Goal: Task Accomplishment & Management: Manage account settings

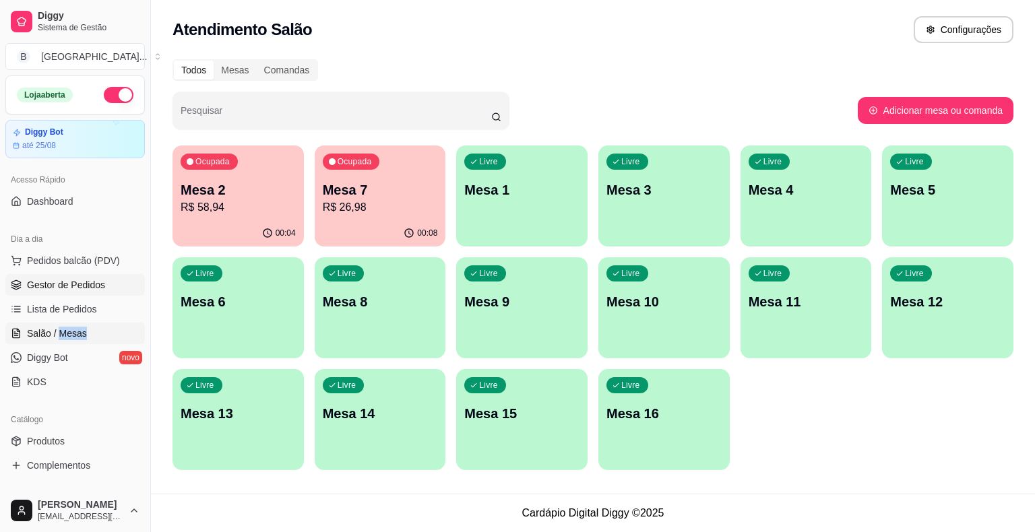
scroll to position [135, 0]
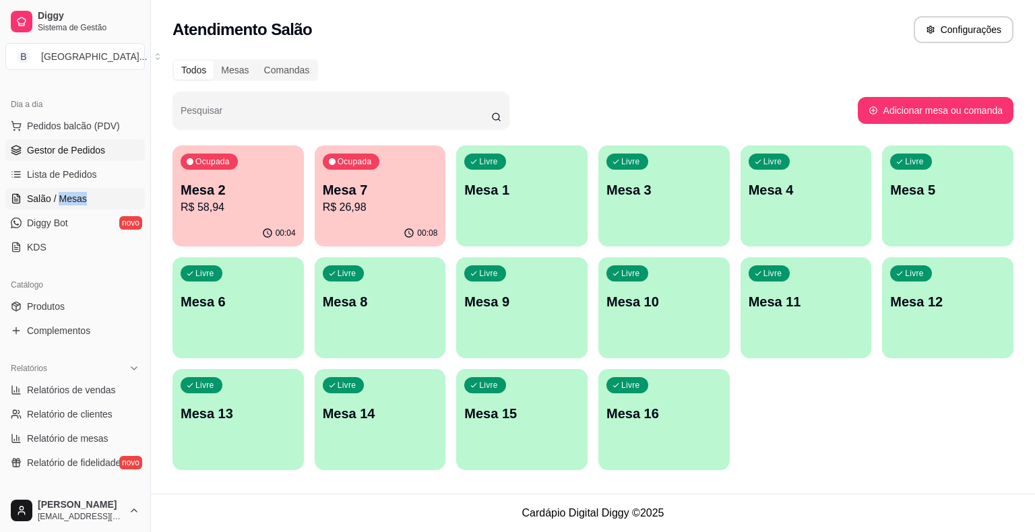
click at [100, 146] on span "Gestor de Pedidos" at bounding box center [66, 150] width 78 height 13
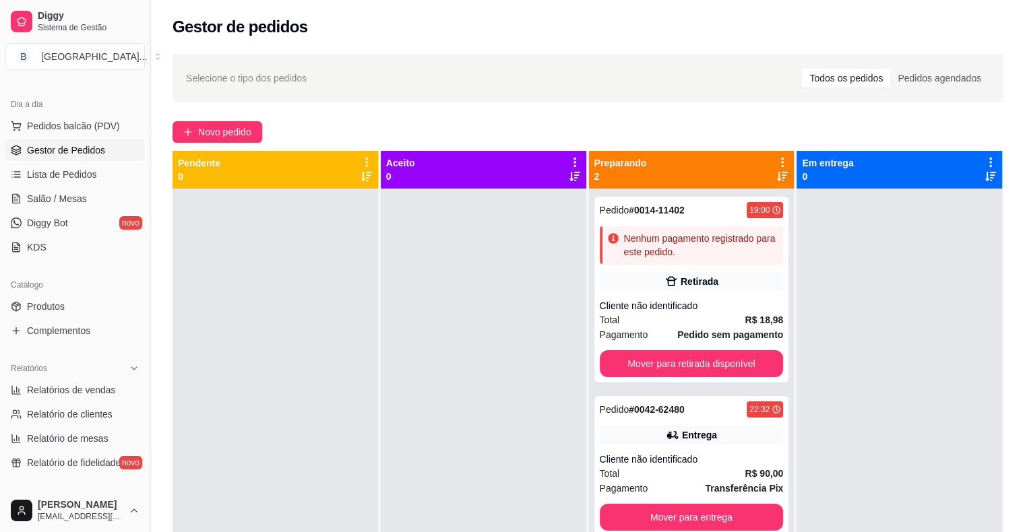
click at [404, 257] on div at bounding box center [483, 455] width 205 height 532
click at [726, 255] on div "Nenhum pagamento registrado para este pedido." at bounding box center [701, 245] width 154 height 27
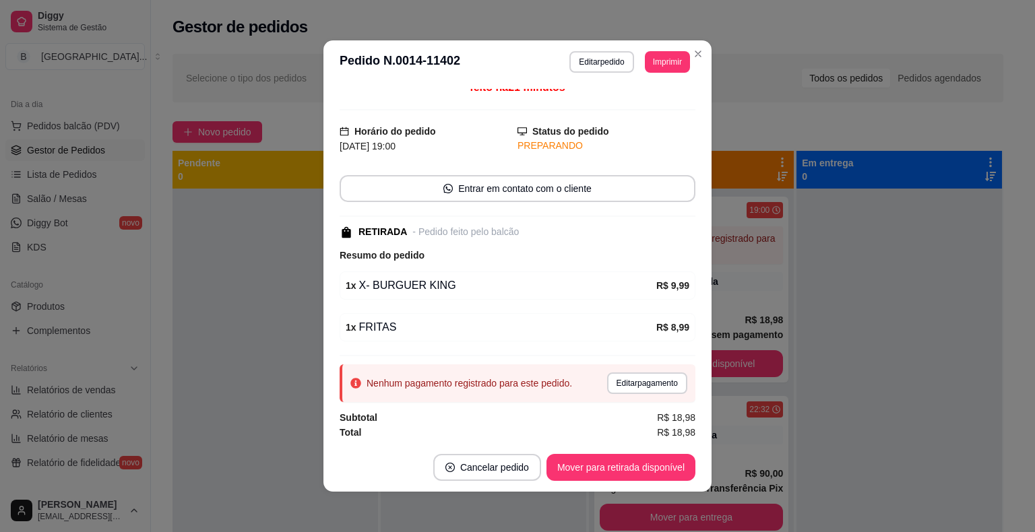
scroll to position [3, 0]
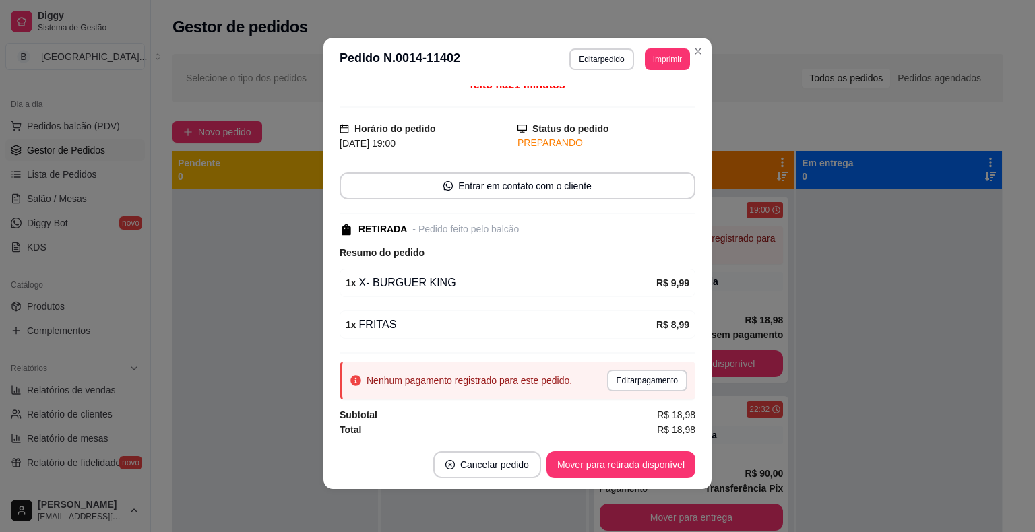
click at [886, 288] on div at bounding box center [898, 455] width 205 height 532
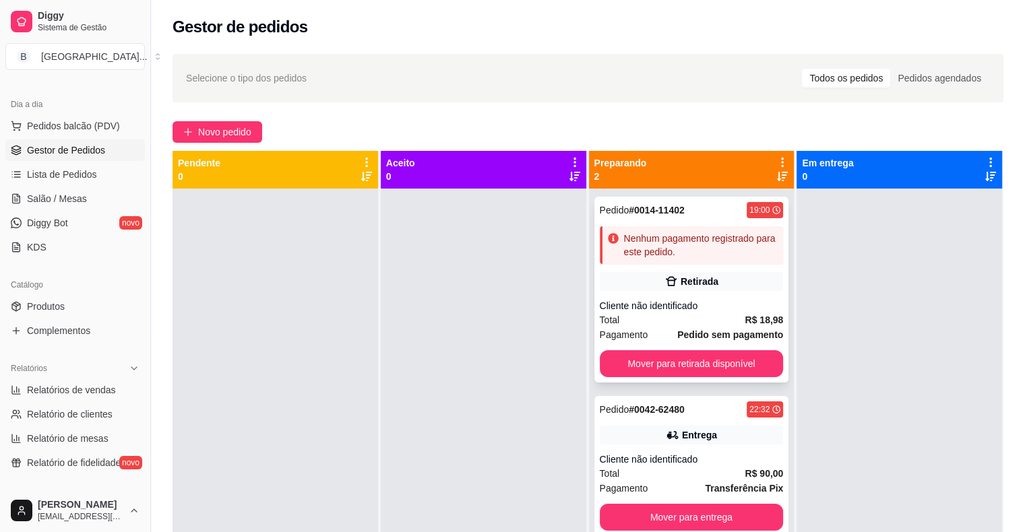
click at [698, 243] on div "Nenhum pagamento registrado para este pedido." at bounding box center [701, 245] width 154 height 27
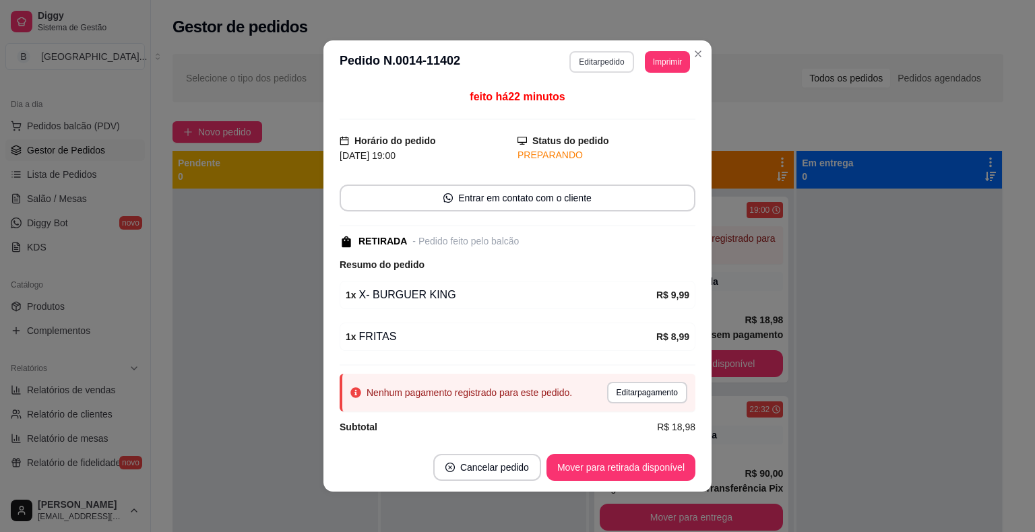
click at [573, 51] on button "Editar pedido" at bounding box center [601, 62] width 64 height 22
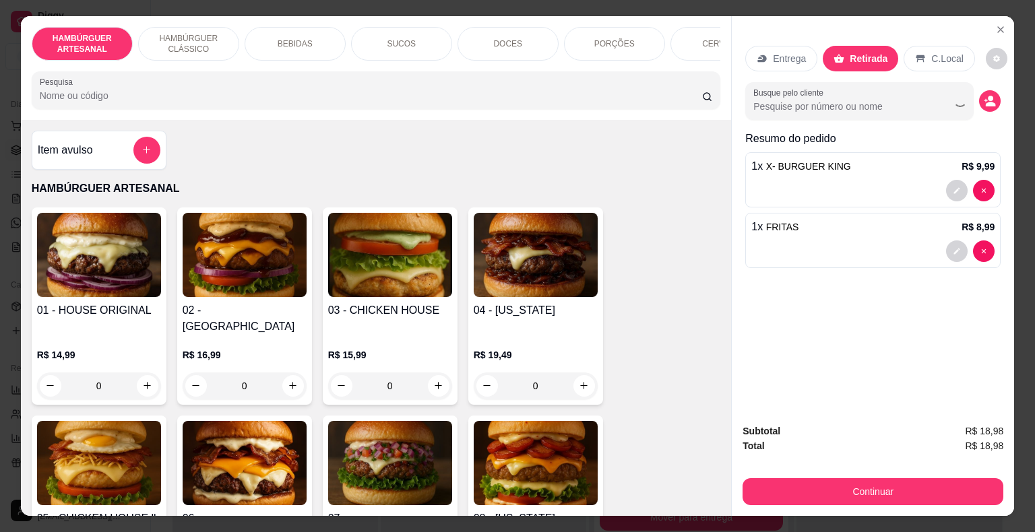
click at [280, 38] on p "BEBIDAS" at bounding box center [295, 43] width 35 height 11
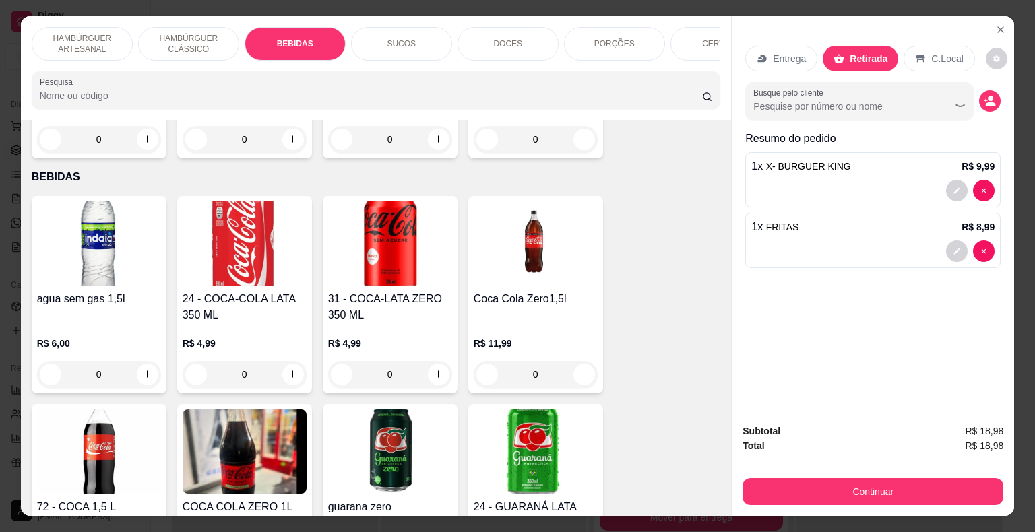
scroll to position [32, 0]
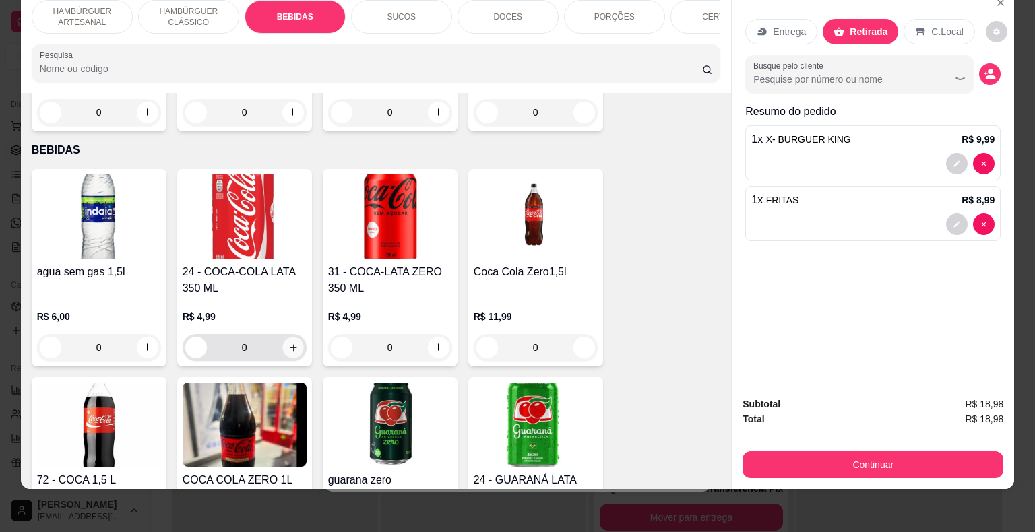
click at [291, 342] on icon "increase-product-quantity" at bounding box center [293, 347] width 10 height 10
type input "1"
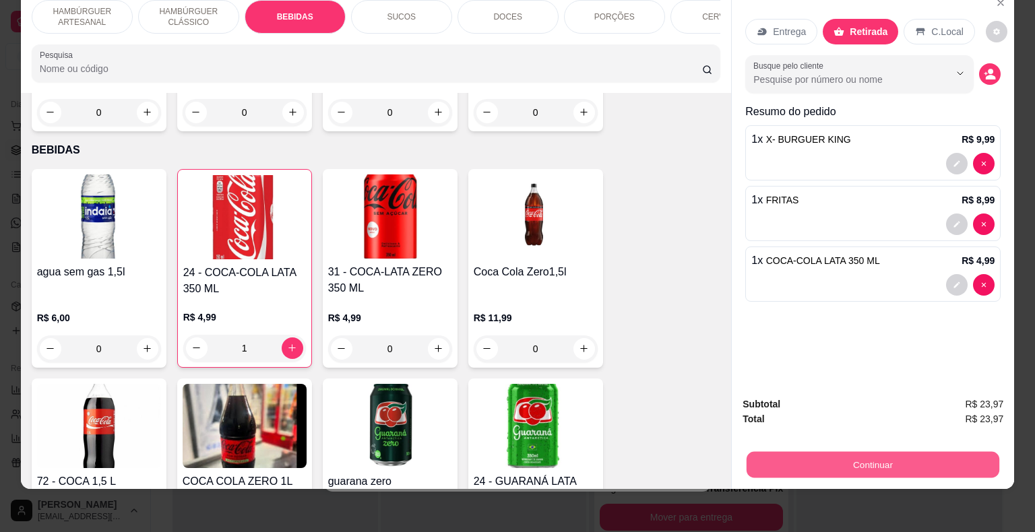
click at [911, 462] on button "Continuar" at bounding box center [873, 465] width 253 height 26
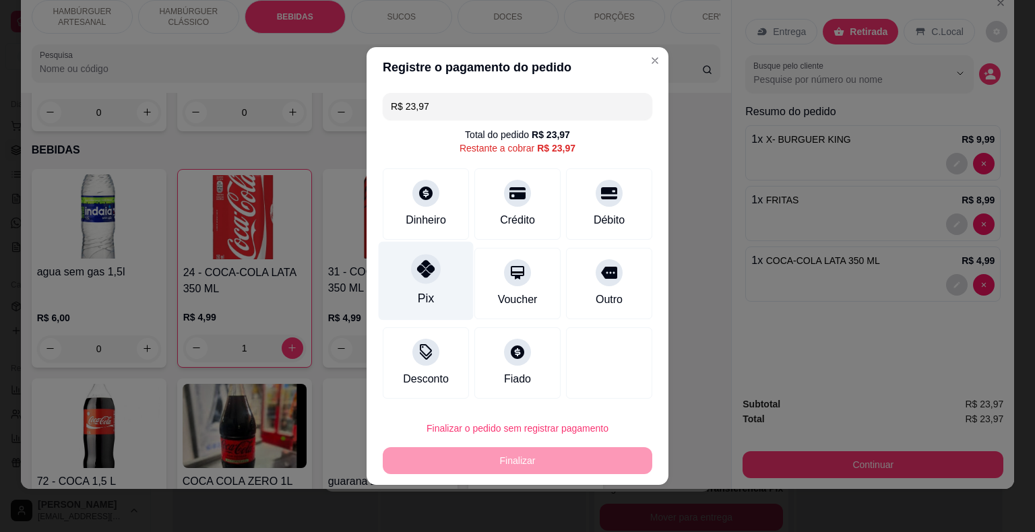
click at [431, 276] on icon at bounding box center [426, 269] width 18 height 18
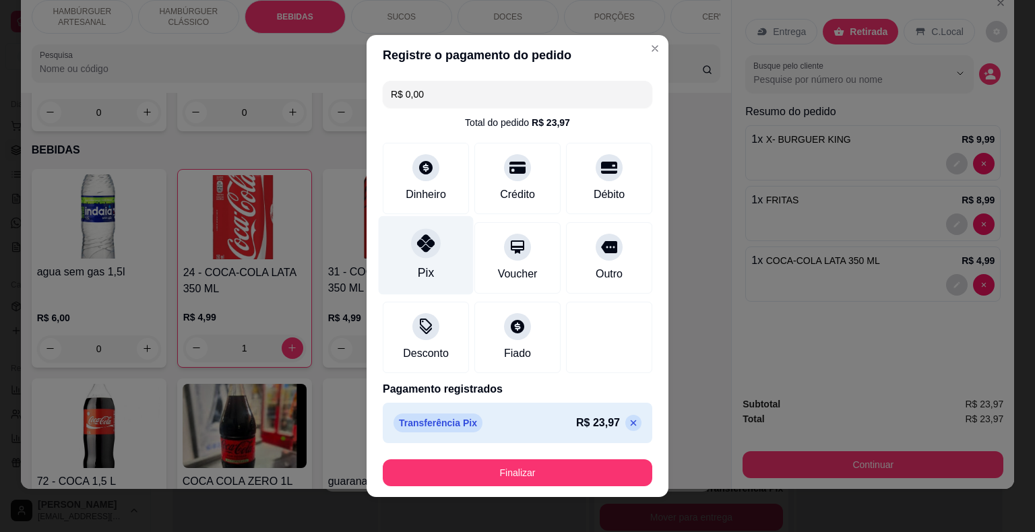
type input "R$ 0,00"
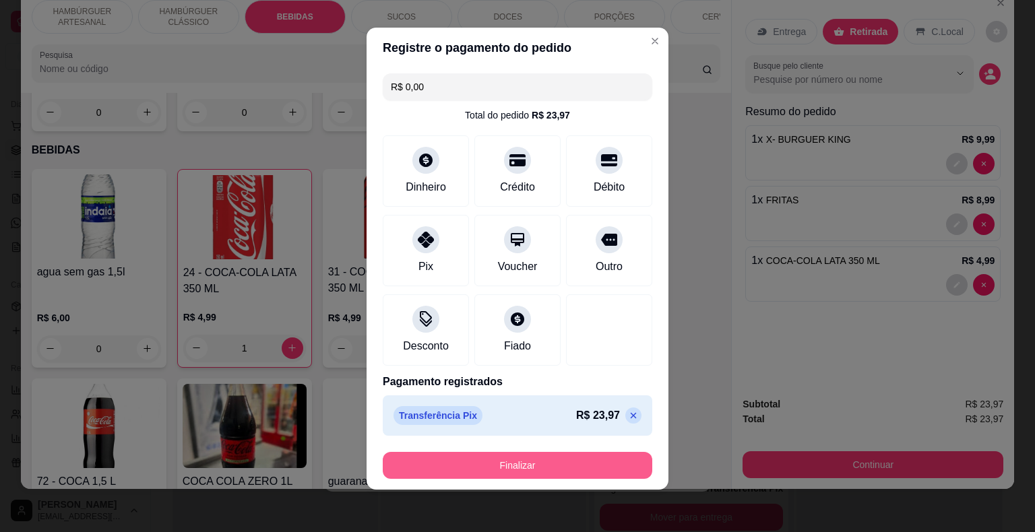
click at [530, 462] on button "Finalizar" at bounding box center [517, 465] width 269 height 27
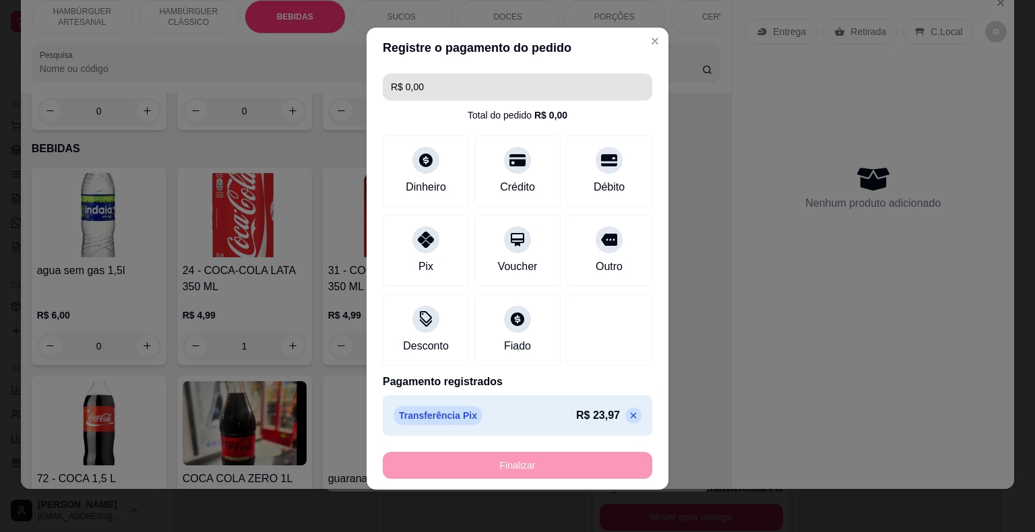
type input "0"
type input "-R$ 23,97"
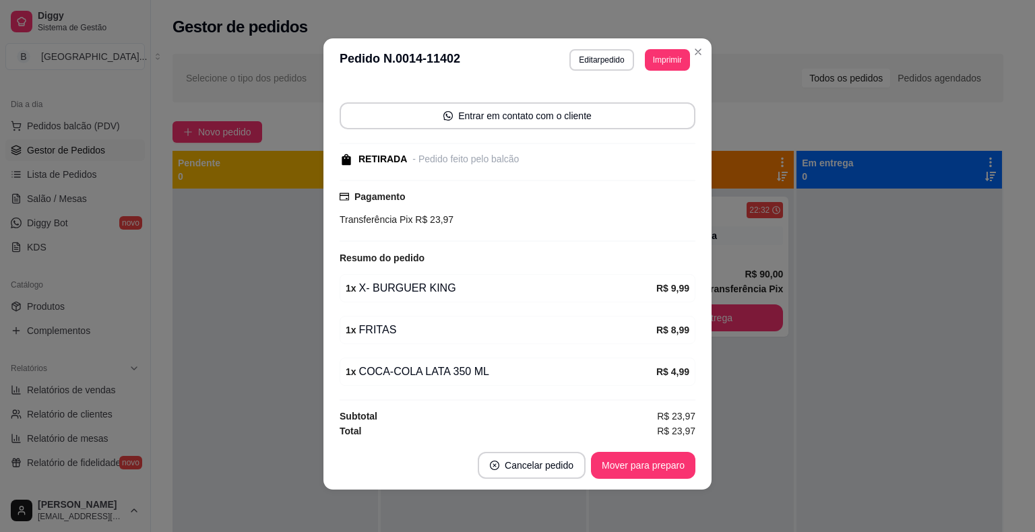
scroll to position [3, 0]
click at [665, 459] on button "Mover para preparo" at bounding box center [643, 464] width 104 height 27
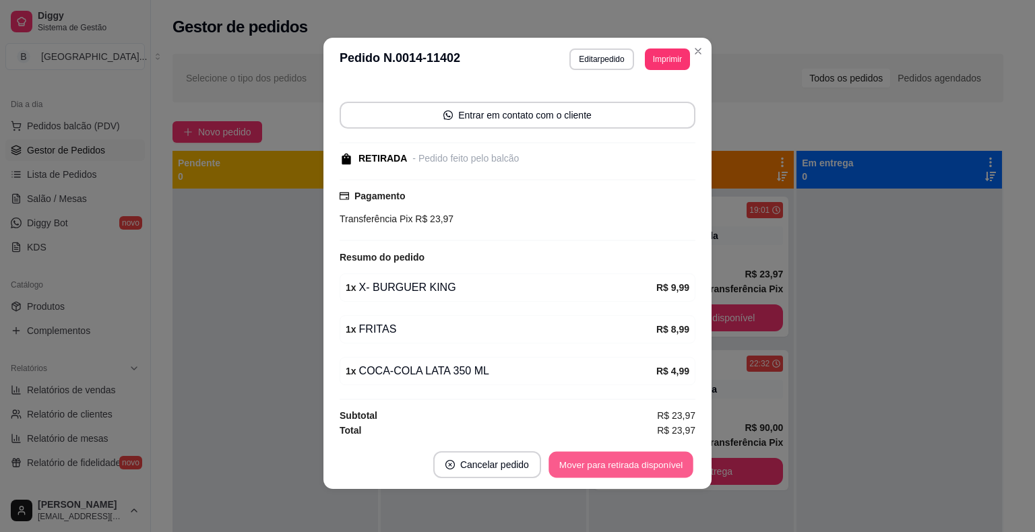
click at [628, 470] on button "Mover para retirada disponível" at bounding box center [620, 465] width 144 height 26
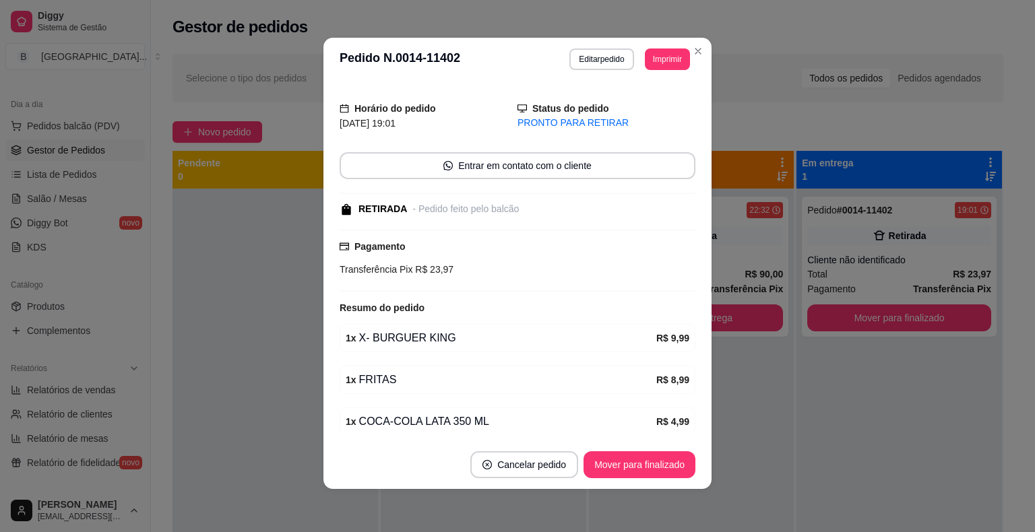
scroll to position [110, 0]
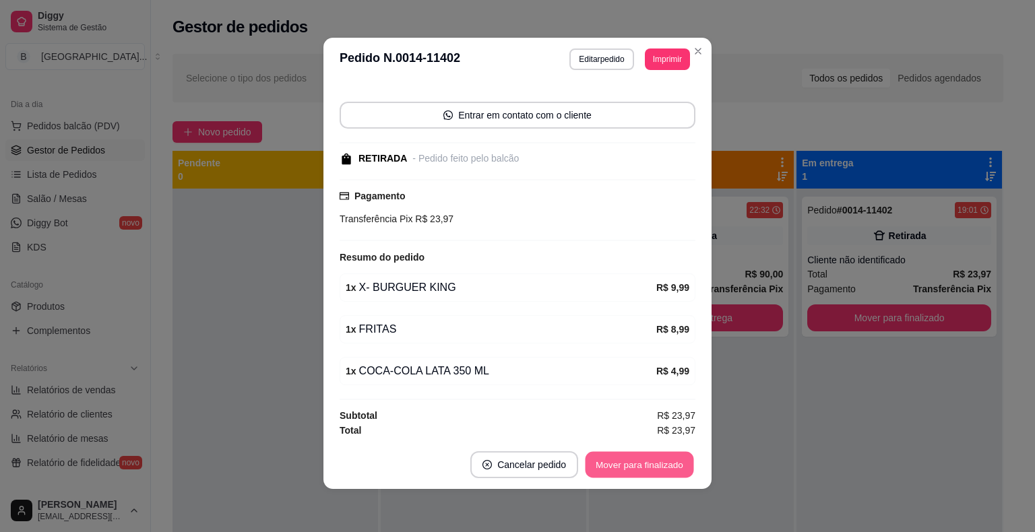
click at [641, 469] on button "Mover para finalizado" at bounding box center [639, 465] width 108 height 26
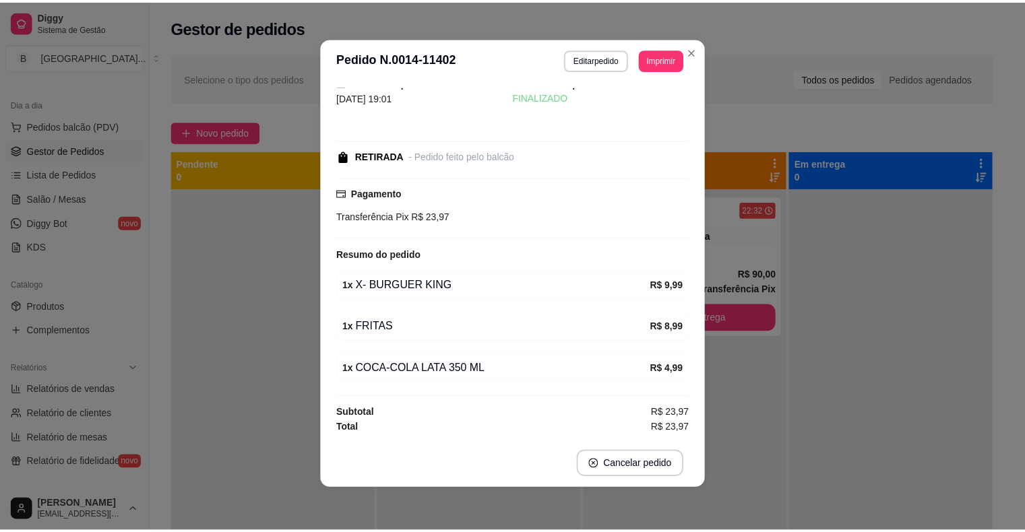
scroll to position [38, 0]
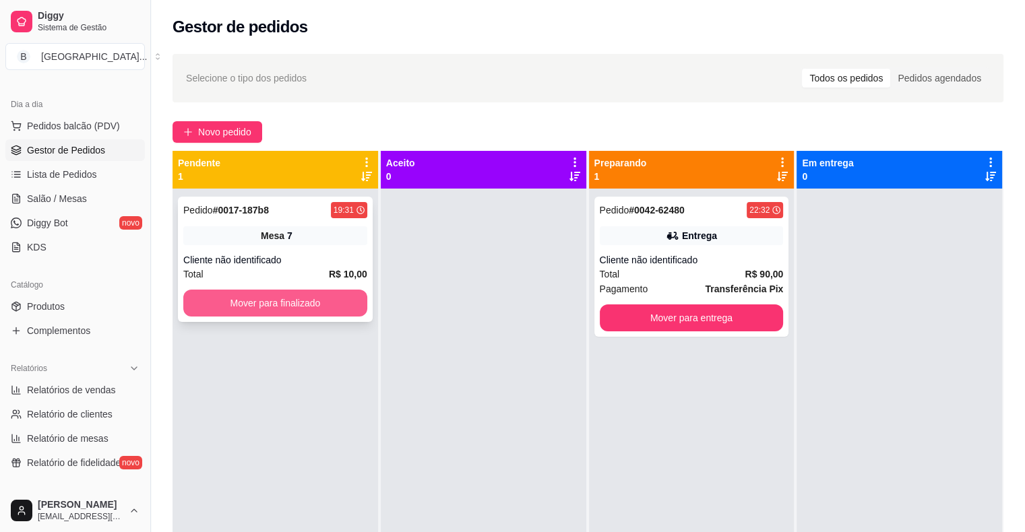
click at [258, 296] on button "Mover para finalizado" at bounding box center [275, 303] width 184 height 27
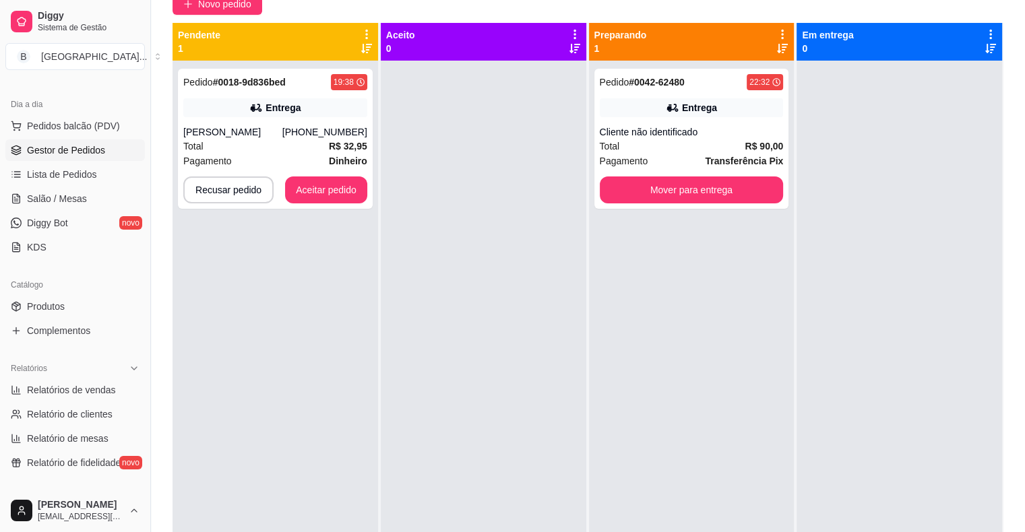
scroll to position [135, 0]
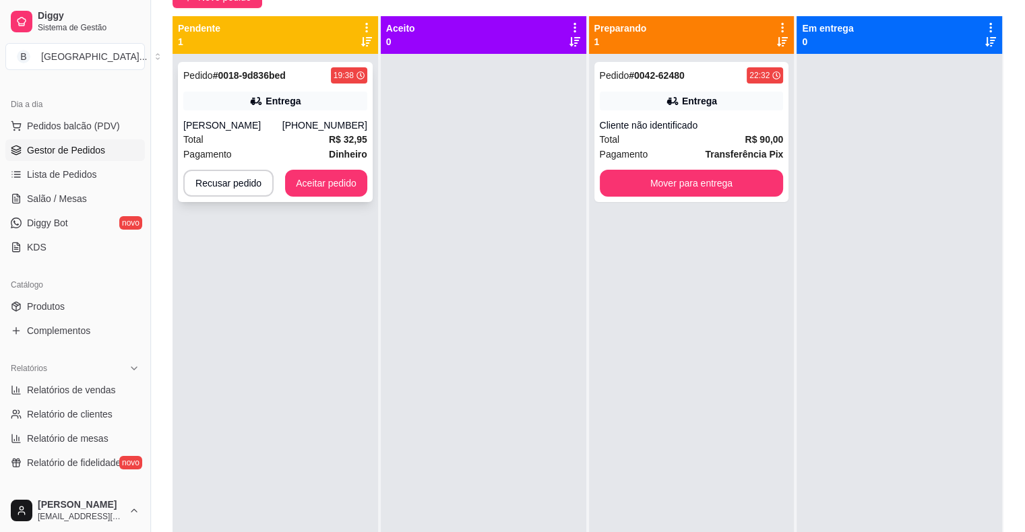
click at [233, 123] on div "[PERSON_NAME]" at bounding box center [232, 125] width 99 height 13
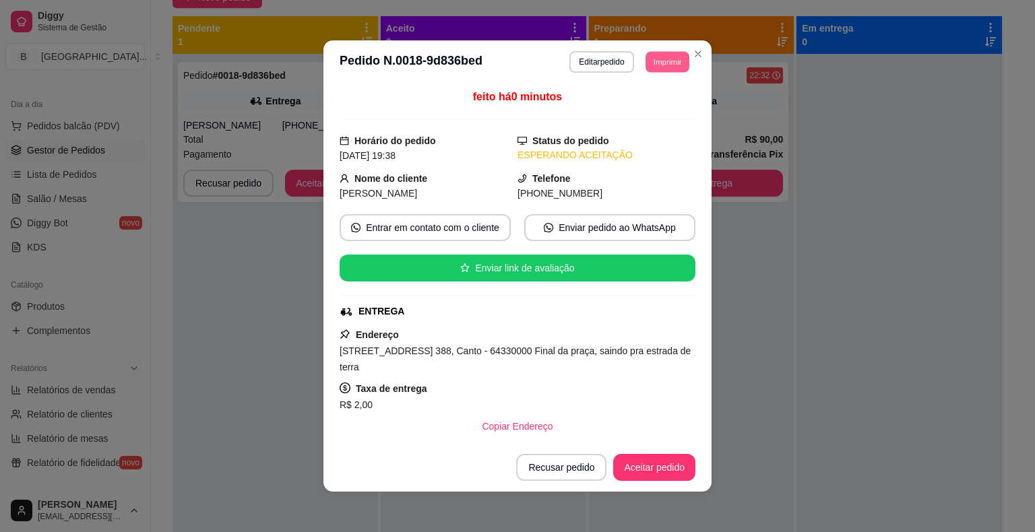
click at [655, 53] on button "Imprimir" at bounding box center [667, 61] width 44 height 21
click at [641, 109] on button "IMPRESSORA" at bounding box center [637, 109] width 98 height 22
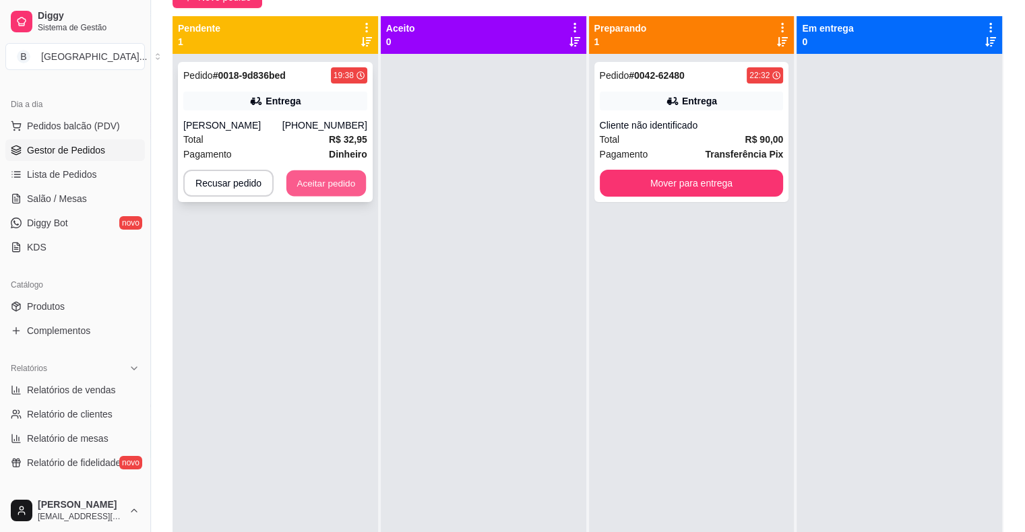
click at [312, 186] on button "Aceitar pedido" at bounding box center [326, 183] width 80 height 26
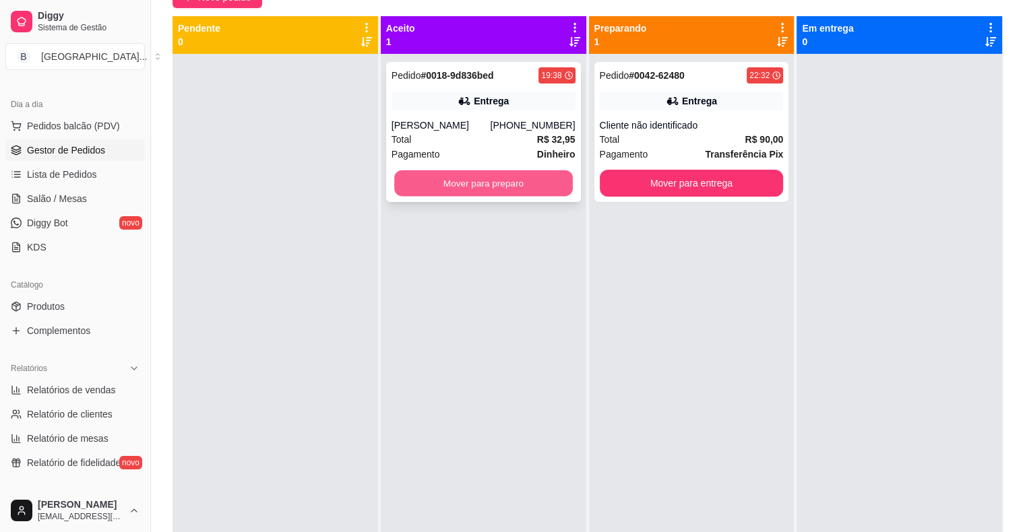
click at [531, 189] on button "Mover para preparo" at bounding box center [483, 183] width 179 height 26
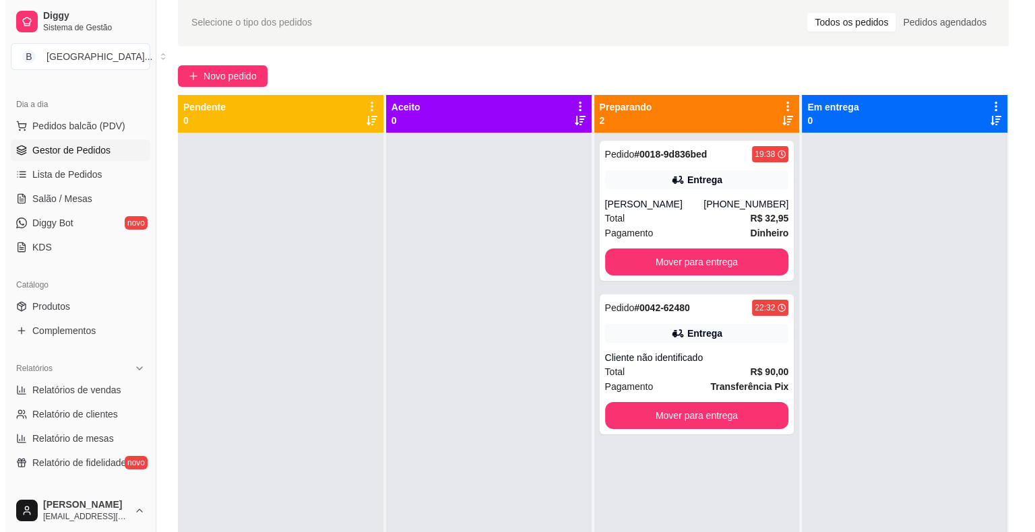
scroll to position [0, 0]
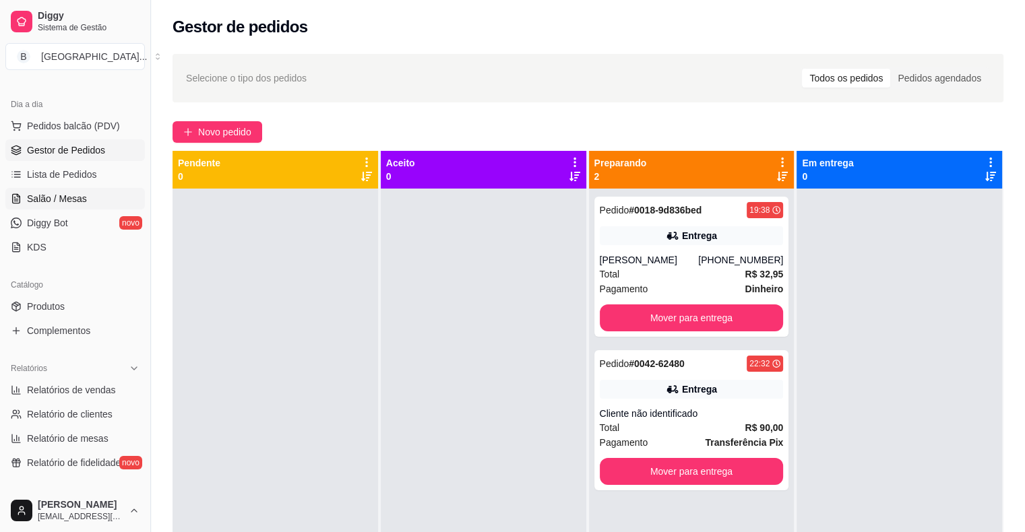
click at [81, 190] on link "Salão / Mesas" at bounding box center [74, 199] width 139 height 22
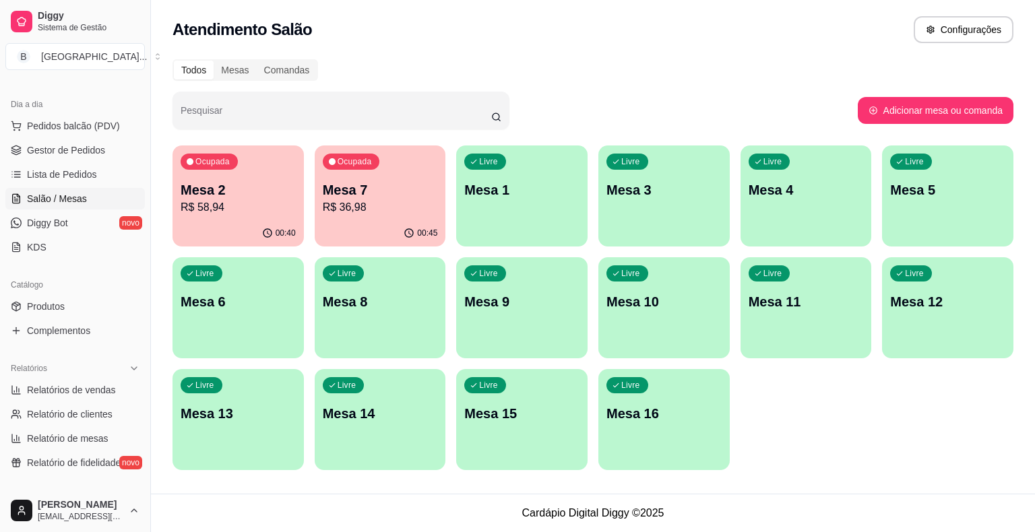
click at [264, 193] on p "Mesa 2" at bounding box center [238, 190] width 115 height 19
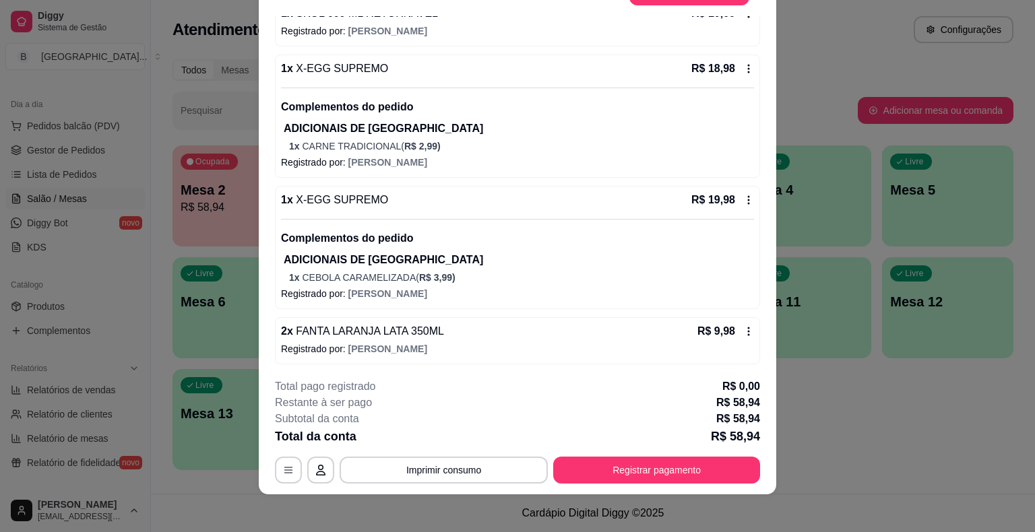
scroll to position [40, 0]
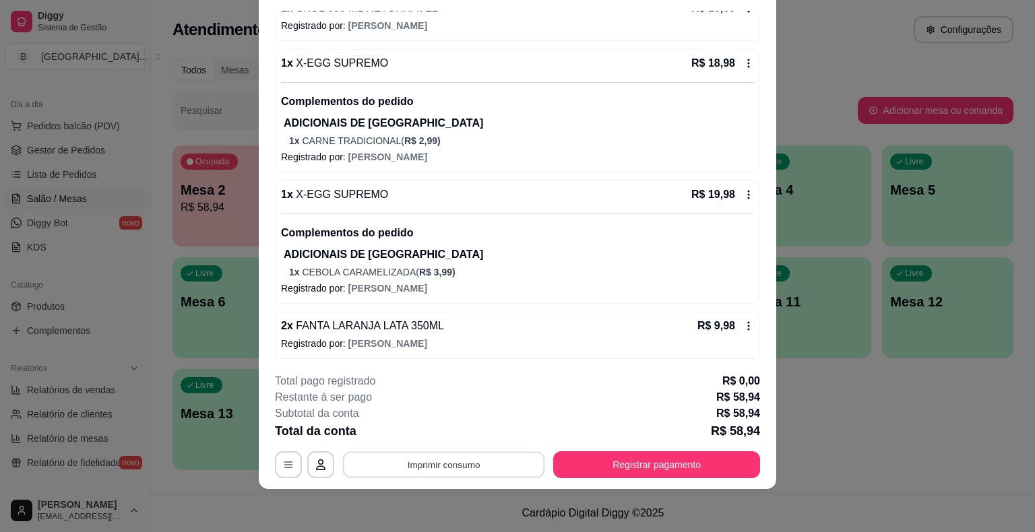
click at [449, 459] on button "Imprimir consumo" at bounding box center [444, 465] width 202 height 26
click at [447, 409] on button "IMPRESSORA" at bounding box center [443, 407] width 98 height 22
click at [645, 465] on button "Registrar pagamento" at bounding box center [656, 464] width 207 height 27
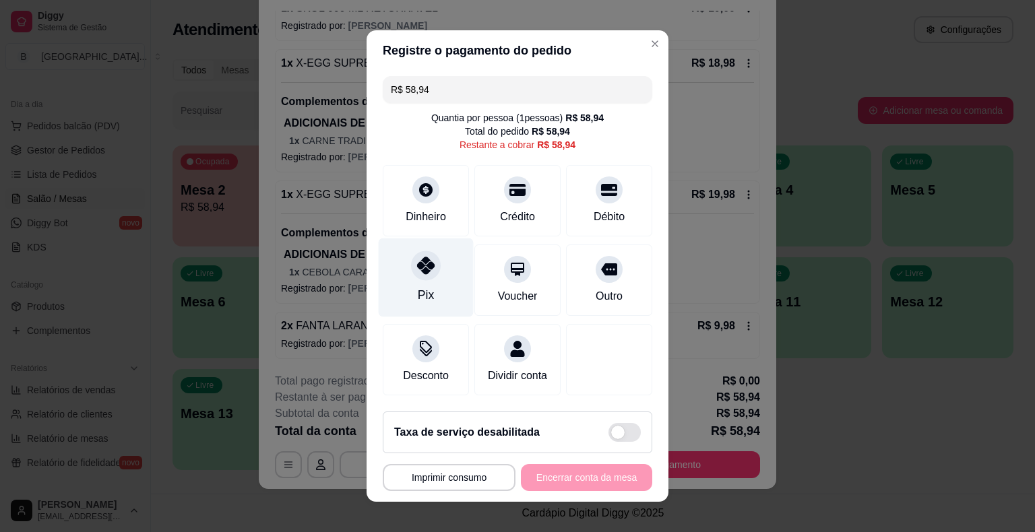
click at [438, 284] on div "Pix" at bounding box center [426, 278] width 95 height 79
type input "R$ 0,00"
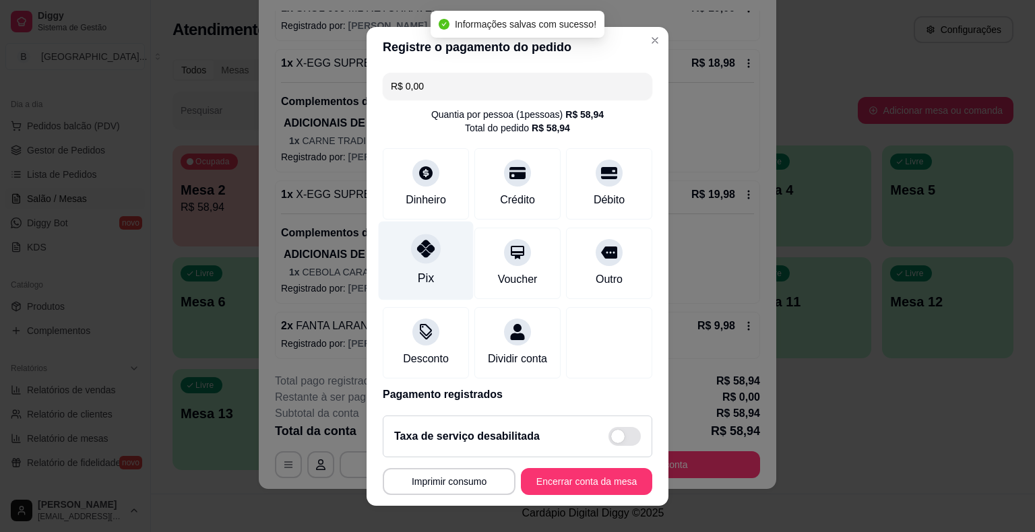
scroll to position [63, 0]
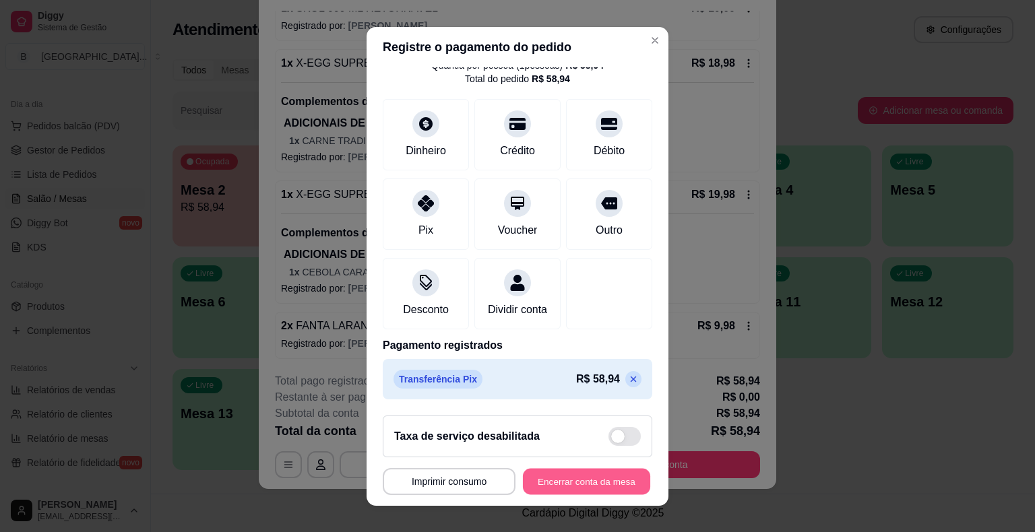
click at [590, 478] on button "Encerrar conta da mesa" at bounding box center [586, 481] width 127 height 26
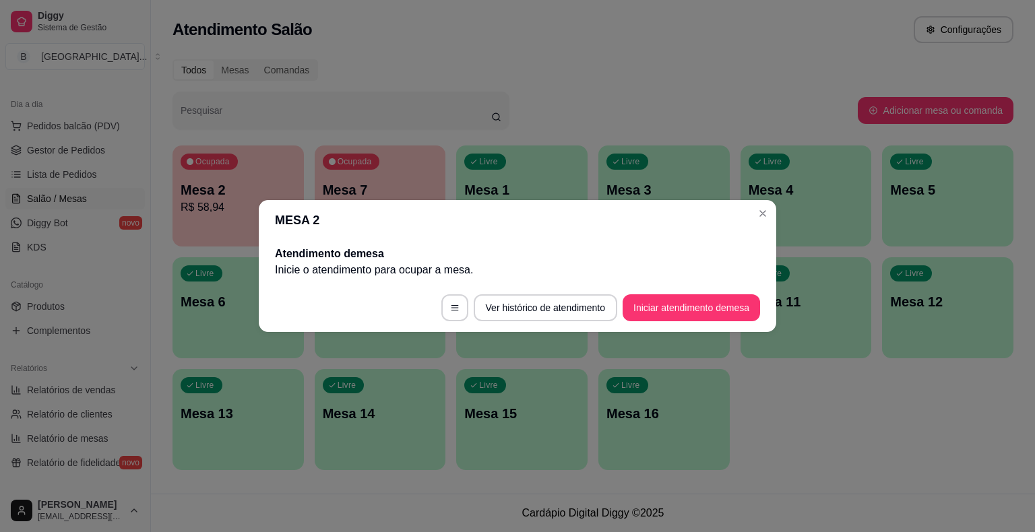
scroll to position [0, 0]
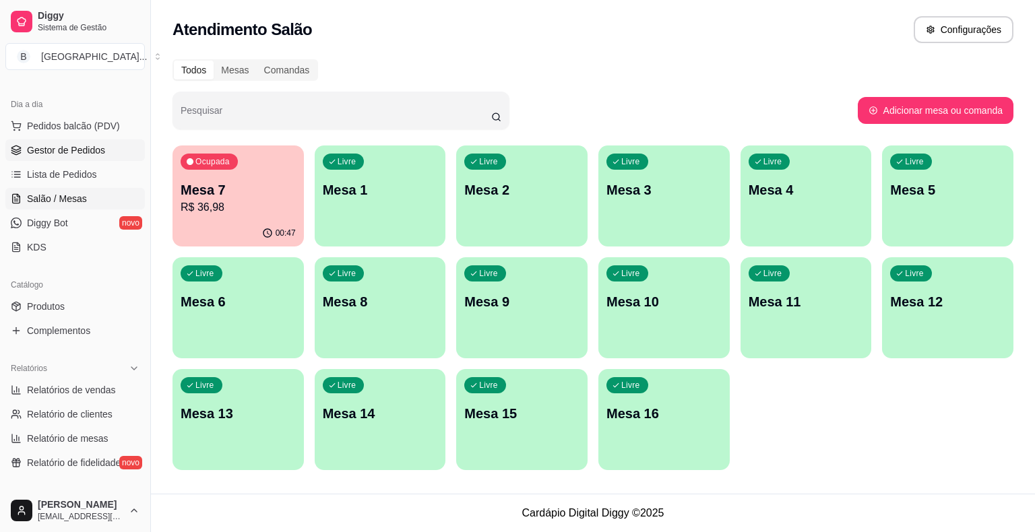
click at [97, 144] on span "Gestor de Pedidos" at bounding box center [66, 150] width 78 height 13
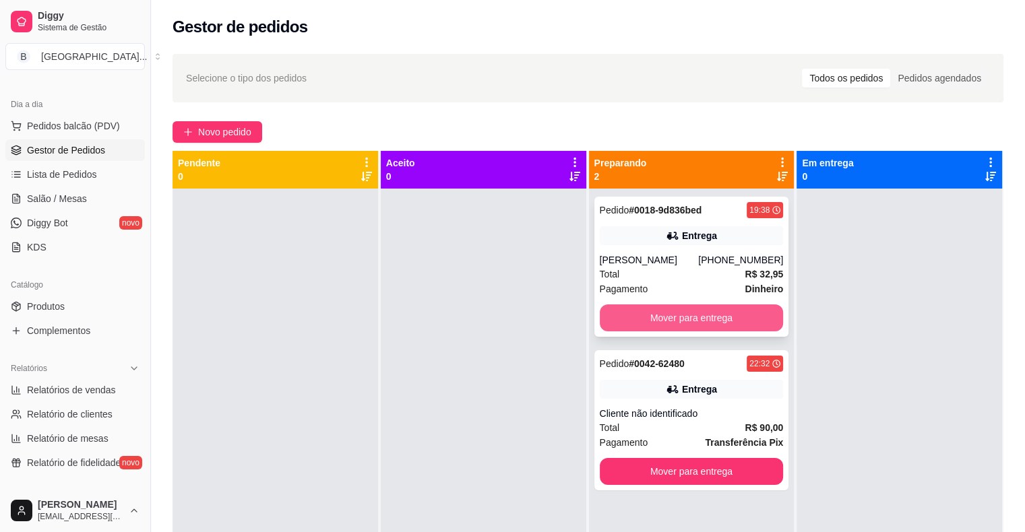
click at [639, 319] on button "Mover para entrega" at bounding box center [692, 318] width 184 height 27
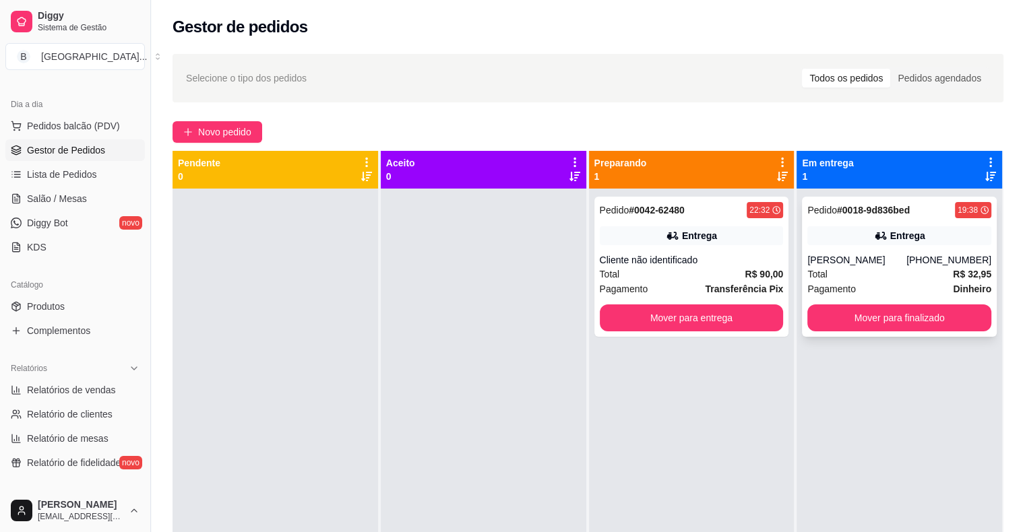
click at [903, 261] on div "[PERSON_NAME]" at bounding box center [856, 259] width 99 height 13
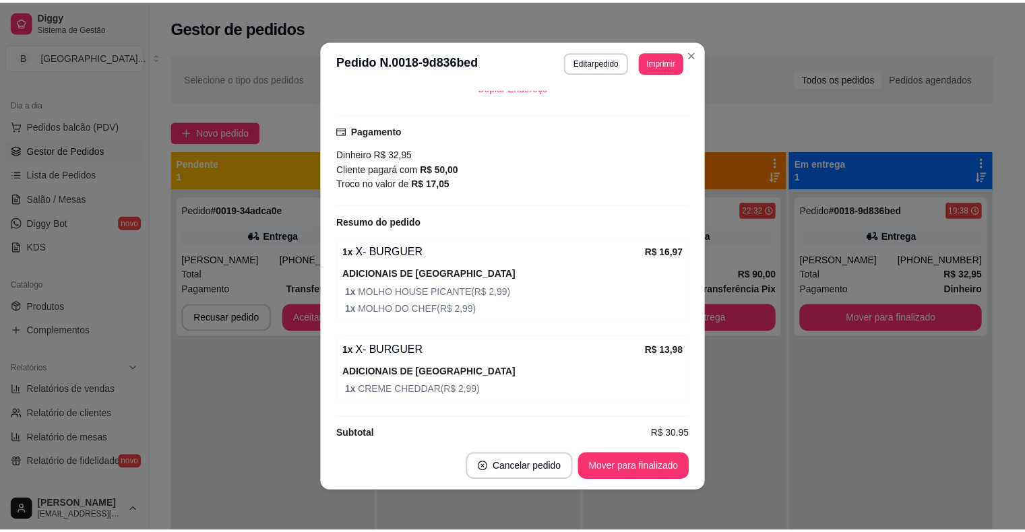
scroll to position [3, 0]
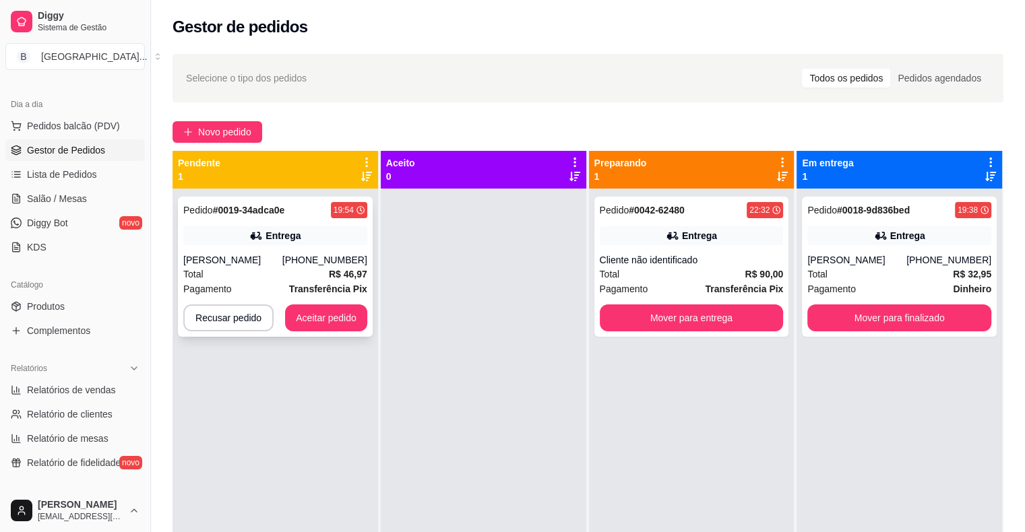
click at [278, 249] on div "Pedido # 0019-34adca0e 19:54 Entrega [PERSON_NAME] [PHONE_NUMBER] Total R$ 46,9…" at bounding box center [275, 267] width 195 height 140
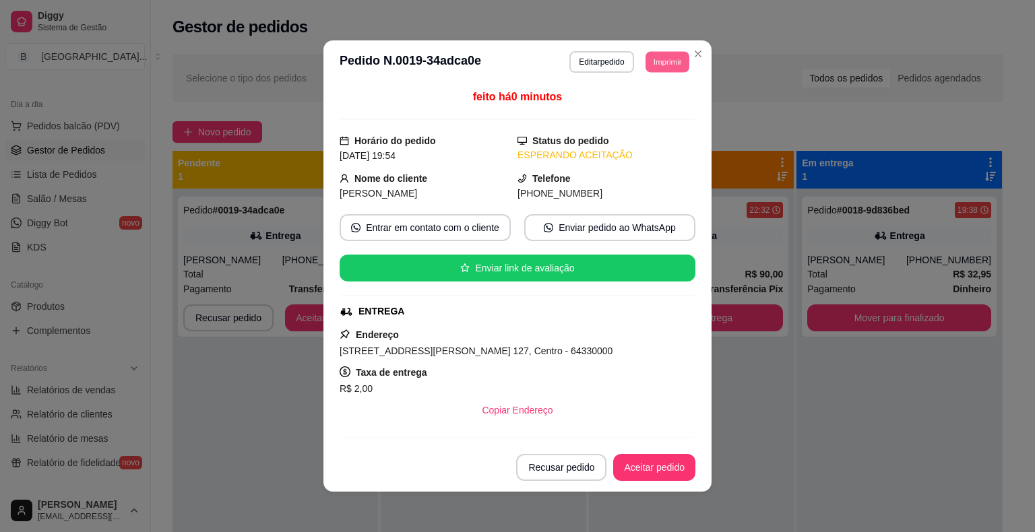
click at [662, 72] on div "**********" at bounding box center [629, 62] width 121 height 22
click at [656, 113] on button "IMPRESSORA" at bounding box center [637, 108] width 94 height 21
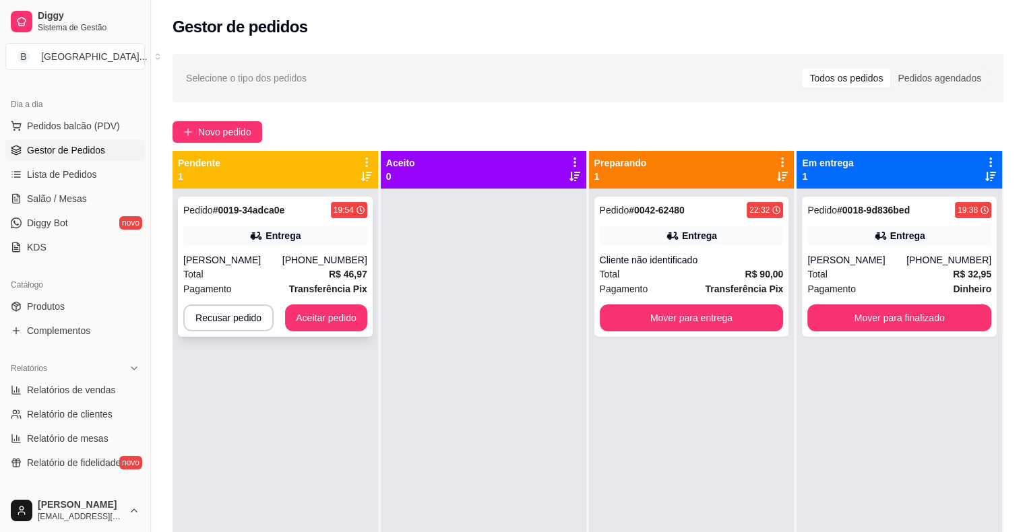
scroll to position [38, 0]
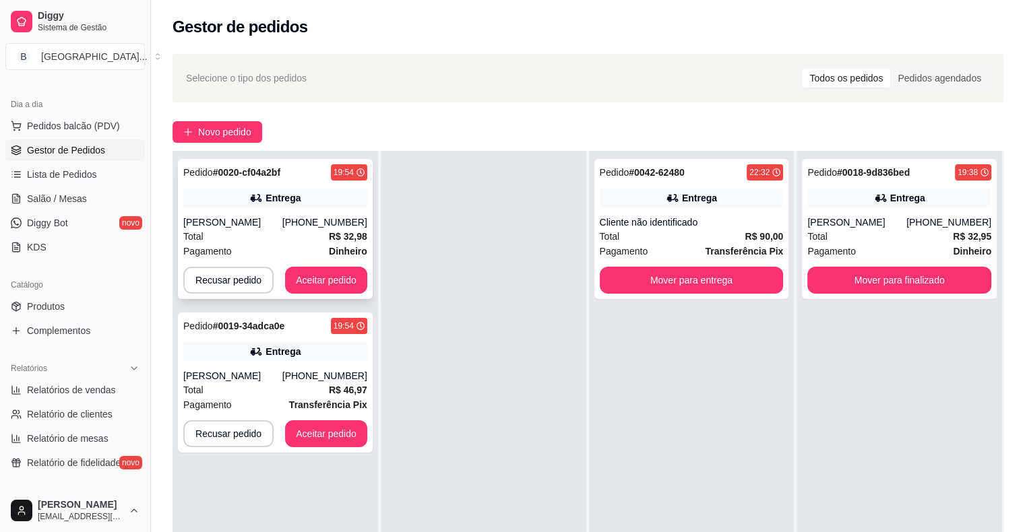
click at [270, 226] on div "[PERSON_NAME]" at bounding box center [232, 222] width 99 height 13
click at [281, 232] on div "Total R$ 32,98" at bounding box center [275, 236] width 184 height 15
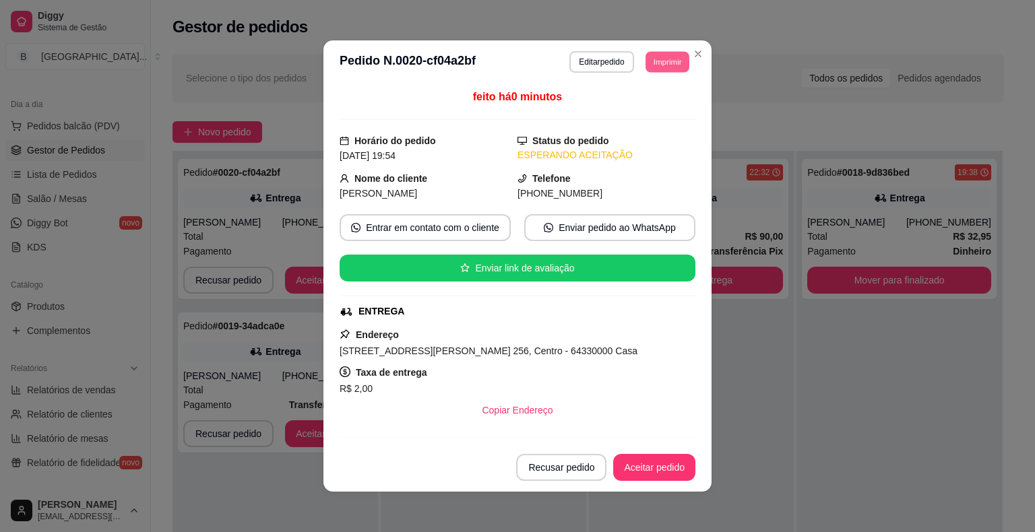
click at [679, 71] on button "Imprimir" at bounding box center [667, 61] width 44 height 21
click at [678, 115] on div "Escolha a impressora IMPRESSORA Impressora" at bounding box center [636, 113] width 111 height 73
click at [623, 106] on button "IMPRESSORA" at bounding box center [637, 109] width 98 height 22
click at [656, 462] on button "Aceitar pedido" at bounding box center [654, 468] width 80 height 26
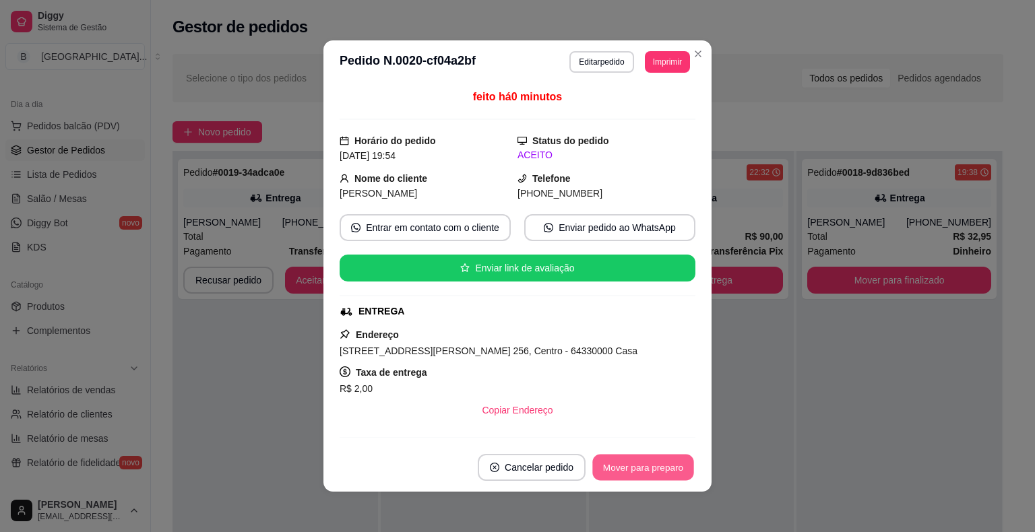
click at [656, 462] on button "Mover para preparo" at bounding box center [642, 468] width 101 height 26
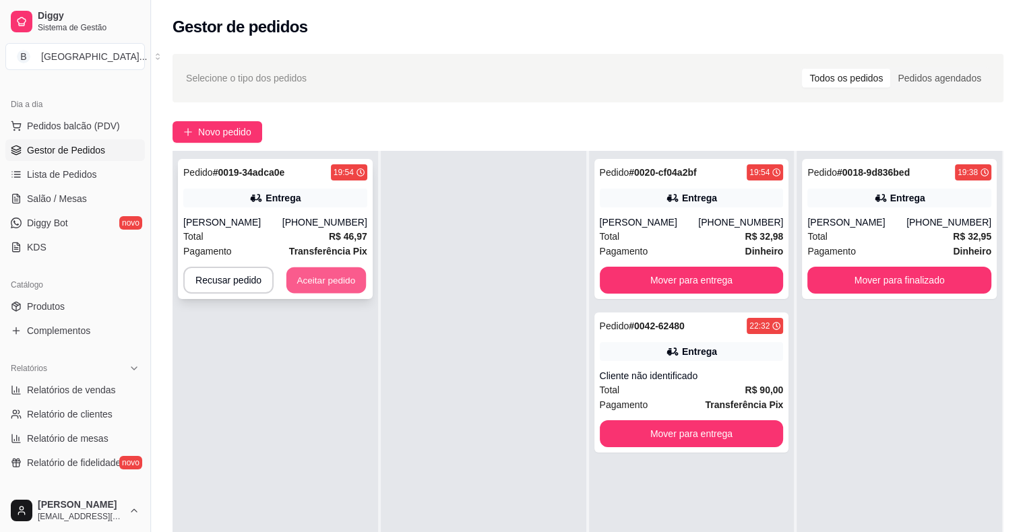
click at [308, 285] on button "Aceitar pedido" at bounding box center [326, 280] width 80 height 26
click at [308, 285] on div "Recusar pedido Aceitar pedido" at bounding box center [275, 280] width 184 height 27
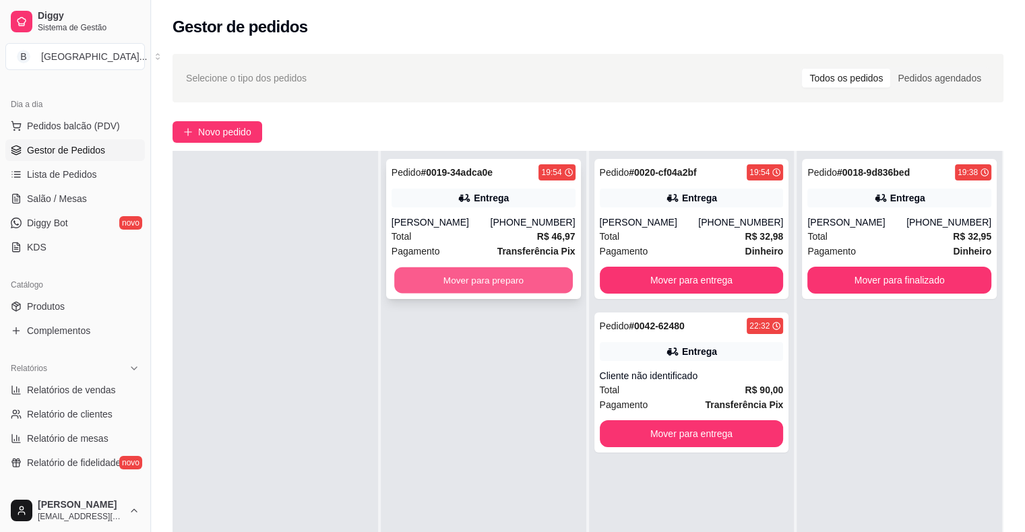
click at [526, 284] on button "Mover para preparo" at bounding box center [483, 280] width 179 height 26
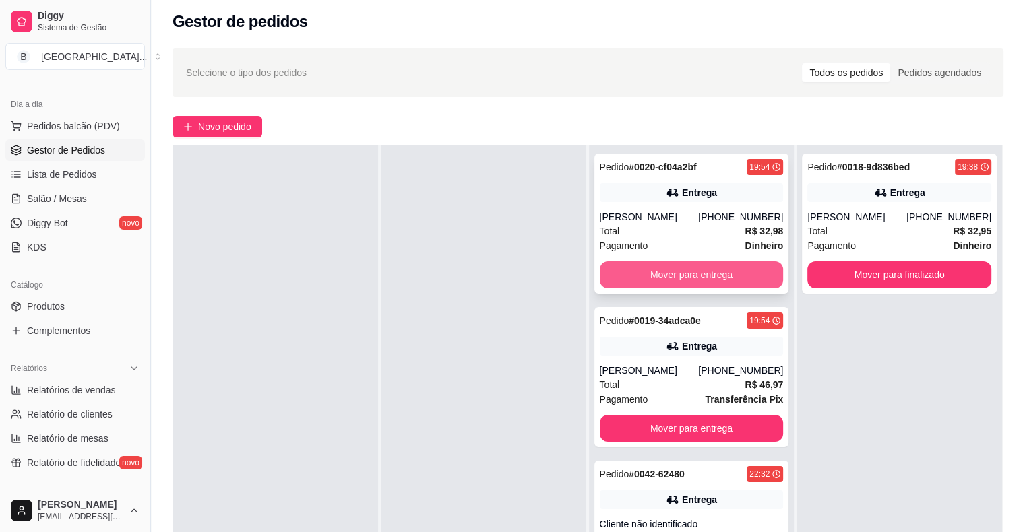
scroll to position [0, 0]
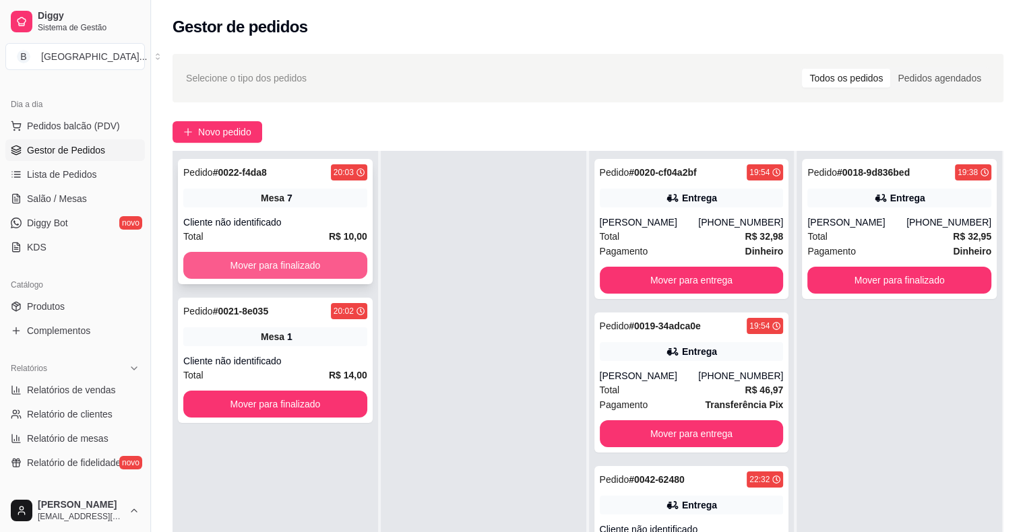
click at [296, 269] on button "Mover para finalizado" at bounding box center [275, 265] width 184 height 27
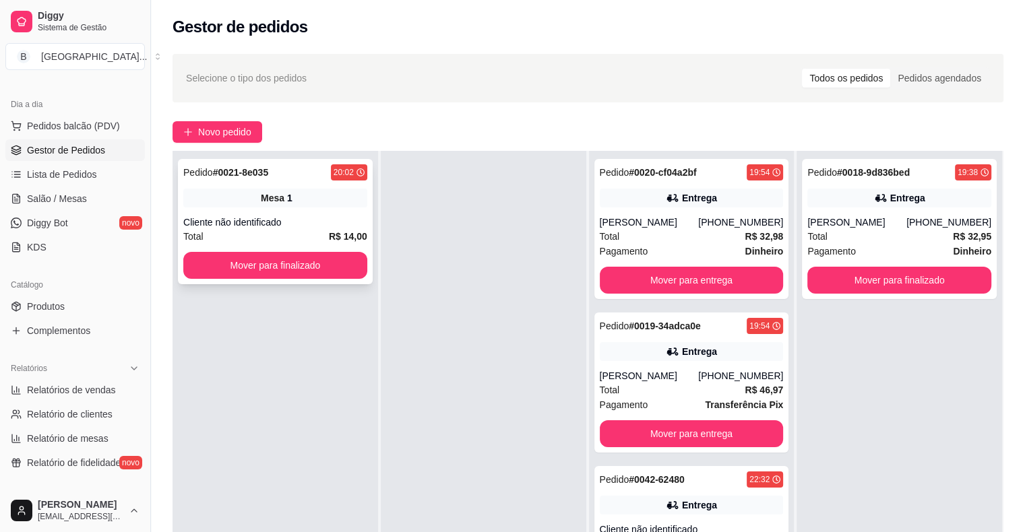
click at [287, 214] on div "Pedido # 0021-8e035 20:02 Mesa 1 Cliente não identificado Total R$ 14,00 Mover …" at bounding box center [275, 221] width 195 height 125
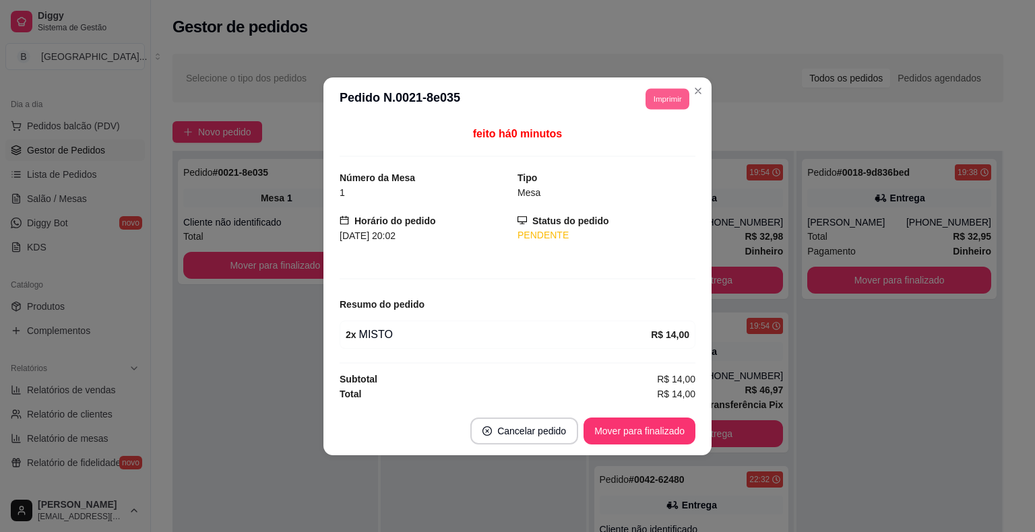
click at [664, 98] on button "Imprimir" at bounding box center [667, 98] width 44 height 21
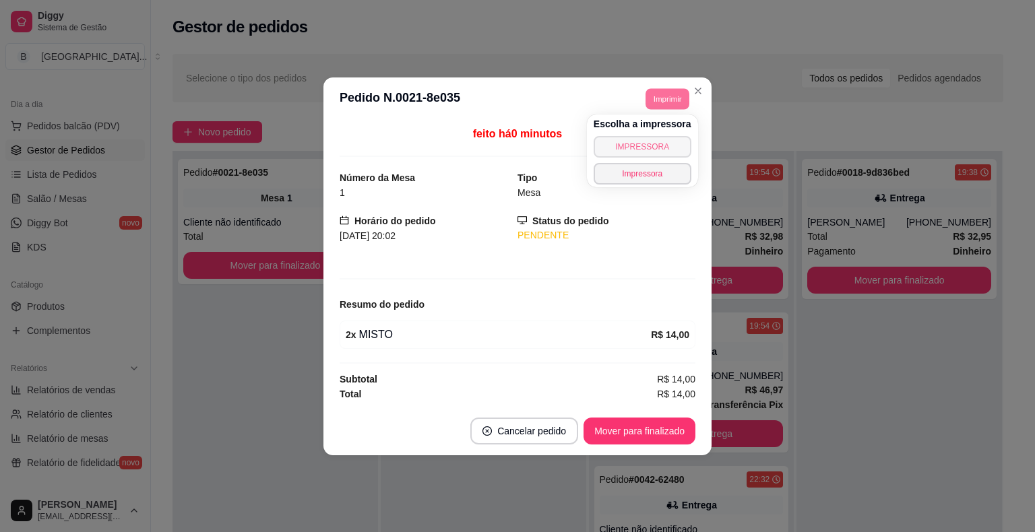
click at [651, 152] on button "IMPRESSORA" at bounding box center [643, 147] width 98 height 22
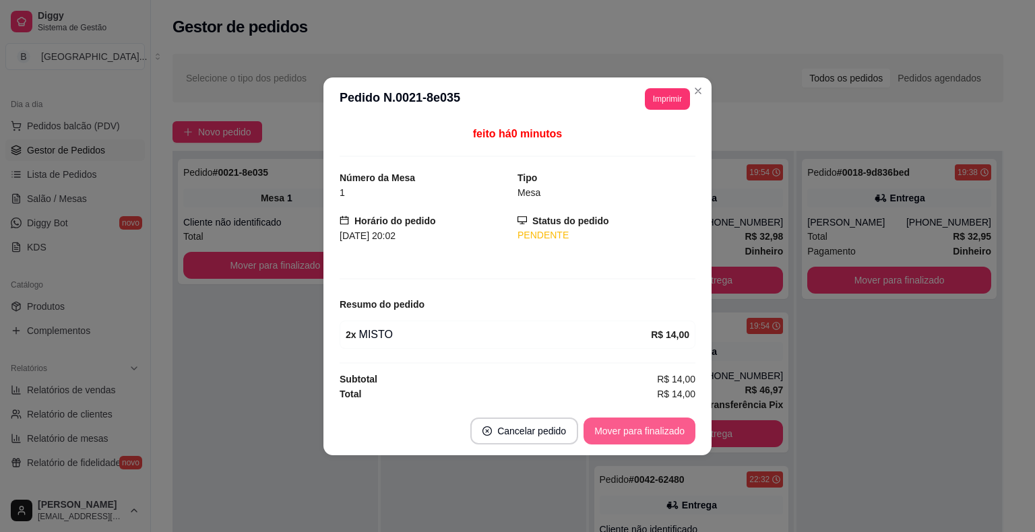
click at [629, 429] on button "Mover para finalizado" at bounding box center [639, 431] width 112 height 27
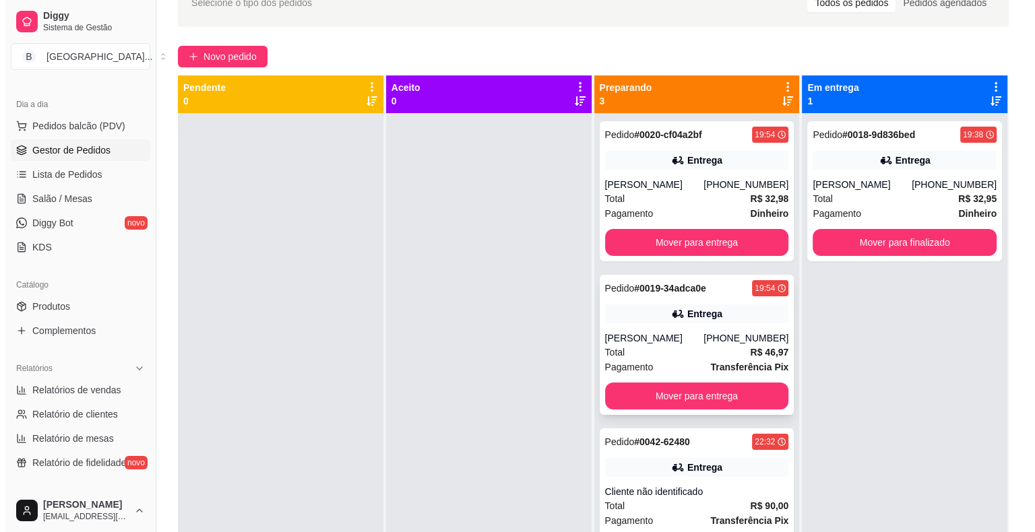
scroll to position [3, 0]
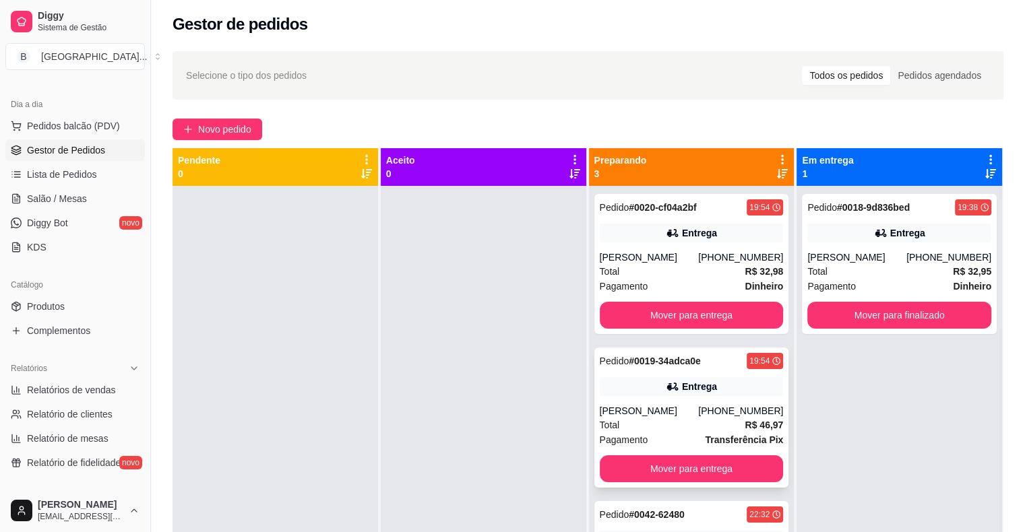
click at [627, 423] on div "Total R$ 46,97" at bounding box center [692, 425] width 184 height 15
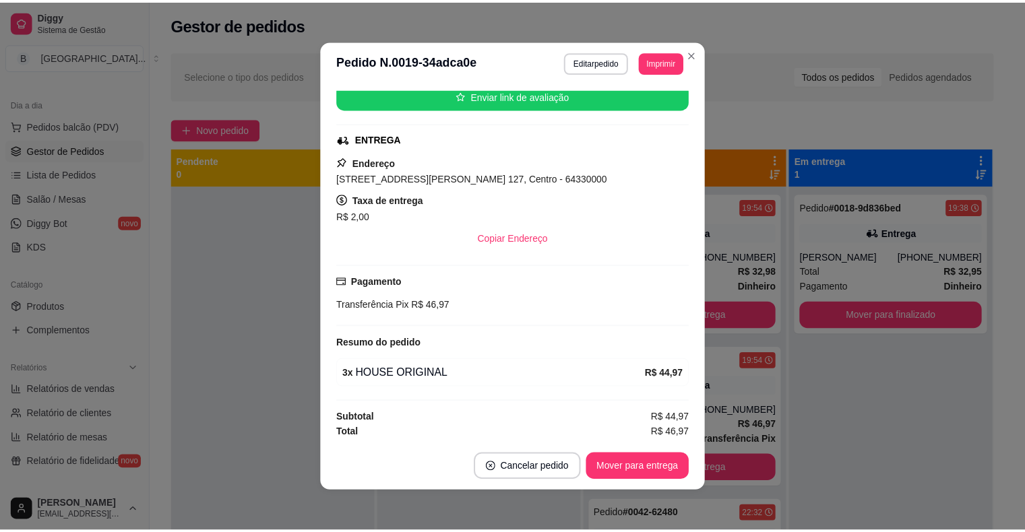
scroll to position [0, 0]
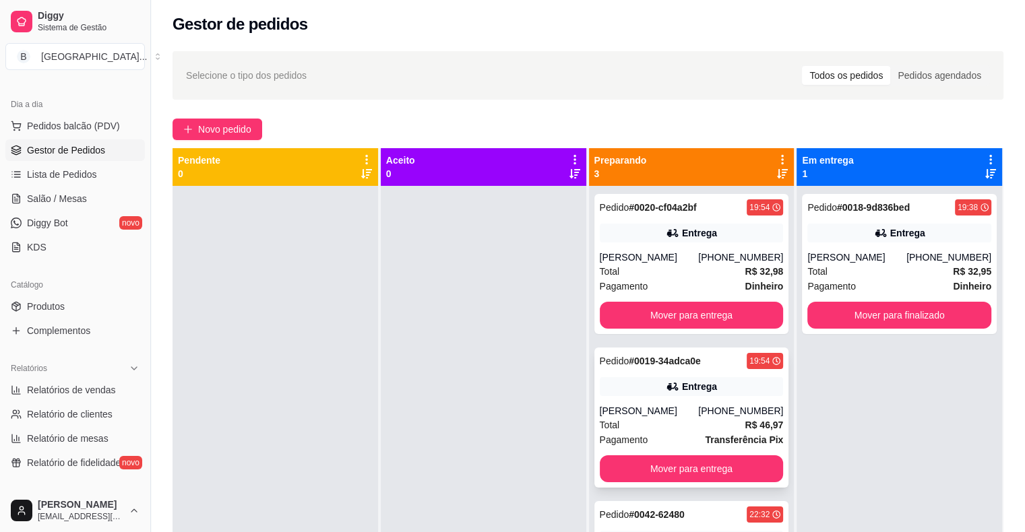
click at [618, 404] on div "[PERSON_NAME]" at bounding box center [649, 410] width 99 height 13
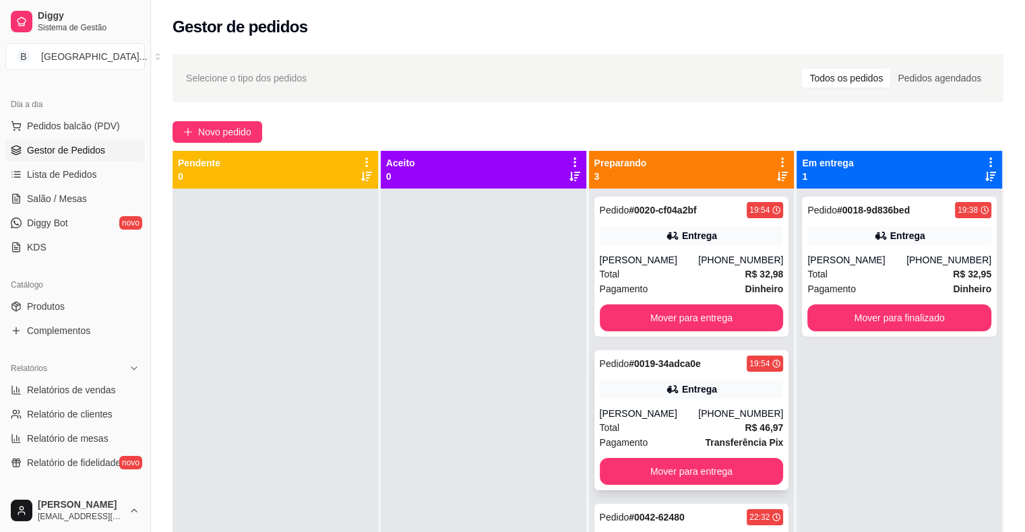
click at [622, 410] on div "[PERSON_NAME]" at bounding box center [649, 413] width 99 height 13
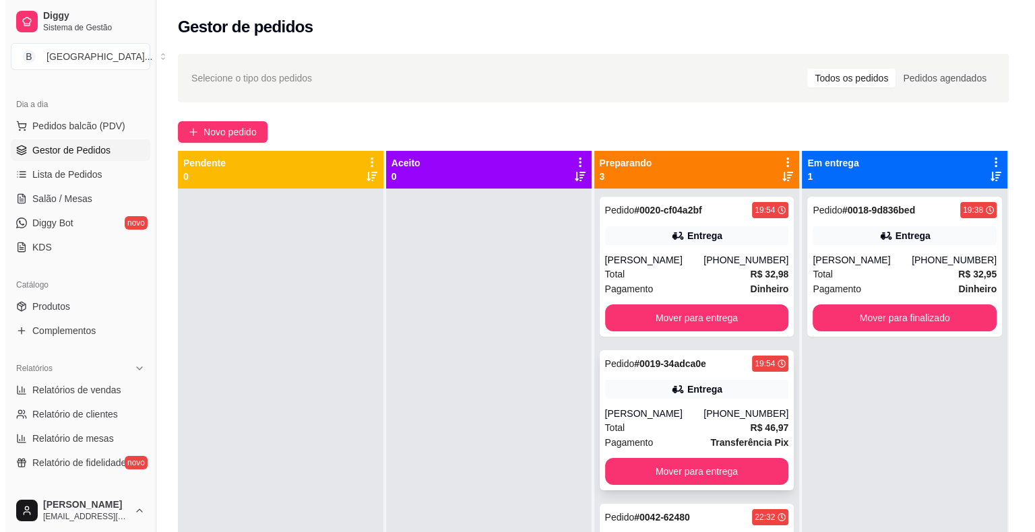
scroll to position [38, 0]
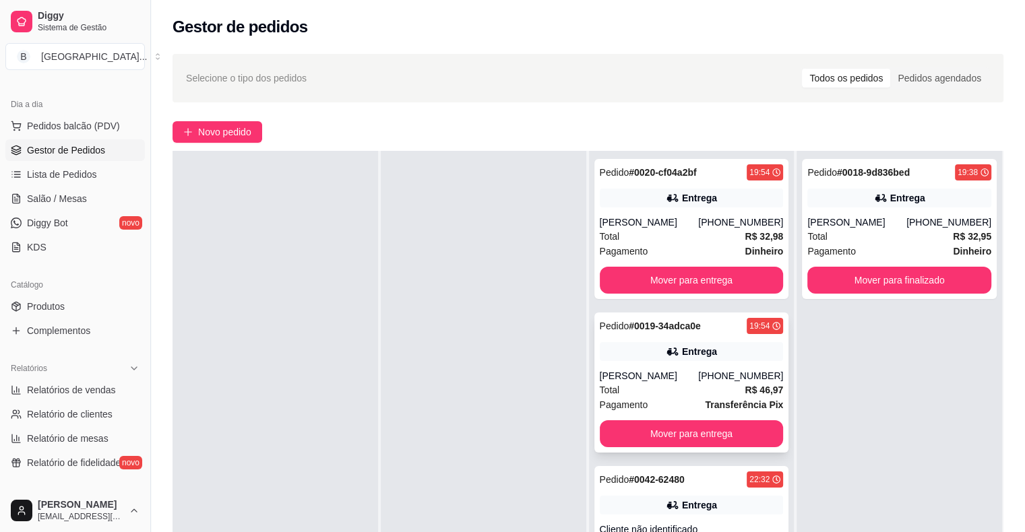
click at [653, 368] on div "Pedido # 0019-34adca0e 19:54 Entrega [PERSON_NAME] [PHONE_NUMBER] Total R$ 46,9…" at bounding box center [691, 383] width 195 height 140
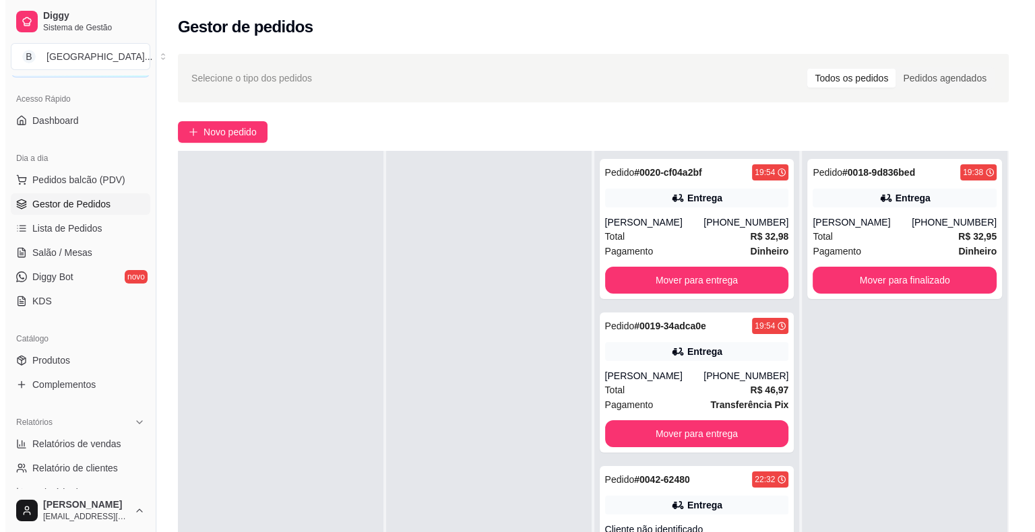
scroll to position [0, 0]
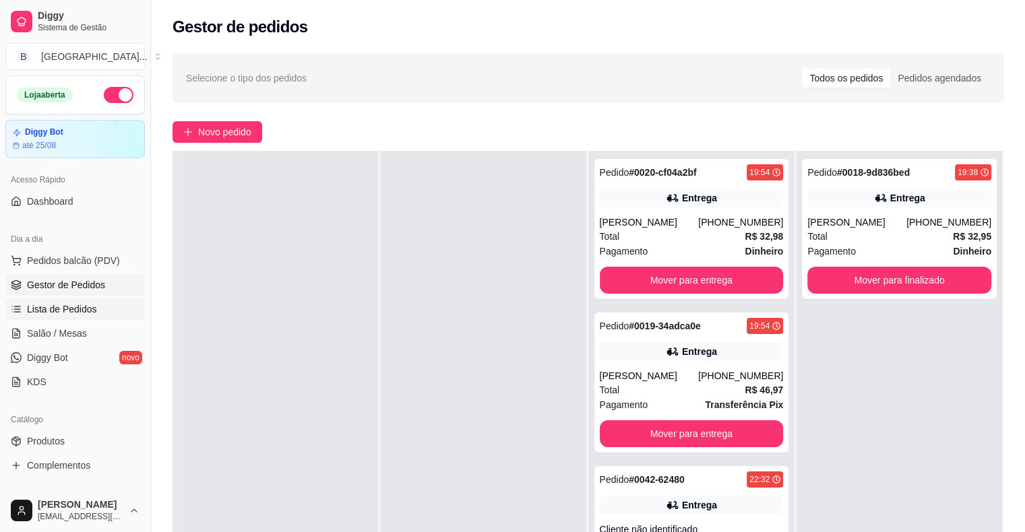
click at [85, 306] on span "Lista de Pedidos" at bounding box center [62, 309] width 70 height 13
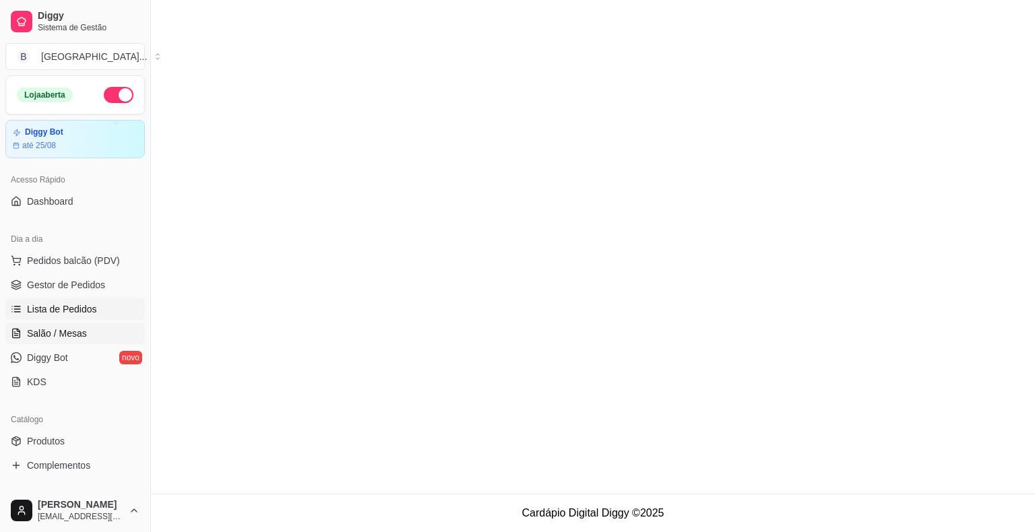
click at [86, 331] on link "Salão / Mesas" at bounding box center [74, 334] width 139 height 22
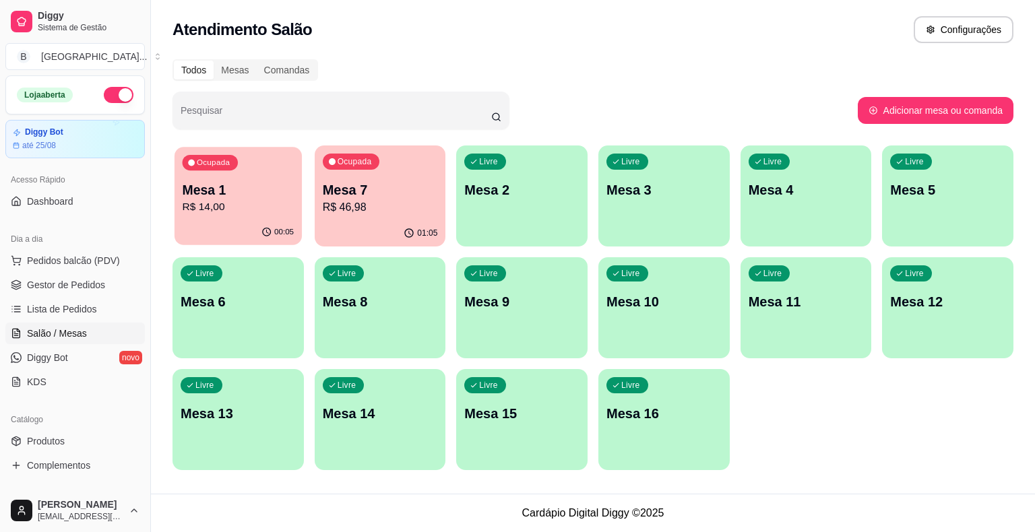
click at [224, 233] on div "00:05" at bounding box center [237, 233] width 127 height 26
click at [98, 267] on button "Pedidos balcão (PDV)" at bounding box center [74, 261] width 139 height 22
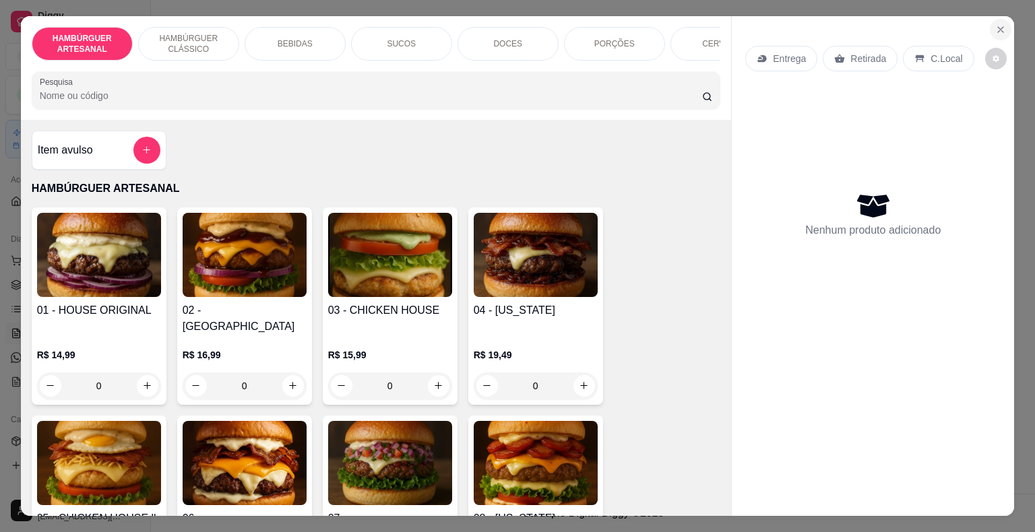
click at [994, 31] on button "Close" at bounding box center [1001, 30] width 22 height 22
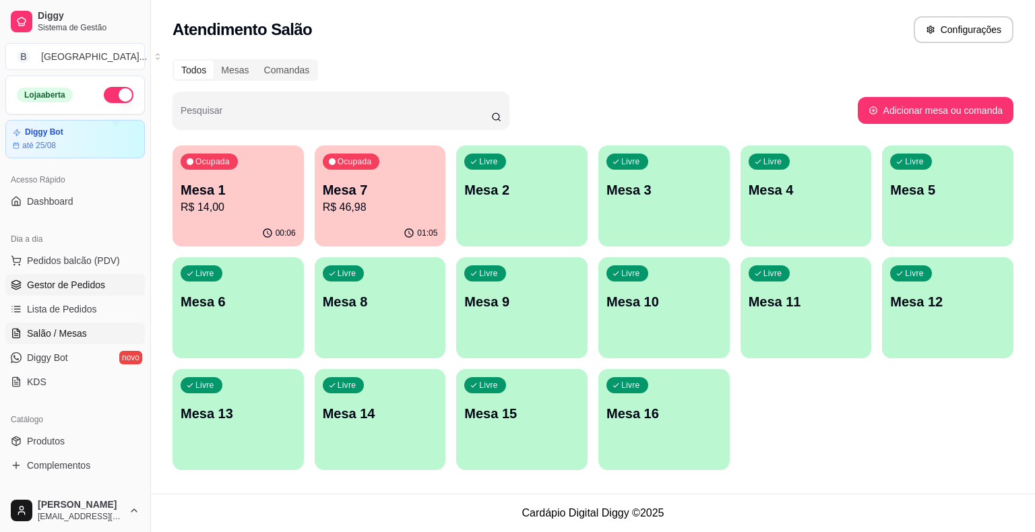
click at [110, 294] on link "Gestor de Pedidos" at bounding box center [74, 285] width 139 height 22
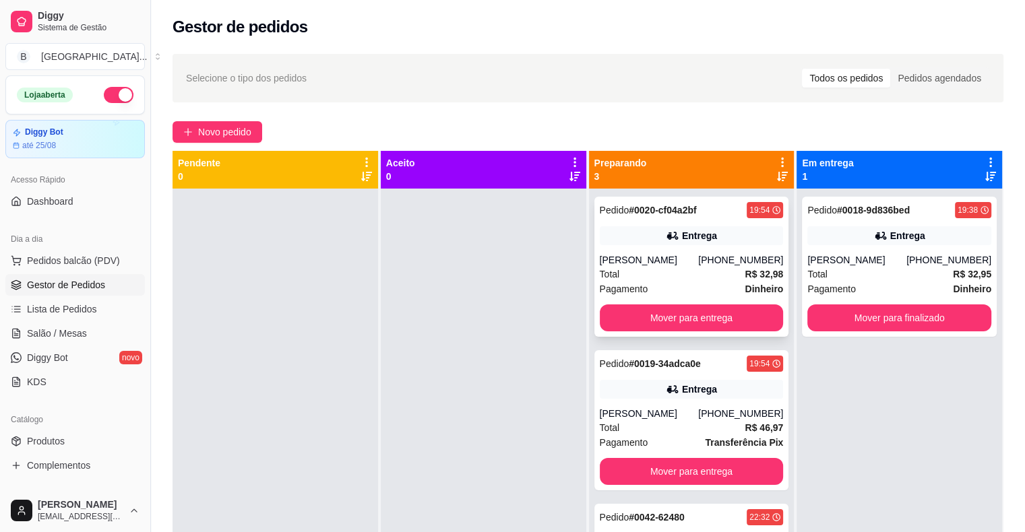
click at [648, 290] on div "Pagamento Dinheiro" at bounding box center [692, 289] width 184 height 15
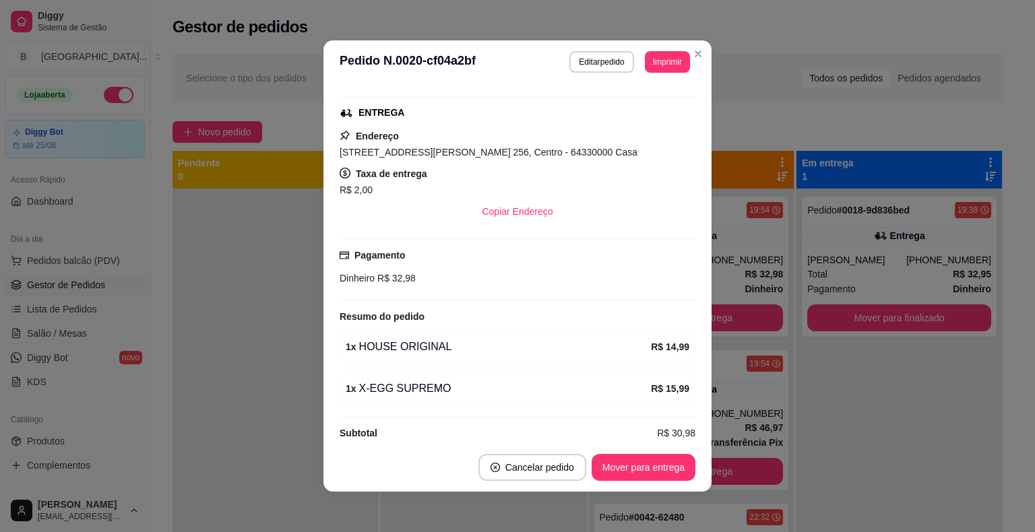
scroll to position [202, 0]
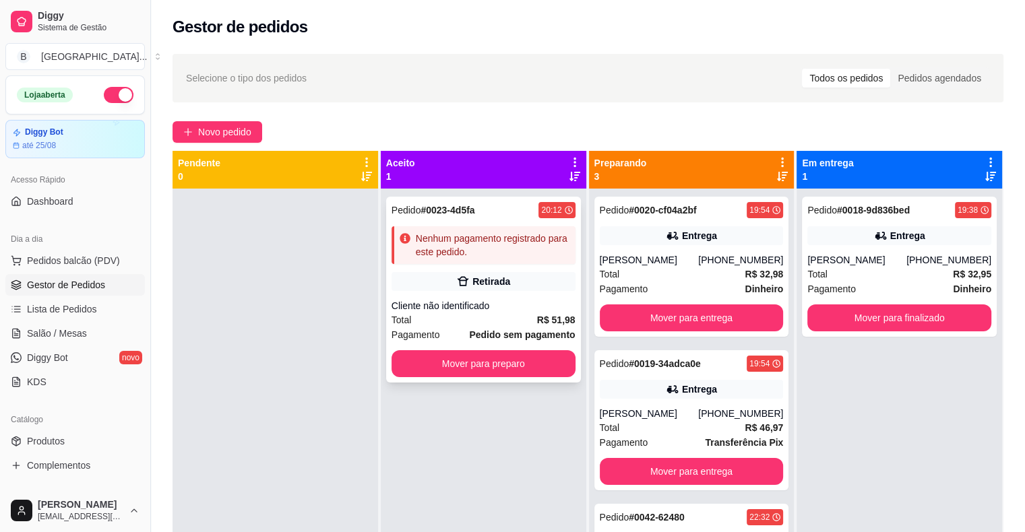
click at [470, 311] on div "Cliente não identificado" at bounding box center [483, 305] width 184 height 13
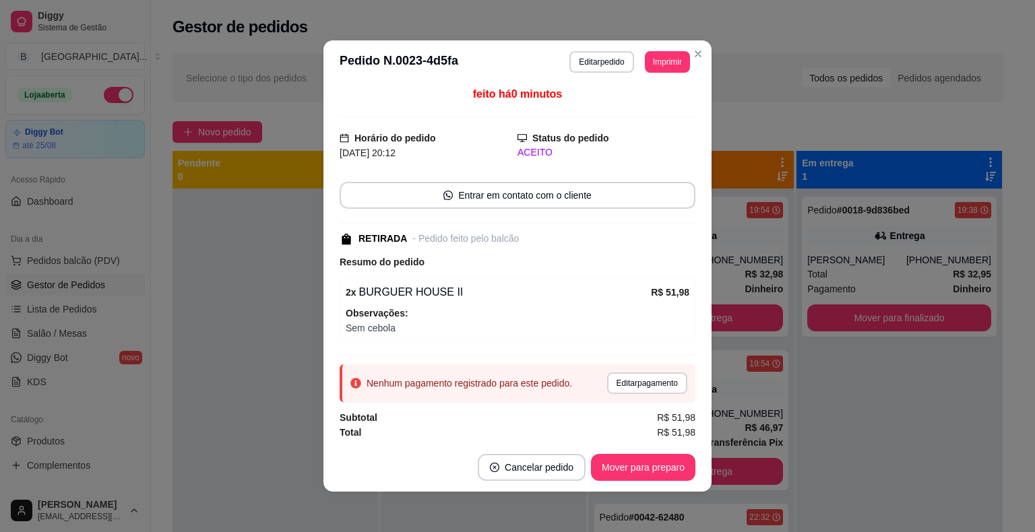
scroll to position [3, 0]
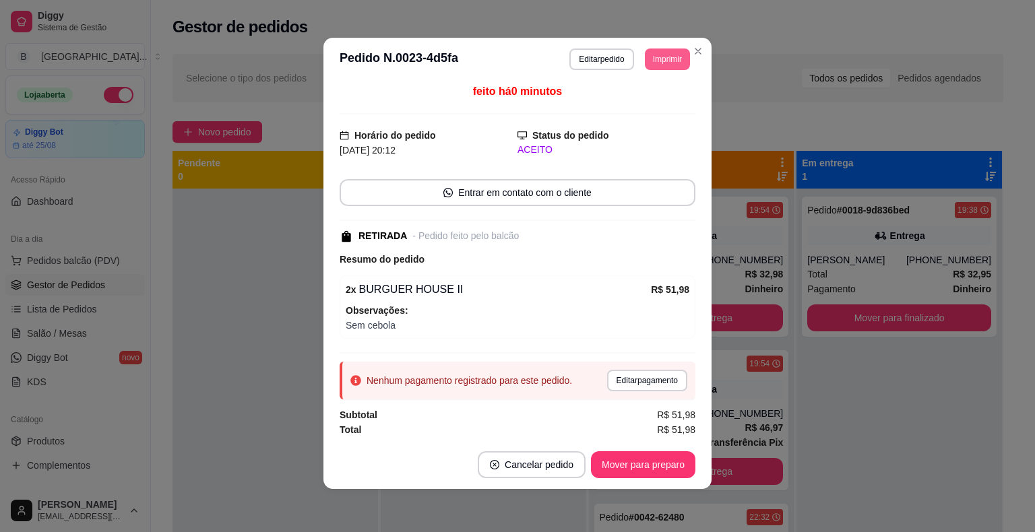
click at [666, 53] on button "Imprimir" at bounding box center [667, 60] width 45 height 22
click at [614, 110] on button "IMPRESSORA" at bounding box center [637, 107] width 98 height 22
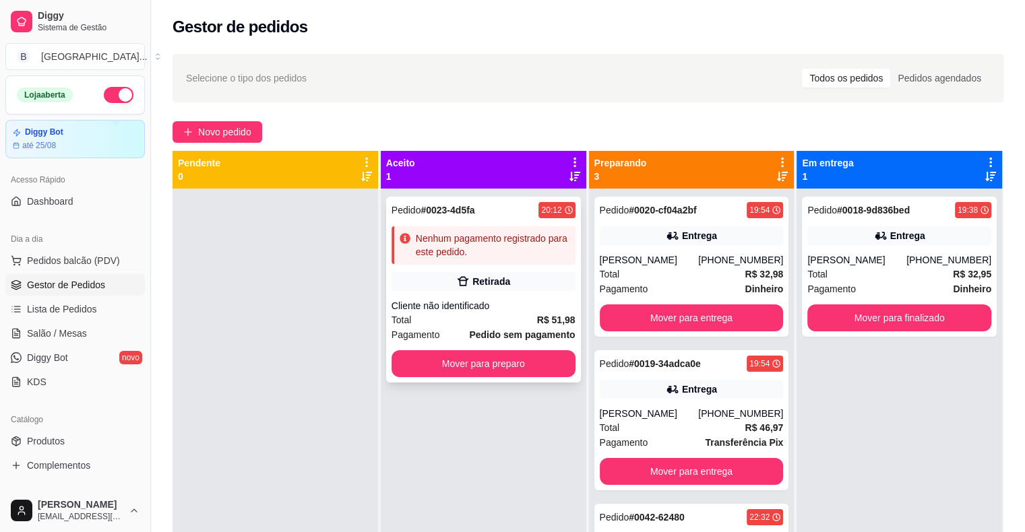
click at [475, 292] on div "Pedido # 0023-4d5fa 20:12 Nenhum pagamento registrado para este pedido. Retirad…" at bounding box center [483, 290] width 195 height 186
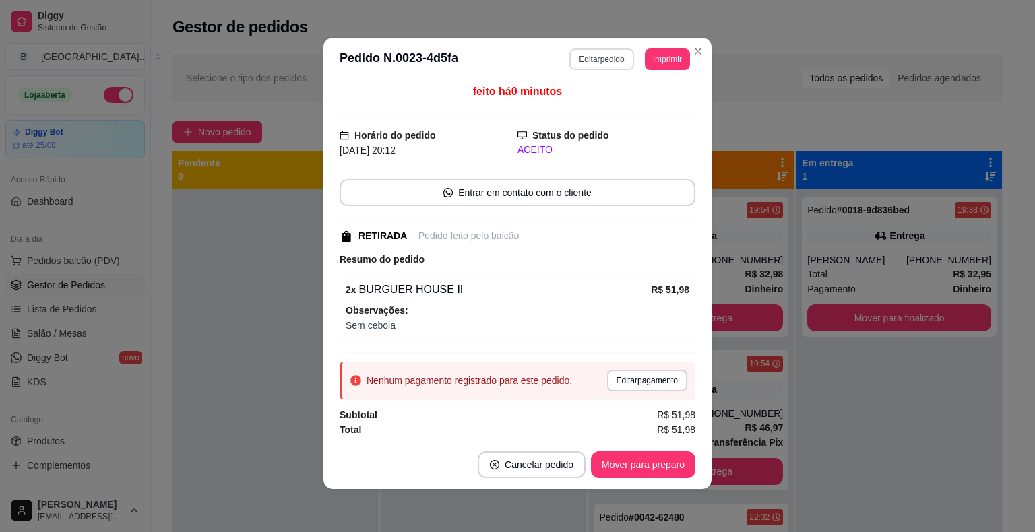
click at [585, 58] on button "Editar pedido" at bounding box center [601, 60] width 64 height 22
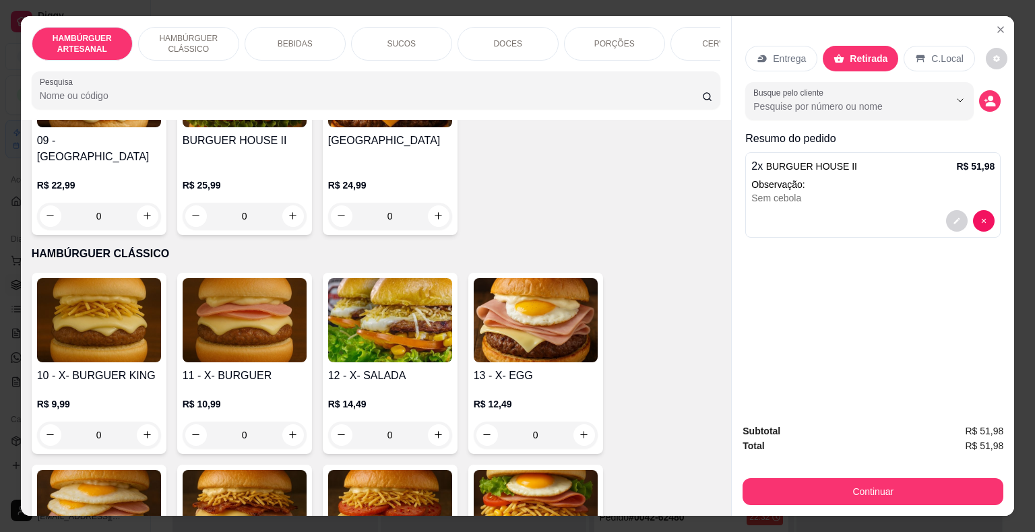
scroll to position [606, 0]
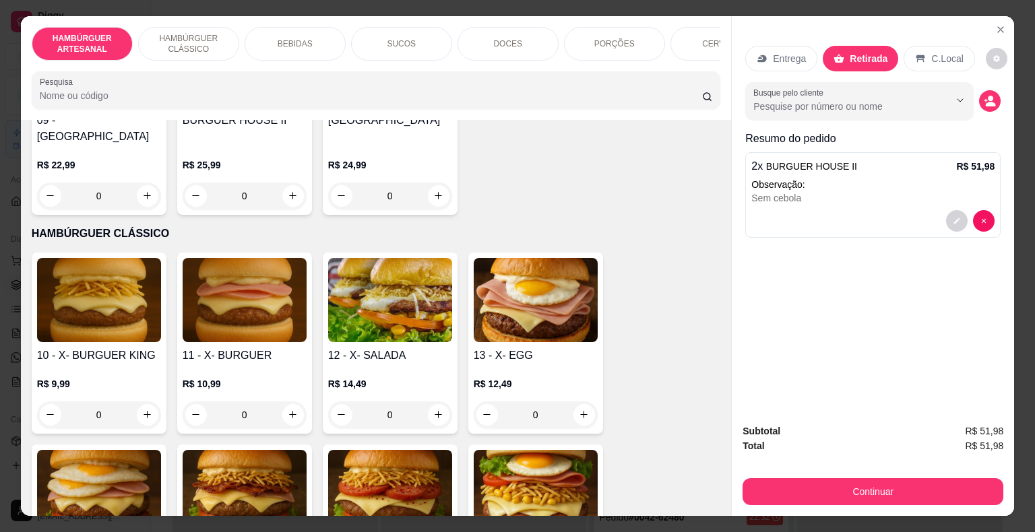
click at [434, 402] on div "0" at bounding box center [390, 415] width 124 height 27
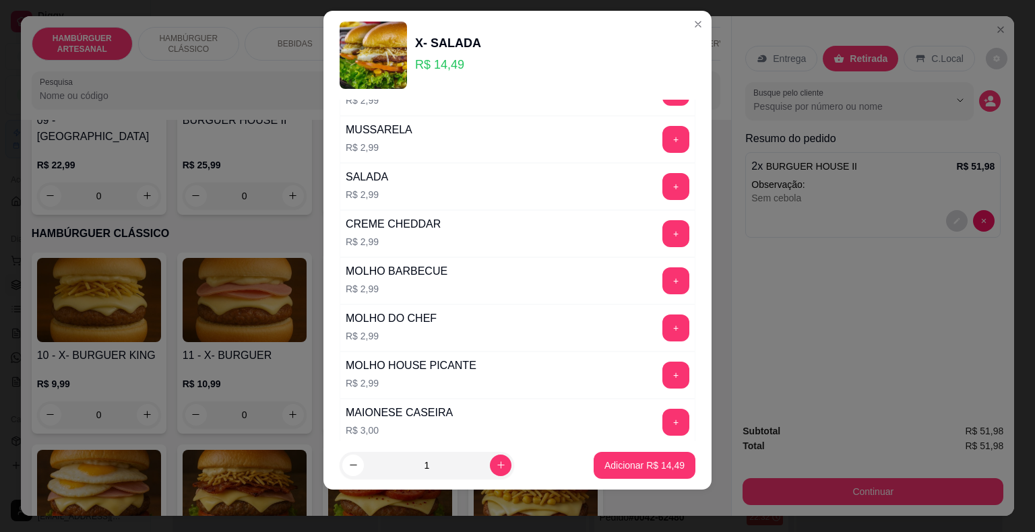
scroll to position [269, 0]
click at [662, 230] on button "+" at bounding box center [675, 233] width 27 height 27
click at [652, 453] on button "Adicionar R$ 17,48" at bounding box center [644, 465] width 99 height 26
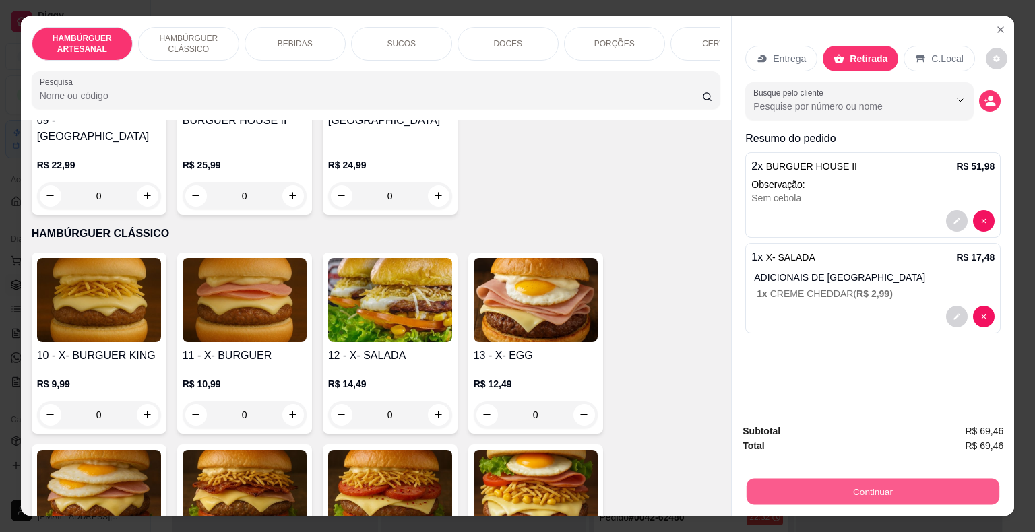
click at [784, 479] on button "Continuar" at bounding box center [873, 492] width 253 height 26
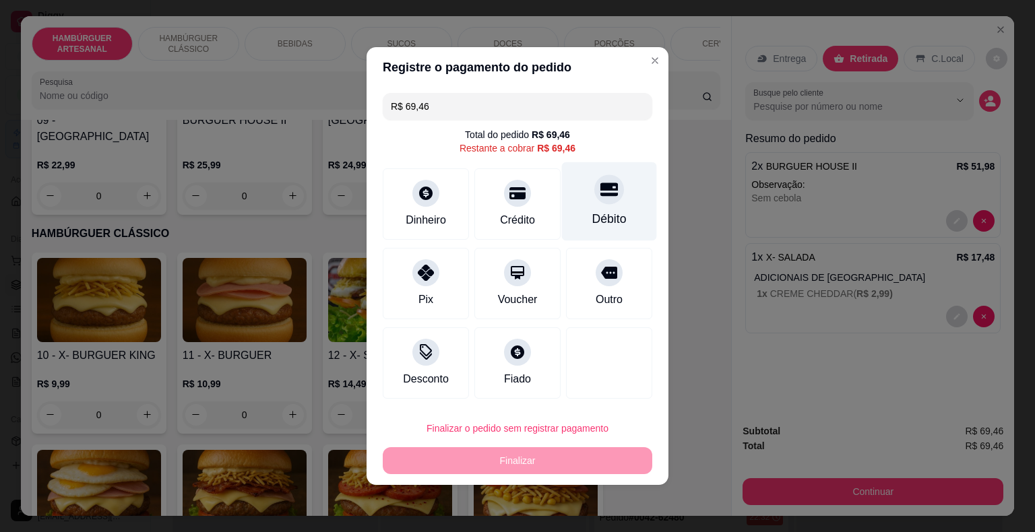
click at [579, 214] on div "Débito" at bounding box center [609, 201] width 95 height 79
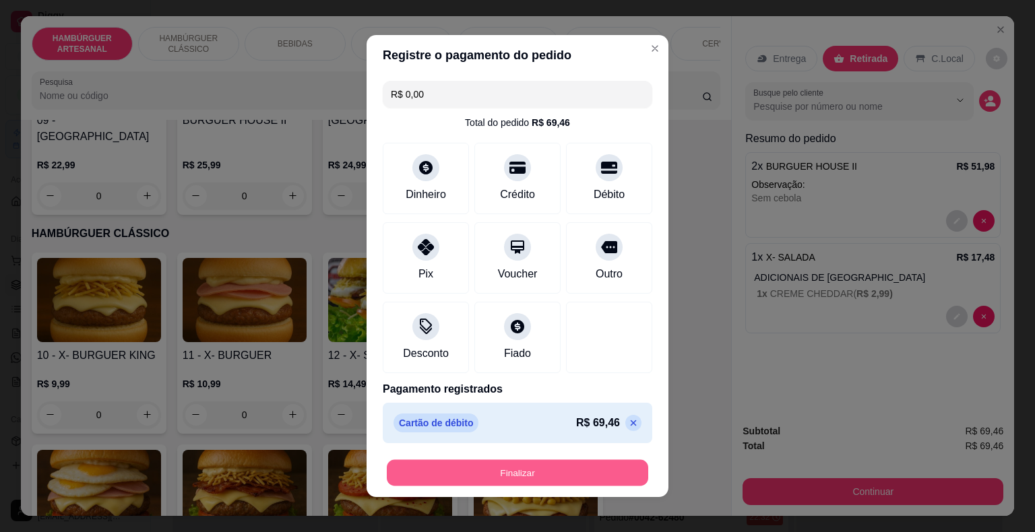
click at [565, 465] on button "Finalizar" at bounding box center [517, 473] width 261 height 26
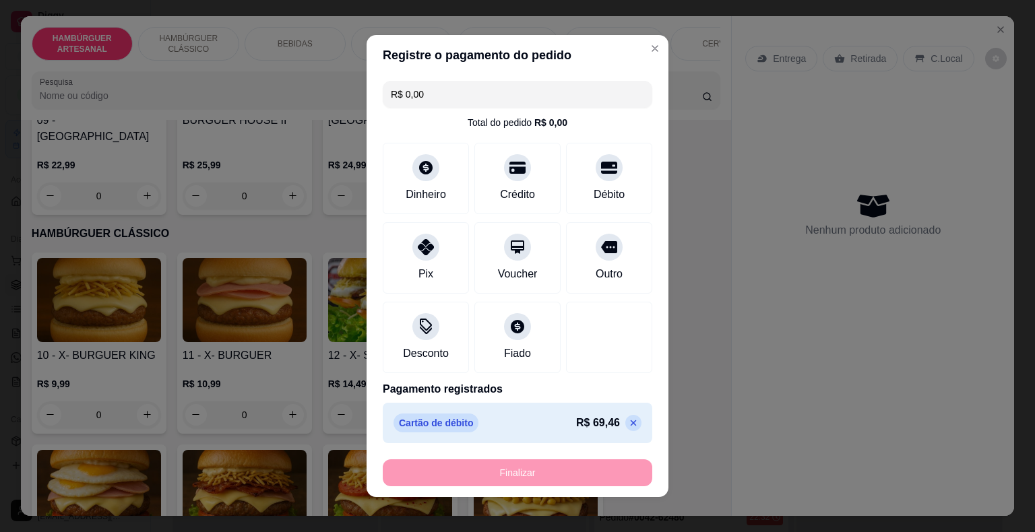
type input "-R$ 69,46"
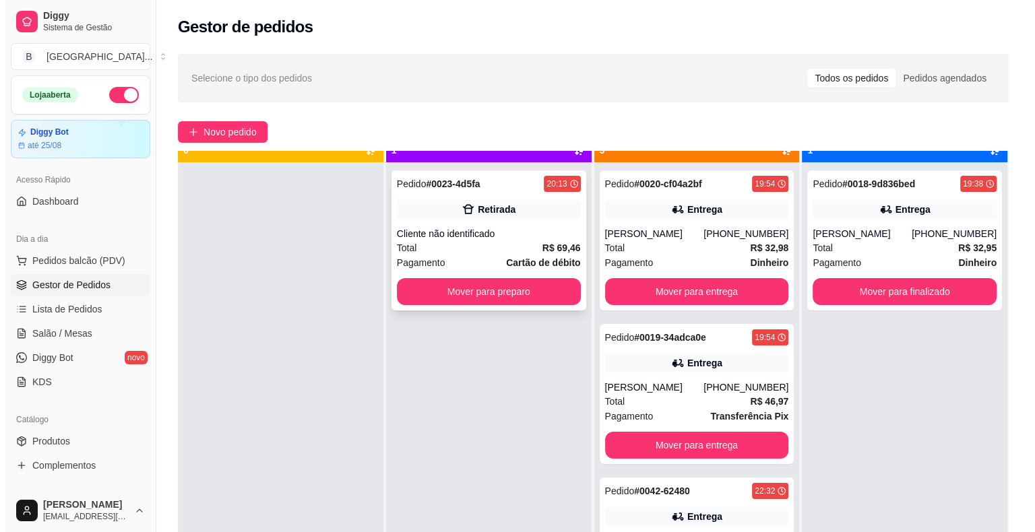
scroll to position [38, 0]
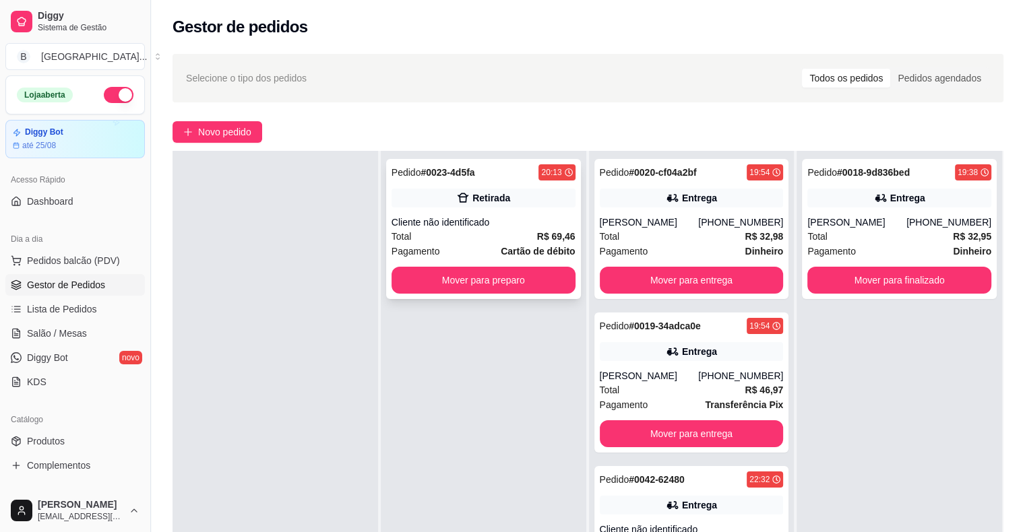
click at [521, 246] on strong "Cartão de débito" at bounding box center [538, 251] width 74 height 11
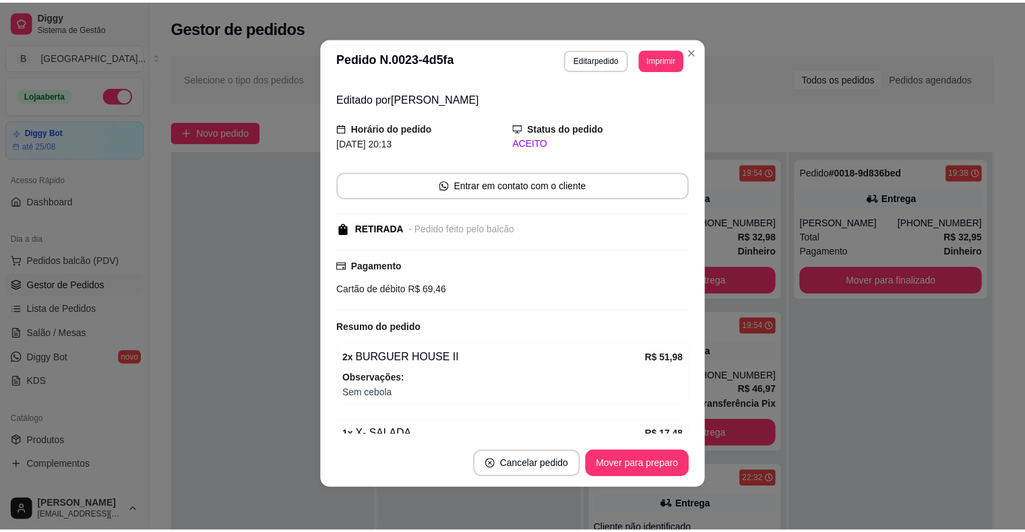
scroll to position [0, 0]
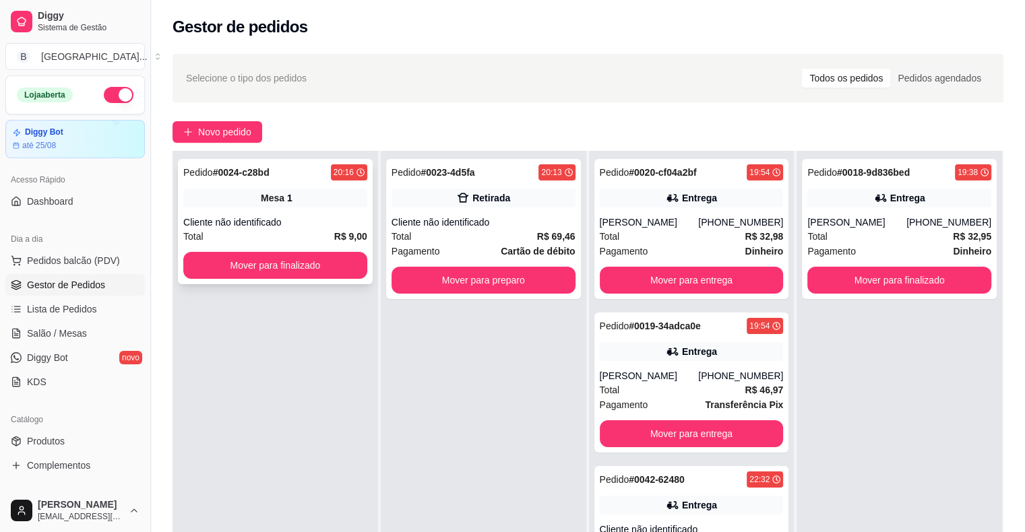
click at [283, 233] on div "Total R$ 9,00" at bounding box center [275, 236] width 184 height 15
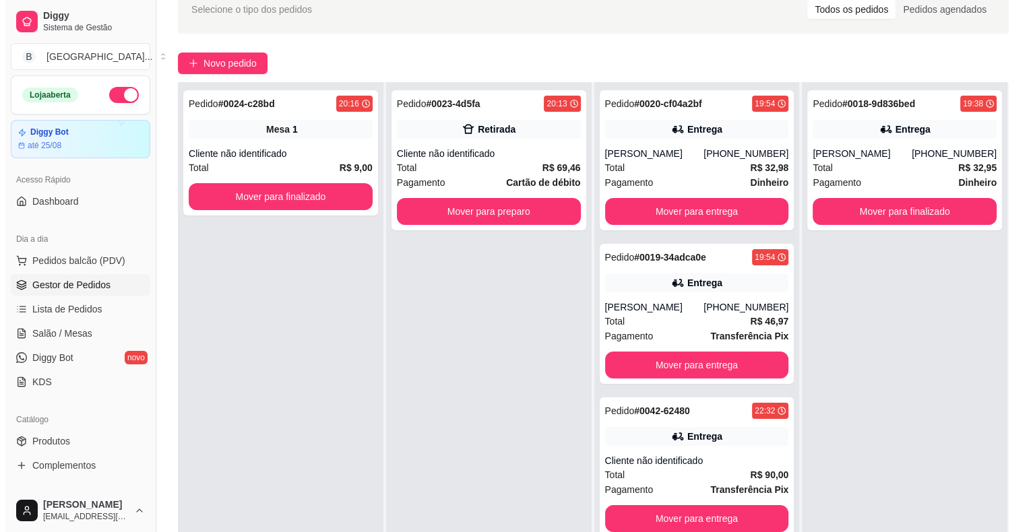
scroll to position [135, 0]
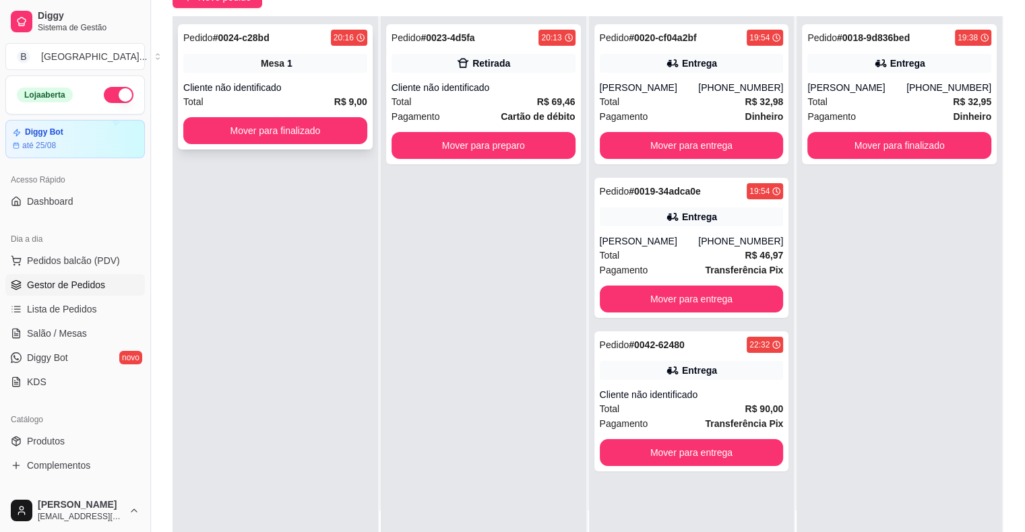
click at [311, 98] on div "Total R$ 9,00" at bounding box center [275, 101] width 184 height 15
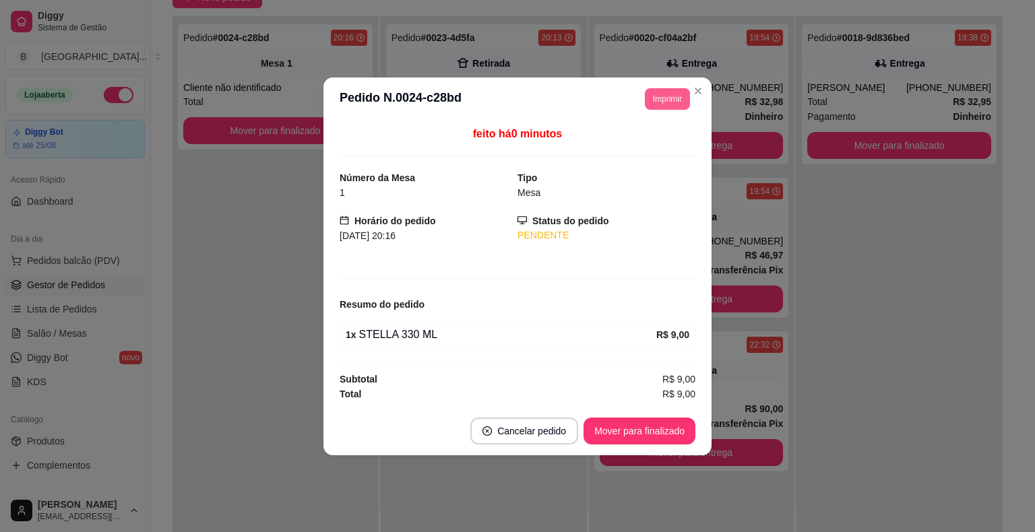
click at [659, 96] on button "Imprimir" at bounding box center [667, 99] width 45 height 22
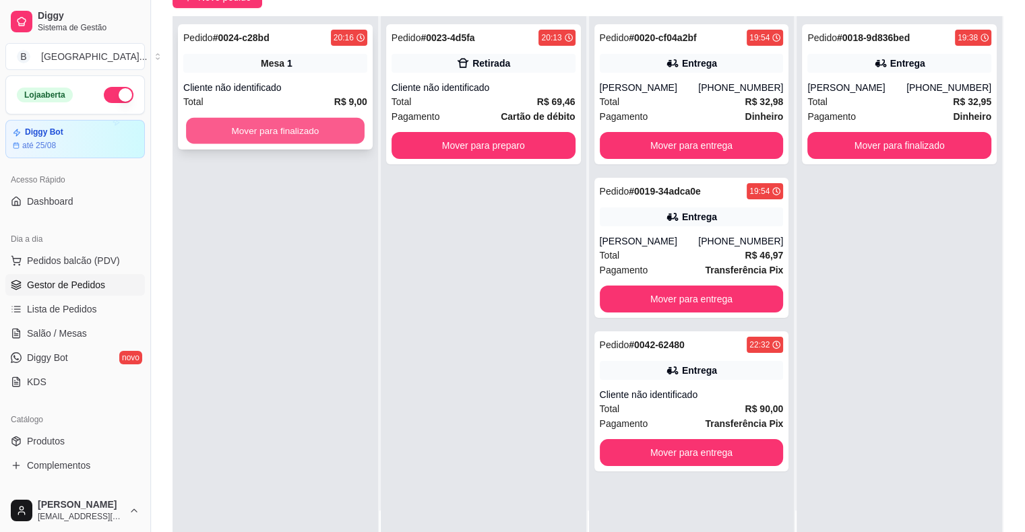
click at [253, 125] on button "Mover para finalizado" at bounding box center [275, 131] width 179 height 26
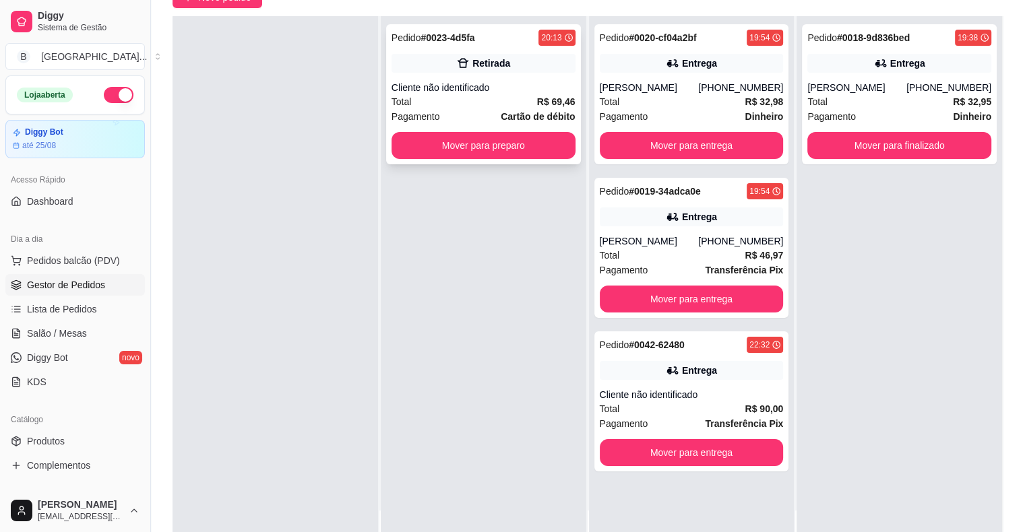
click at [502, 106] on div "Total R$ 69,46" at bounding box center [483, 101] width 184 height 15
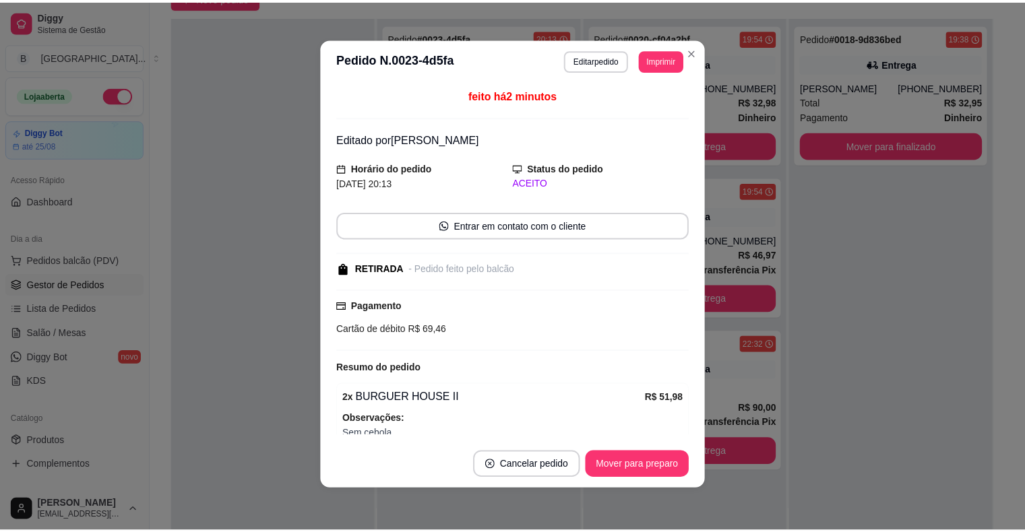
scroll to position [3, 0]
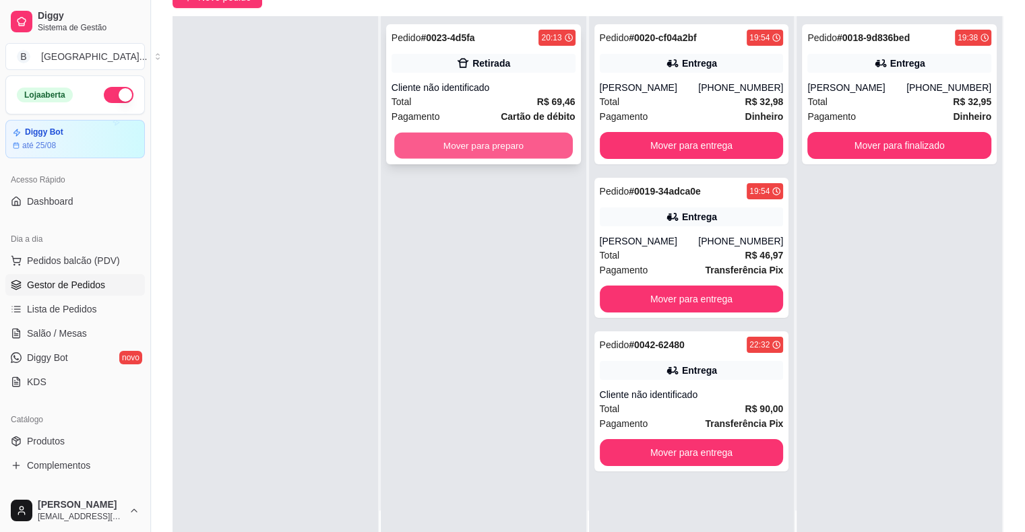
click at [488, 147] on button "Mover para preparo" at bounding box center [483, 146] width 179 height 26
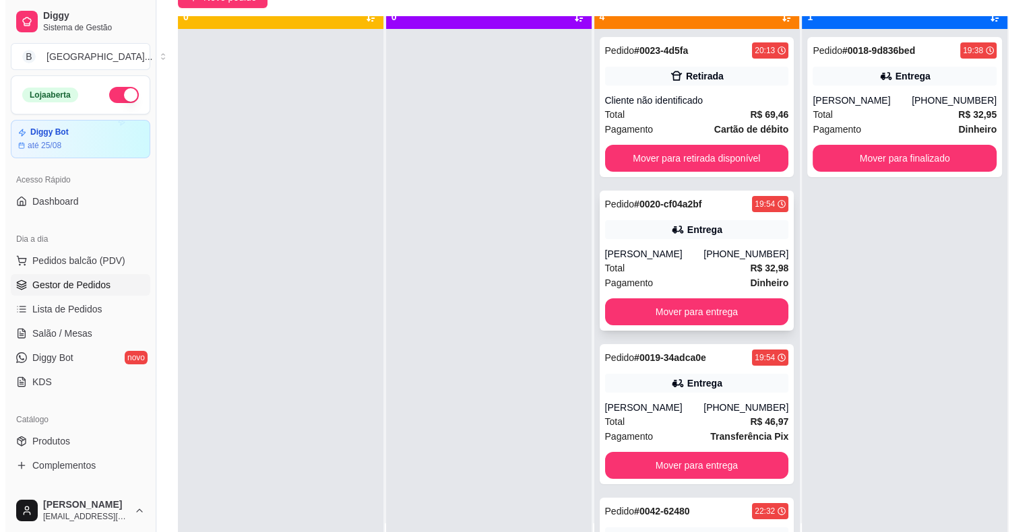
scroll to position [38, 0]
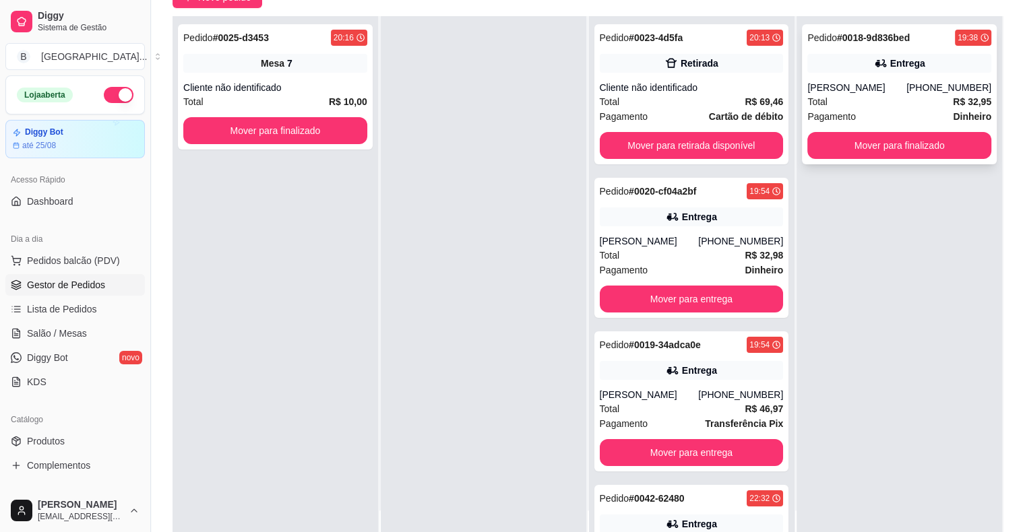
click at [919, 106] on div "Total R$ 32,95" at bounding box center [899, 101] width 184 height 15
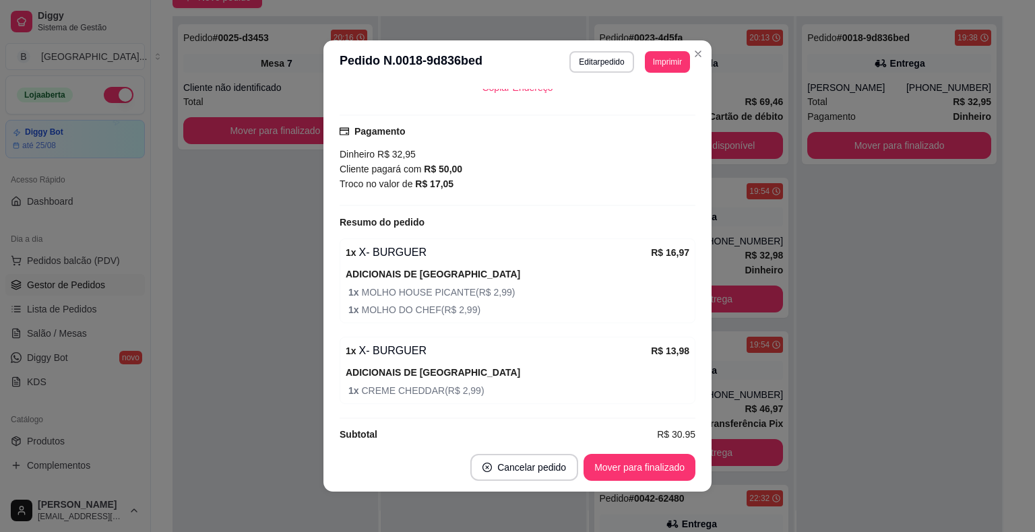
scroll to position [340, 0]
click at [627, 470] on button "Mover para finalizado" at bounding box center [639, 468] width 108 height 26
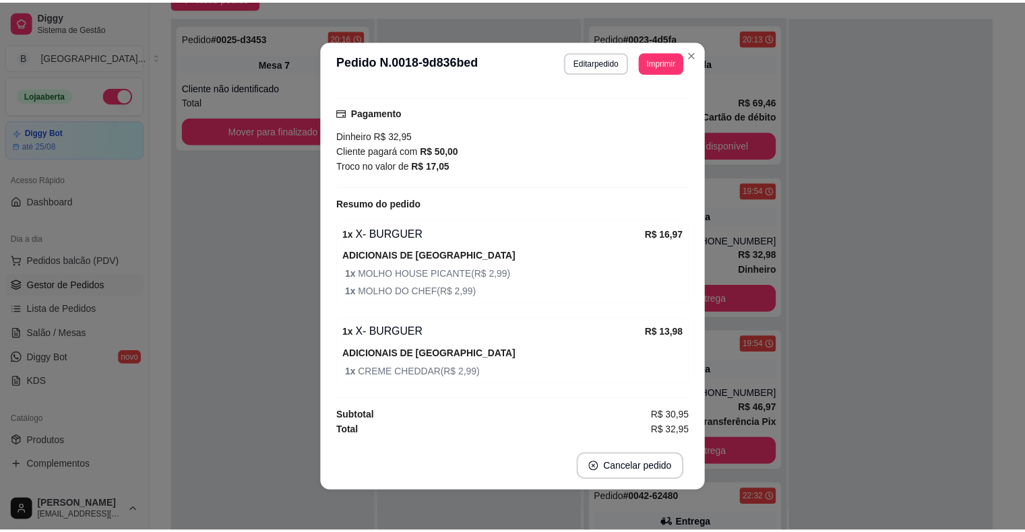
scroll to position [309, 0]
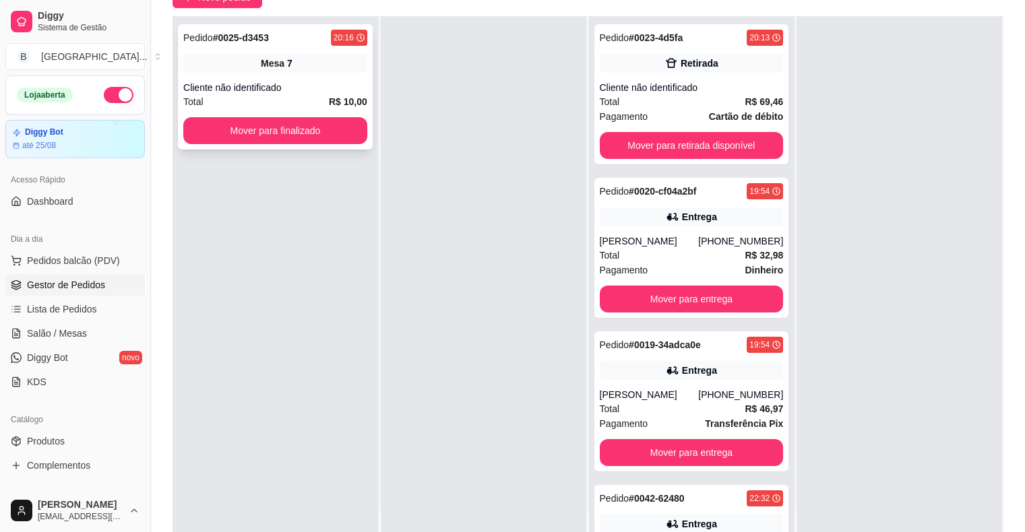
click at [267, 100] on div "Total R$ 10,00" at bounding box center [275, 101] width 184 height 15
click at [261, 131] on button "Mover para finalizado" at bounding box center [275, 130] width 184 height 27
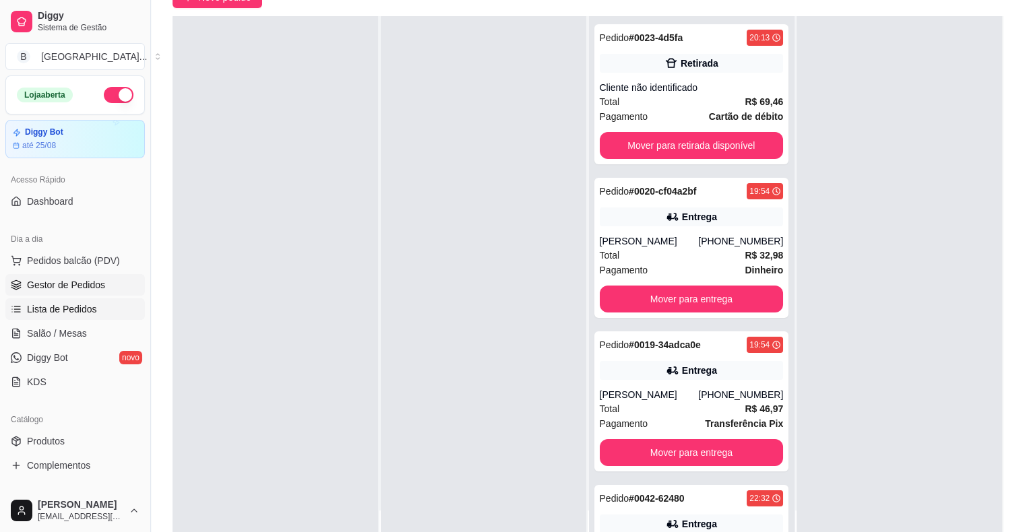
click at [92, 299] on link "Lista de Pedidos" at bounding box center [74, 309] width 139 height 22
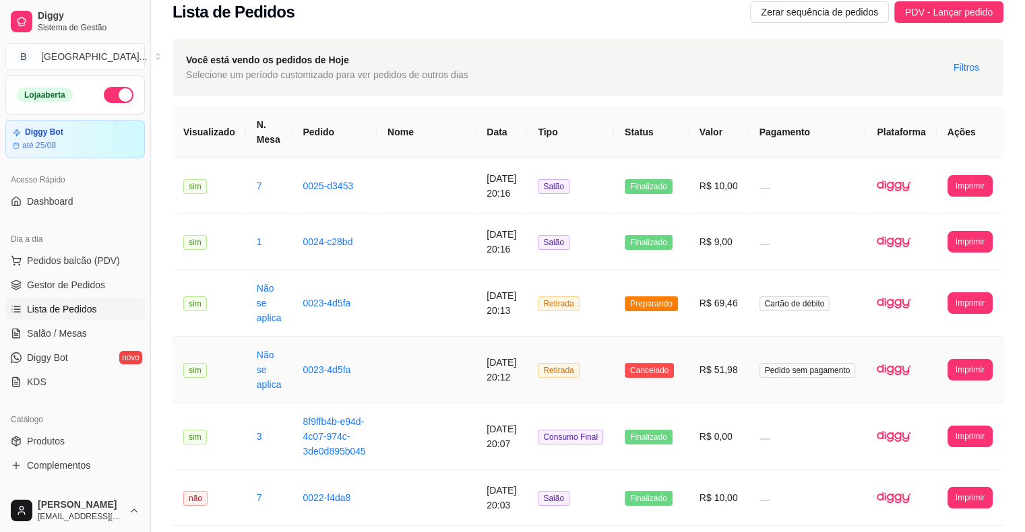
scroll to position [135, 0]
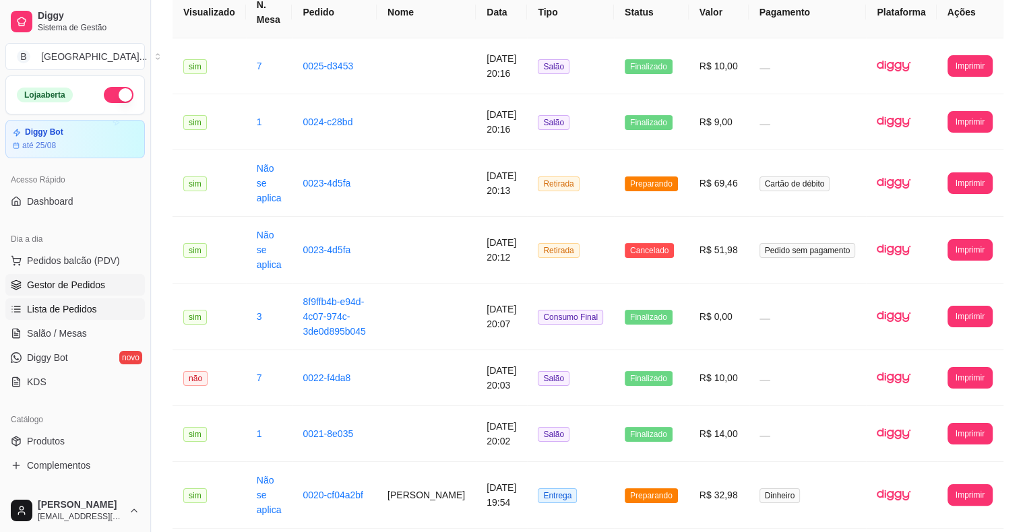
click at [127, 279] on link "Gestor de Pedidos" at bounding box center [74, 285] width 139 height 22
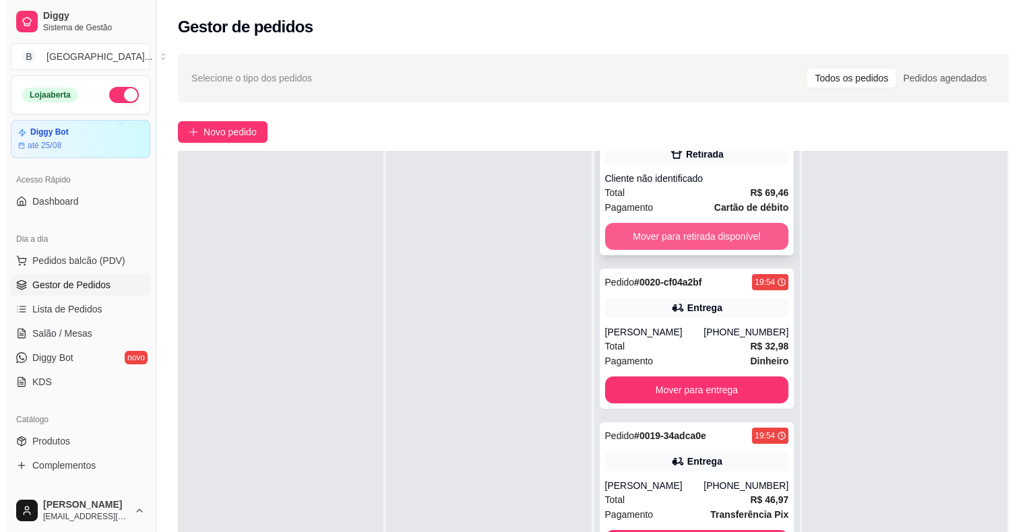
scroll to position [67, 0]
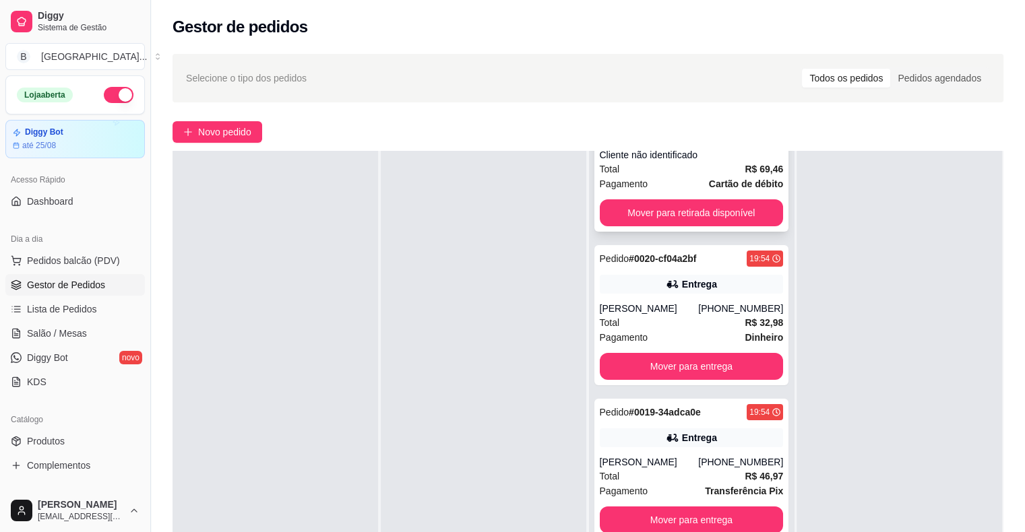
click at [690, 182] on div "Pagamento Cartão de débito" at bounding box center [692, 184] width 184 height 15
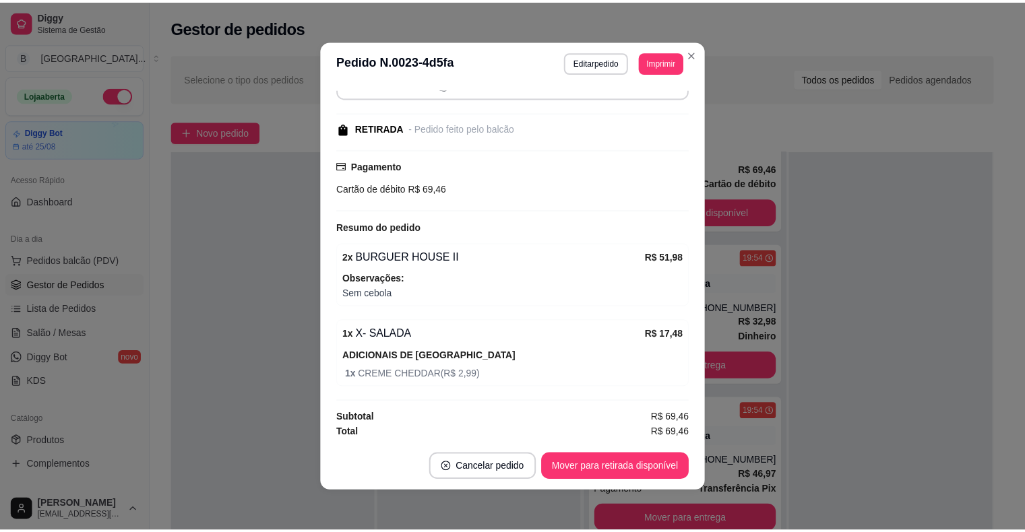
scroll to position [3, 0]
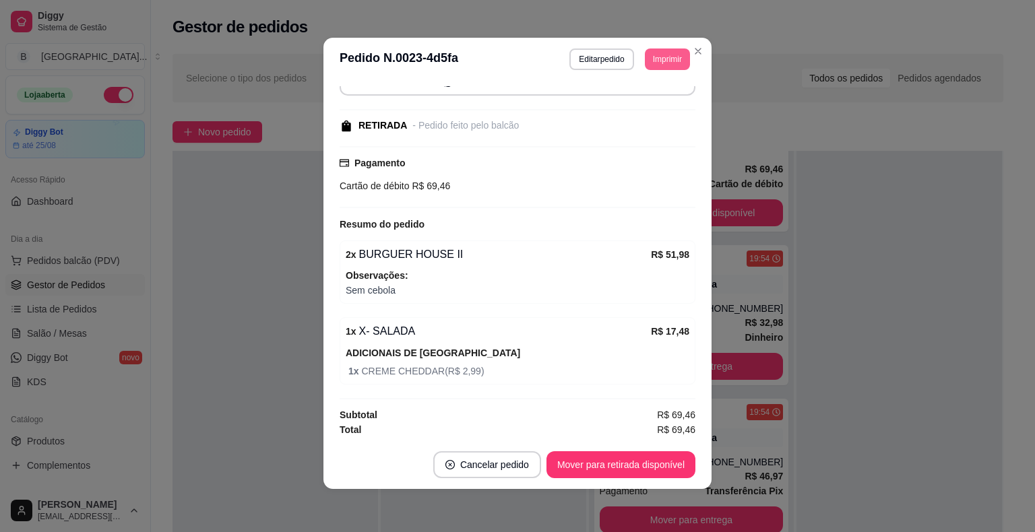
click at [666, 59] on button "Imprimir" at bounding box center [667, 60] width 45 height 22
click at [649, 104] on button "IMPRESSORA" at bounding box center [637, 106] width 94 height 21
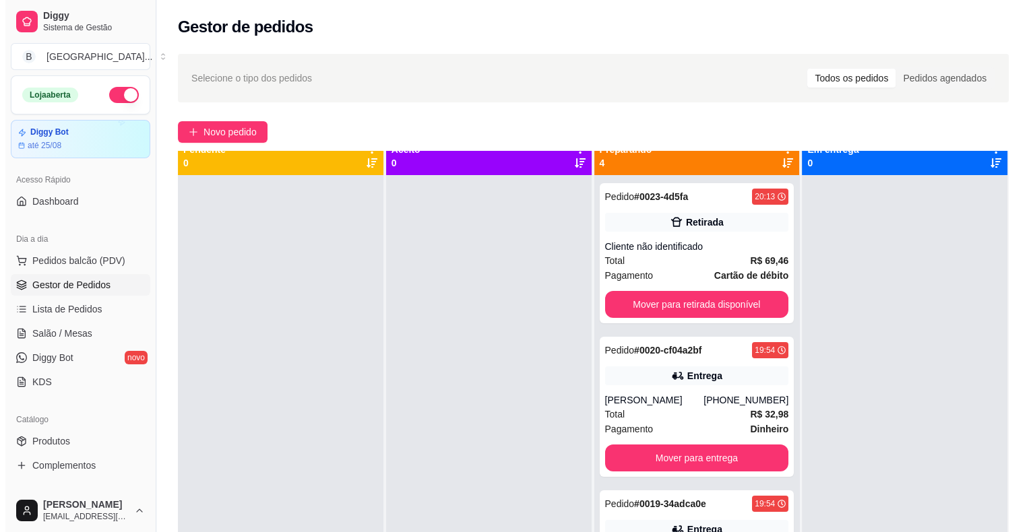
scroll to position [0, 0]
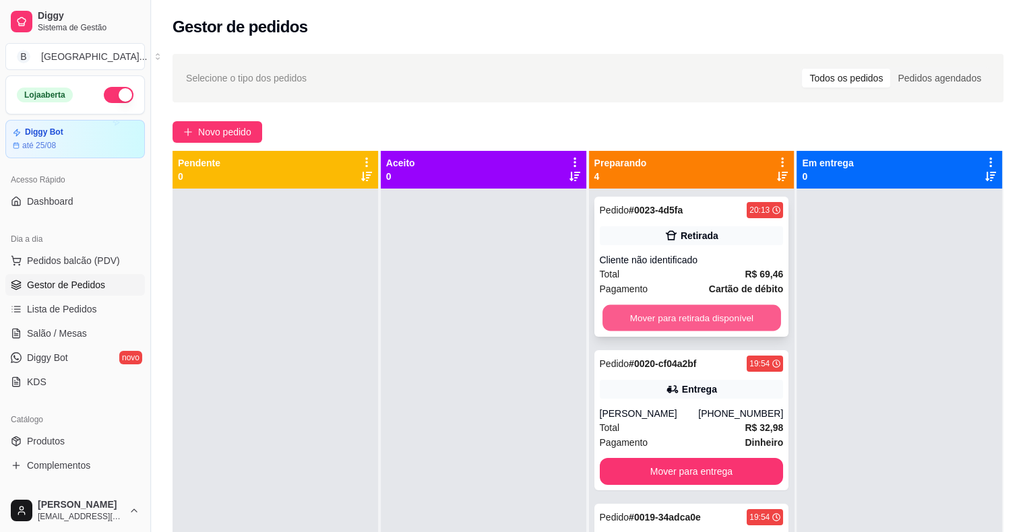
click at [654, 322] on button "Mover para retirada disponível" at bounding box center [691, 318] width 179 height 26
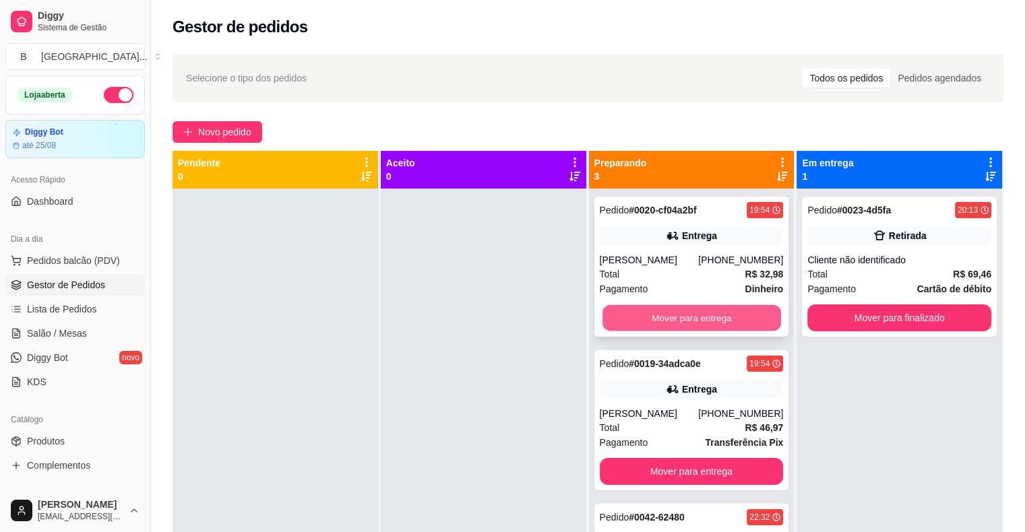
click at [699, 322] on button "Mover para entrega" at bounding box center [691, 318] width 179 height 26
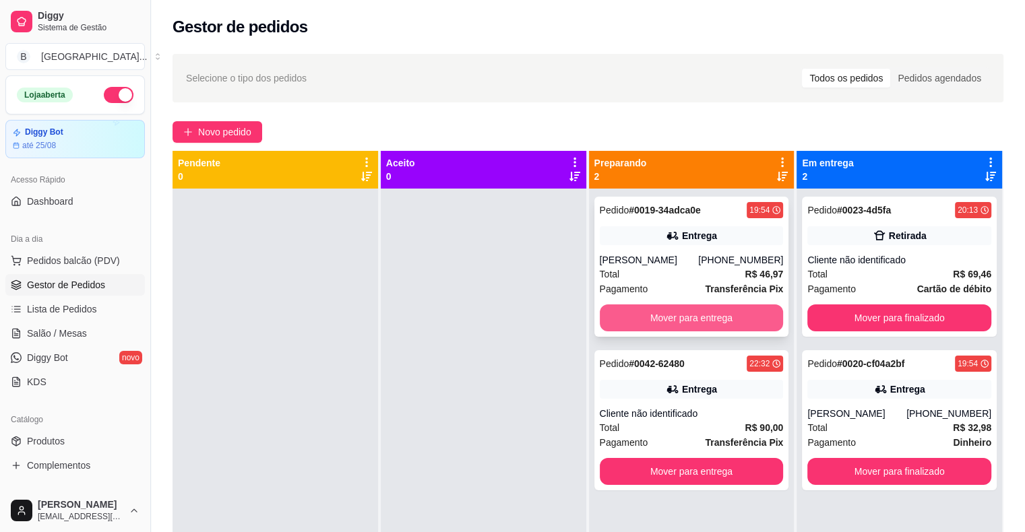
click at [701, 319] on button "Mover para entrega" at bounding box center [692, 318] width 184 height 27
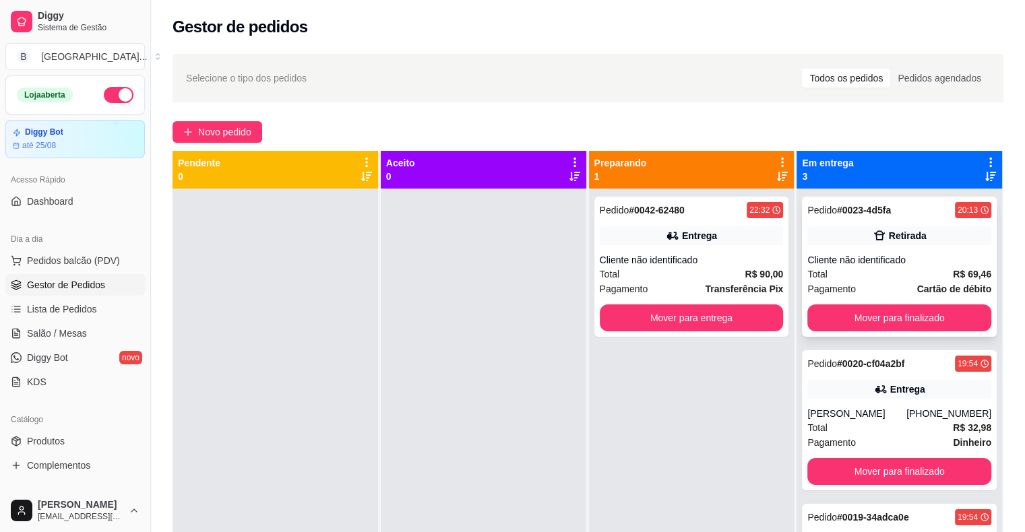
click at [872, 265] on div "Cliente não identificado" at bounding box center [899, 259] width 184 height 13
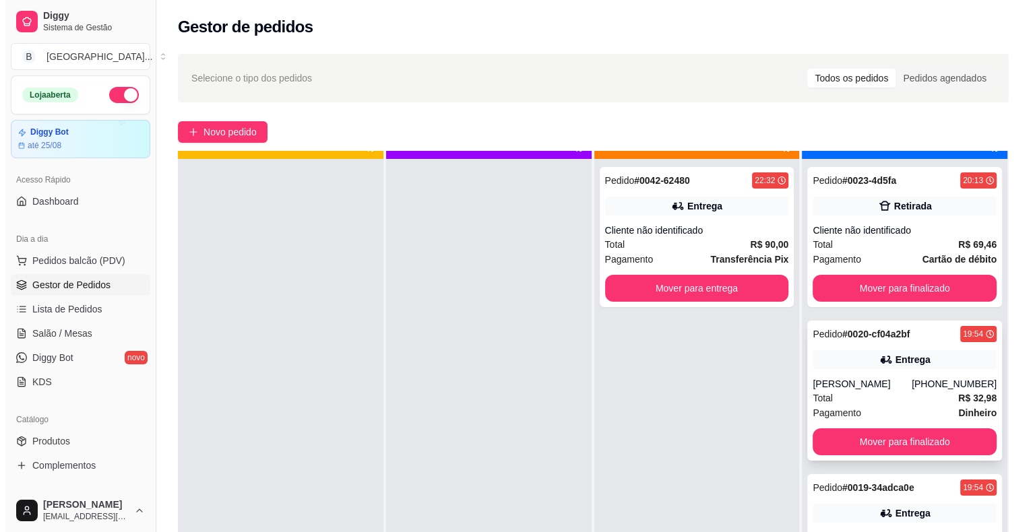
scroll to position [38, 0]
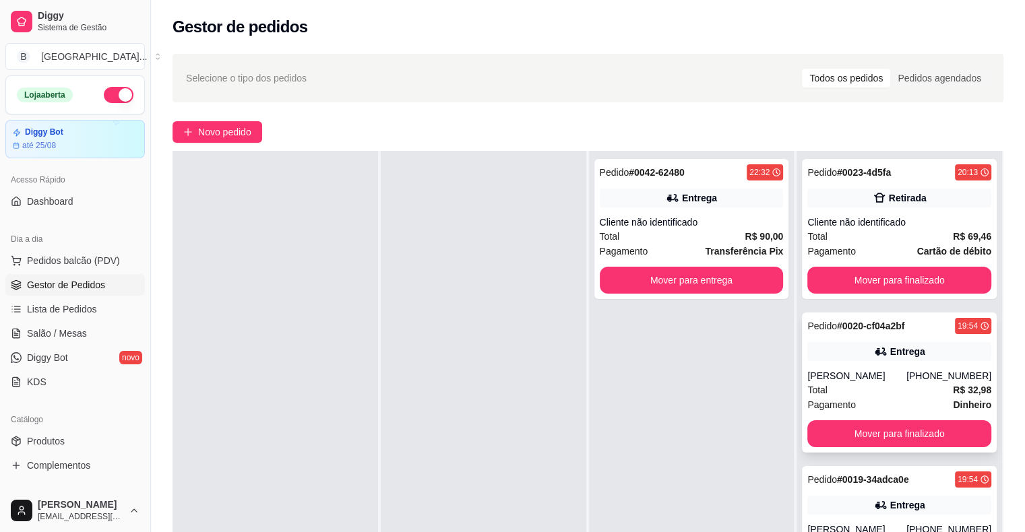
click at [875, 367] on div "Pedido # 0020-cf04a2bf 19:54 Entrega [PERSON_NAME] [PHONE_NUMBER] Total R$ 32,9…" at bounding box center [899, 383] width 195 height 140
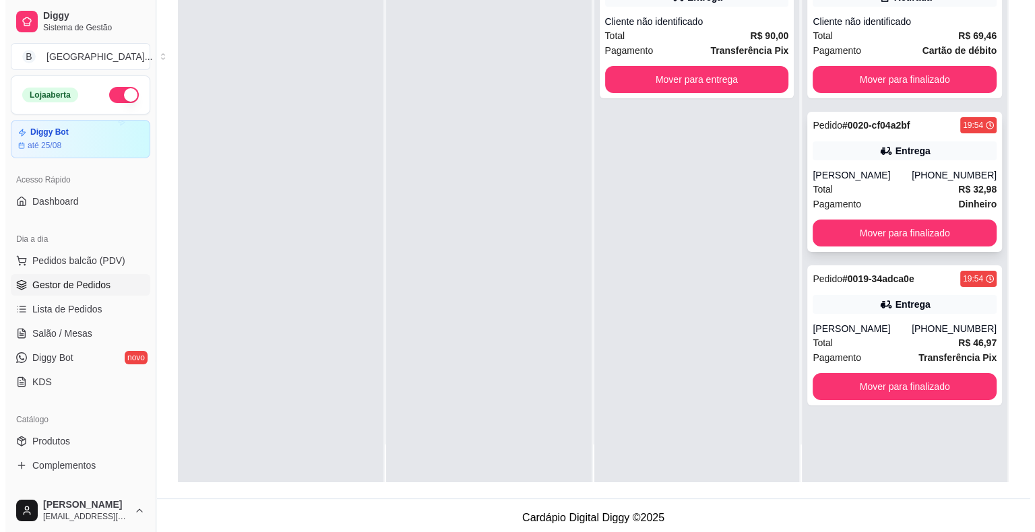
scroll to position [202, 0]
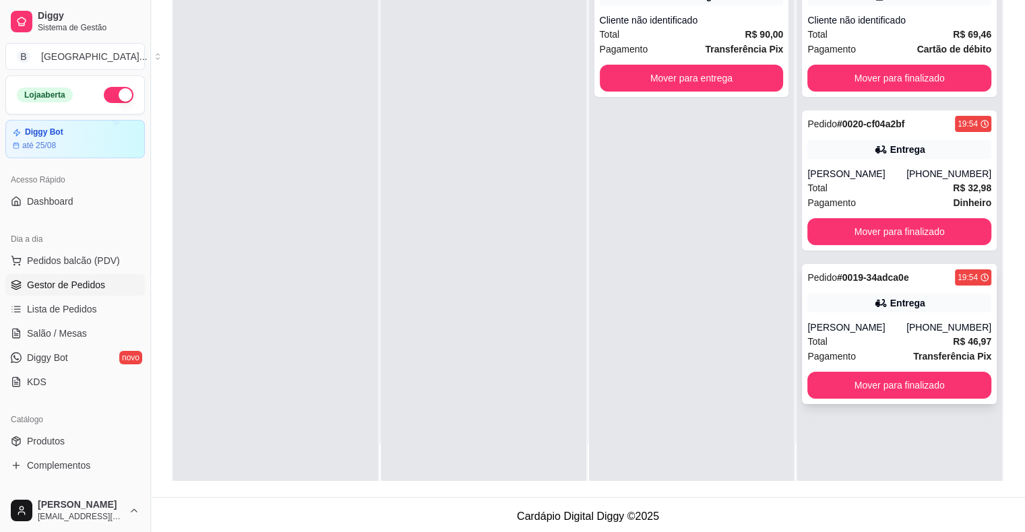
click at [838, 340] on div "Total R$ 46,97" at bounding box center [899, 341] width 184 height 15
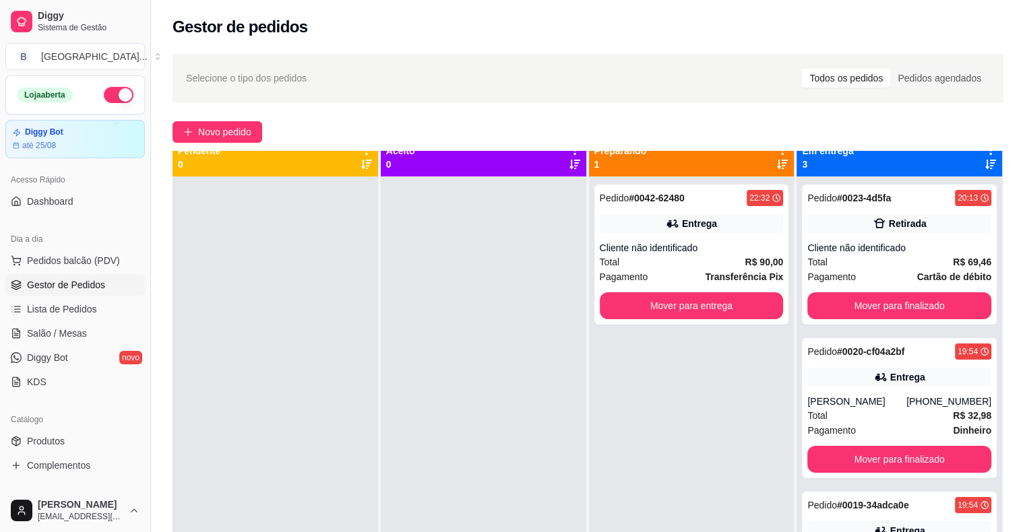
scroll to position [0, 0]
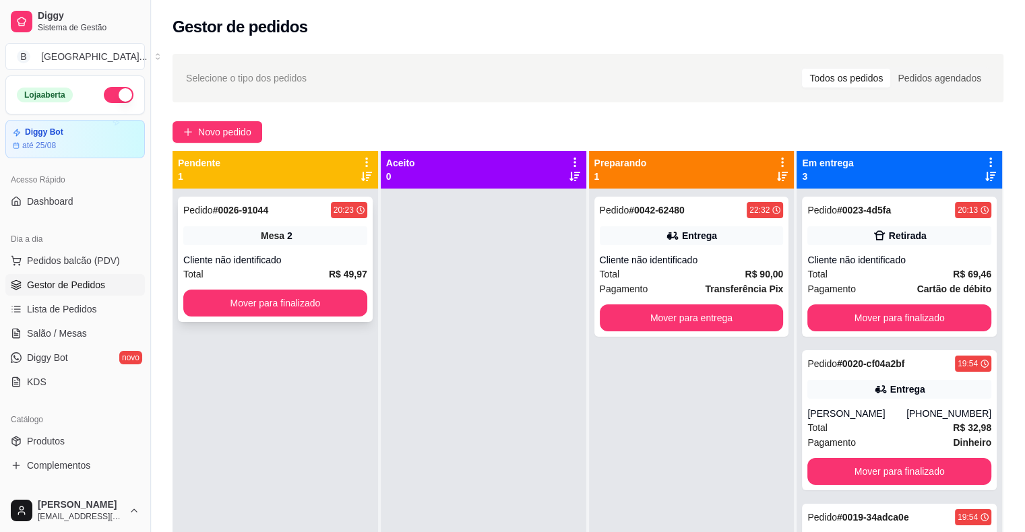
click at [304, 249] on div "Pedido # 0026-91044 20:23 Mesa 2 Cliente não identificado Total R$ 49,97 Mover …" at bounding box center [275, 259] width 195 height 125
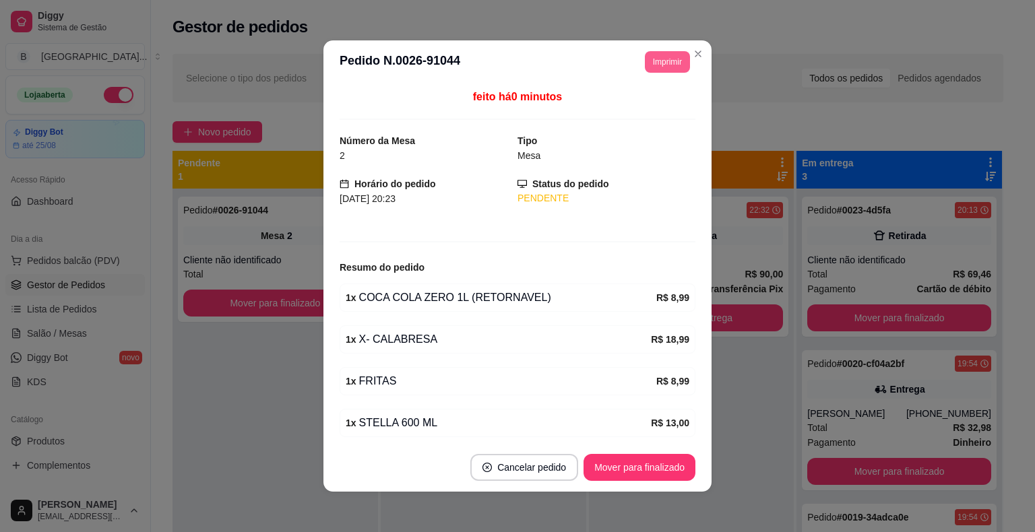
click at [675, 67] on button "Imprimir" at bounding box center [667, 62] width 45 height 22
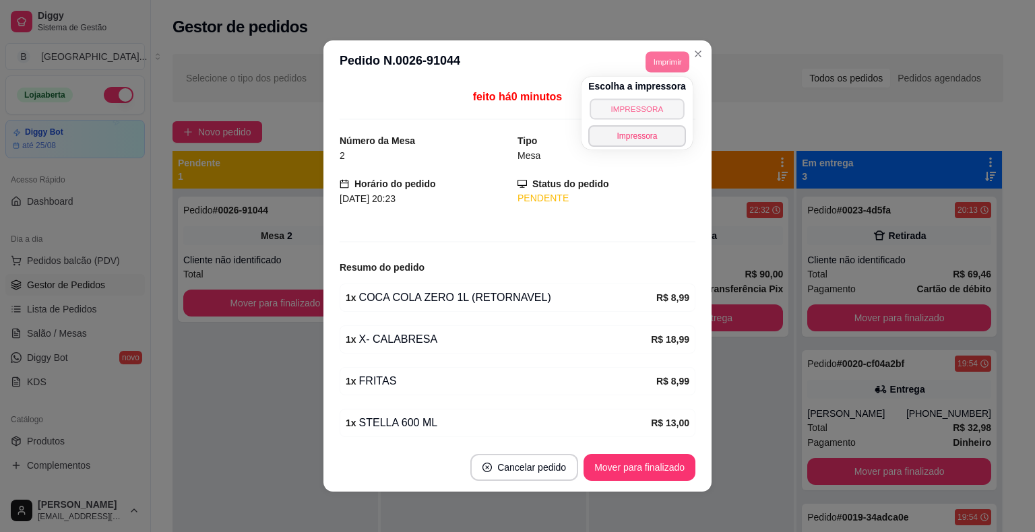
click at [655, 106] on button "IMPRESSORA" at bounding box center [637, 108] width 94 height 21
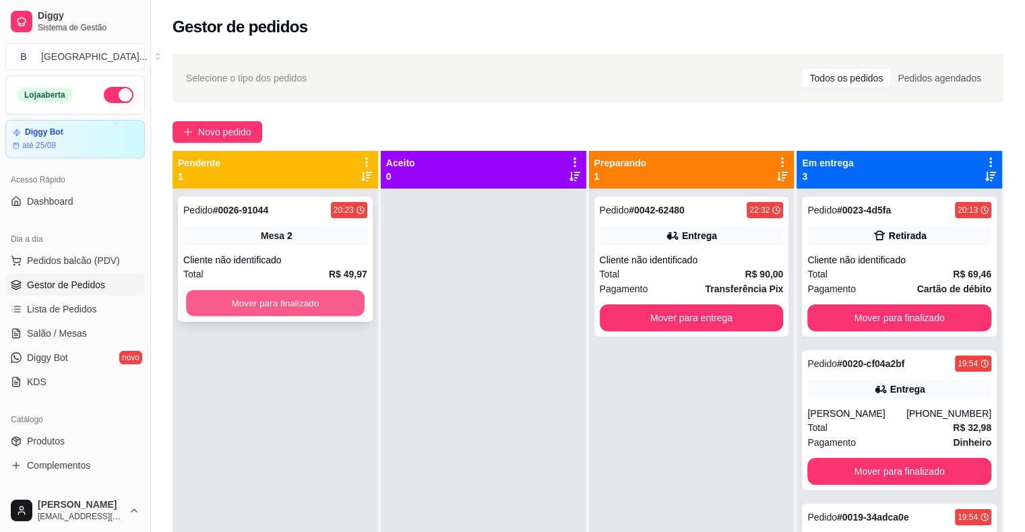
click at [340, 292] on button "Mover para finalizado" at bounding box center [275, 303] width 179 height 26
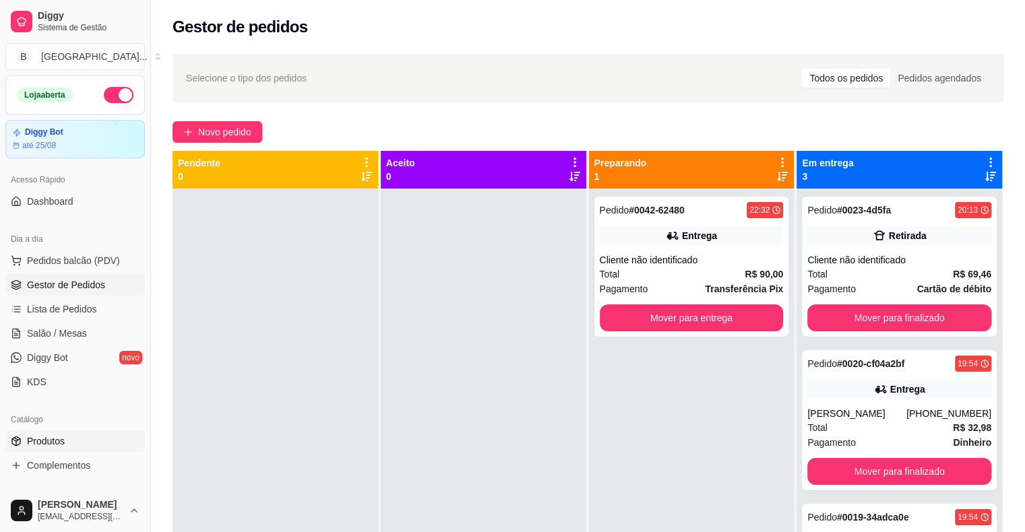
click at [73, 445] on link "Produtos" at bounding box center [74, 442] width 139 height 22
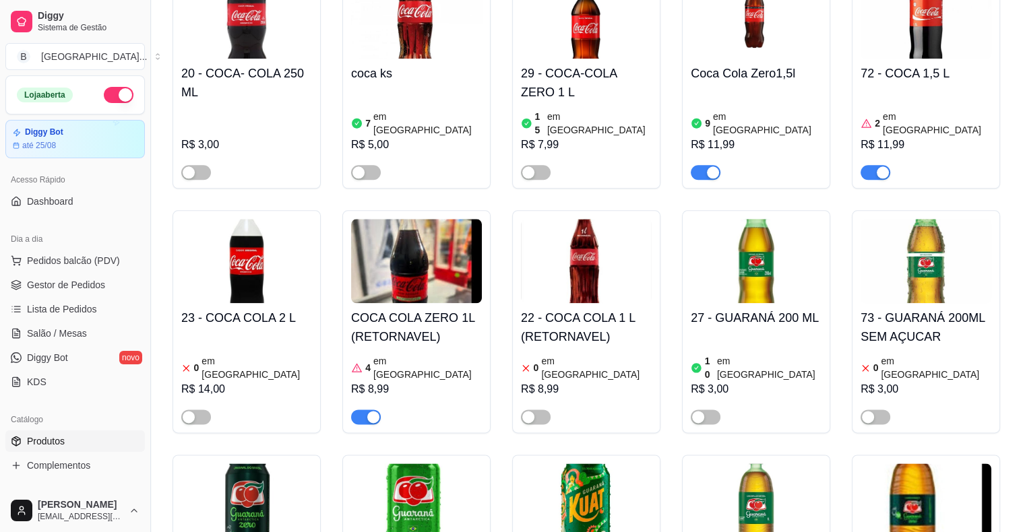
scroll to position [1617, 0]
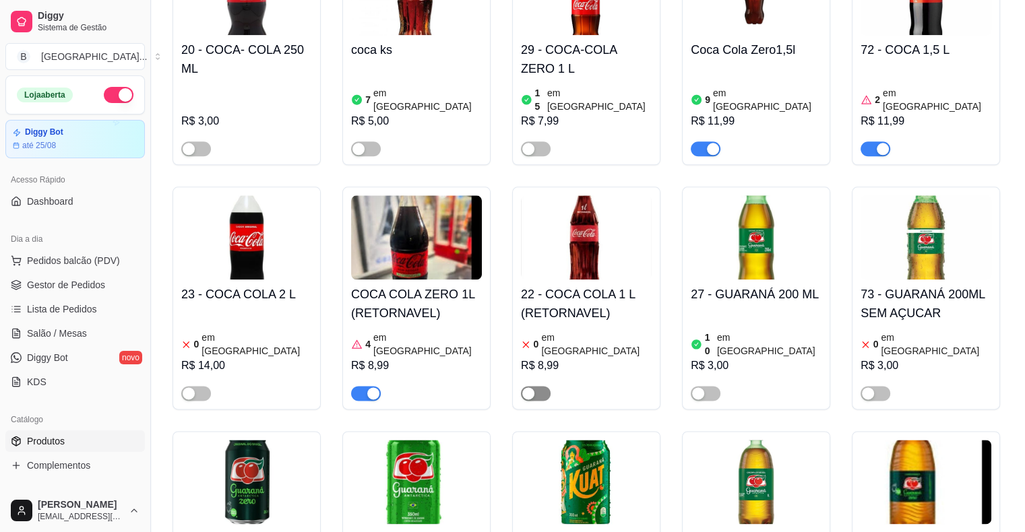
click at [532, 387] on div "button" at bounding box center [528, 393] width 12 height 12
click at [431, 358] on div "R$ 8,99" at bounding box center [416, 366] width 131 height 16
click at [592, 331] on div "0 em [GEOGRAPHIC_DATA]" at bounding box center [586, 344] width 131 height 27
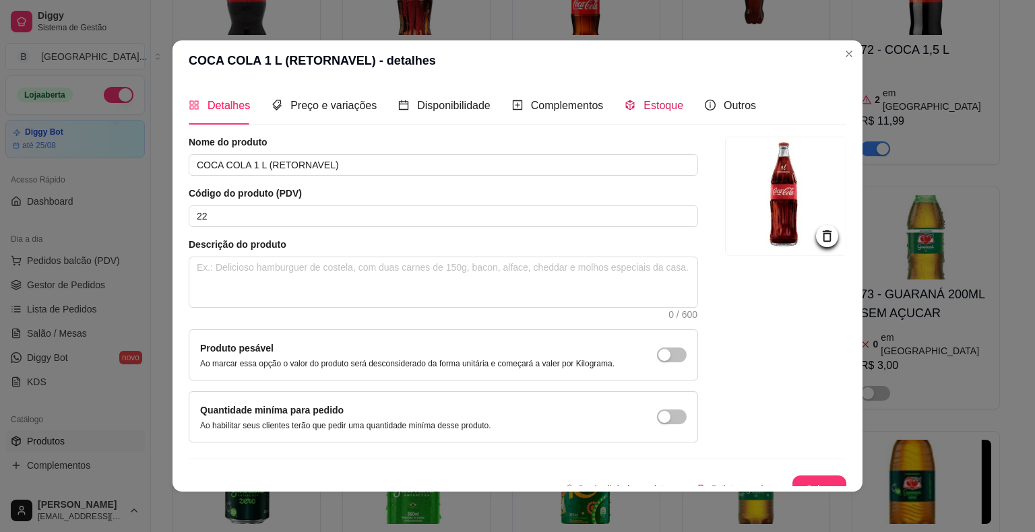
click at [668, 111] on span "Estoque" at bounding box center [663, 105] width 40 height 11
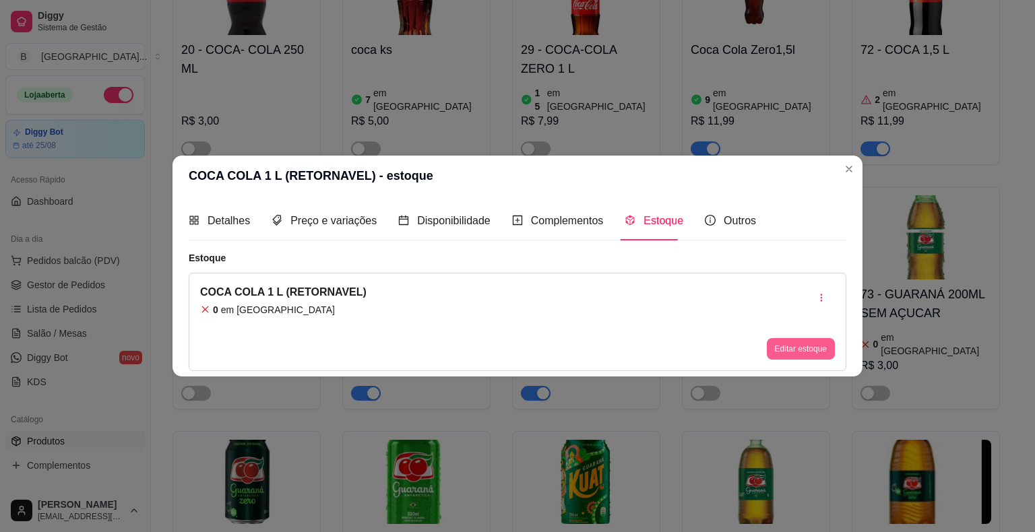
click at [776, 350] on button "Editar estoque" at bounding box center [801, 349] width 68 height 22
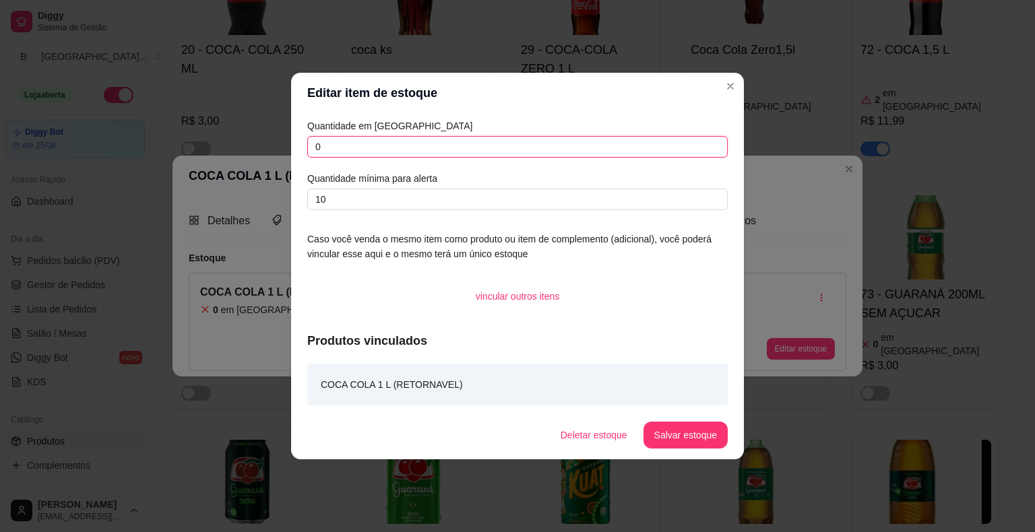
click at [662, 147] on input "0" at bounding box center [517, 147] width 420 height 22
type input "36"
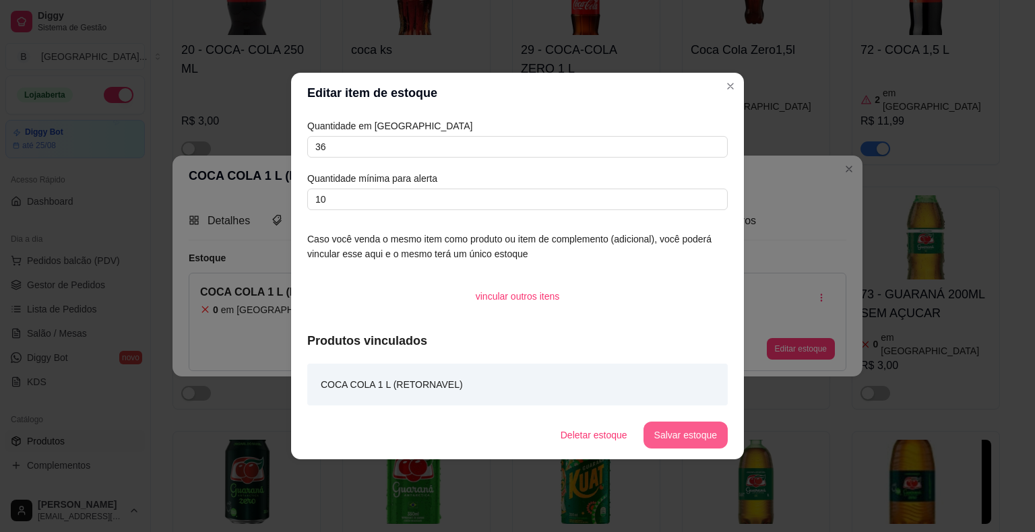
click at [695, 442] on button "Salvar estoque" at bounding box center [685, 435] width 84 height 27
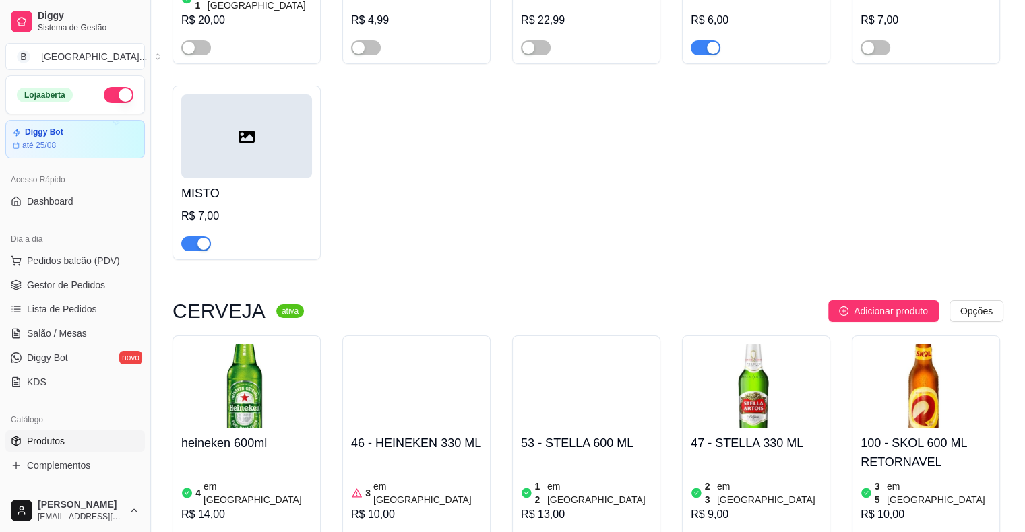
scroll to position [4649, 0]
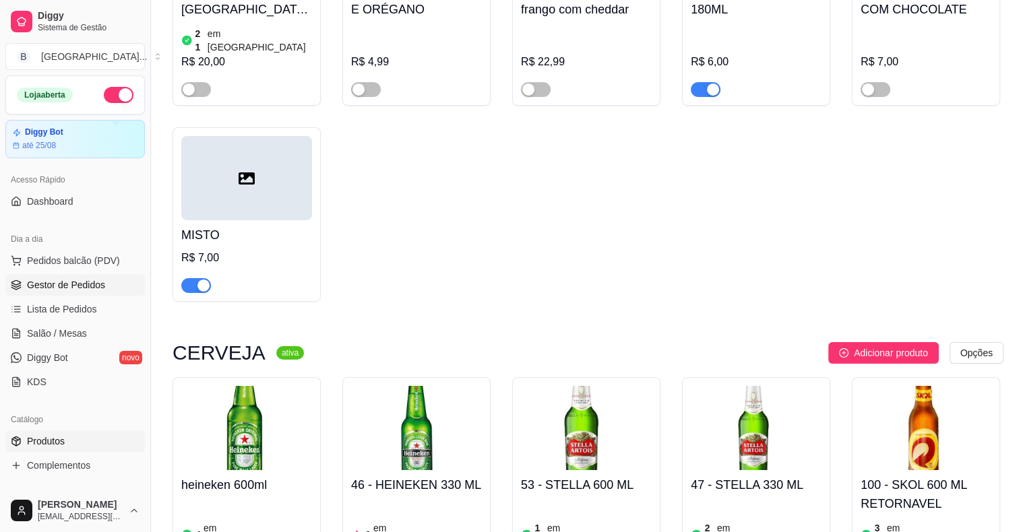
click at [42, 292] on link "Gestor de Pedidos" at bounding box center [74, 285] width 139 height 22
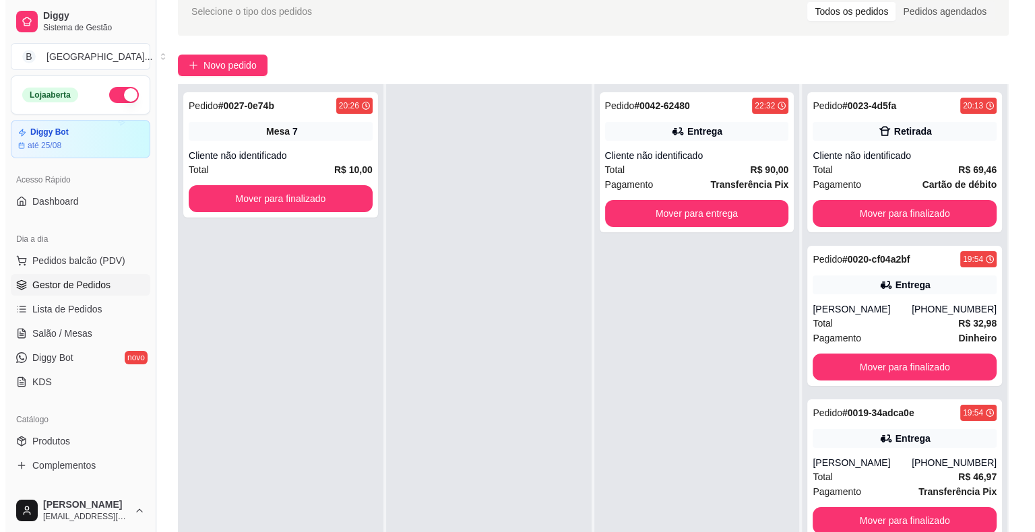
scroll to position [67, 0]
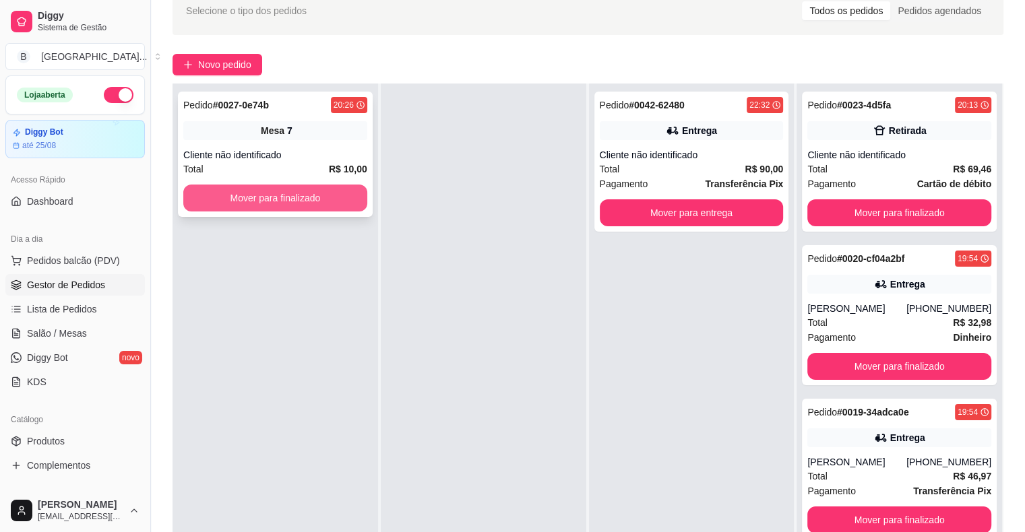
click at [325, 206] on button "Mover para finalizado" at bounding box center [275, 198] width 184 height 27
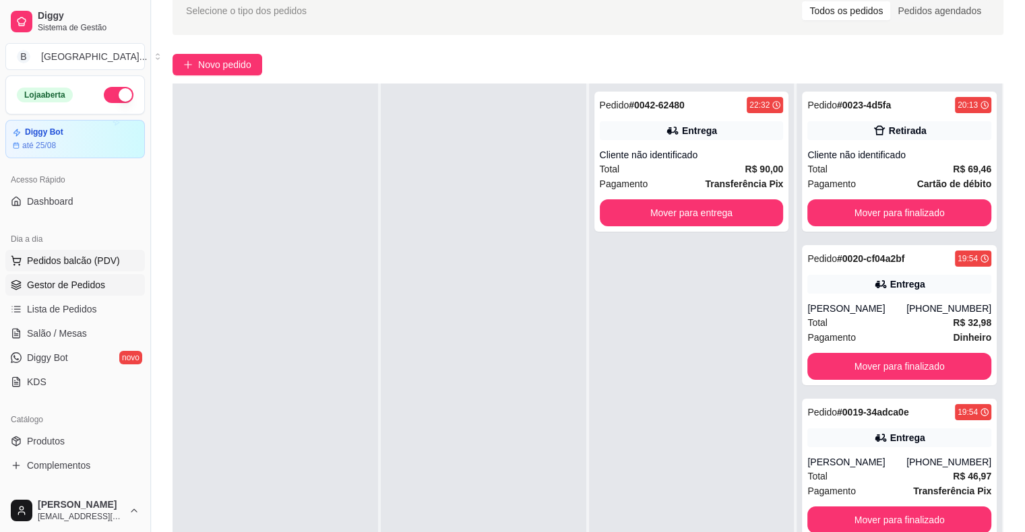
click at [67, 268] on button "Pedidos balcão (PDV)" at bounding box center [74, 261] width 139 height 22
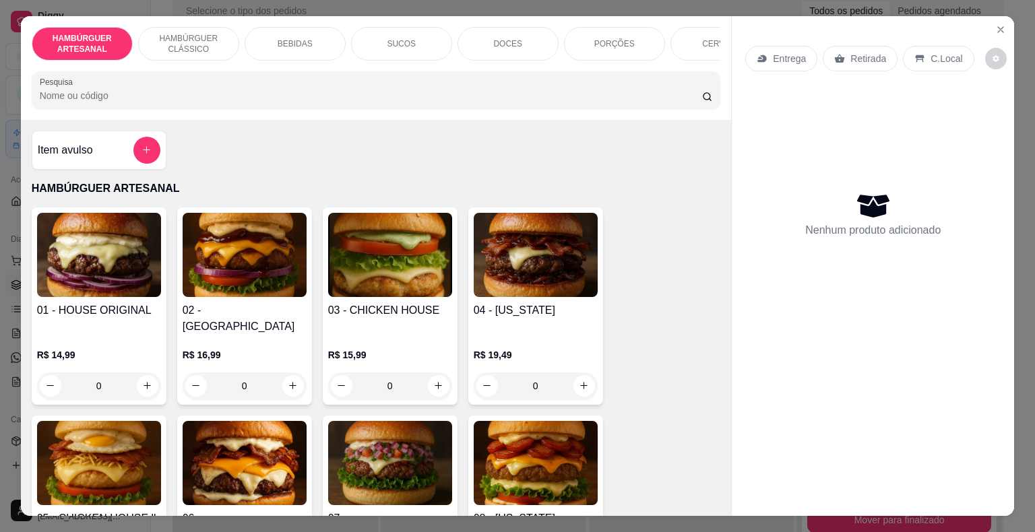
click at [610, 38] on p "PORÇÕES" at bounding box center [614, 43] width 40 height 11
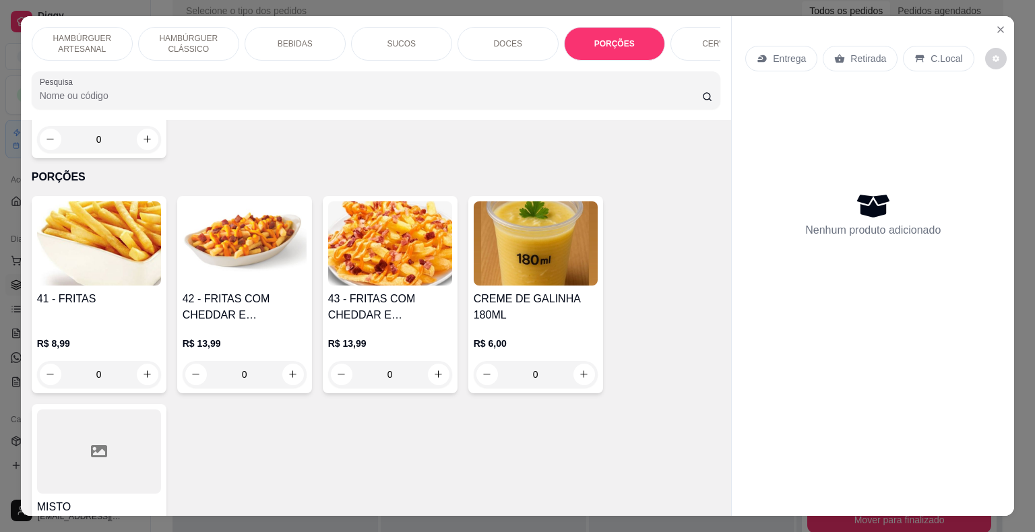
click at [1005, 28] on div "Entrega Retirada C.Local Nenhum produto adicionado" at bounding box center [873, 255] width 282 height 479
click at [976, 28] on div "Entrega Retirada C.Local Nenhum produto adicionado" at bounding box center [873, 255] width 282 height 479
click at [995, 28] on icon "Close" at bounding box center [1000, 29] width 11 height 11
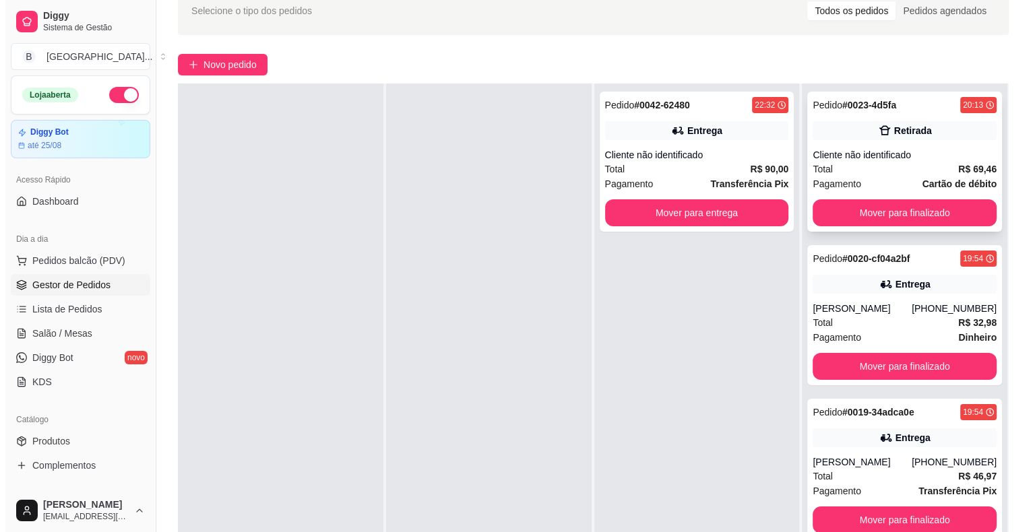
scroll to position [202, 0]
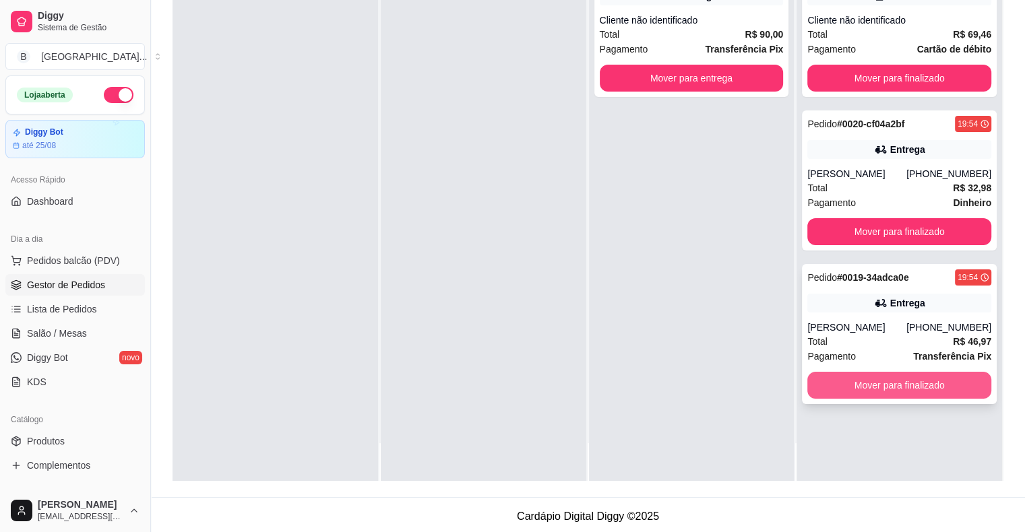
click at [865, 379] on button "Mover para finalizado" at bounding box center [899, 385] width 184 height 27
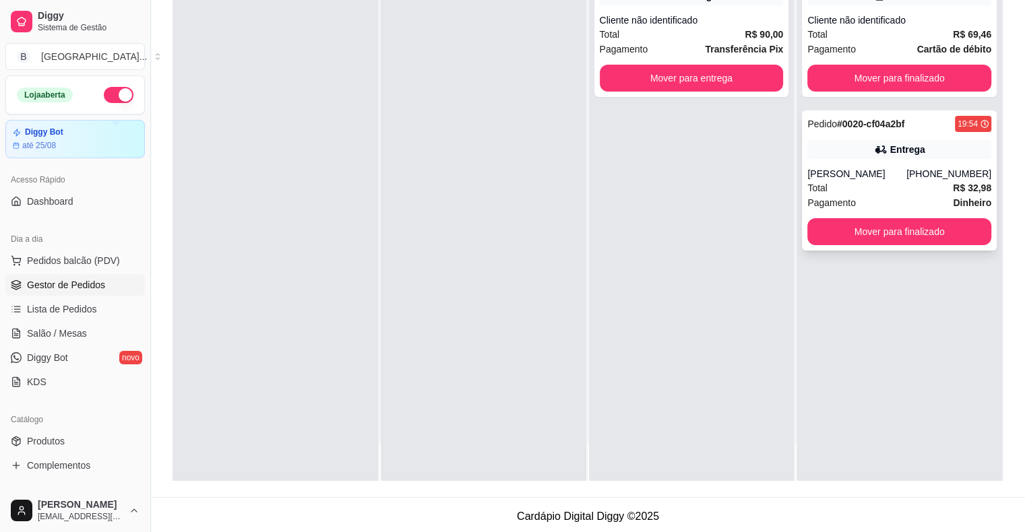
click at [906, 189] on div "Total R$ 32,98" at bounding box center [899, 188] width 184 height 15
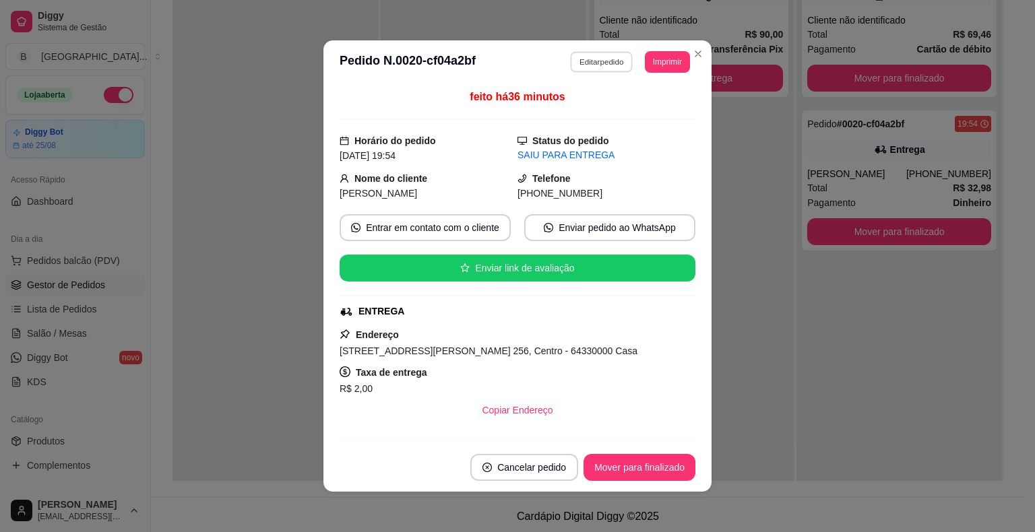
click at [608, 63] on button "Editar pedido" at bounding box center [602, 61] width 63 height 21
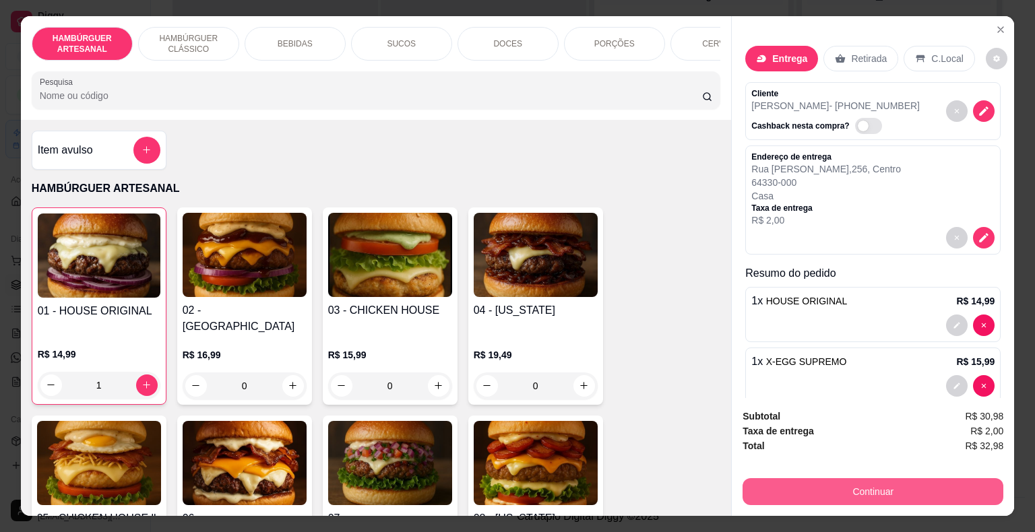
click at [875, 494] on button "Continuar" at bounding box center [872, 491] width 261 height 27
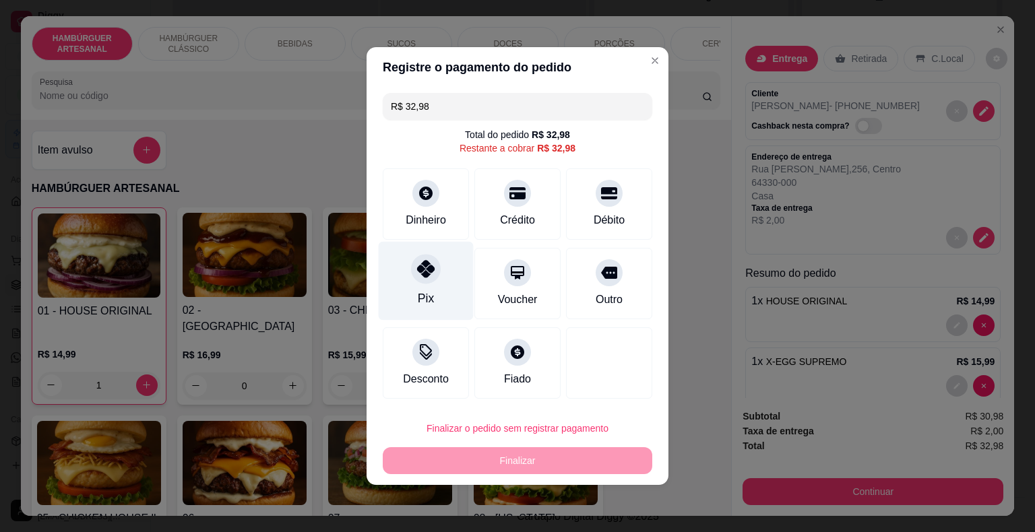
click at [431, 298] on div "Pix" at bounding box center [426, 299] width 16 height 18
type input "R$ 0,00"
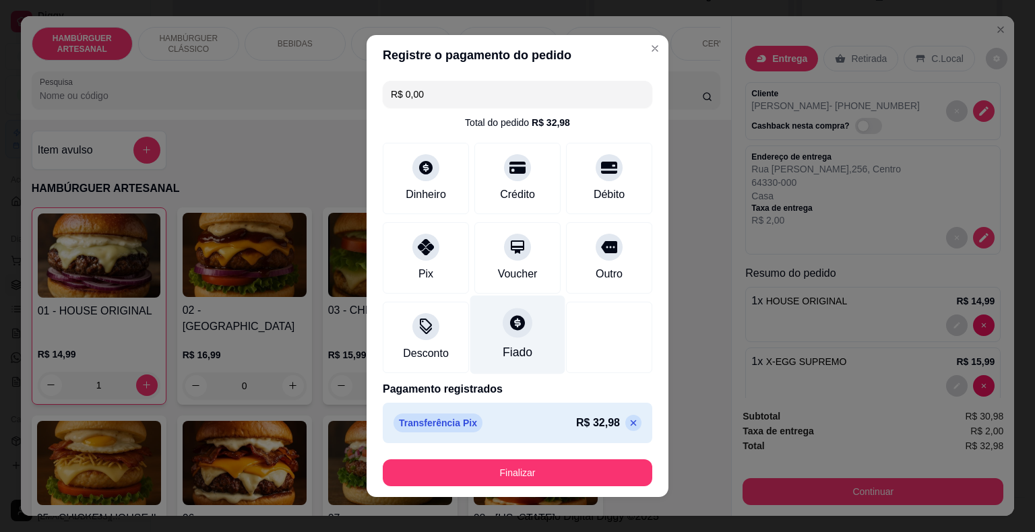
scroll to position [7, 0]
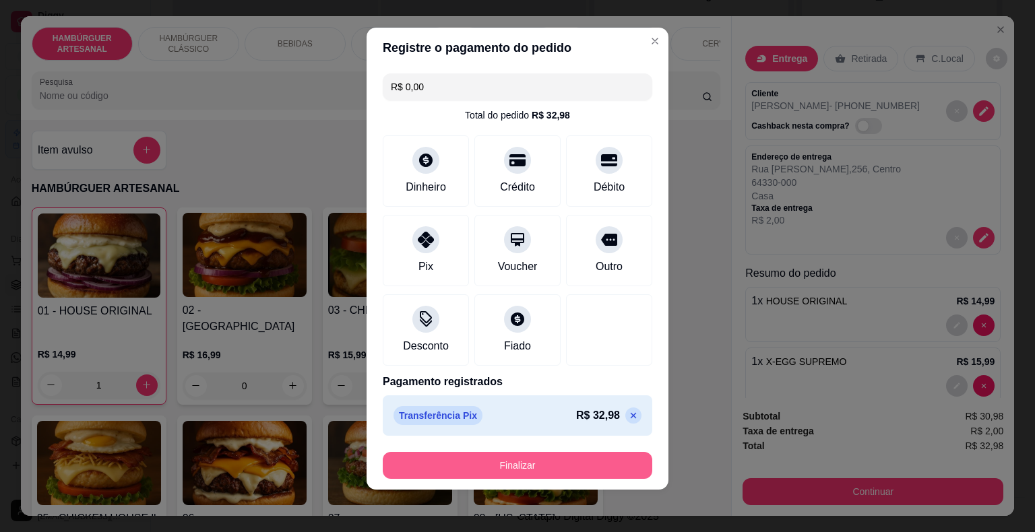
click at [589, 468] on button "Finalizar" at bounding box center [517, 465] width 269 height 27
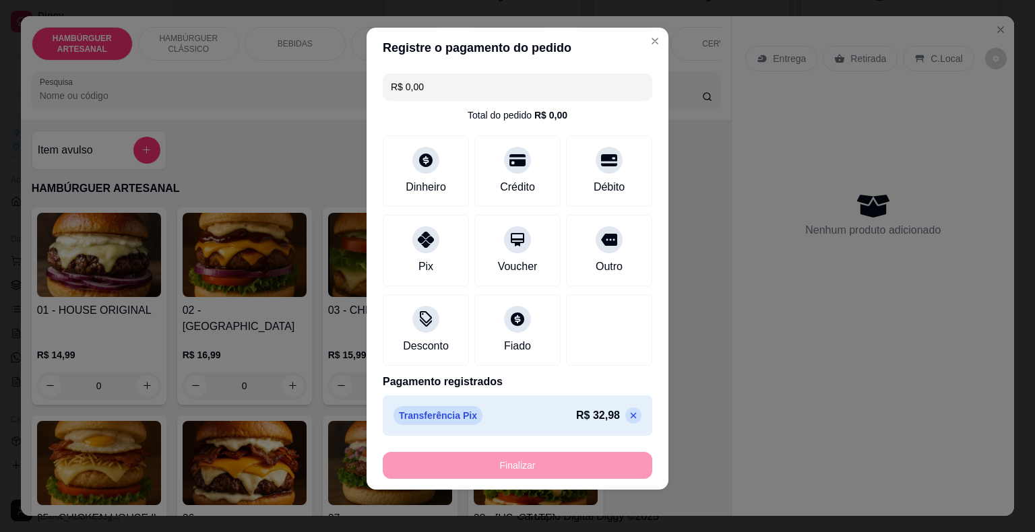
type input "0"
type input "-R$ 32,98"
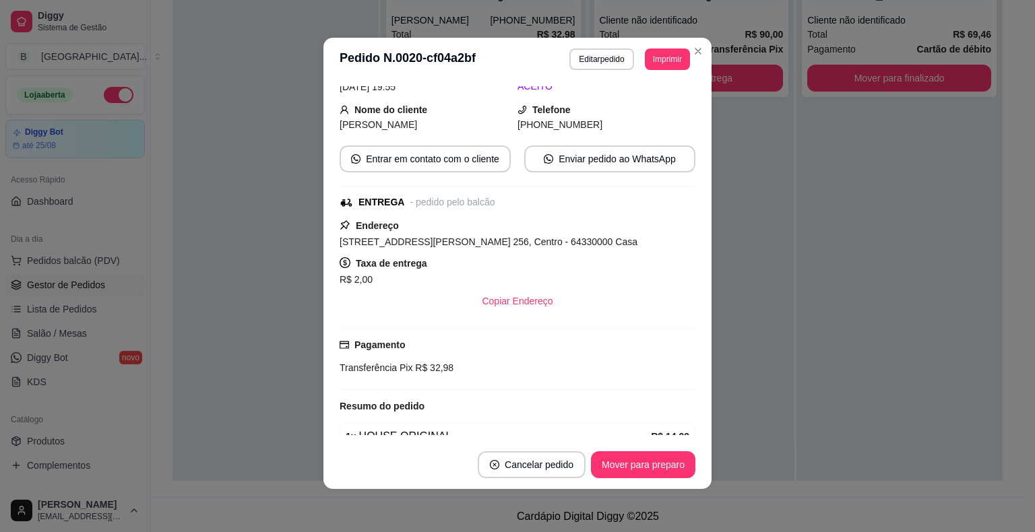
scroll to position [135, 0]
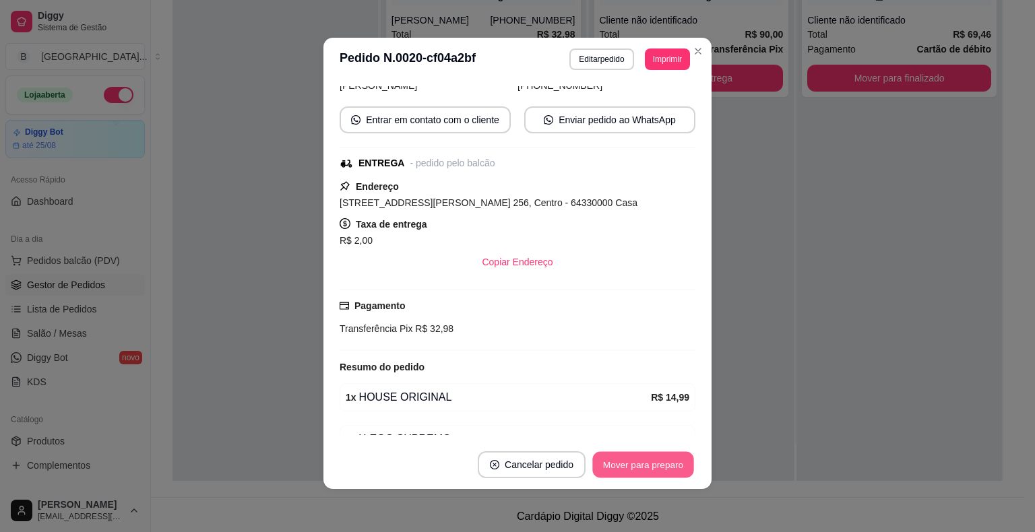
click at [612, 454] on button "Mover para preparo" at bounding box center [642, 465] width 101 height 26
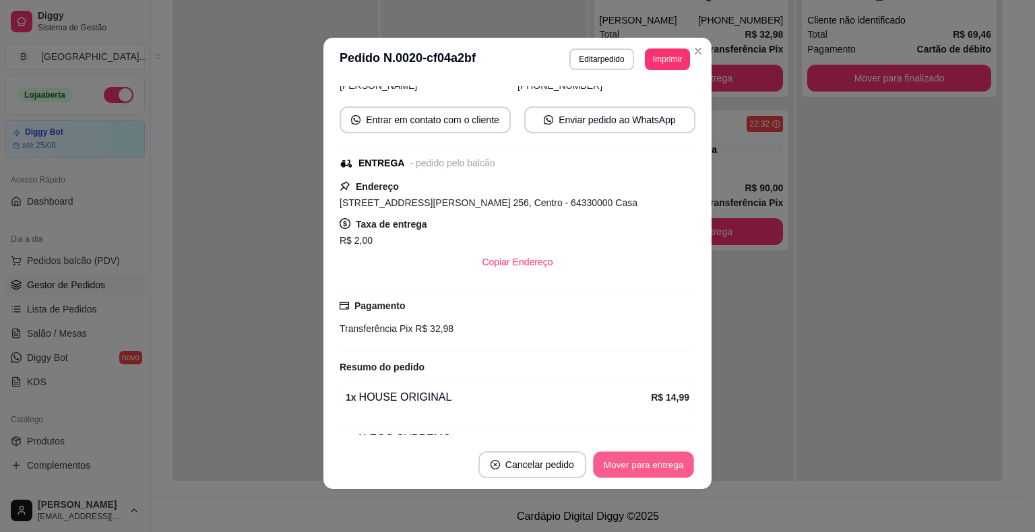
click at [612, 454] on button "Mover para entrega" at bounding box center [643, 465] width 101 height 26
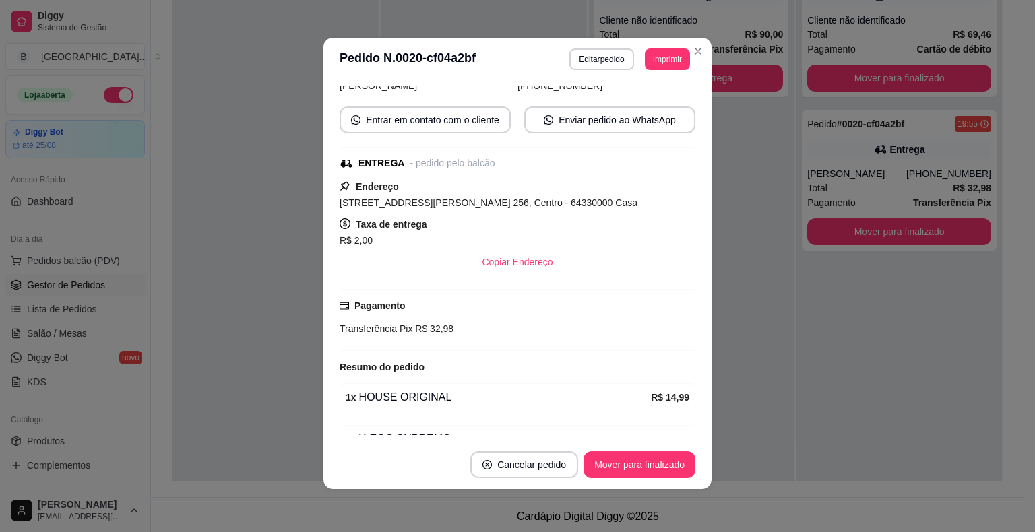
scroll to position [203, 0]
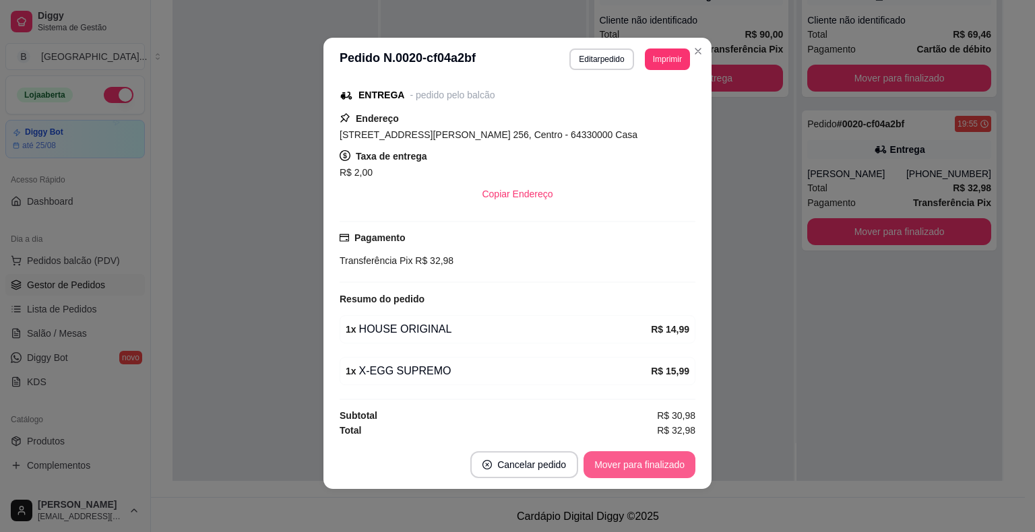
click at [633, 465] on button "Mover para finalizado" at bounding box center [639, 464] width 112 height 27
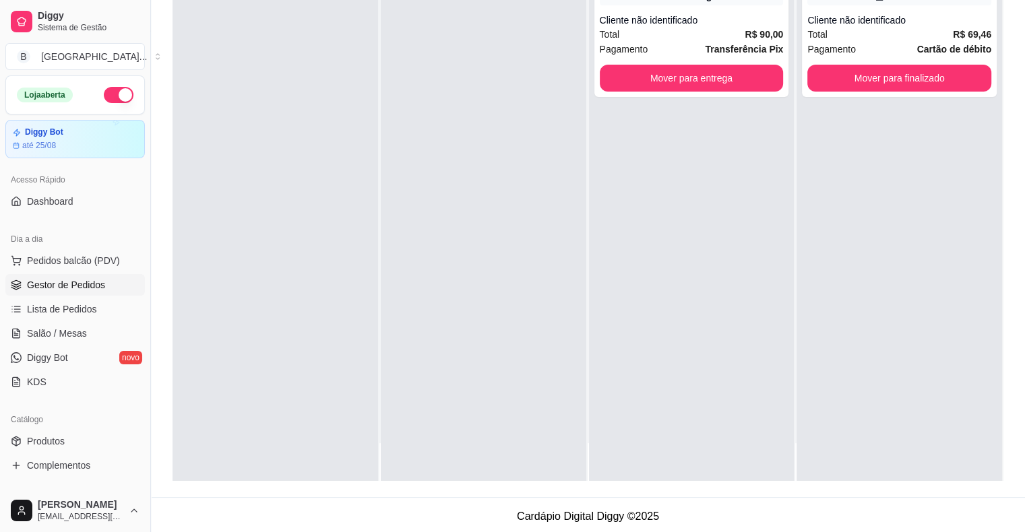
scroll to position [0, 0]
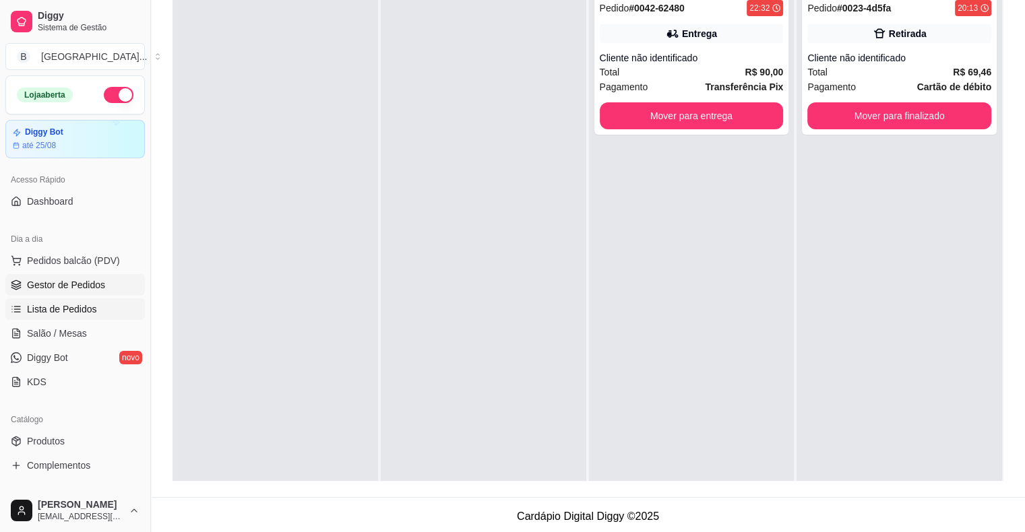
click at [65, 308] on span "Lista de Pedidos" at bounding box center [62, 309] width 70 height 13
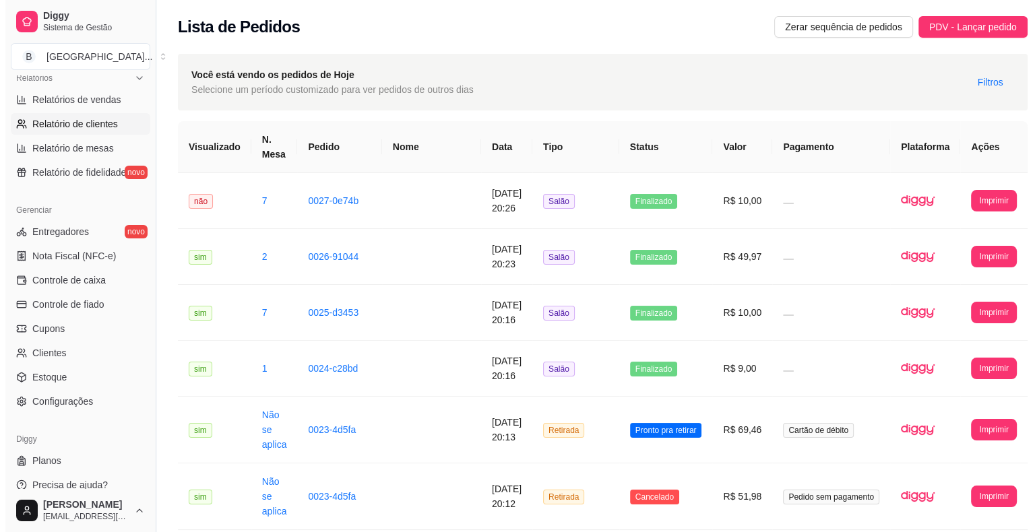
scroll to position [437, 0]
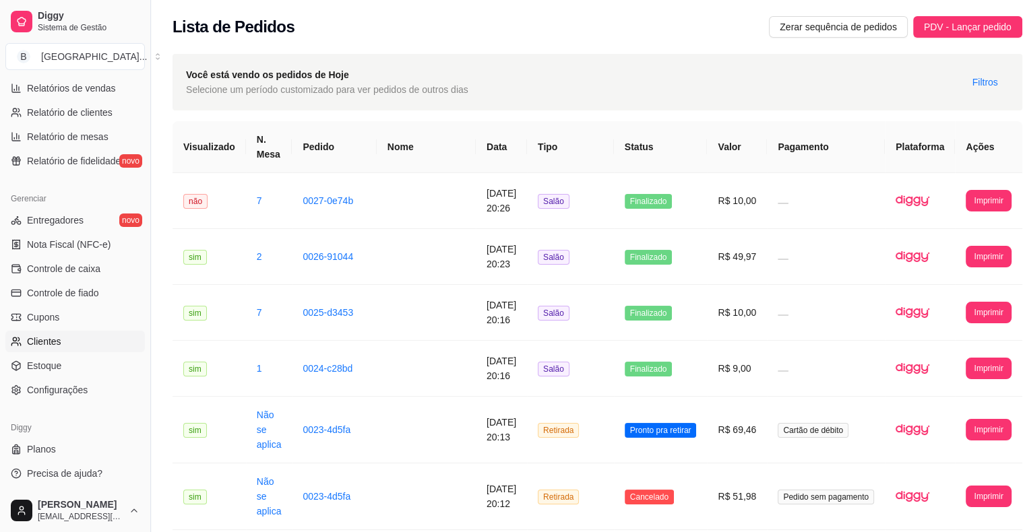
click at [71, 337] on link "Clientes" at bounding box center [74, 342] width 139 height 22
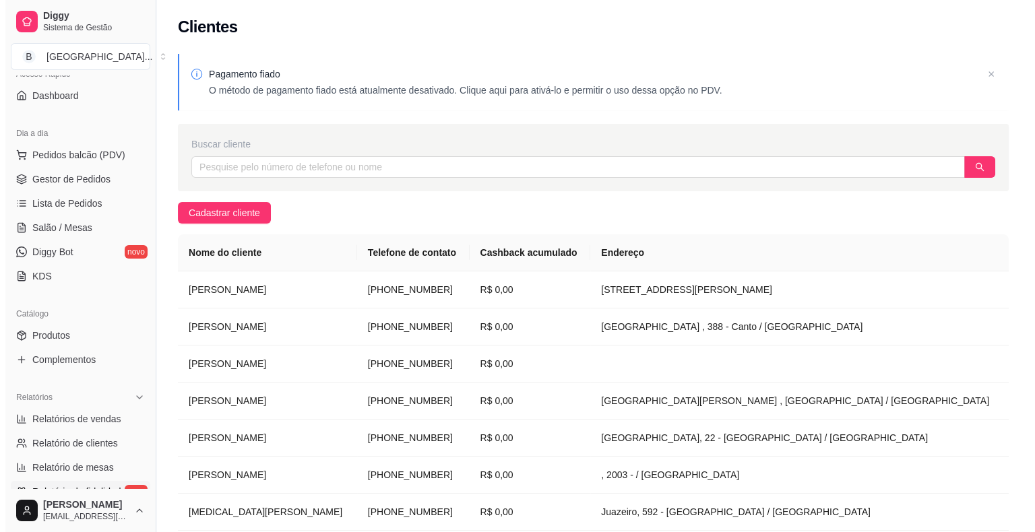
scroll to position [100, 0]
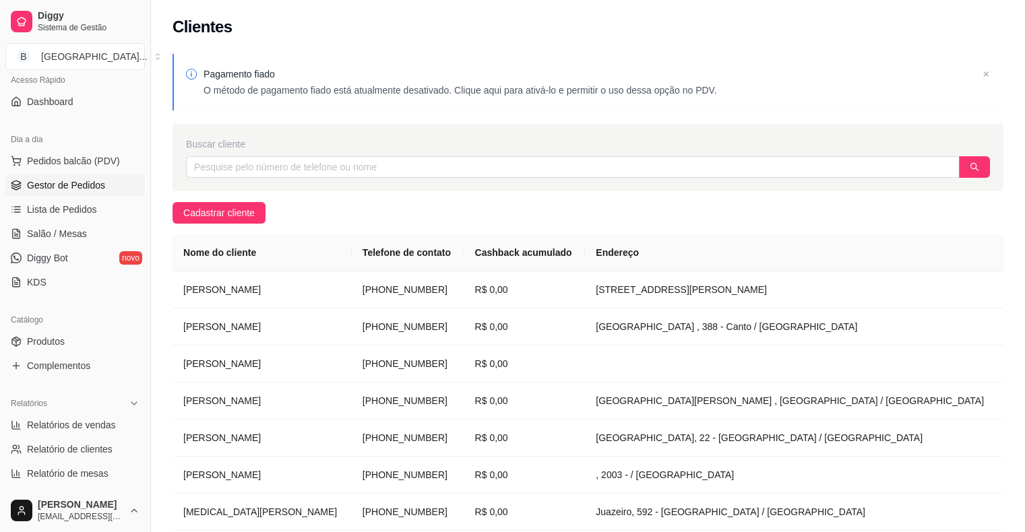
click at [71, 190] on span "Gestor de Pedidos" at bounding box center [66, 185] width 78 height 13
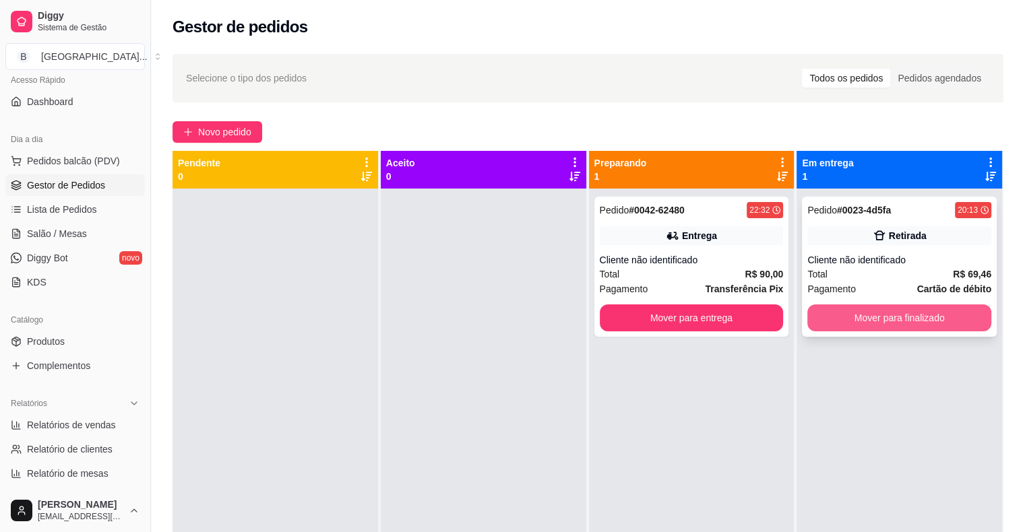
click at [903, 311] on button "Mover para finalizado" at bounding box center [899, 318] width 184 height 27
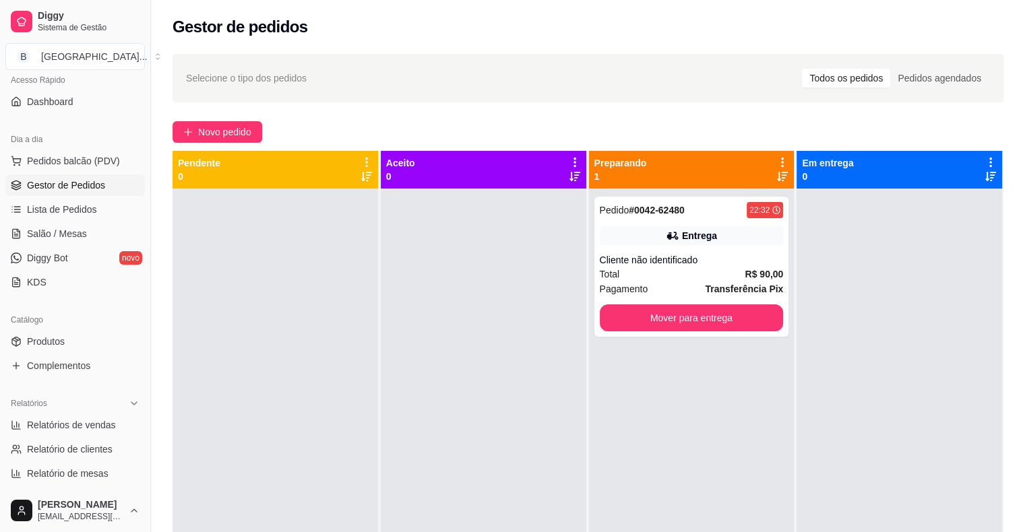
click at [82, 220] on link "Lista de Pedidos" at bounding box center [74, 210] width 139 height 22
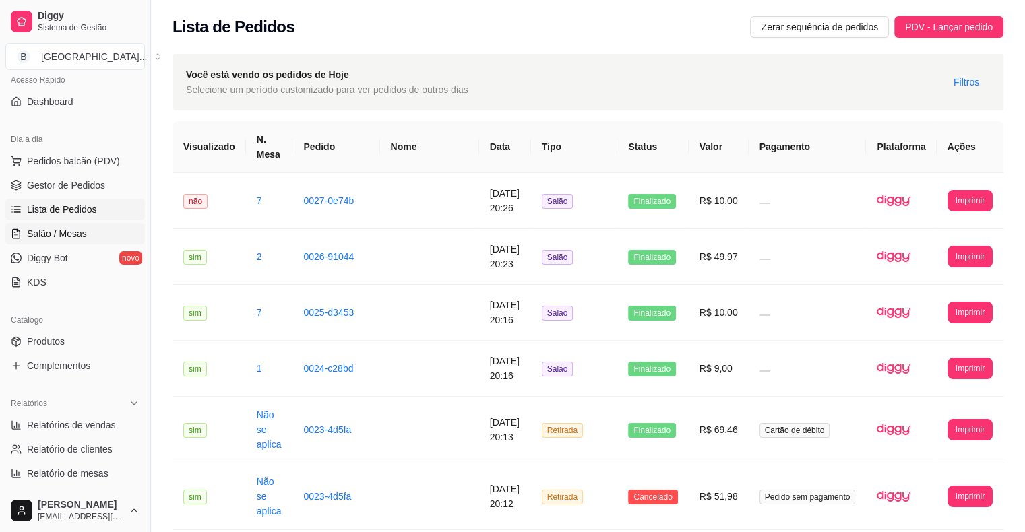
click at [65, 232] on span "Salão / Mesas" at bounding box center [57, 233] width 60 height 13
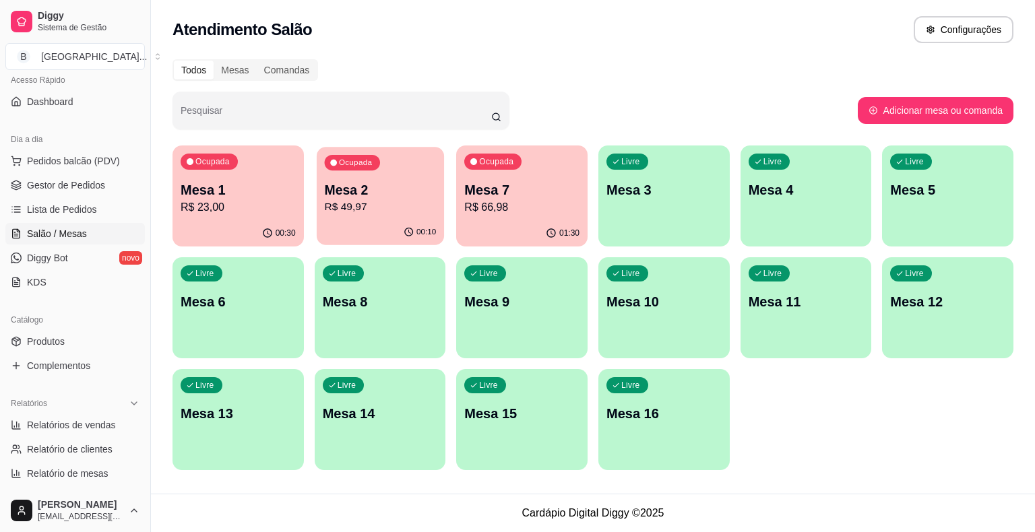
click at [337, 203] on p "R$ 49,97" at bounding box center [380, 206] width 112 height 15
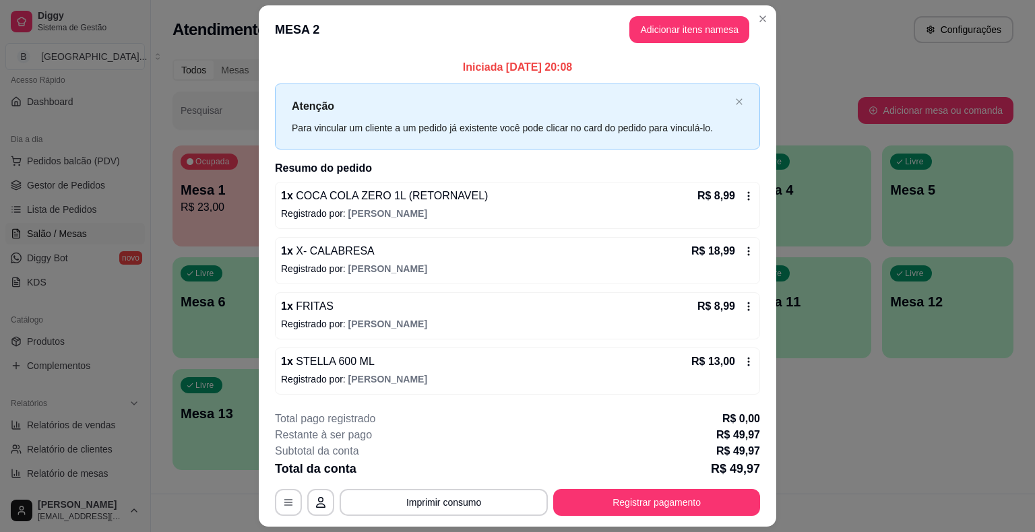
click at [750, 239] on div "1 x X- CALABRESA R$ 18,99 Registrado por: [PERSON_NAME]" at bounding box center [517, 260] width 485 height 47
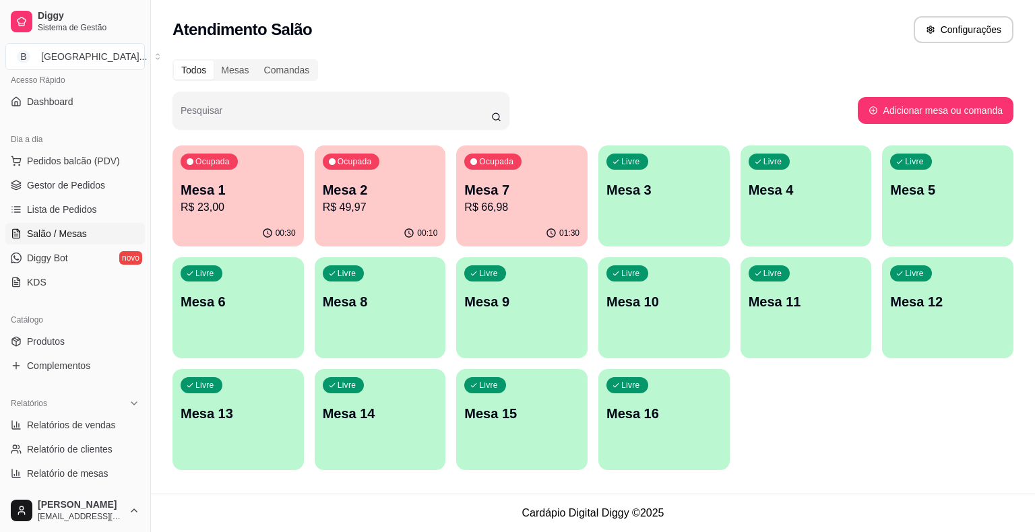
click at [534, 206] on p "R$ 66,98" at bounding box center [521, 207] width 115 height 16
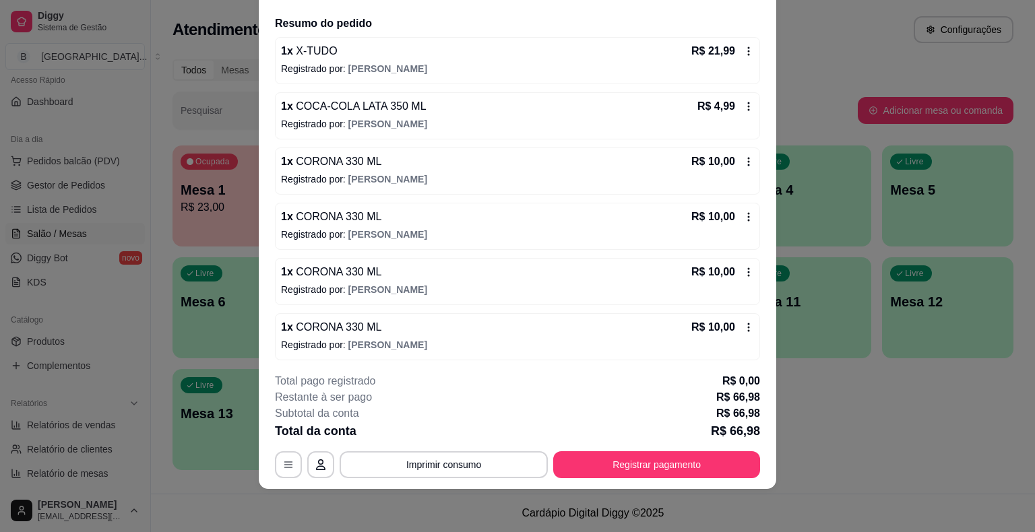
scroll to position [102, 0]
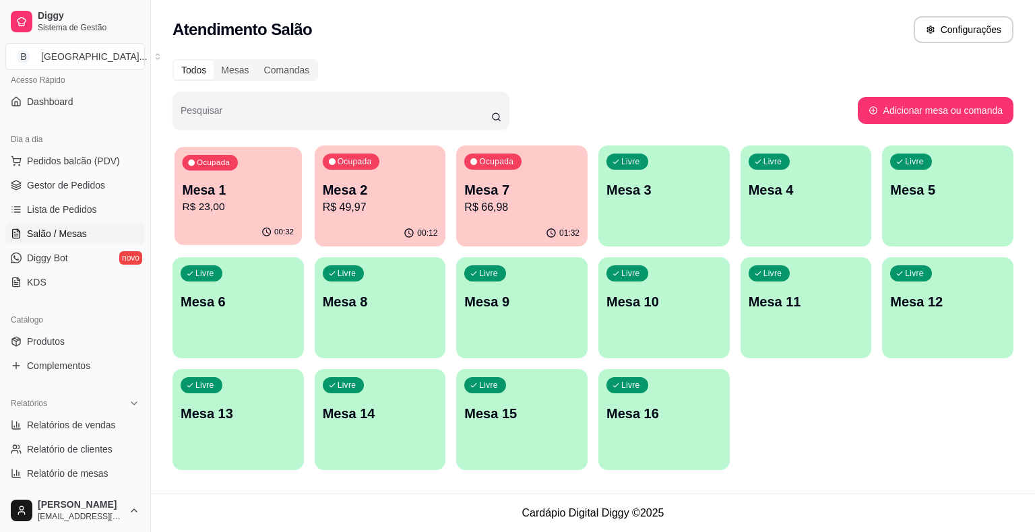
click at [283, 224] on div "00:32" at bounding box center [237, 233] width 127 height 26
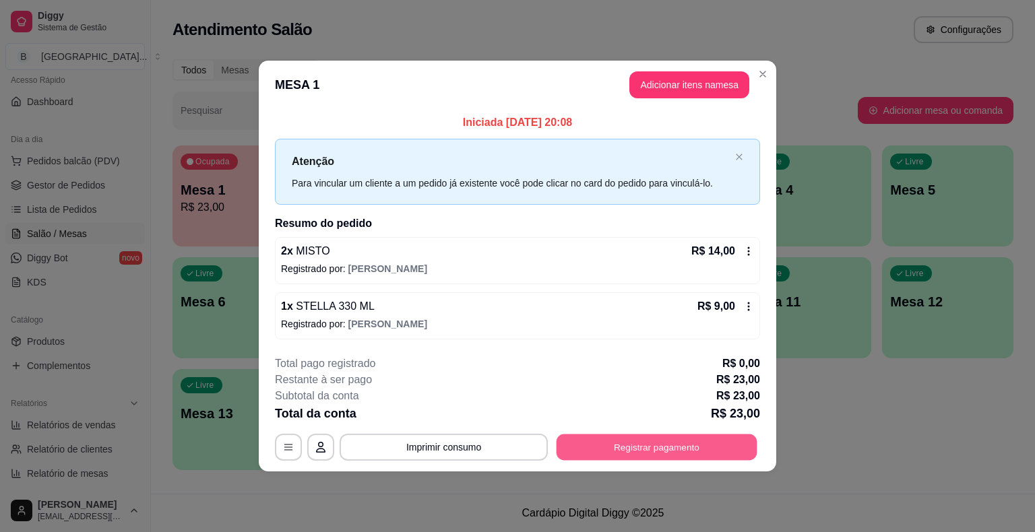
click at [658, 441] on button "Registrar pagamento" at bounding box center [657, 447] width 201 height 26
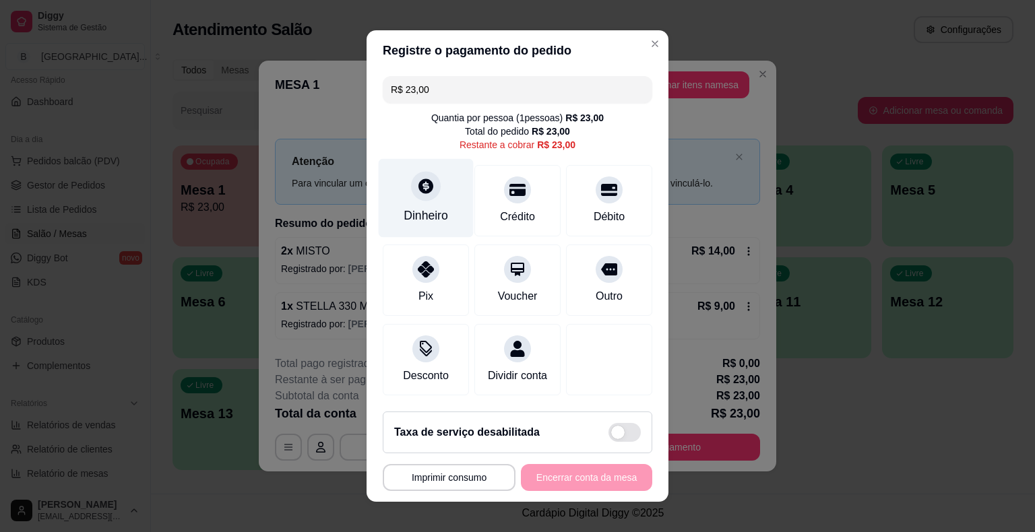
click at [445, 206] on div "Dinheiro" at bounding box center [426, 198] width 95 height 79
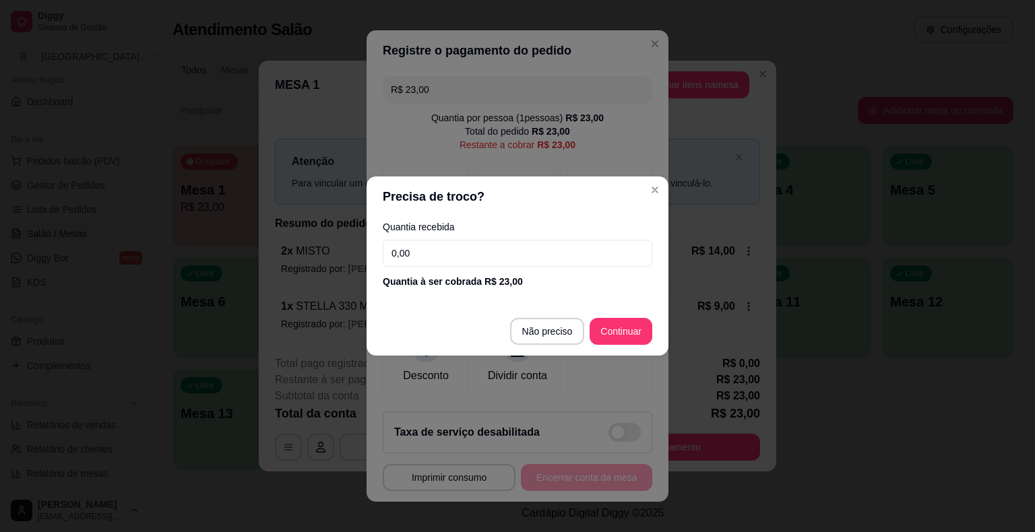
click at [466, 246] on input "0,00" at bounding box center [517, 253] width 269 height 27
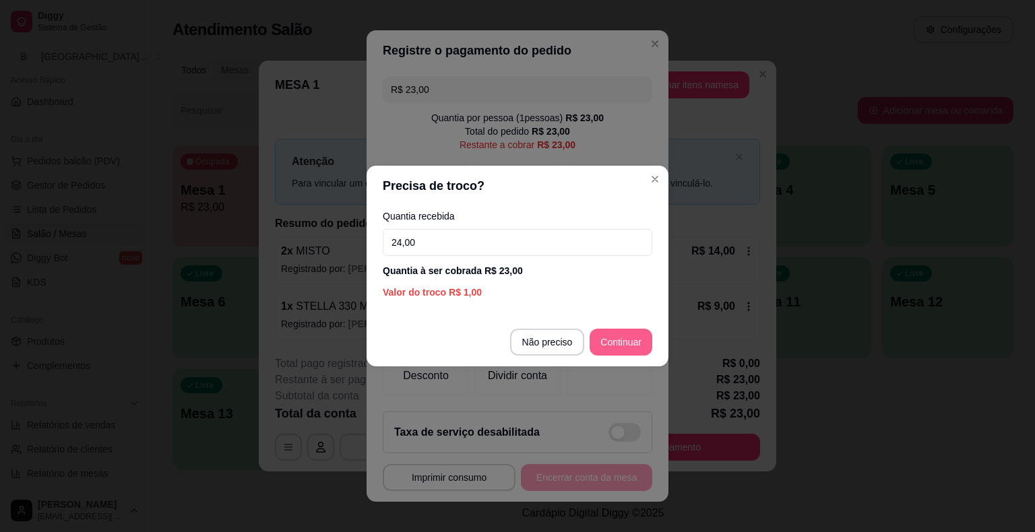
type input "24,00"
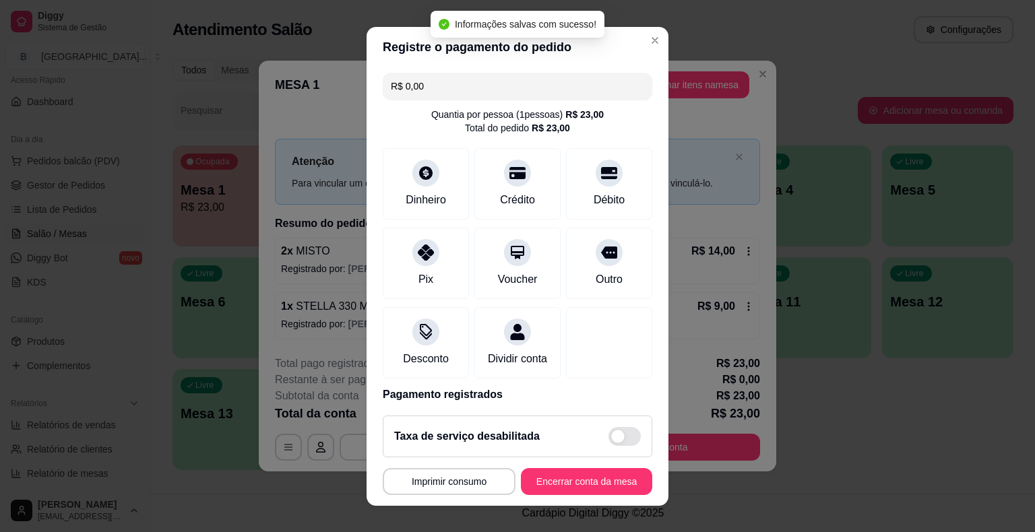
type input "R$ 0,00"
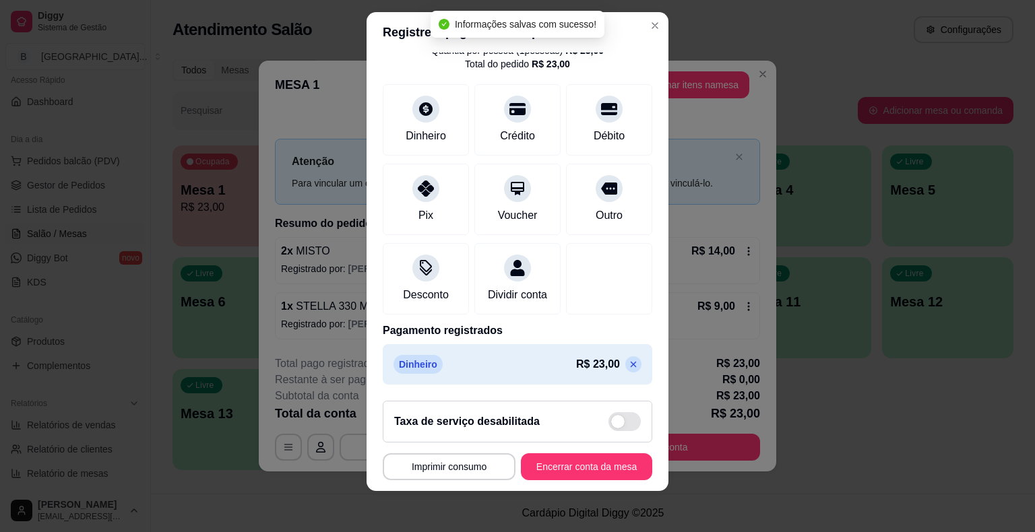
scroll to position [16, 0]
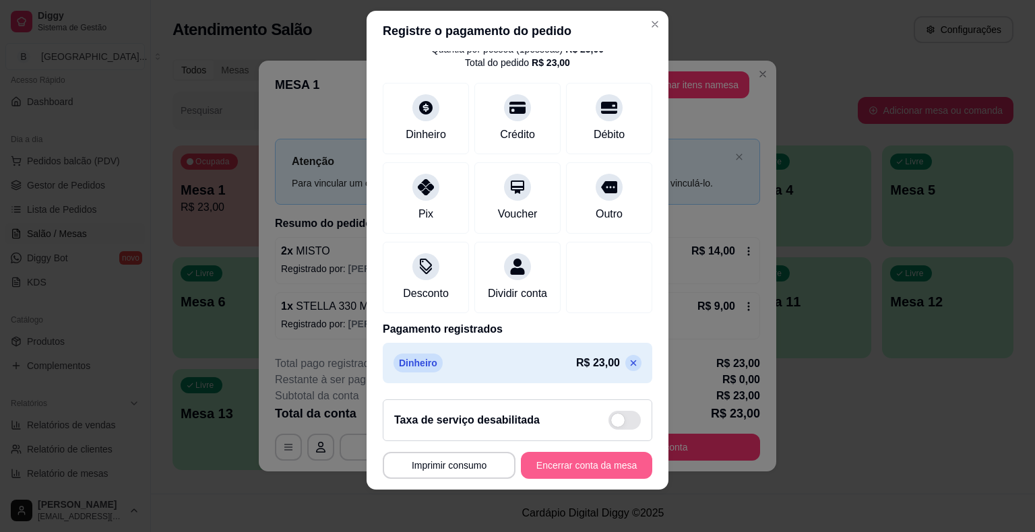
click at [615, 464] on button "Encerrar conta da mesa" at bounding box center [586, 465] width 131 height 27
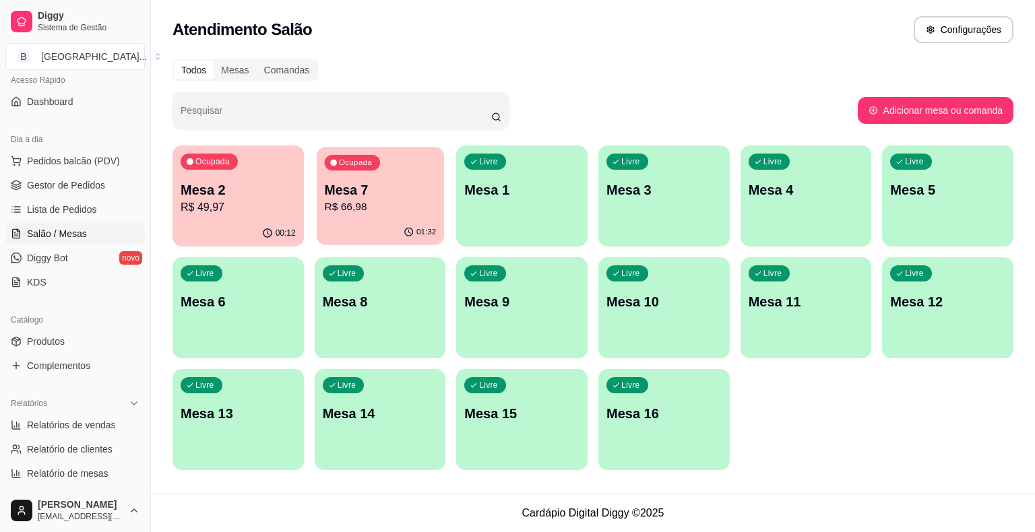
click at [364, 195] on p "Mesa 7" at bounding box center [380, 190] width 112 height 18
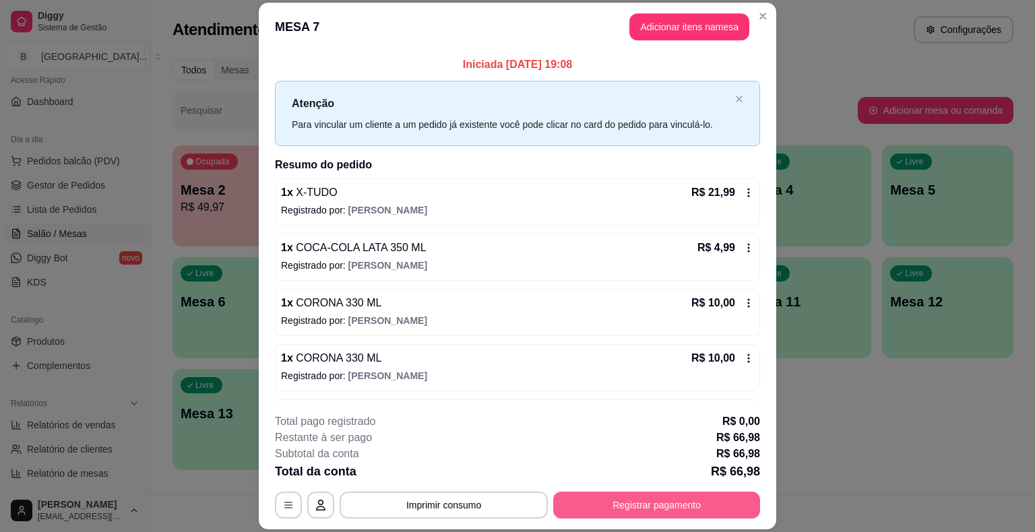
click at [602, 497] on button "Registrar pagamento" at bounding box center [656, 505] width 207 height 27
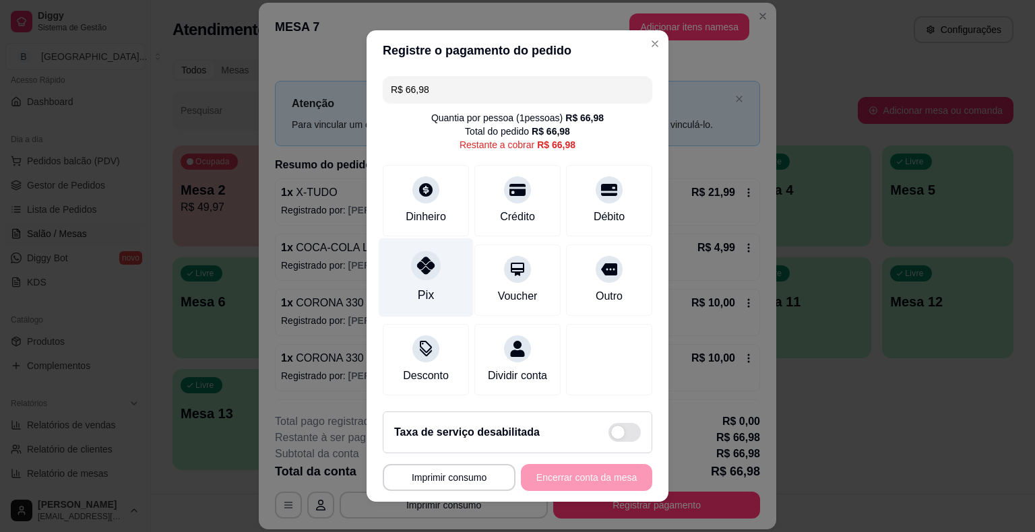
click at [422, 274] on icon at bounding box center [426, 266] width 18 height 18
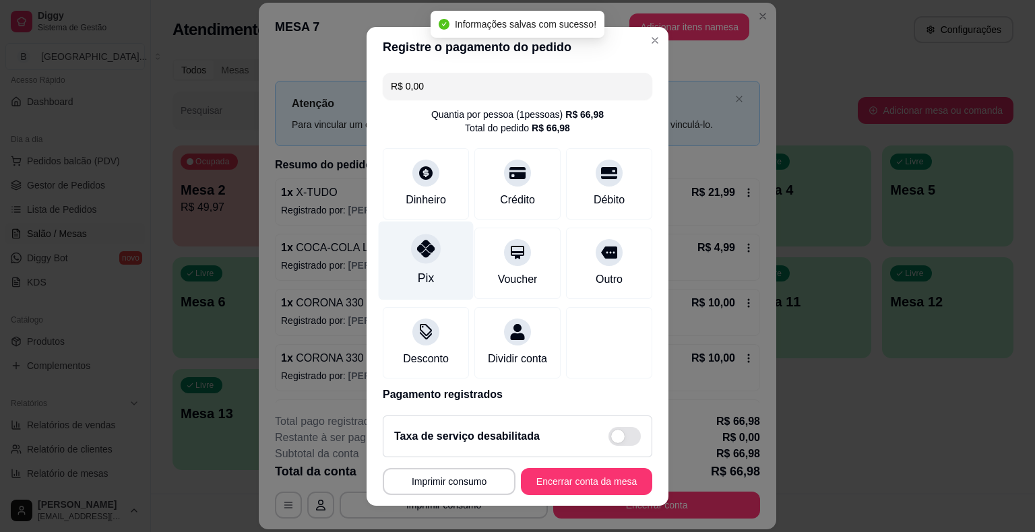
type input "R$ 0,00"
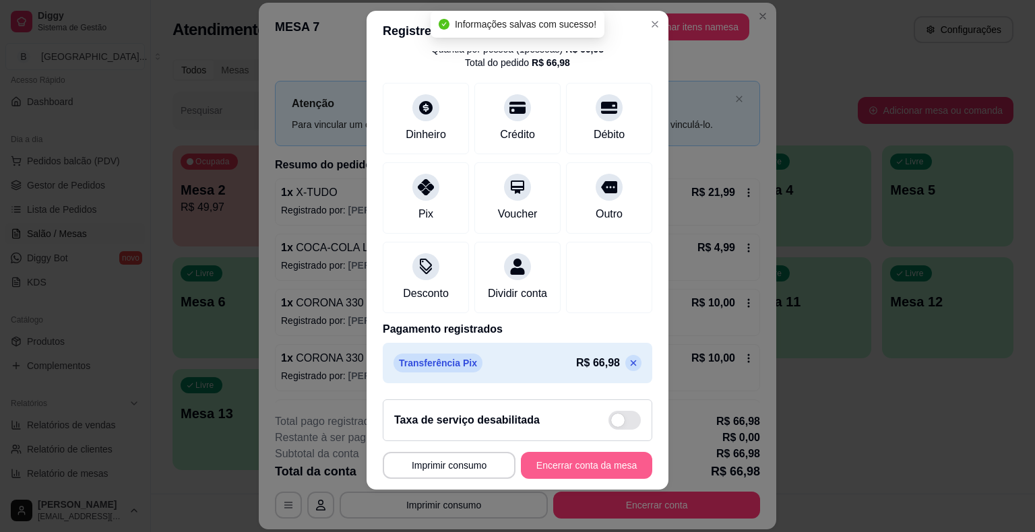
click at [561, 470] on button "Encerrar conta da mesa" at bounding box center [586, 465] width 131 height 27
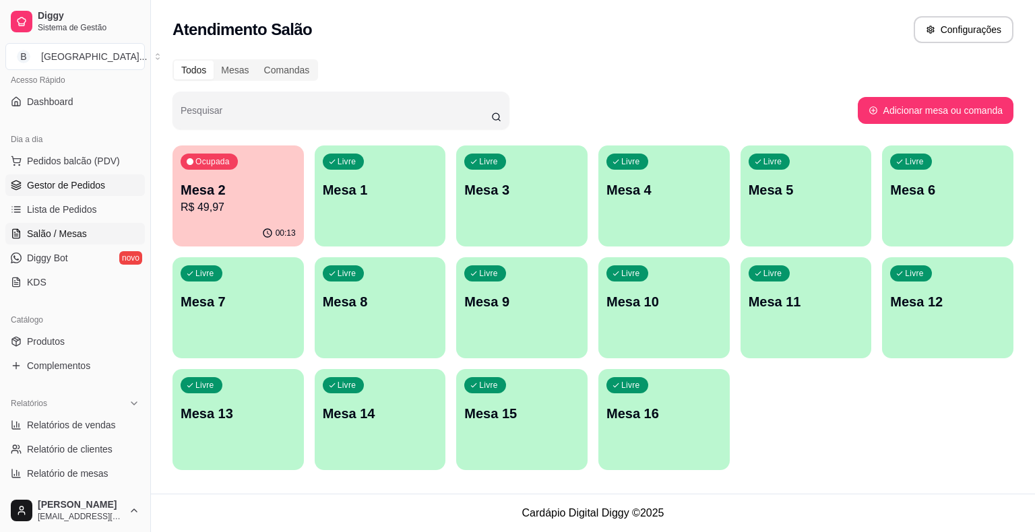
click at [74, 187] on span "Gestor de Pedidos" at bounding box center [66, 185] width 78 height 13
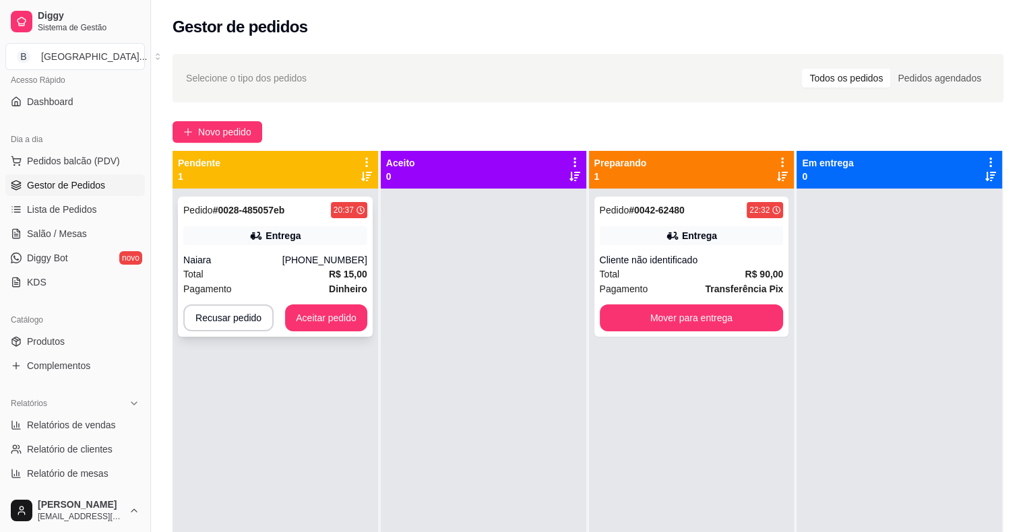
click at [320, 253] on div "[PHONE_NUMBER]" at bounding box center [324, 259] width 85 height 13
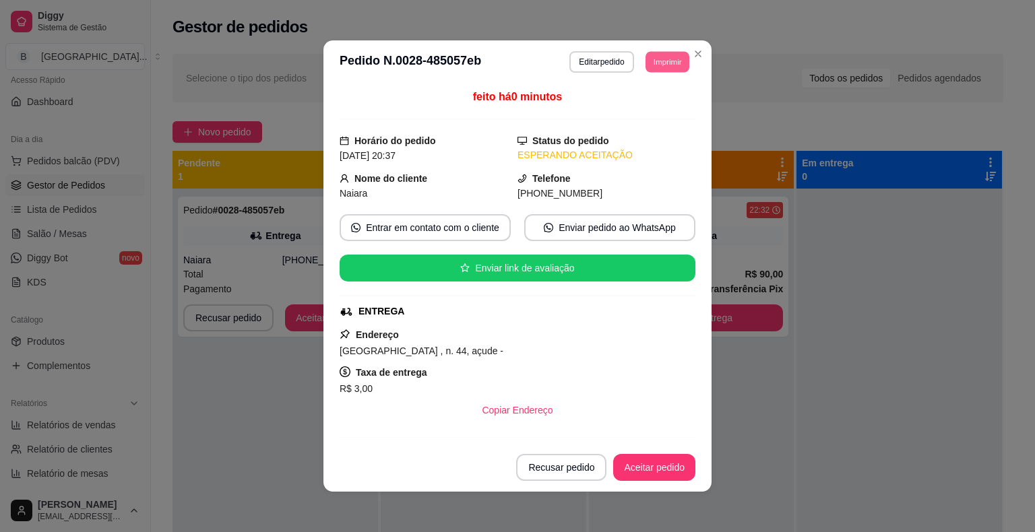
click at [647, 57] on button "Imprimir" at bounding box center [667, 61] width 44 height 21
click at [631, 111] on button "IMPRESSORA" at bounding box center [637, 108] width 94 height 21
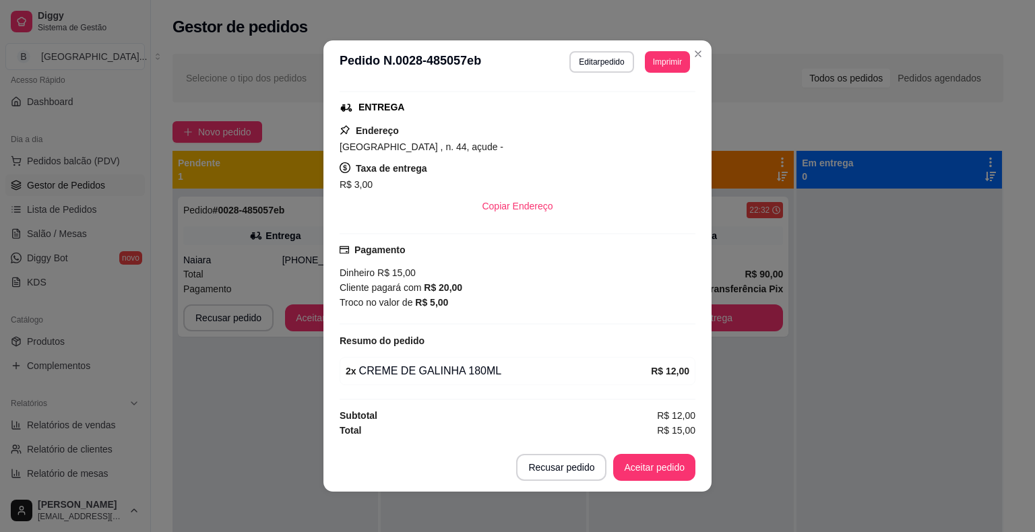
scroll to position [202, 0]
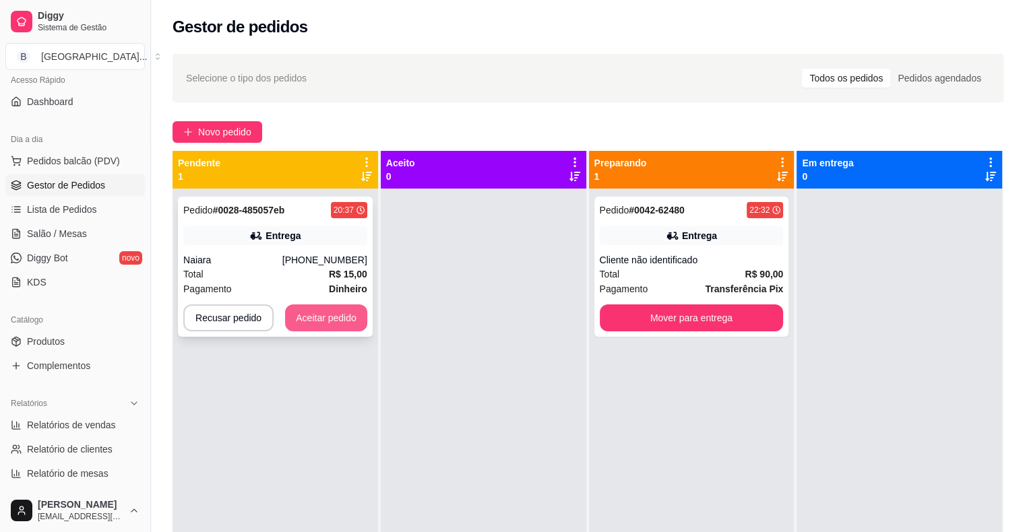
click at [347, 310] on button "Aceitar pedido" at bounding box center [326, 318] width 82 height 27
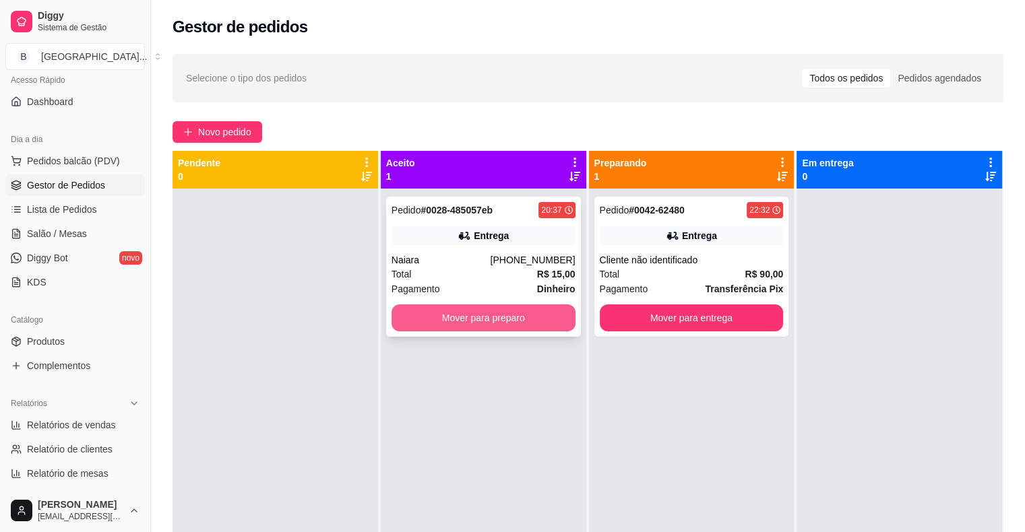
click at [489, 319] on button "Mover para preparo" at bounding box center [483, 318] width 184 height 27
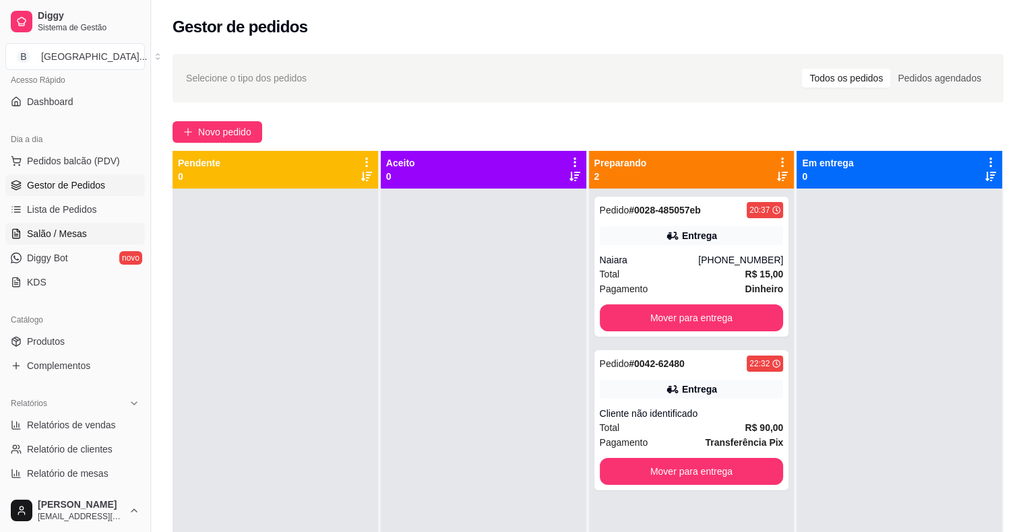
click at [22, 227] on link "Salão / Mesas" at bounding box center [74, 234] width 139 height 22
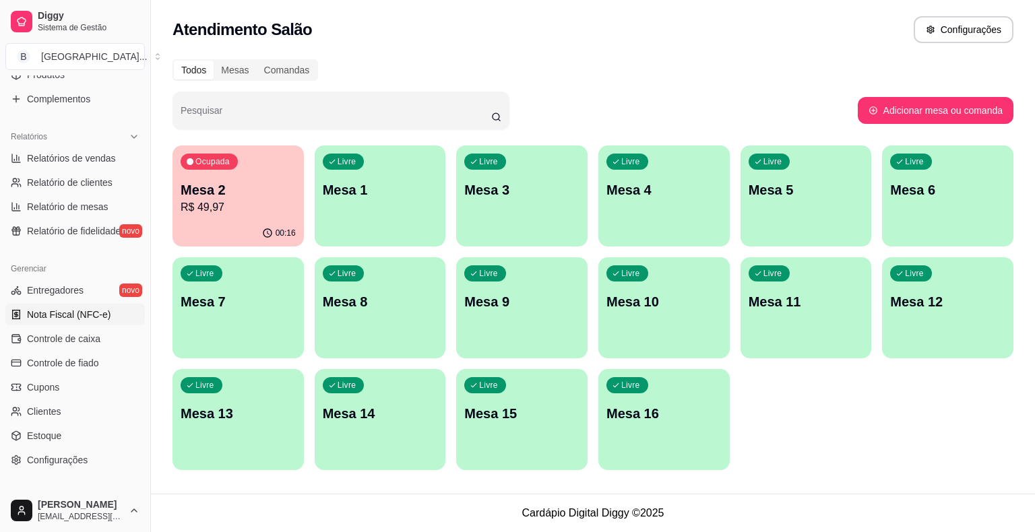
scroll to position [369, 0]
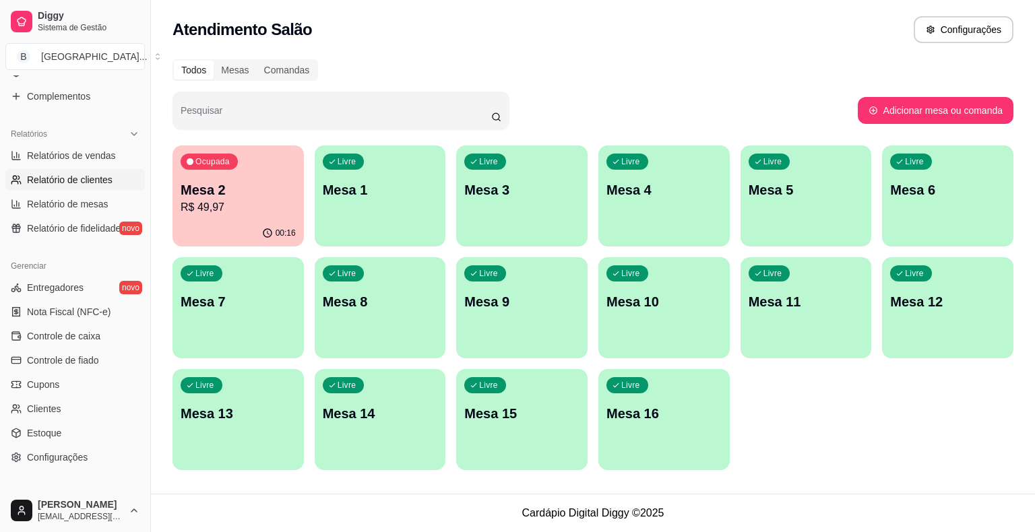
click at [80, 171] on link "Relatório de clientes" at bounding box center [74, 180] width 139 height 22
select select "30"
select select "HIGHEST_TOTAL_SPENT_WITH_ORDERS"
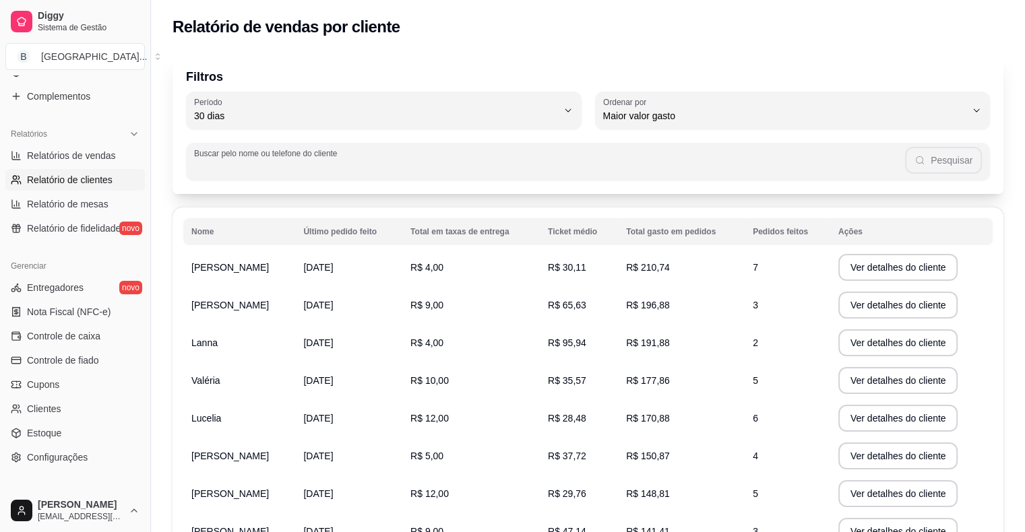
click at [418, 167] on input "Buscar pelo nome ou telefone do cliente" at bounding box center [549, 166] width 711 height 13
type input "[PERSON_NAME]"
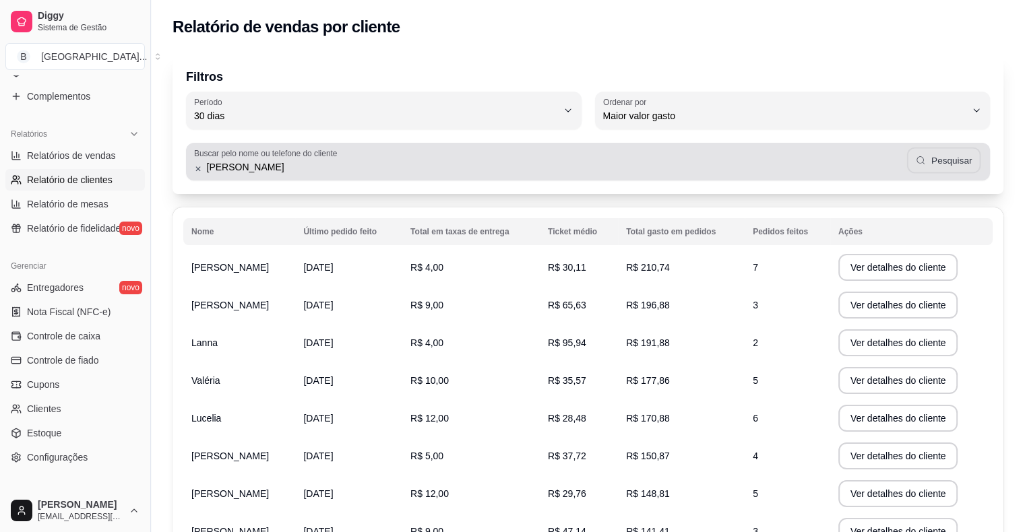
click at [960, 153] on button "Pesquisar" at bounding box center [944, 161] width 74 height 26
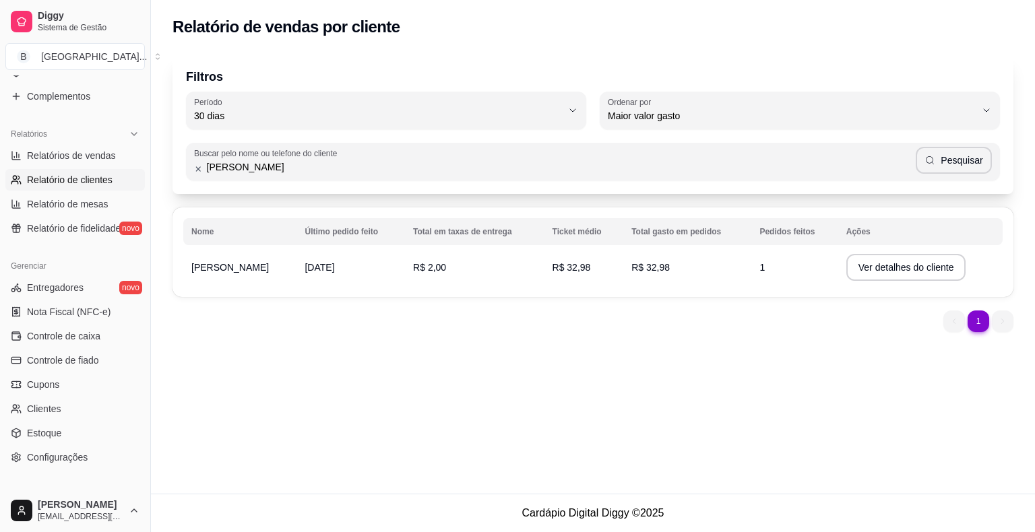
click at [497, 268] on td "R$ 2,00" at bounding box center [474, 268] width 139 height 38
click at [857, 271] on button "Ver detalhes do cliente" at bounding box center [906, 268] width 116 height 26
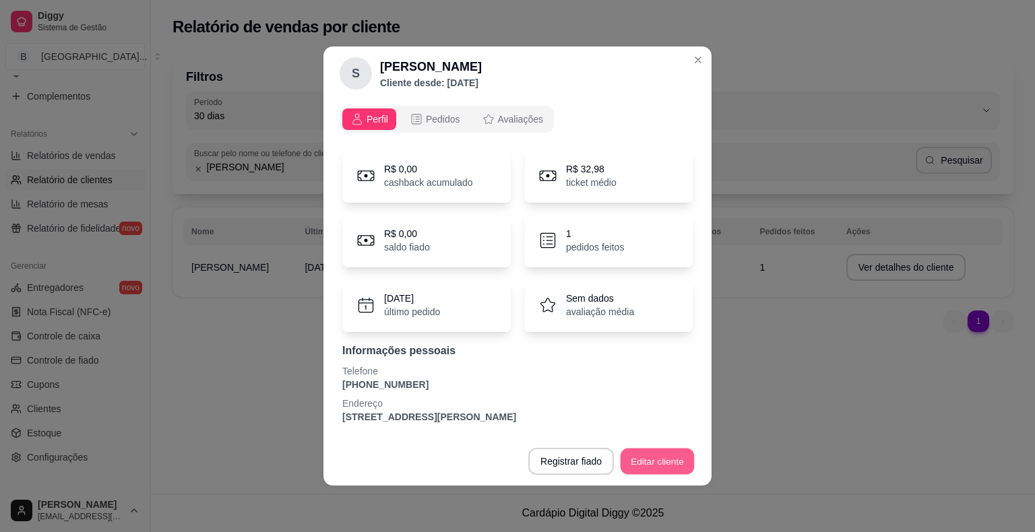
click at [652, 462] on button "Editar cliente" at bounding box center [658, 462] width 74 height 26
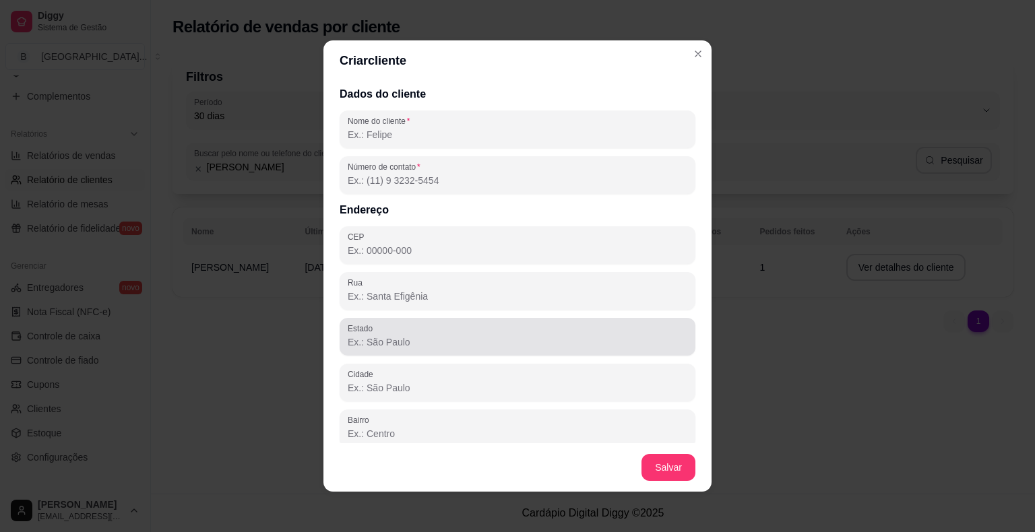
scroll to position [55, 0]
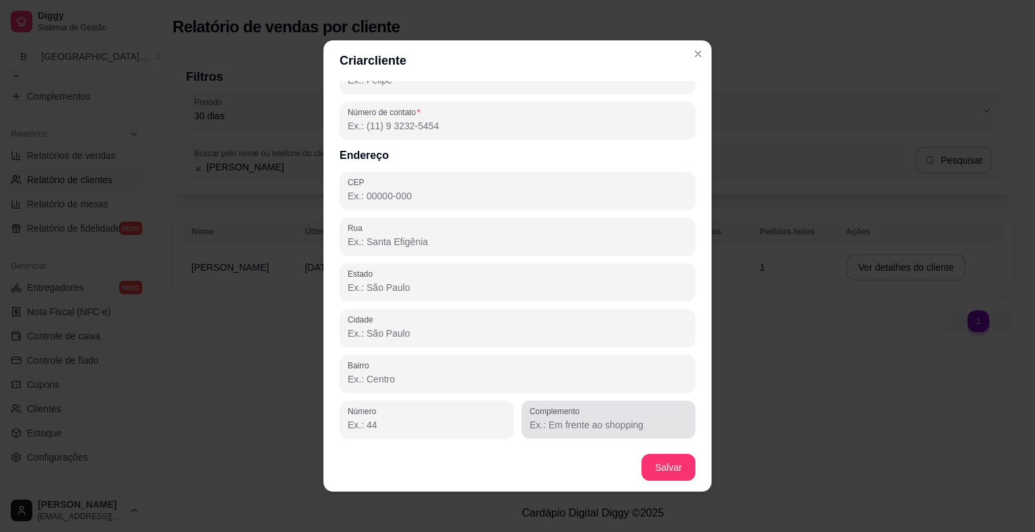
click at [583, 435] on div "Complemento" at bounding box center [608, 420] width 174 height 38
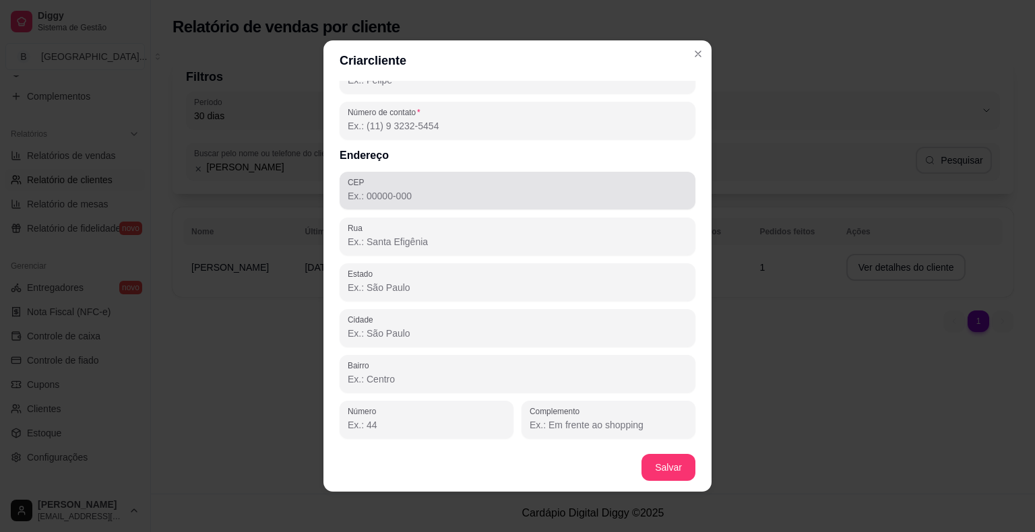
scroll to position [0, 0]
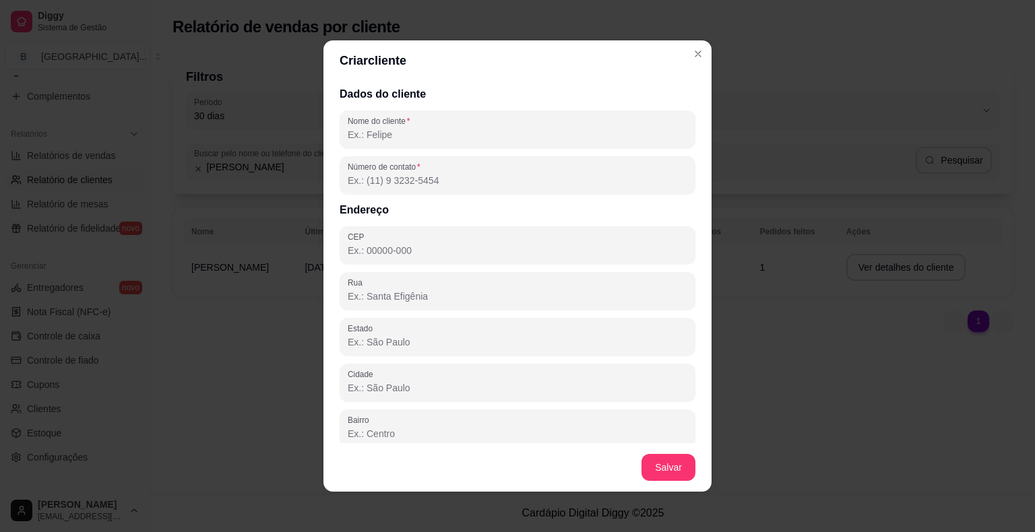
click at [526, 152] on div "Dados do cliente Nome do cliente Número de contato Endereço CEP [GEOGRAPHIC_DAT…" at bounding box center [517, 262] width 388 height 362
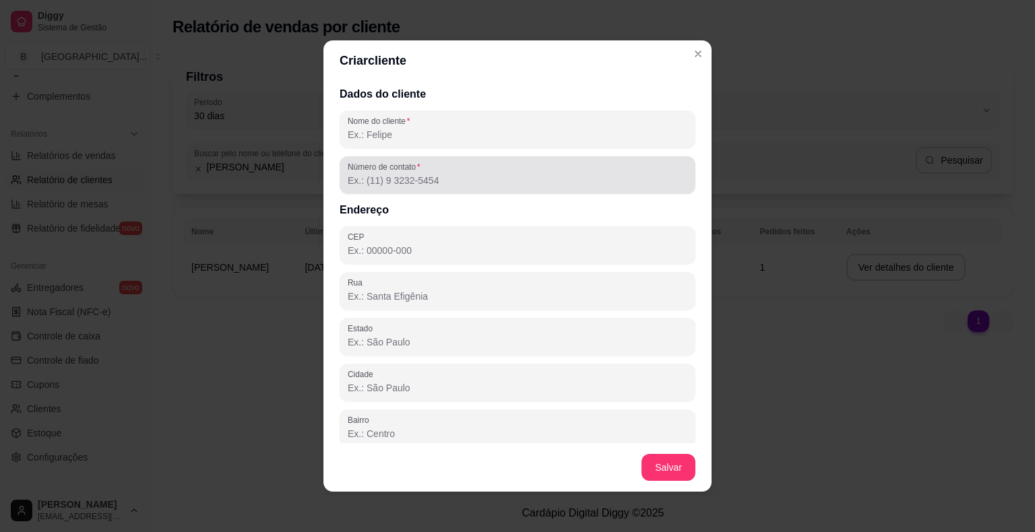
click at [526, 170] on div at bounding box center [518, 175] width 340 height 27
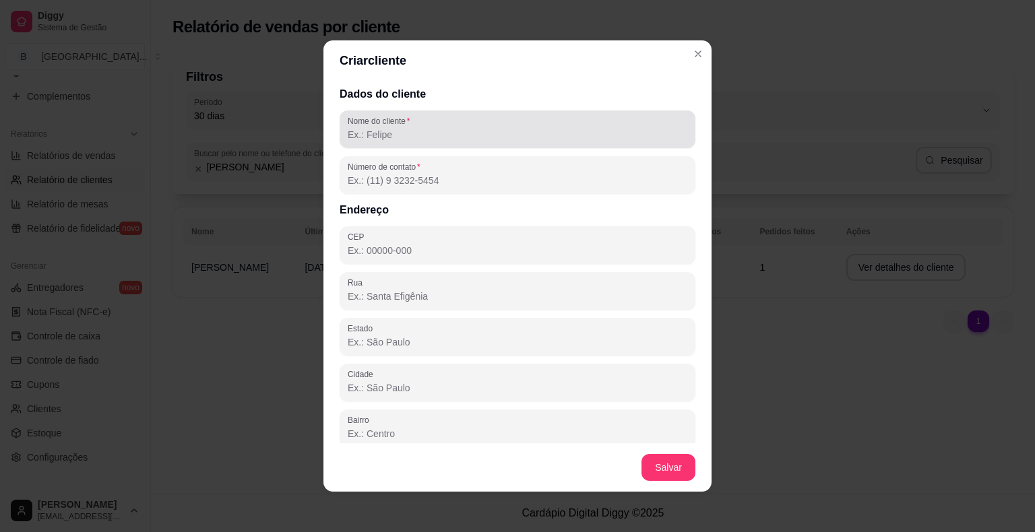
click at [523, 119] on div at bounding box center [518, 129] width 340 height 27
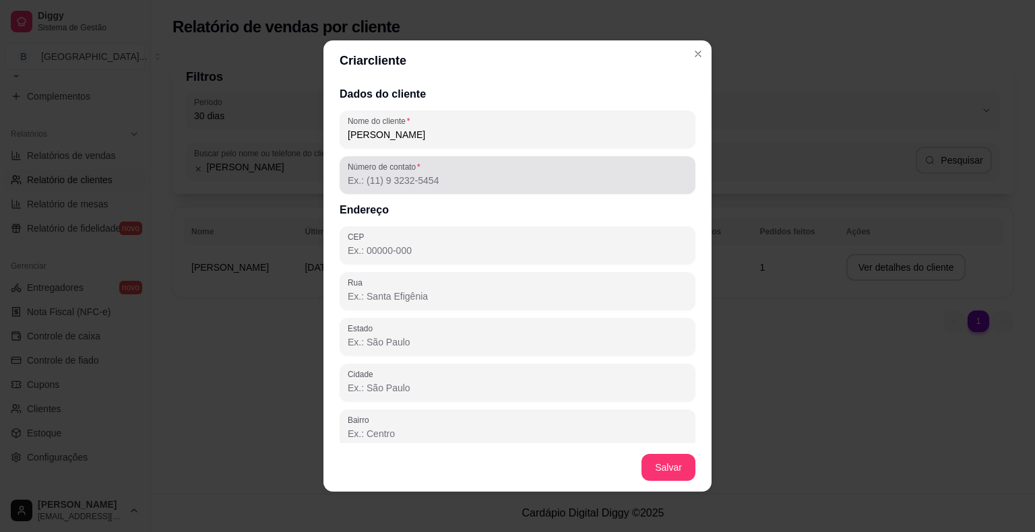
type input "[PERSON_NAME]"
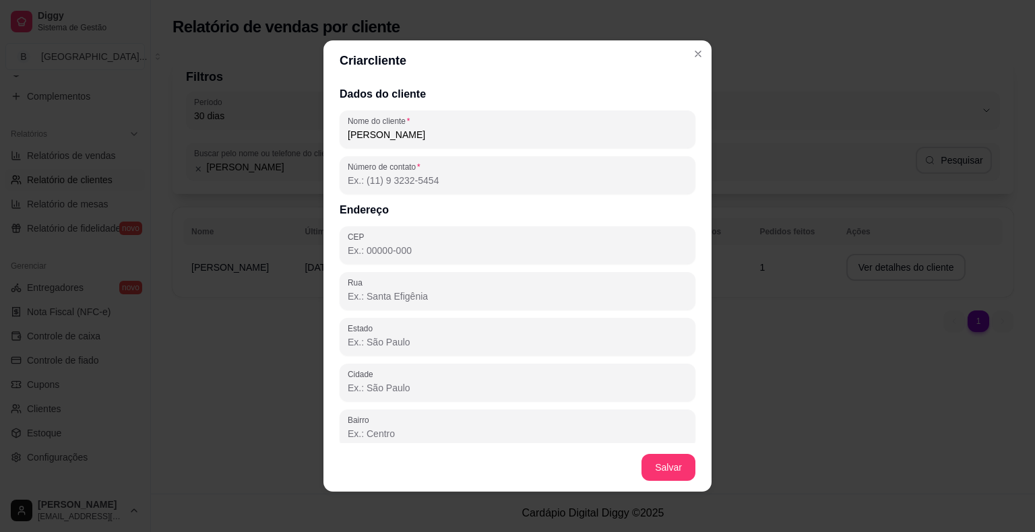
click at [505, 174] on input "Número de contato" at bounding box center [518, 180] width 340 height 13
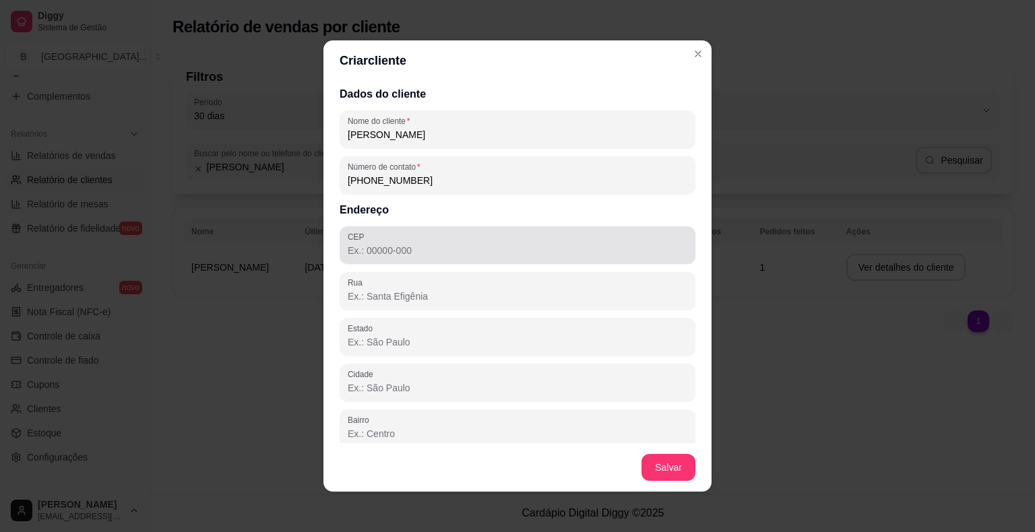
type input "[PHONE_NUMBER]"
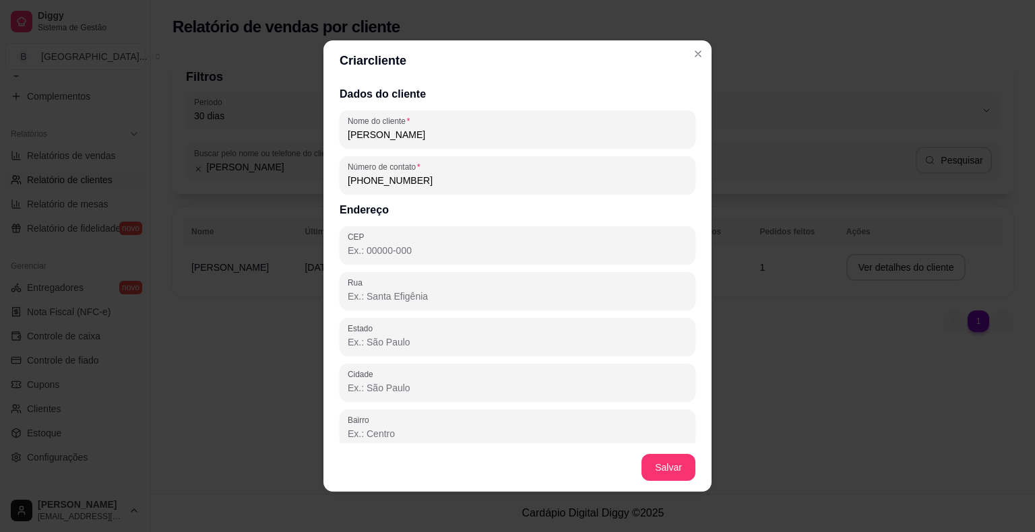
click at [558, 257] on input "CEP" at bounding box center [518, 250] width 340 height 13
type input "64330-000"
type input "PI"
type input "São Miguel do Tapuio"
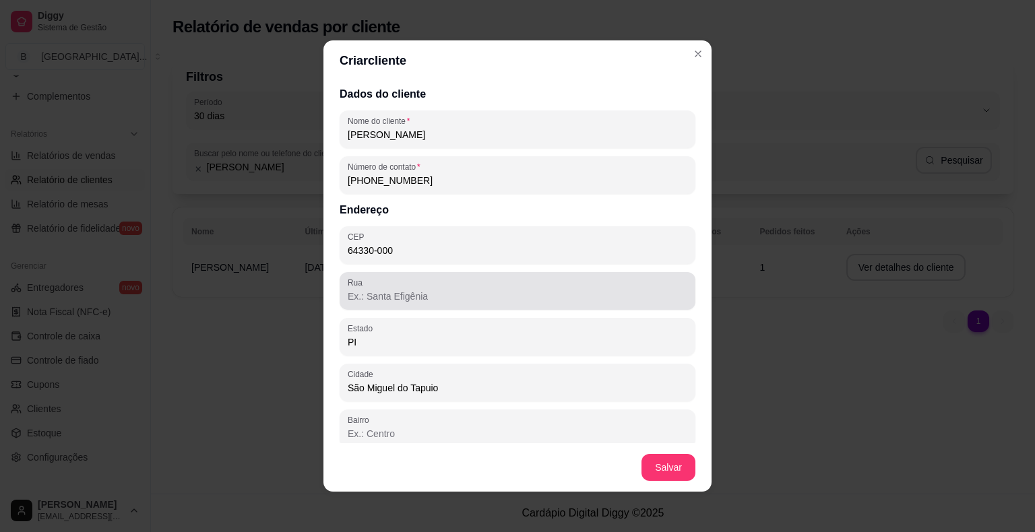
type input "64330-000"
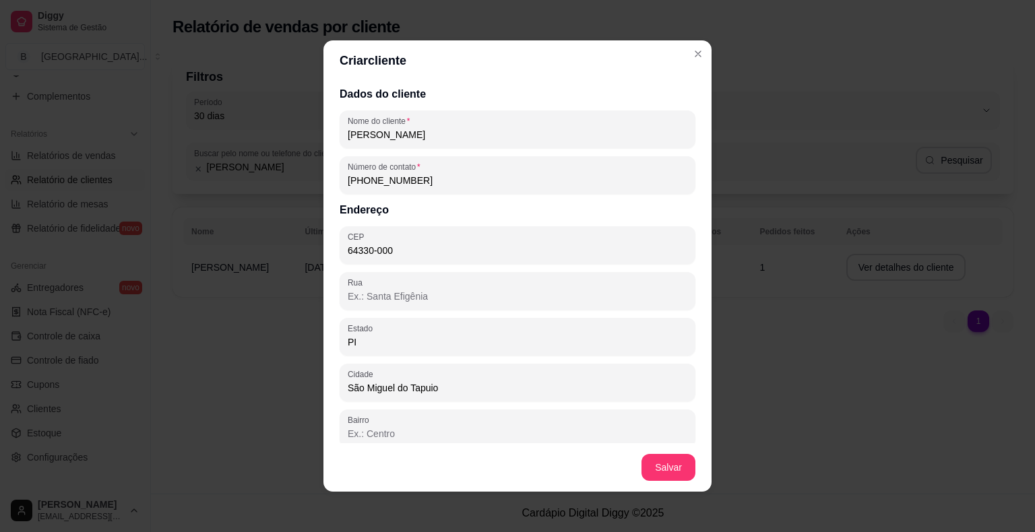
click at [357, 294] on input "Rua" at bounding box center [518, 296] width 340 height 13
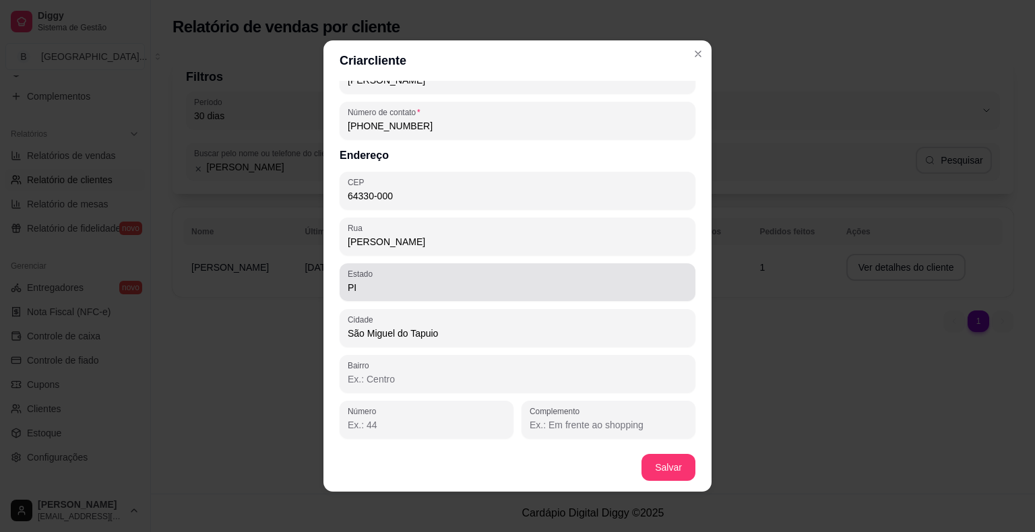
scroll to position [3, 0]
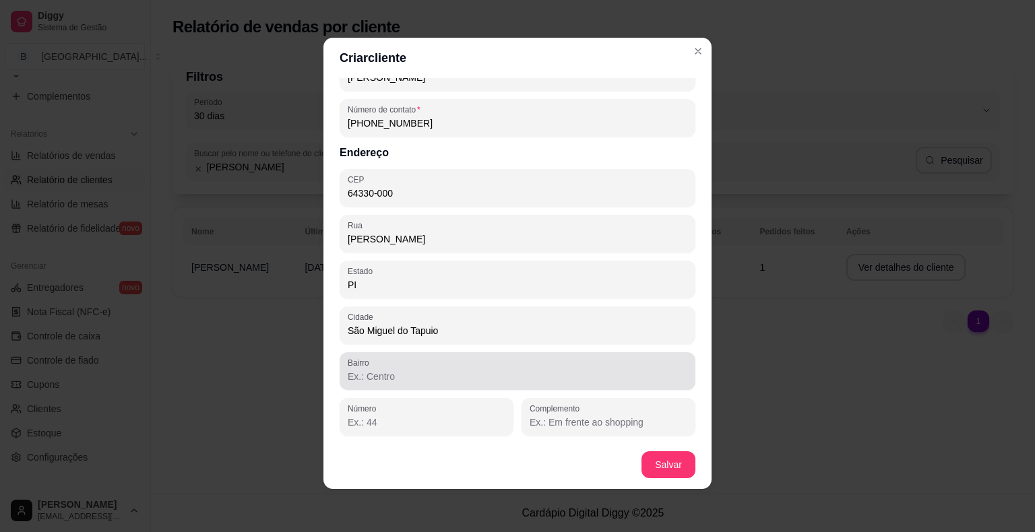
type input "[PERSON_NAME]"
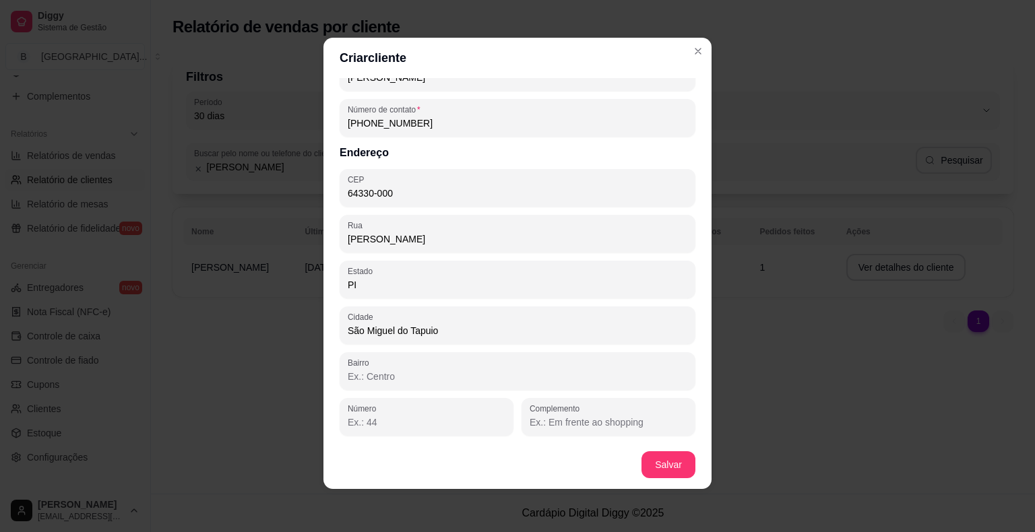
click at [442, 377] on input "Bairro" at bounding box center [518, 376] width 340 height 13
type input "CENTRO"
click at [406, 422] on input "Número" at bounding box center [427, 422] width 158 height 13
type input "256"
click at [590, 424] on input "Complemento" at bounding box center [609, 422] width 158 height 13
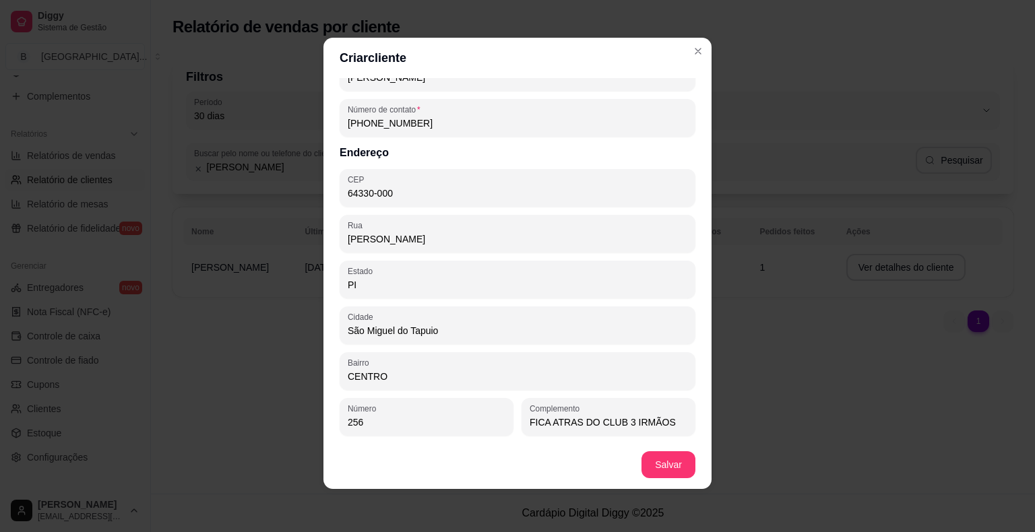
click at [561, 422] on input "FICA ATRAS DO CLUB 3 IRMÃOS" at bounding box center [609, 422] width 158 height 13
click at [660, 424] on input "FICA ATRAS DO CLUB 3 IRMÃOS" at bounding box center [609, 422] width 158 height 13
type input "FICA ATRAS DO CLUB 3 IRMÃOS, CASA DO PRPFESSOR [PERSON_NAME]"
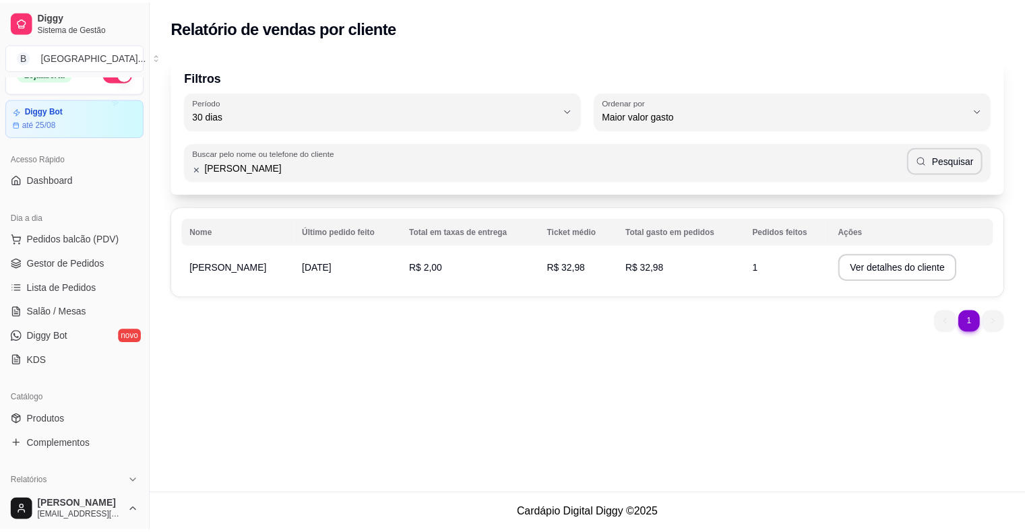
scroll to position [0, 0]
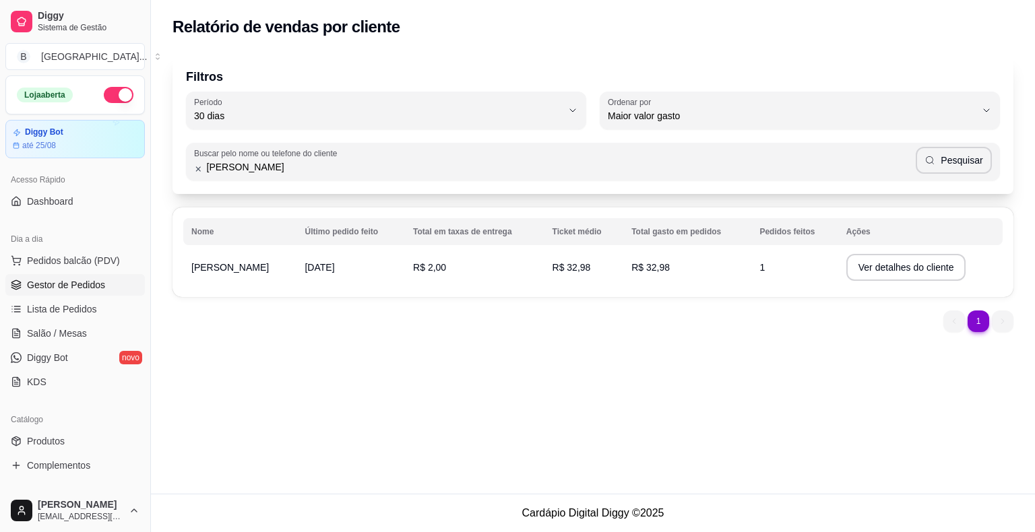
click at [47, 287] on span "Gestor de Pedidos" at bounding box center [66, 284] width 78 height 13
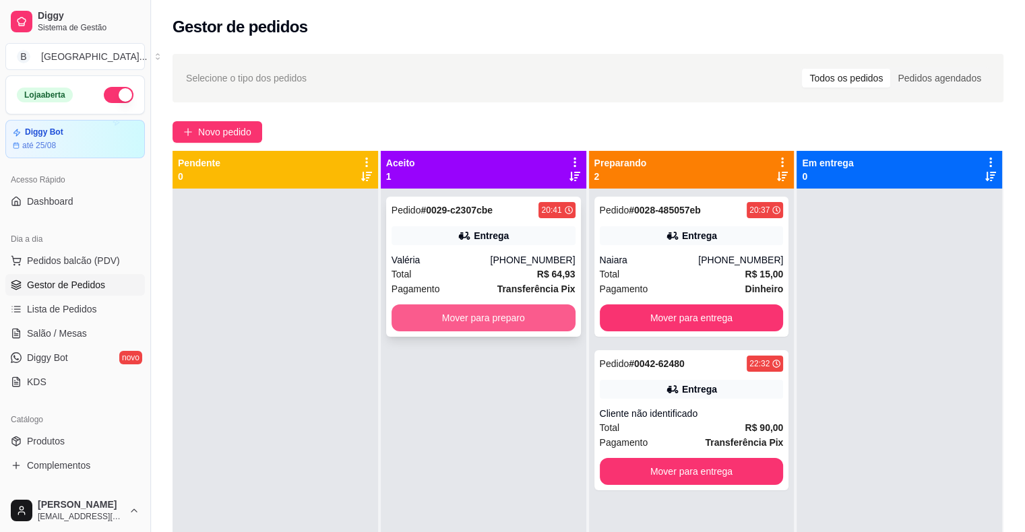
click at [493, 327] on button "Mover para preparo" at bounding box center [483, 318] width 184 height 27
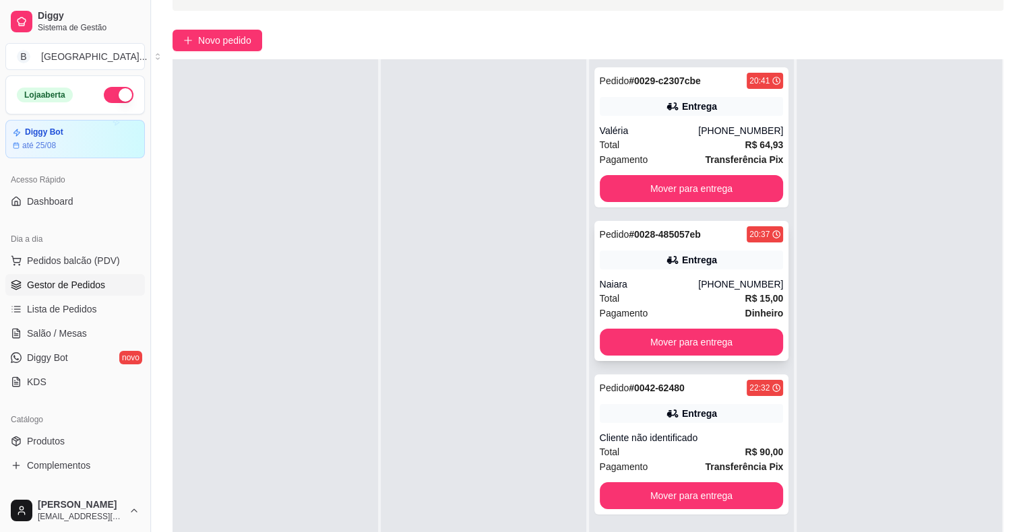
scroll to position [202, 0]
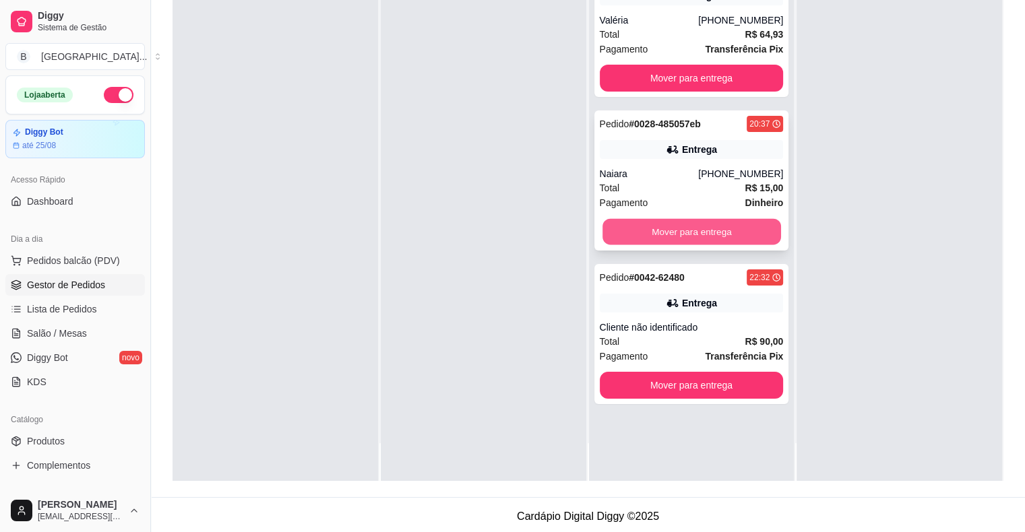
click at [674, 229] on button "Mover para entrega" at bounding box center [691, 232] width 179 height 26
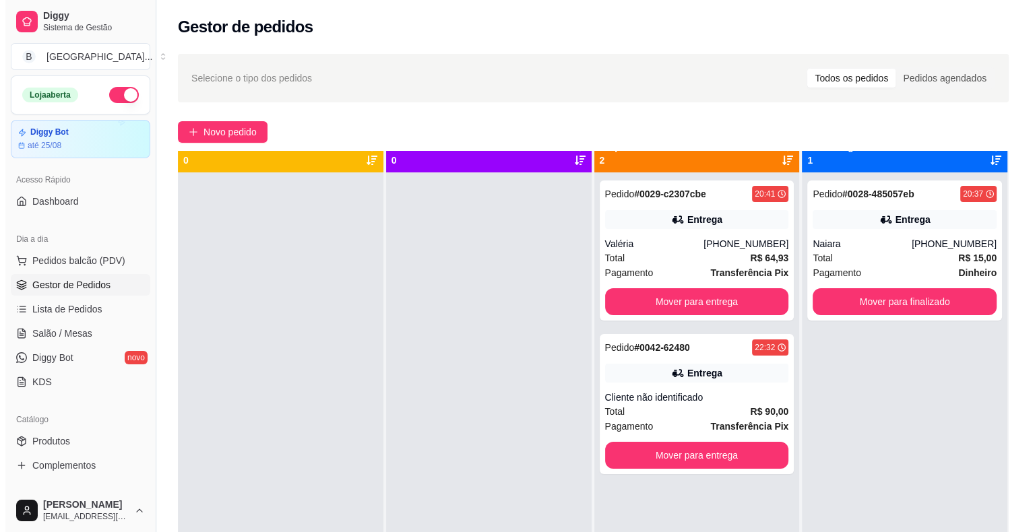
scroll to position [0, 0]
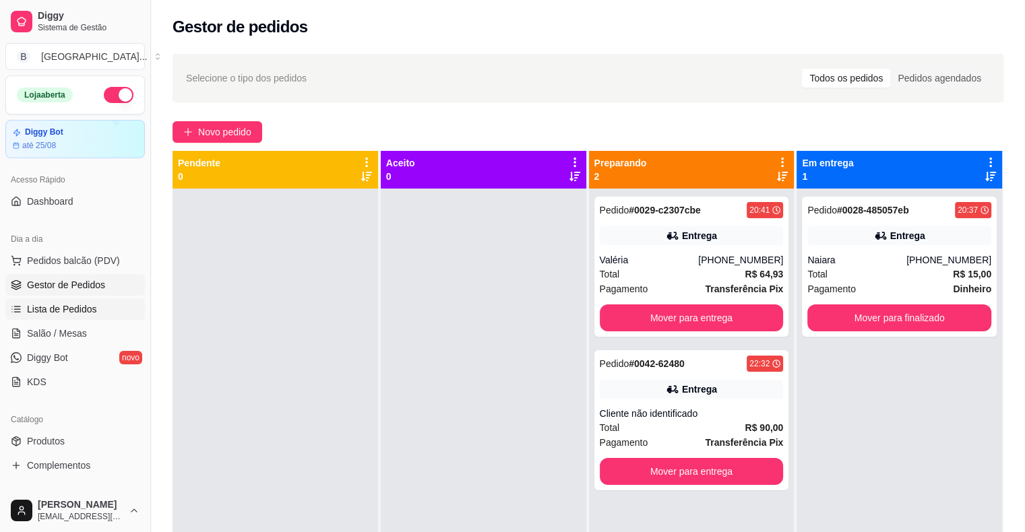
click at [72, 303] on span "Lista de Pedidos" at bounding box center [62, 309] width 70 height 13
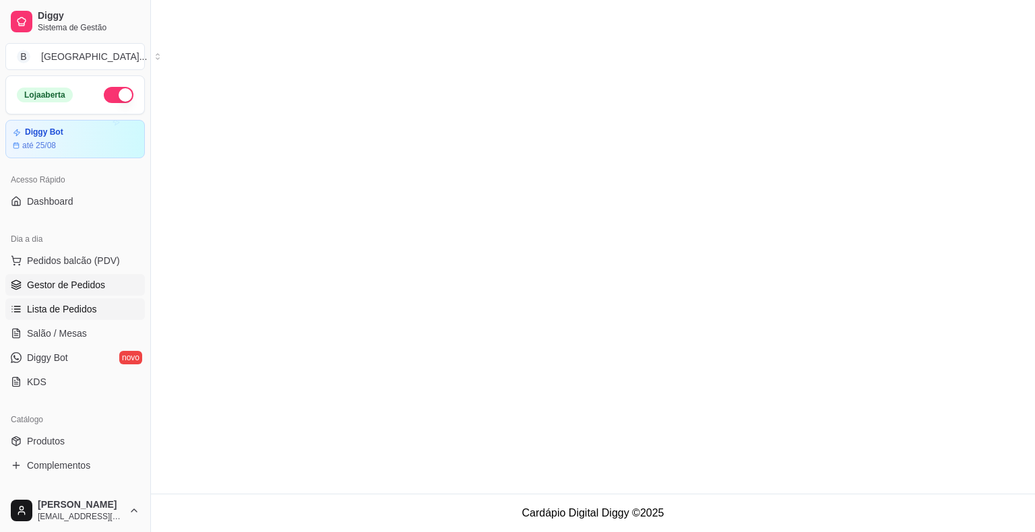
click at [72, 284] on span "Gestor de Pedidos" at bounding box center [66, 284] width 78 height 13
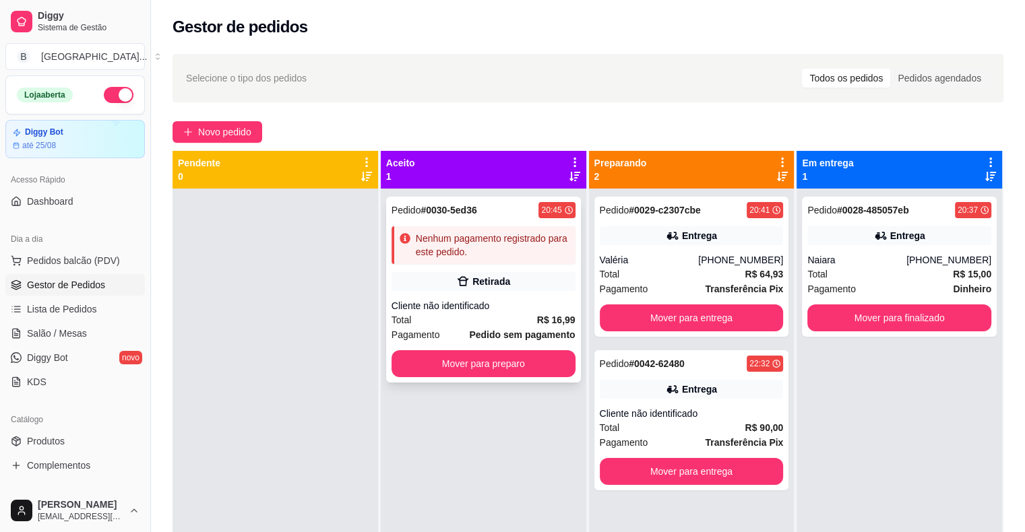
click at [528, 288] on div "Retirada" at bounding box center [483, 281] width 184 height 19
click at [915, 274] on div "Total R$ 15,00" at bounding box center [899, 274] width 184 height 15
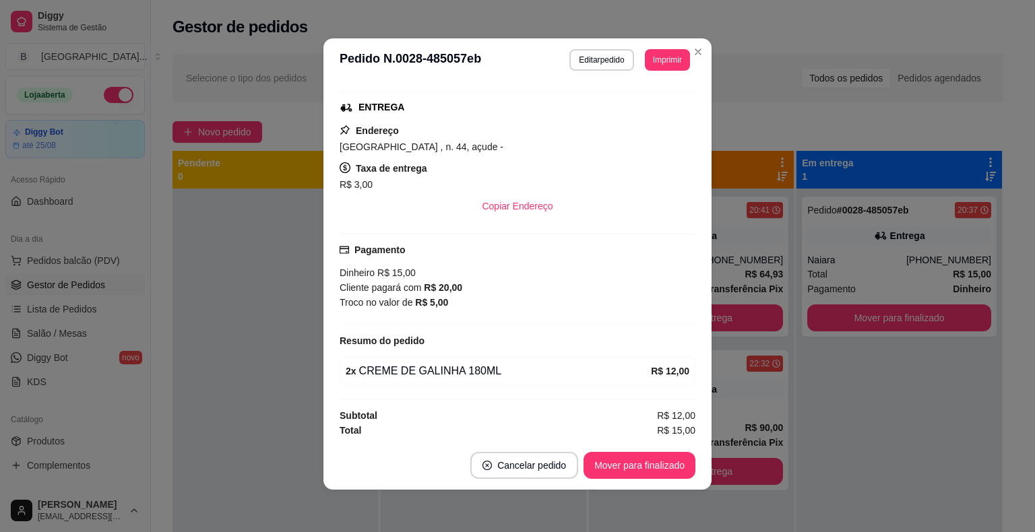
scroll to position [3, 0]
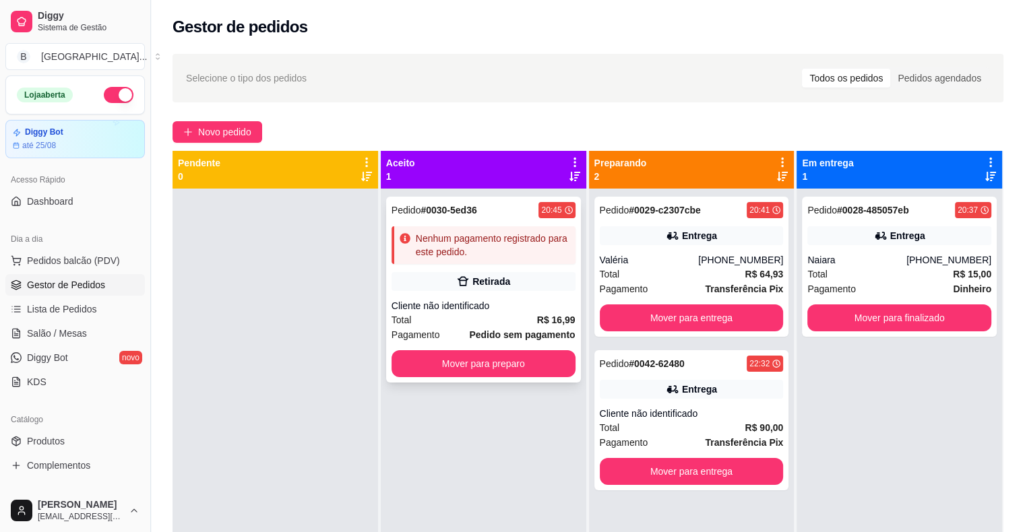
click at [495, 307] on div "Cliente não identificado" at bounding box center [483, 305] width 184 height 13
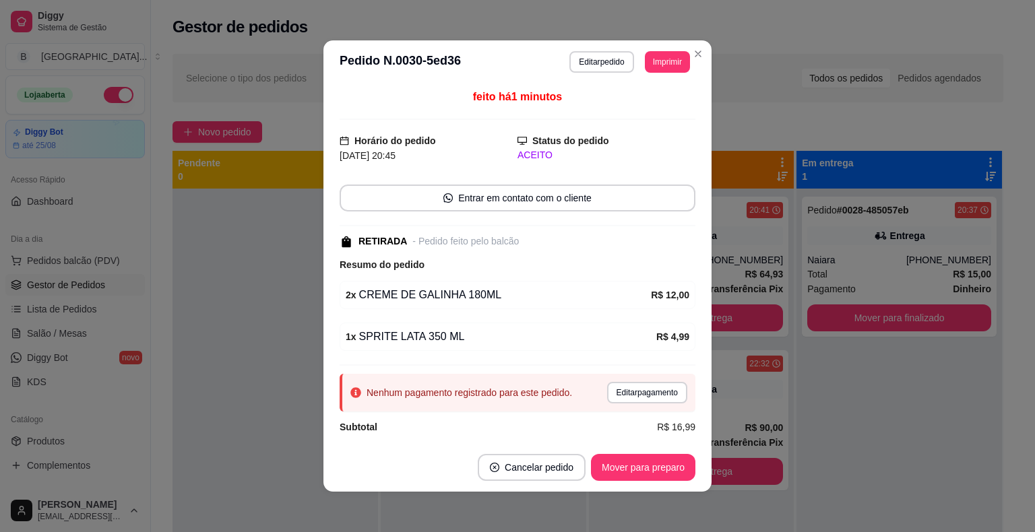
scroll to position [9, 0]
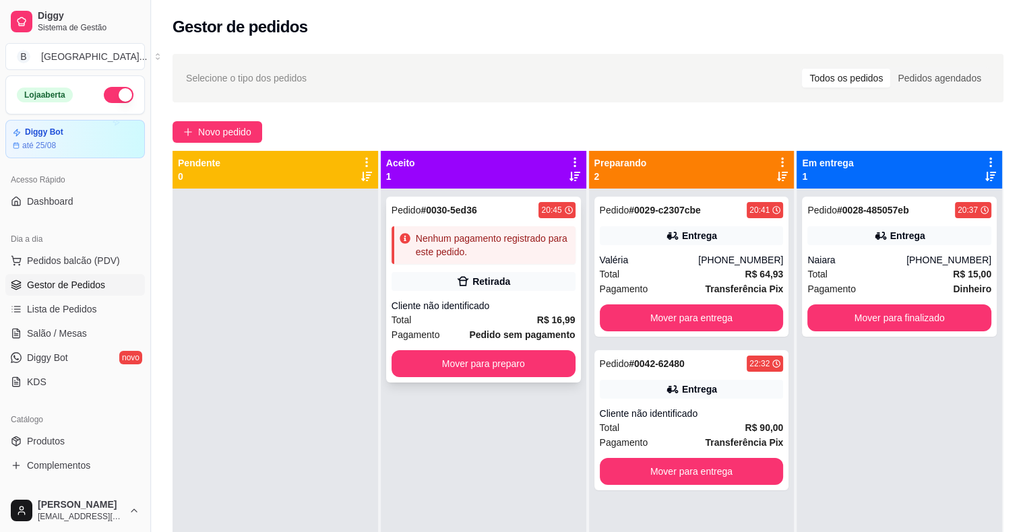
click at [488, 313] on div "Total R$ 16,99" at bounding box center [483, 320] width 184 height 15
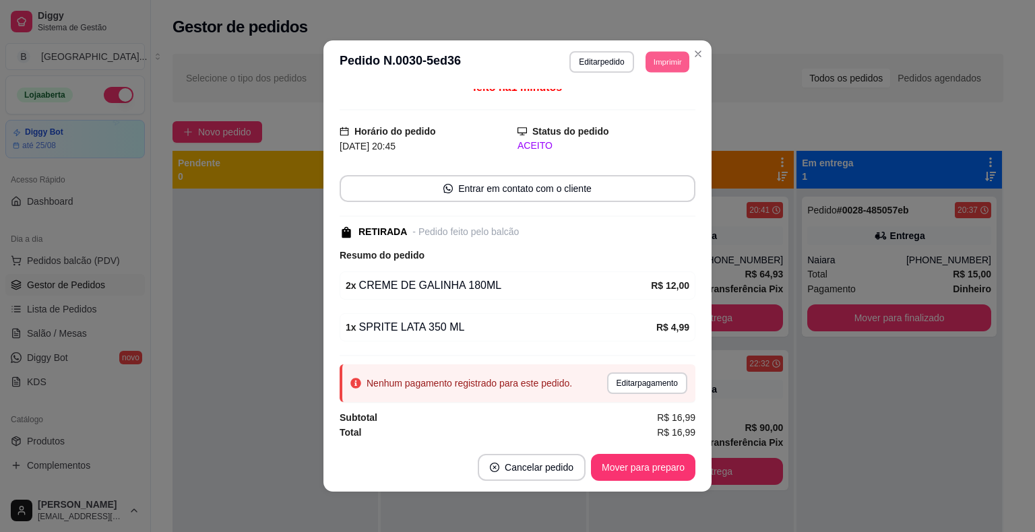
click at [670, 57] on button "Imprimir" at bounding box center [667, 61] width 44 height 21
click at [644, 104] on button "IMPRESSORA" at bounding box center [637, 108] width 94 height 21
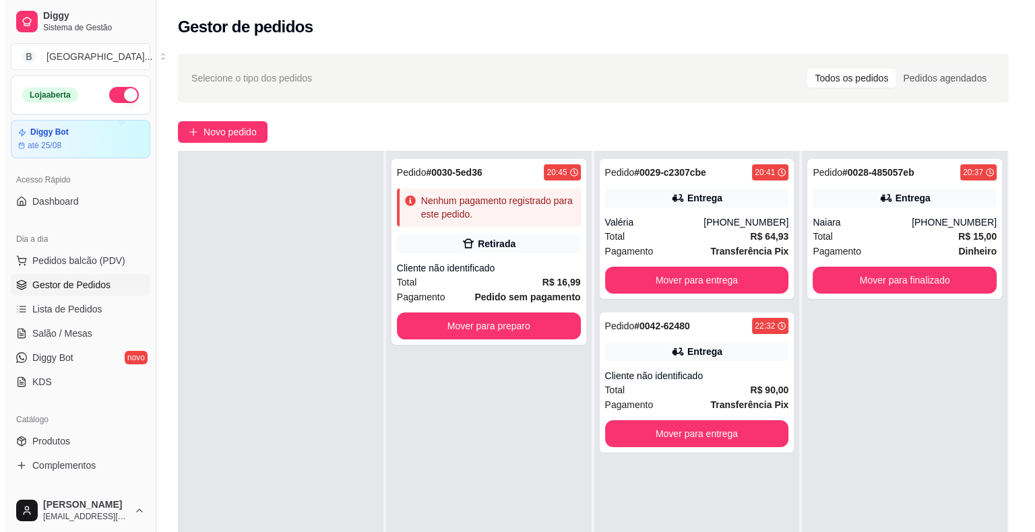
scroll to position [0, 0]
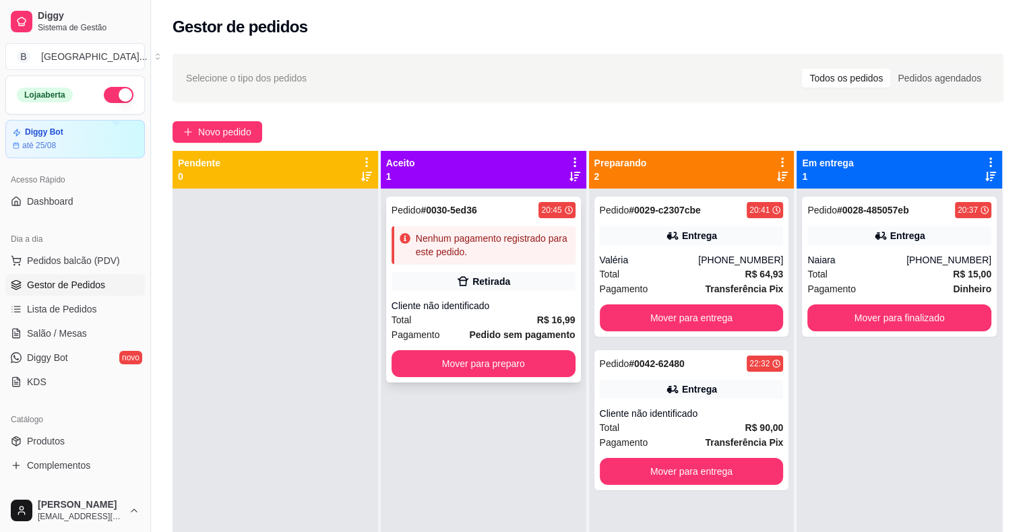
click at [437, 311] on div "Cliente não identificado" at bounding box center [483, 305] width 184 height 13
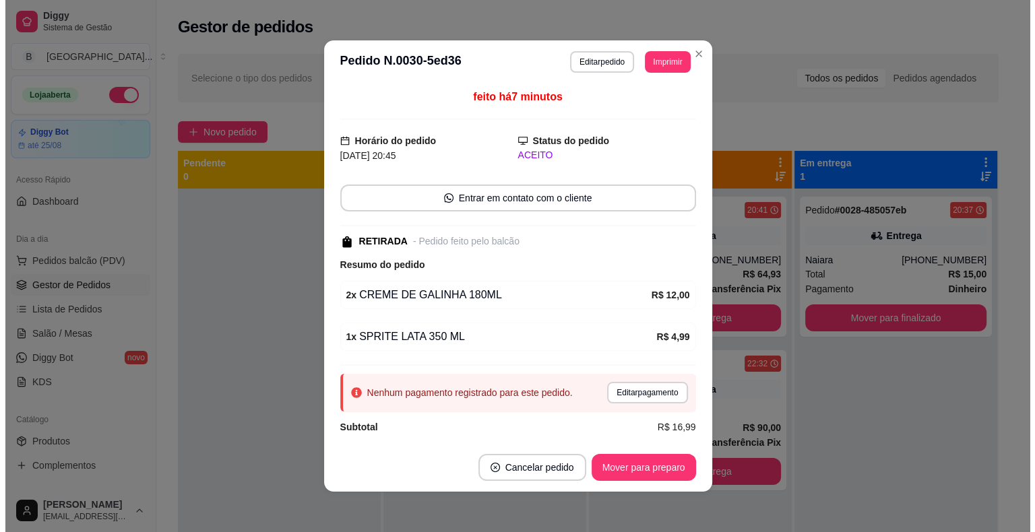
scroll to position [9, 0]
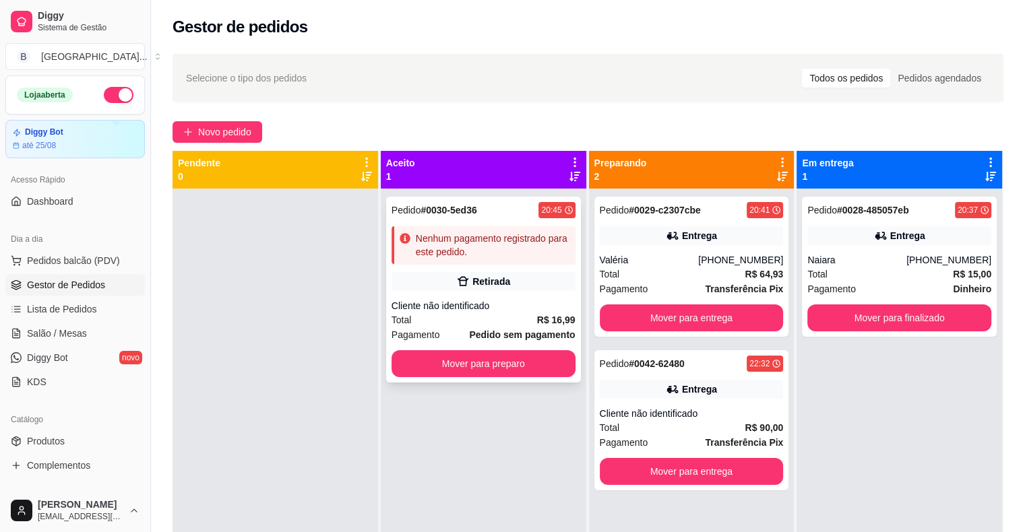
click at [573, 300] on div "Pedido # 0030-5ed36 20:45 Nenhum pagamento registrado para este pedido. Retirad…" at bounding box center [483, 290] width 195 height 186
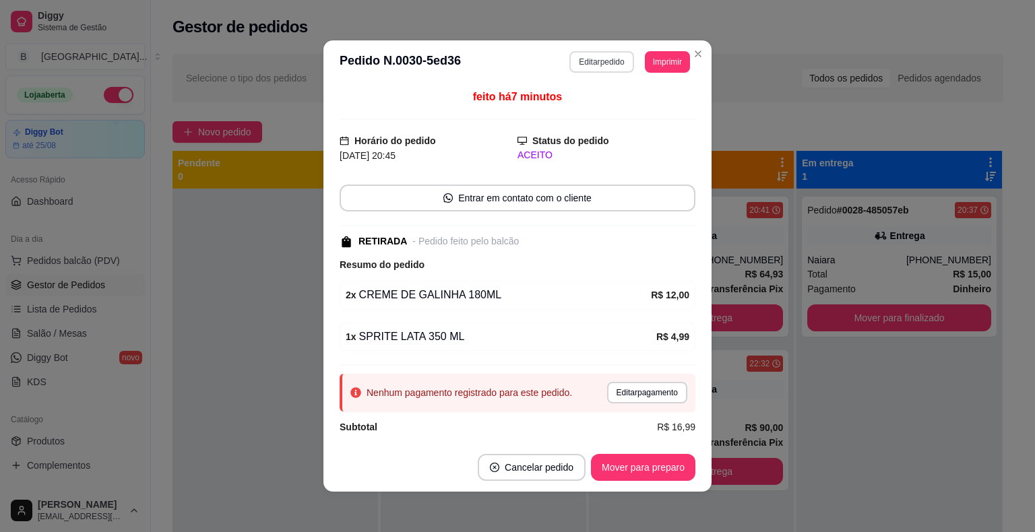
click at [592, 60] on button "Editar pedido" at bounding box center [601, 62] width 64 height 22
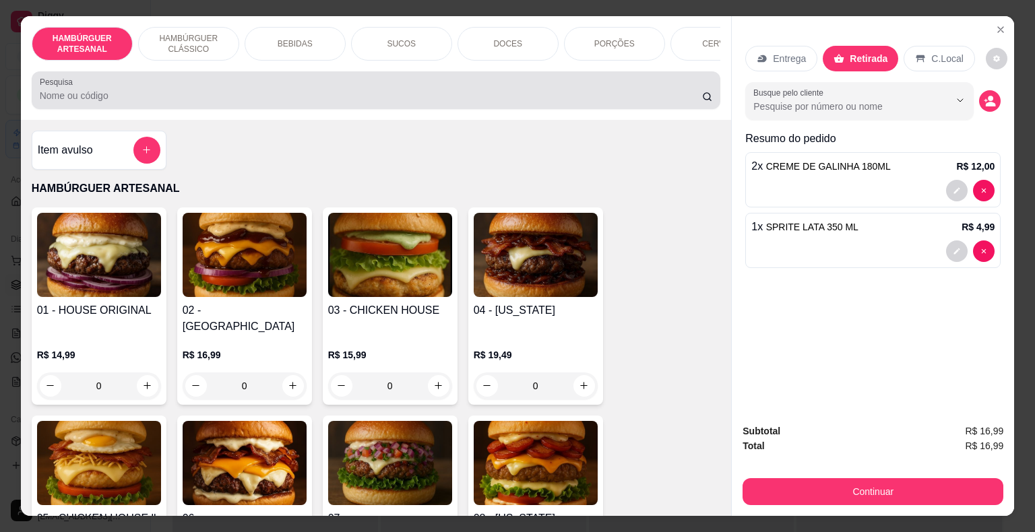
scroll to position [32, 0]
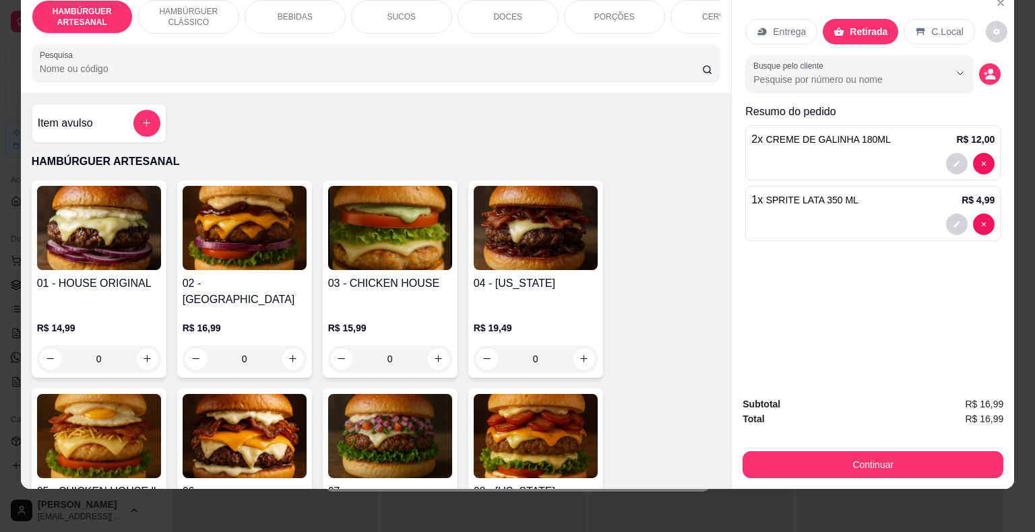
click at [504, 11] on p "DOCES" at bounding box center [507, 16] width 29 height 11
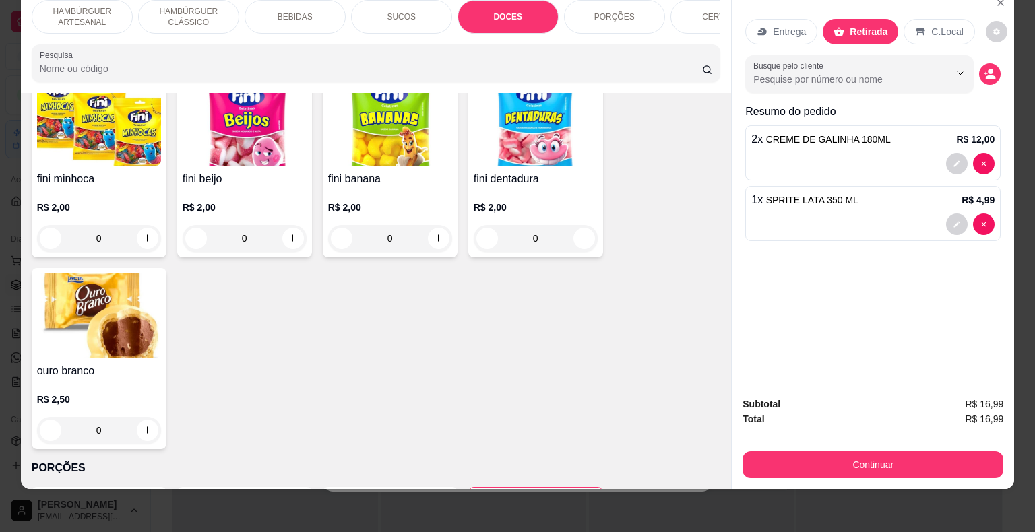
scroll to position [2423, 0]
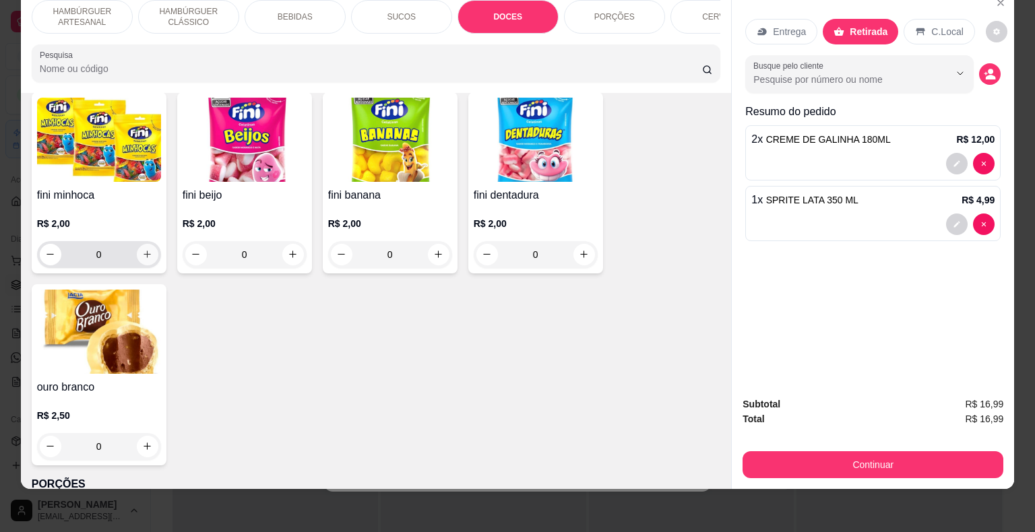
click at [147, 249] on icon "increase-product-quantity" at bounding box center [147, 254] width 10 height 10
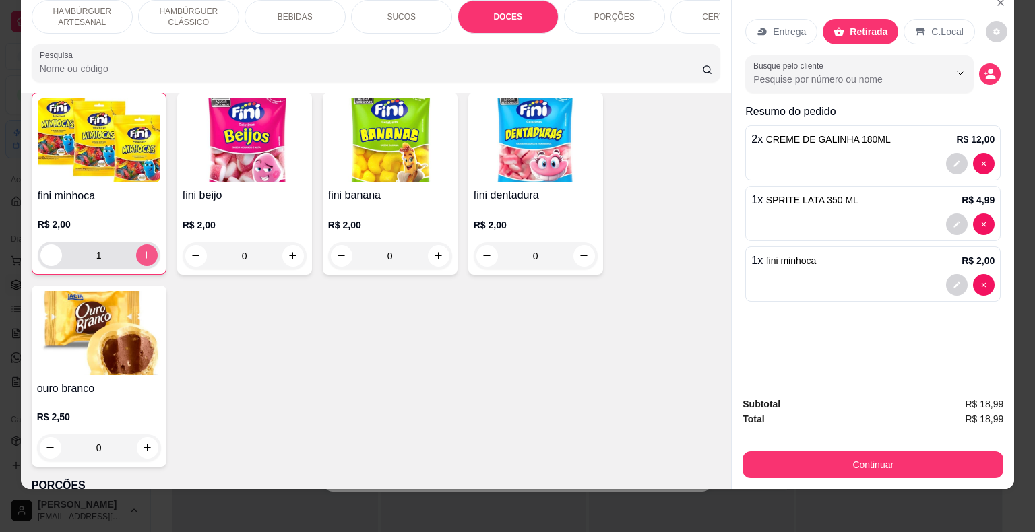
type input "1"
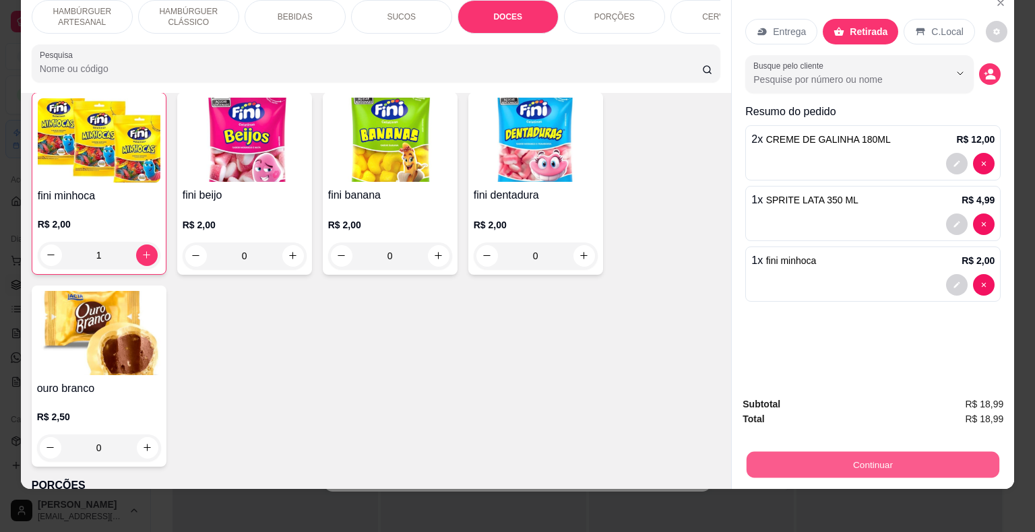
click at [874, 459] on button "Continuar" at bounding box center [873, 465] width 253 height 26
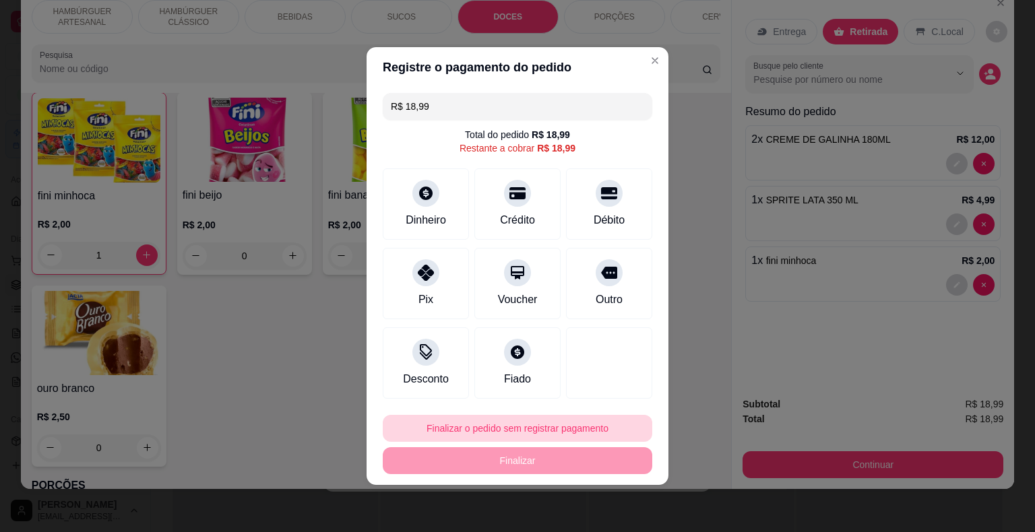
click at [459, 419] on button "Finalizar o pedido sem registrar pagamento" at bounding box center [517, 428] width 269 height 27
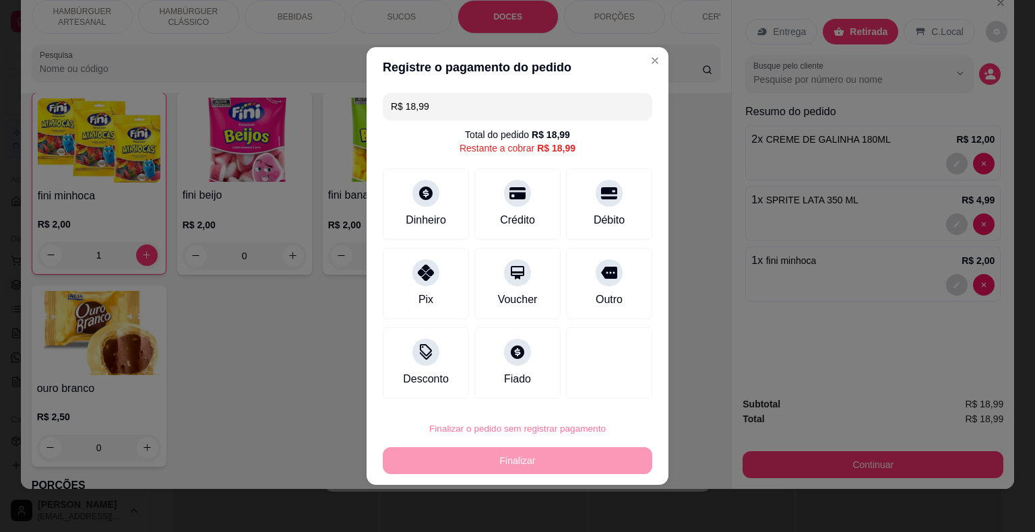
click at [590, 398] on button "Confirmar" at bounding box center [599, 390] width 48 height 20
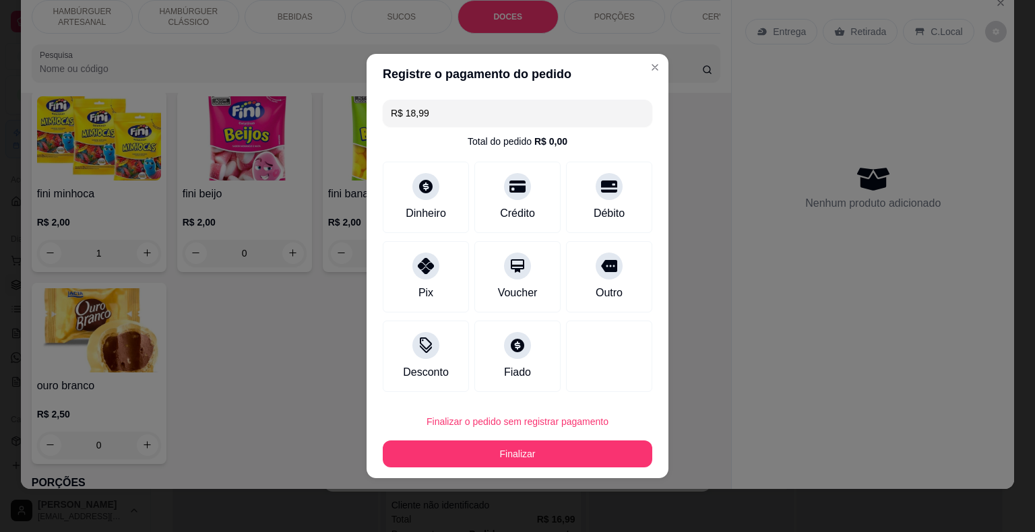
type input "0"
type input "R$ 0,00"
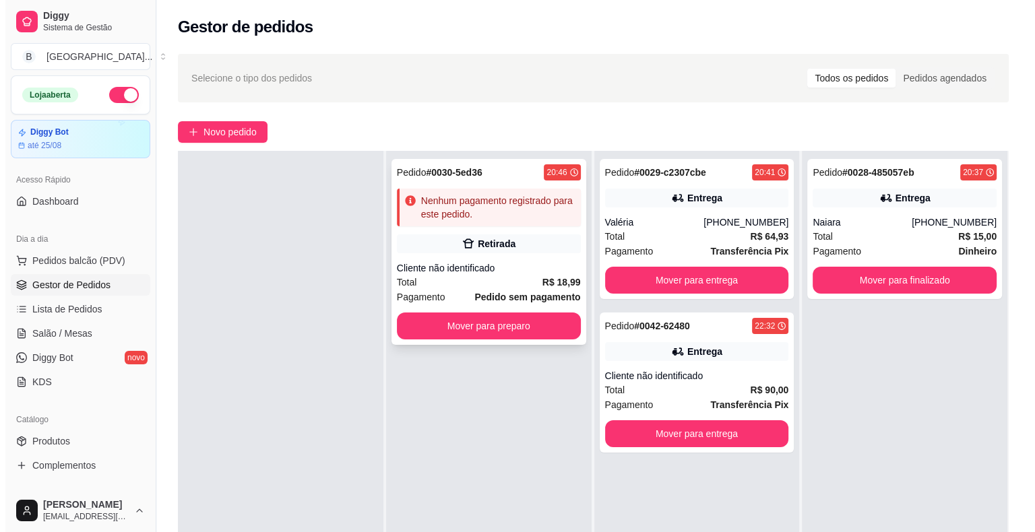
scroll to position [0, 0]
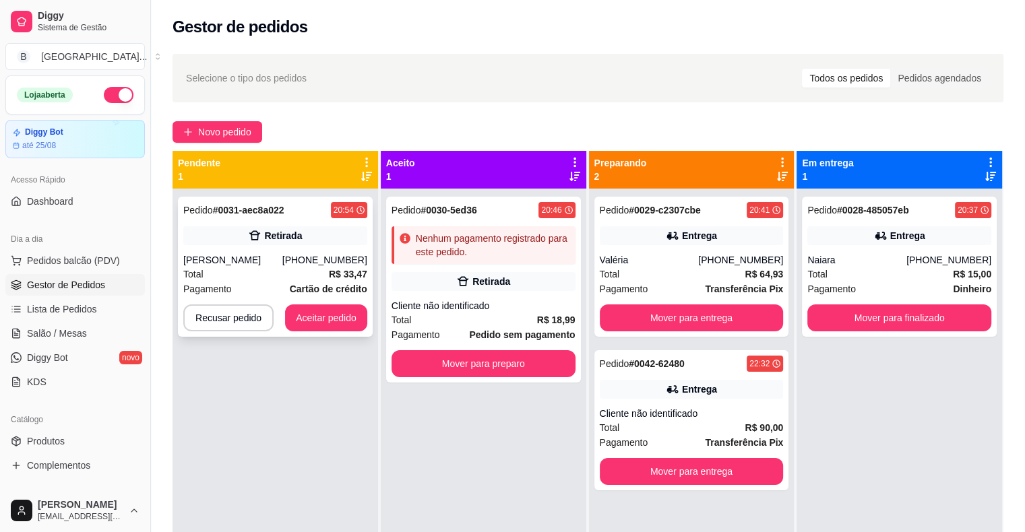
click at [235, 261] on div "[PERSON_NAME]" at bounding box center [232, 259] width 99 height 13
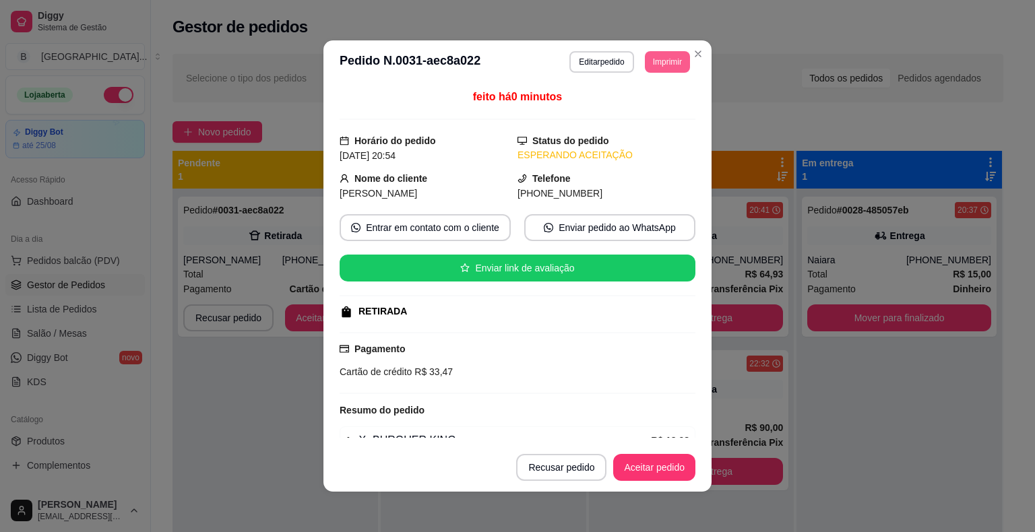
click at [652, 57] on button "Imprimir" at bounding box center [667, 62] width 45 height 22
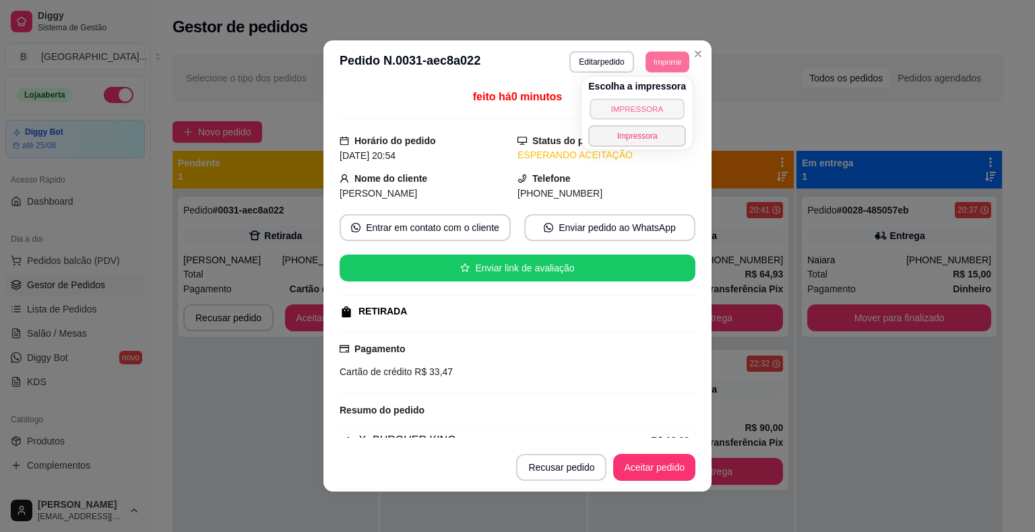
click at [668, 102] on button "IMPRESSORA" at bounding box center [637, 108] width 94 height 21
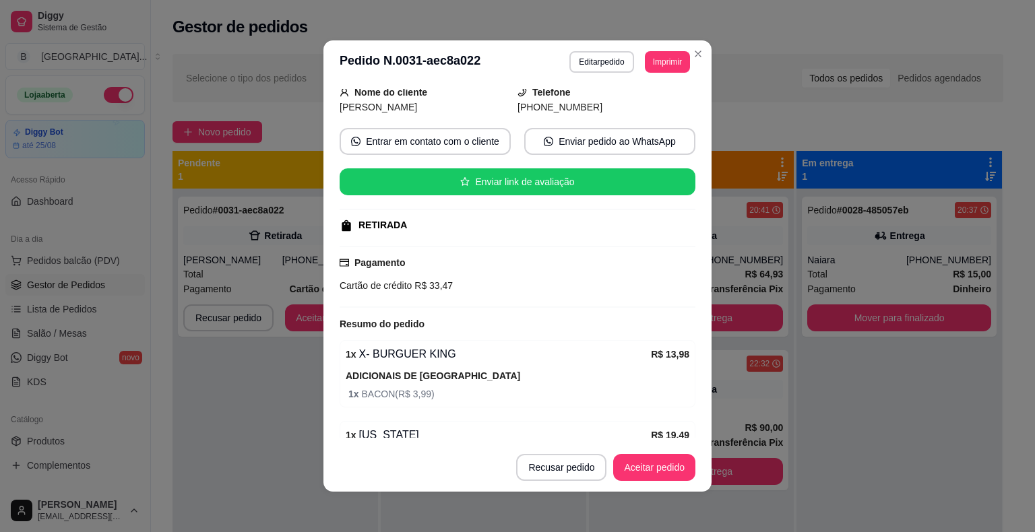
scroll to position [148, 0]
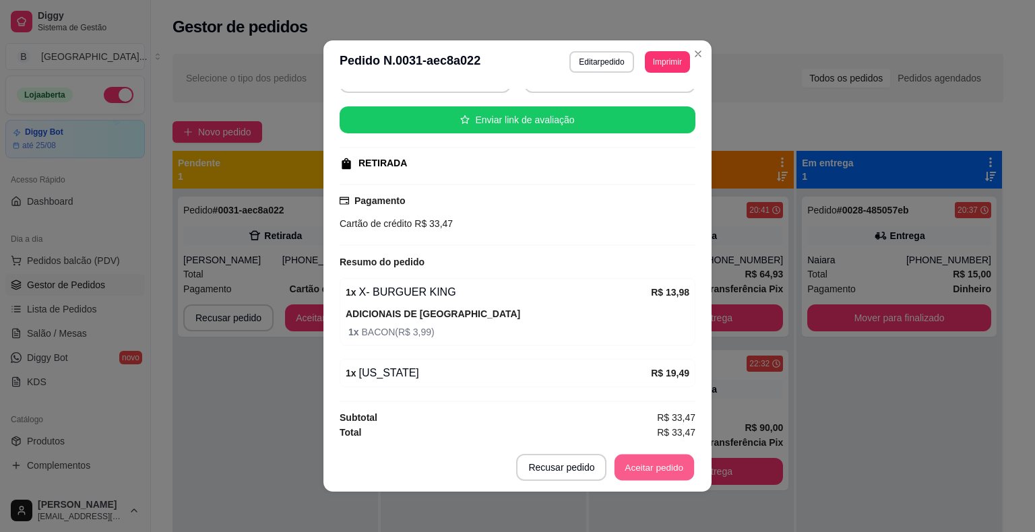
click at [639, 474] on button "Aceitar pedido" at bounding box center [654, 468] width 80 height 26
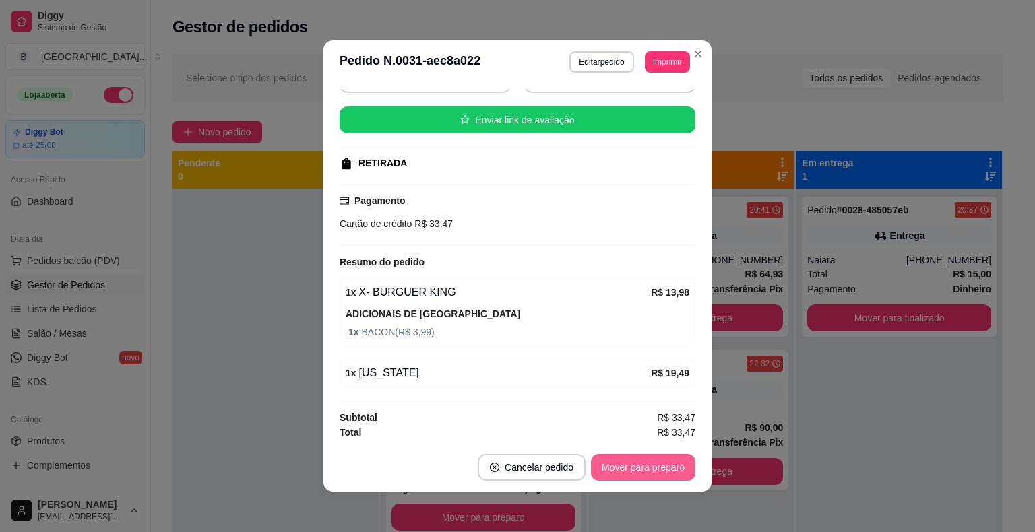
click at [641, 473] on button "Mover para preparo" at bounding box center [643, 467] width 104 height 27
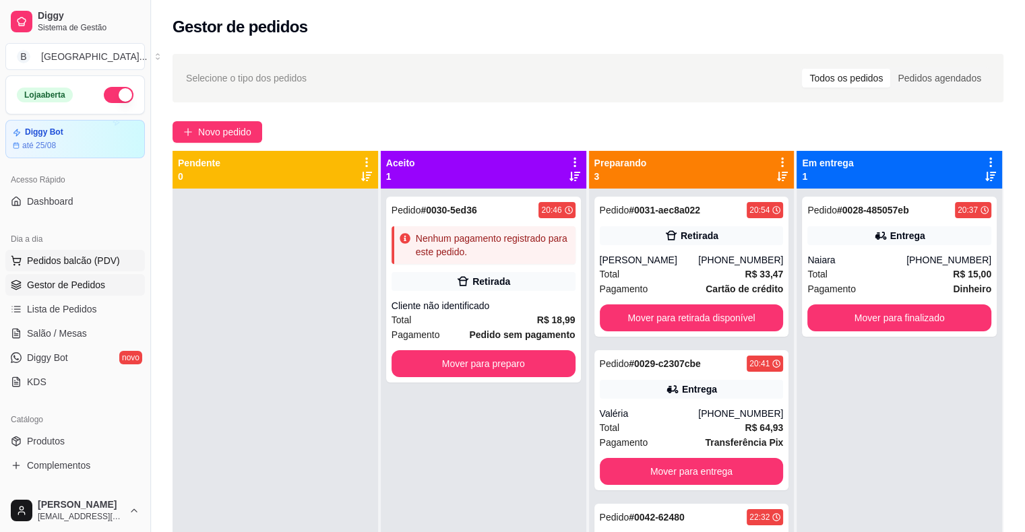
click at [73, 262] on span "Pedidos balcão (PDV)" at bounding box center [73, 260] width 93 height 13
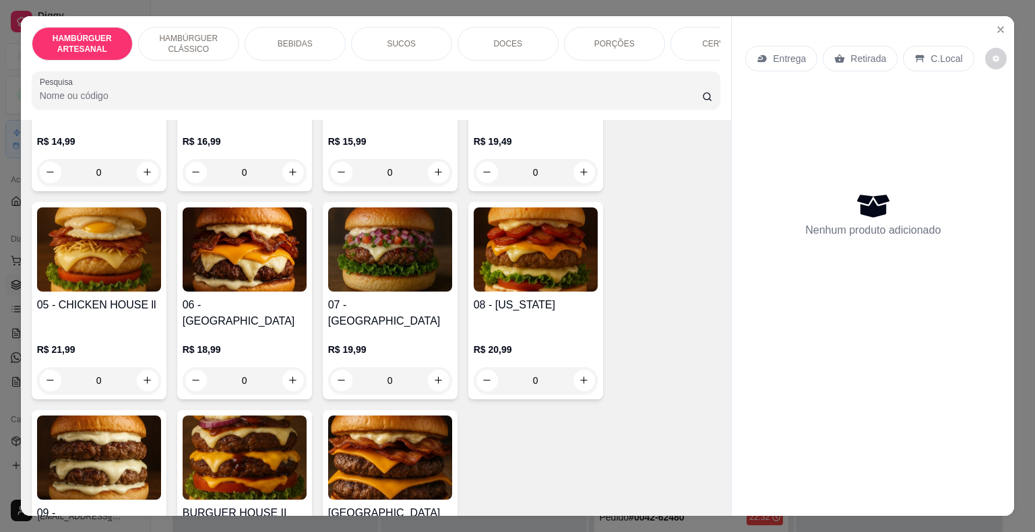
scroll to position [135, 0]
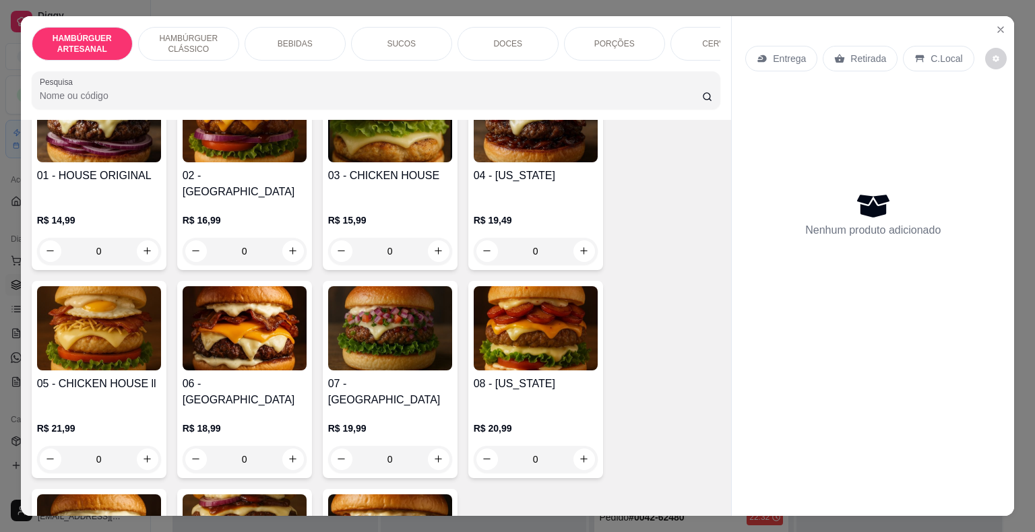
click at [557, 238] on div "0" at bounding box center [536, 251] width 124 height 27
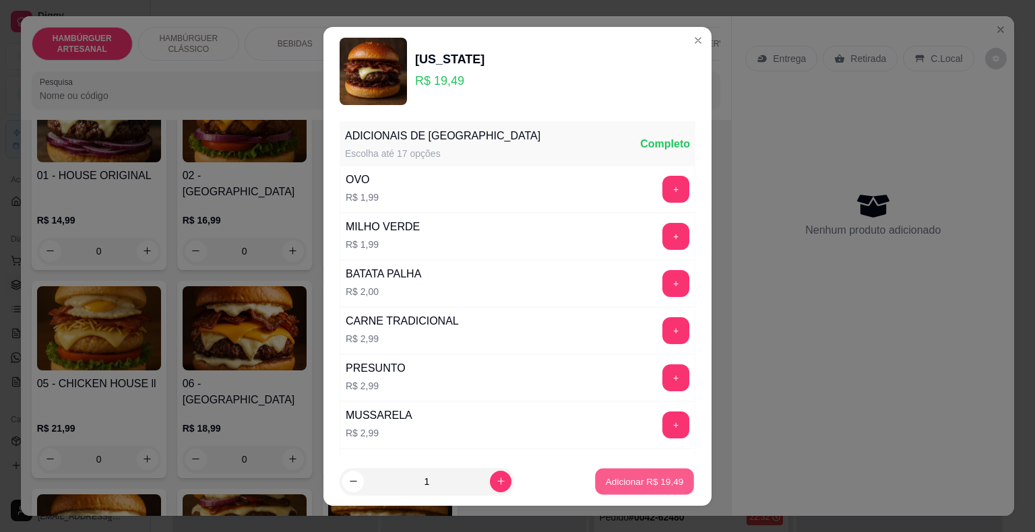
click at [612, 475] on p "Adicionar R$ 19,49" at bounding box center [645, 481] width 78 height 13
type input "1"
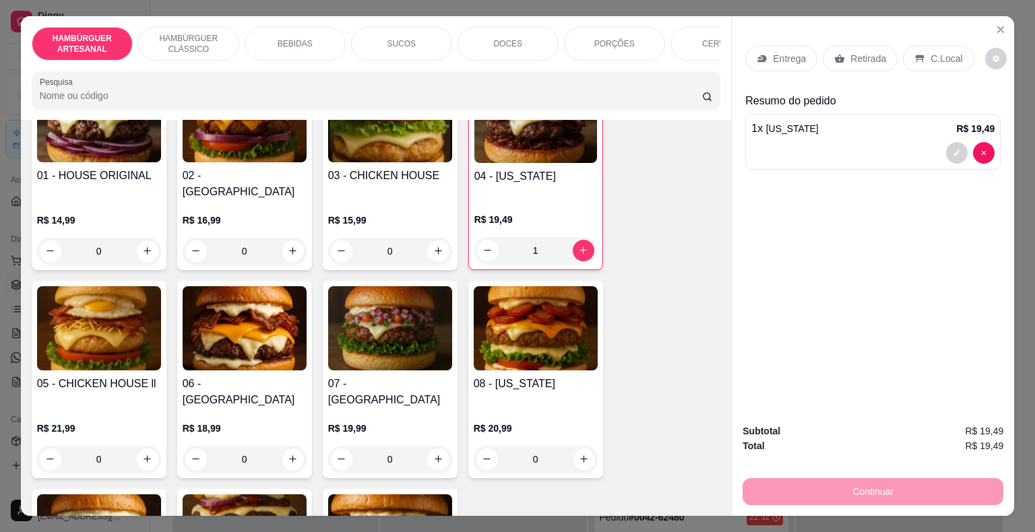
click at [747, 54] on div "Entrega" at bounding box center [781, 59] width 72 height 26
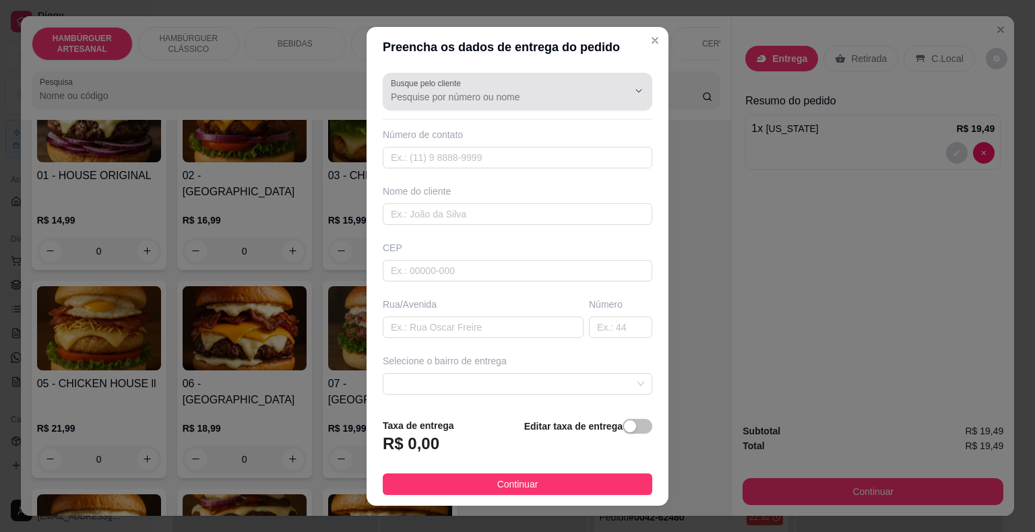
click at [606, 80] on div at bounding box center [627, 91] width 43 height 26
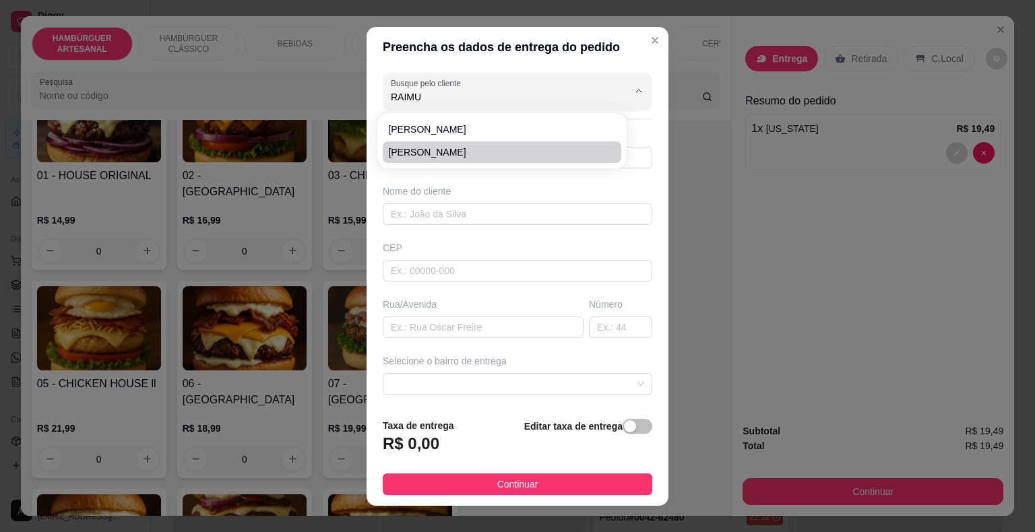
click at [509, 160] on li "[PERSON_NAME]" at bounding box center [502, 152] width 239 height 22
type input "[PERSON_NAME]"
type input "86981216423"
type input "[PERSON_NAME]"
type input "64330000"
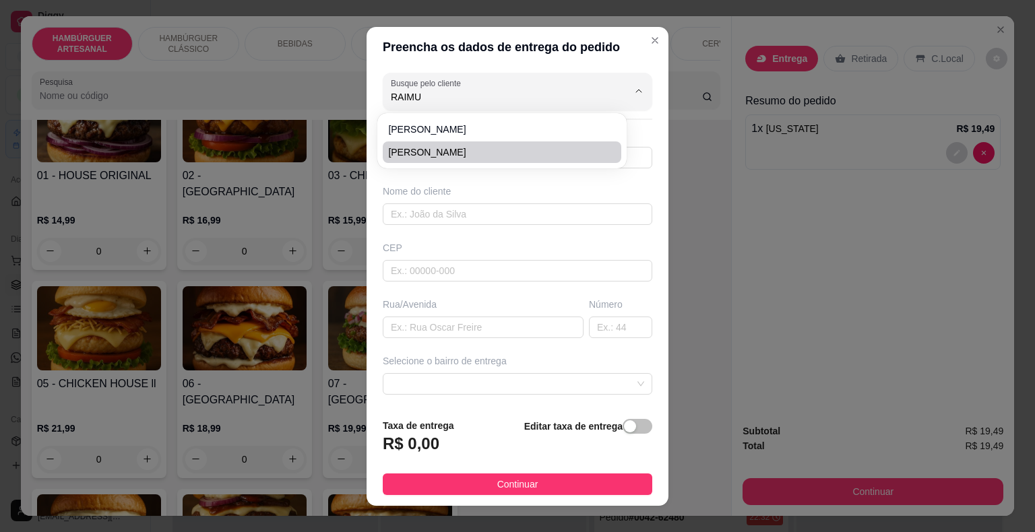
type input "Avenida"
type input "190"
type input "São Miguel do Tapuio"
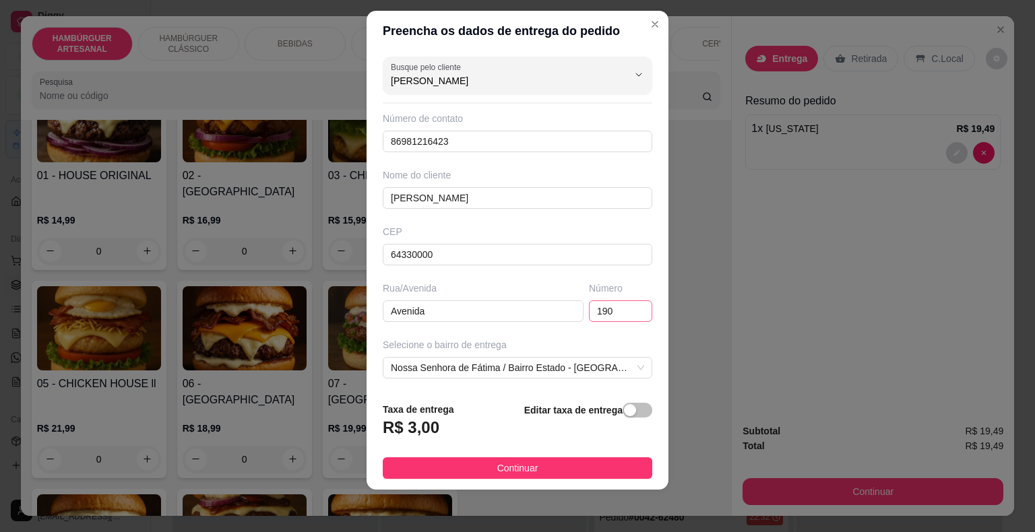
scroll to position [111, 0]
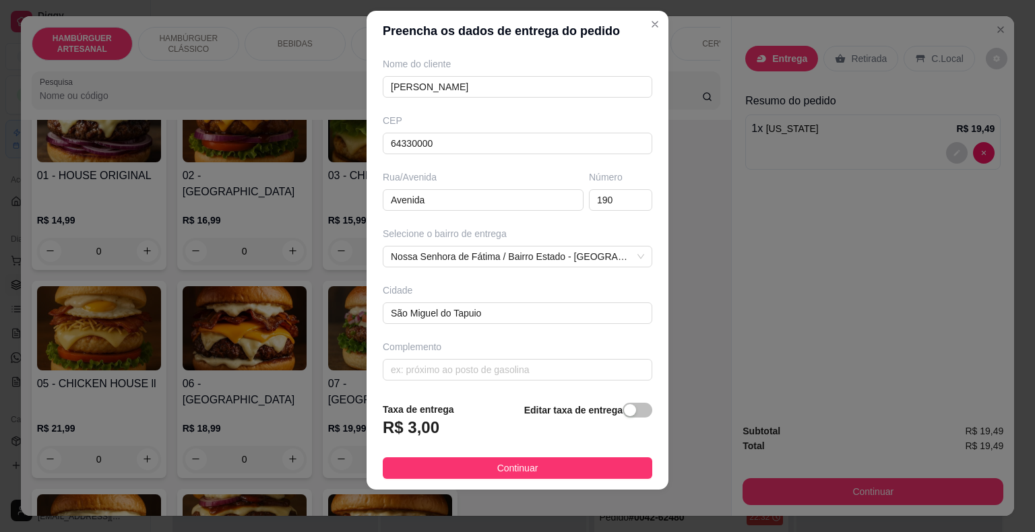
type input "[PERSON_NAME]"
click at [563, 98] on div "Busque pelo cliente [PERSON_NAME] Número de contato 86981216423 Nome do cliente…" at bounding box center [518, 221] width 302 height 340
click at [563, 92] on input "[PERSON_NAME]" at bounding box center [517, 87] width 269 height 22
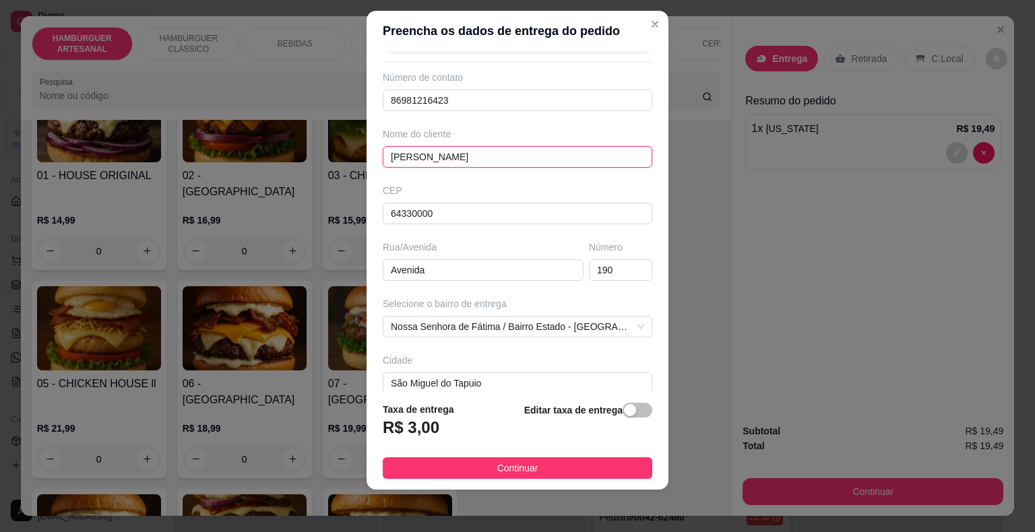
scroll to position [0, 0]
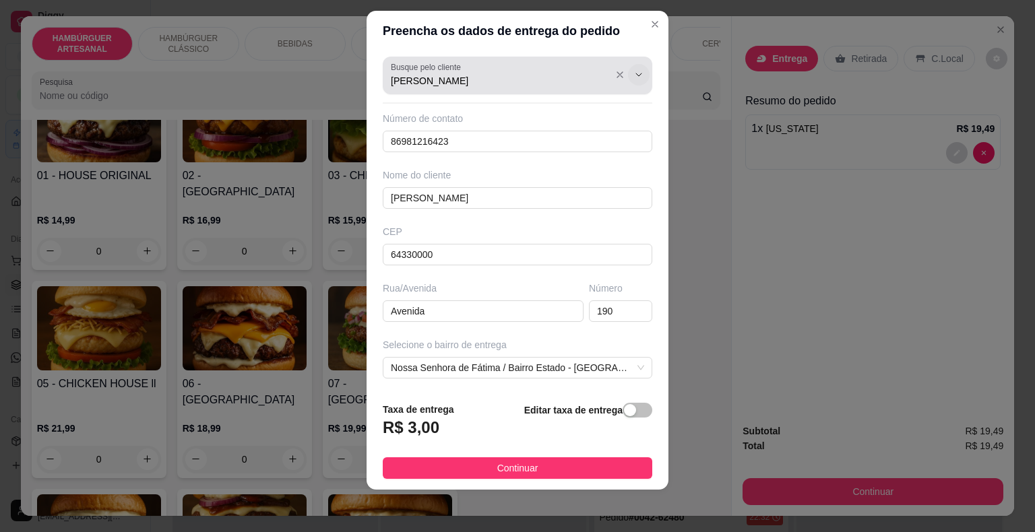
click at [633, 77] on icon "Show suggestions" at bounding box center [638, 74] width 11 height 11
click at [606, 74] on div at bounding box center [627, 75] width 43 height 26
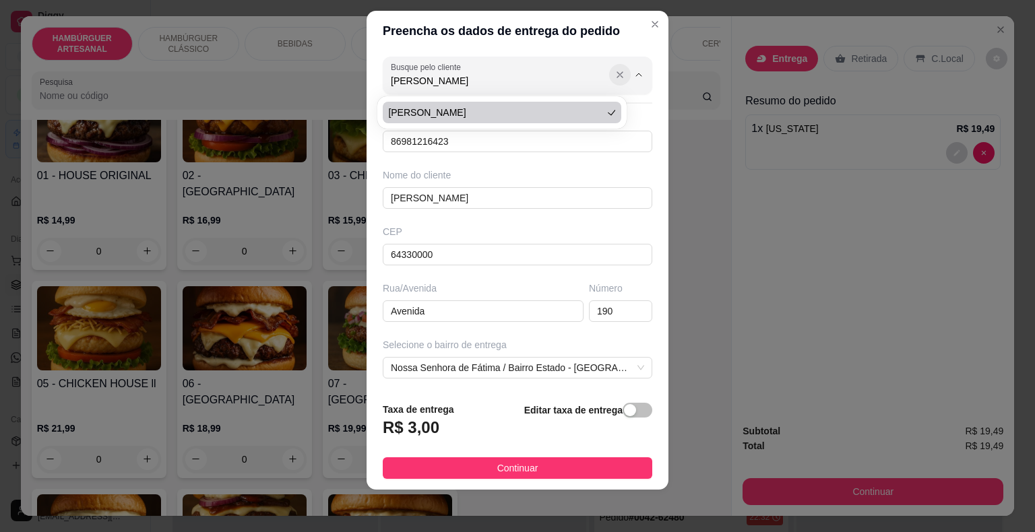
click at [614, 78] on icon "Show suggestions" at bounding box center [619, 74] width 11 height 11
click at [561, 115] on span "[PERSON_NAME]" at bounding box center [495, 112] width 214 height 13
type input "[PERSON_NAME]"
type input "86994934550"
type input "[PERSON_NAME]"
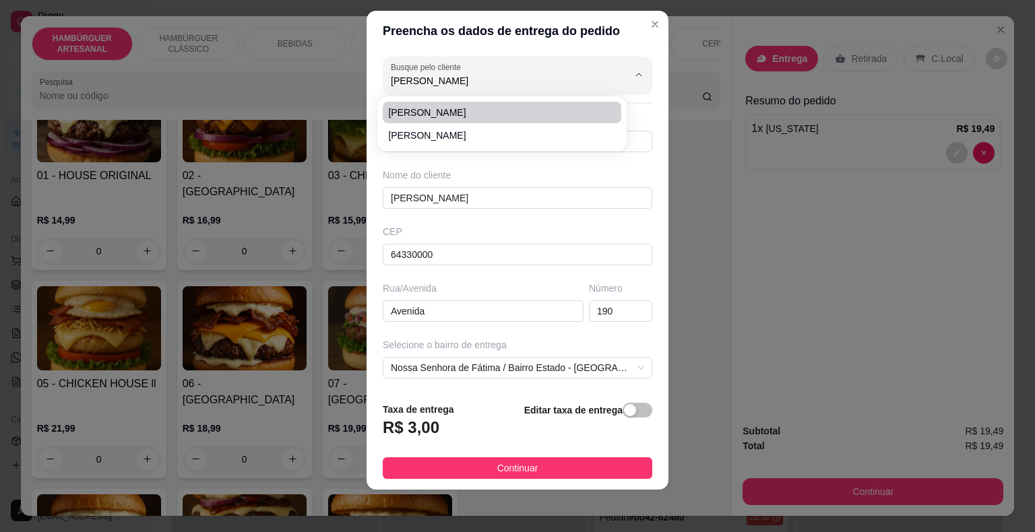
type input "[GEOGRAPHIC_DATA][PERSON_NAME]"
type input "Sn"
type input "Pousada Nogueira"
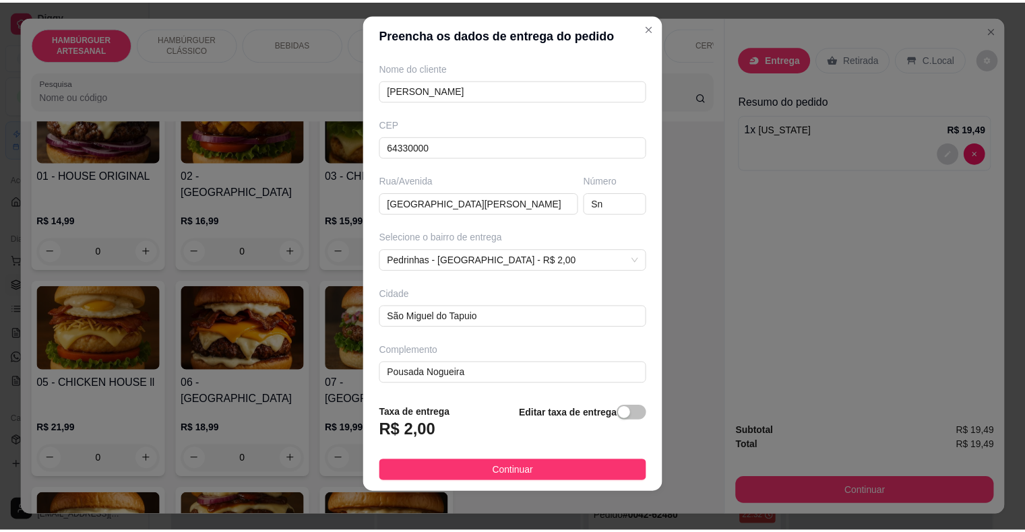
scroll to position [16, 0]
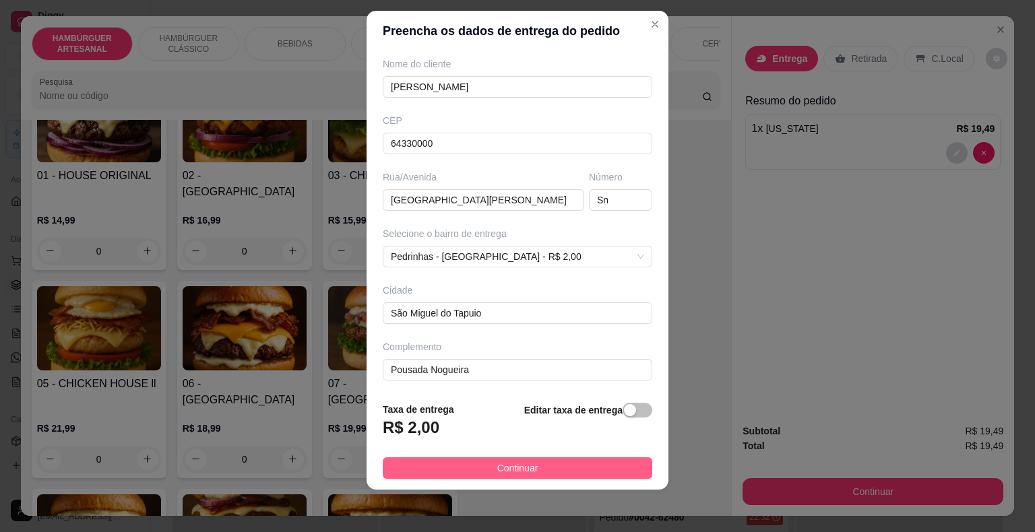
type input "[PERSON_NAME]"
click at [474, 461] on button "Continuar" at bounding box center [517, 468] width 269 height 22
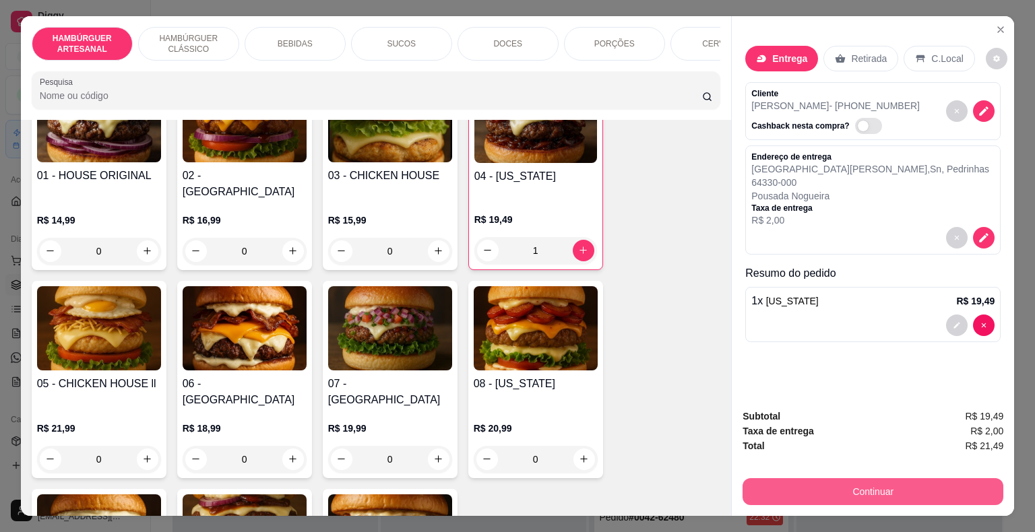
click at [809, 484] on button "Continuar" at bounding box center [872, 491] width 261 height 27
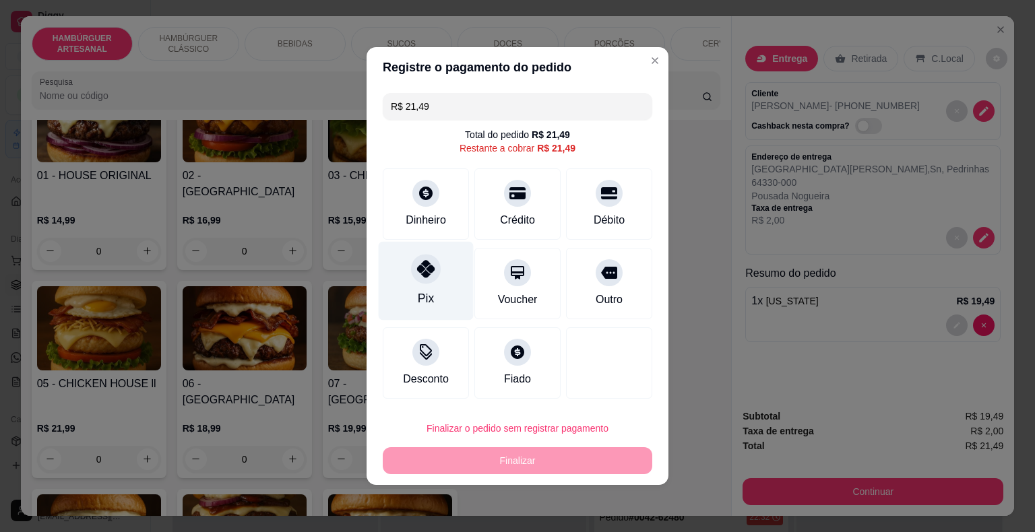
click at [415, 292] on div "Pix" at bounding box center [426, 281] width 95 height 79
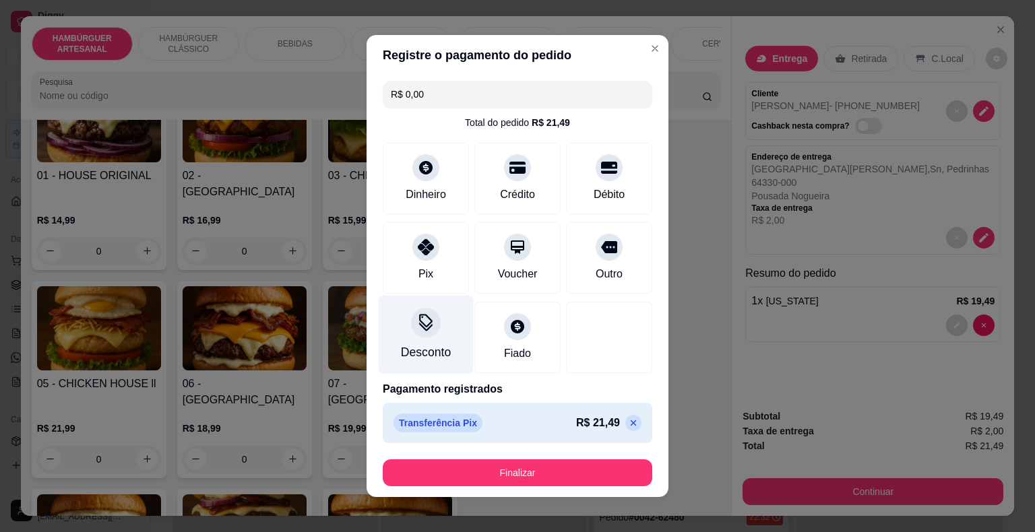
type input "R$ 0,00"
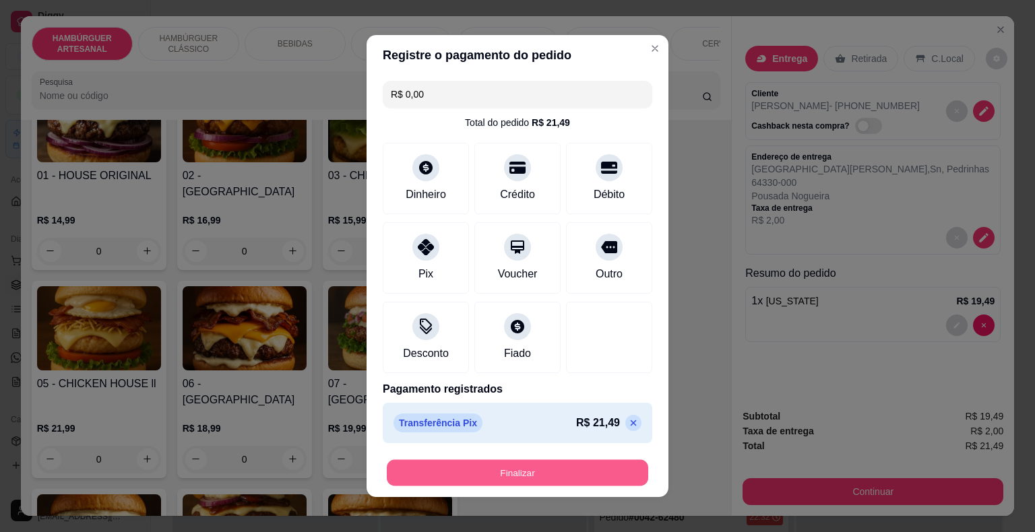
click at [472, 462] on button "Finalizar" at bounding box center [517, 473] width 261 height 26
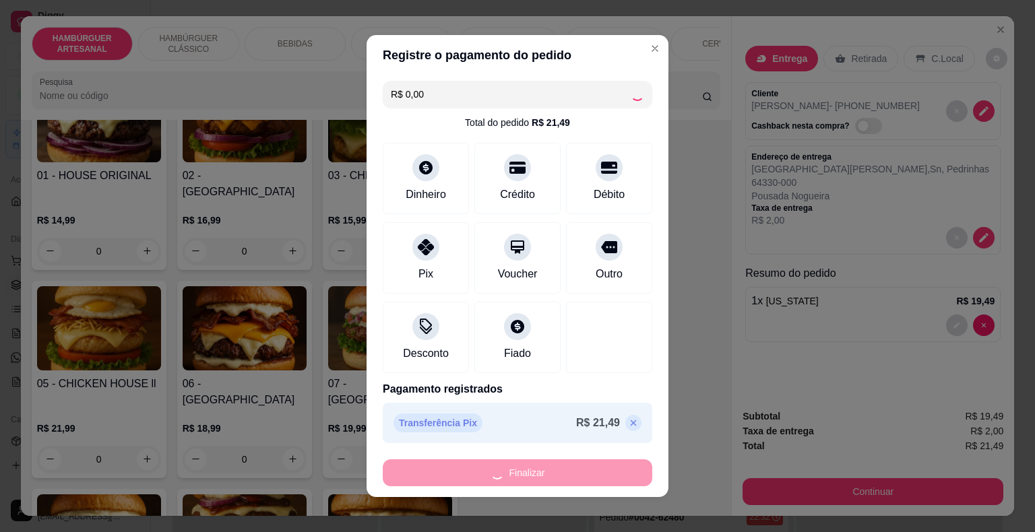
type input "0"
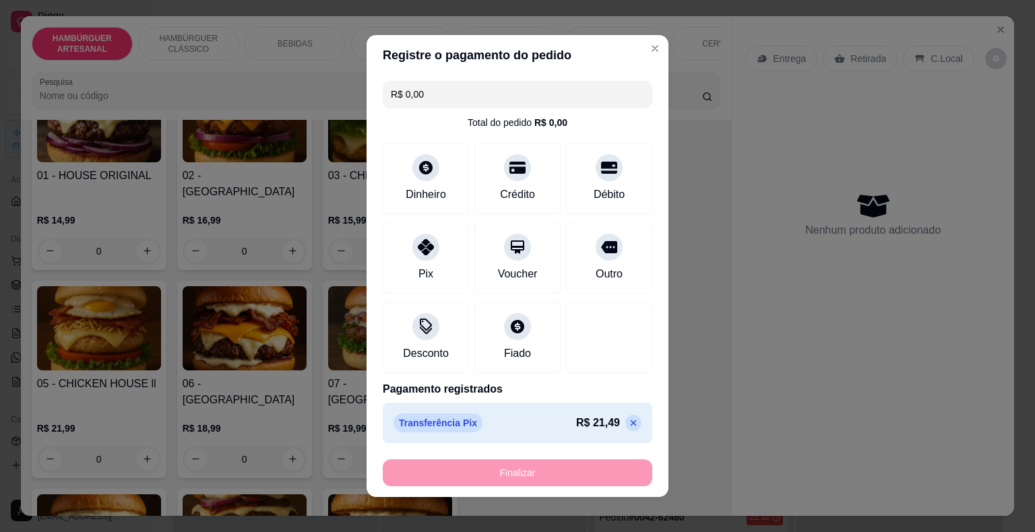
type input "-R$ 21,49"
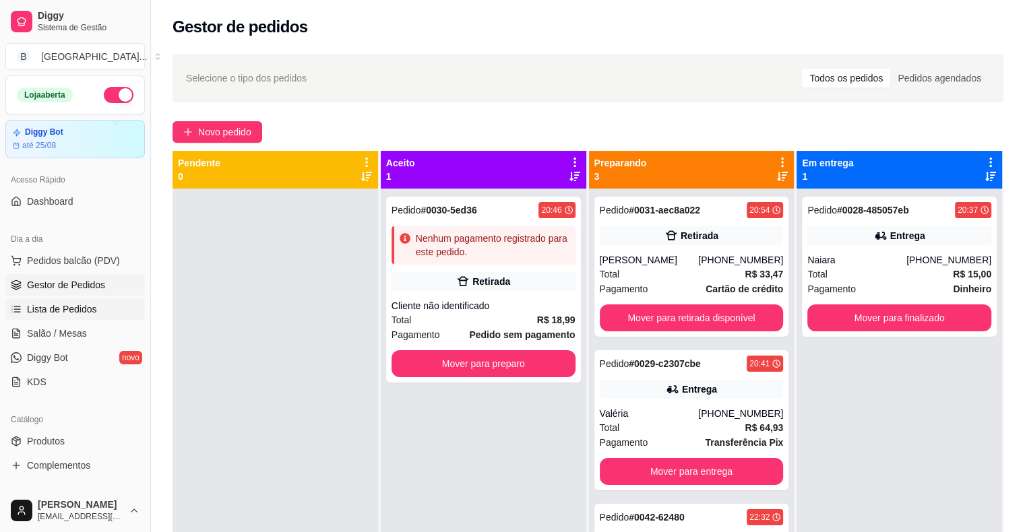
click at [42, 300] on link "Lista de Pedidos" at bounding box center [74, 309] width 139 height 22
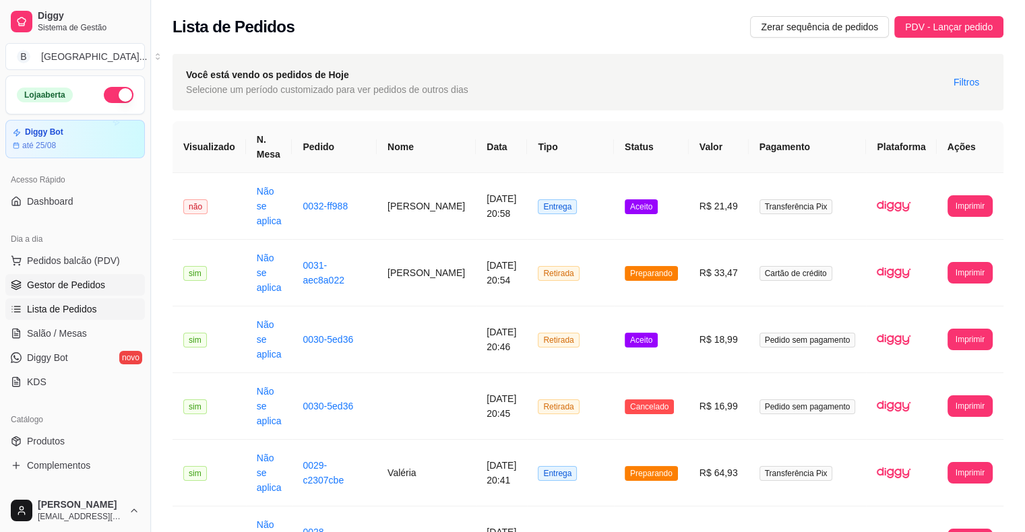
click at [46, 278] on span "Gestor de Pedidos" at bounding box center [66, 284] width 78 height 13
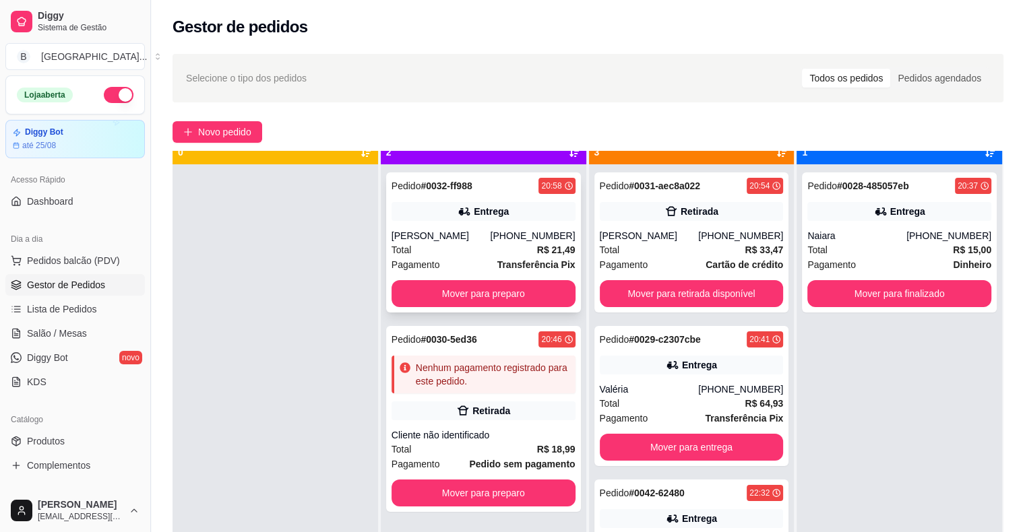
scroll to position [38, 0]
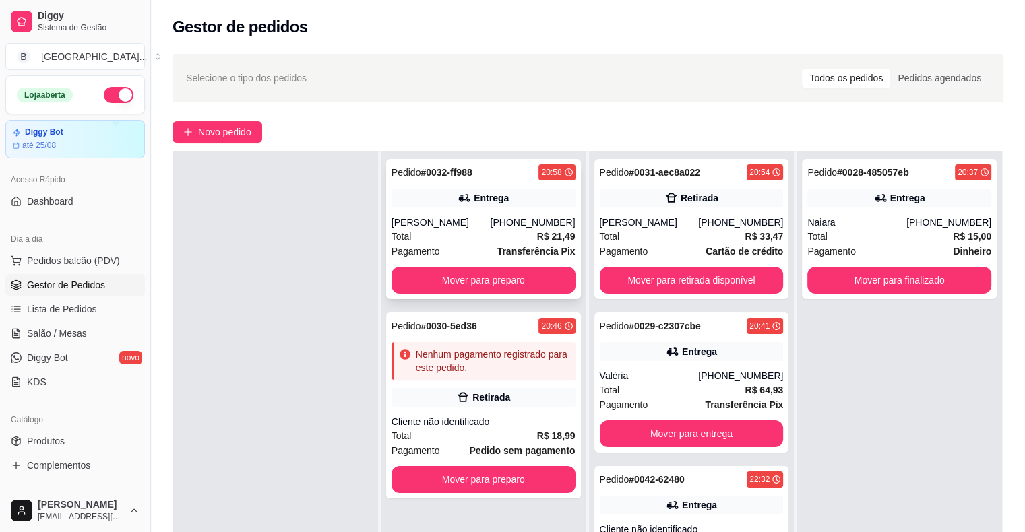
click at [484, 203] on div "Entrega" at bounding box center [491, 197] width 35 height 13
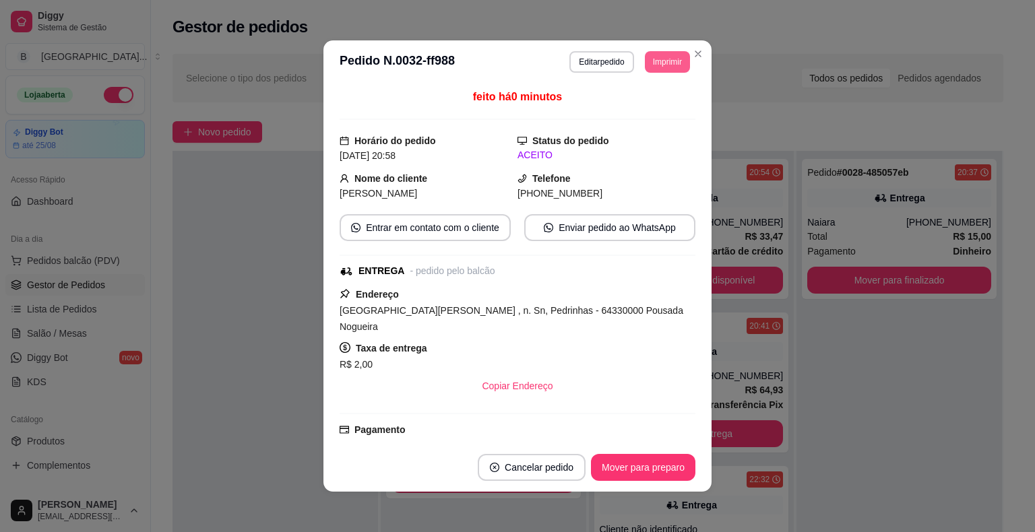
click at [668, 66] on button "Imprimir" at bounding box center [667, 62] width 45 height 22
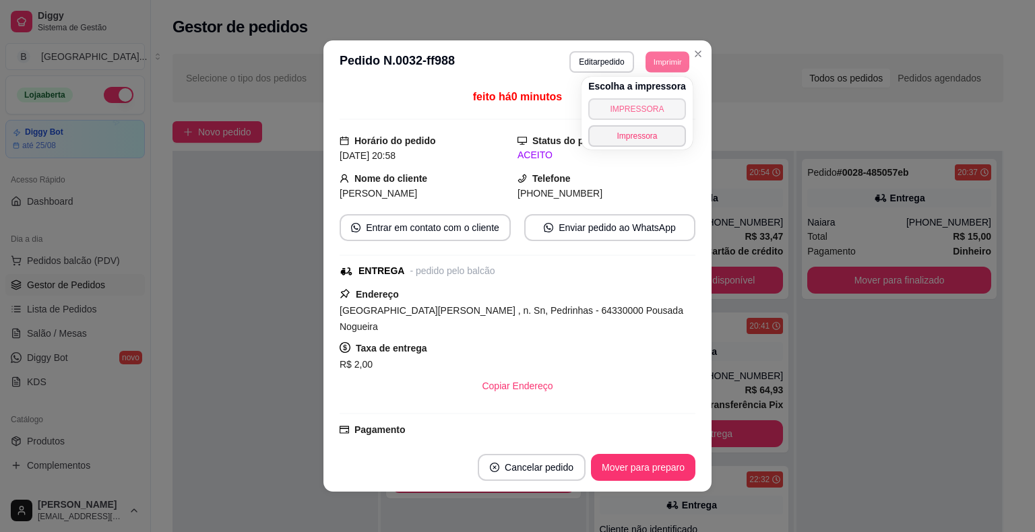
click at [627, 104] on button "IMPRESSORA" at bounding box center [637, 109] width 98 height 22
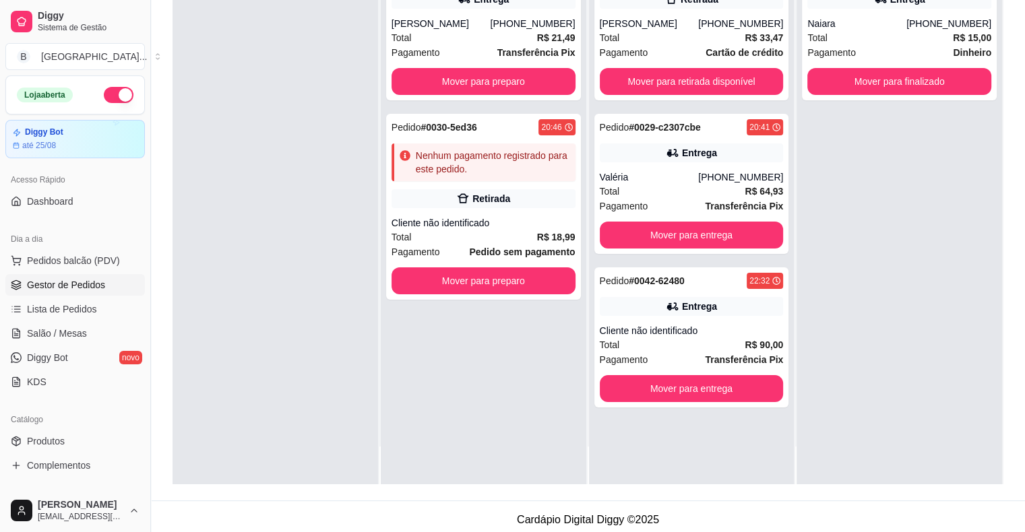
scroll to position [205, 0]
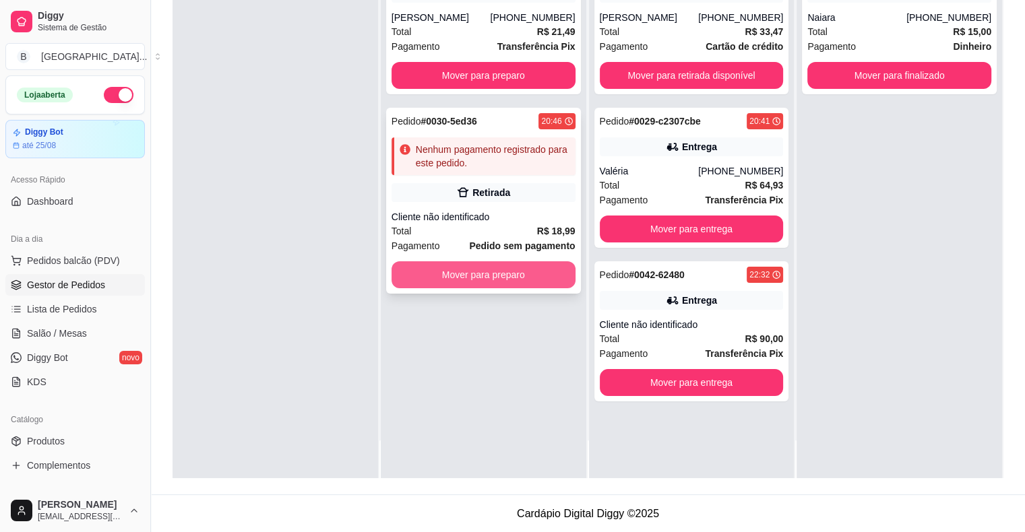
click at [513, 288] on button "Mover para preparo" at bounding box center [483, 274] width 184 height 27
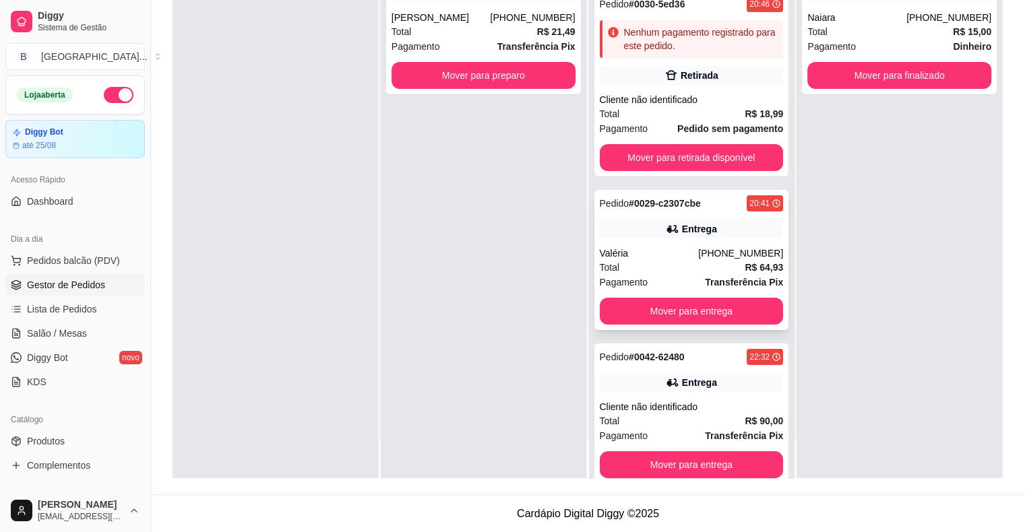
scroll to position [141, 0]
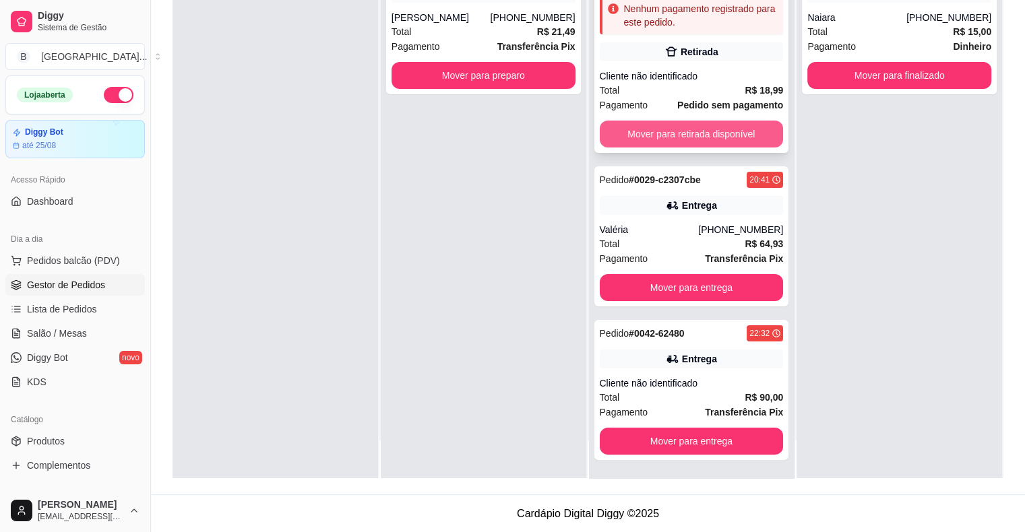
click at [662, 128] on button "Mover para retirada disponível" at bounding box center [692, 134] width 184 height 27
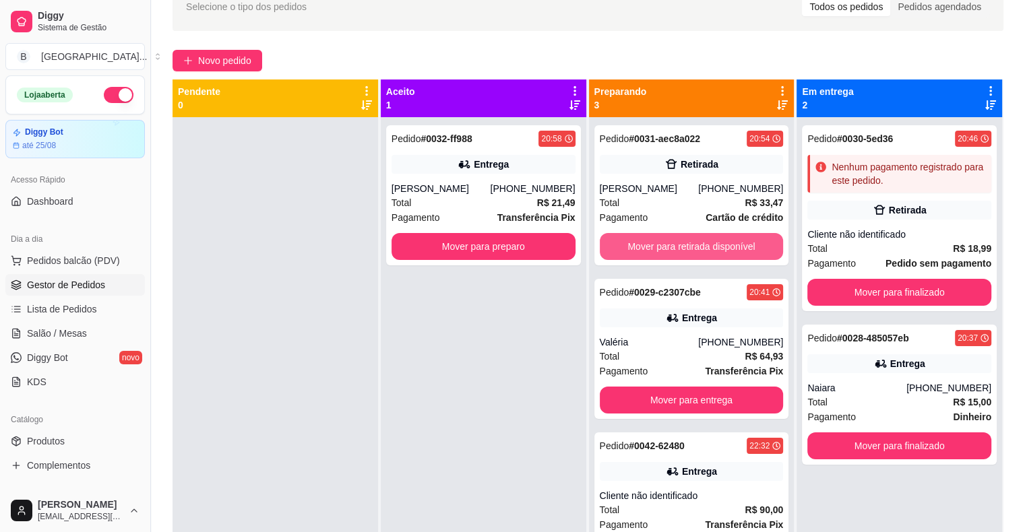
scroll to position [70, 0]
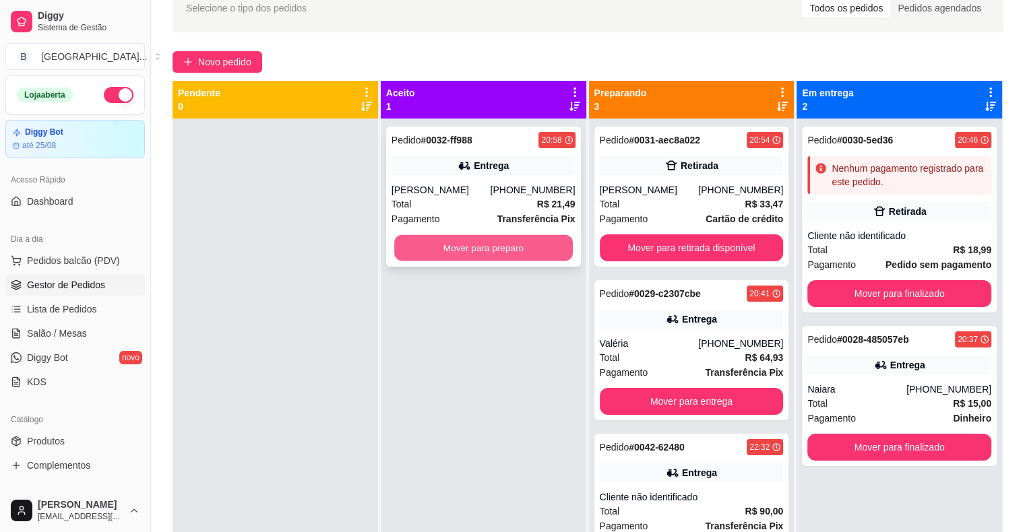
click at [448, 254] on button "Mover para preparo" at bounding box center [483, 248] width 179 height 26
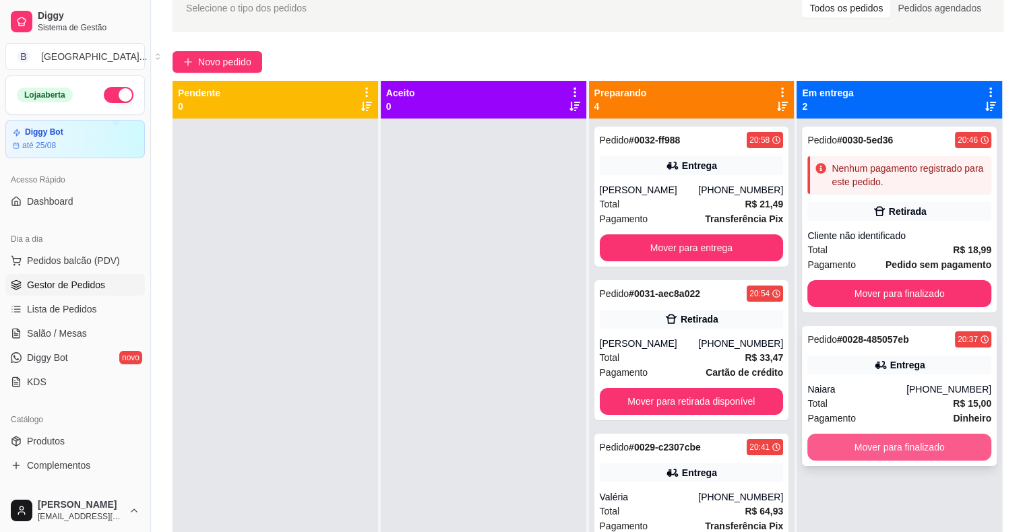
click at [881, 450] on button "Mover para finalizado" at bounding box center [899, 447] width 184 height 27
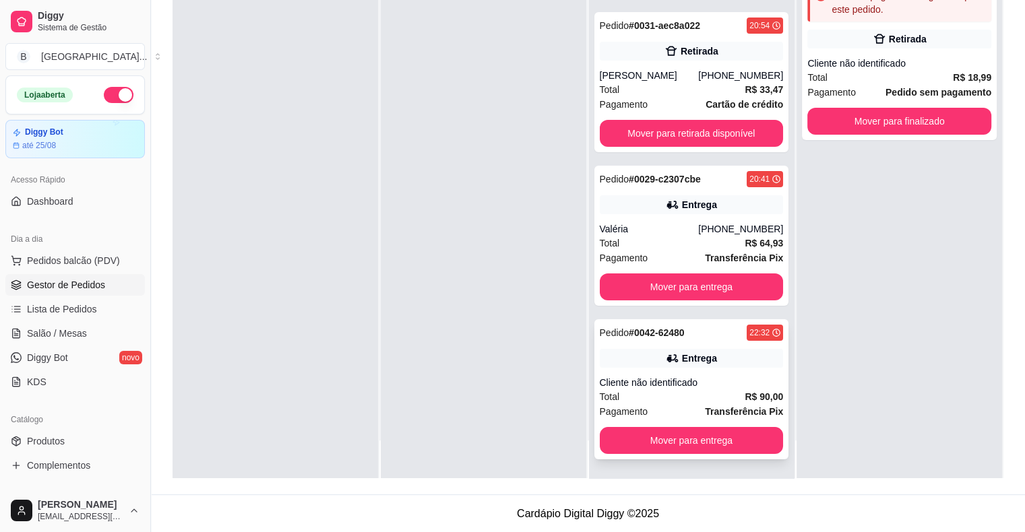
scroll to position [205, 0]
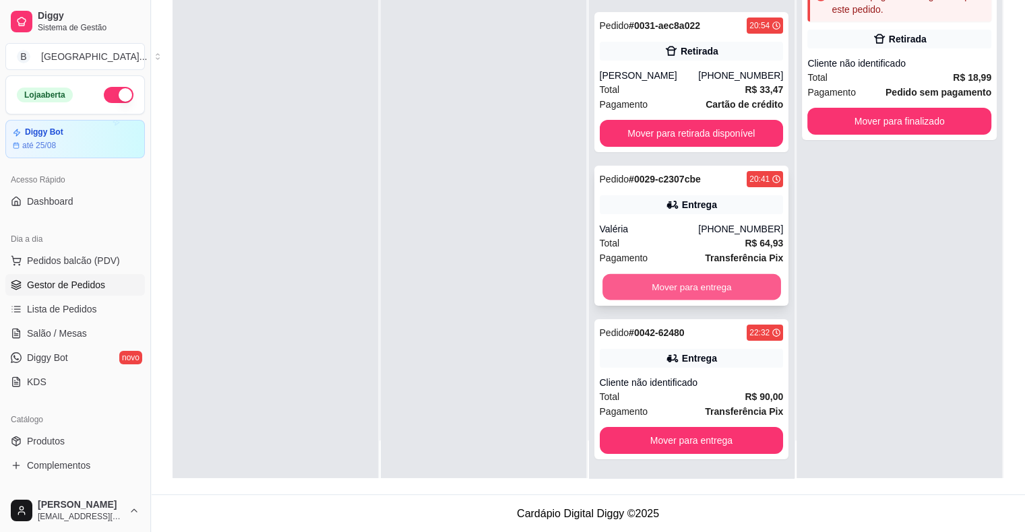
click at [660, 282] on button "Mover para entrega" at bounding box center [691, 287] width 179 height 26
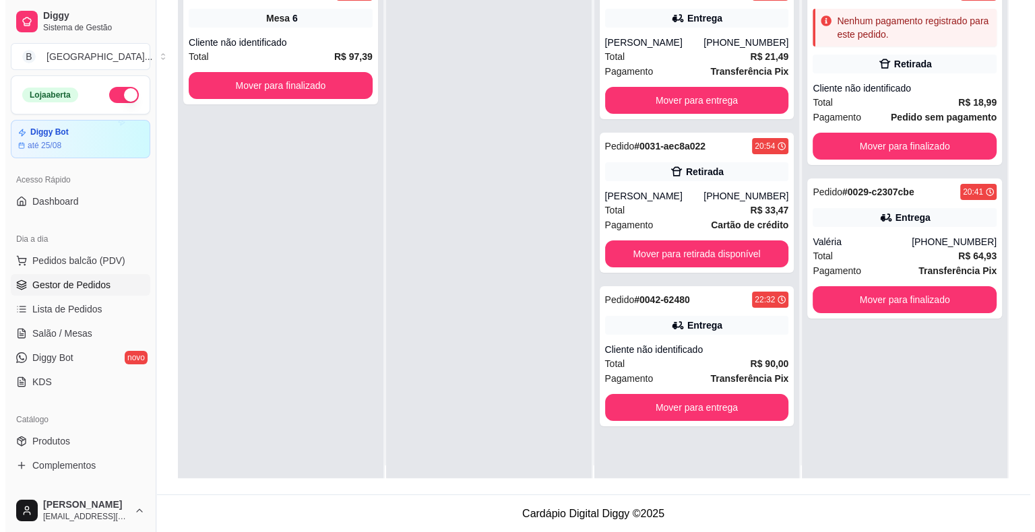
scroll to position [0, 0]
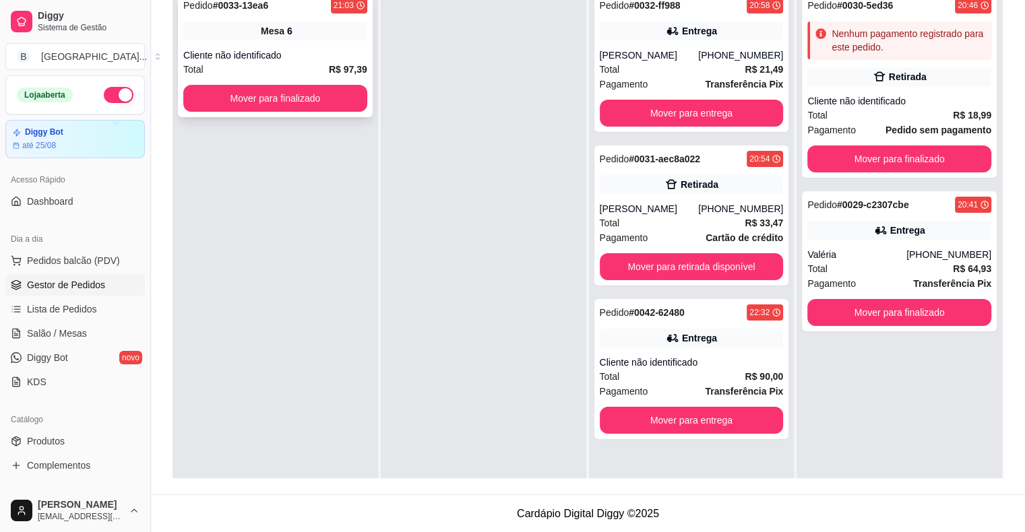
click at [264, 51] on div "Cliente não identificado" at bounding box center [275, 55] width 184 height 13
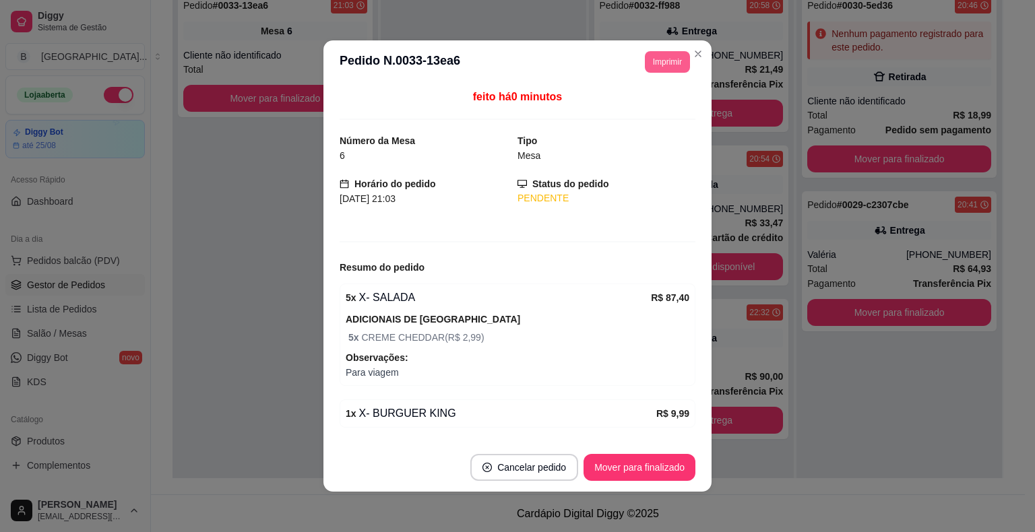
click at [655, 65] on button "Imprimir" at bounding box center [667, 62] width 45 height 22
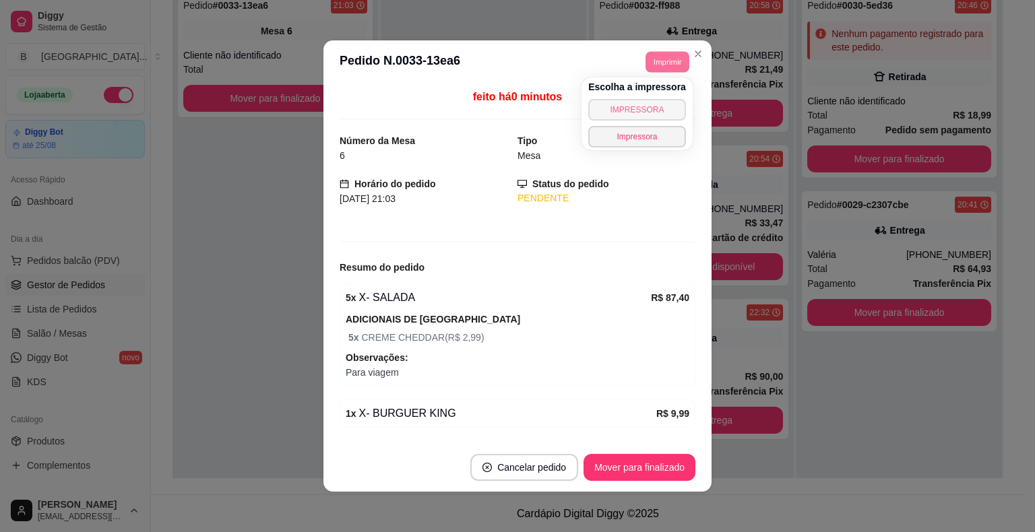
click at [646, 104] on button "IMPRESSORA" at bounding box center [637, 110] width 98 height 22
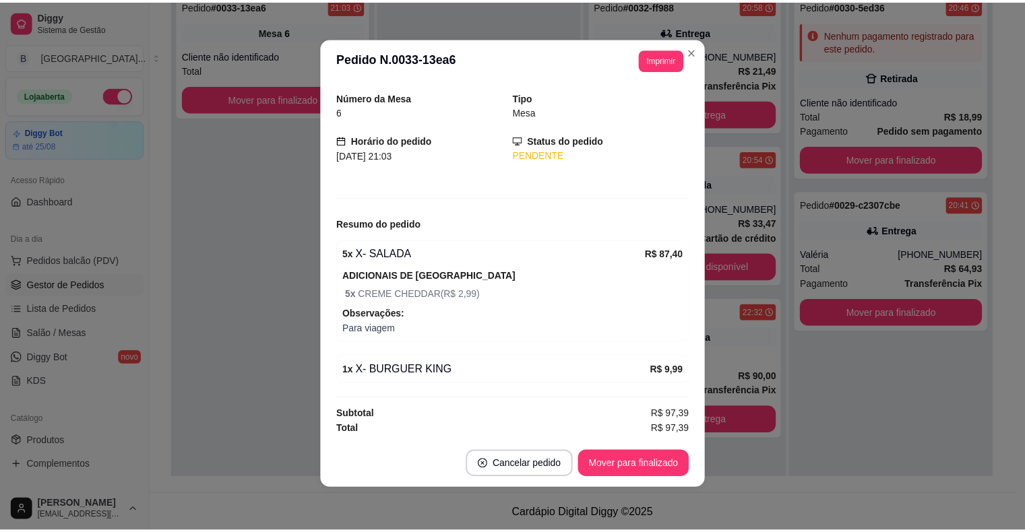
scroll to position [40, 0]
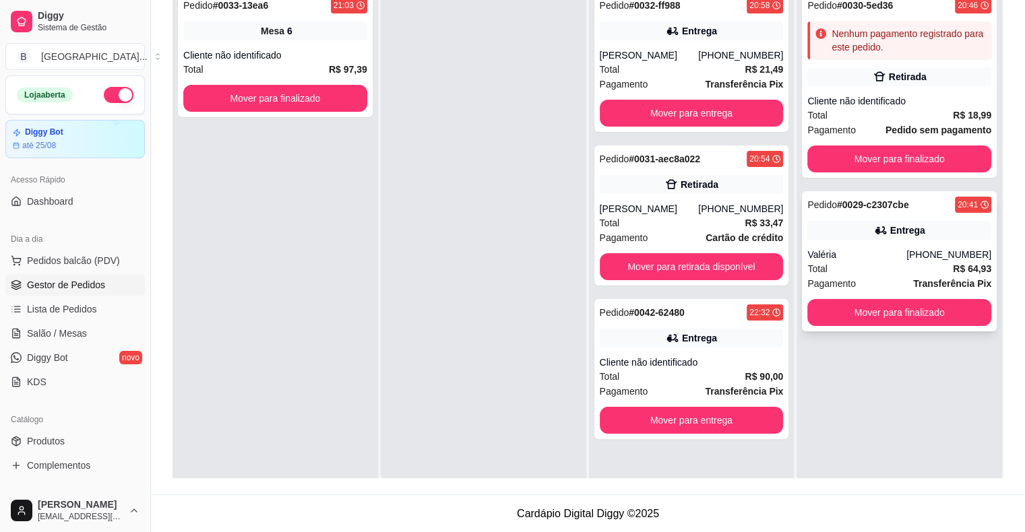
click at [849, 243] on div "Pedido # 0029-c2307cbe 20:41 Entrega Valéria [PHONE_NUMBER] Total R$ 64,93 Paga…" at bounding box center [899, 261] width 195 height 140
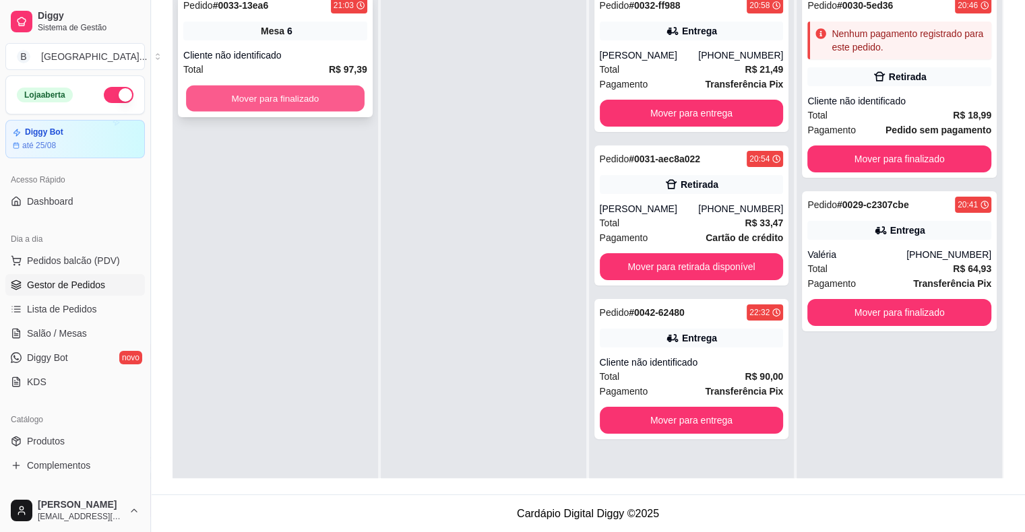
click at [233, 99] on button "Mover para finalizado" at bounding box center [275, 99] width 179 height 26
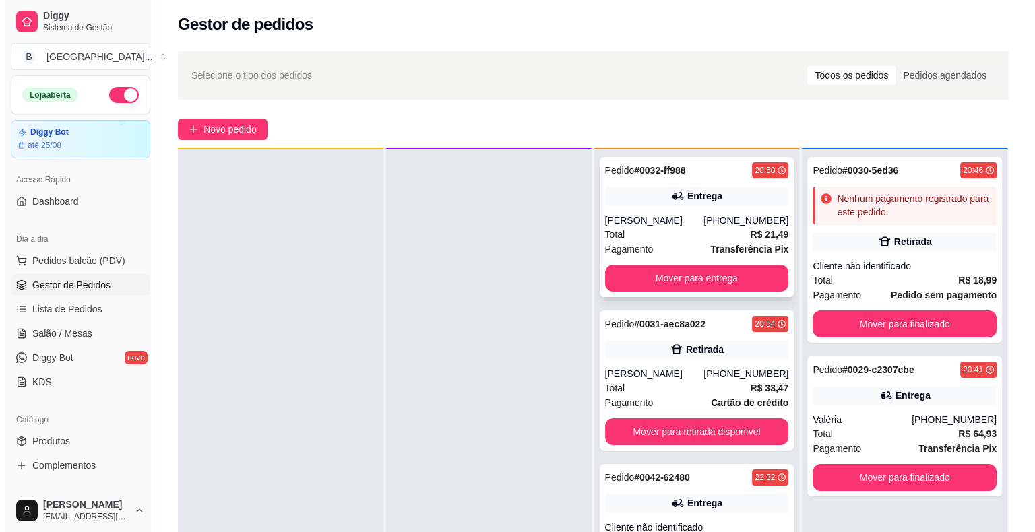
scroll to position [38, 0]
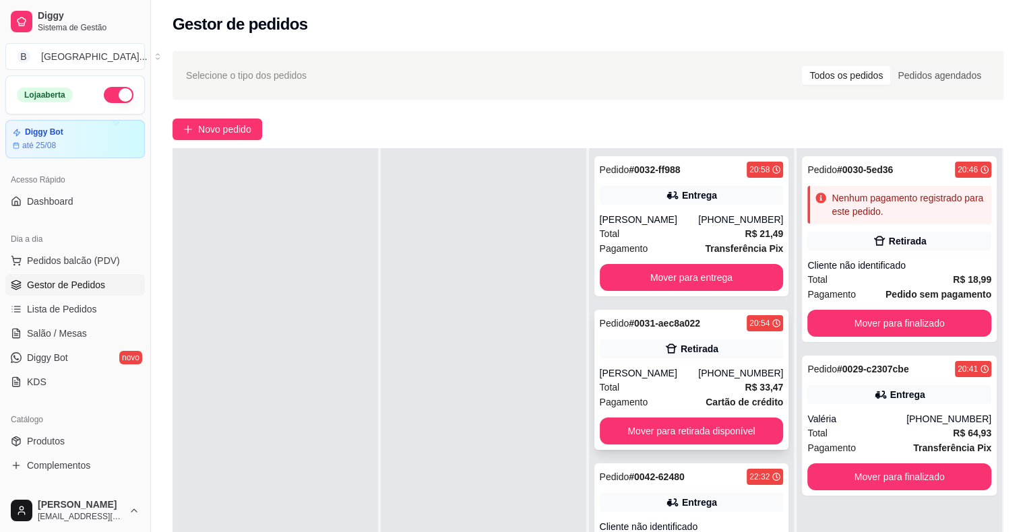
click at [680, 395] on div "Total R$ 33,47" at bounding box center [692, 387] width 184 height 15
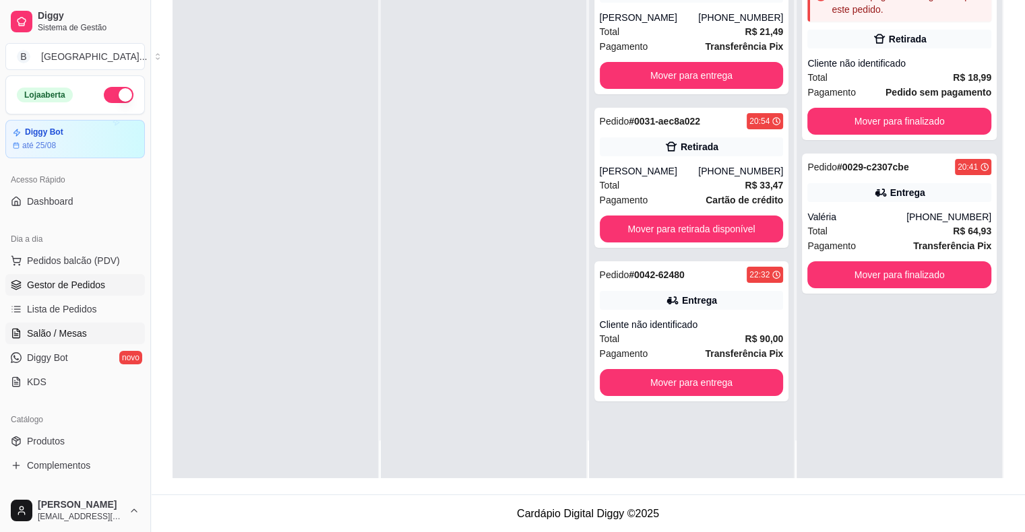
click at [101, 340] on link "Salão / Mesas" at bounding box center [74, 334] width 139 height 22
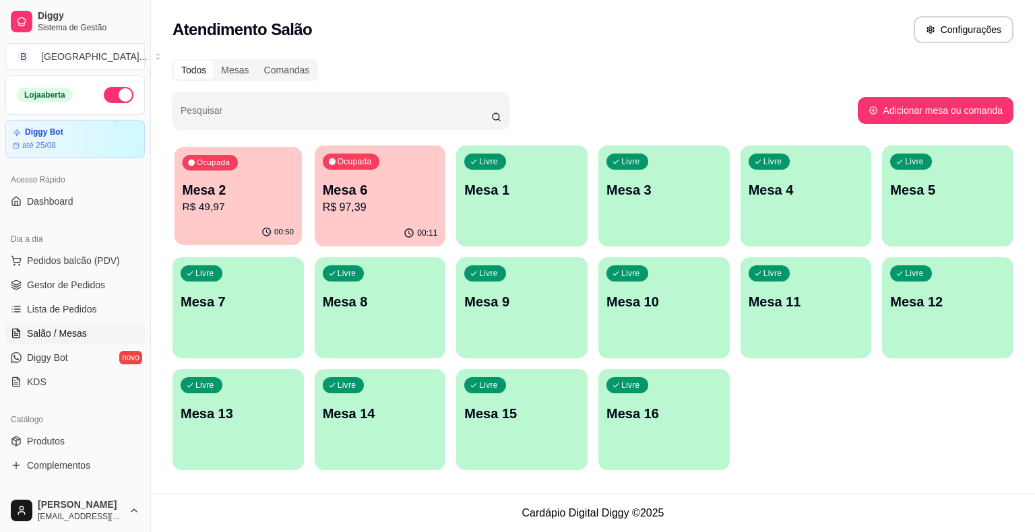
click at [234, 213] on p "R$ 49,97" at bounding box center [239, 206] width 112 height 15
click at [210, 191] on p "Mesa 2" at bounding box center [238, 190] width 115 height 19
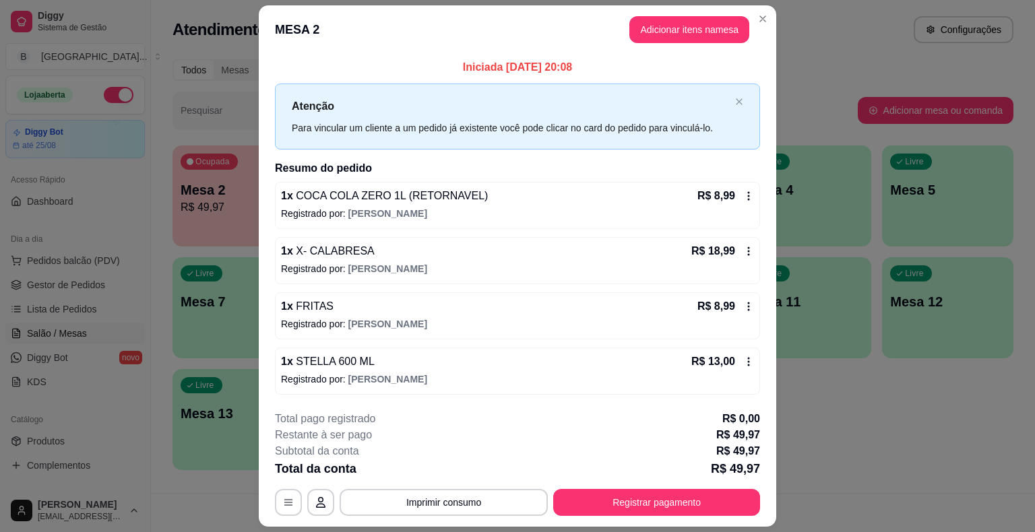
scroll to position [36, 0]
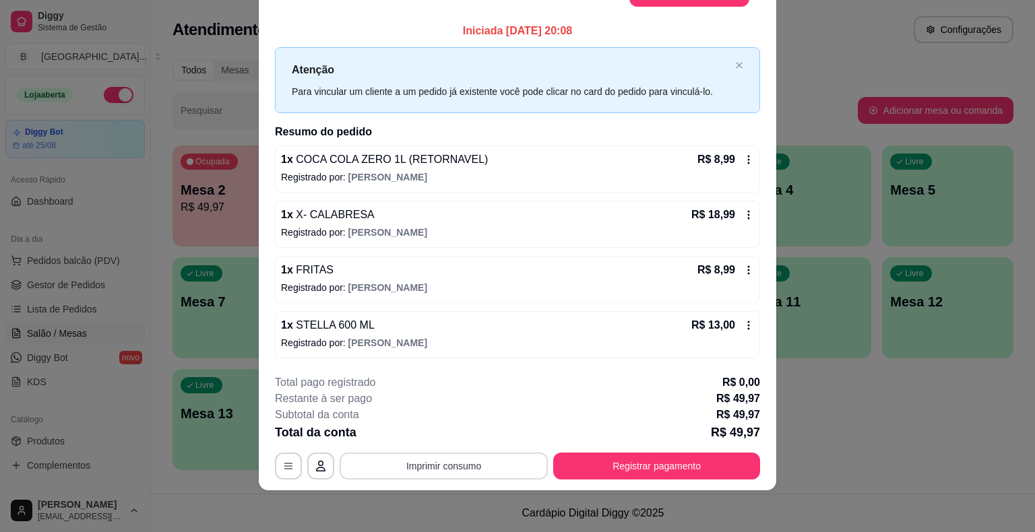
click at [436, 474] on button "Imprimir consumo" at bounding box center [444, 466] width 208 height 27
click at [424, 408] on button "IMPRESSORA" at bounding box center [443, 407] width 98 height 22
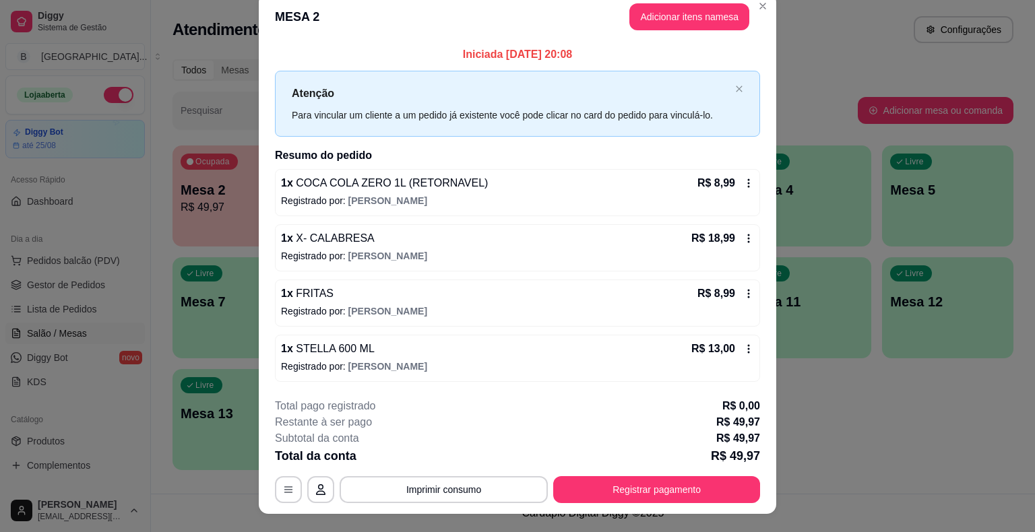
scroll to position [0, 0]
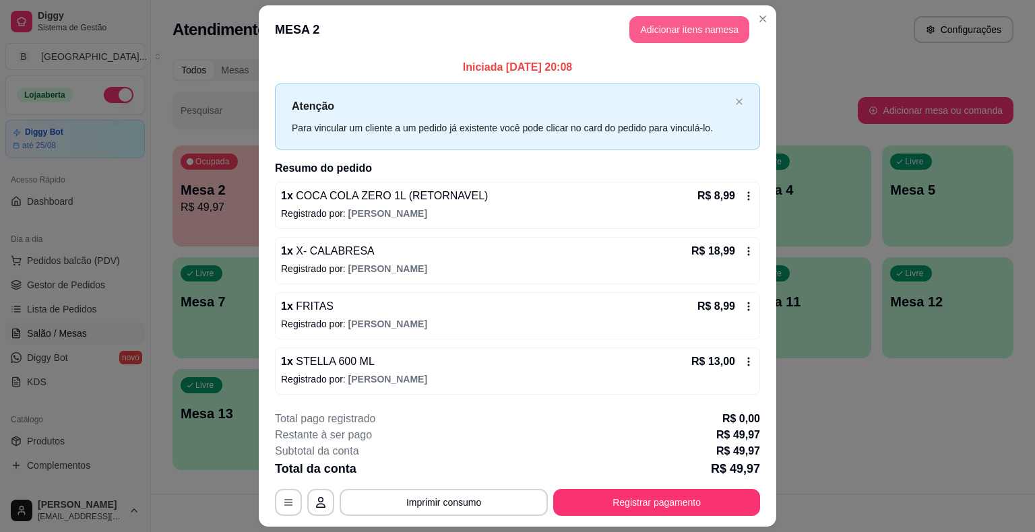
click at [697, 31] on button "Adicionar itens na mesa" at bounding box center [689, 29] width 120 height 27
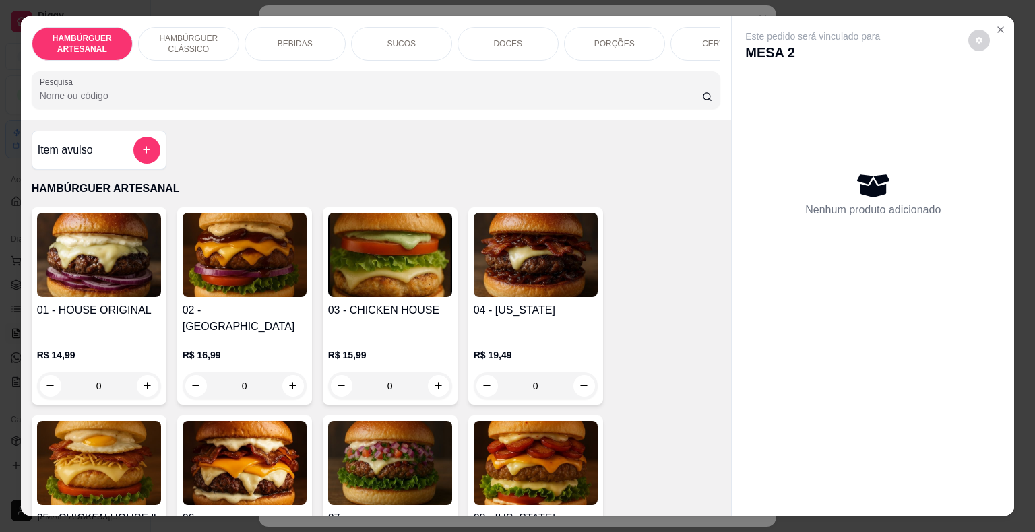
click at [267, 29] on div "BEBIDAS" at bounding box center [295, 44] width 101 height 34
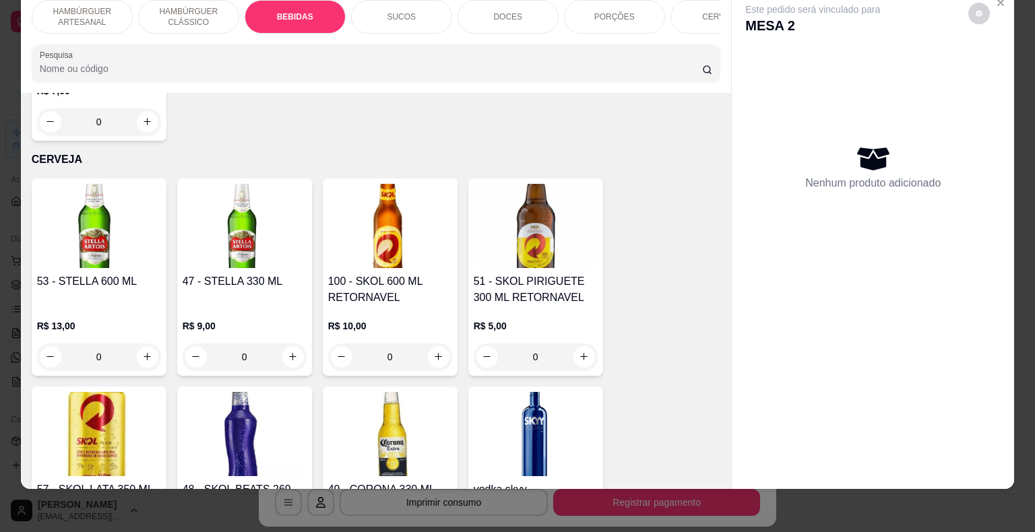
scroll to position [3163, 0]
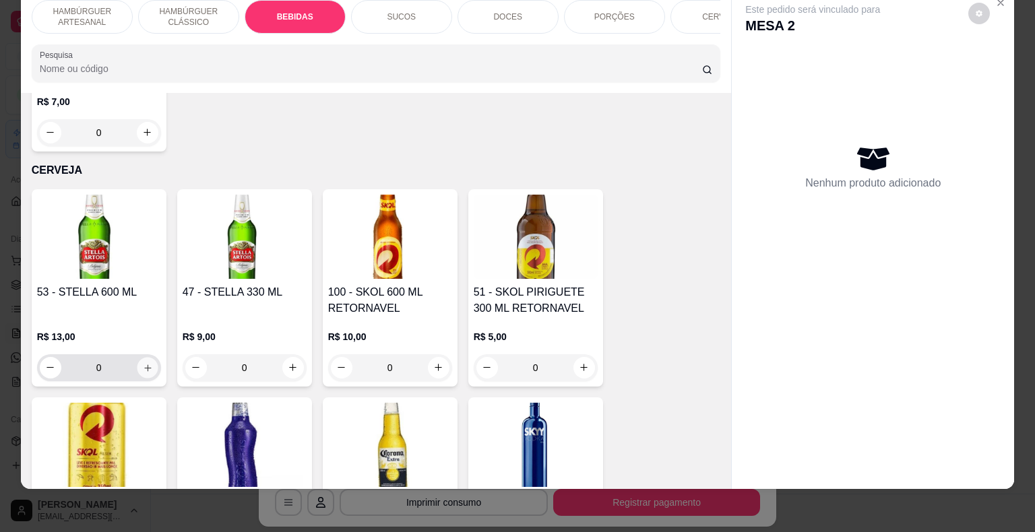
click at [142, 362] on icon "increase-product-quantity" at bounding box center [147, 367] width 10 height 10
type input "1"
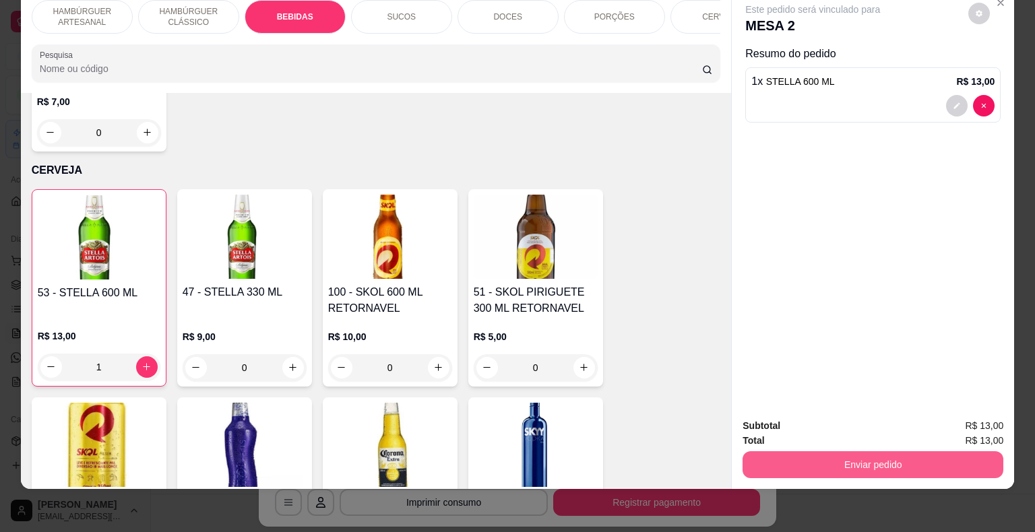
click at [787, 455] on button "Enviar pedido" at bounding box center [872, 464] width 261 height 27
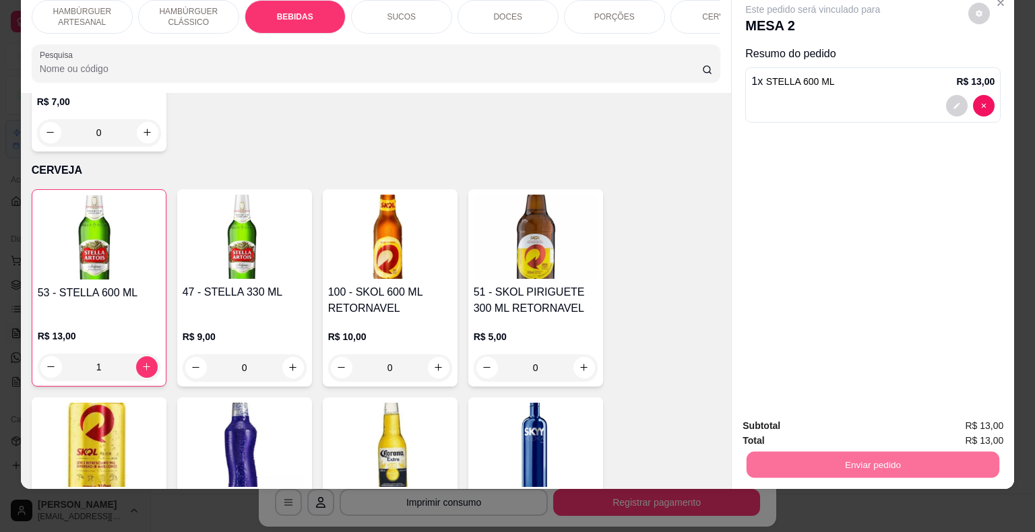
click at [799, 425] on button "Não registrar e enviar pedido" at bounding box center [828, 422] width 140 height 26
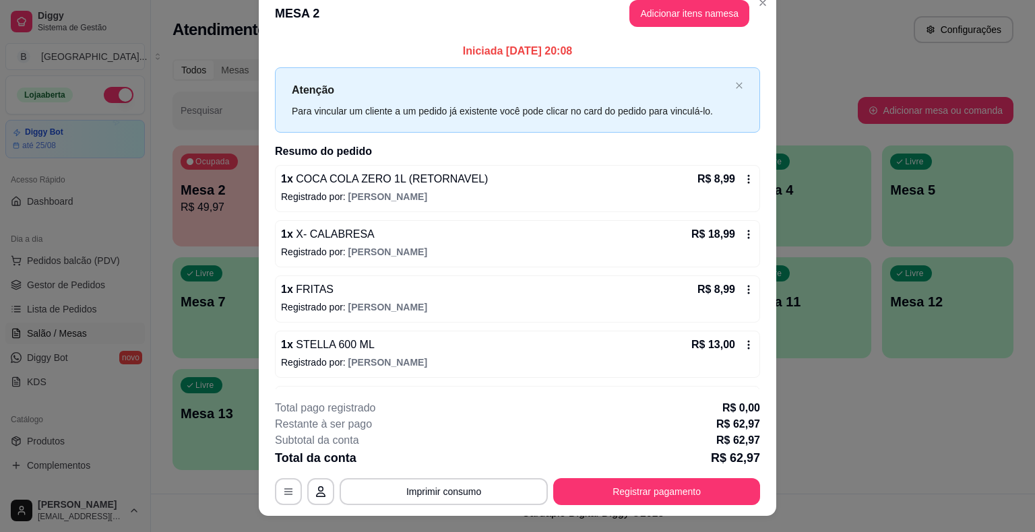
scroll to position [0, 0]
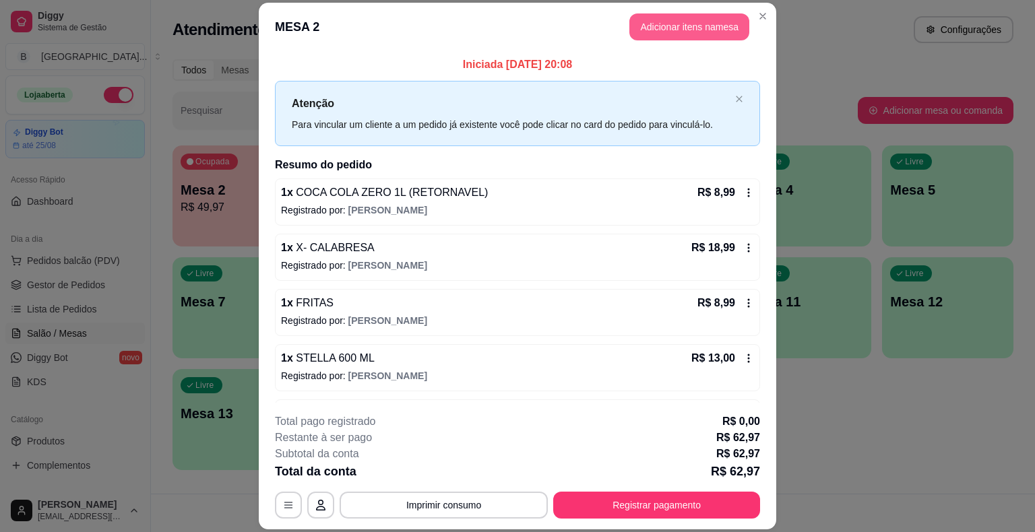
click at [629, 26] on button "Adicionar itens na mesa" at bounding box center [689, 26] width 120 height 27
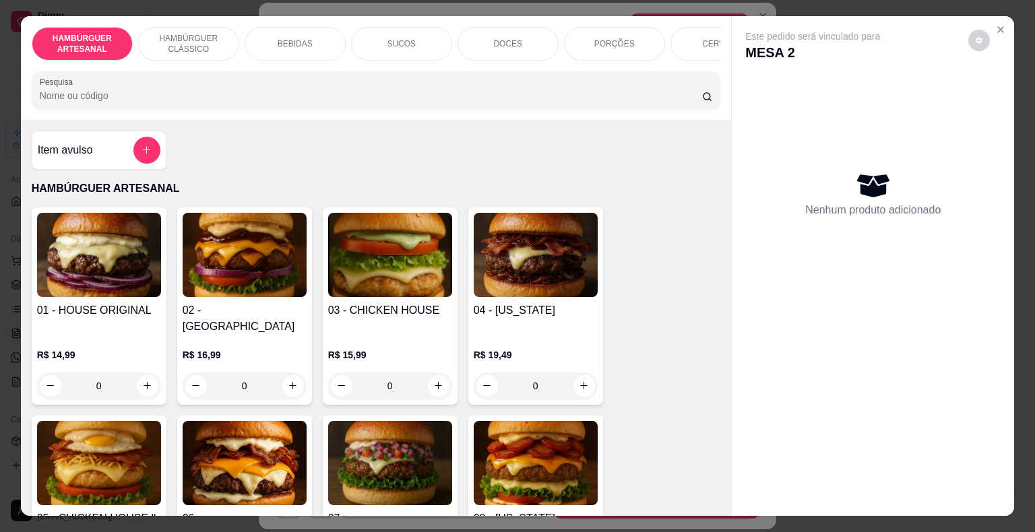
click at [504, 39] on p "DOCES" at bounding box center [507, 43] width 29 height 11
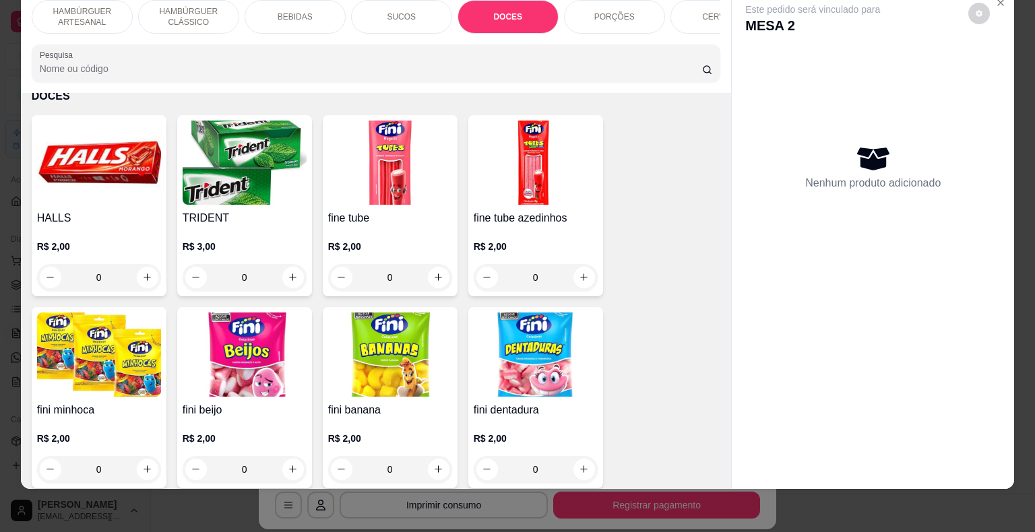
scroll to position [2221, 0]
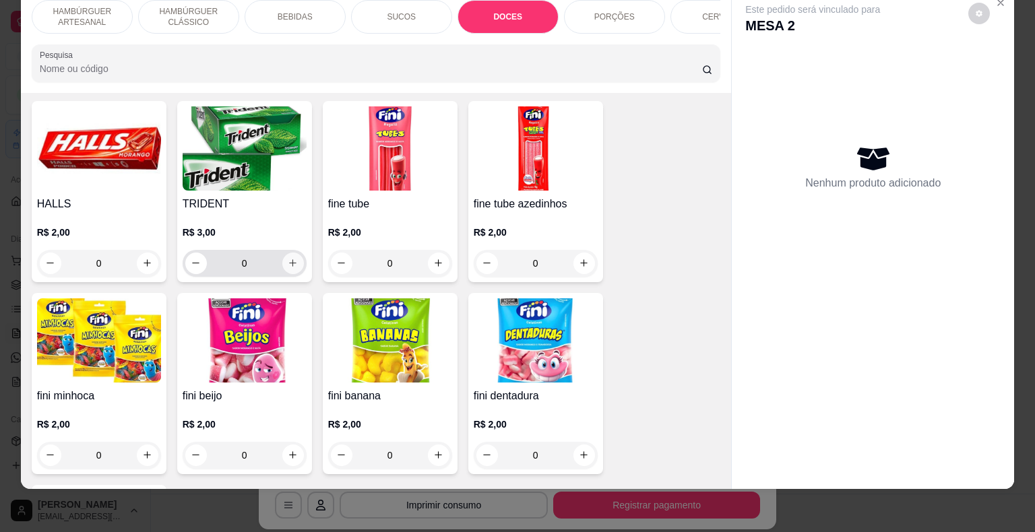
click at [288, 258] on icon "increase-product-quantity" at bounding box center [293, 263] width 10 height 10
type input "1"
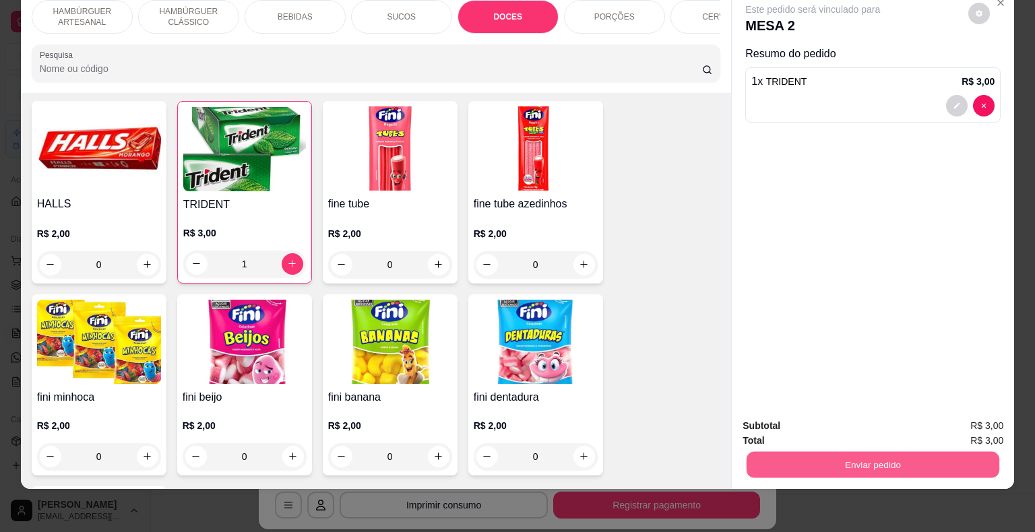
click at [795, 452] on button "Enviar pedido" at bounding box center [873, 465] width 253 height 26
click at [784, 421] on button "Não registrar e enviar pedido" at bounding box center [828, 422] width 140 height 26
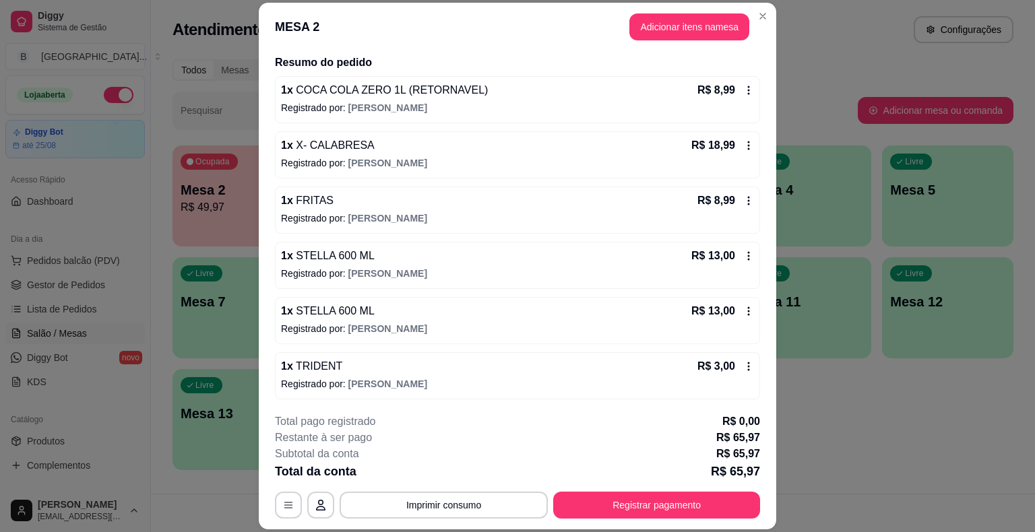
scroll to position [40, 0]
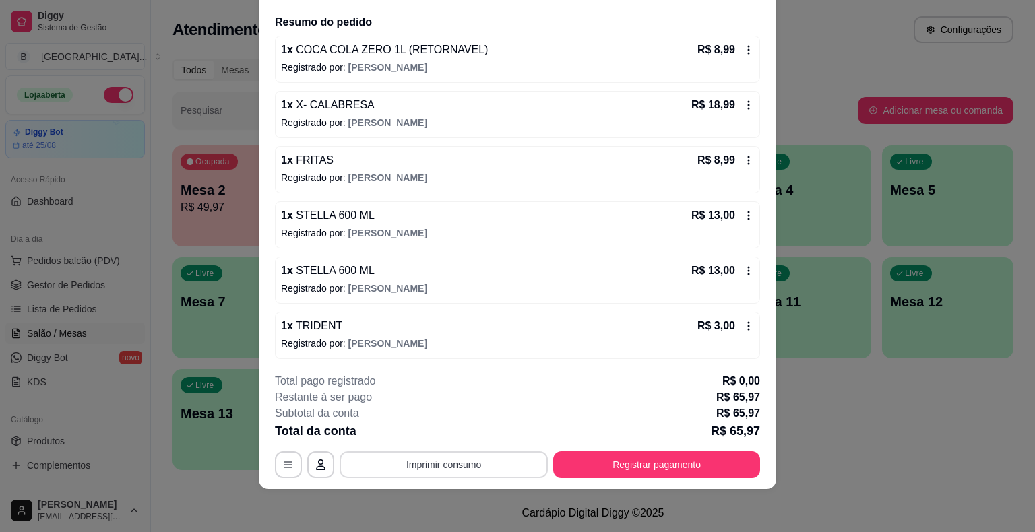
click at [433, 473] on button "Imprimir consumo" at bounding box center [444, 464] width 208 height 27
click at [437, 408] on button "IMPRESSORA" at bounding box center [442, 406] width 94 height 21
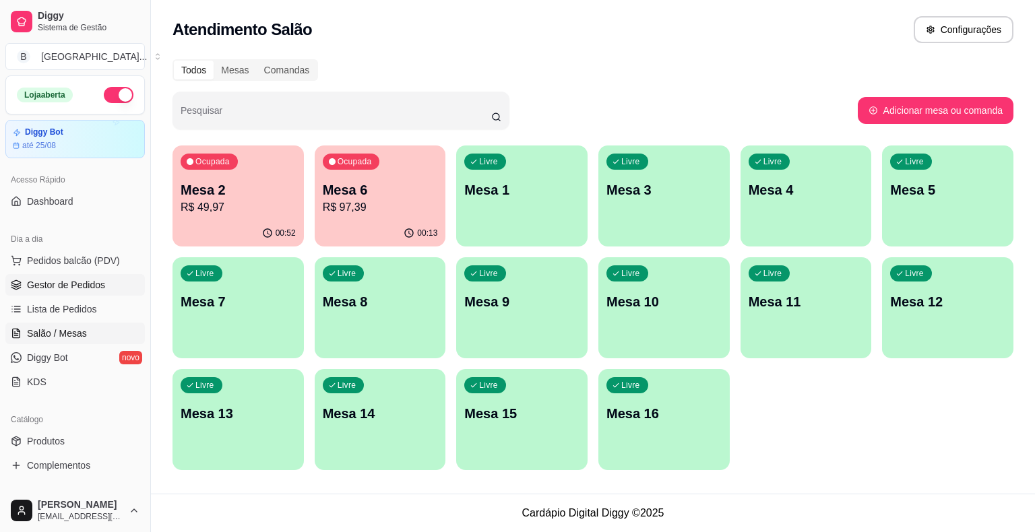
click at [73, 282] on span "Gestor de Pedidos" at bounding box center [66, 284] width 78 height 13
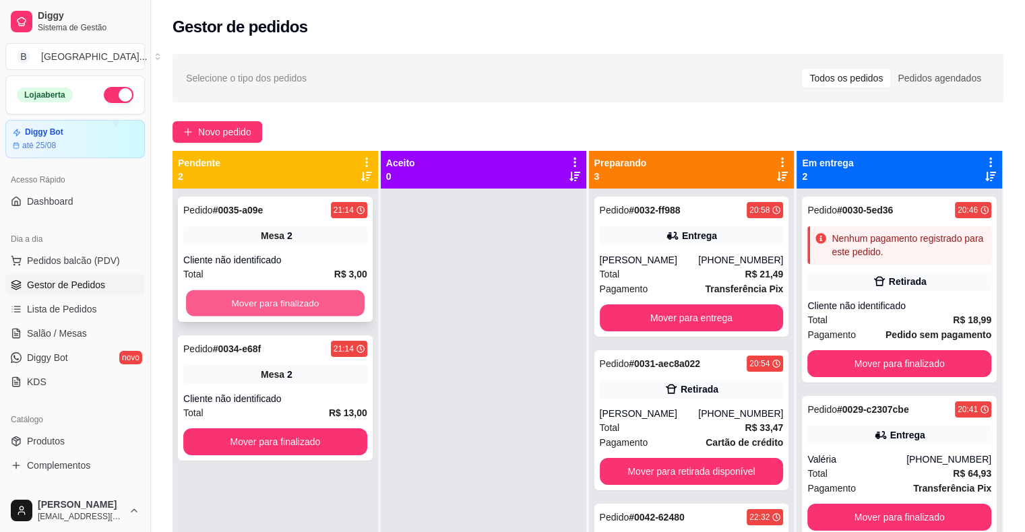
click at [286, 296] on button "Mover para finalizado" at bounding box center [275, 303] width 179 height 26
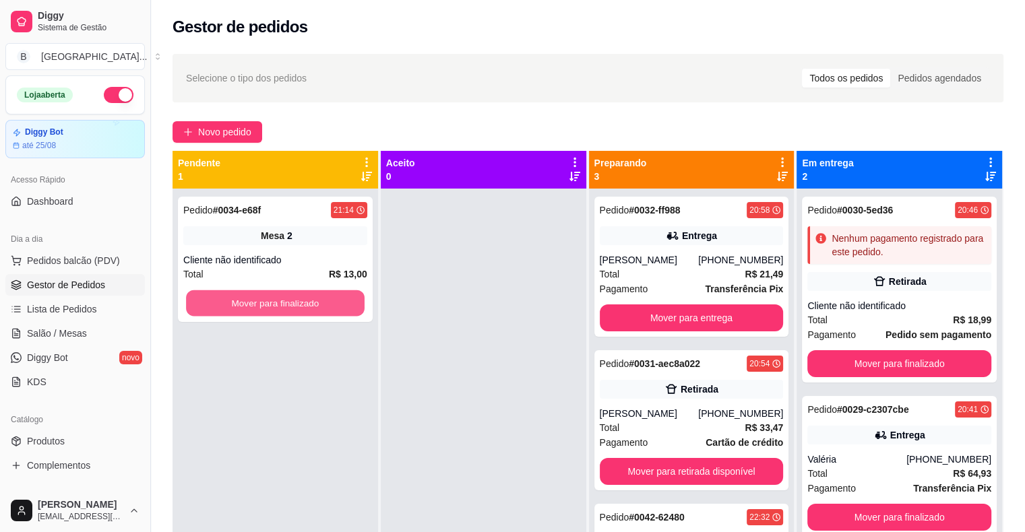
click at [286, 296] on button "Mover para finalizado" at bounding box center [275, 303] width 179 height 26
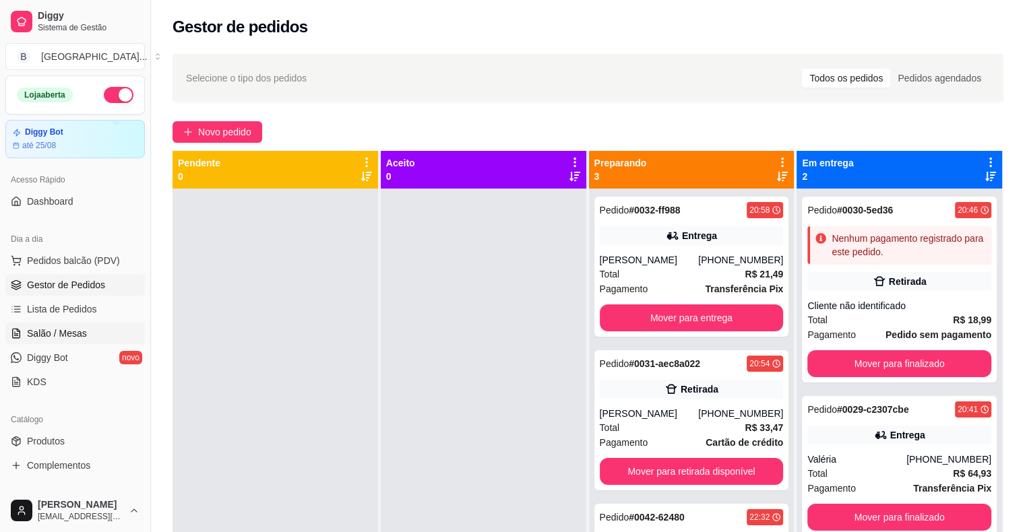
click at [119, 324] on link "Salão / Mesas" at bounding box center [74, 334] width 139 height 22
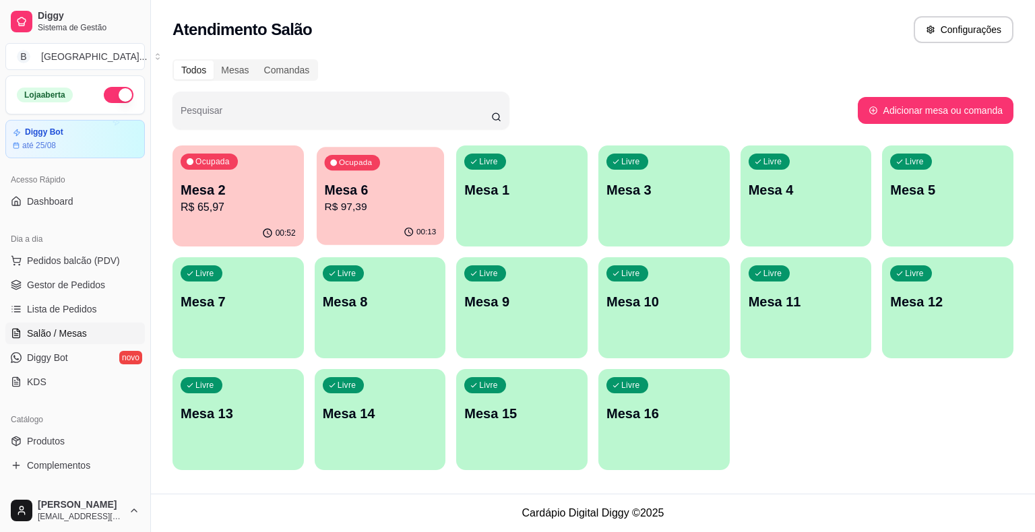
click at [359, 201] on p "R$ 97,39" at bounding box center [380, 206] width 112 height 15
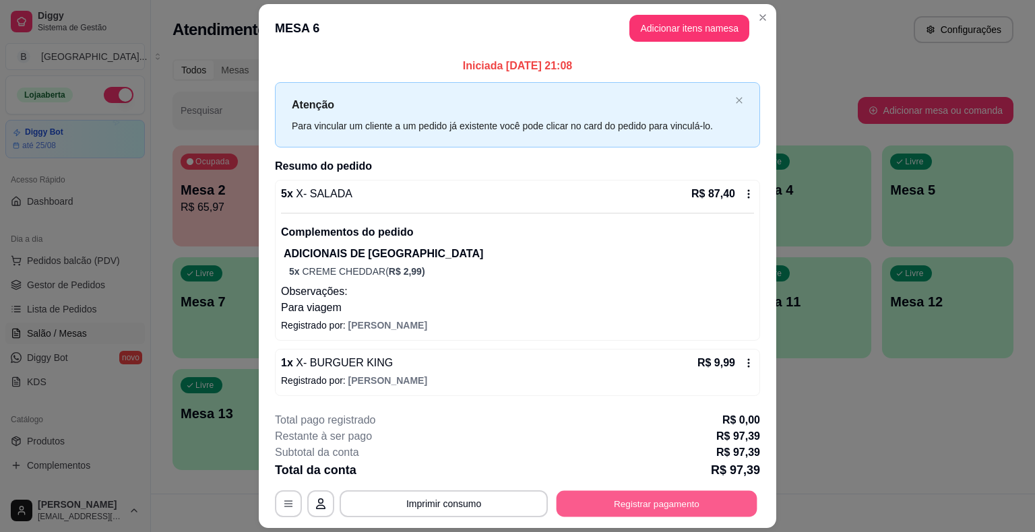
click at [606, 504] on button "Registrar pagamento" at bounding box center [657, 504] width 201 height 26
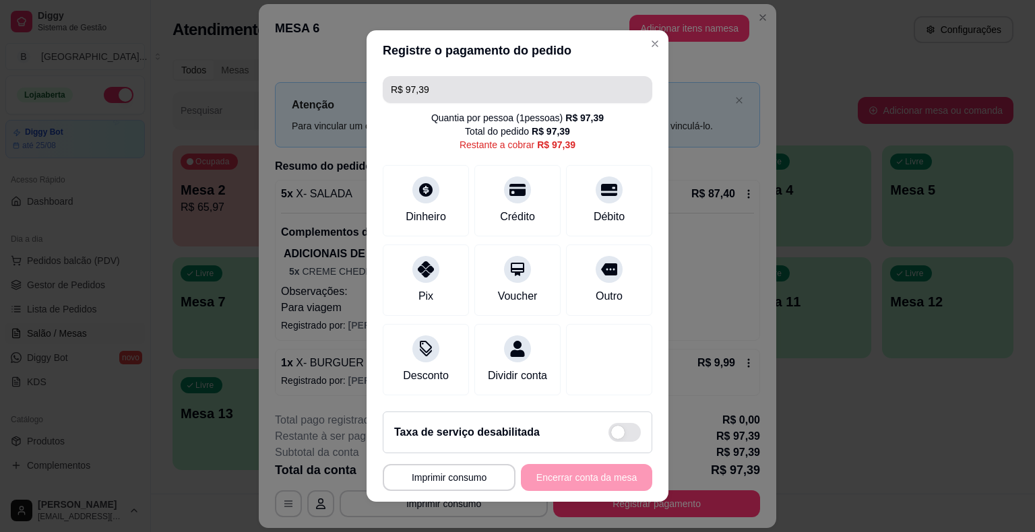
click at [420, 88] on input "R$ 97,39" at bounding box center [517, 89] width 253 height 27
type input "R$ 0,00"
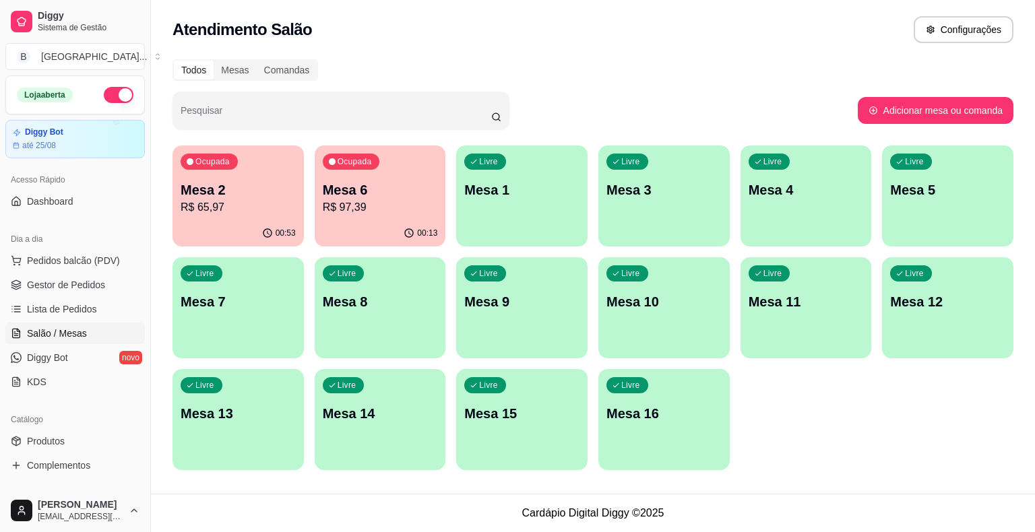
click at [384, 181] on p "Mesa 6" at bounding box center [380, 190] width 115 height 19
click at [213, 230] on div "00:53" at bounding box center [237, 233] width 127 height 26
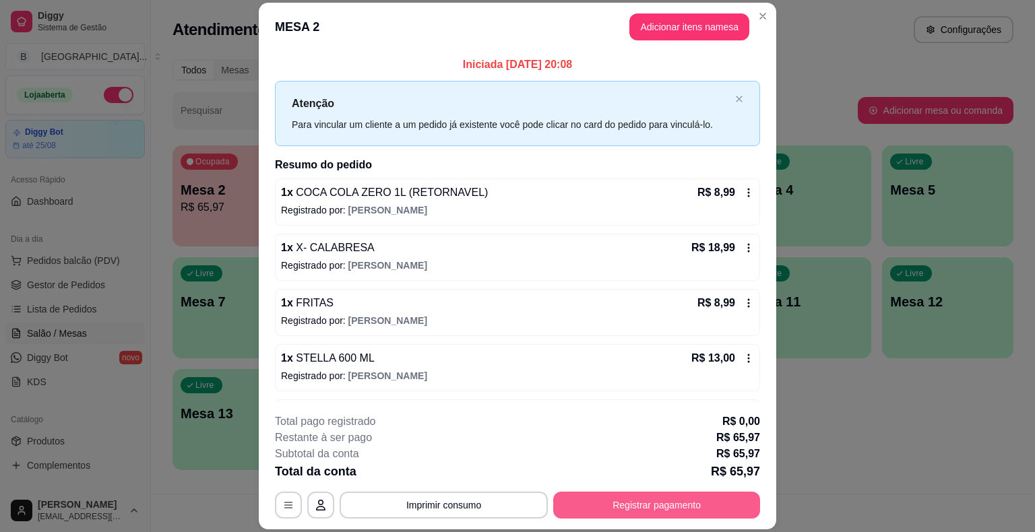
click at [611, 507] on button "Registrar pagamento" at bounding box center [656, 505] width 207 height 27
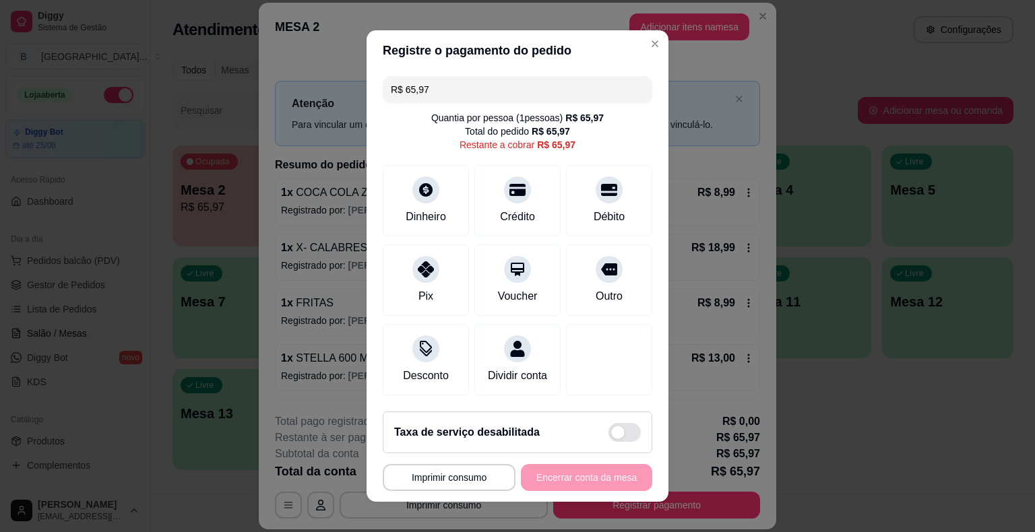
click at [581, 85] on input "R$ 65,97" at bounding box center [517, 89] width 253 height 27
click at [417, 249] on div "Pix" at bounding box center [426, 278] width 95 height 79
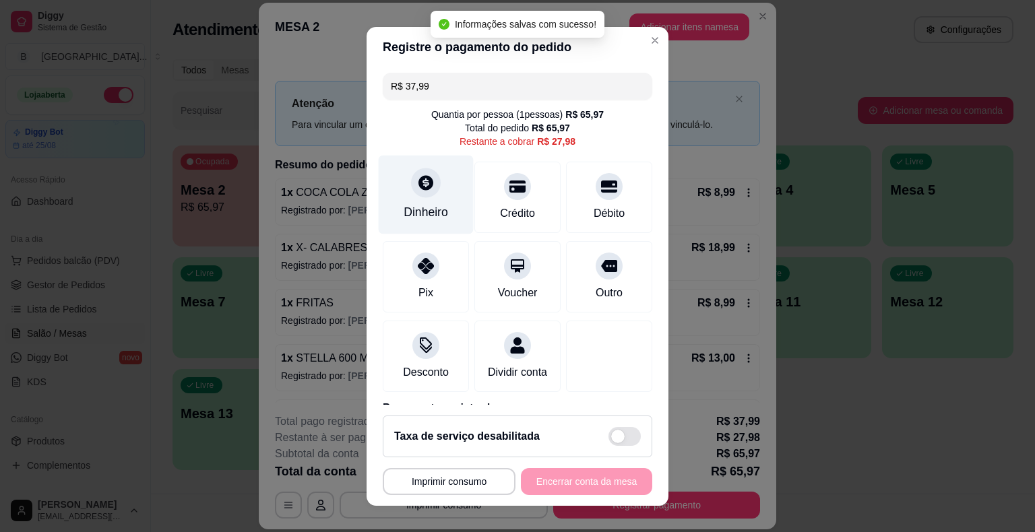
type input "R$ 27,98"
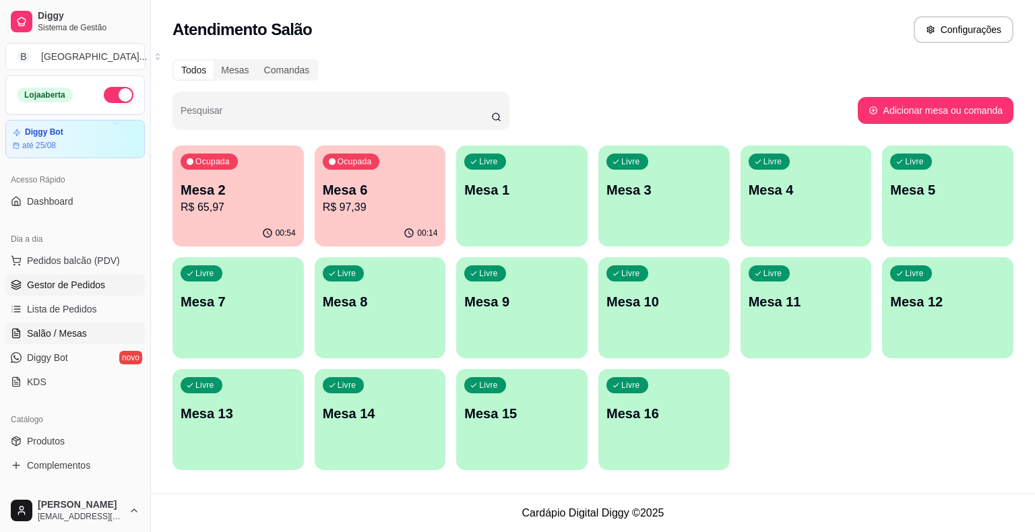
click at [68, 276] on link "Gestor de Pedidos" at bounding box center [74, 285] width 139 height 22
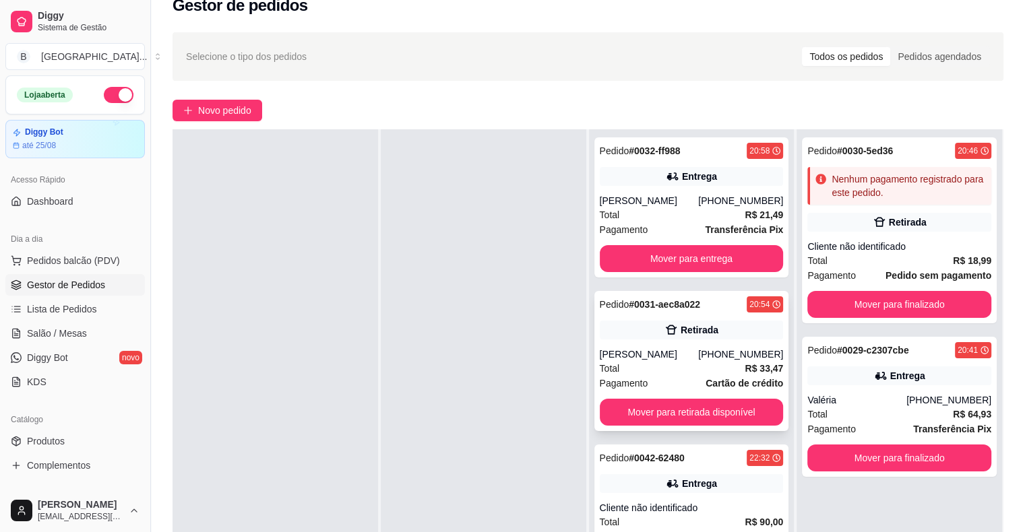
scroll to position [205, 0]
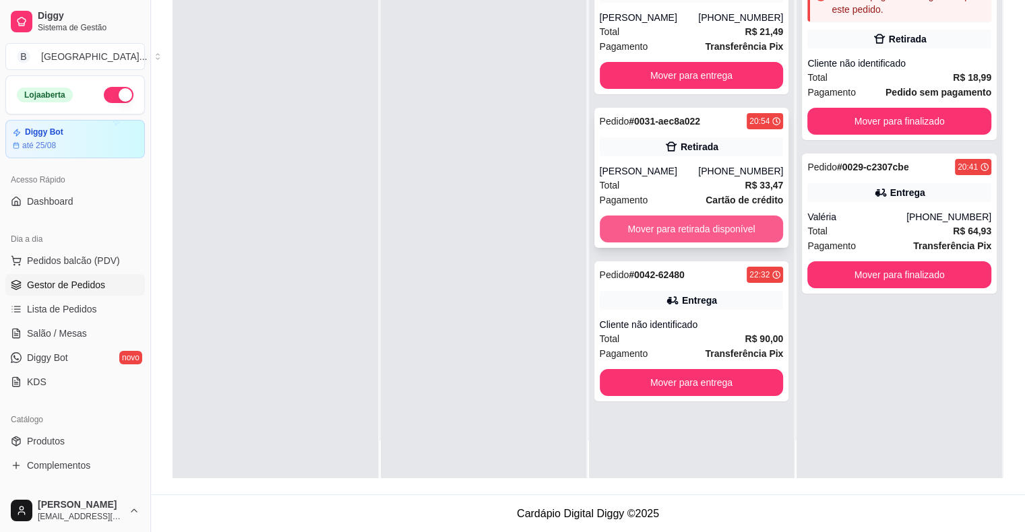
click at [668, 239] on button "Mover para retirada disponível" at bounding box center [692, 229] width 184 height 27
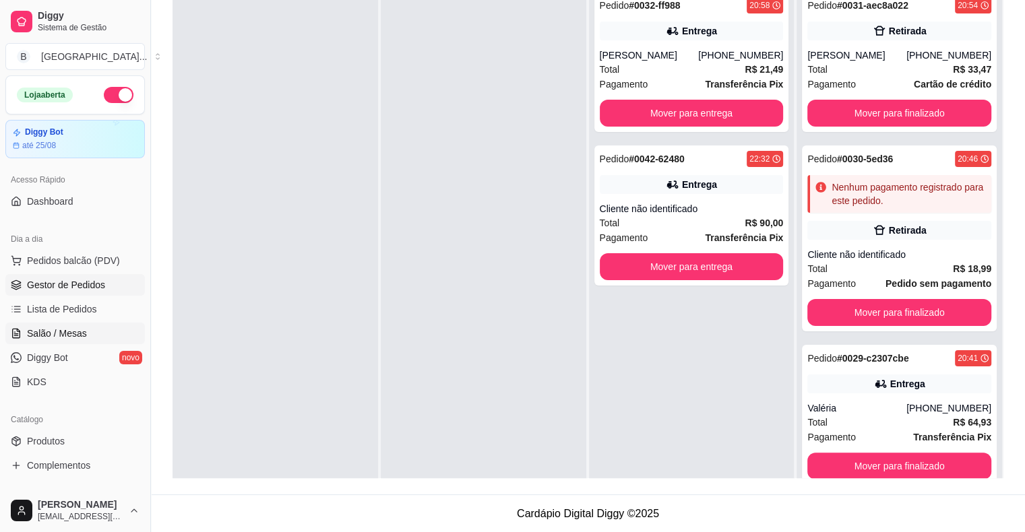
click at [71, 327] on span "Salão / Mesas" at bounding box center [57, 333] width 60 height 13
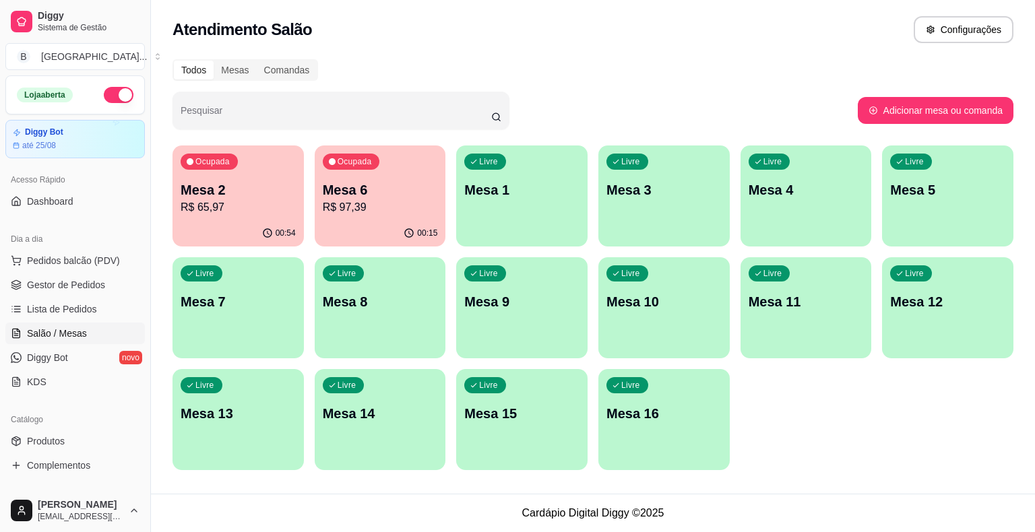
click at [277, 215] on div "Ocupada Mesa 2 R$ 65,97" at bounding box center [237, 183] width 131 height 75
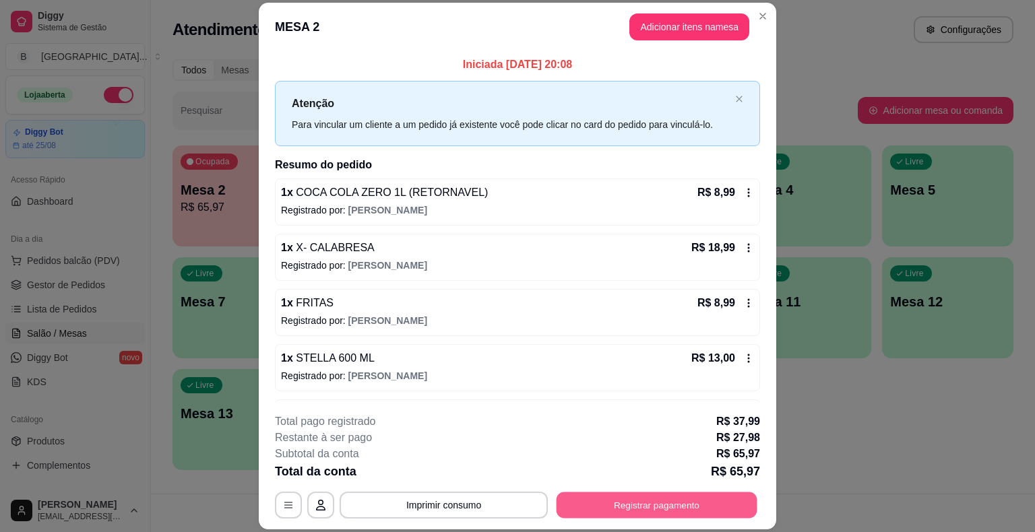
click at [616, 499] on button "Registrar pagamento" at bounding box center [657, 506] width 201 height 26
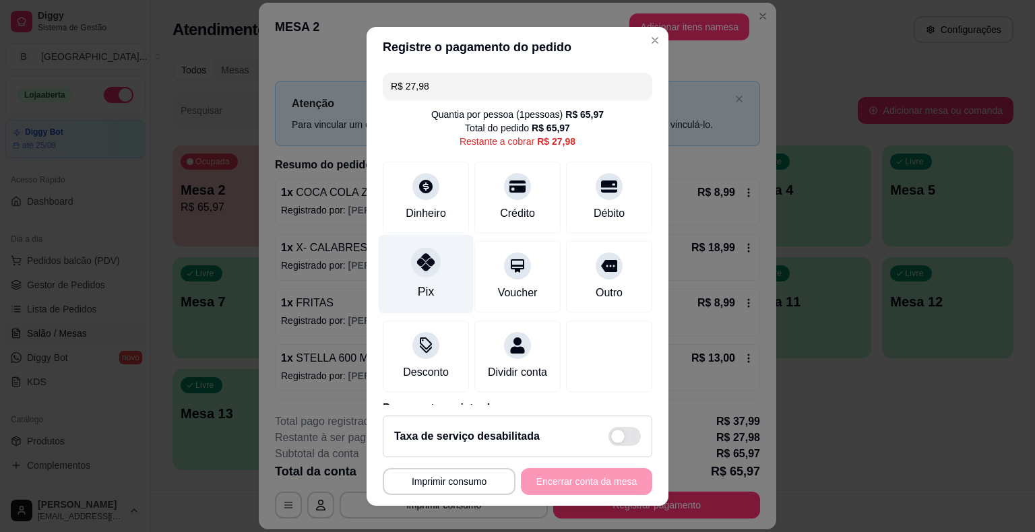
click at [439, 276] on div "Pix" at bounding box center [426, 273] width 95 height 79
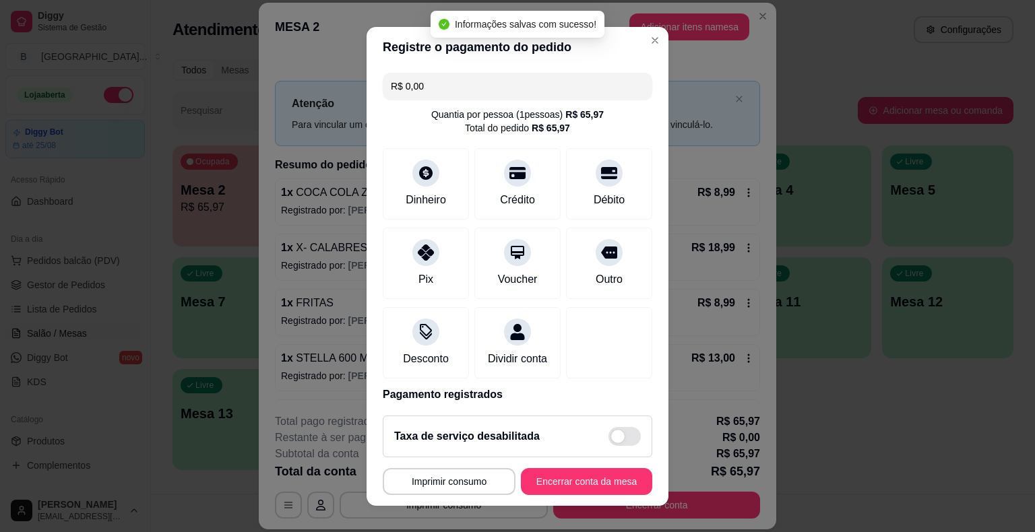
type input "R$ 0,00"
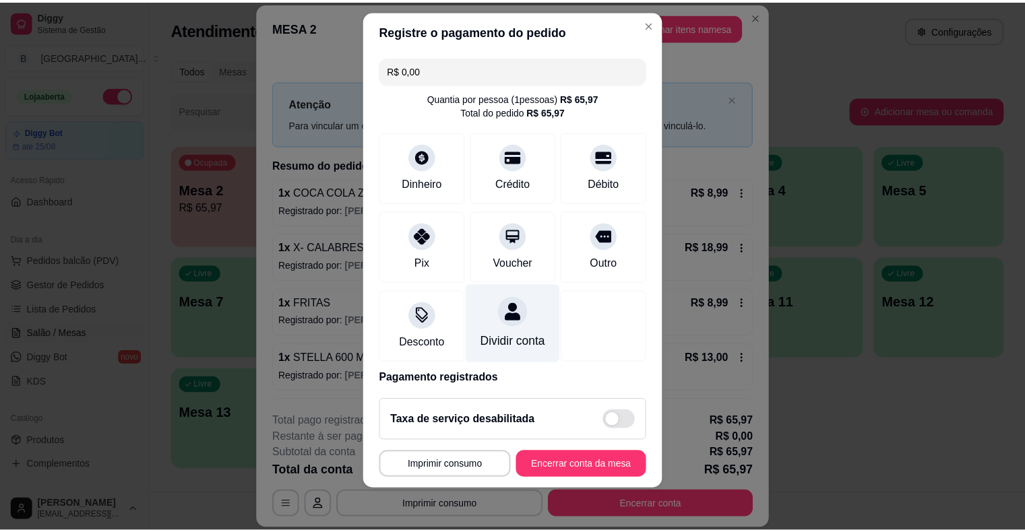
scroll to position [115, 0]
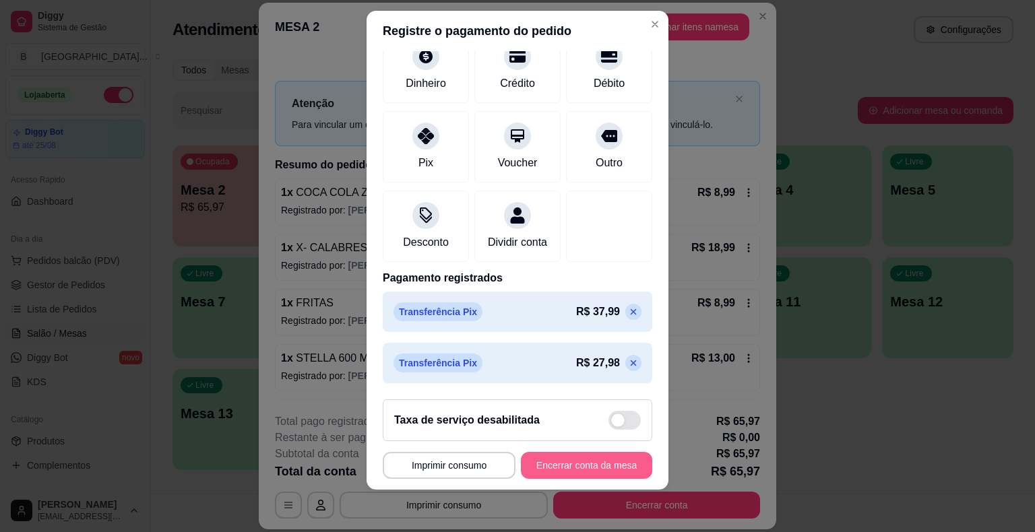
click at [604, 462] on button "Encerrar conta da mesa" at bounding box center [586, 465] width 131 height 27
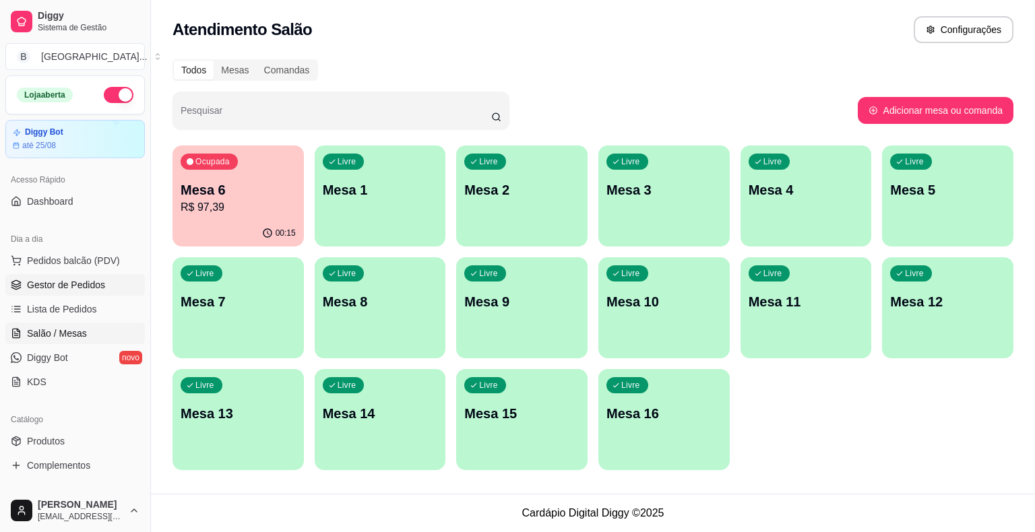
click at [75, 280] on span "Gestor de Pedidos" at bounding box center [66, 284] width 78 height 13
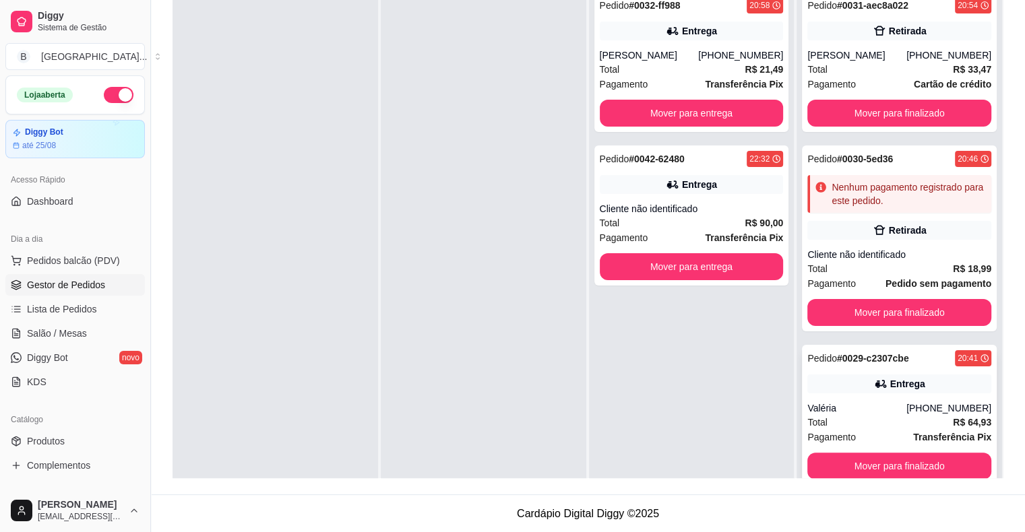
click at [846, 414] on div "Valéria" at bounding box center [856, 408] width 99 height 13
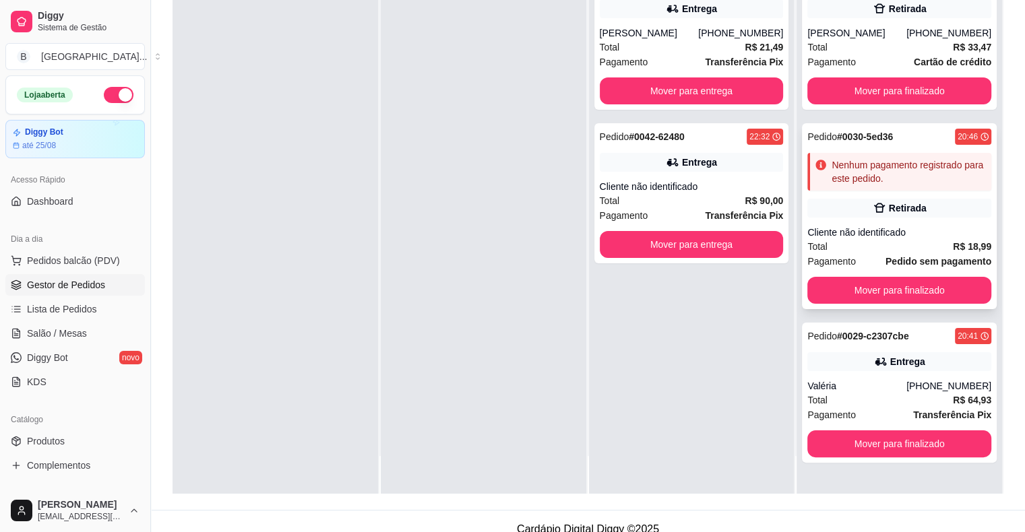
scroll to position [205, 0]
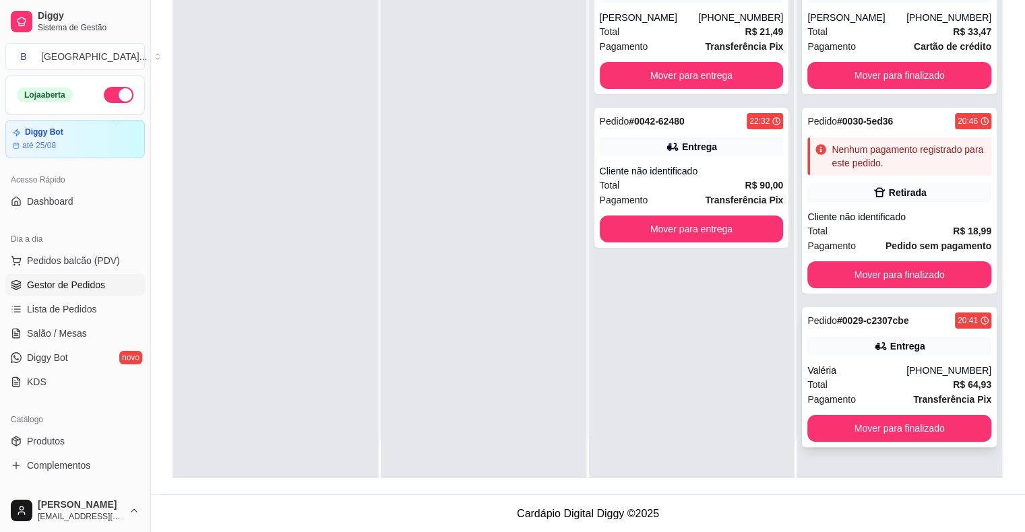
click at [898, 365] on div "Valéria" at bounding box center [856, 370] width 99 height 13
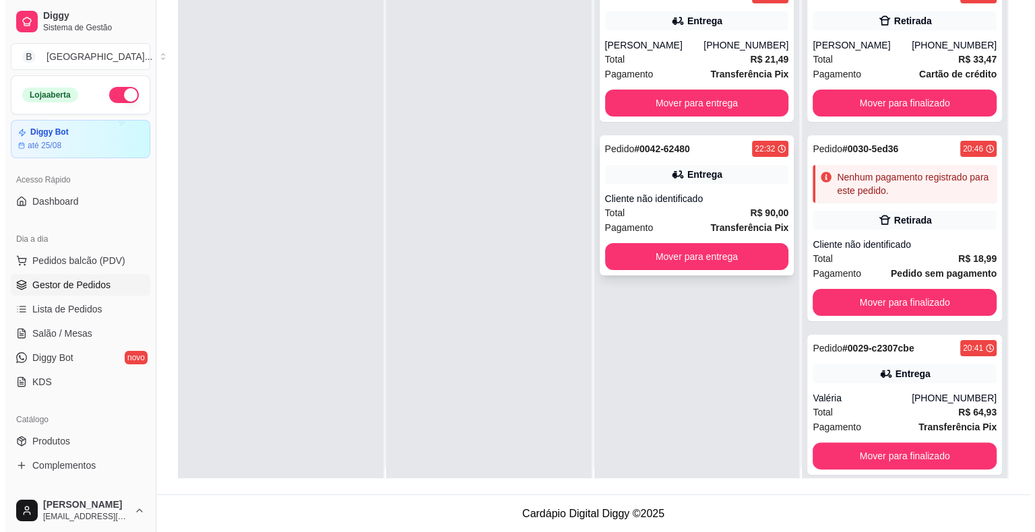
scroll to position [0, 0]
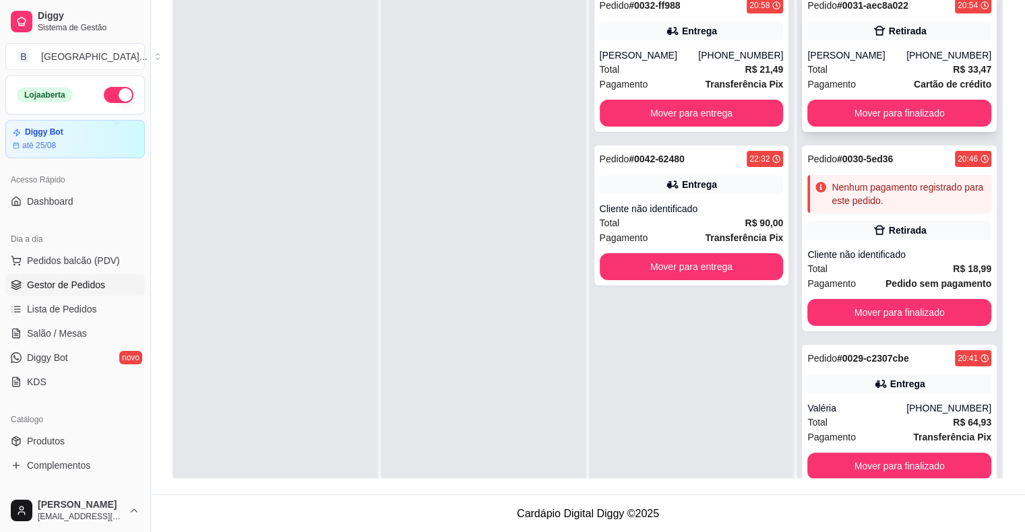
click at [831, 64] on div "Total R$ 33,47" at bounding box center [899, 69] width 184 height 15
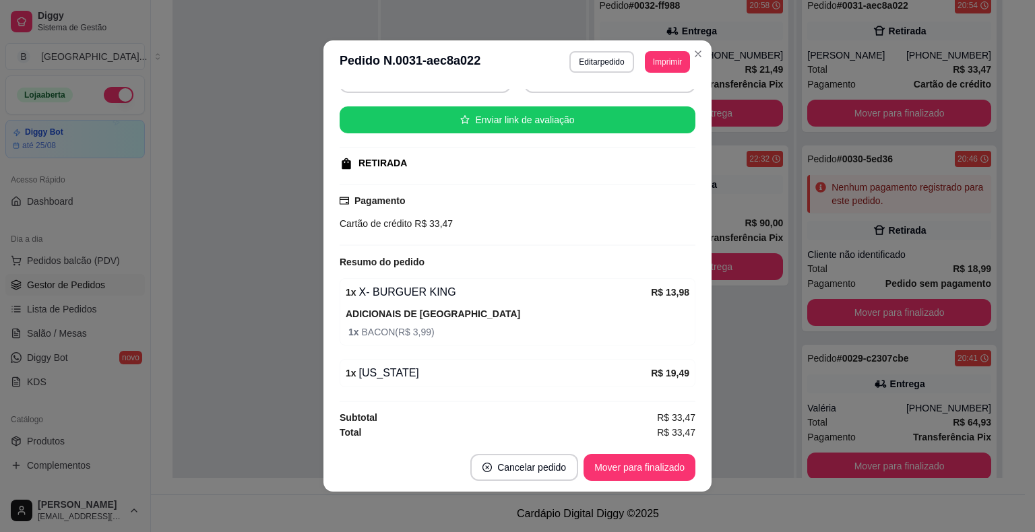
scroll to position [3, 0]
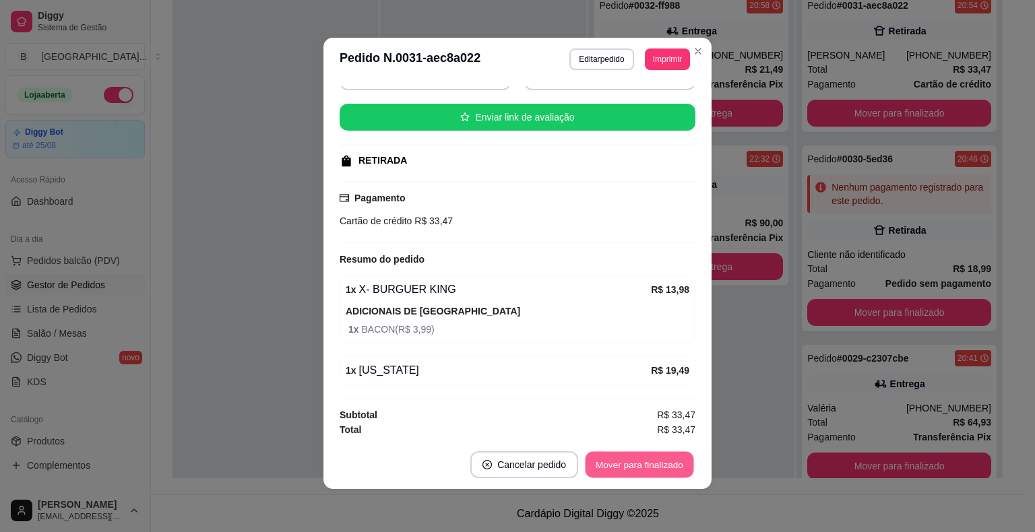
click at [604, 465] on button "Mover para finalizado" at bounding box center [639, 465] width 108 height 26
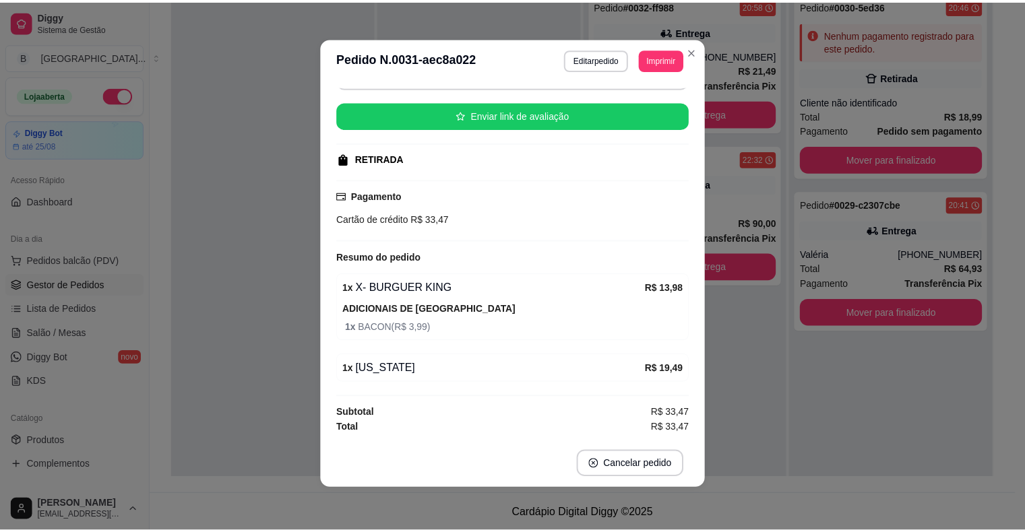
scroll to position [117, 0]
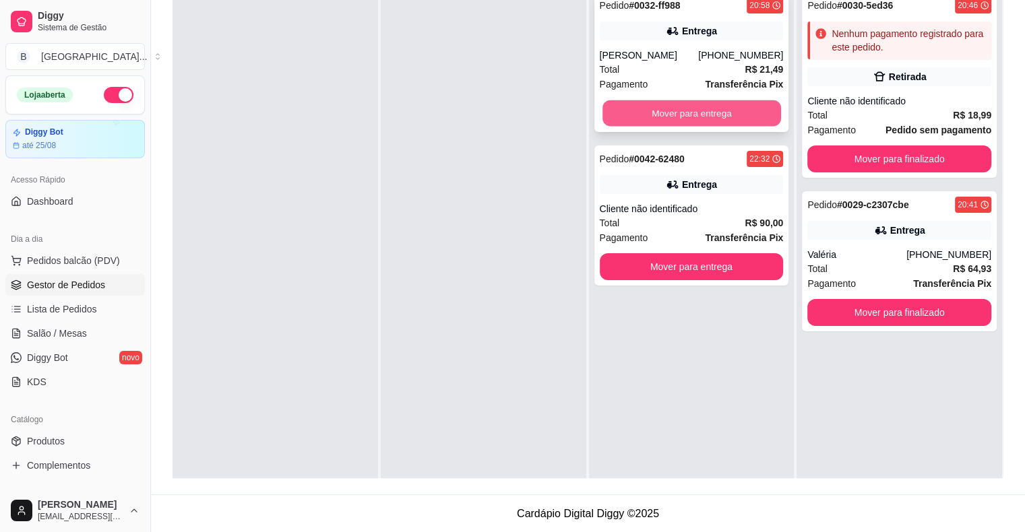
click at [664, 115] on button "Mover para entrega" at bounding box center [691, 113] width 179 height 26
click at [664, 115] on div "Mover para entrega" at bounding box center [692, 113] width 184 height 27
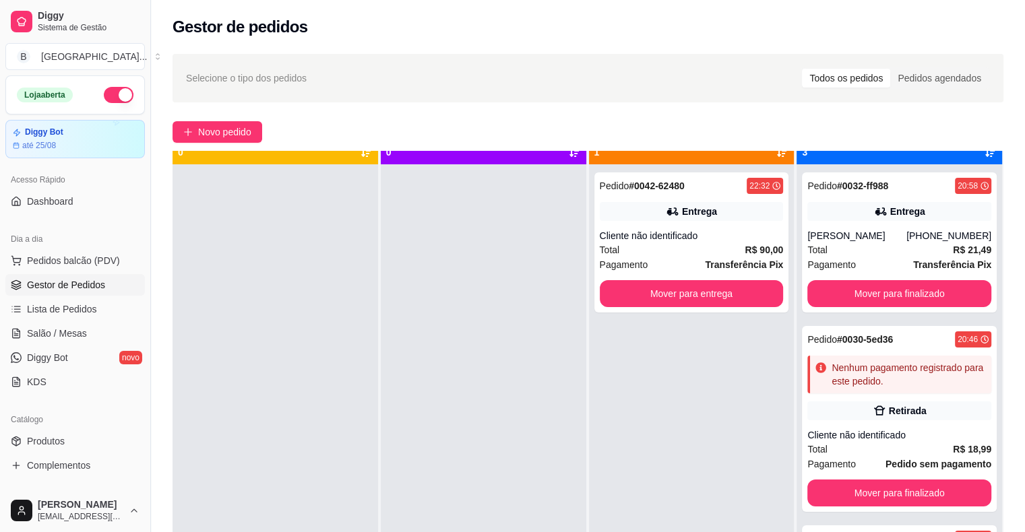
scroll to position [38, 0]
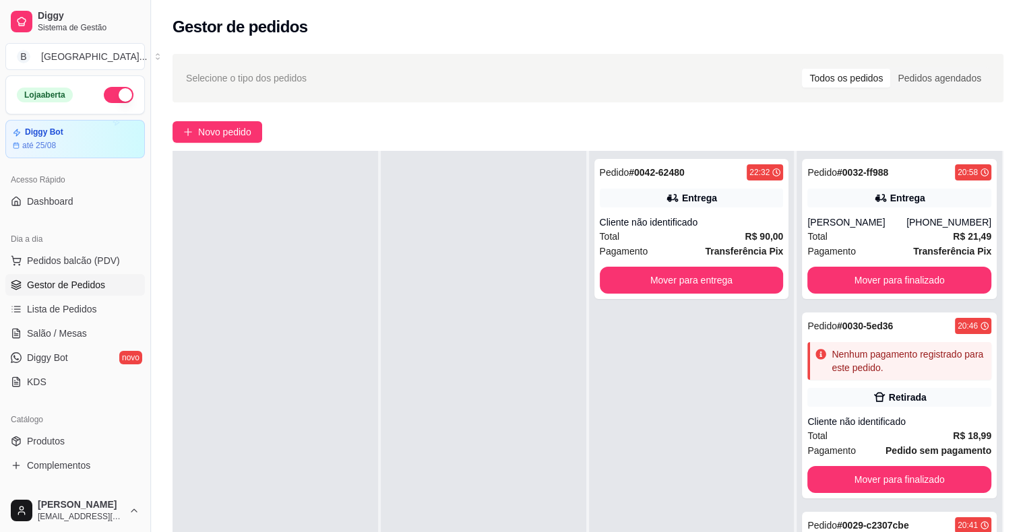
click at [709, 409] on div "Pedido # 0042-62480 22:32 Entrega Cliente não identificado Total R$ 90,00 Pagam…" at bounding box center [691, 417] width 205 height 532
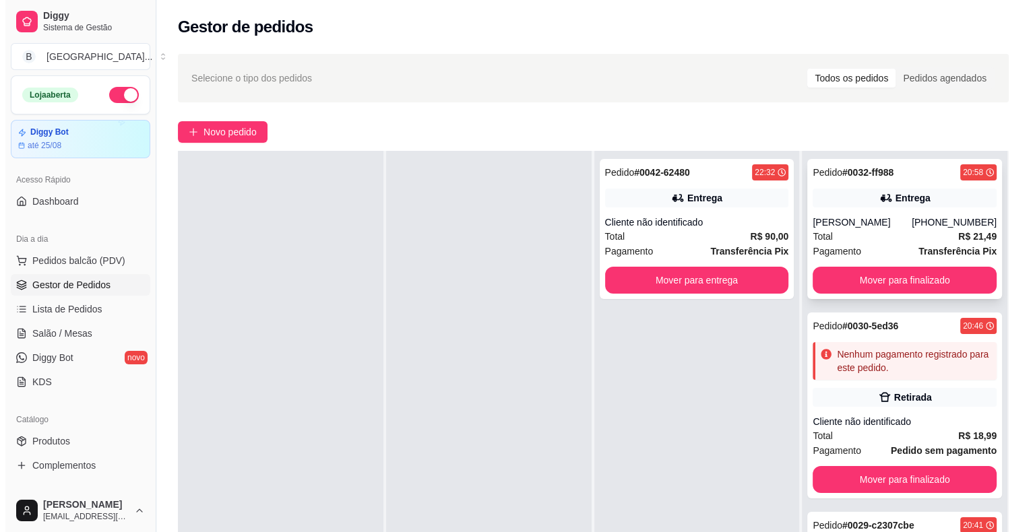
scroll to position [0, 0]
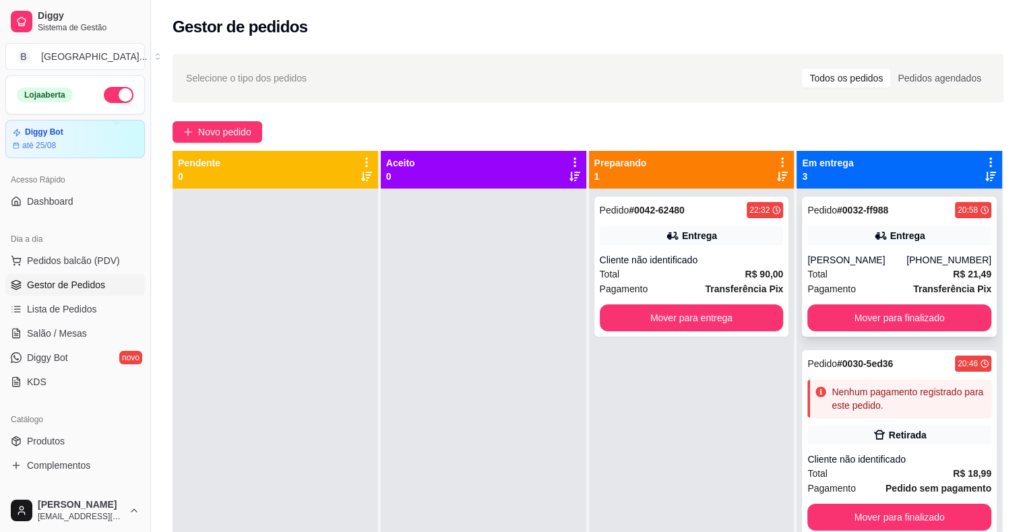
click at [886, 296] on div "Pagamento Transferência Pix" at bounding box center [899, 289] width 184 height 15
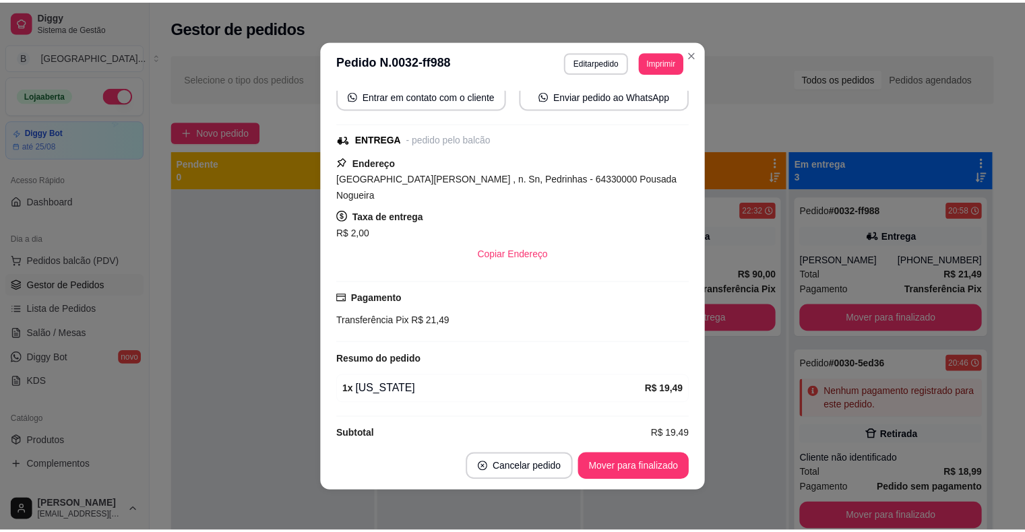
scroll to position [3, 0]
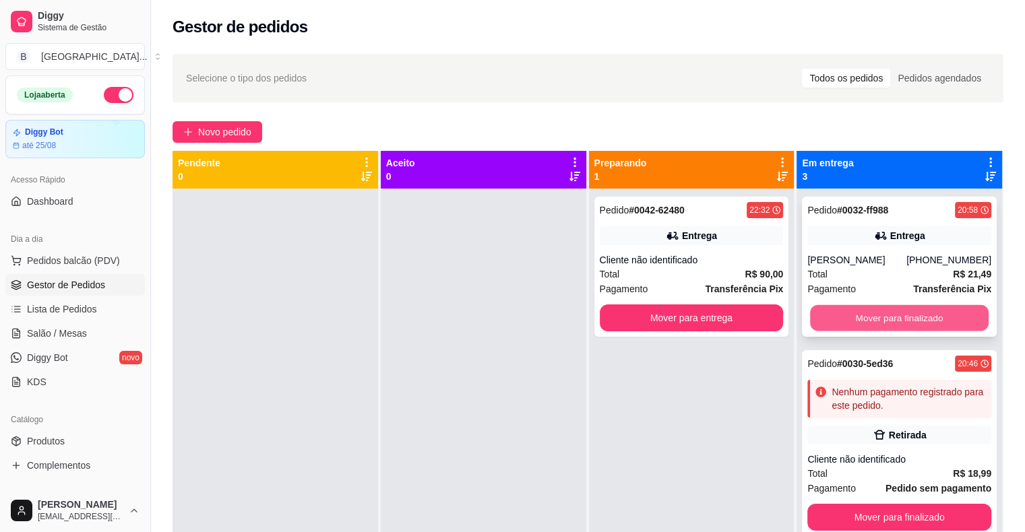
click at [867, 330] on button "Mover para finalizado" at bounding box center [899, 318] width 179 height 26
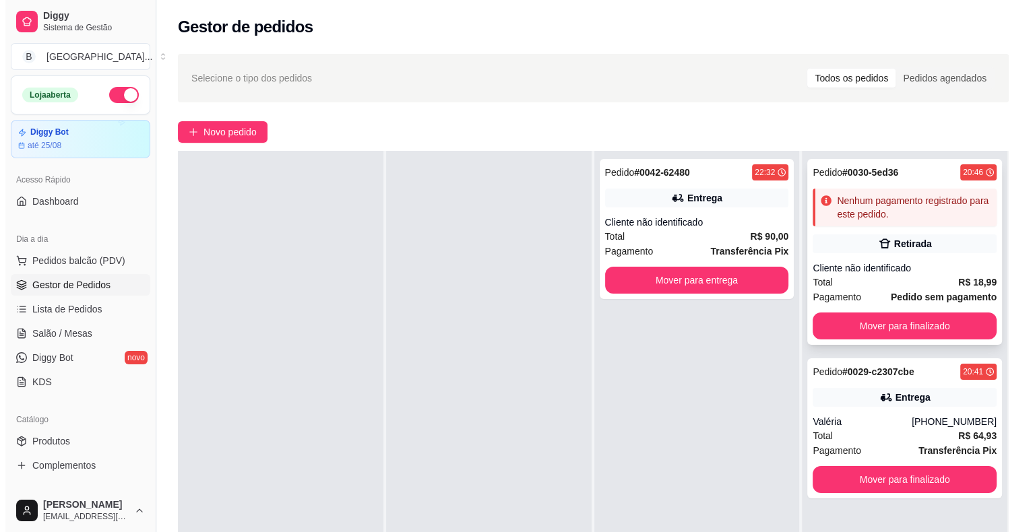
scroll to position [0, 0]
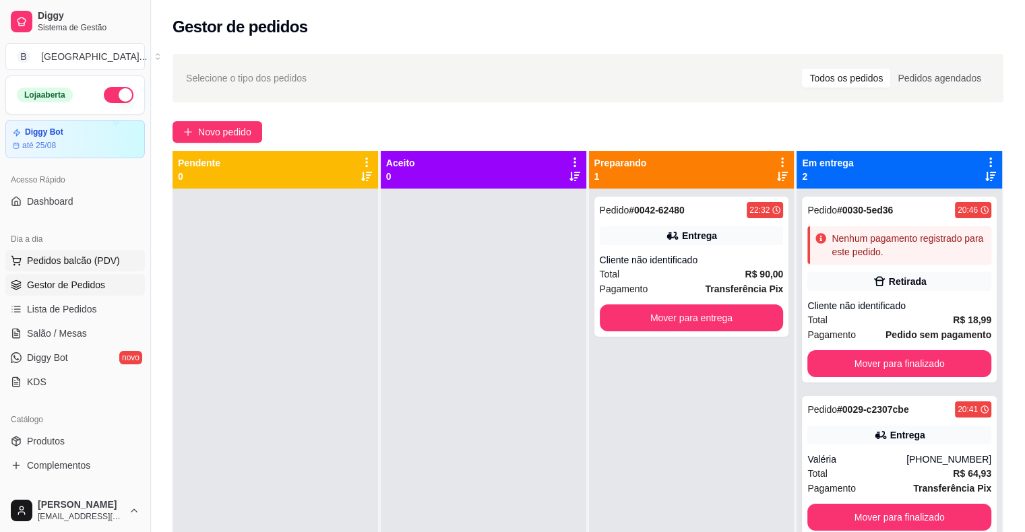
click at [51, 261] on span "Pedidos balcão (PDV)" at bounding box center [73, 260] width 93 height 13
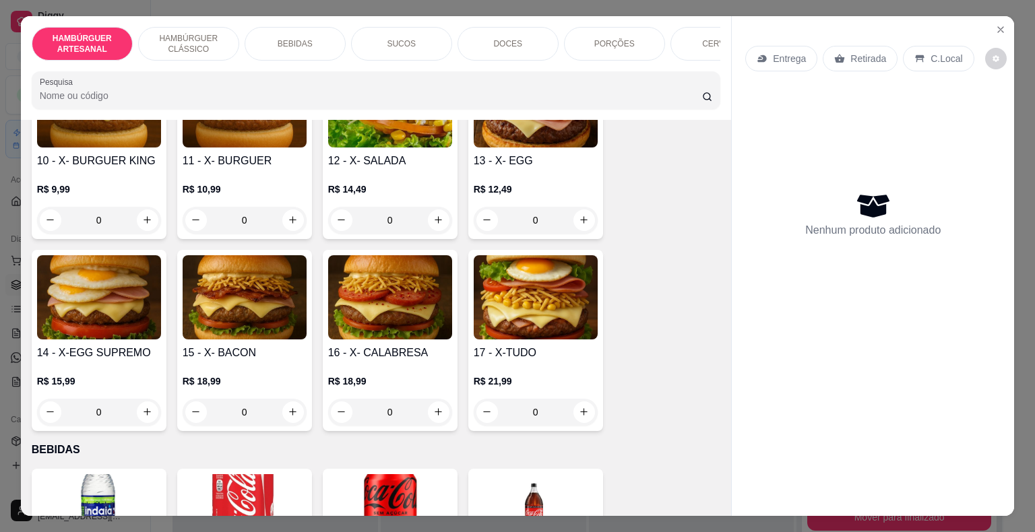
scroll to position [808, 0]
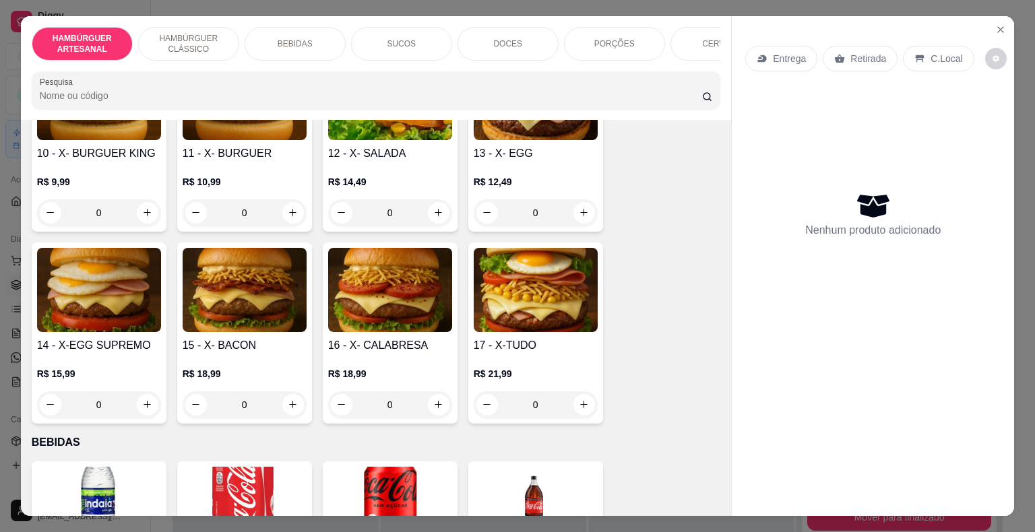
click at [137, 391] on div "0" at bounding box center [99, 404] width 124 height 27
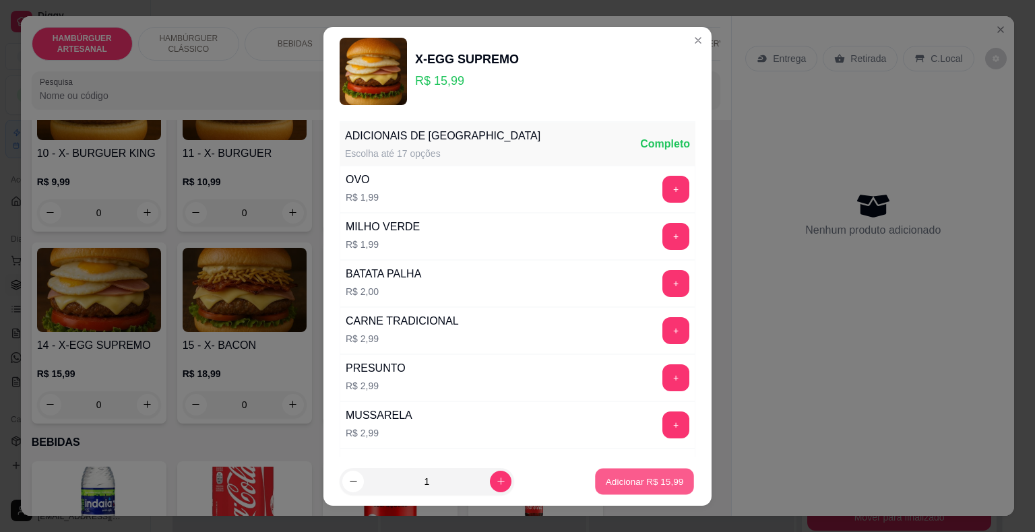
click at [606, 486] on p "Adicionar R$ 15,99" at bounding box center [645, 481] width 78 height 13
type input "1"
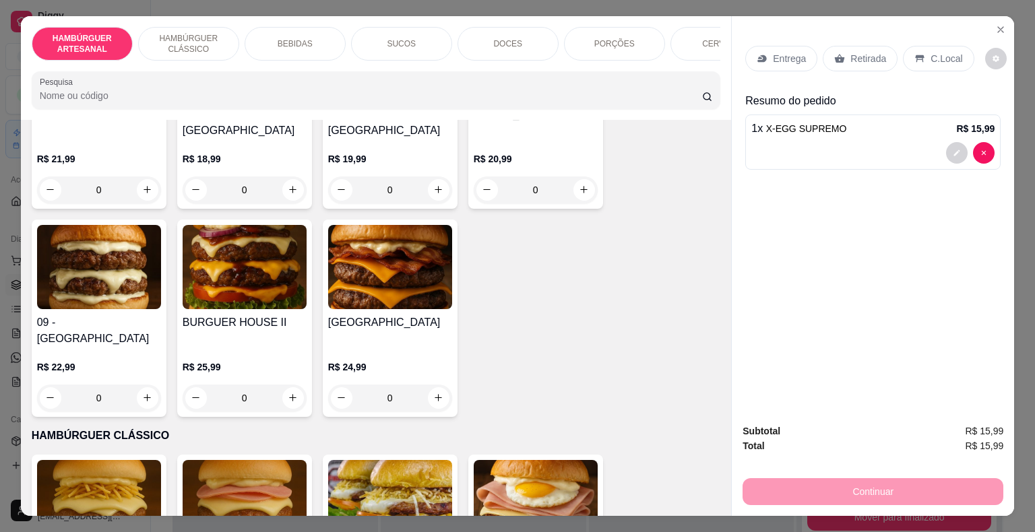
scroll to position [202, 0]
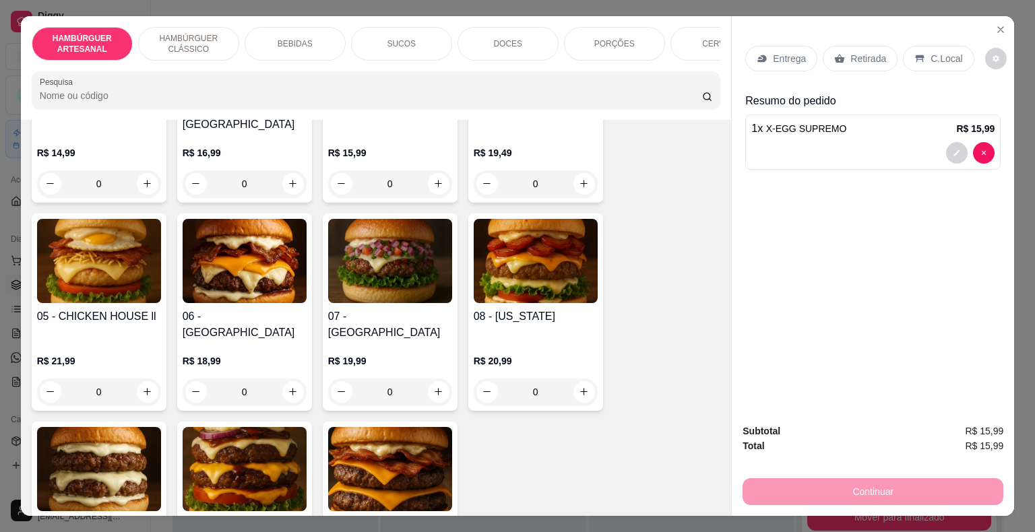
click at [284, 42] on p "BEBIDAS" at bounding box center [295, 43] width 35 height 11
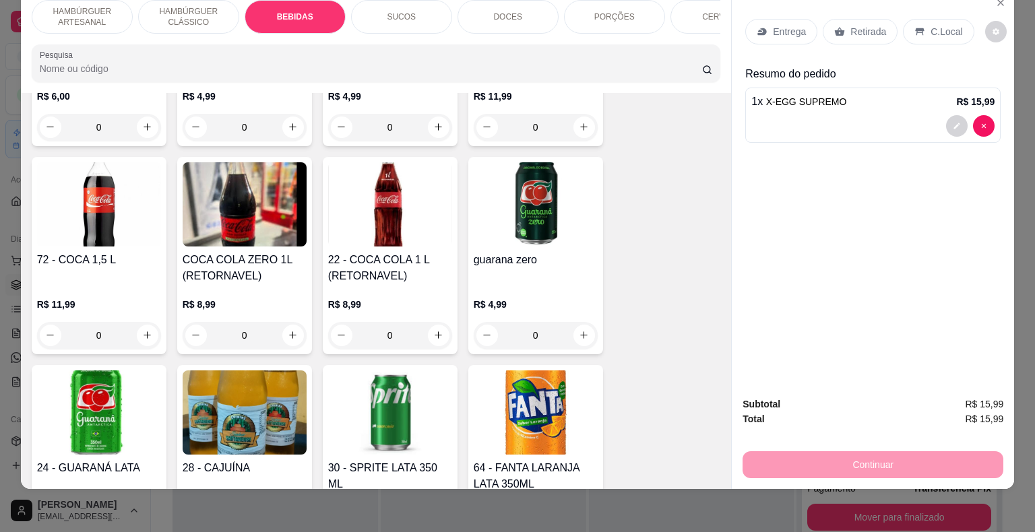
scroll to position [1547, 0]
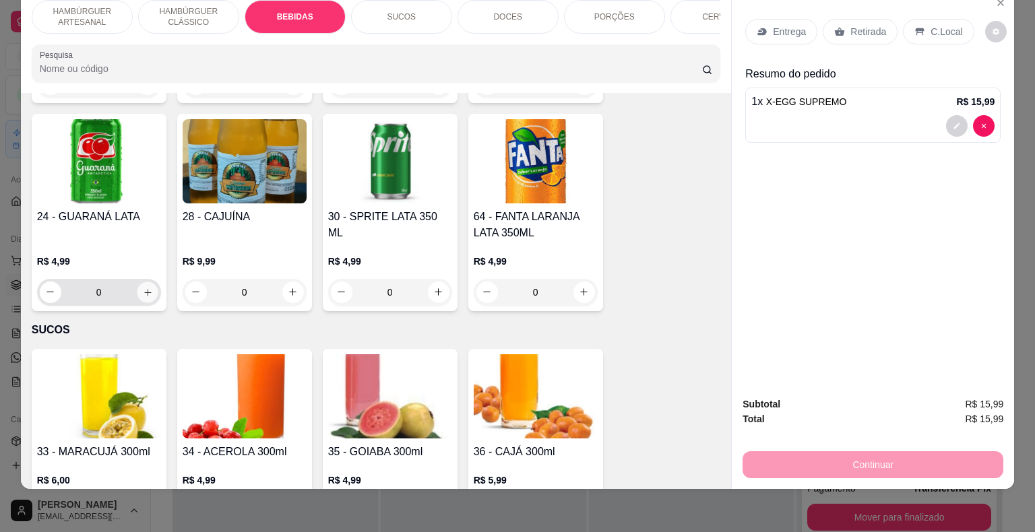
click at [137, 282] on button "increase-product-quantity" at bounding box center [147, 292] width 21 height 21
type input "1"
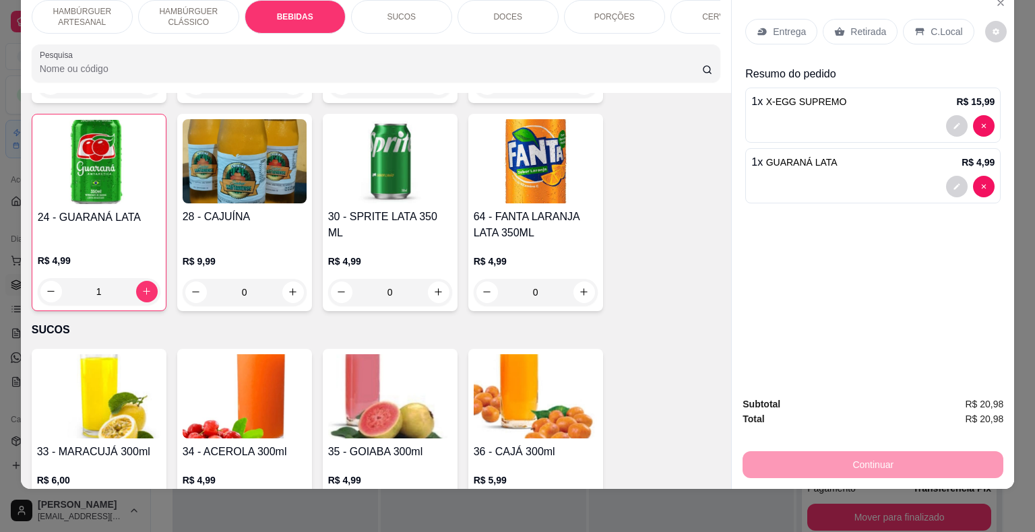
click at [780, 28] on div "Entrega" at bounding box center [781, 32] width 72 height 26
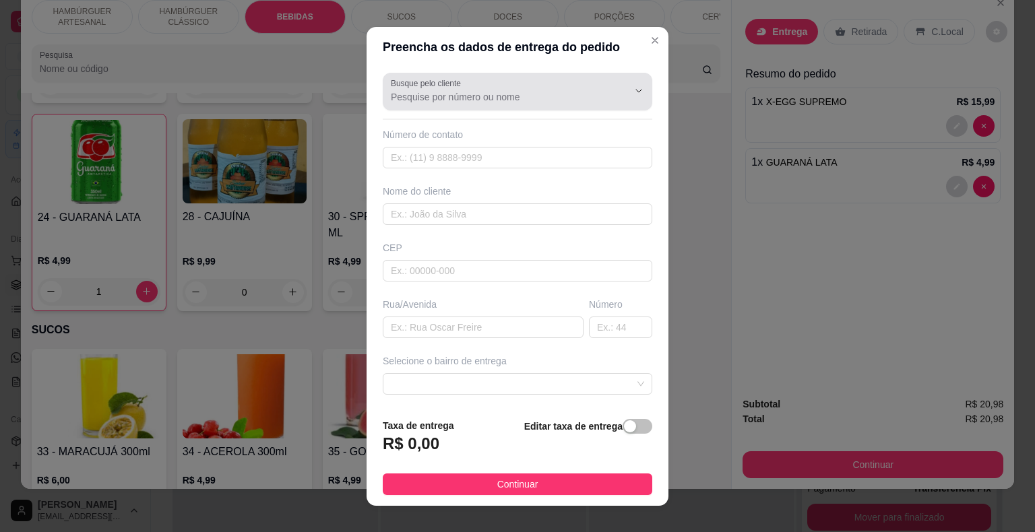
click at [526, 98] on input "Busque pelo cliente" at bounding box center [499, 96] width 216 height 13
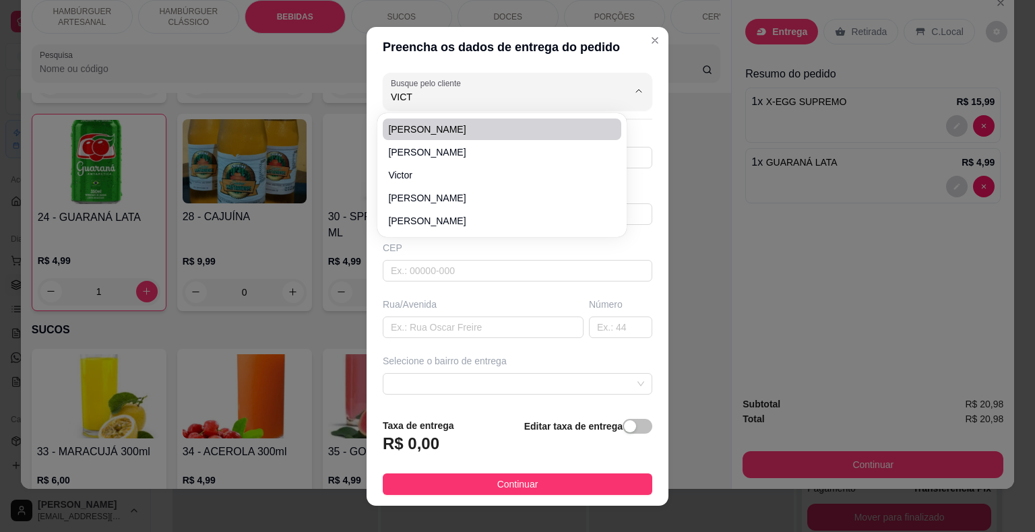
click at [440, 128] on span "[PERSON_NAME]" at bounding box center [495, 129] width 214 height 13
type input "[PERSON_NAME]"
type input "8681619305"
type input "[PERSON_NAME]"
type input "6433000"
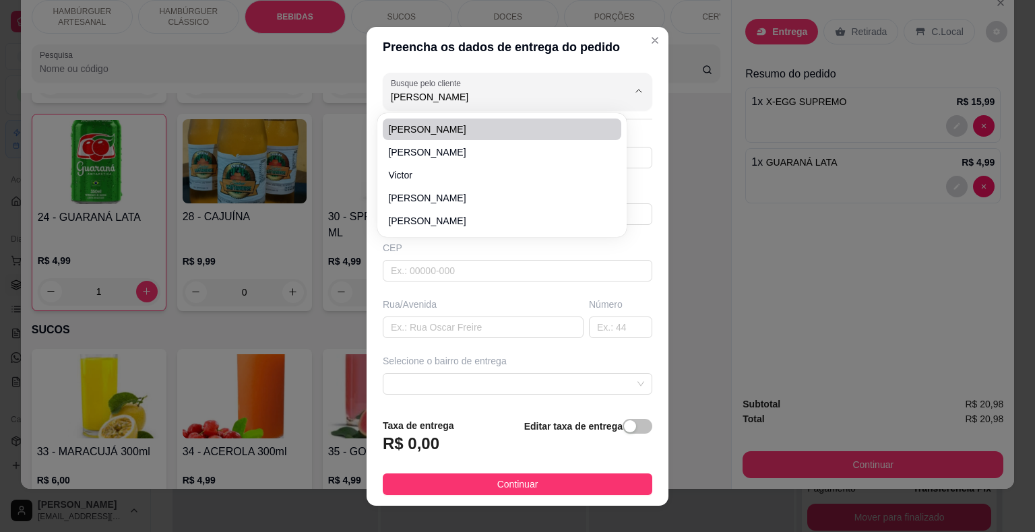
type input "São Miguel do Tapuio"
type input "hospital"
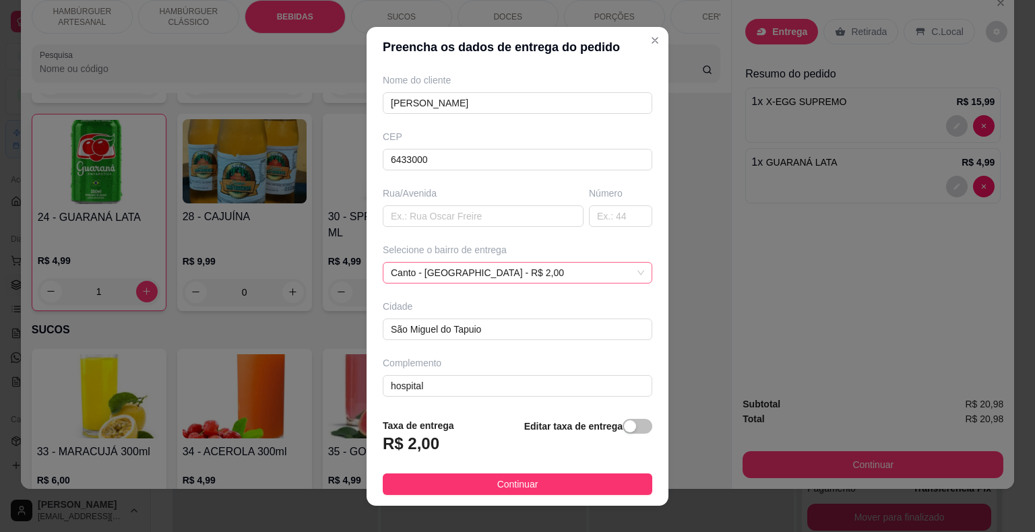
scroll to position [16, 0]
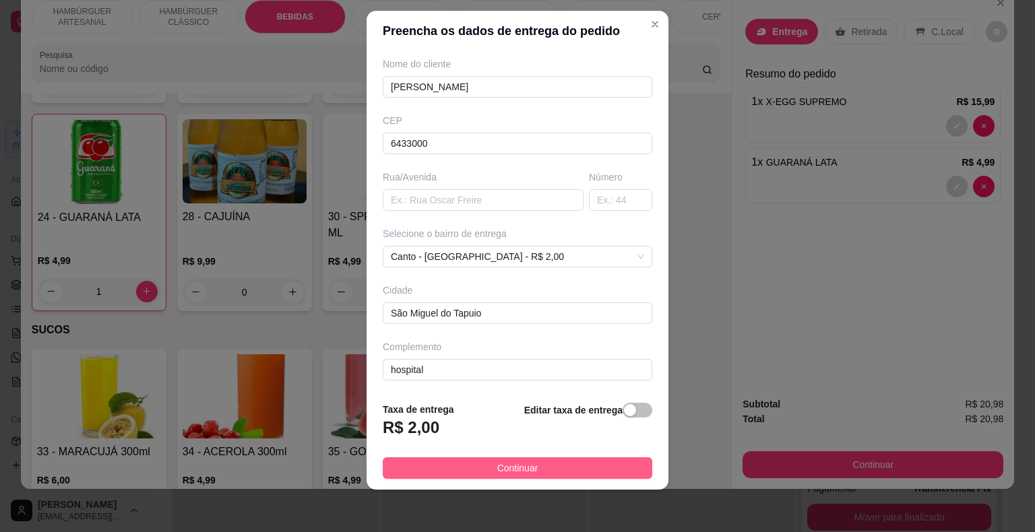
type input "[PERSON_NAME]"
click at [497, 467] on span "Continuar" at bounding box center [517, 468] width 41 height 15
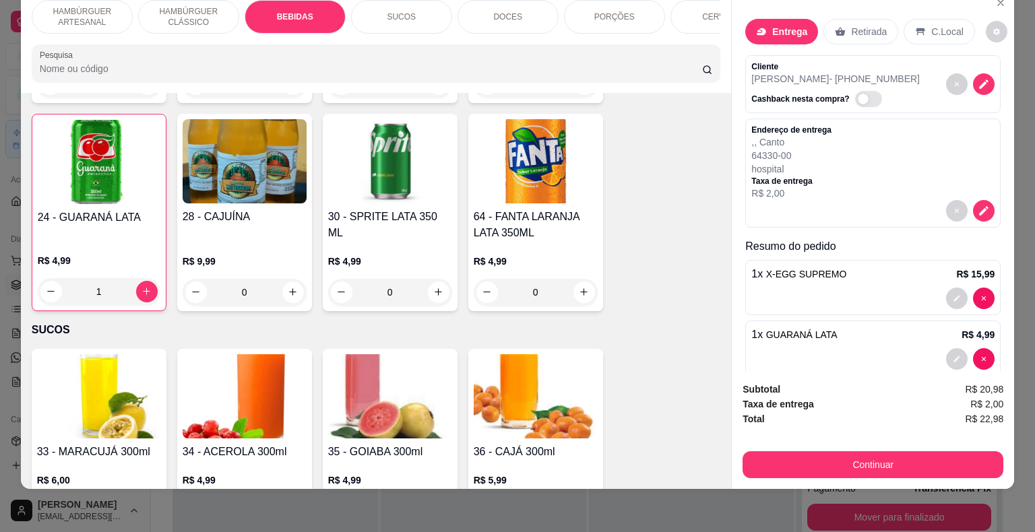
scroll to position [22, 0]
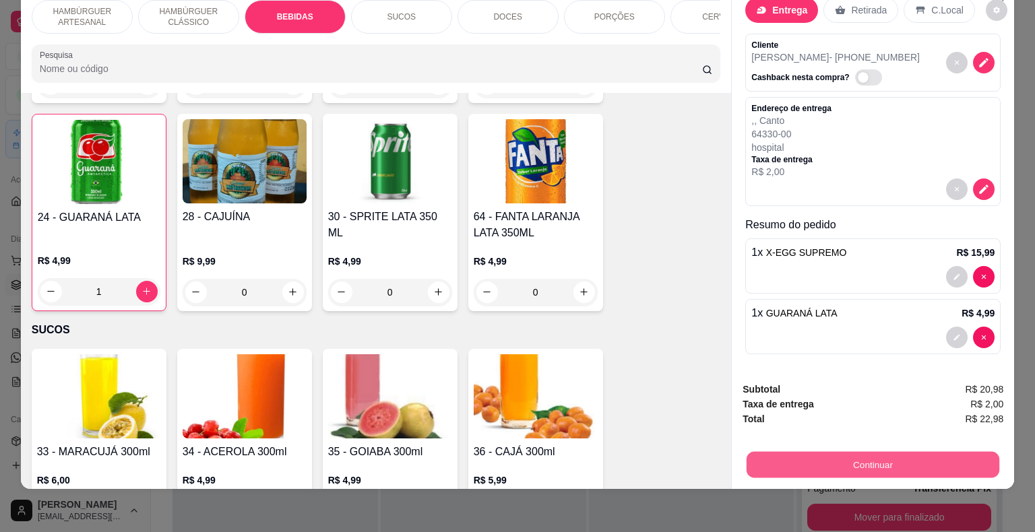
click at [848, 453] on button "Continuar" at bounding box center [873, 465] width 253 height 26
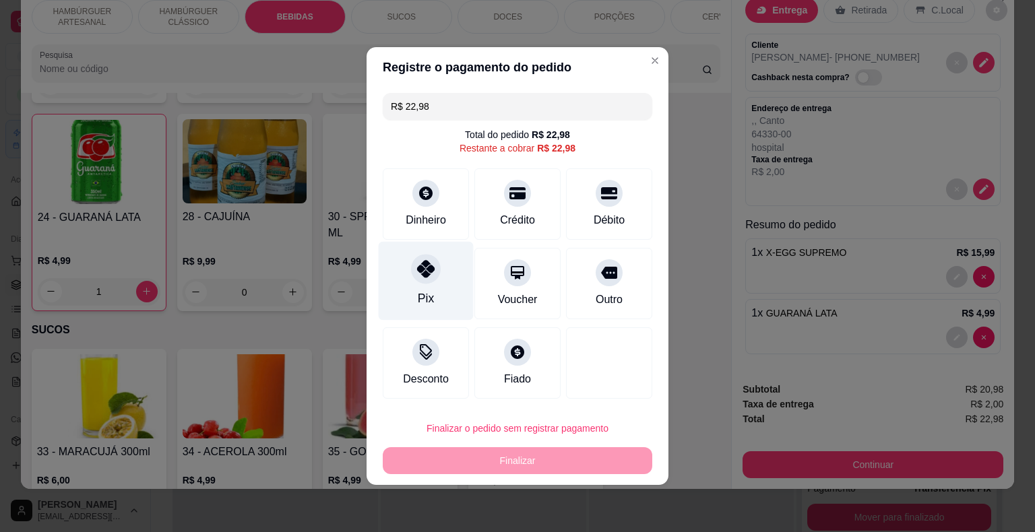
click at [433, 262] on div at bounding box center [426, 269] width 30 height 30
type input "R$ 0,00"
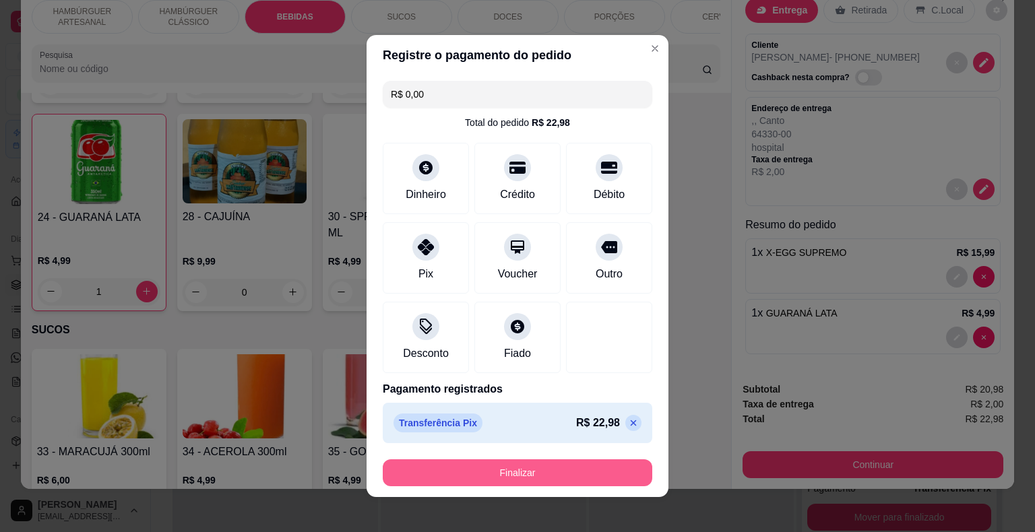
click at [504, 466] on button "Finalizar" at bounding box center [517, 472] width 269 height 27
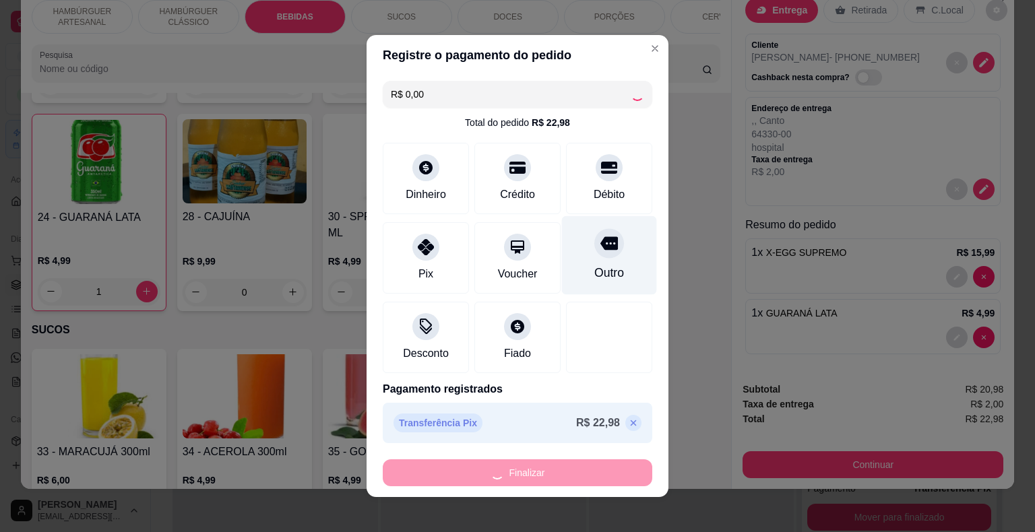
type input "0"
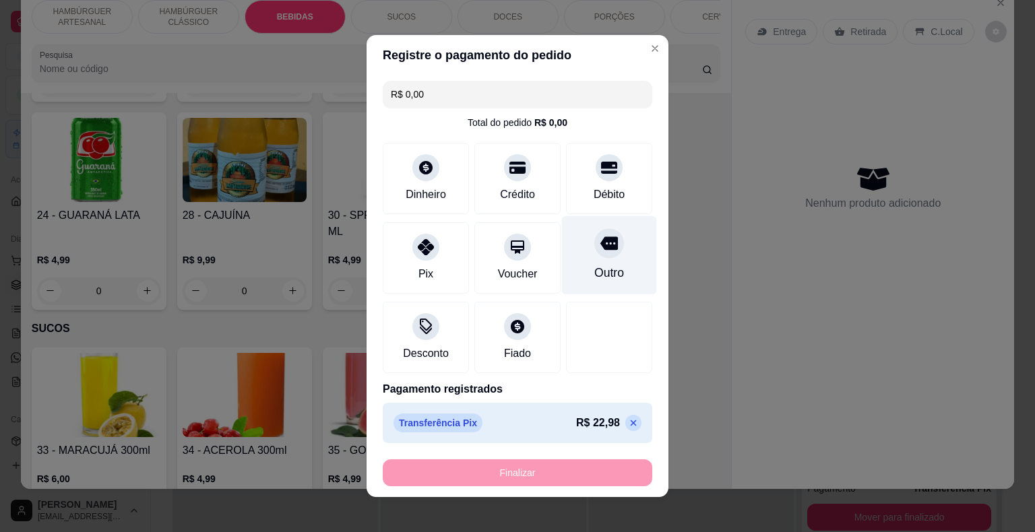
type input "-R$ 22,98"
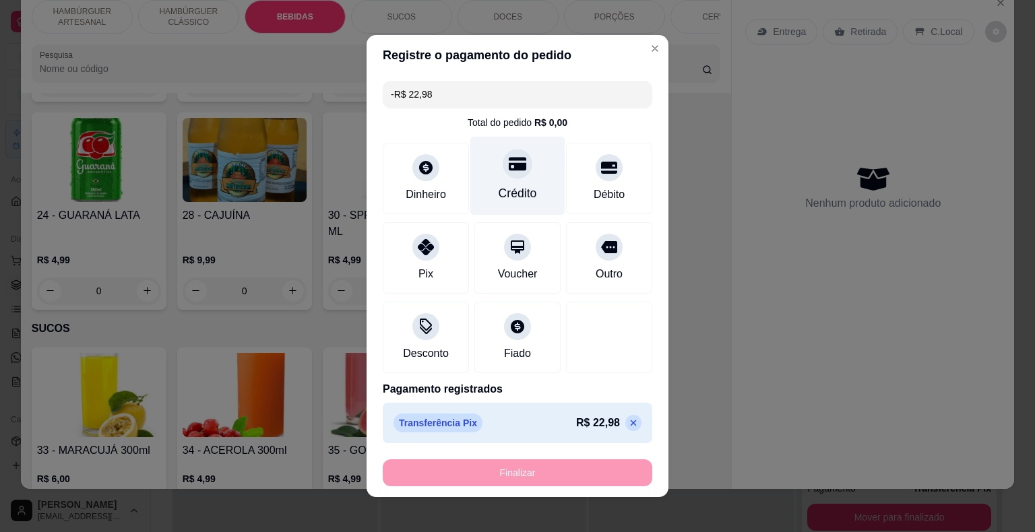
scroll to position [1546, 0]
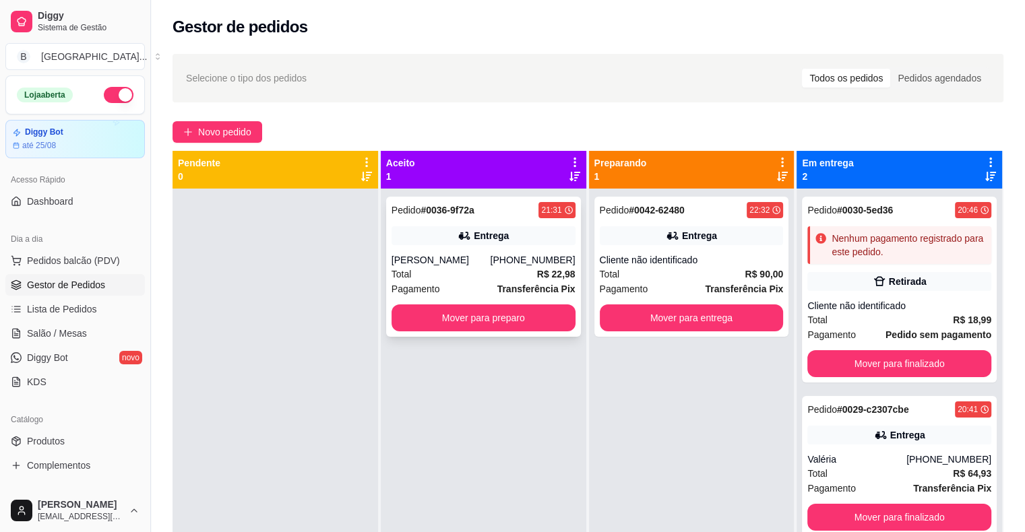
click at [480, 291] on div "Pagamento Transferência Pix" at bounding box center [483, 289] width 184 height 15
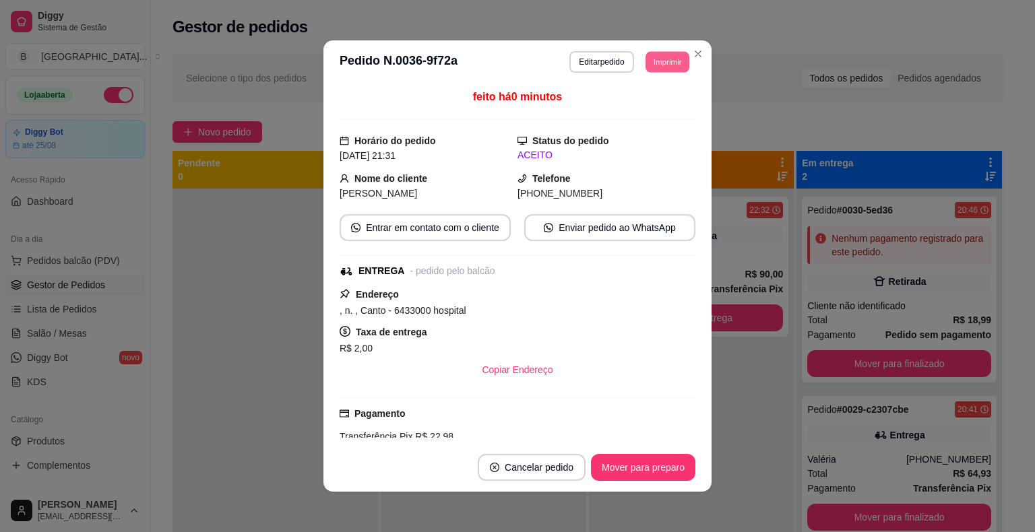
click at [663, 55] on button "Imprimir" at bounding box center [667, 61] width 44 height 21
click at [636, 106] on button "IMPRESSORA" at bounding box center [637, 109] width 98 height 22
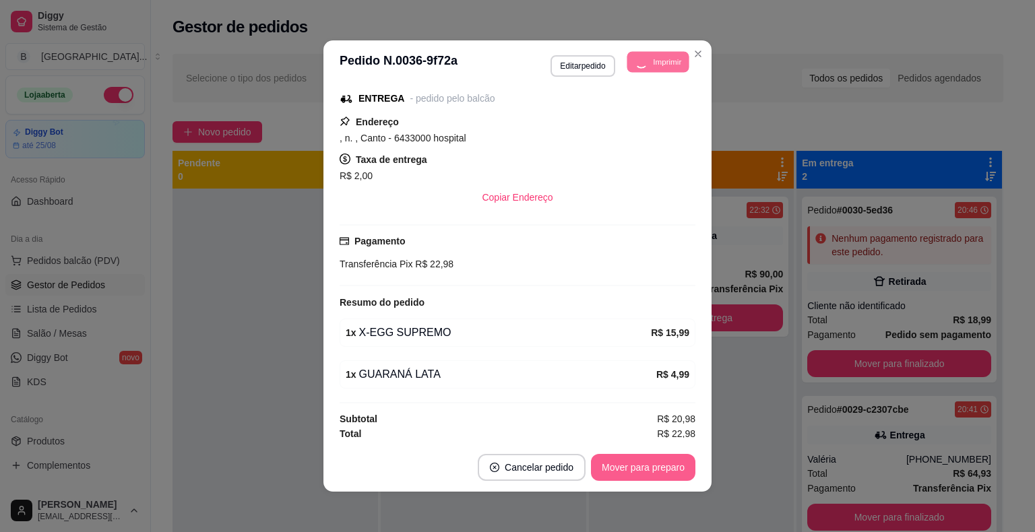
scroll to position [173, 0]
click at [637, 462] on button "Mover para preparo" at bounding box center [643, 467] width 104 height 27
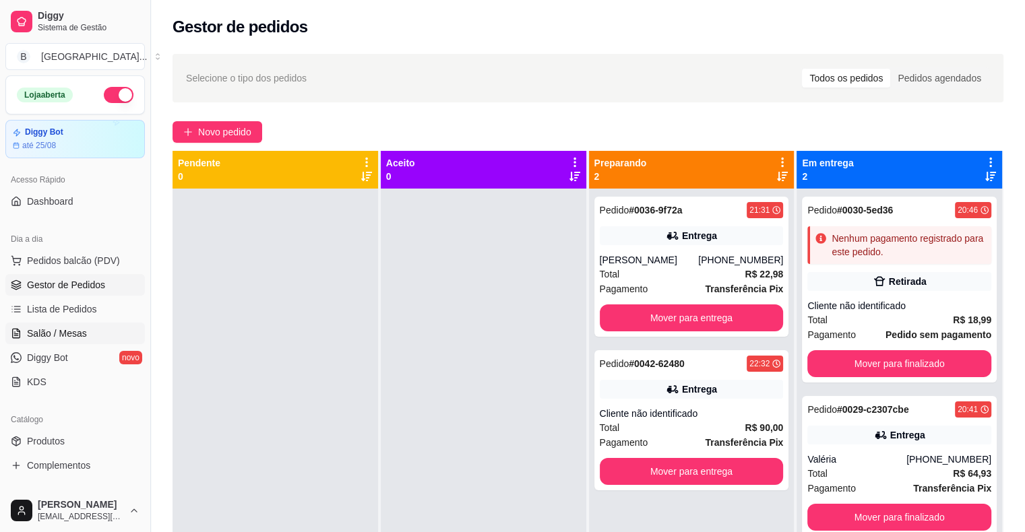
click at [59, 327] on span "Salão / Mesas" at bounding box center [57, 333] width 60 height 13
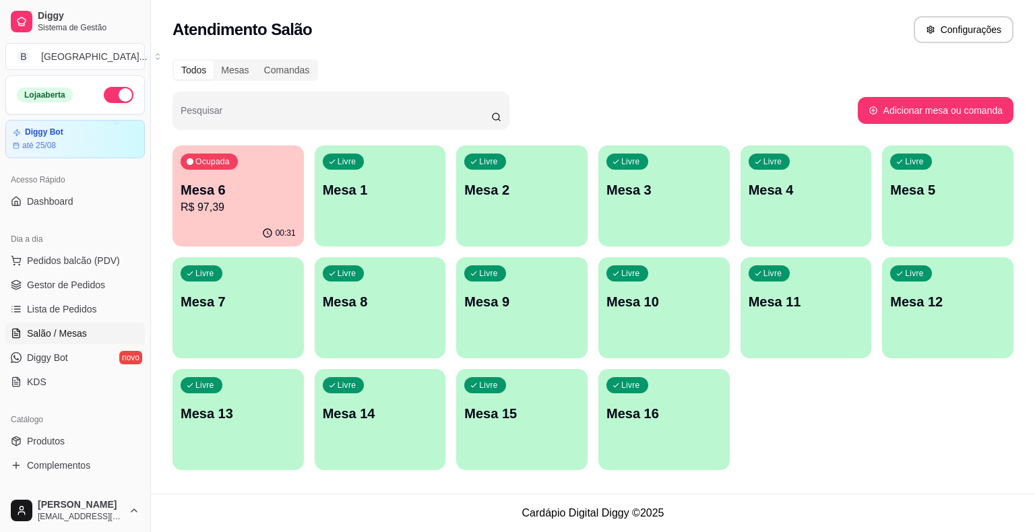
click at [256, 183] on p "Mesa 6" at bounding box center [238, 190] width 115 height 19
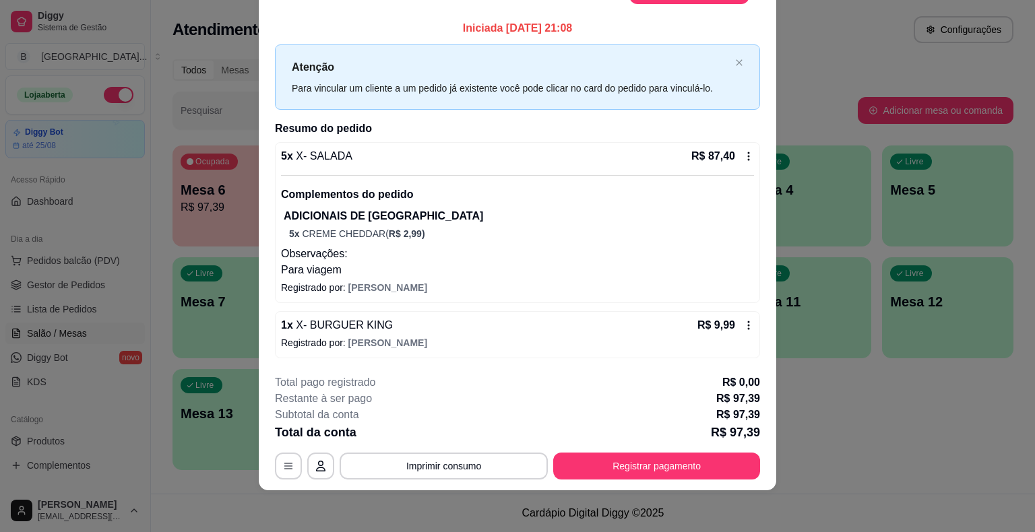
scroll to position [38, 0]
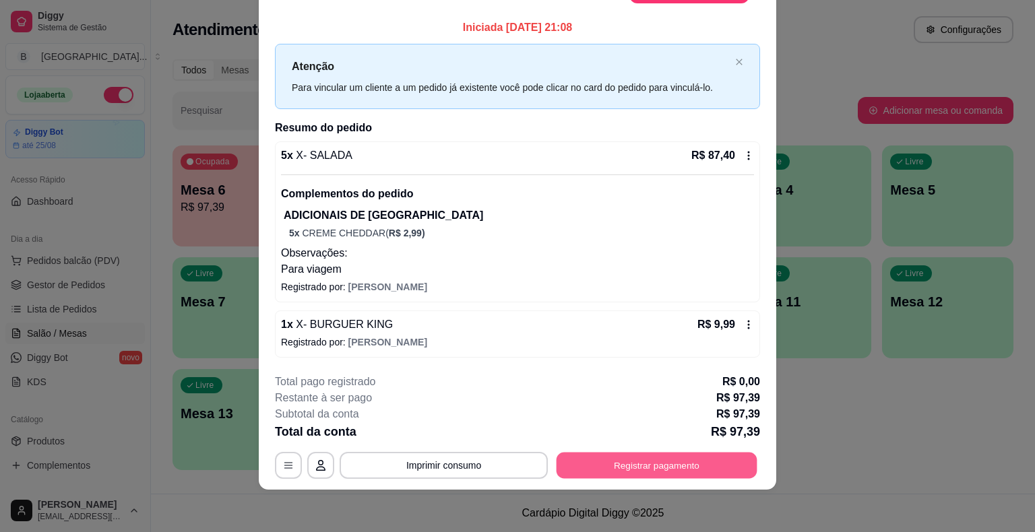
click at [660, 462] on button "Registrar pagamento" at bounding box center [657, 466] width 201 height 26
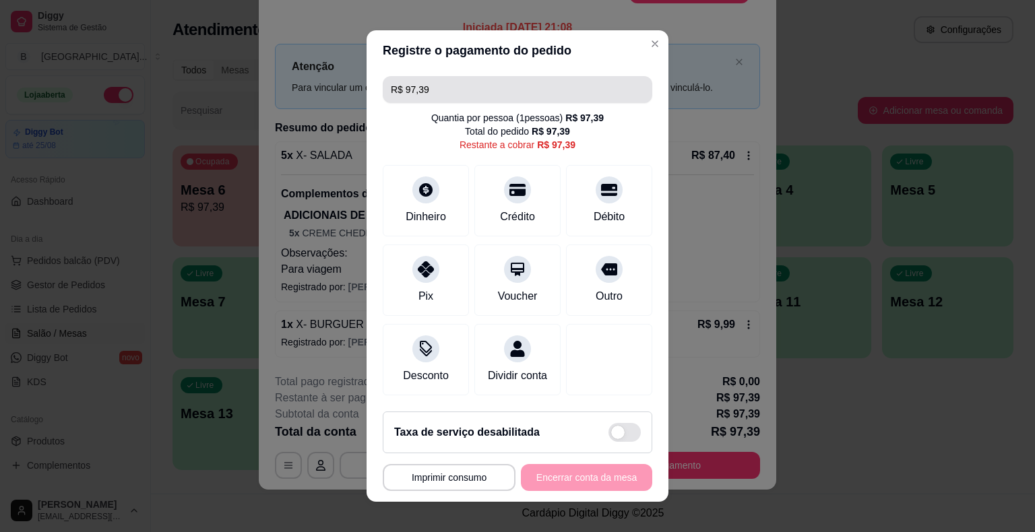
click at [525, 96] on input "R$ 97,39" at bounding box center [517, 89] width 253 height 27
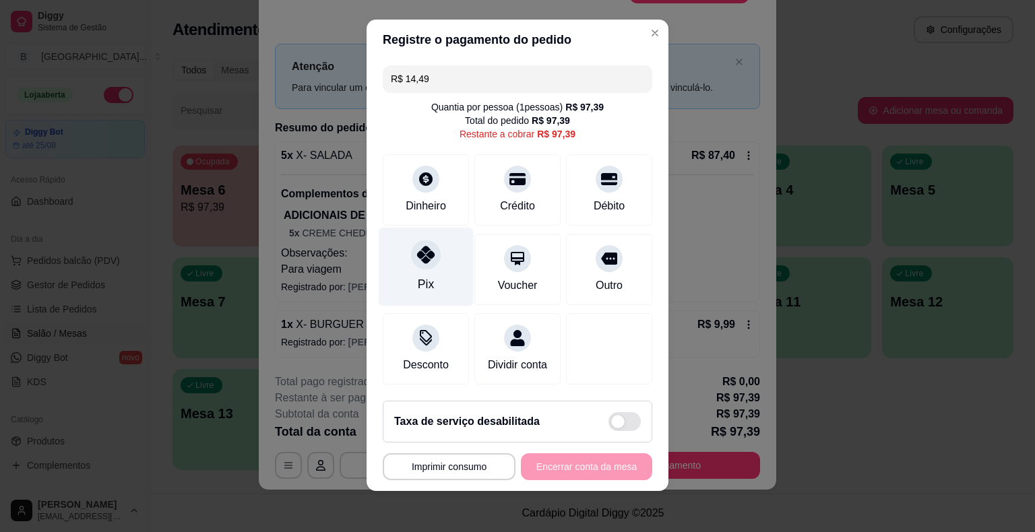
scroll to position [12, 0]
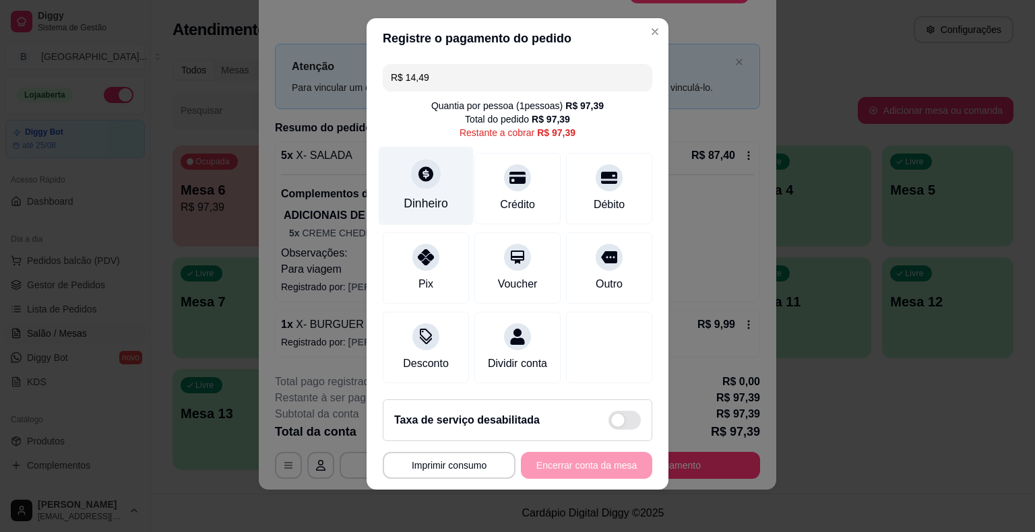
type input "R$ 14,49"
click at [428, 205] on div "Dinheiro" at bounding box center [426, 204] width 44 height 18
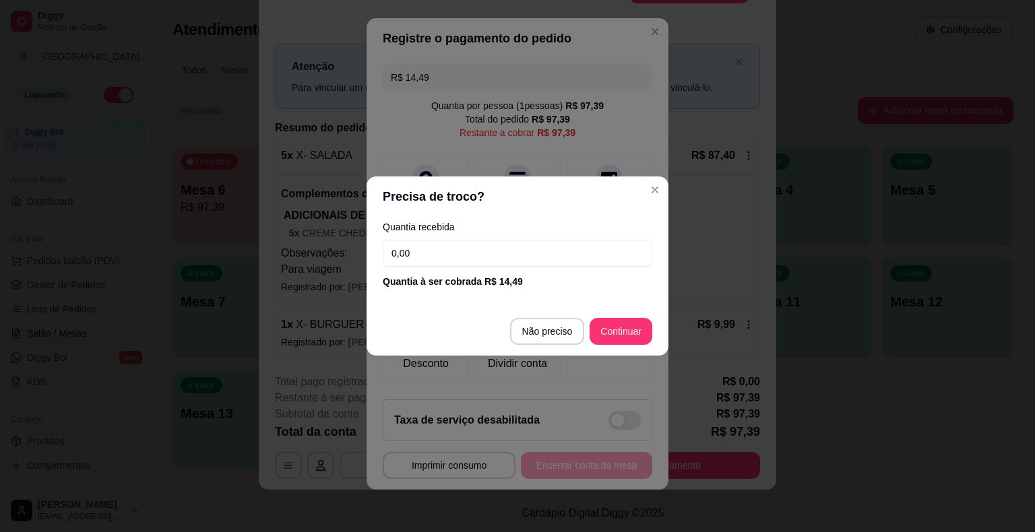
click at [443, 260] on input "0,00" at bounding box center [517, 253] width 269 height 27
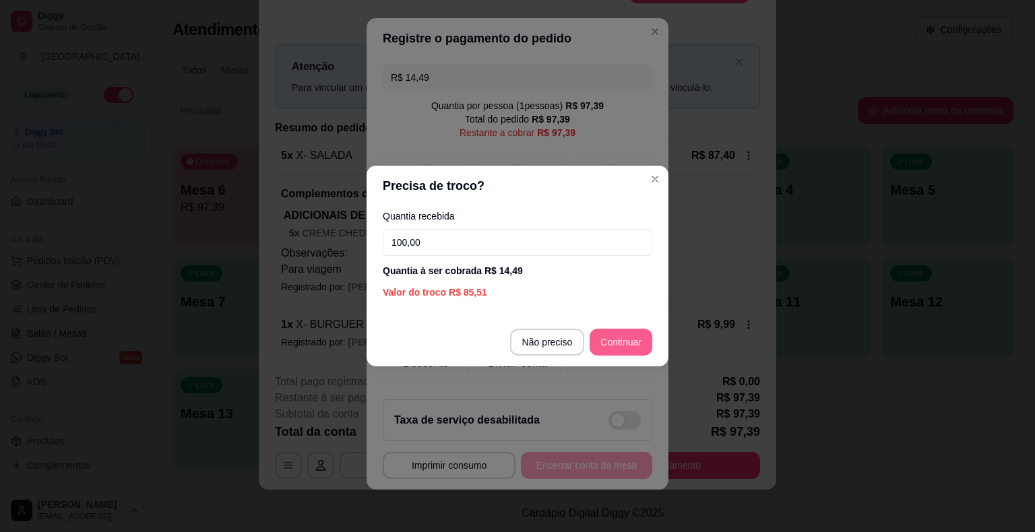
type input "100,00"
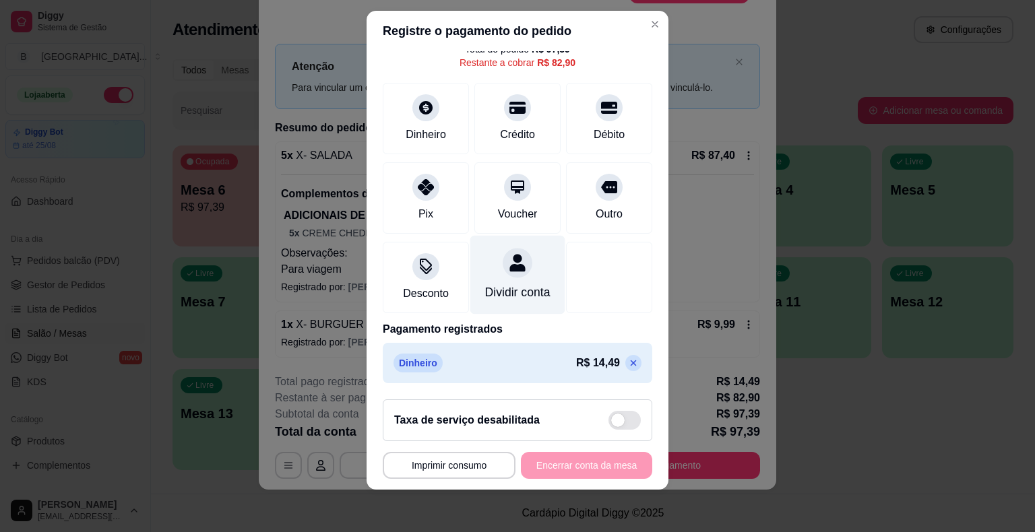
scroll to position [0, 0]
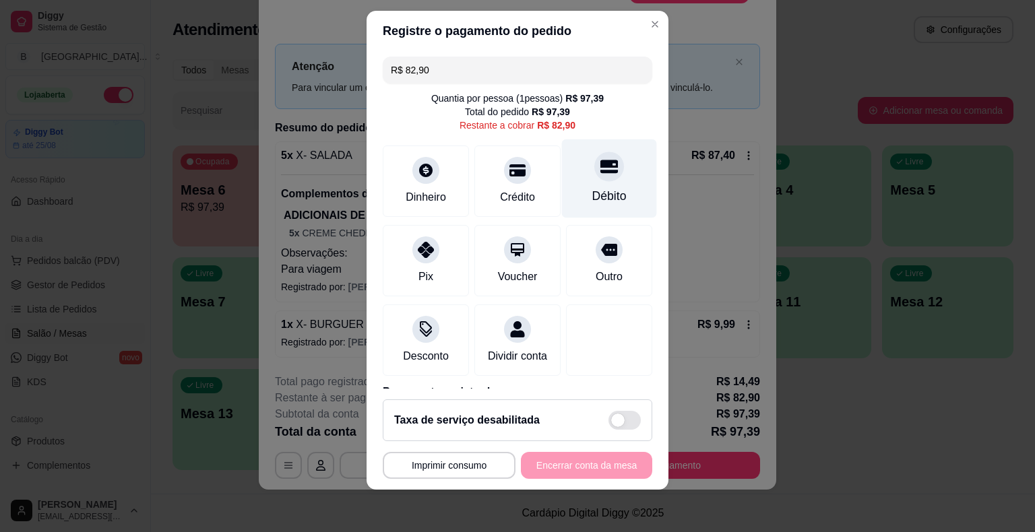
click at [567, 187] on div "Débito" at bounding box center [609, 178] width 95 height 79
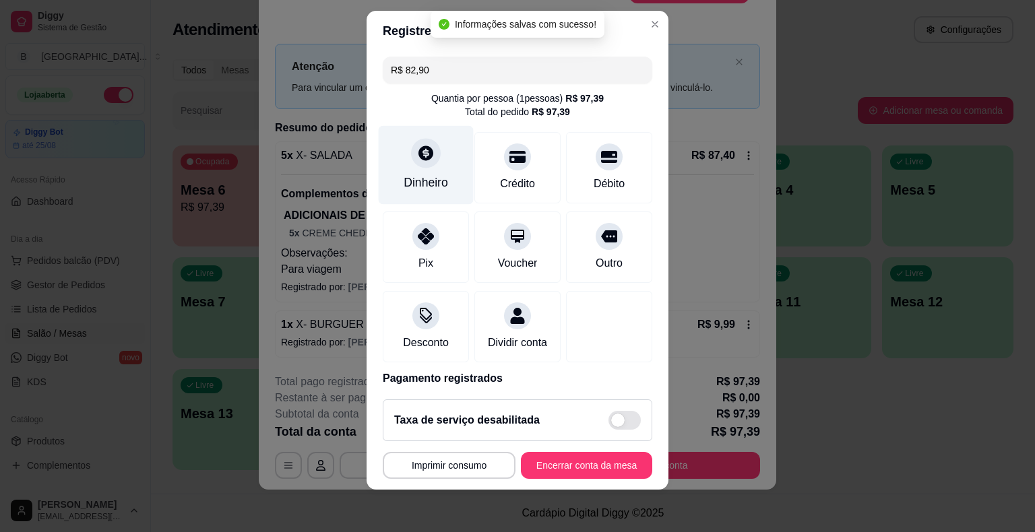
type input "R$ 0,00"
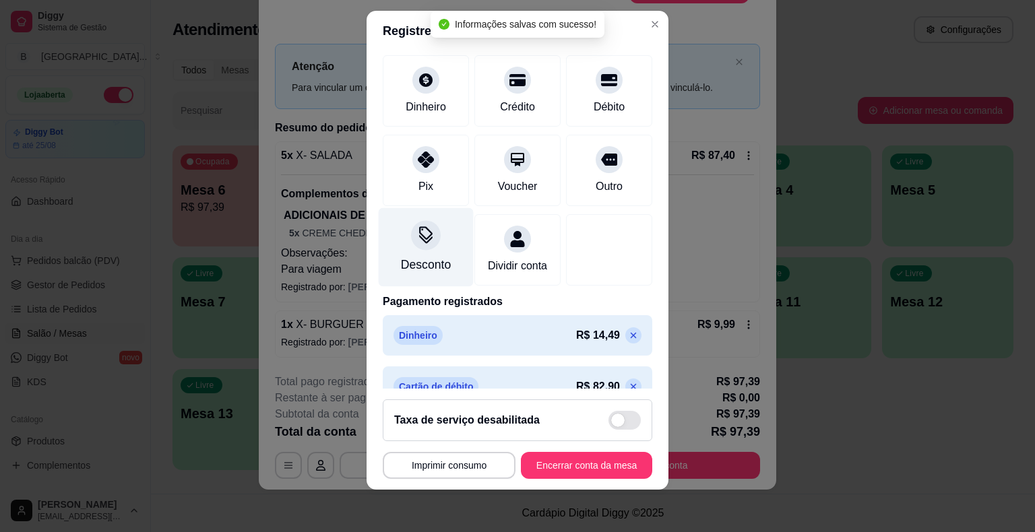
scroll to position [115, 0]
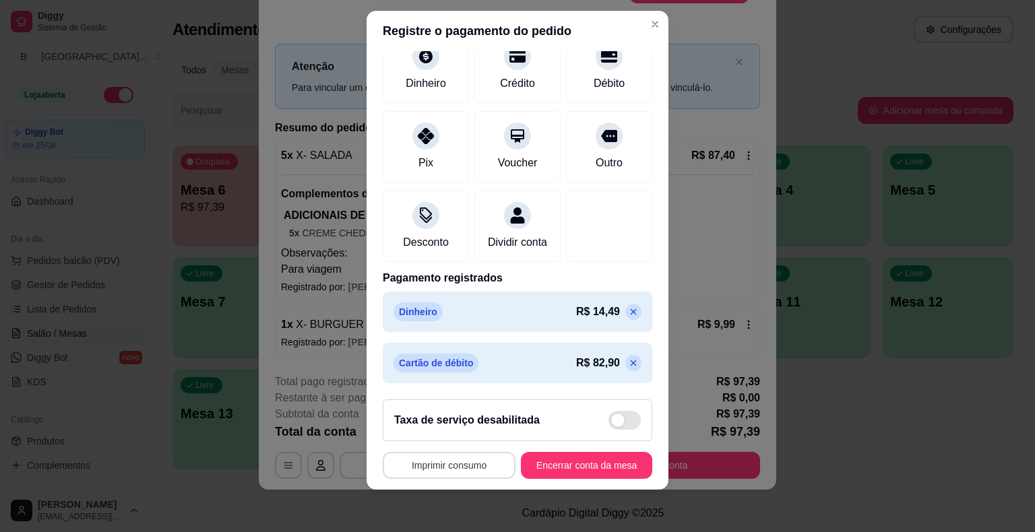
click at [447, 455] on button "Imprimir consumo" at bounding box center [449, 465] width 133 height 27
click at [433, 398] on button "IMPRESSORA" at bounding box center [445, 406] width 94 height 21
click at [580, 465] on button "Encerrar conta da mesa" at bounding box center [586, 465] width 127 height 26
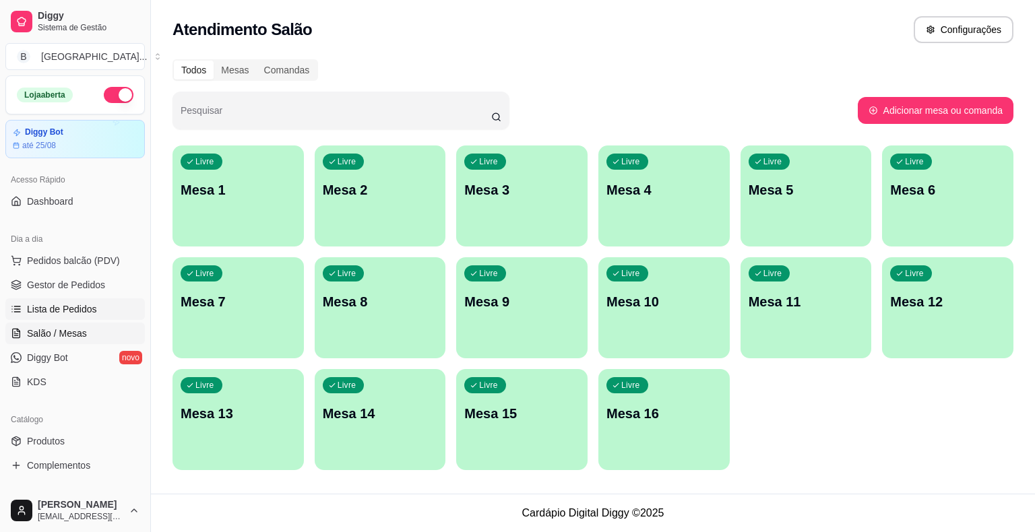
click at [90, 307] on span "Lista de Pedidos" at bounding box center [62, 309] width 70 height 13
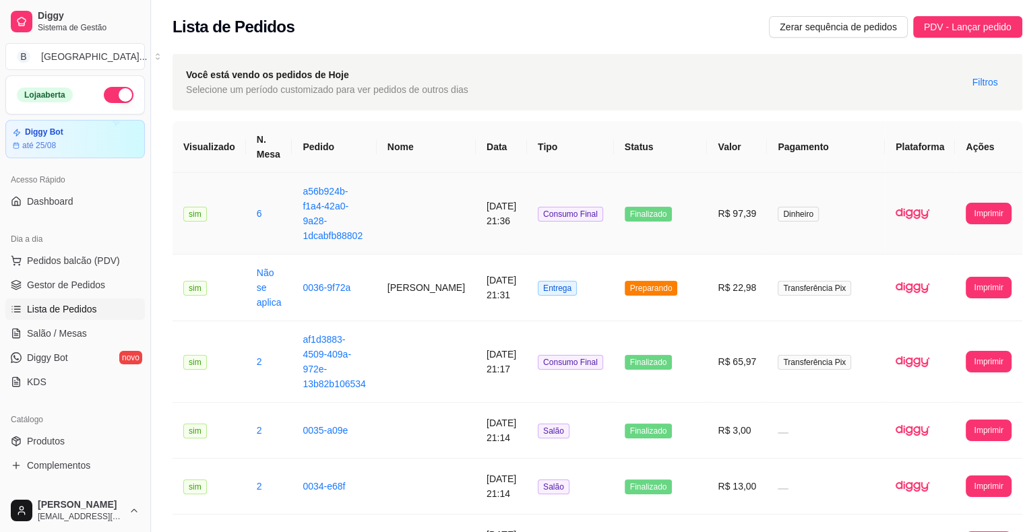
click at [417, 209] on td at bounding box center [426, 214] width 99 height 82
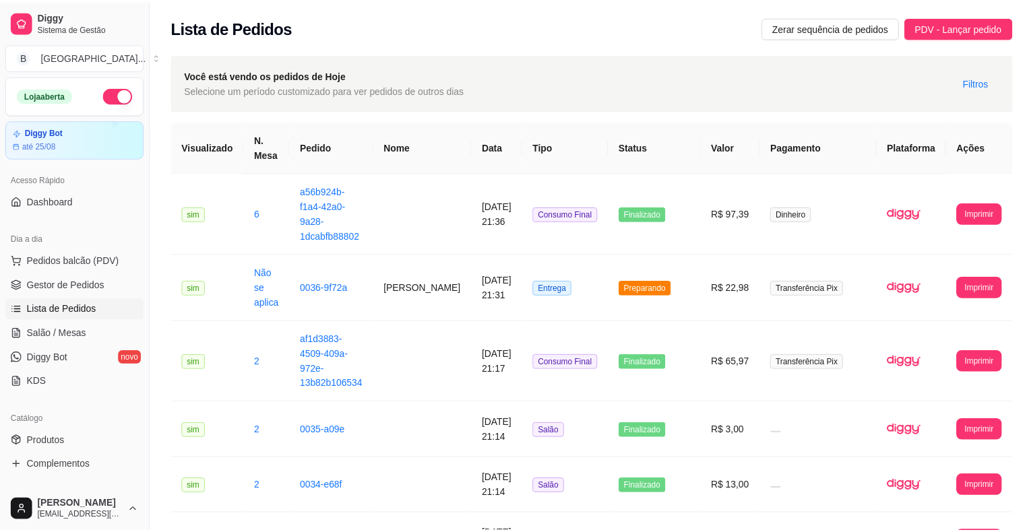
scroll to position [67, 0]
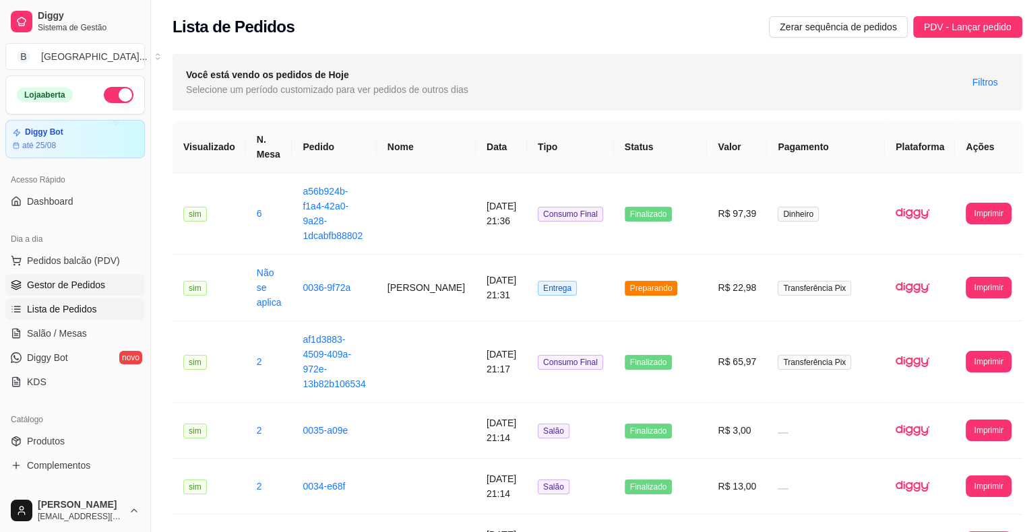
click at [75, 276] on link "Gestor de Pedidos" at bounding box center [74, 285] width 139 height 22
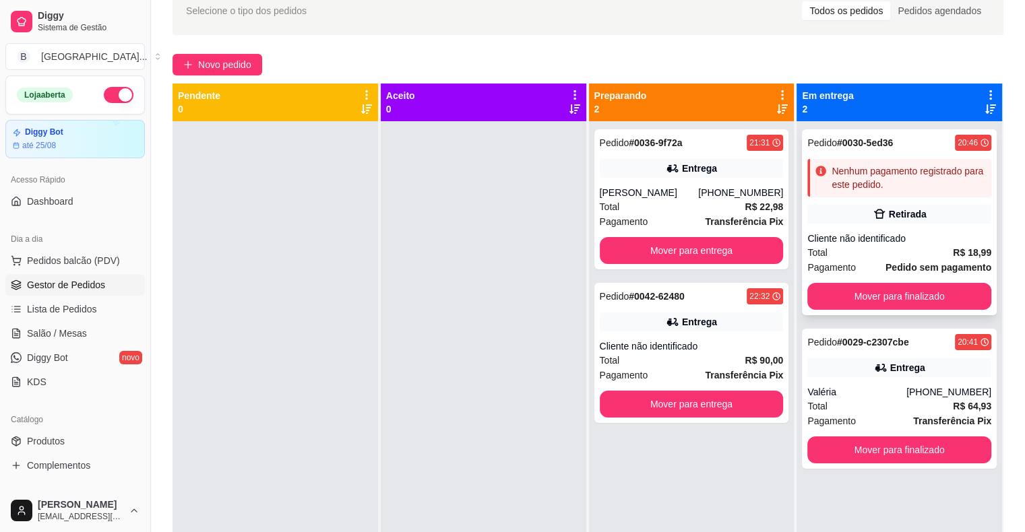
click at [937, 252] on div "Total R$ 18,99" at bounding box center [899, 252] width 184 height 15
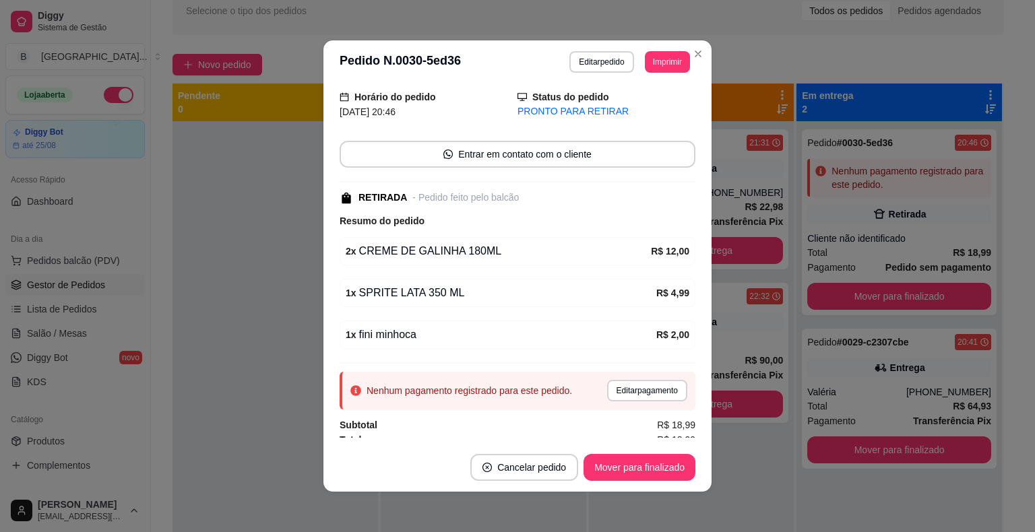
scroll to position [81, 0]
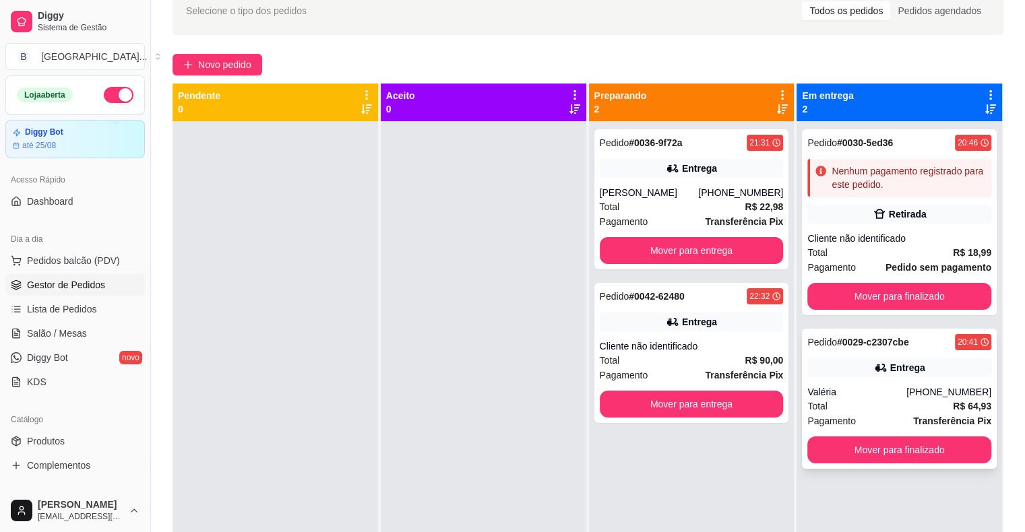
click at [860, 361] on div "Entrega" at bounding box center [899, 367] width 184 height 19
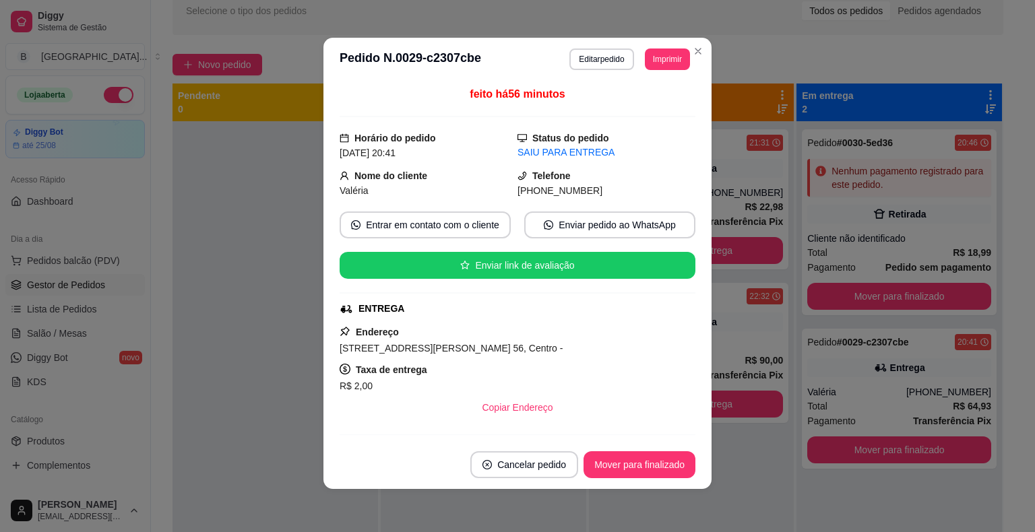
scroll to position [377, 0]
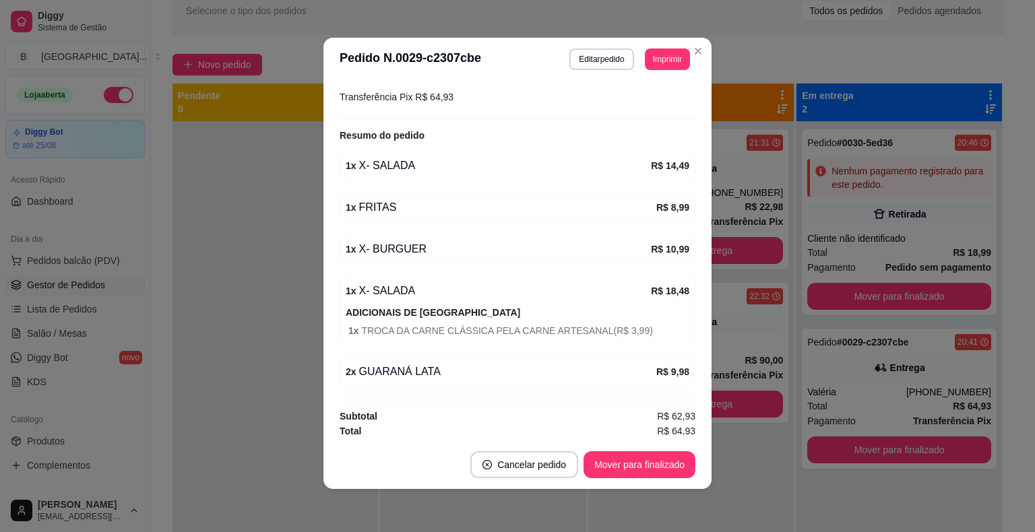
click at [626, 484] on footer "Cancelar pedido Mover para finalizado" at bounding box center [517, 465] width 388 height 49
click at [626, 464] on button "Mover para finalizado" at bounding box center [639, 465] width 108 height 26
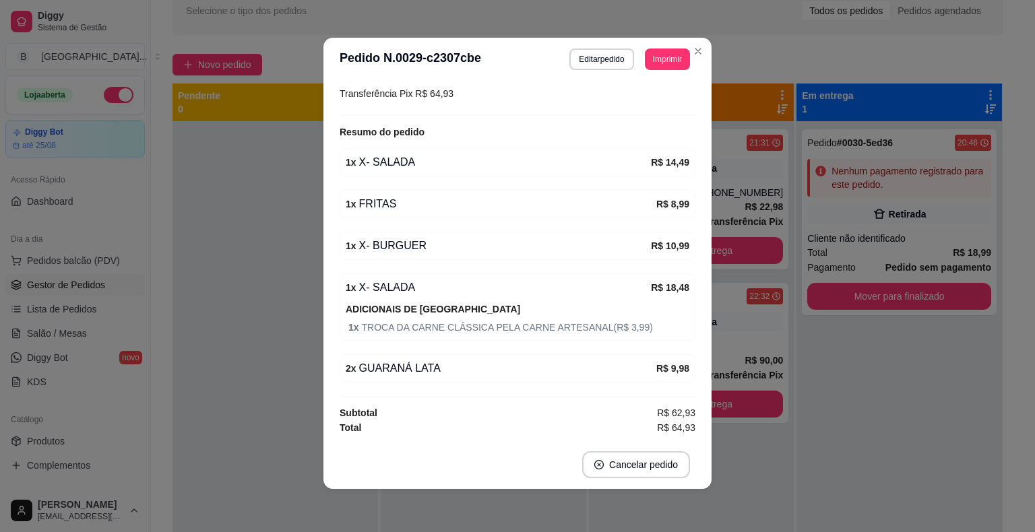
scroll to position [347, 0]
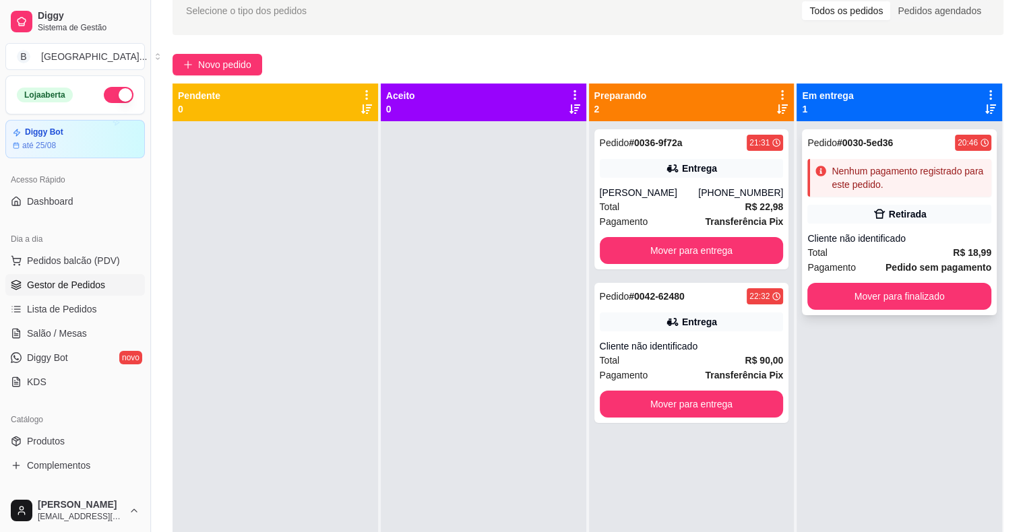
click at [889, 213] on div "Retirada" at bounding box center [908, 214] width 38 height 13
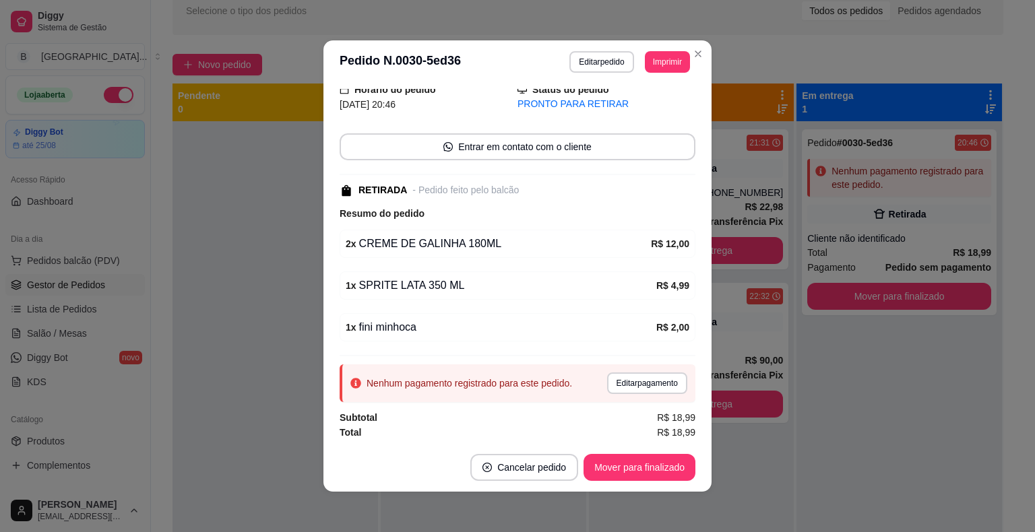
scroll to position [3, 0]
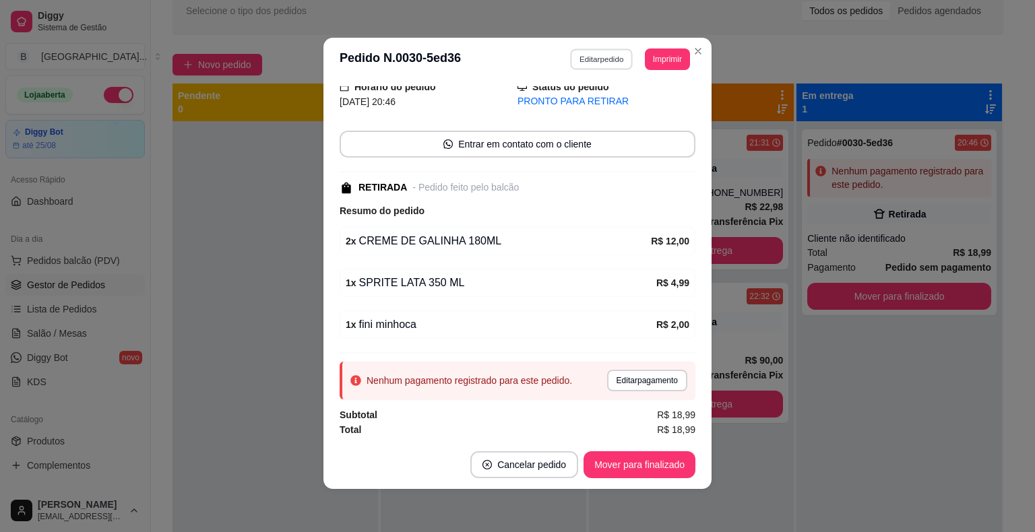
click at [604, 61] on button "Editar pedido" at bounding box center [602, 59] width 63 height 21
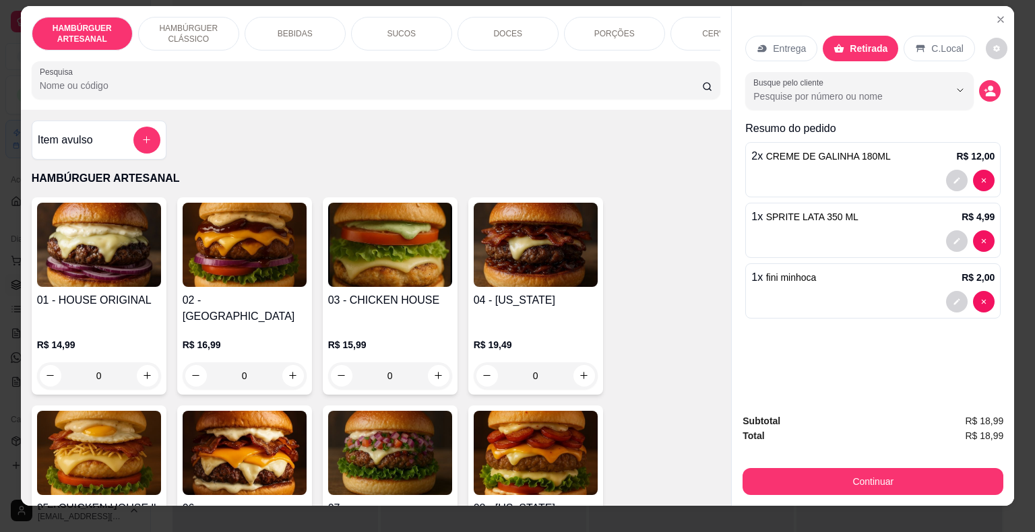
scroll to position [0, 0]
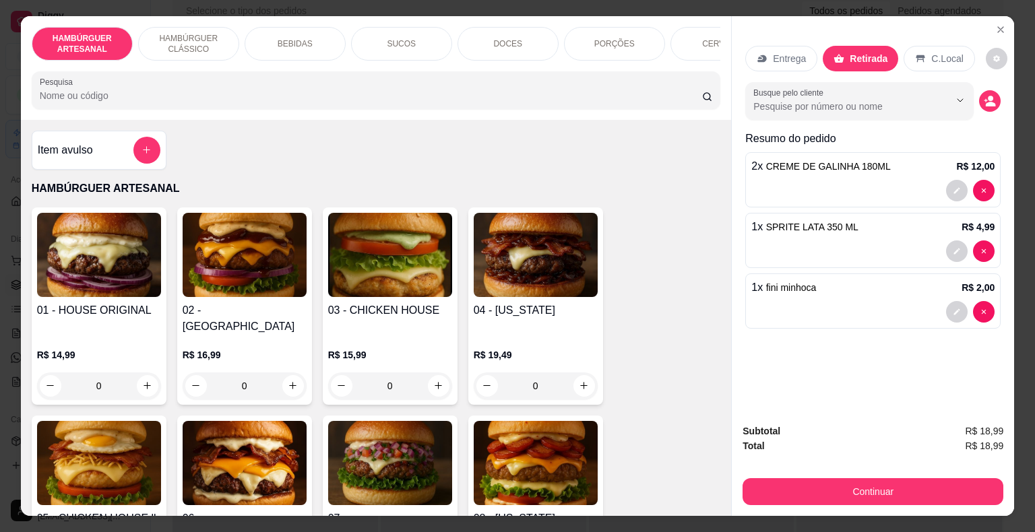
click at [577, 34] on div "PORÇÕES" at bounding box center [614, 44] width 101 height 34
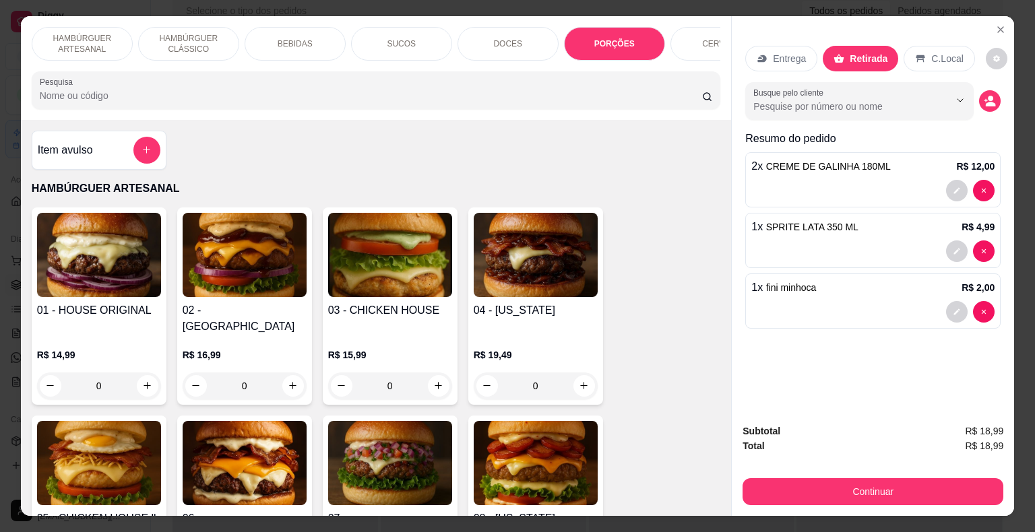
scroll to position [32, 0]
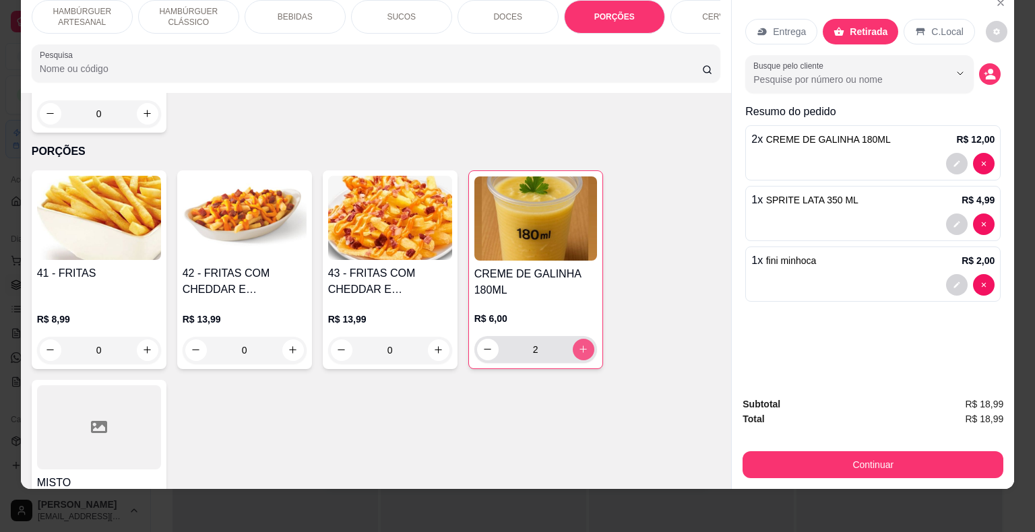
click at [588, 339] on button "increase-product-quantity" at bounding box center [584, 350] width 22 height 22
type input "3"
click at [760, 469] on div "Subtotal R$ 24,99 Total R$ 24,99 Continuar" at bounding box center [873, 437] width 282 height 103
click at [760, 464] on button "Continuar" at bounding box center [872, 464] width 261 height 27
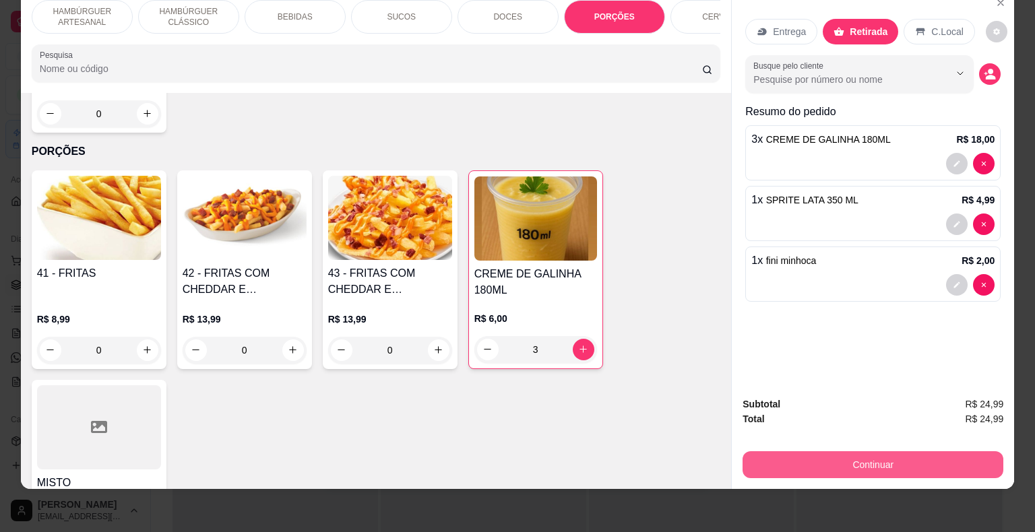
click at [839, 456] on button "Continuar" at bounding box center [872, 464] width 261 height 27
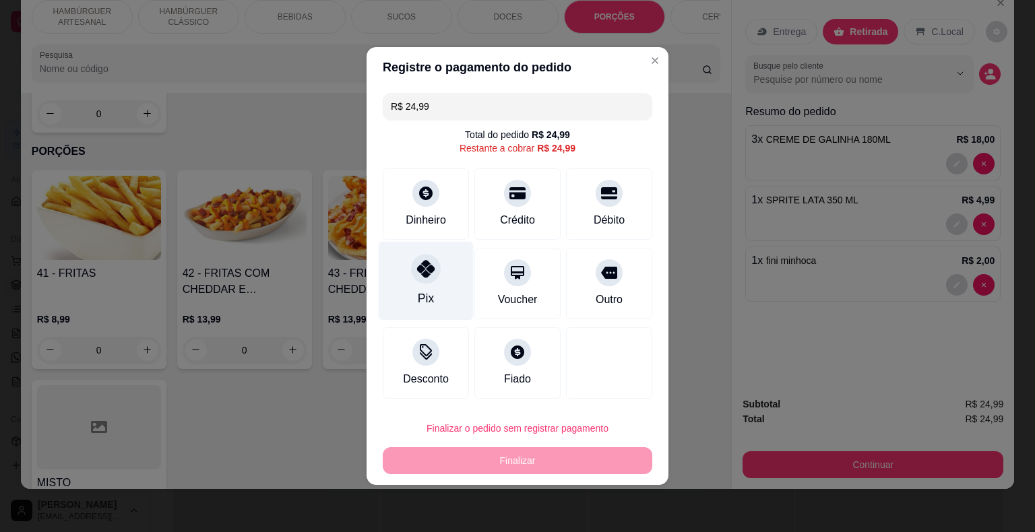
click at [428, 286] on div "Pix" at bounding box center [426, 281] width 95 height 79
type input "R$ 0,00"
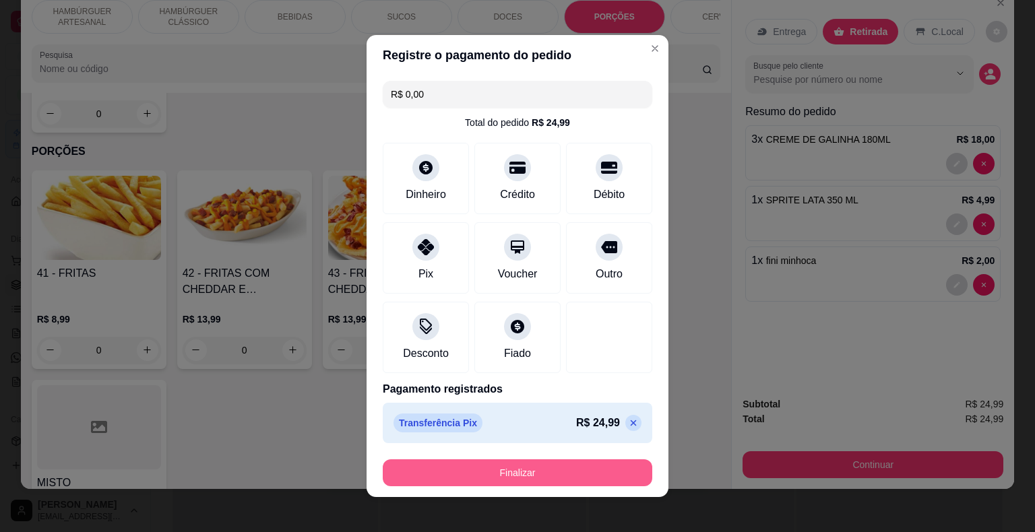
click at [531, 470] on button "Finalizar" at bounding box center [517, 472] width 269 height 27
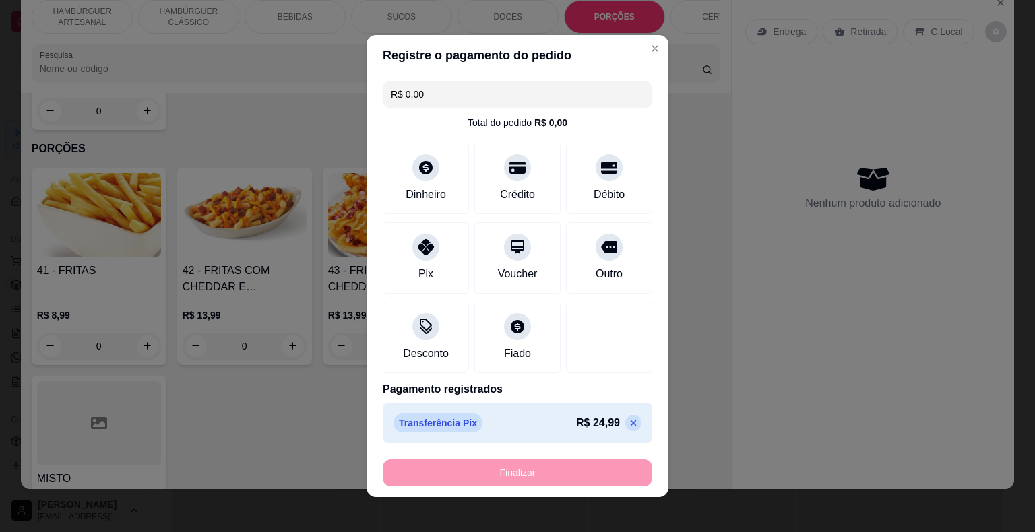
type input "0"
type input "-R$ 24,99"
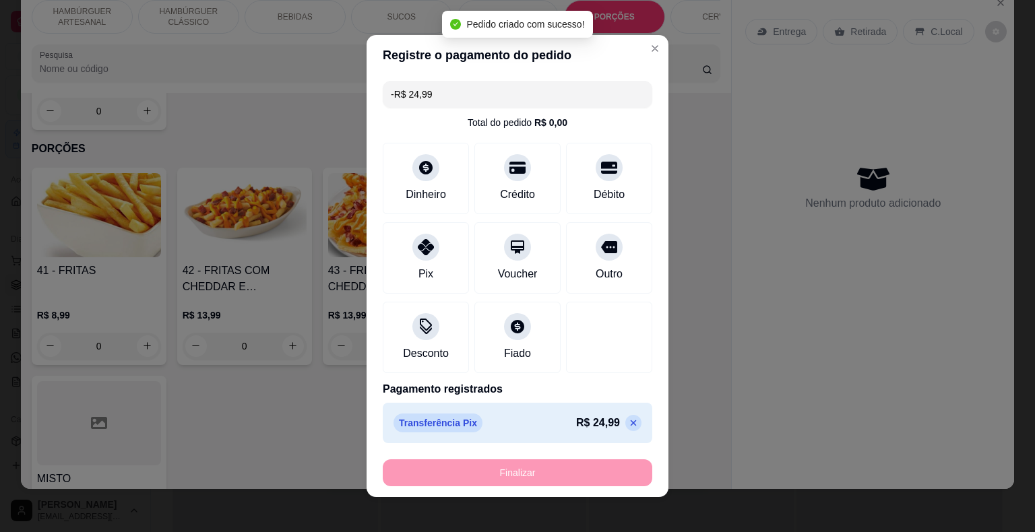
scroll to position [2756, 0]
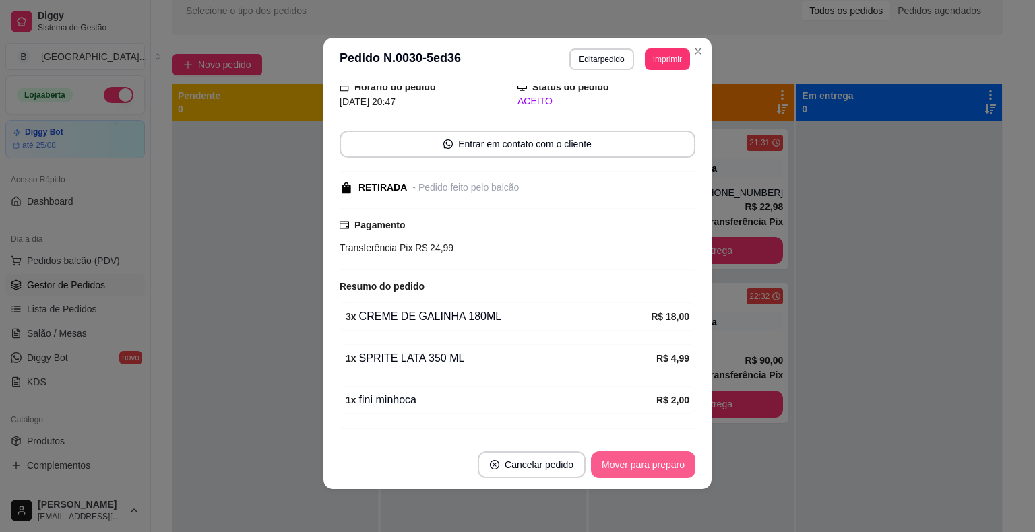
click at [633, 463] on button "Mover para preparo" at bounding box center [643, 464] width 104 height 27
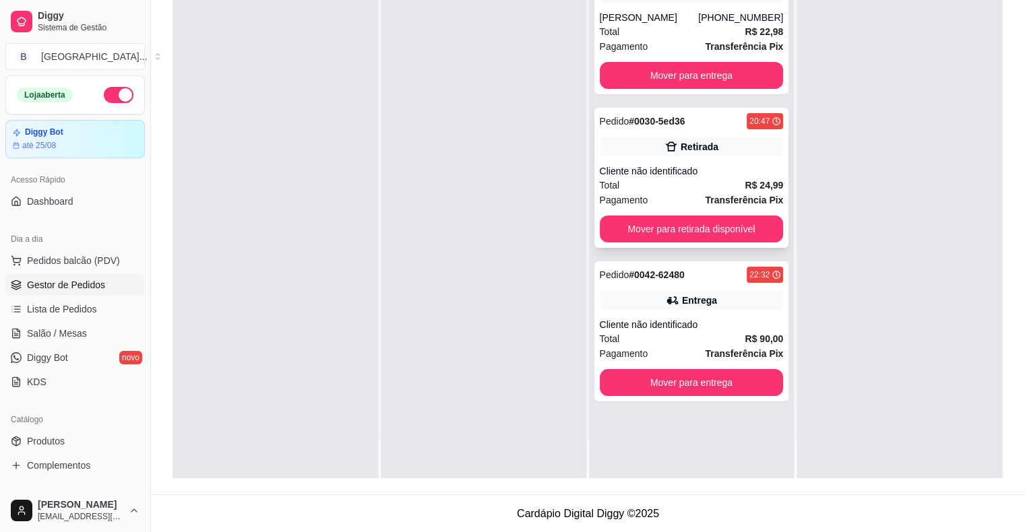
scroll to position [205, 0]
click at [671, 222] on button "Mover para retirada disponível" at bounding box center [692, 229] width 184 height 27
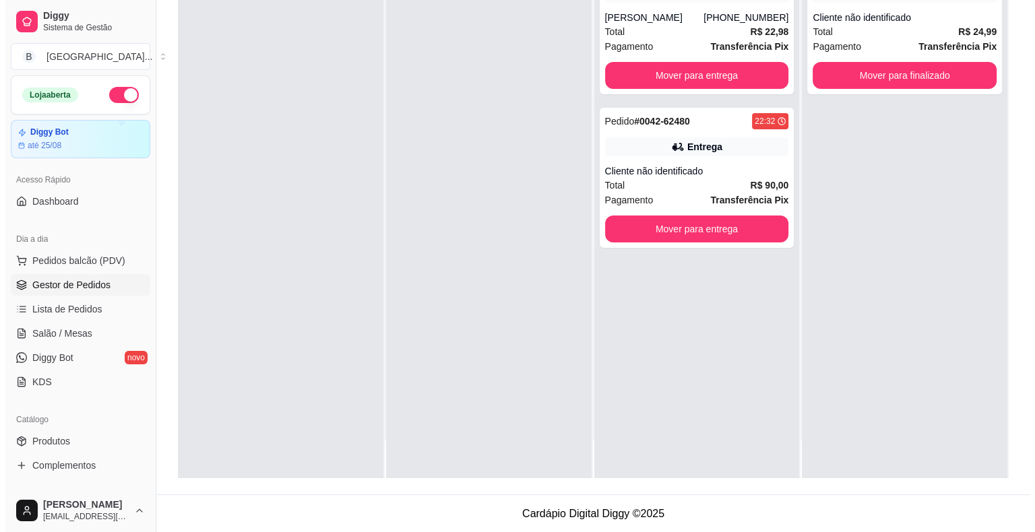
scroll to position [0, 0]
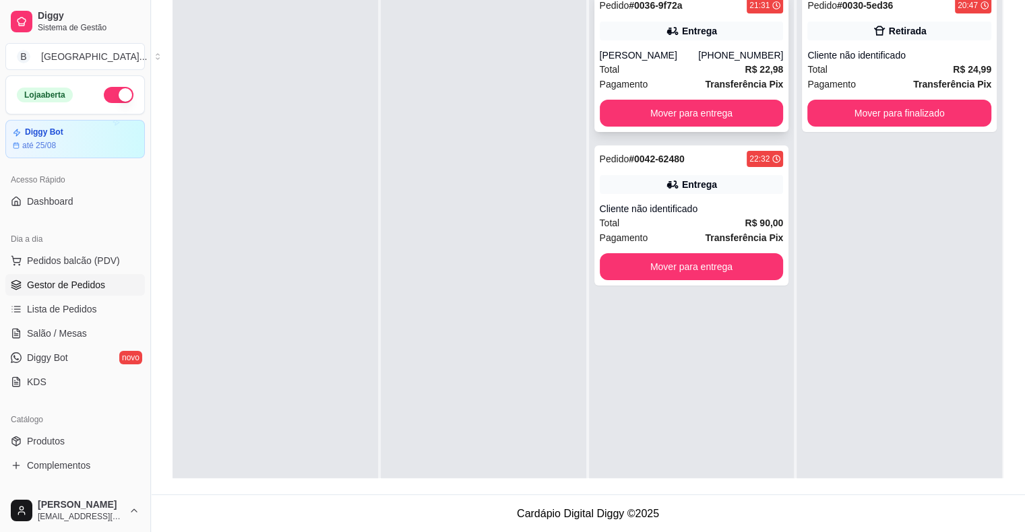
click at [678, 69] on div "Total R$ 22,98" at bounding box center [692, 69] width 184 height 15
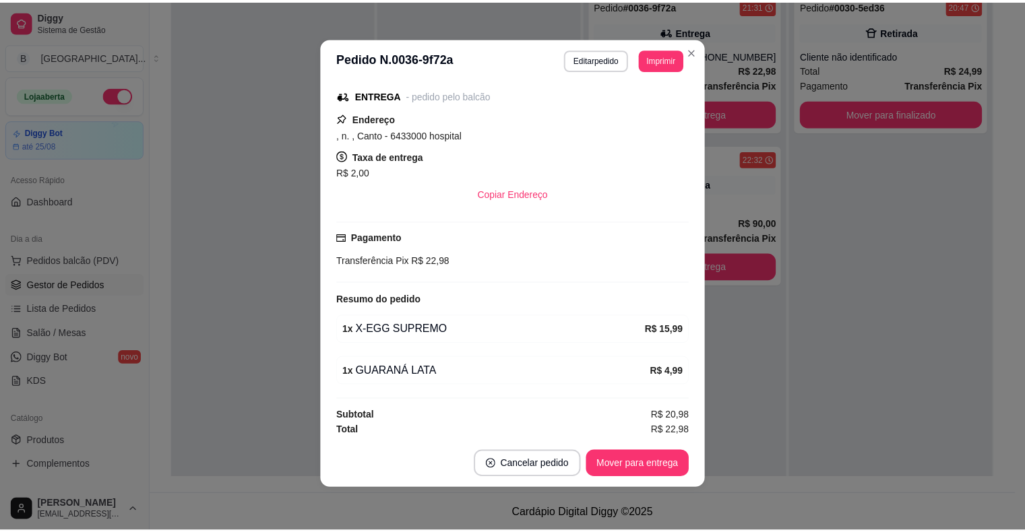
scroll to position [106, 0]
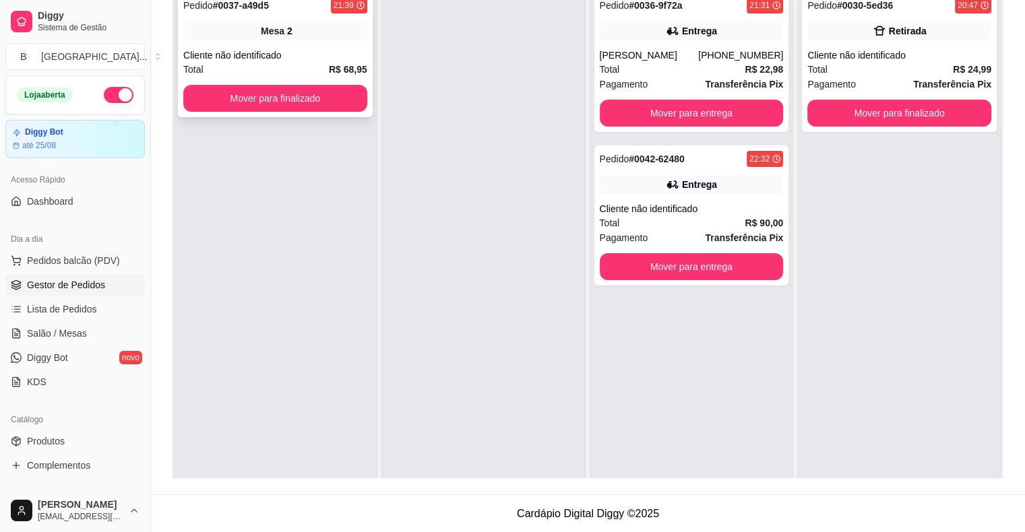
click at [311, 47] on div "Pedido # 0037-a49d5 21:39 Mesa 2 Cliente não identificado Total R$ 68,95 Mover …" at bounding box center [275, 54] width 195 height 125
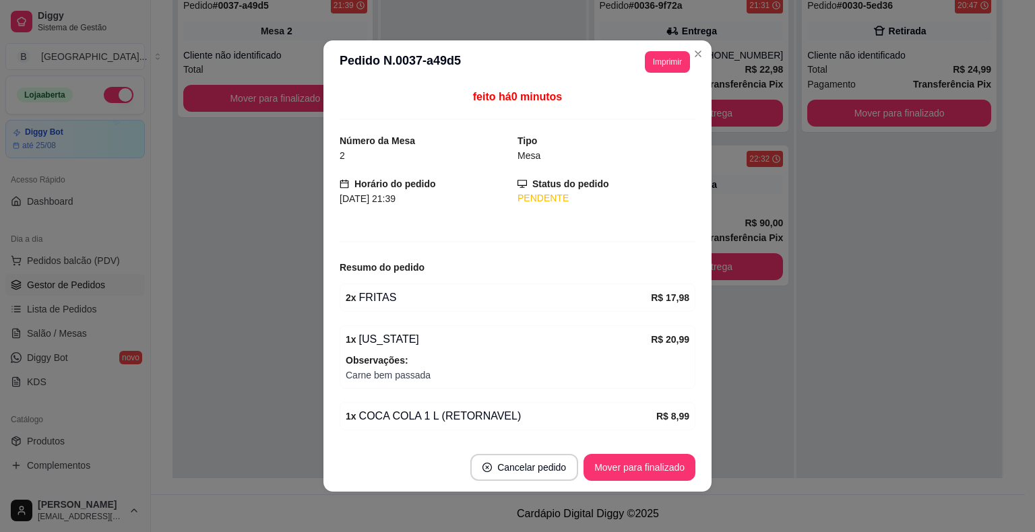
click at [642, 50] on header "**********" at bounding box center [517, 61] width 388 height 43
click at [671, 68] on button "Imprimir" at bounding box center [667, 62] width 45 height 22
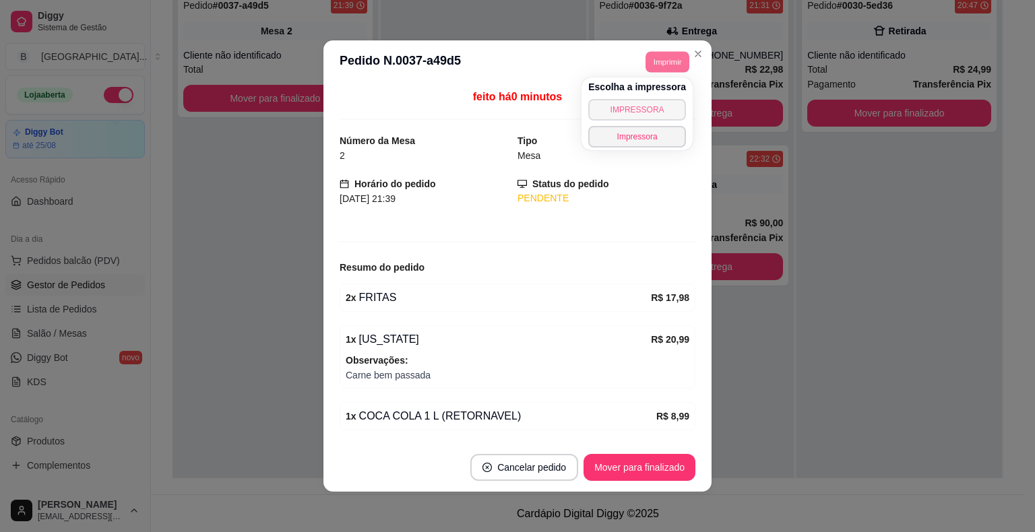
click at [659, 119] on button "IMPRESSORA" at bounding box center [637, 110] width 98 height 22
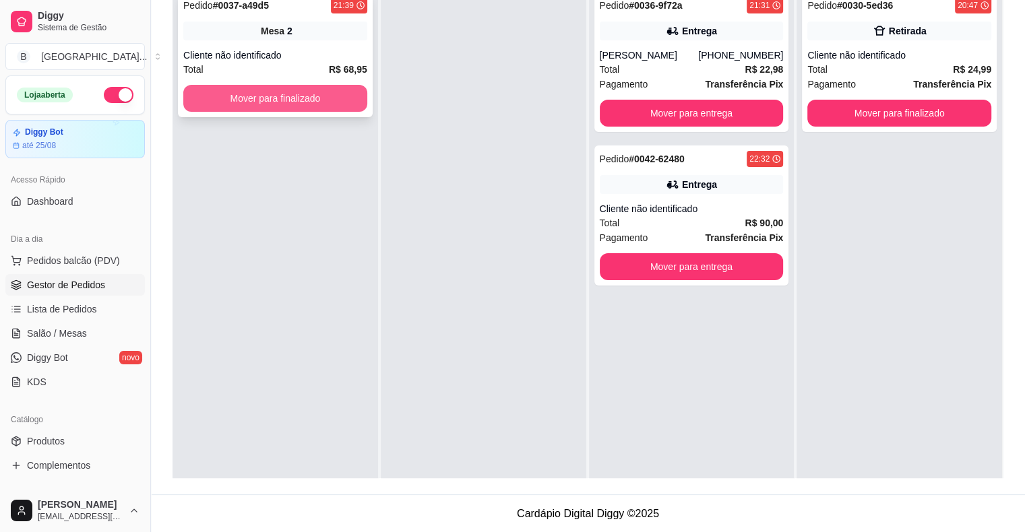
click at [328, 104] on button "Mover para finalizado" at bounding box center [275, 98] width 184 height 27
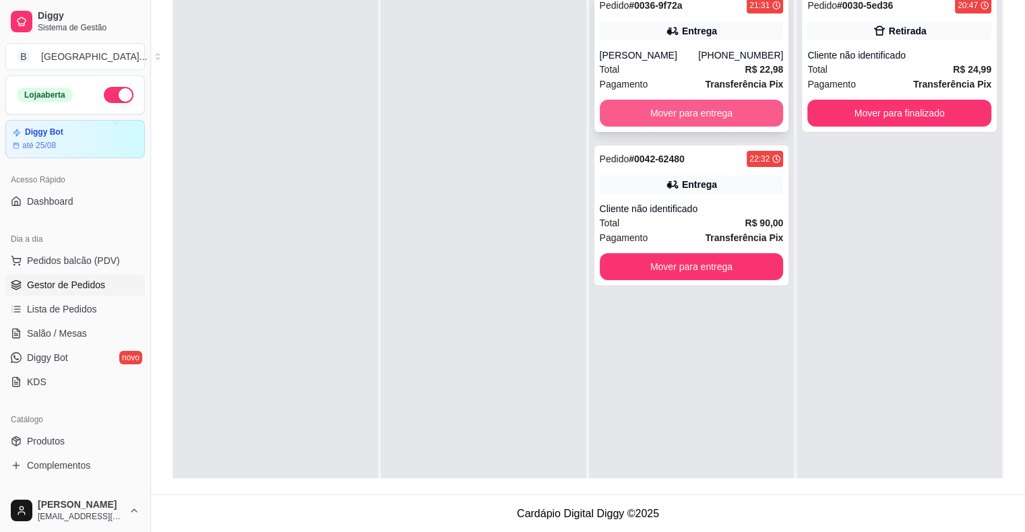
click at [644, 108] on button "Mover para entrega" at bounding box center [692, 113] width 184 height 27
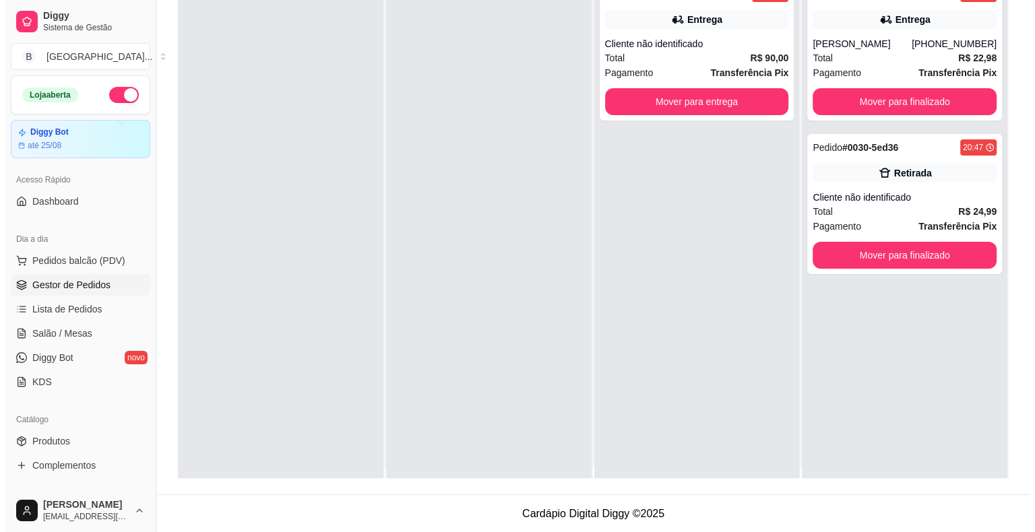
scroll to position [0, 0]
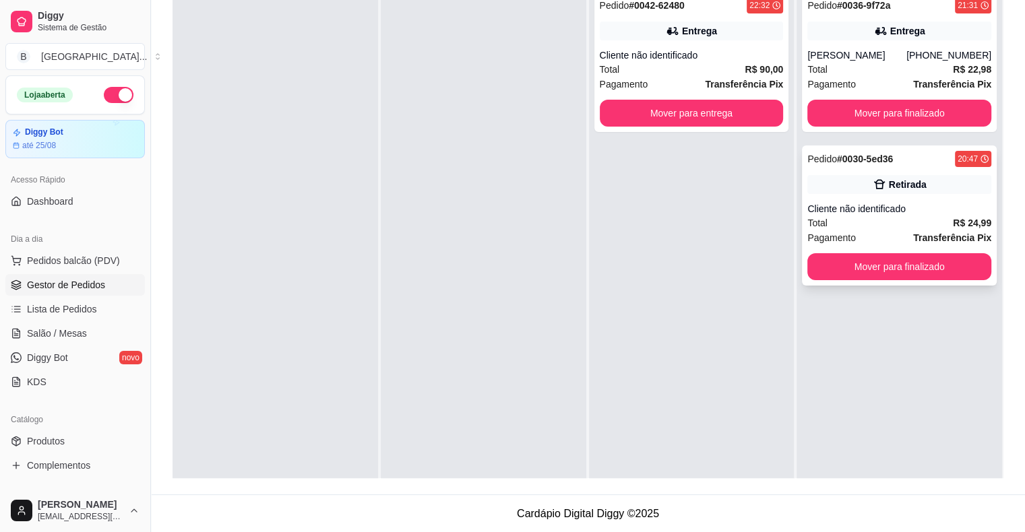
click at [887, 206] on div "Cliente não identificado" at bounding box center [899, 208] width 184 height 13
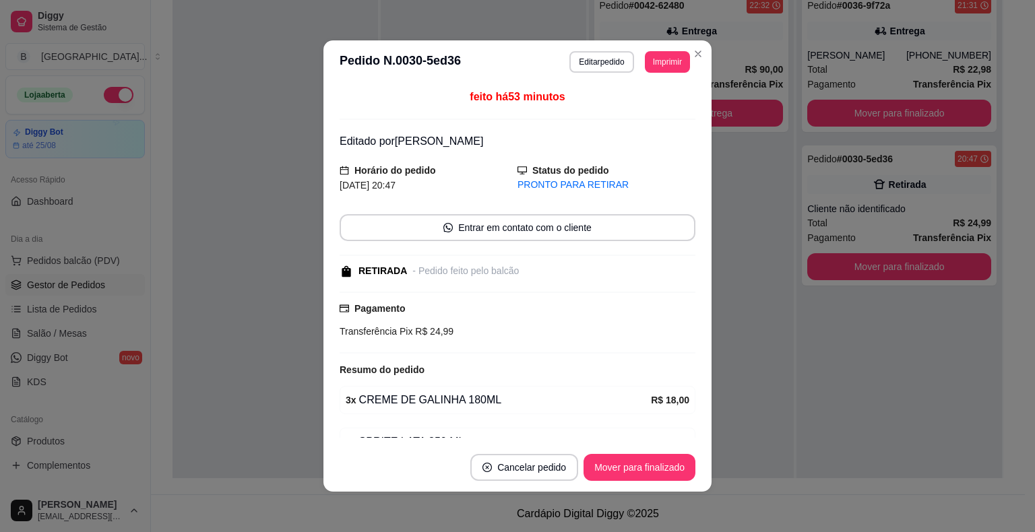
scroll to position [110, 0]
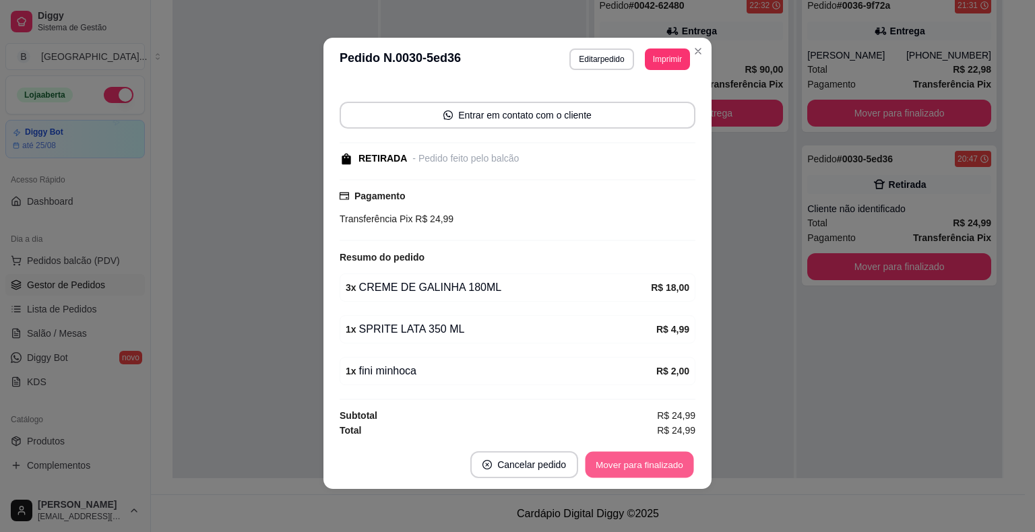
click at [662, 466] on button "Mover para finalizado" at bounding box center [639, 465] width 108 height 26
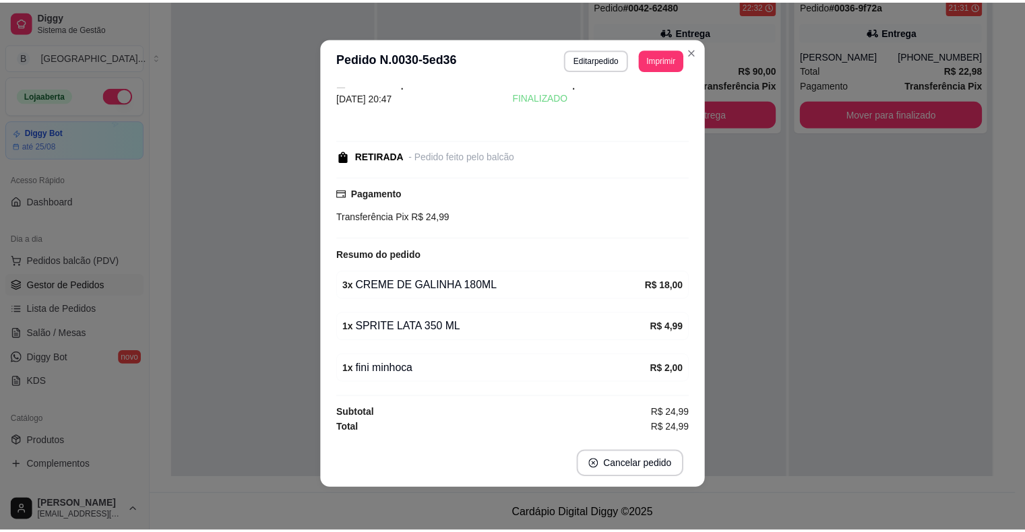
scroll to position [38, 0]
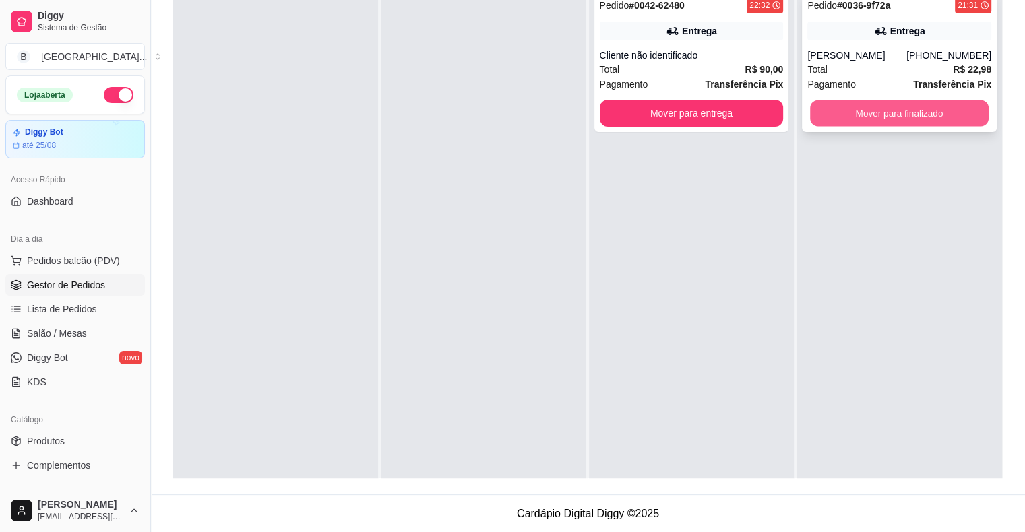
click at [901, 119] on button "Mover para finalizado" at bounding box center [899, 113] width 179 height 26
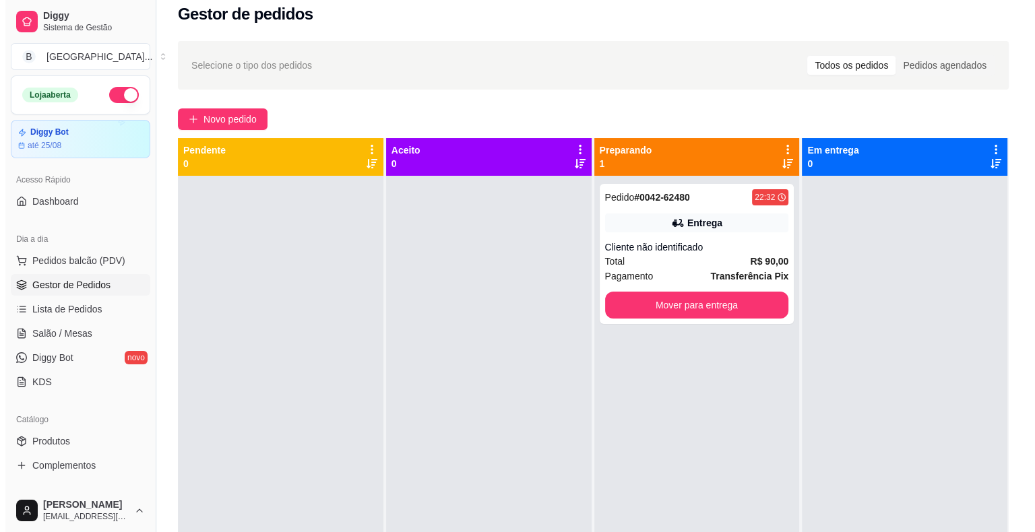
scroll to position [0, 0]
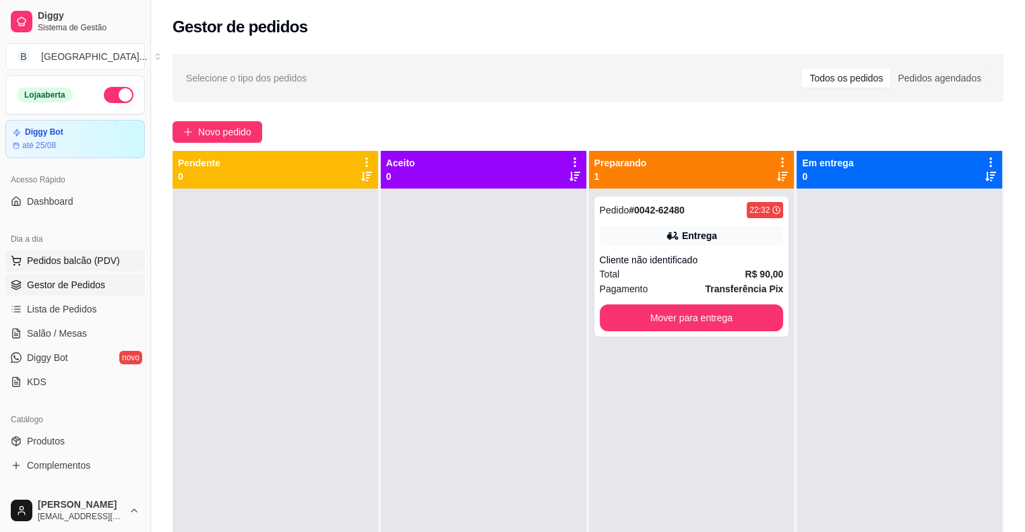
click at [107, 268] on button "Pedidos balcão (PDV)" at bounding box center [74, 261] width 139 height 22
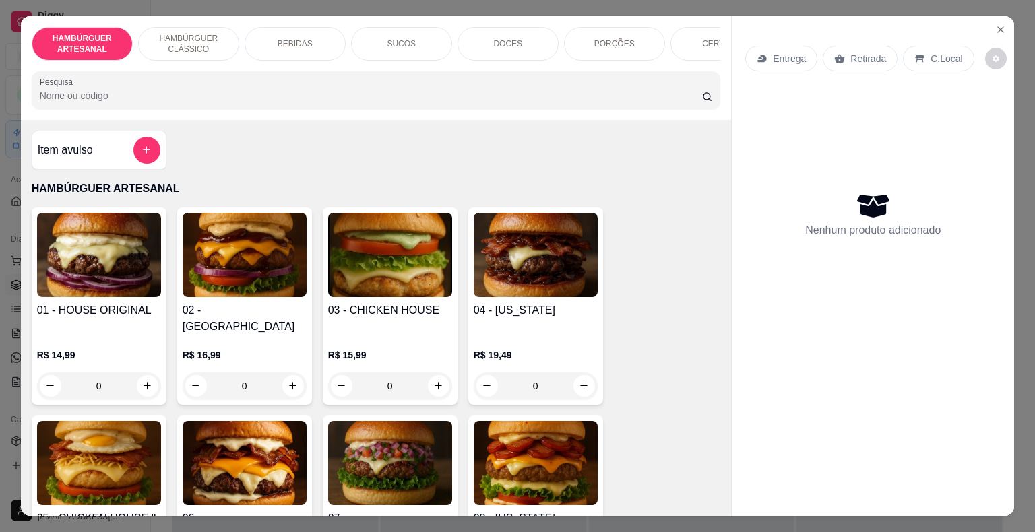
click at [307, 34] on div "BEBIDAS" at bounding box center [295, 44] width 101 height 34
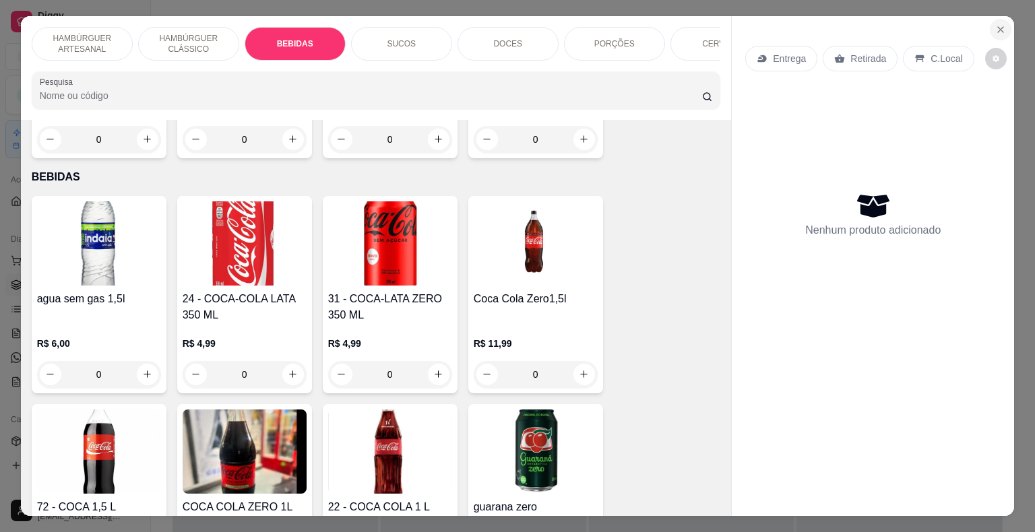
click at [998, 27] on icon "Close" at bounding box center [1000, 29] width 5 height 5
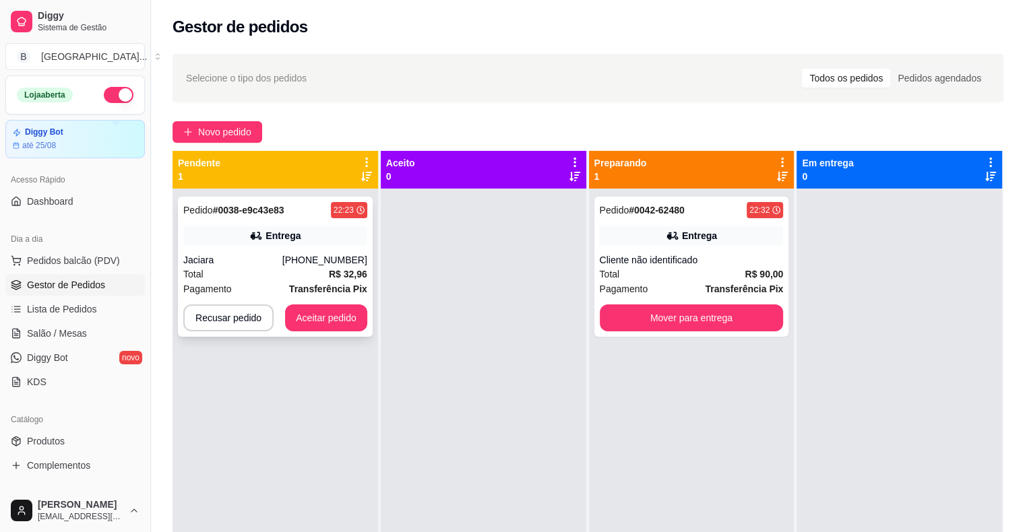
click at [272, 247] on div "Pedido # 0038-e9c43e83 22:23 Entrega Jaciara [PHONE_NUMBER] Total R$ 32,96 Paga…" at bounding box center [275, 267] width 195 height 140
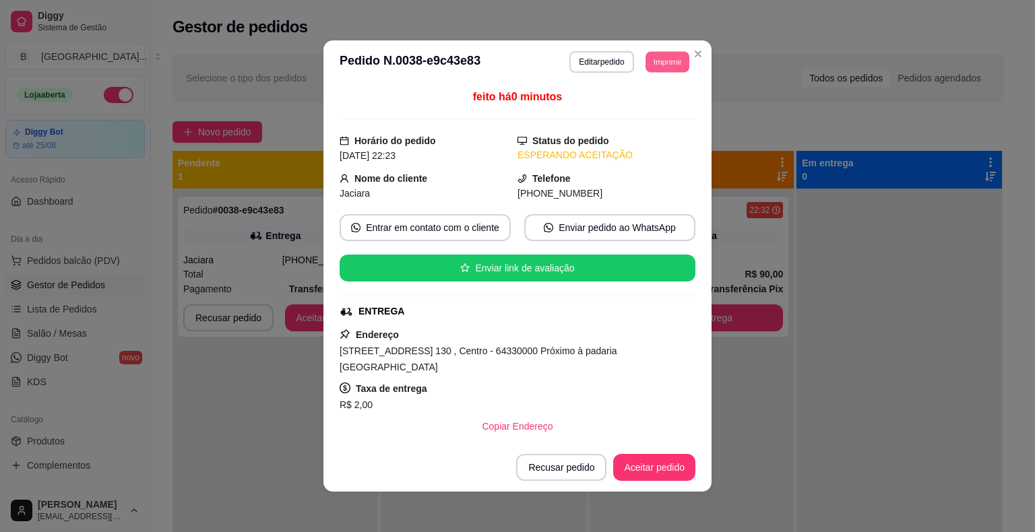
click at [648, 70] on button "Imprimir" at bounding box center [667, 61] width 44 height 21
click at [647, 104] on button "IMPRESSORA" at bounding box center [637, 109] width 98 height 22
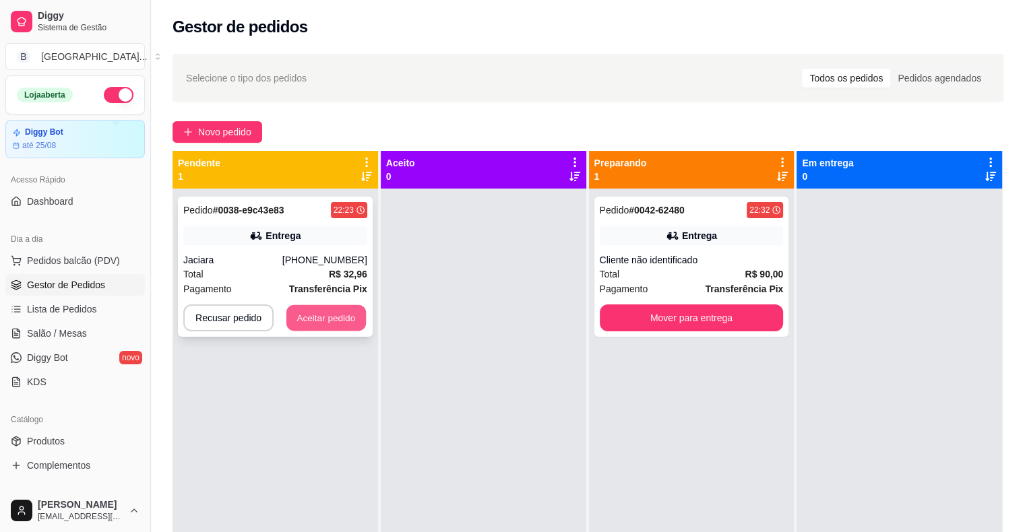
click at [294, 312] on button "Aceitar pedido" at bounding box center [326, 318] width 80 height 26
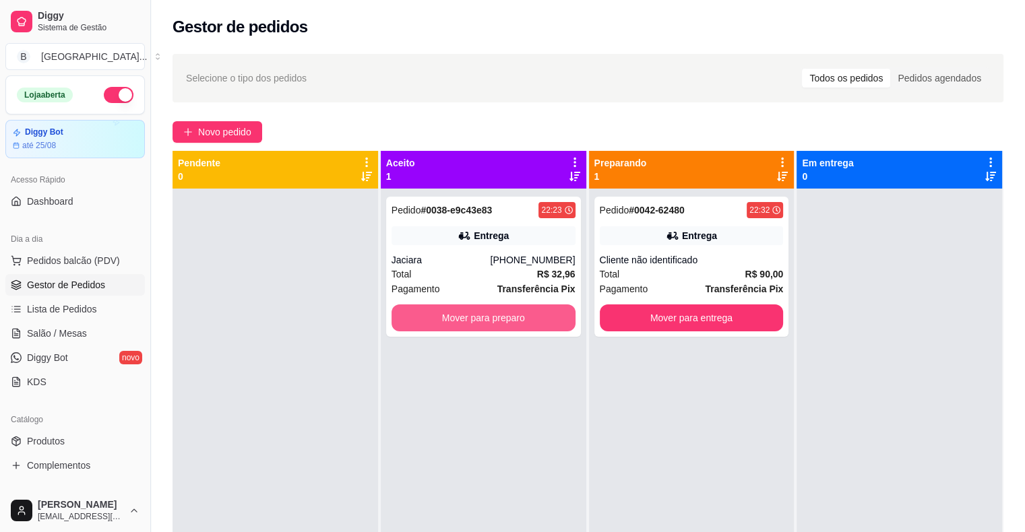
click at [449, 319] on button "Mover para preparo" at bounding box center [483, 318] width 184 height 27
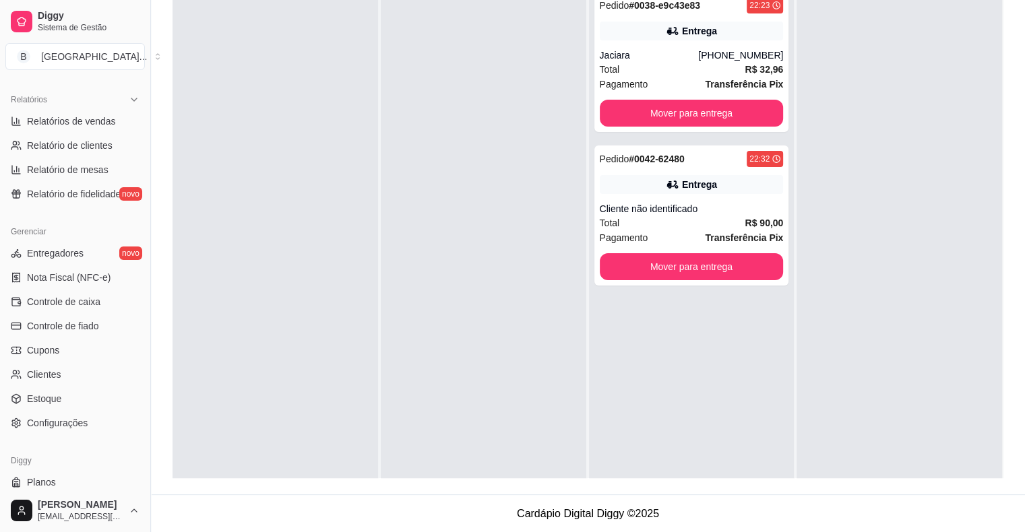
scroll to position [437, 0]
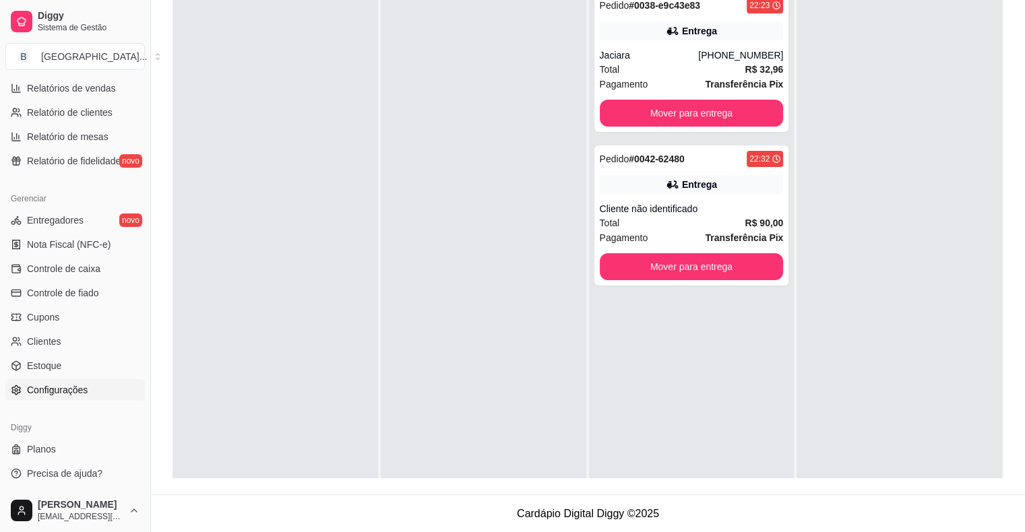
click at [94, 389] on link "Configurações" at bounding box center [74, 390] width 139 height 22
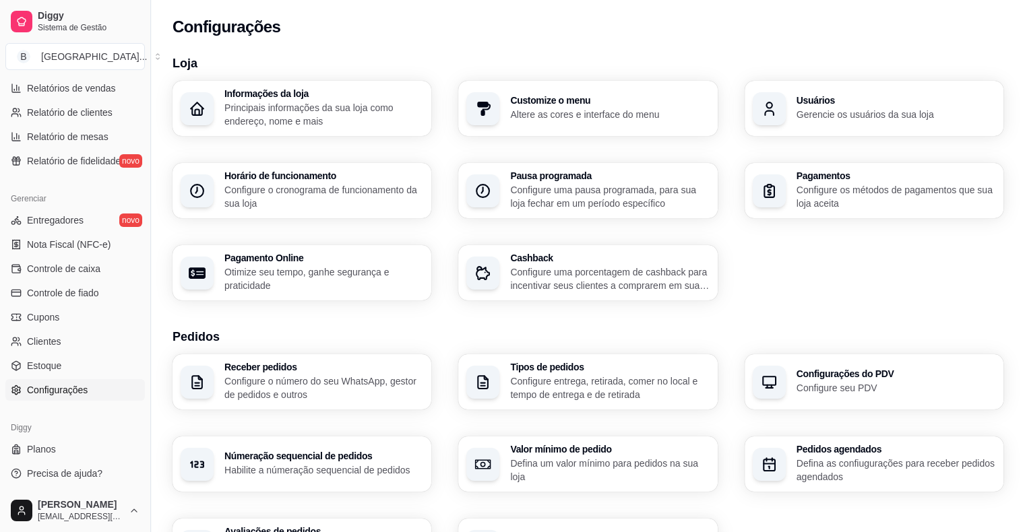
click at [351, 158] on div "Informações da loja Principais informações da sua loja como endereço, nome e ma…" at bounding box center [587, 191] width 831 height 220
click at [341, 208] on p "Configure o cronograma de funcionamento da sua loja" at bounding box center [322, 196] width 193 height 26
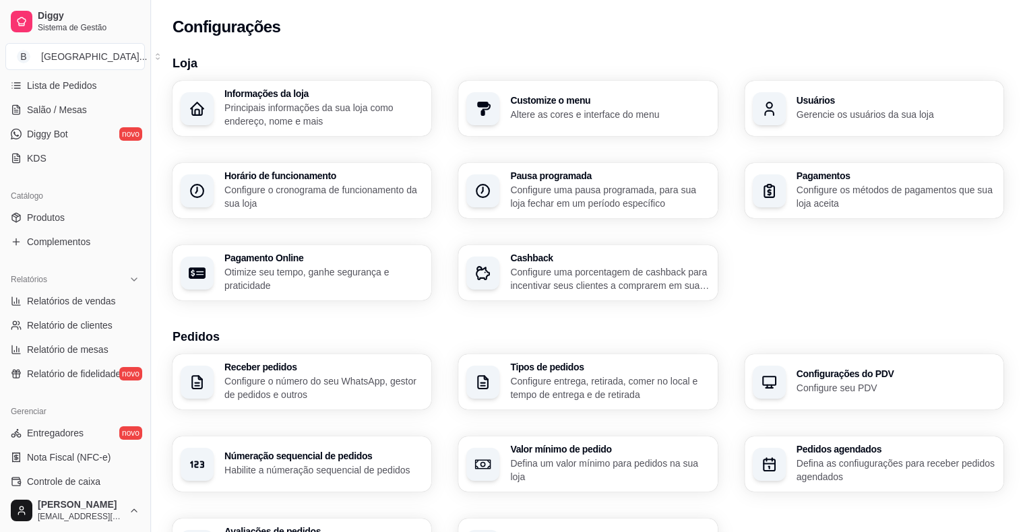
scroll to position [167, 0]
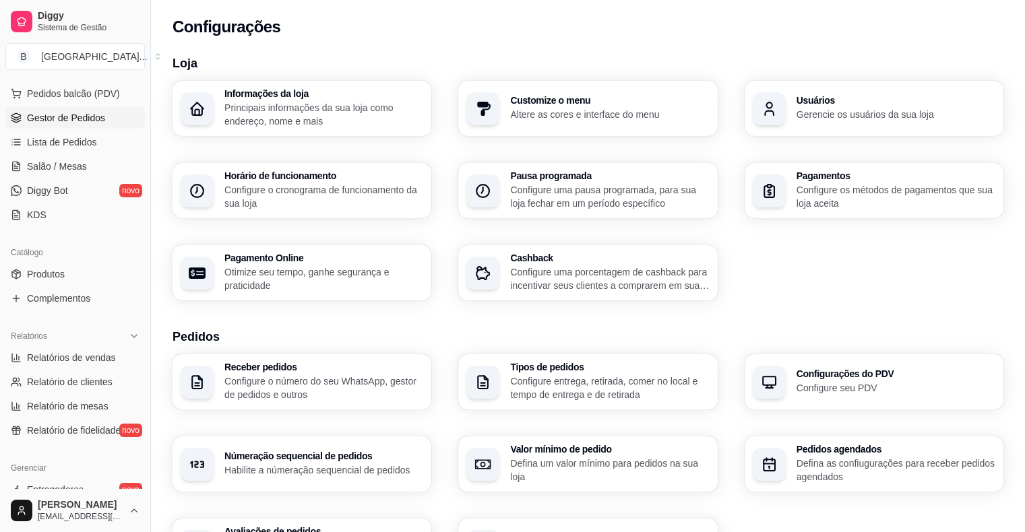
click at [75, 117] on span "Gestor de Pedidos" at bounding box center [66, 117] width 78 height 13
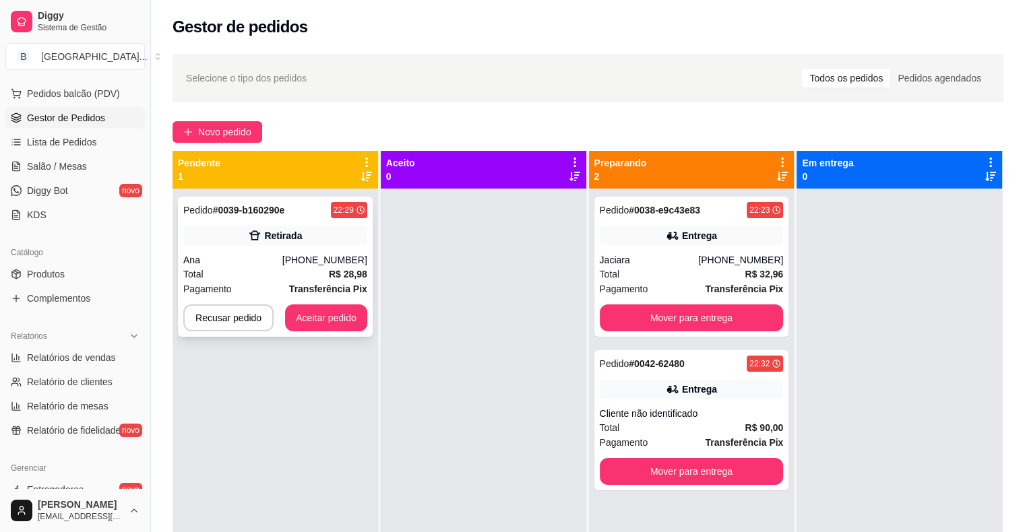
click at [222, 228] on div "Retirada" at bounding box center [275, 235] width 184 height 19
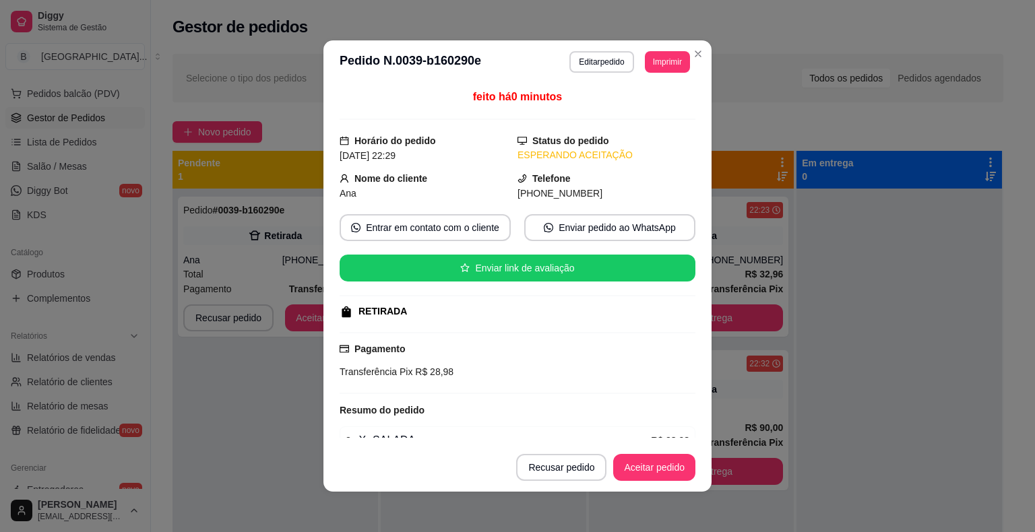
click at [669, 58] on button "Imprimir" at bounding box center [667, 62] width 45 height 22
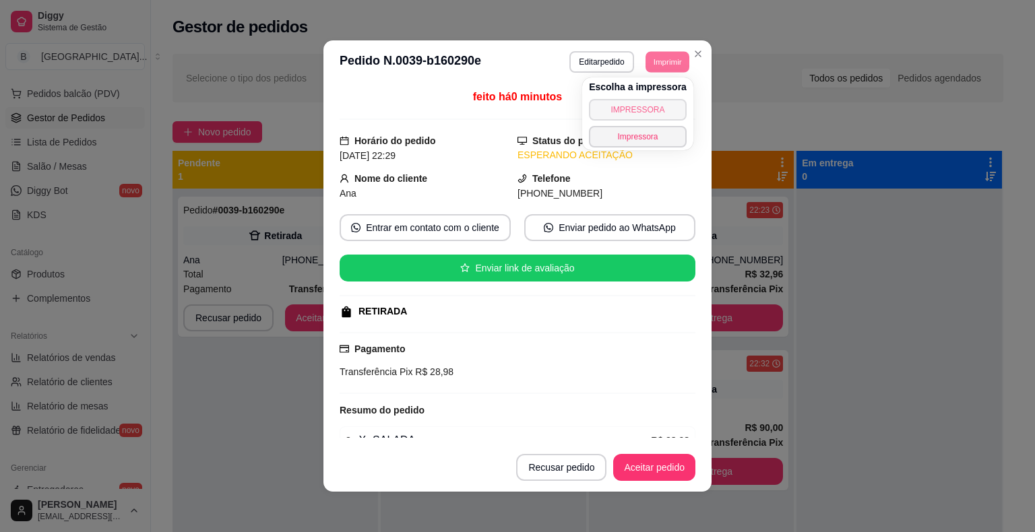
click at [649, 112] on button "IMPRESSORA" at bounding box center [638, 110] width 98 height 22
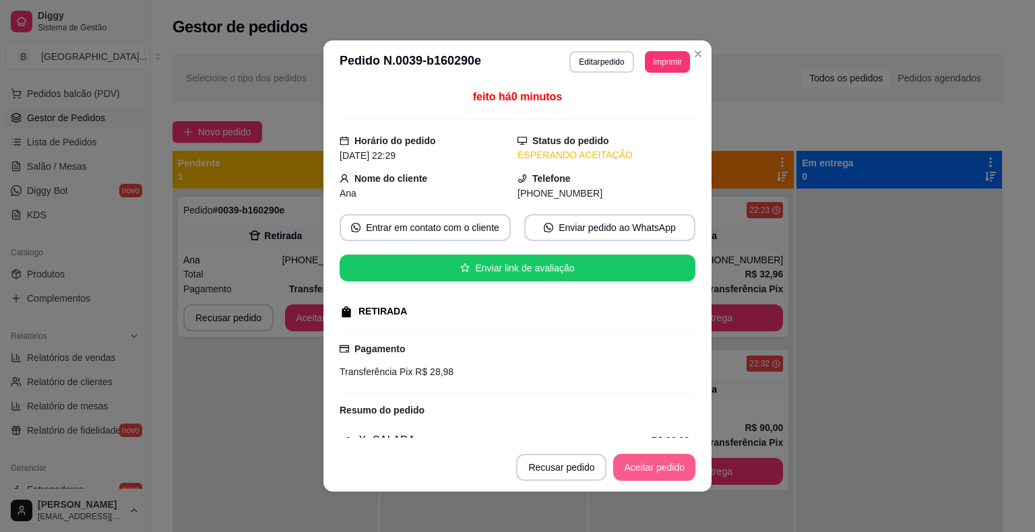
click at [627, 469] on button "Aceitar pedido" at bounding box center [654, 467] width 82 height 27
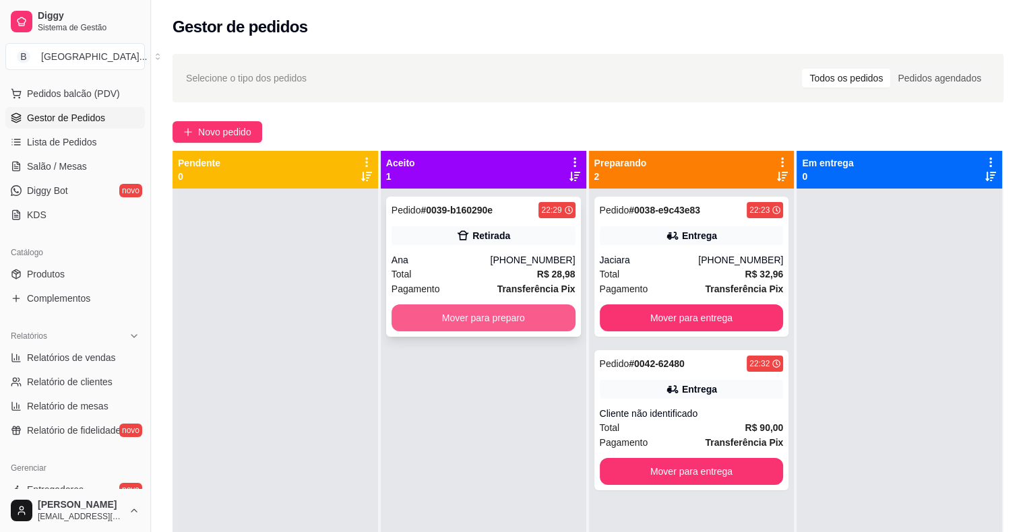
click at [465, 321] on button "Mover para preparo" at bounding box center [483, 318] width 184 height 27
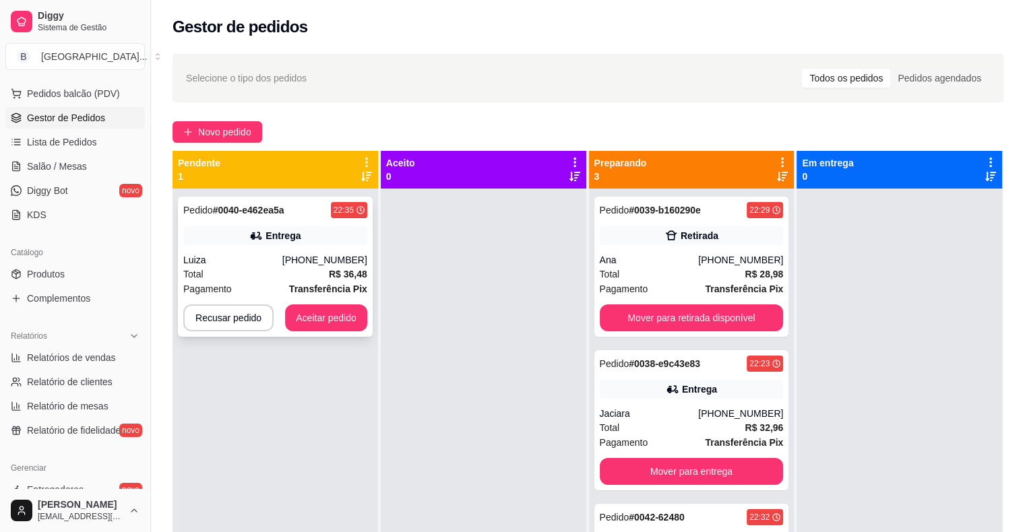
click at [216, 256] on div "Luiza" at bounding box center [232, 259] width 99 height 13
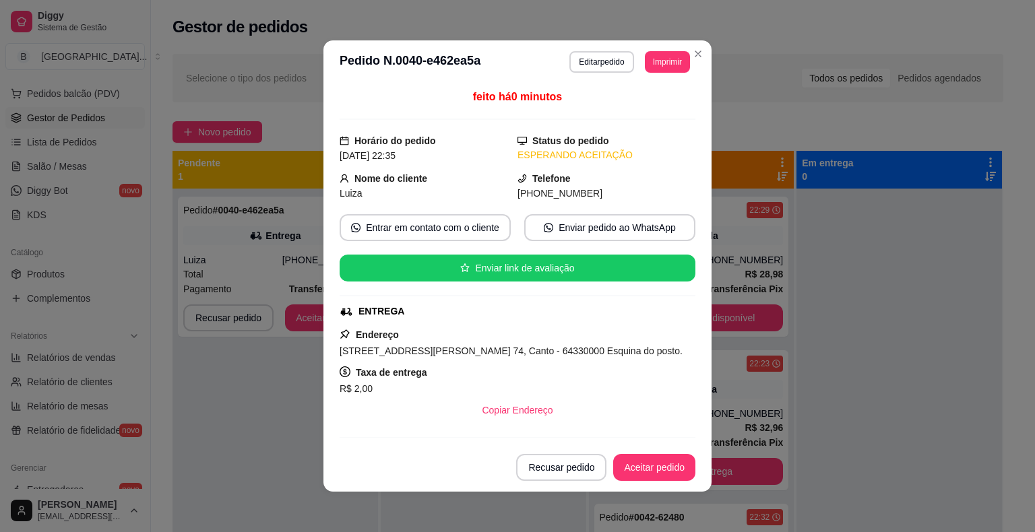
click at [656, 47] on header "**********" at bounding box center [517, 61] width 388 height 43
click at [652, 58] on button "Imprimir" at bounding box center [667, 62] width 45 height 22
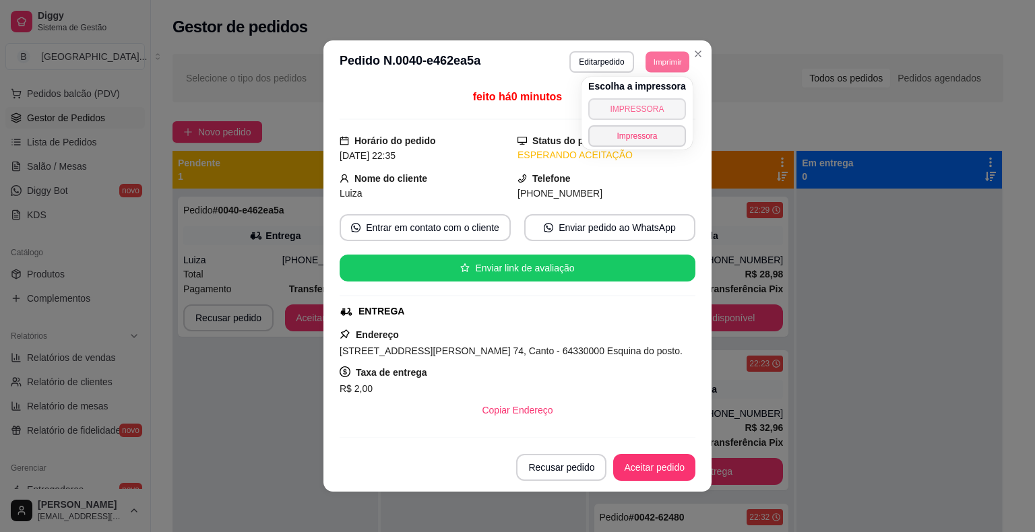
click at [636, 105] on button "IMPRESSORA" at bounding box center [637, 109] width 98 height 22
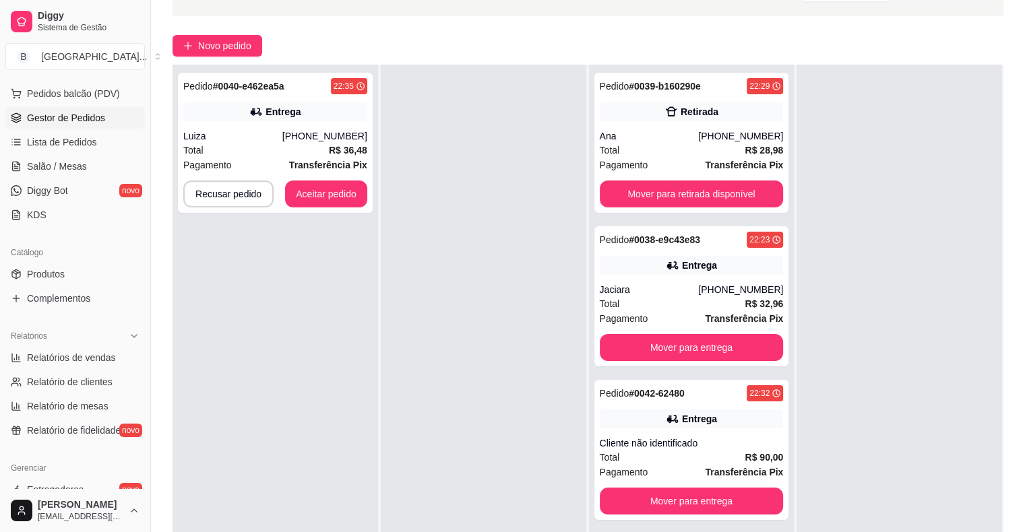
scroll to position [202, 0]
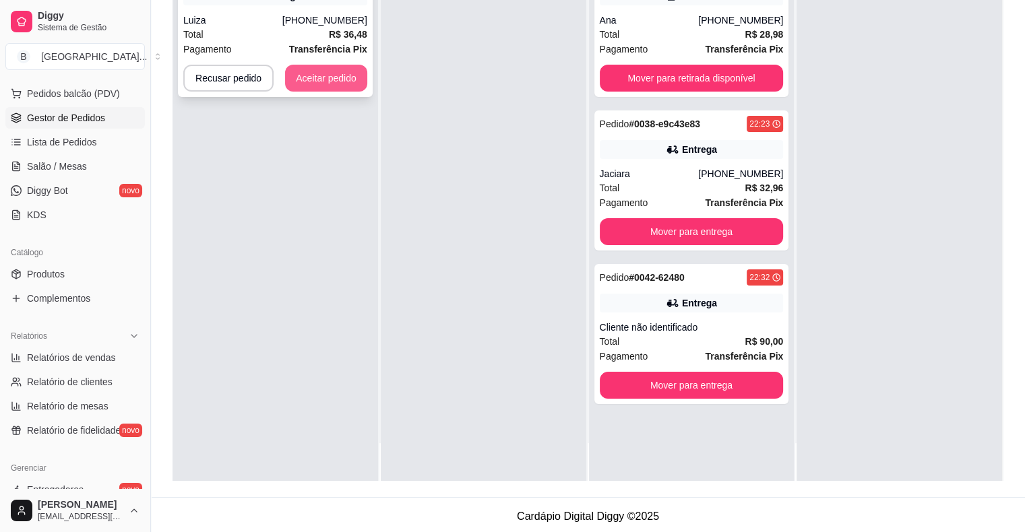
click at [313, 74] on button "Aceitar pedido" at bounding box center [326, 78] width 82 height 27
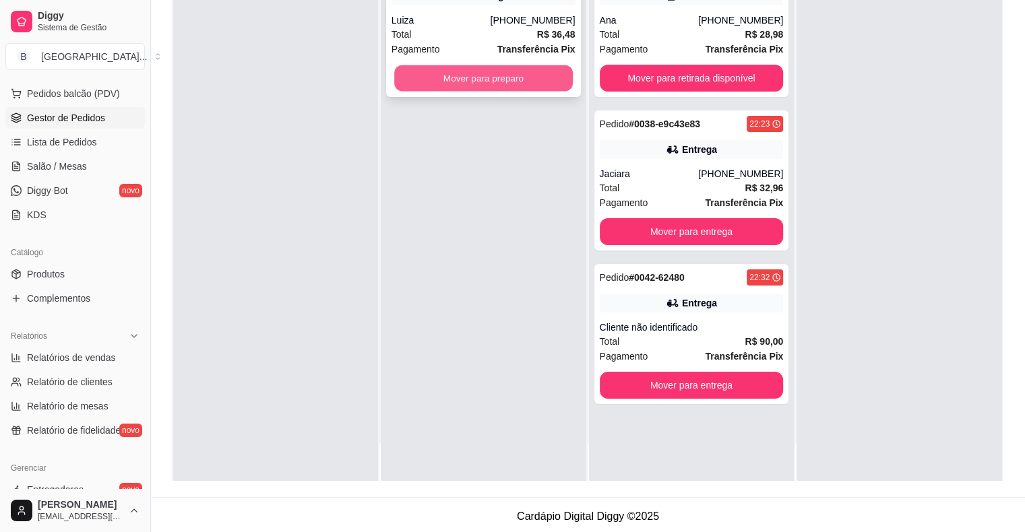
click at [414, 69] on button "Mover para preparo" at bounding box center [483, 78] width 179 height 26
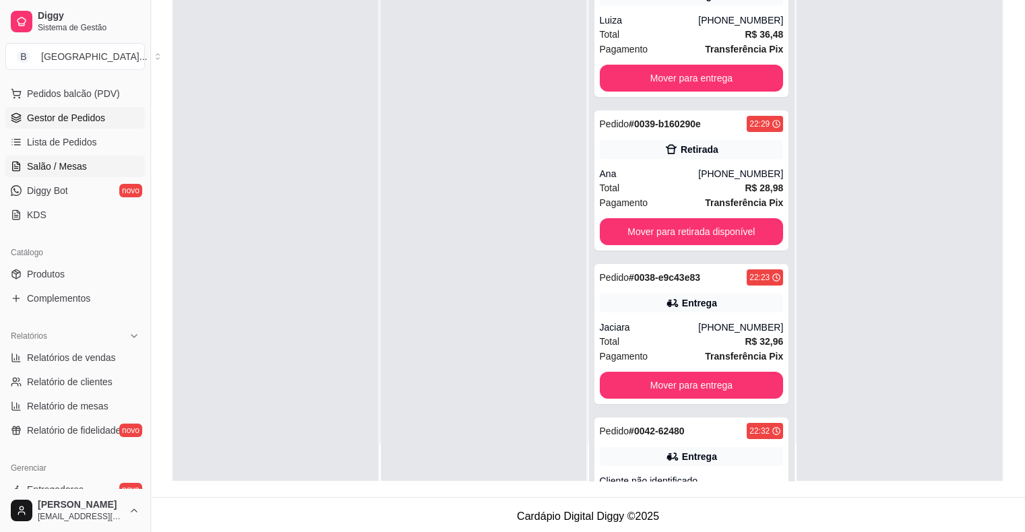
click at [66, 160] on span "Salão / Mesas" at bounding box center [57, 166] width 60 height 13
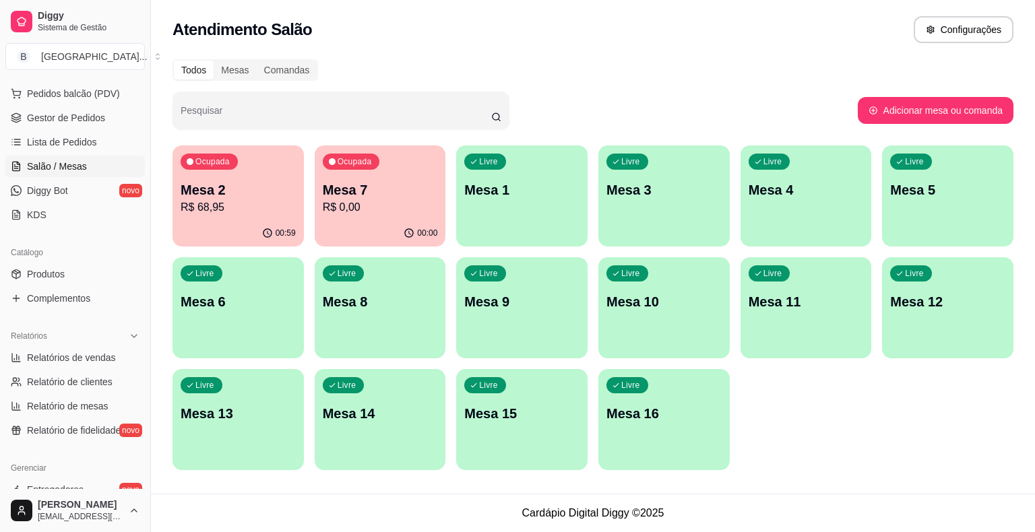
click at [210, 198] on p "Mesa 2" at bounding box center [238, 190] width 115 height 19
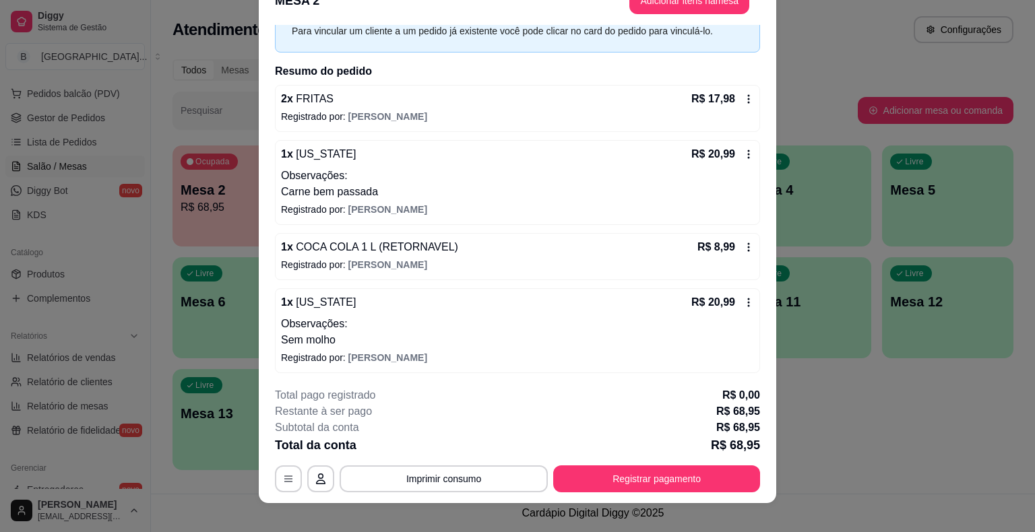
scroll to position [40, 0]
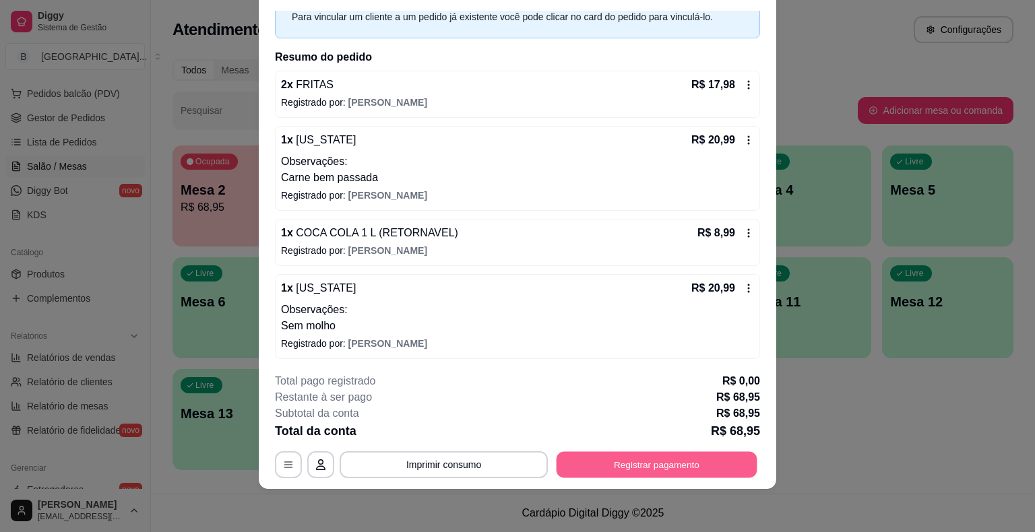
click at [631, 459] on button "Registrar pagamento" at bounding box center [657, 465] width 201 height 26
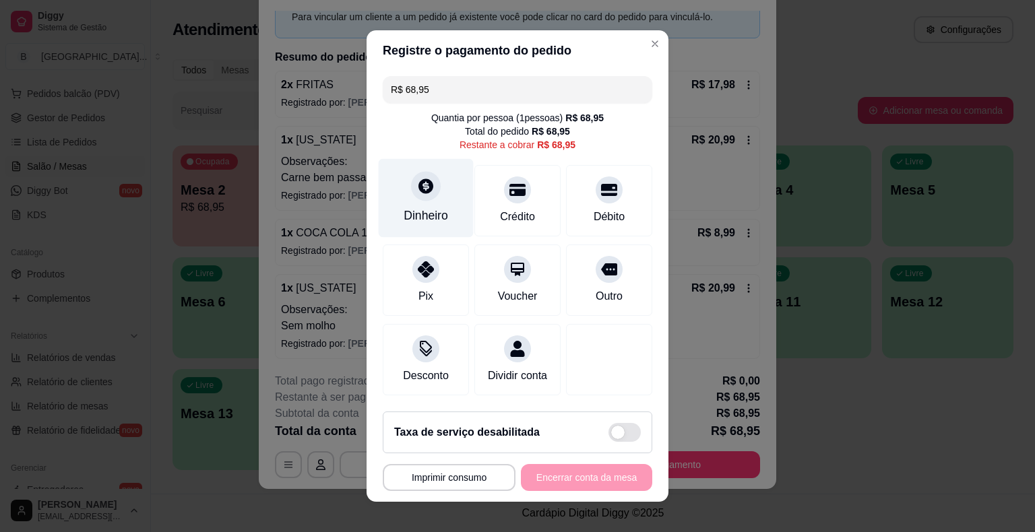
click at [447, 225] on div "Dinheiro" at bounding box center [426, 198] width 95 height 79
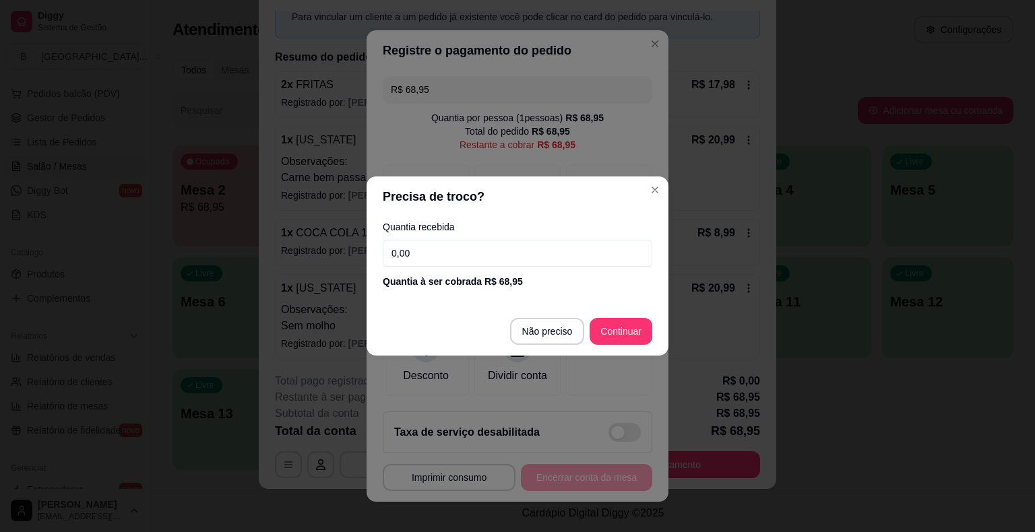
click at [480, 236] on div "Quantia recebida 0,00 Quantia à ser cobrada R$ 68,95" at bounding box center [518, 255] width 302 height 77
click at [480, 248] on input "0,00" at bounding box center [517, 253] width 269 height 27
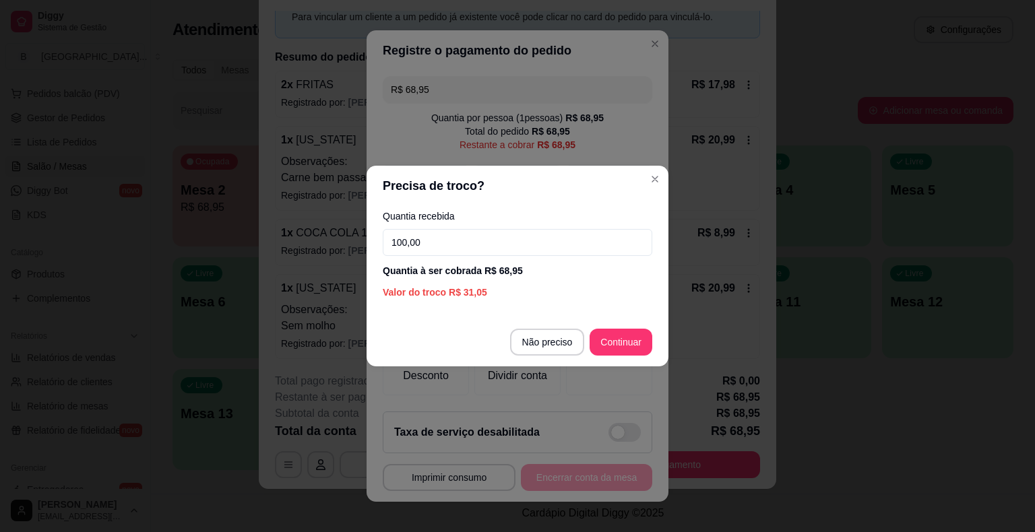
type input "100,00"
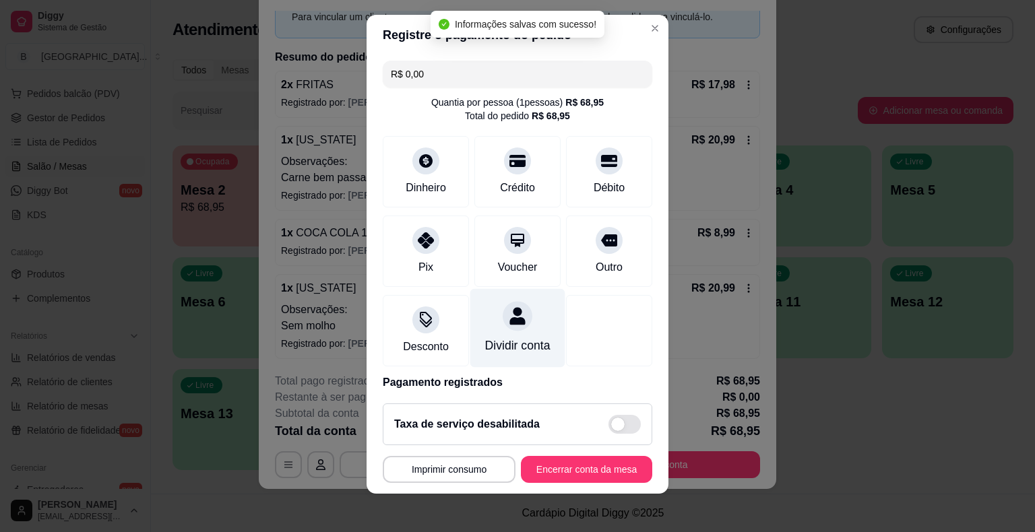
type input "R$ 0,00"
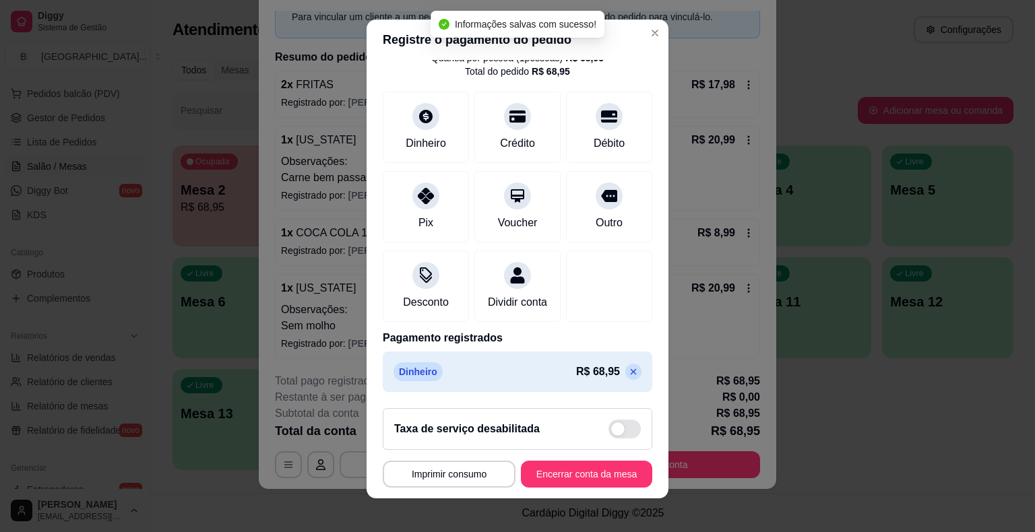
scroll to position [63, 0]
click at [574, 474] on button "Encerrar conta da mesa" at bounding box center [586, 474] width 127 height 26
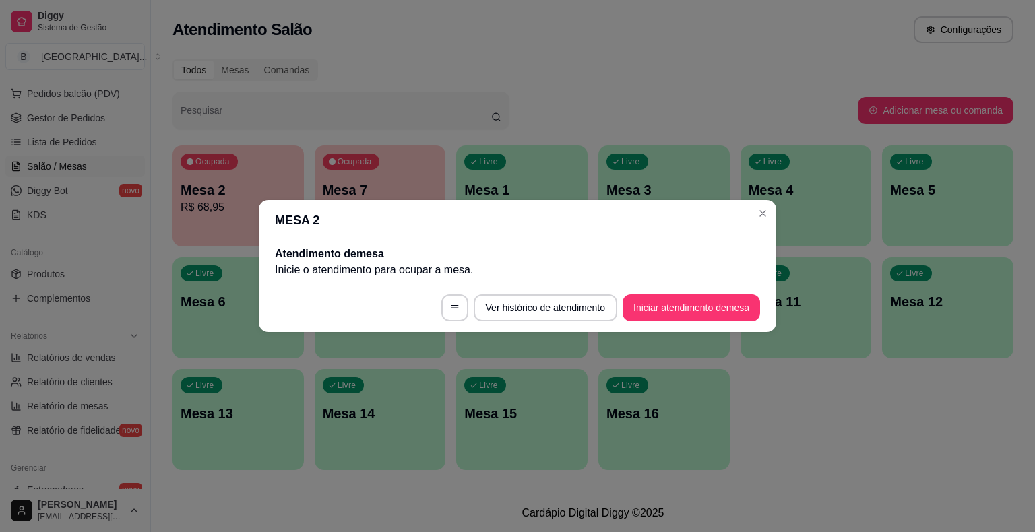
scroll to position [0, 0]
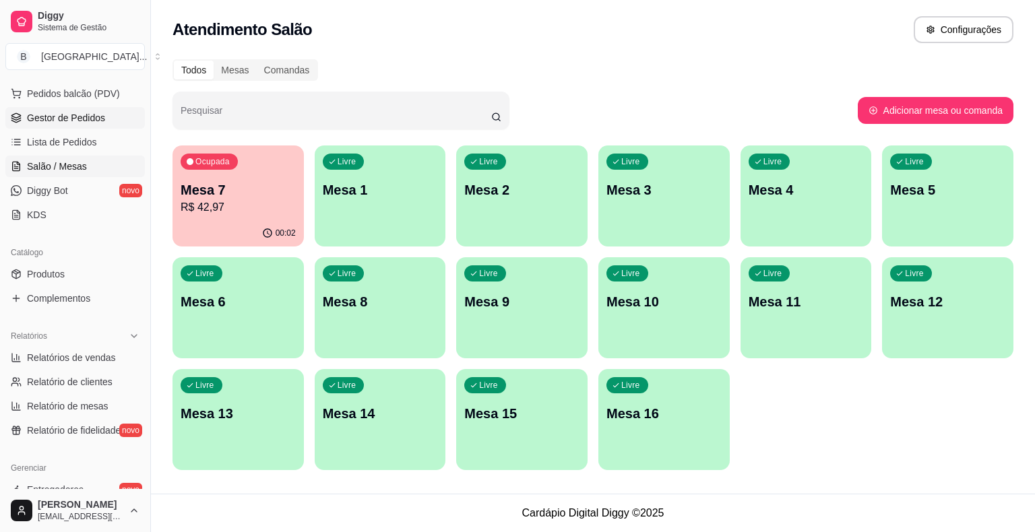
click at [90, 113] on span "Gestor de Pedidos" at bounding box center [66, 117] width 78 height 13
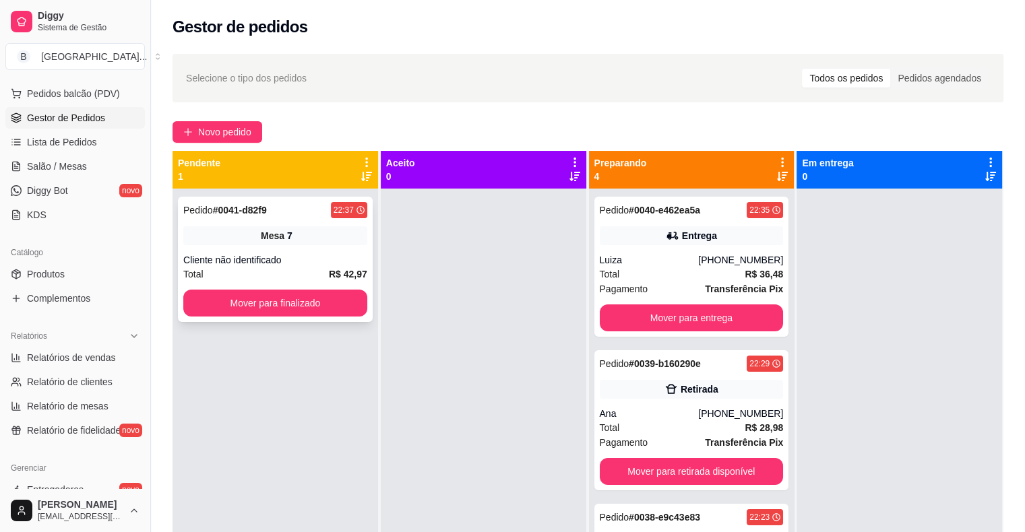
click at [342, 261] on div "Cliente não identificado" at bounding box center [275, 259] width 184 height 13
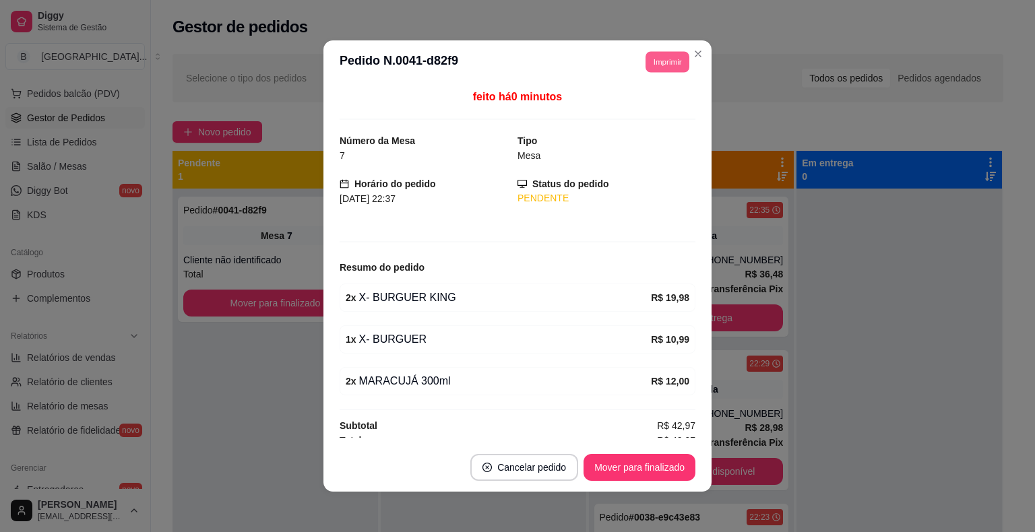
click at [681, 60] on button "Imprimir" at bounding box center [667, 61] width 44 height 21
click at [637, 101] on button "IMPRESSORA" at bounding box center [637, 108] width 94 height 21
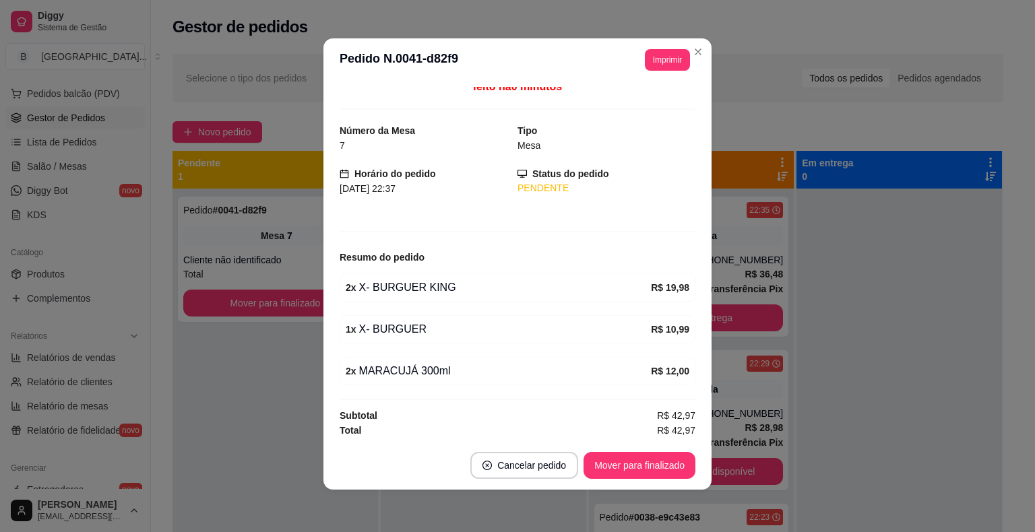
scroll to position [3, 0]
click at [649, 457] on button "Mover para finalizado" at bounding box center [639, 465] width 108 height 26
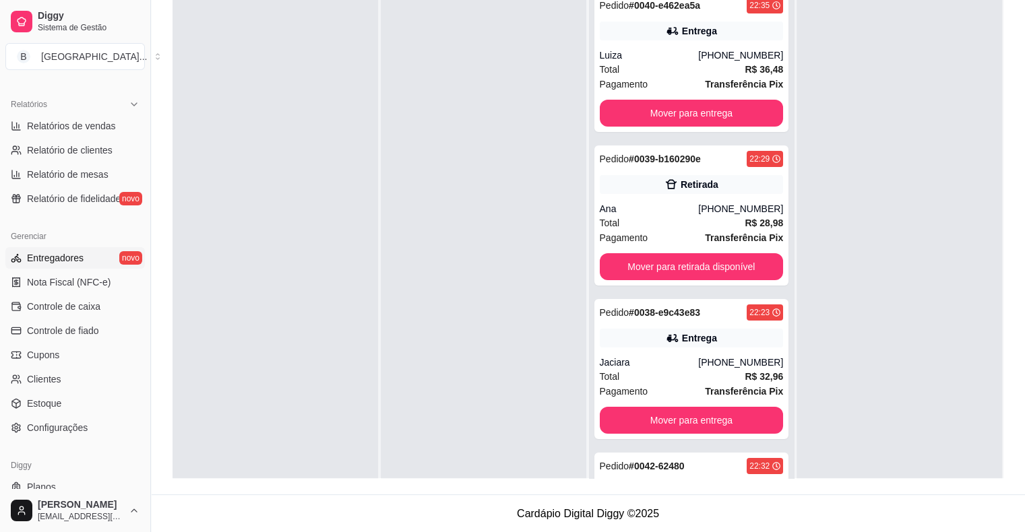
scroll to position [437, 0]
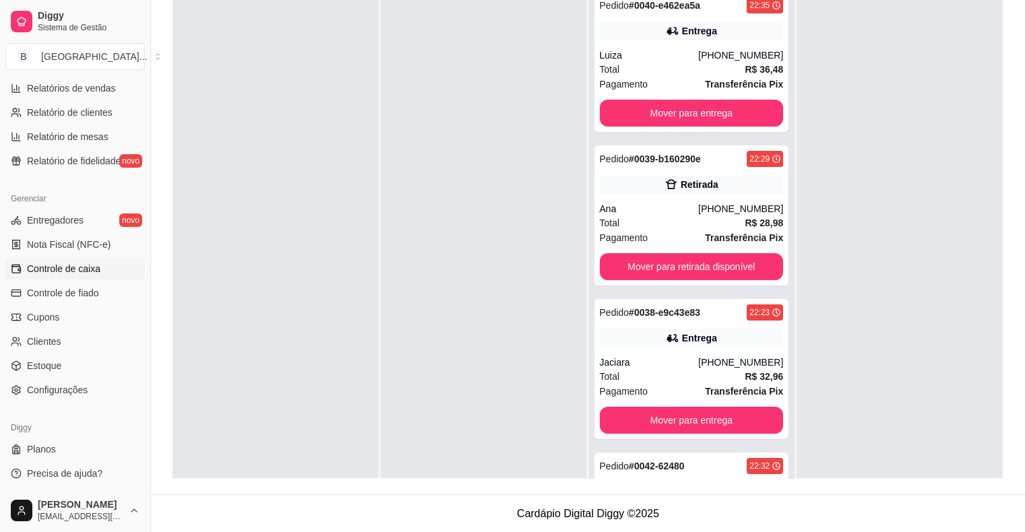
click at [96, 259] on link "Controle de caixa" at bounding box center [74, 269] width 139 height 22
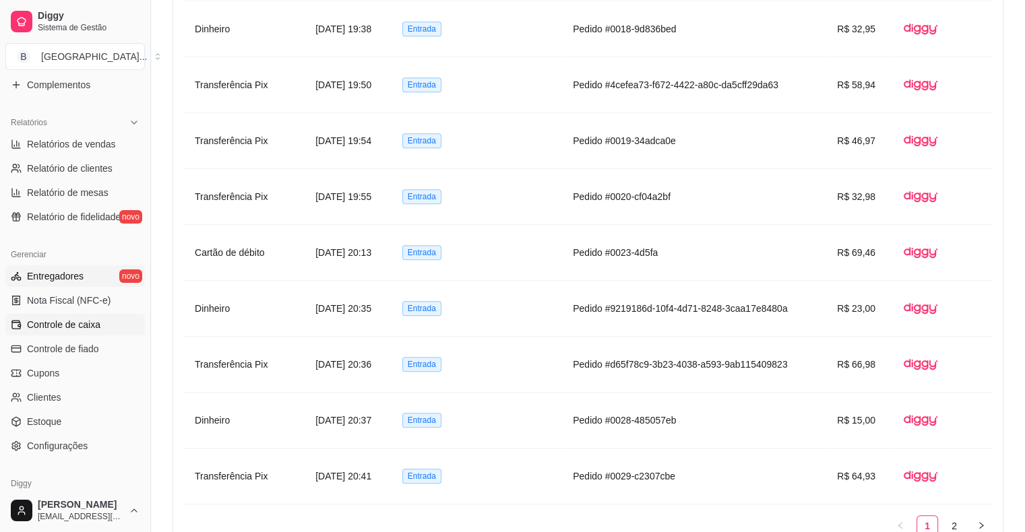
scroll to position [404, 0]
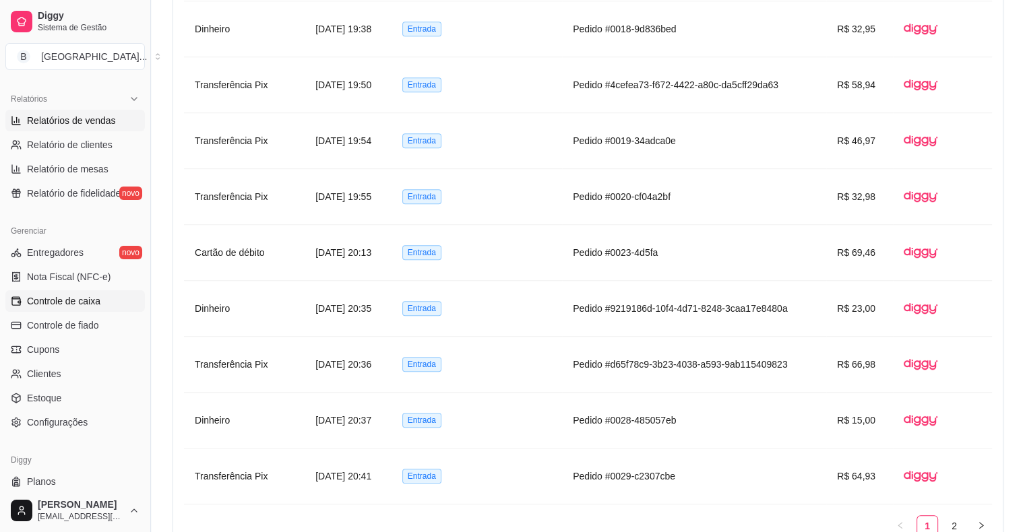
click at [102, 127] on link "Relatórios de vendas" at bounding box center [74, 121] width 139 height 22
select select "ALL"
select select "0"
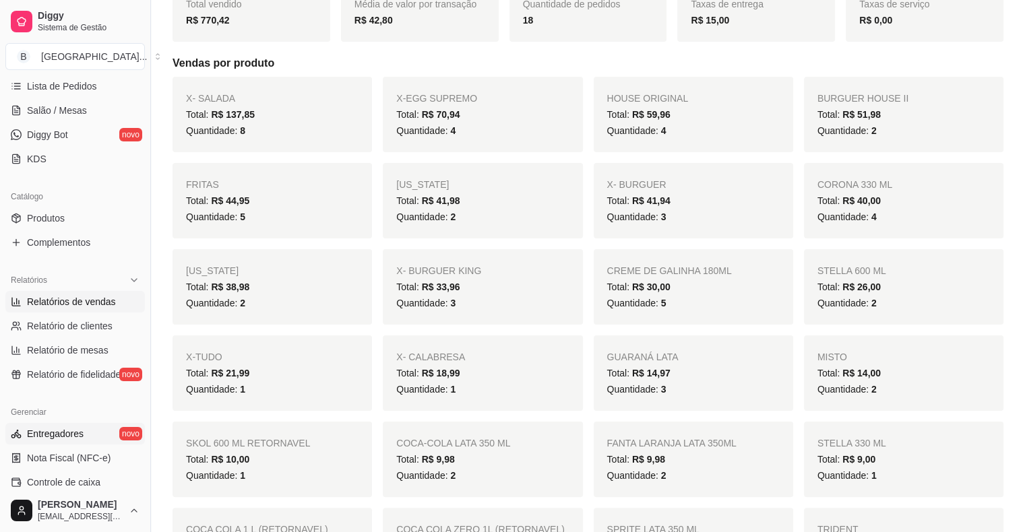
scroll to position [135, 0]
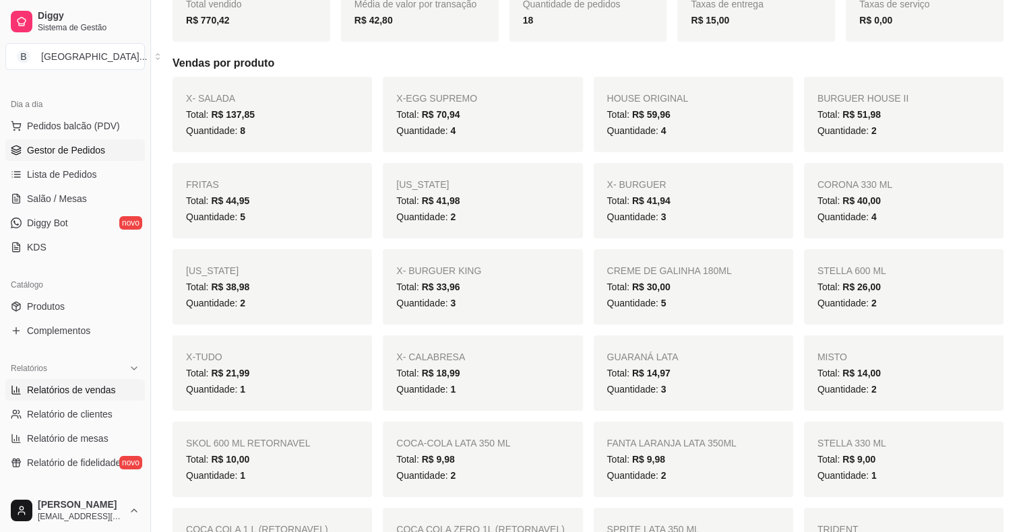
click at [89, 152] on span "Gestor de Pedidos" at bounding box center [66, 150] width 78 height 13
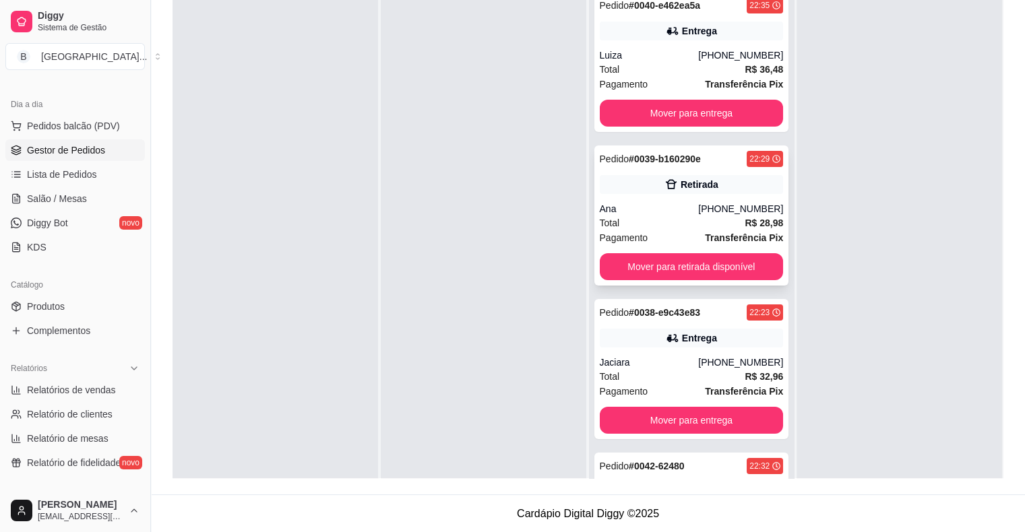
click at [676, 230] on div "Pagamento Transferência Pix" at bounding box center [692, 237] width 184 height 15
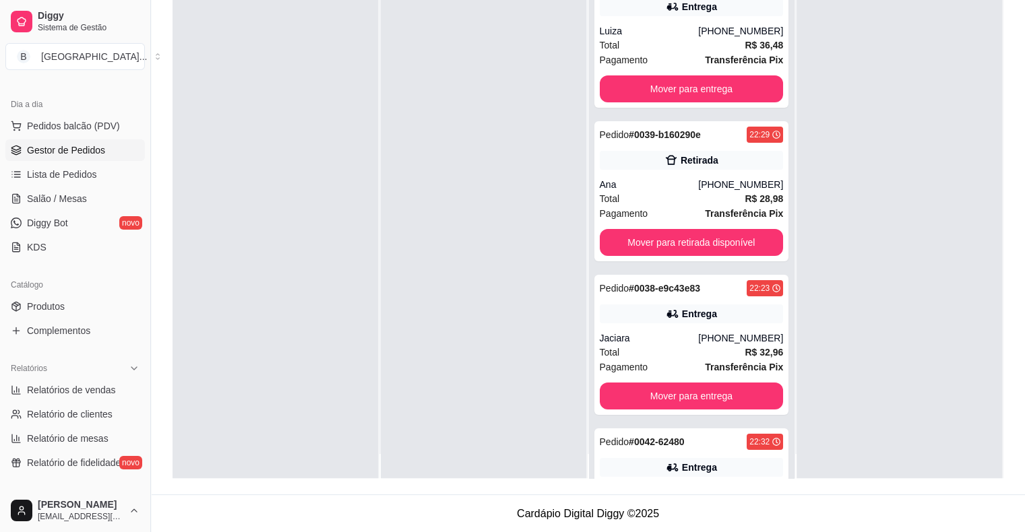
scroll to position [38, 0]
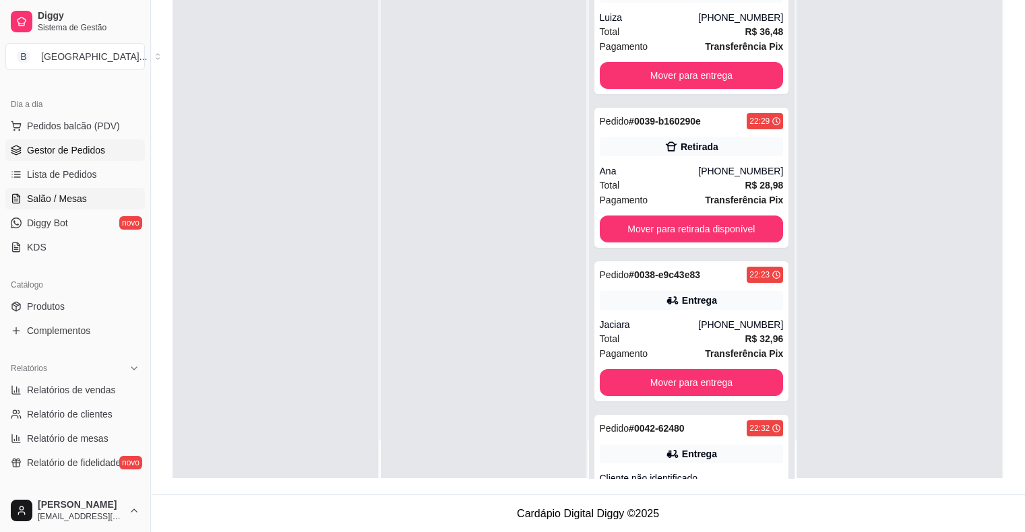
drag, startPoint x: 42, startPoint y: 185, endPoint x: 38, endPoint y: 191, distance: 7.3
click at [41, 188] on ul "Pedidos balcão (PDV) Gestor de Pedidos Lista de Pedidos Salão / Mesas Diggy Bot…" at bounding box center [74, 186] width 139 height 143
click at [38, 192] on span "Salão / Mesas" at bounding box center [57, 198] width 60 height 13
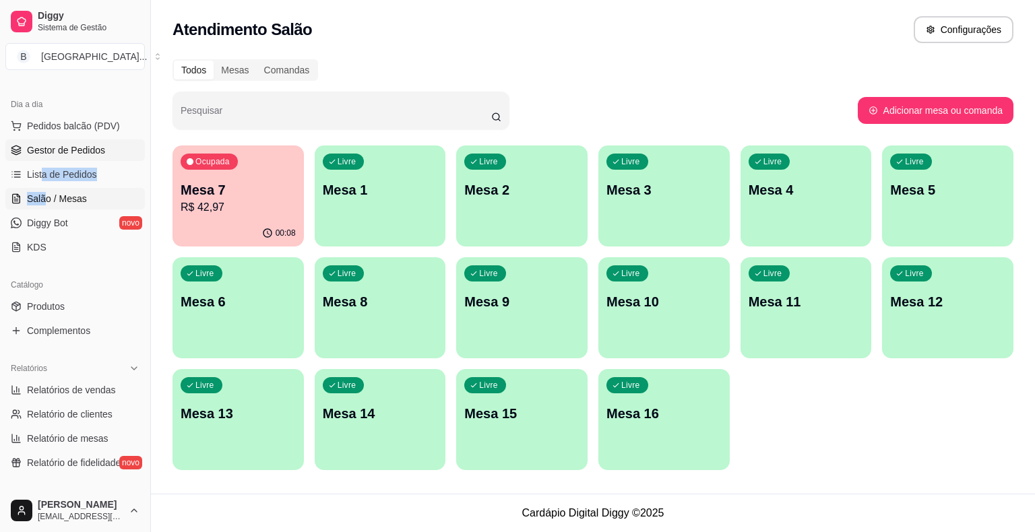
click at [91, 149] on span "Gestor de Pedidos" at bounding box center [66, 150] width 78 height 13
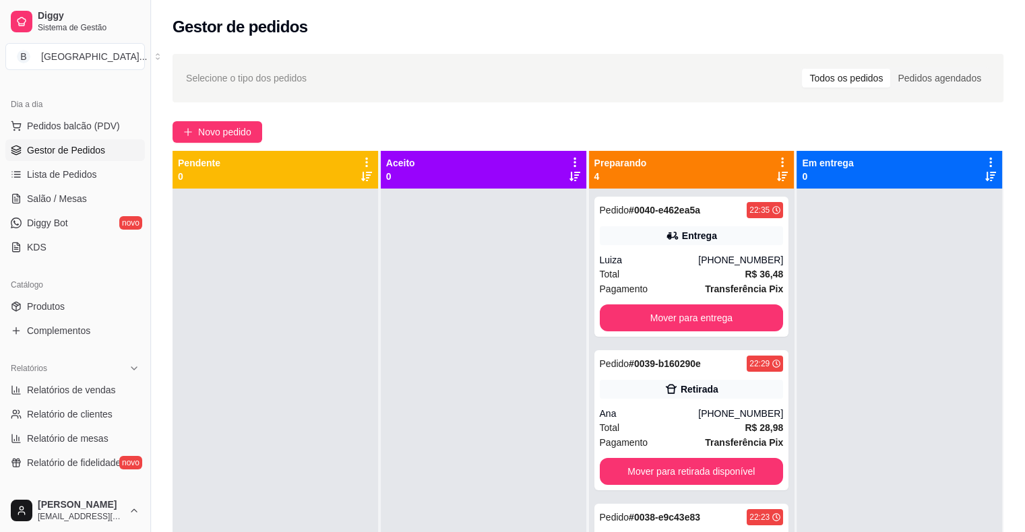
click at [189, 219] on div at bounding box center [274, 455] width 205 height 532
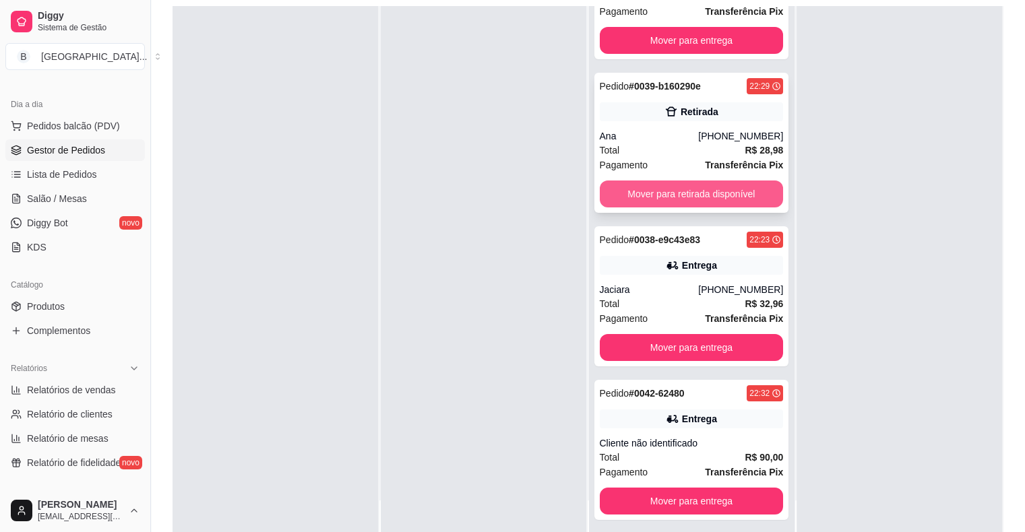
scroll to position [205, 0]
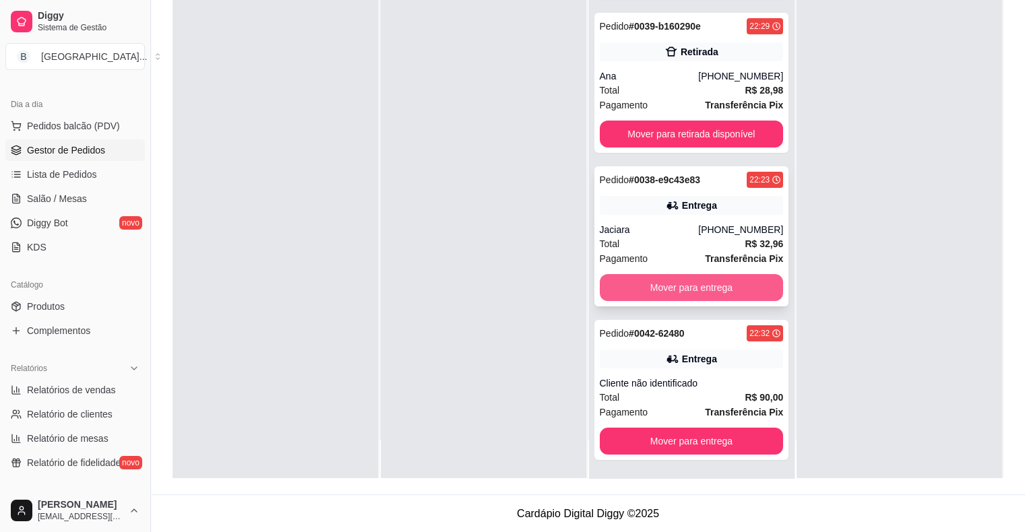
click at [670, 277] on button "Mover para entrega" at bounding box center [692, 287] width 184 height 27
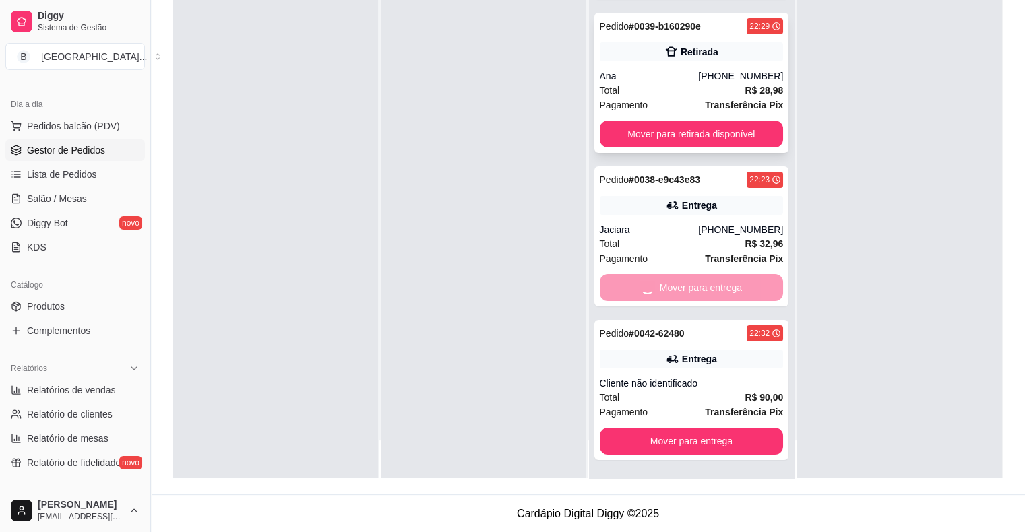
scroll to position [0, 0]
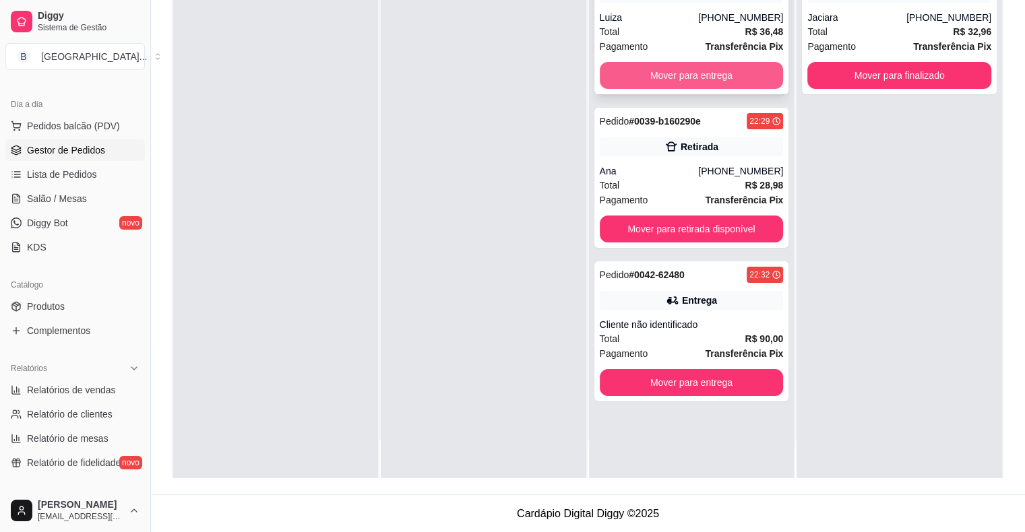
click at [693, 71] on button "Mover para entrega" at bounding box center [692, 75] width 184 height 27
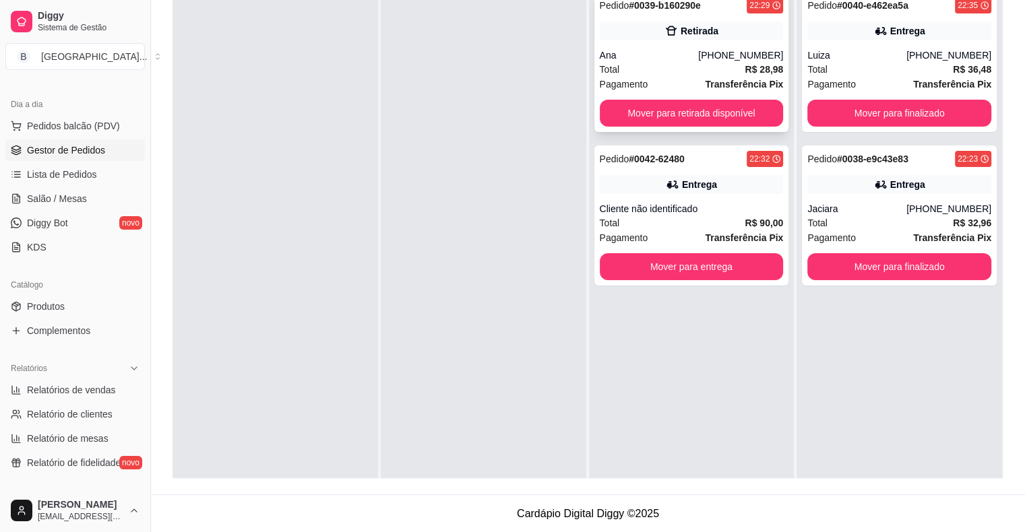
click at [708, 67] on div "Total R$ 28,98" at bounding box center [692, 69] width 184 height 15
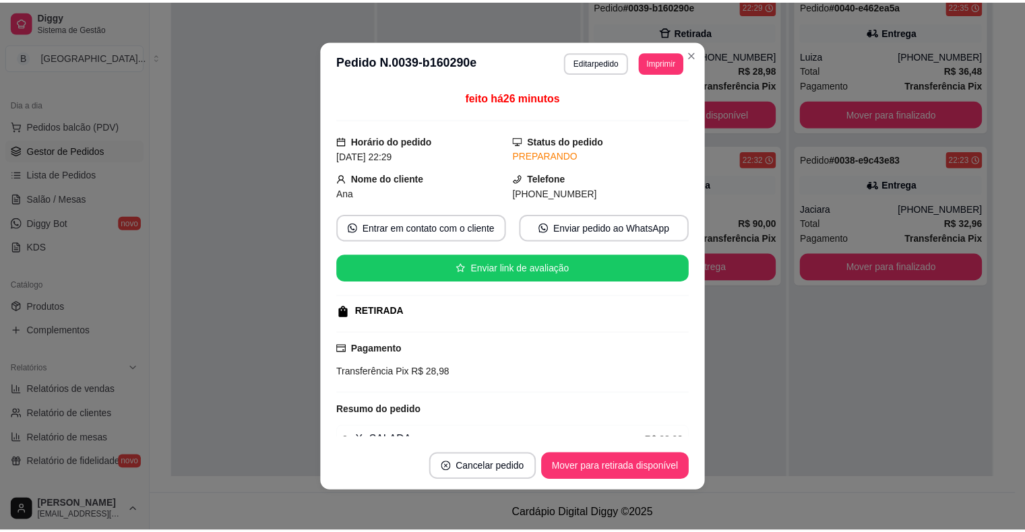
scroll to position [67, 0]
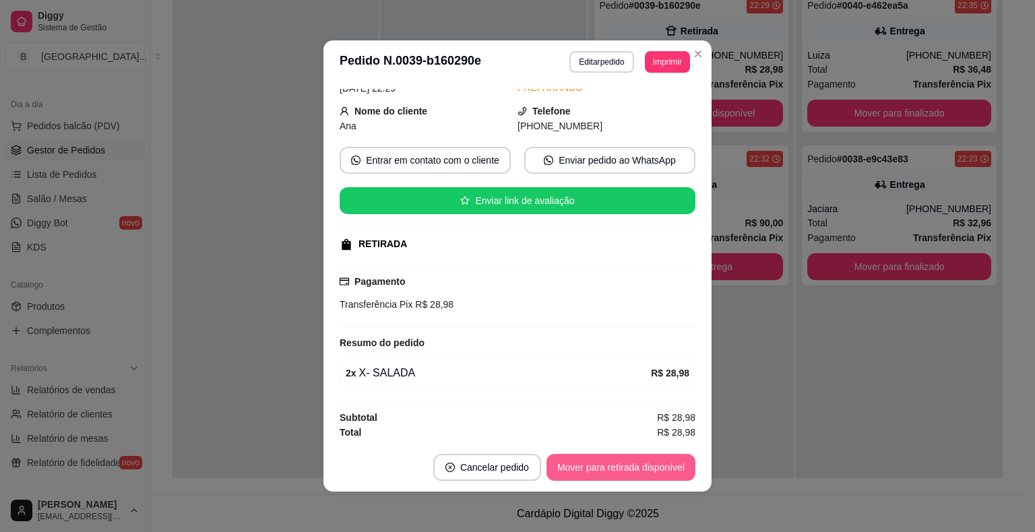
click at [613, 466] on button "Mover para retirada disponível" at bounding box center [620, 467] width 149 height 27
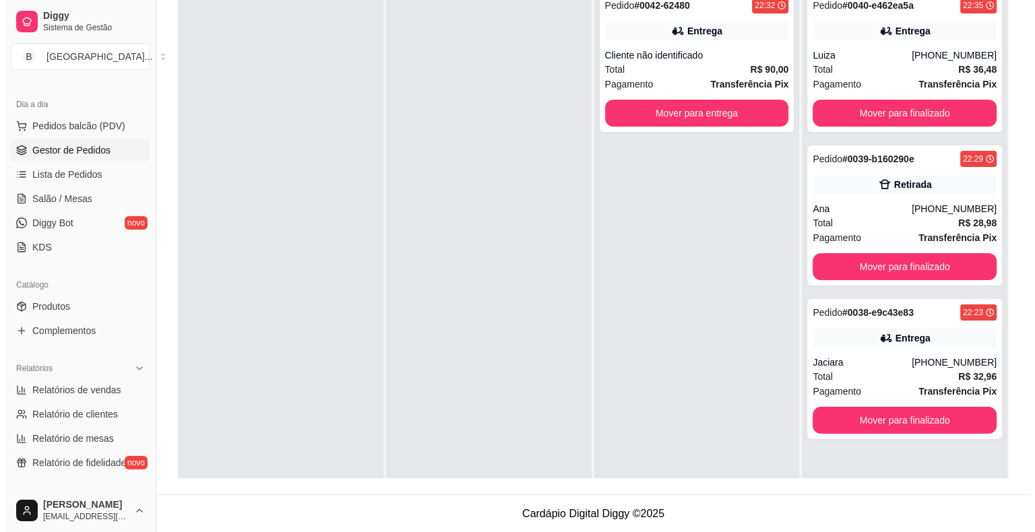
scroll to position [3, 0]
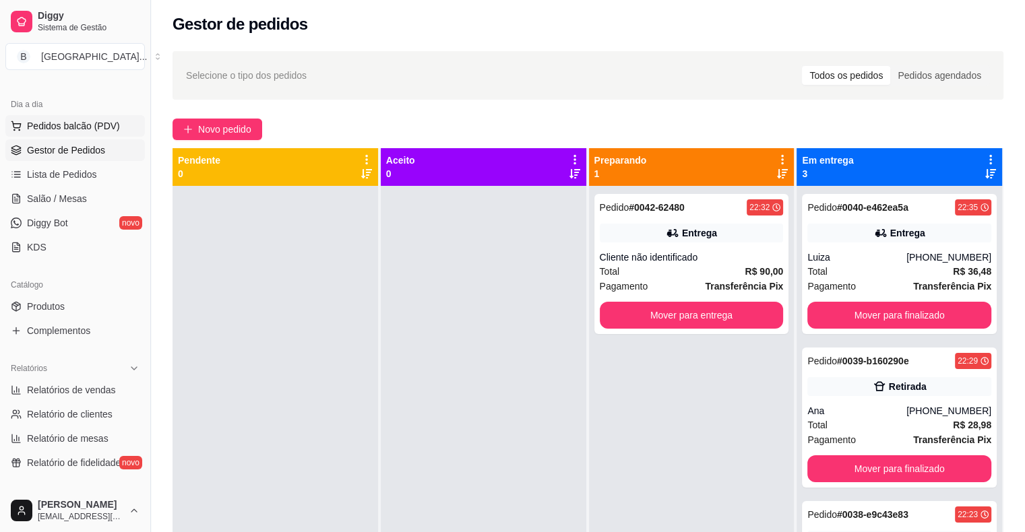
click at [74, 132] on button "Pedidos balcão (PDV)" at bounding box center [74, 126] width 139 height 22
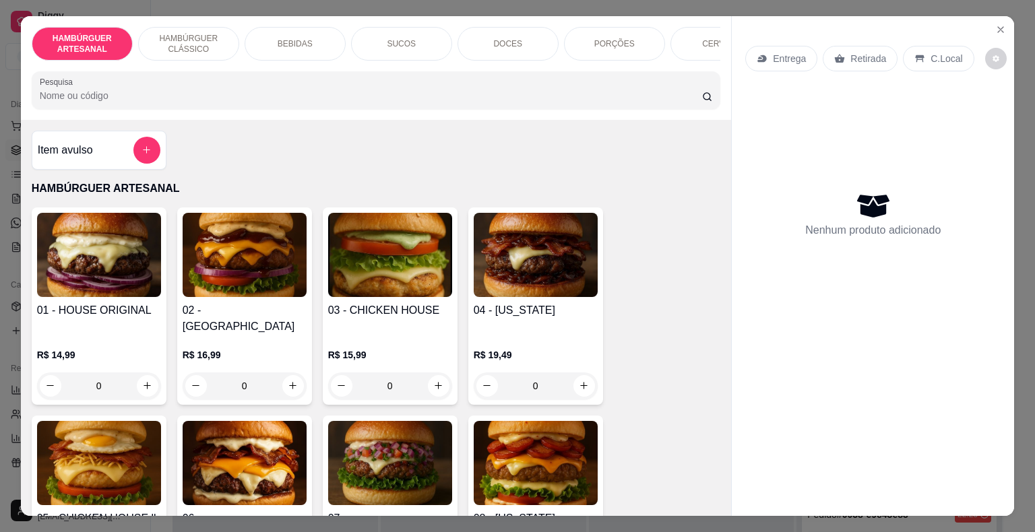
click at [142, 373] on div "0" at bounding box center [99, 386] width 124 height 27
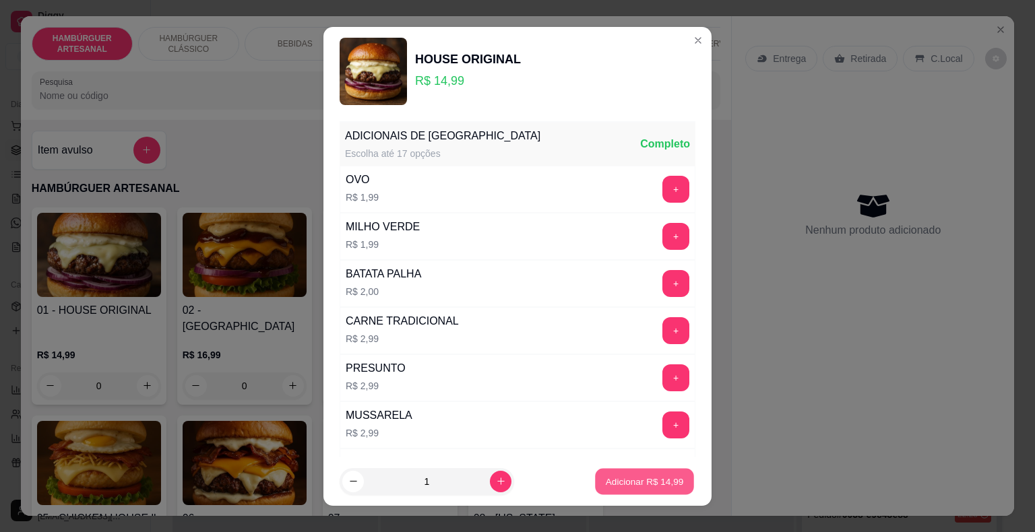
click at [614, 490] on button "Adicionar R$ 14,99" at bounding box center [644, 481] width 99 height 26
type input "1"
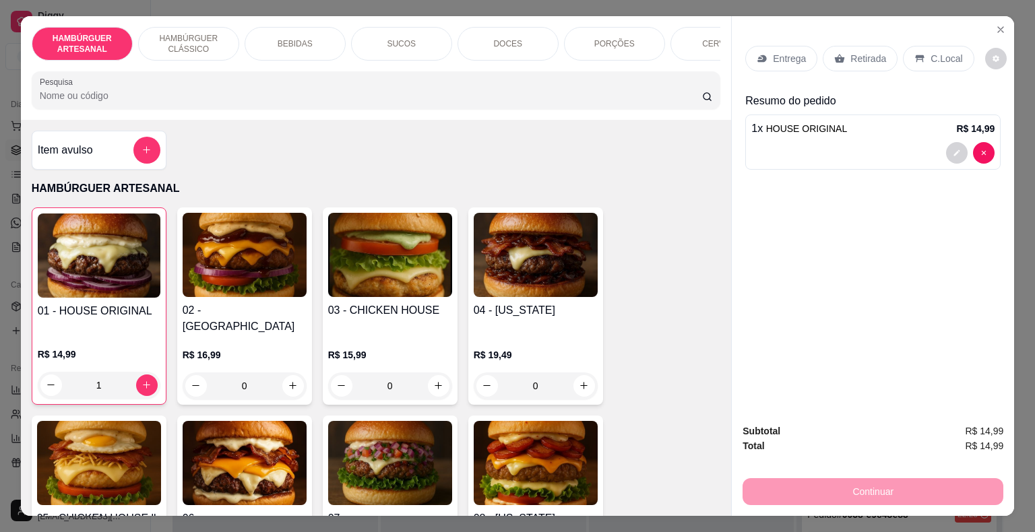
click at [773, 61] on div "Entrega" at bounding box center [781, 59] width 72 height 26
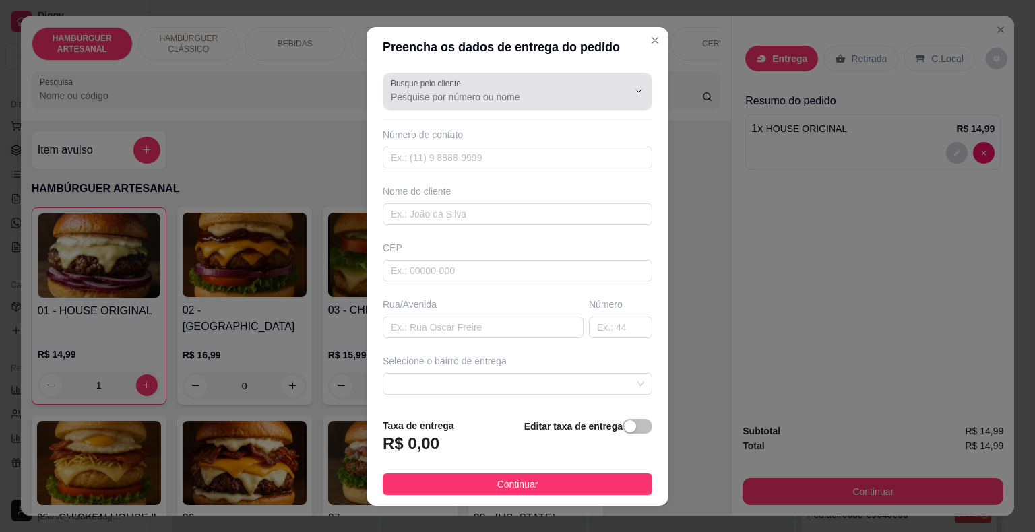
click at [478, 107] on div "Busque pelo cliente" at bounding box center [517, 92] width 269 height 38
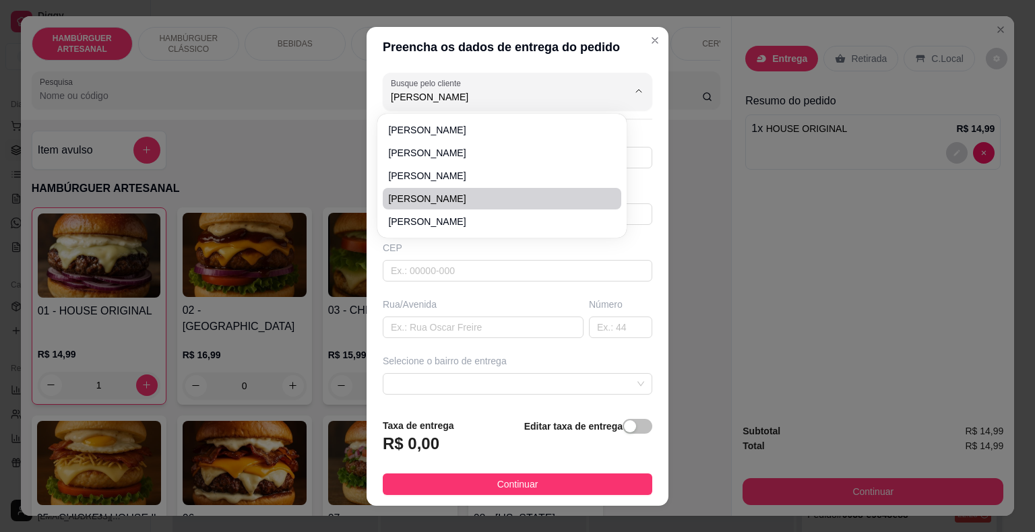
click at [503, 193] on span "[PERSON_NAME]" at bounding box center [495, 198] width 214 height 13
type input "[PERSON_NAME]"
type input "8681607827"
type input "[PERSON_NAME]"
type input "64330000"
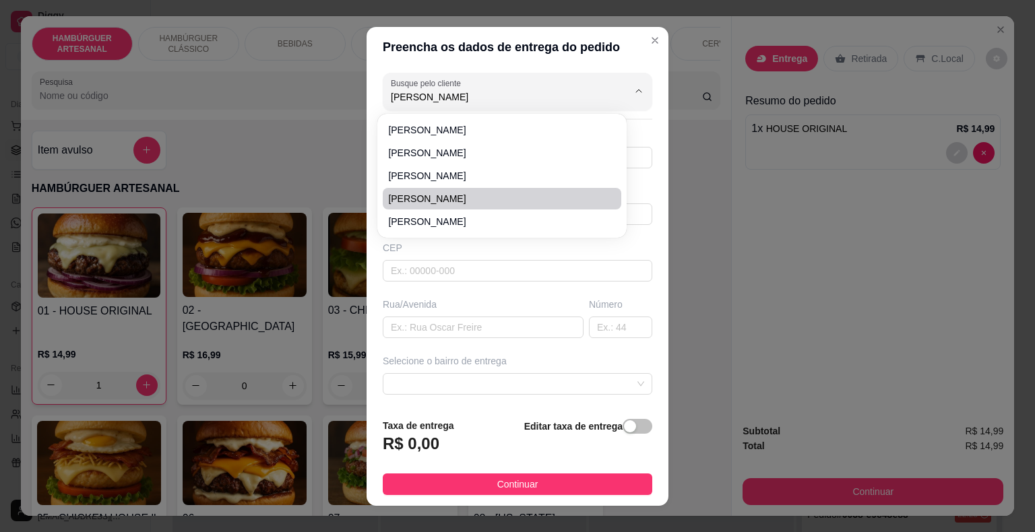
type input "marechal castelo branco"
type input "São Miguel do Tapuio"
type input "no [PERSON_NAME] do edriano,do lado do ESPETINHO DO [PERSON_NAME]"
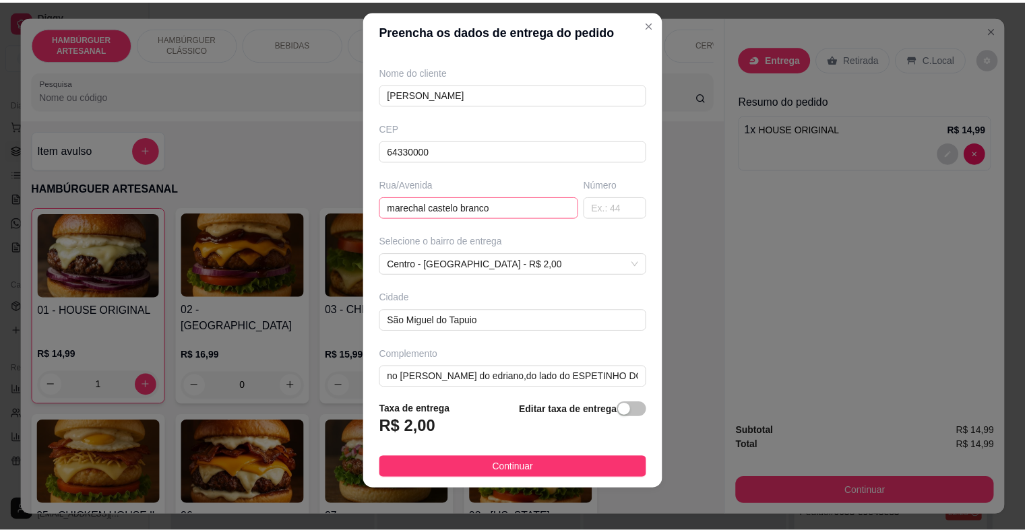
scroll to position [111, 0]
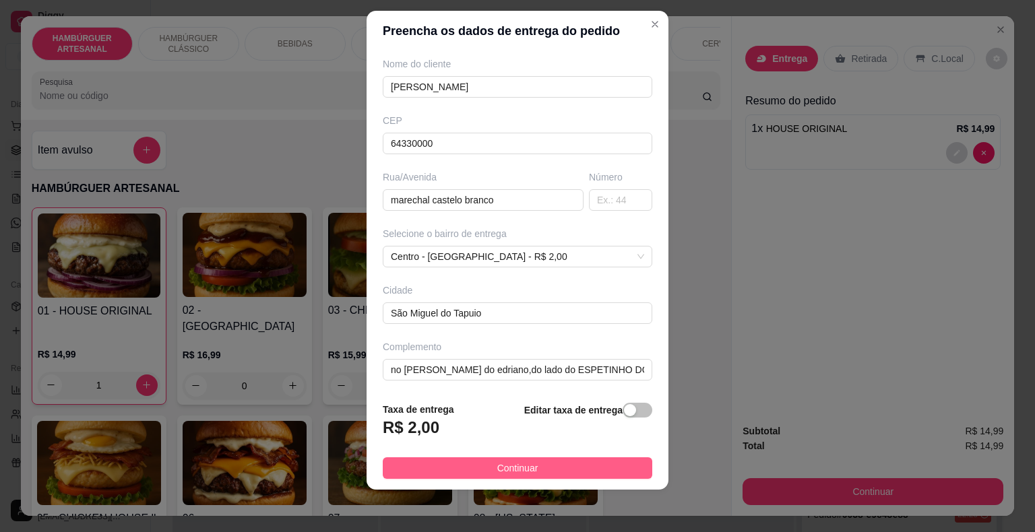
type input "[PERSON_NAME]"
click at [517, 462] on span "Continuar" at bounding box center [517, 468] width 41 height 15
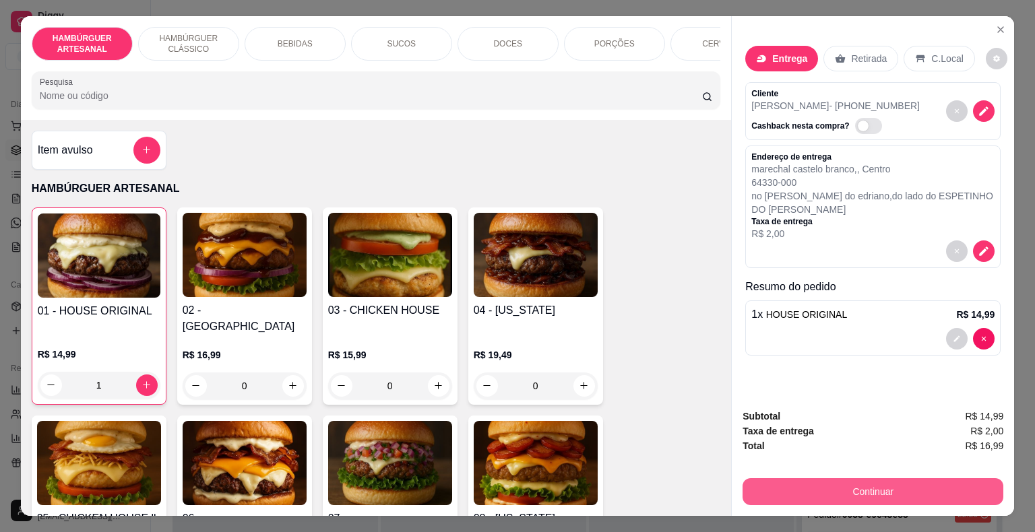
click at [755, 495] on button "Continuar" at bounding box center [872, 491] width 261 height 27
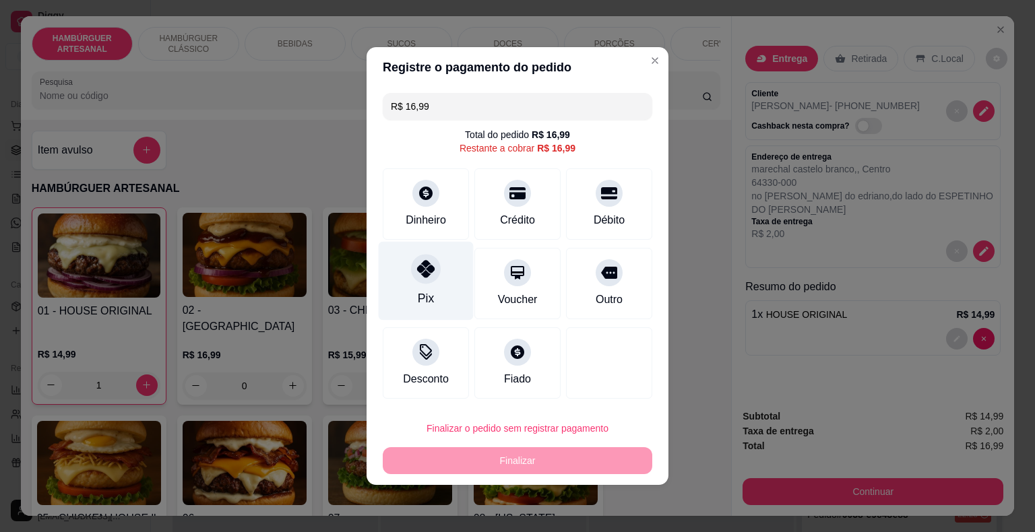
click at [450, 274] on div "Pix" at bounding box center [426, 281] width 95 height 79
type input "R$ 0,00"
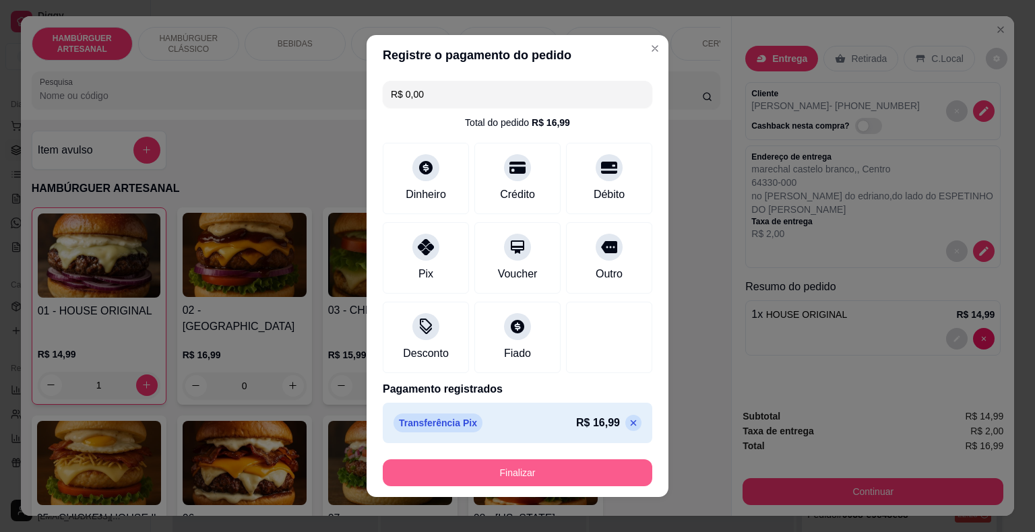
click at [539, 473] on button "Finalizar" at bounding box center [517, 472] width 269 height 27
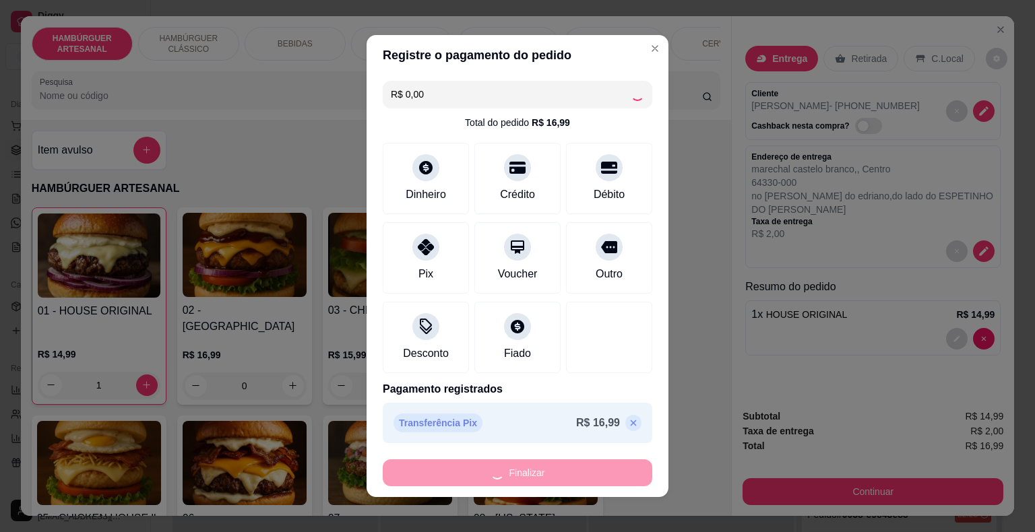
type input "0"
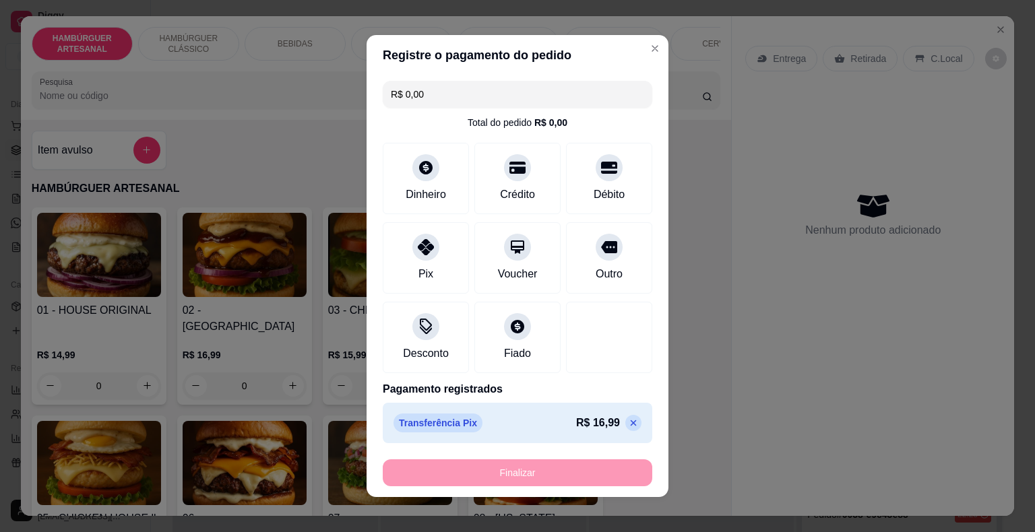
type input "-R$ 16,99"
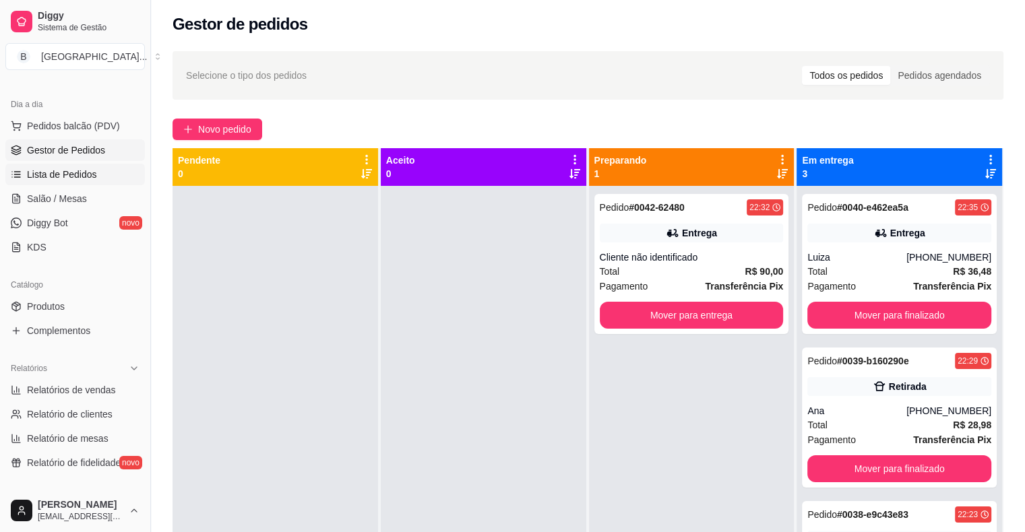
click at [84, 172] on span "Lista de Pedidos" at bounding box center [62, 174] width 70 height 13
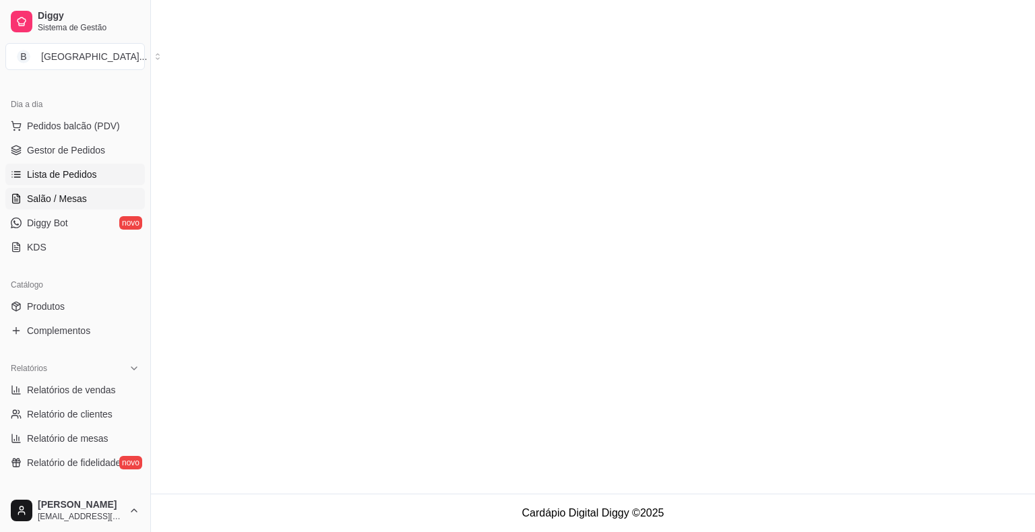
click at [84, 188] on link "Salão / Mesas" at bounding box center [74, 199] width 139 height 22
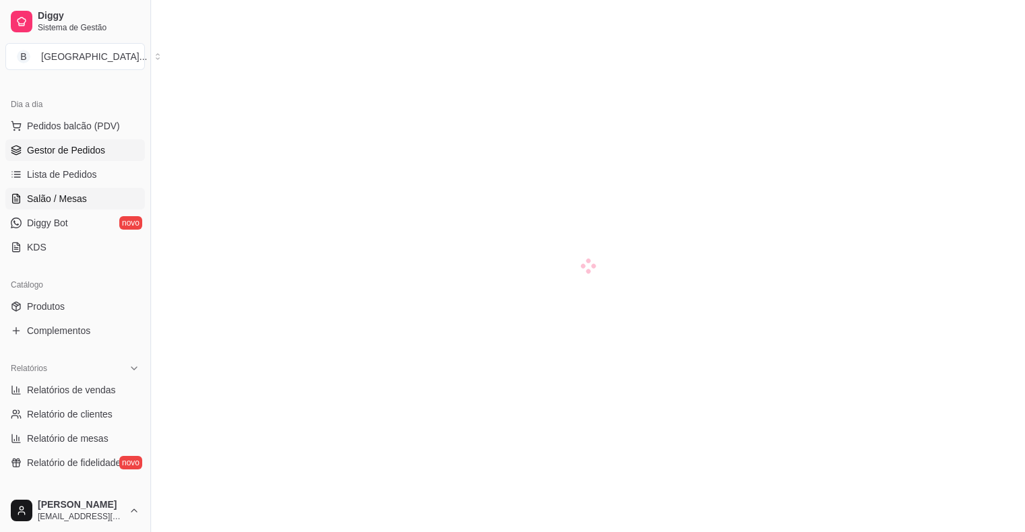
click at [84, 147] on span "Gestor de Pedidos" at bounding box center [66, 150] width 78 height 13
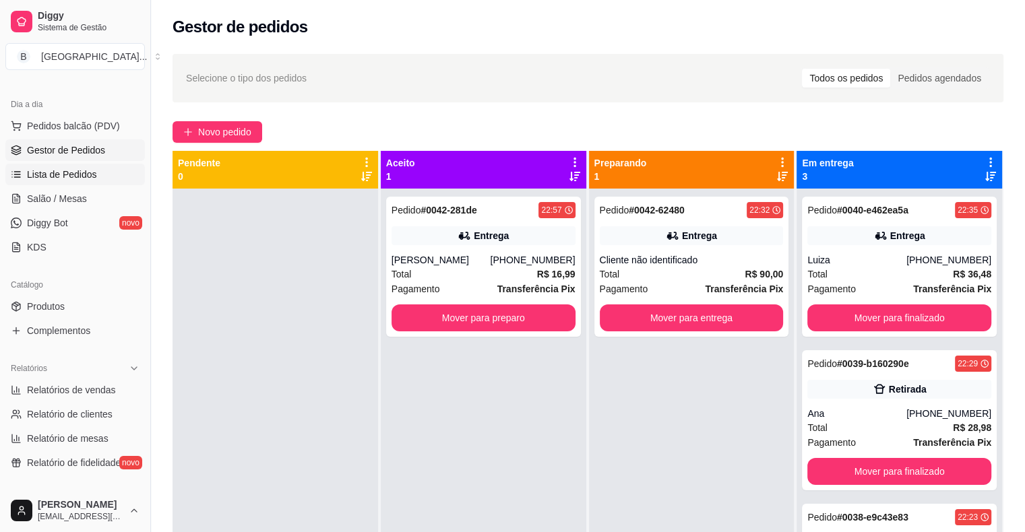
click at [75, 171] on span "Lista de Pedidos" at bounding box center [62, 174] width 70 height 13
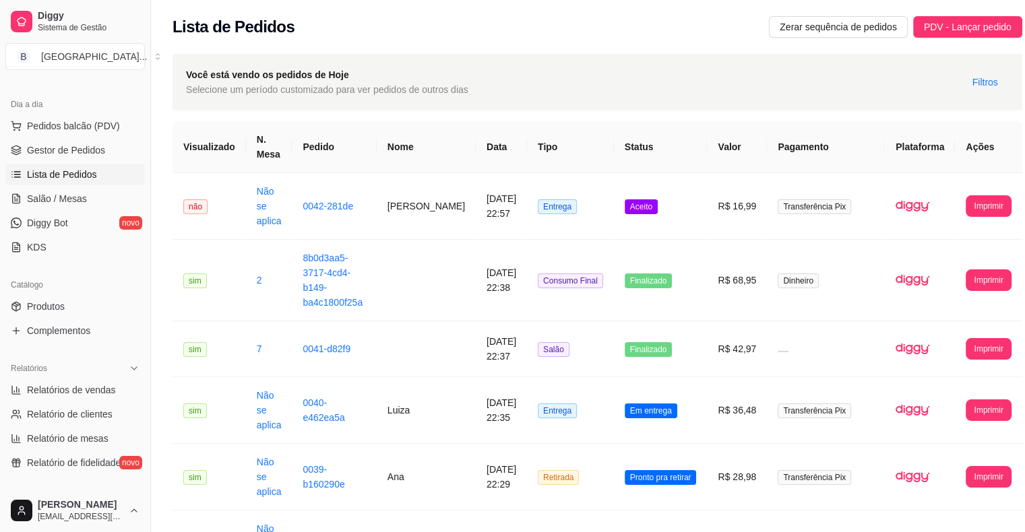
click at [65, 147] on span "Gestor de Pedidos" at bounding box center [66, 150] width 78 height 13
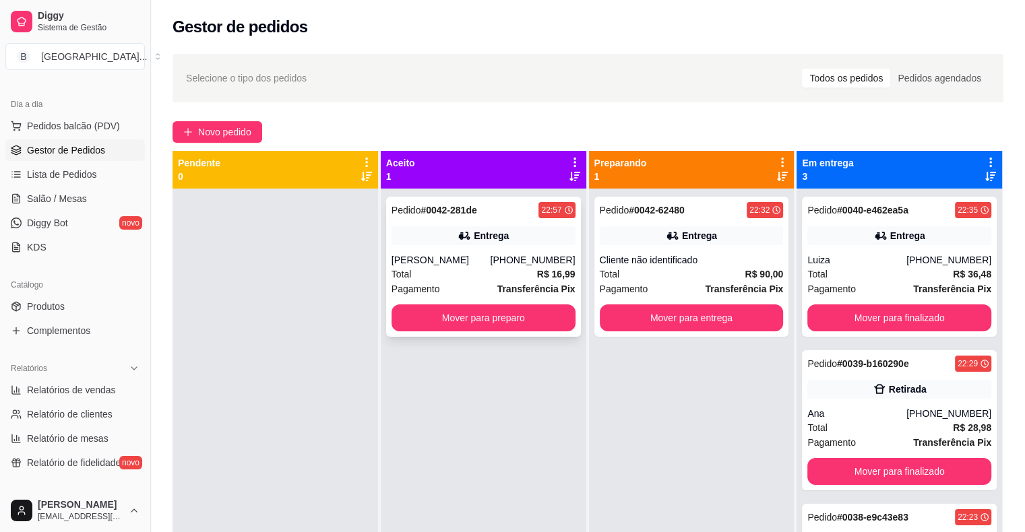
click at [445, 247] on div "Pedido # 0042-281de 22:57 Entrega rodrigo personal [PHONE_NUMBER] Total R$ 16,9…" at bounding box center [483, 267] width 195 height 140
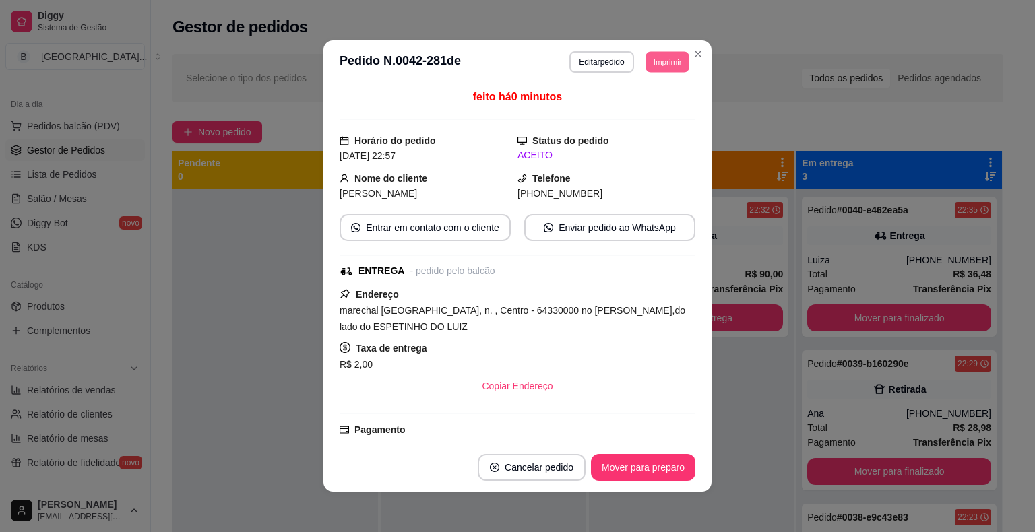
click at [645, 53] on button "Imprimir" at bounding box center [667, 61] width 44 height 21
click at [651, 115] on button "IMPRESSORA" at bounding box center [637, 108] width 94 height 21
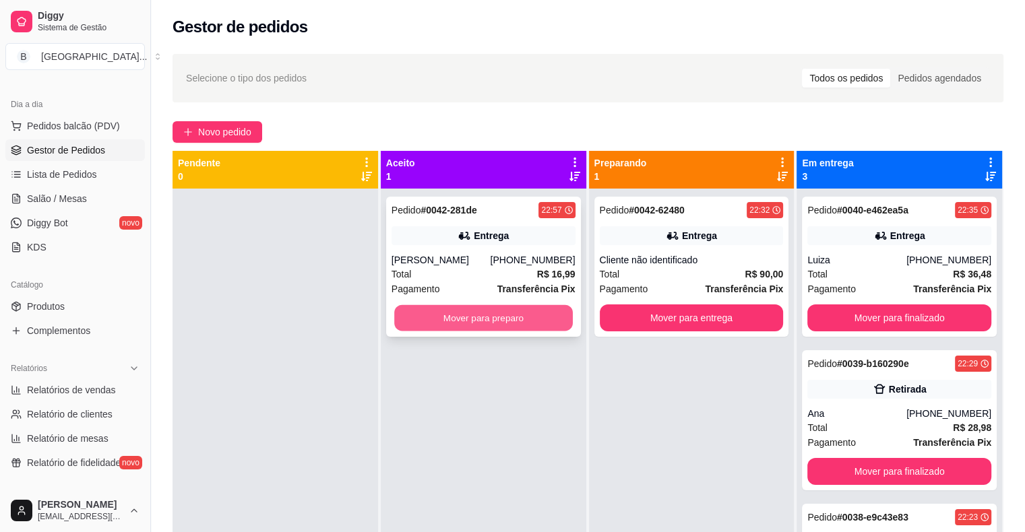
click at [542, 317] on button "Mover para preparo" at bounding box center [483, 318] width 179 height 26
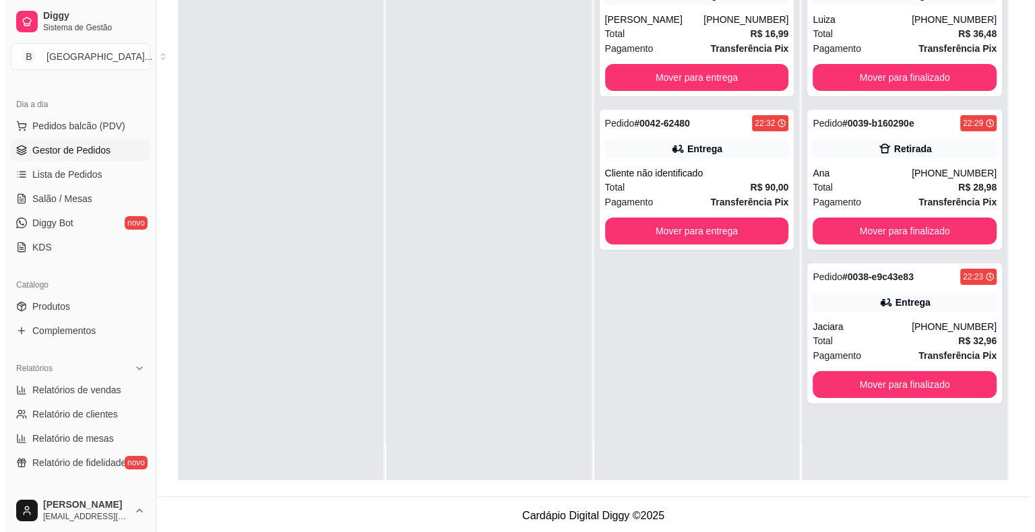
scroll to position [205, 0]
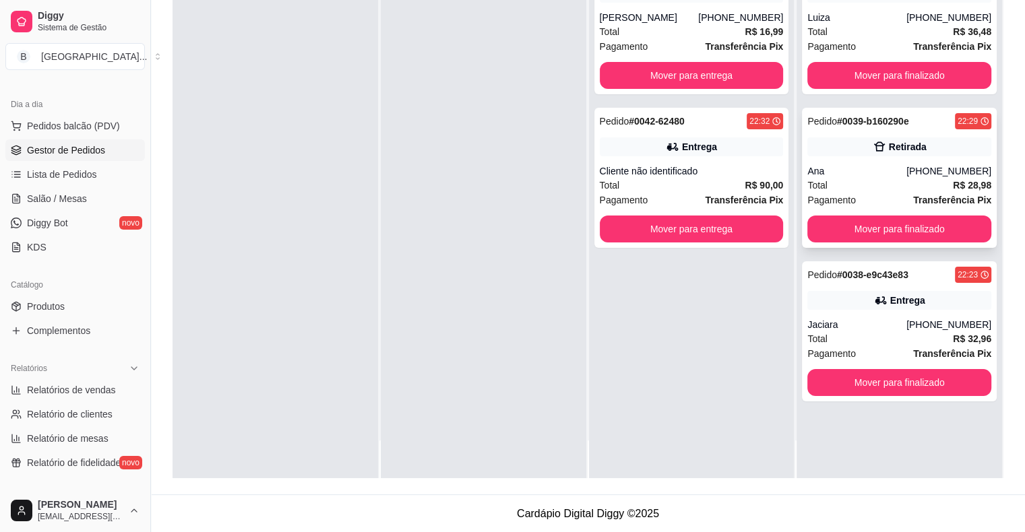
click at [854, 185] on div "Total R$ 28,98" at bounding box center [899, 185] width 184 height 15
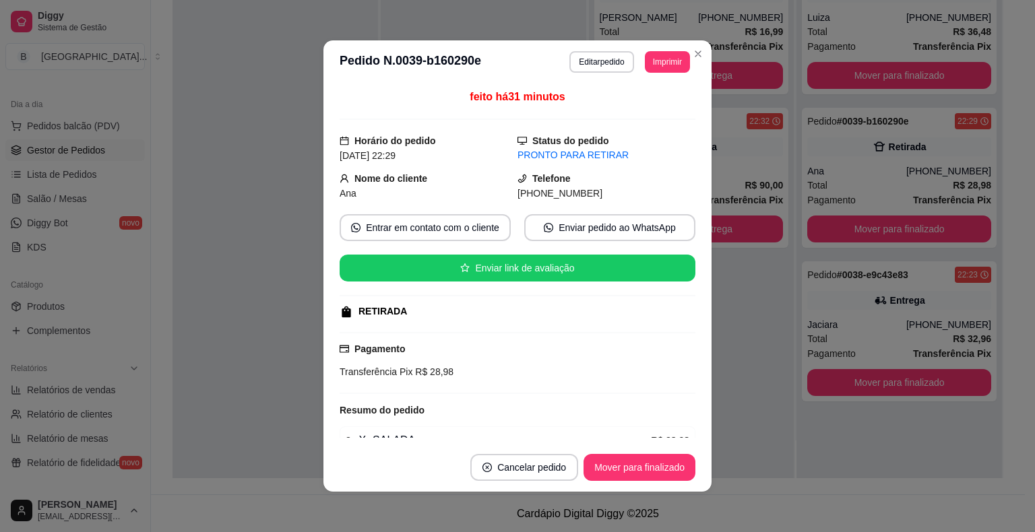
click at [675, 66] on button "Imprimir" at bounding box center [667, 62] width 45 height 22
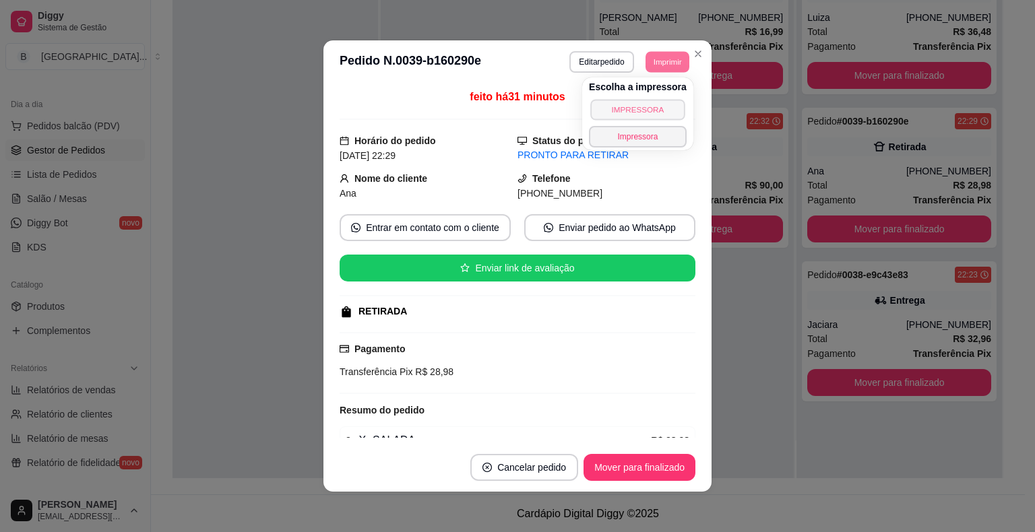
click at [649, 105] on button "IMPRESSORA" at bounding box center [637, 109] width 94 height 21
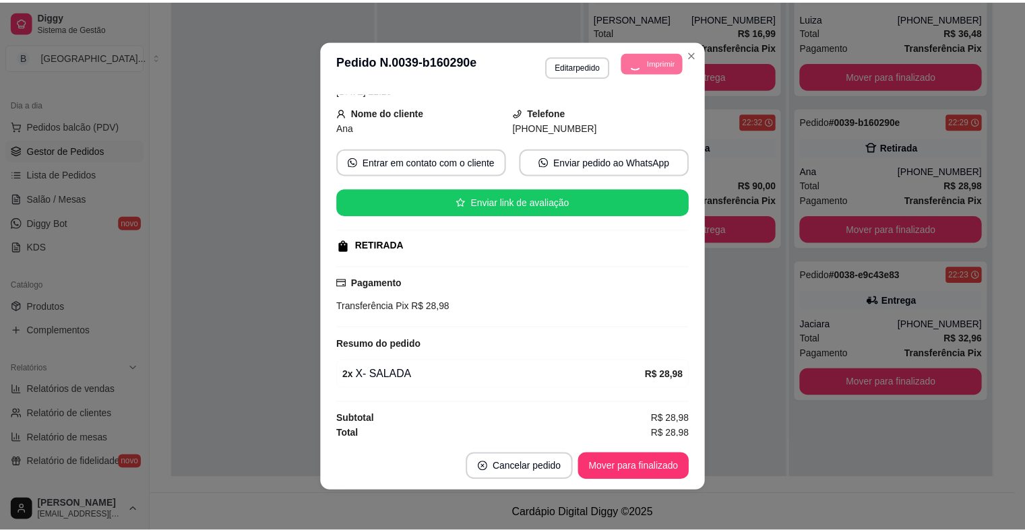
scroll to position [67, 0]
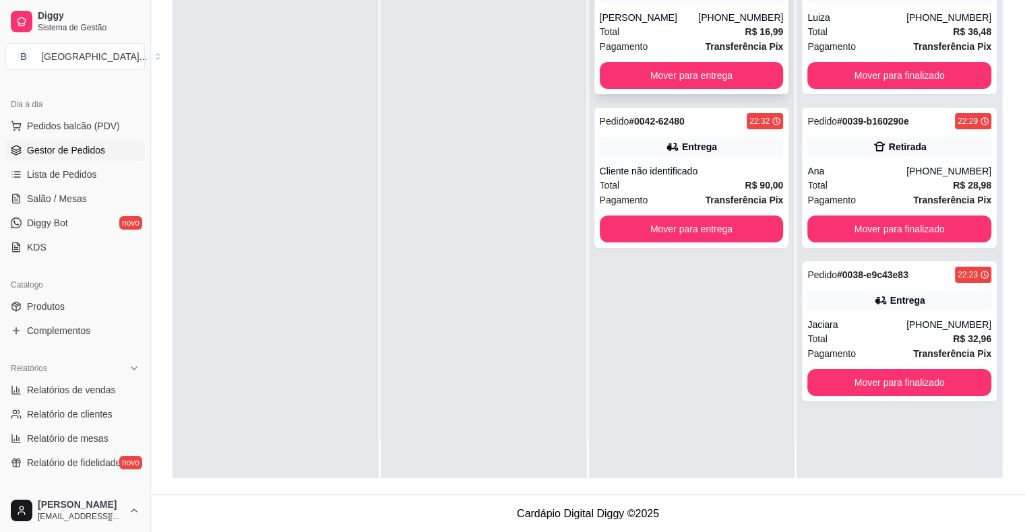
click at [690, 54] on div "Pedido # 0042-281de 22:57 Entrega rodrigo personal [PHONE_NUMBER] Total R$ 16,9…" at bounding box center [691, 24] width 195 height 140
click at [733, 75] on button "Mover para entrega" at bounding box center [691, 76] width 179 height 26
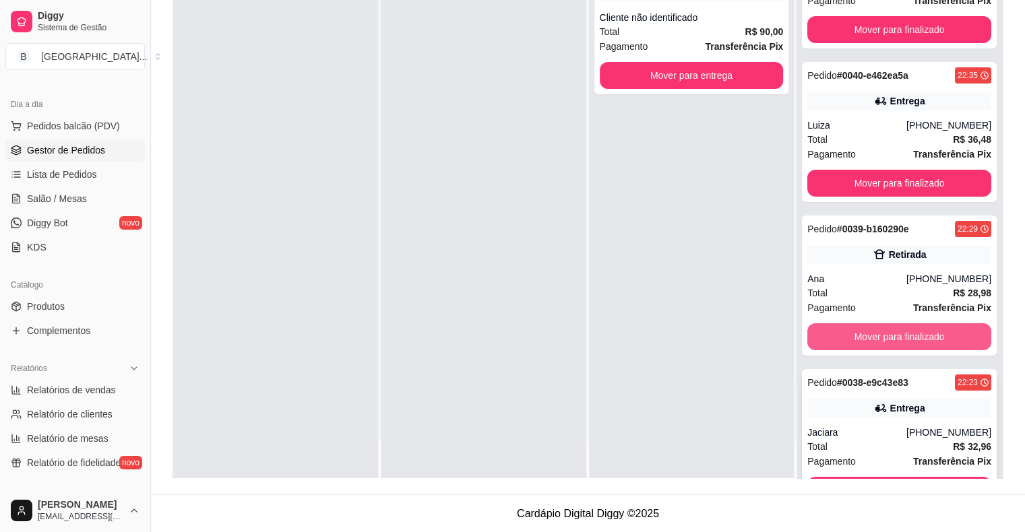
scroll to position [95, 0]
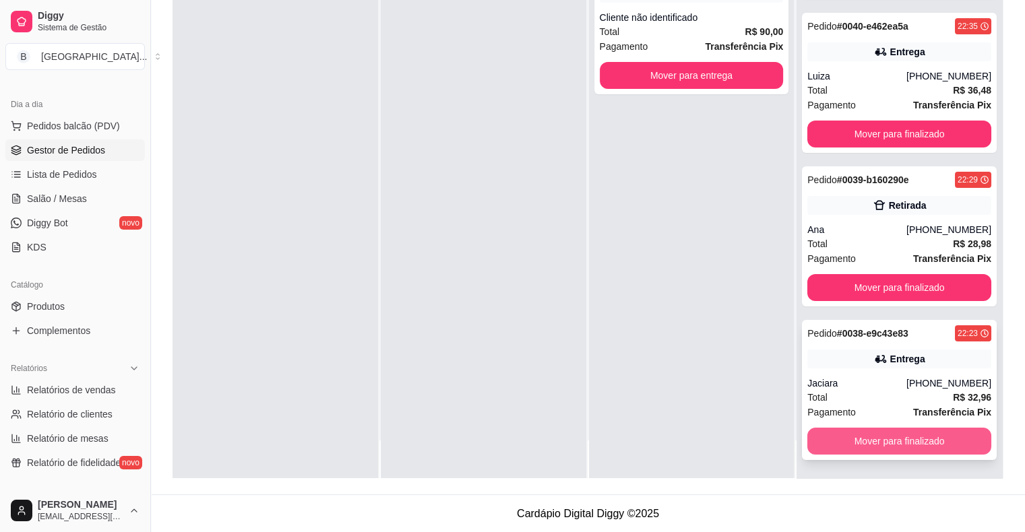
click at [831, 441] on button "Mover para finalizado" at bounding box center [899, 441] width 184 height 27
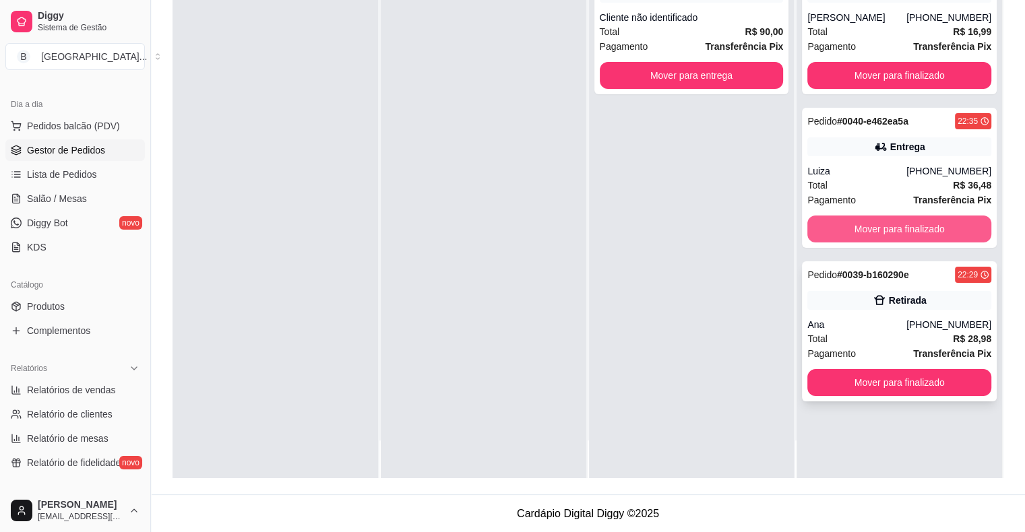
scroll to position [0, 0]
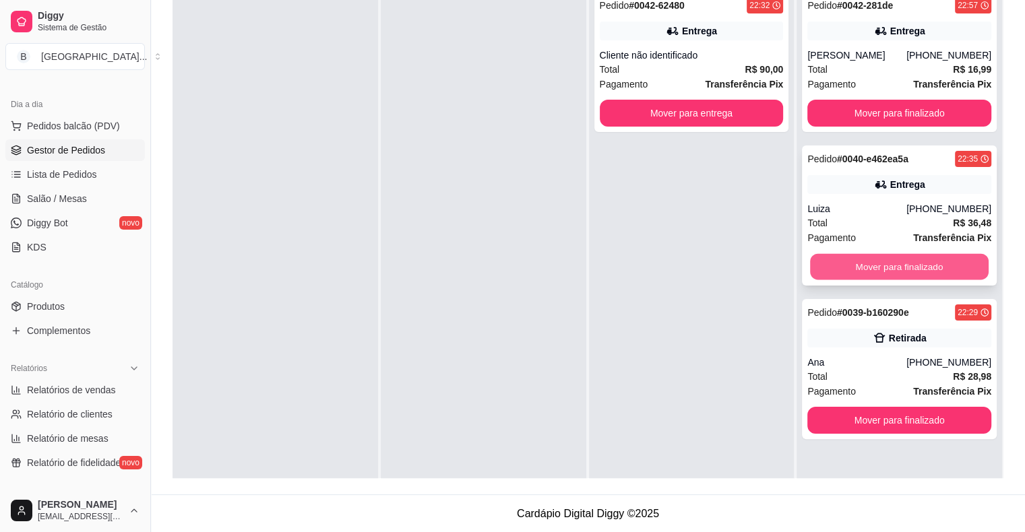
click at [883, 266] on button "Mover para finalizado" at bounding box center [899, 267] width 179 height 26
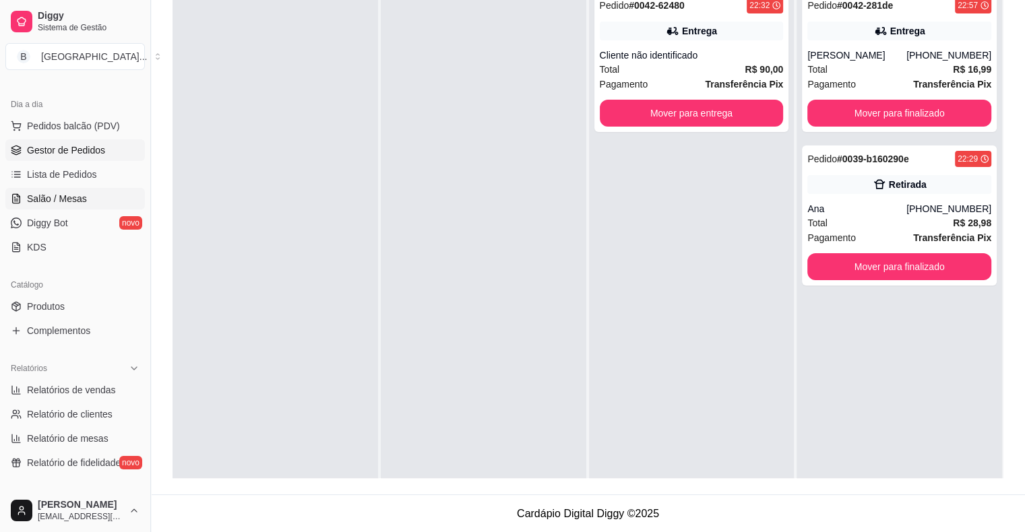
click at [65, 203] on span "Salão / Mesas" at bounding box center [57, 198] width 60 height 13
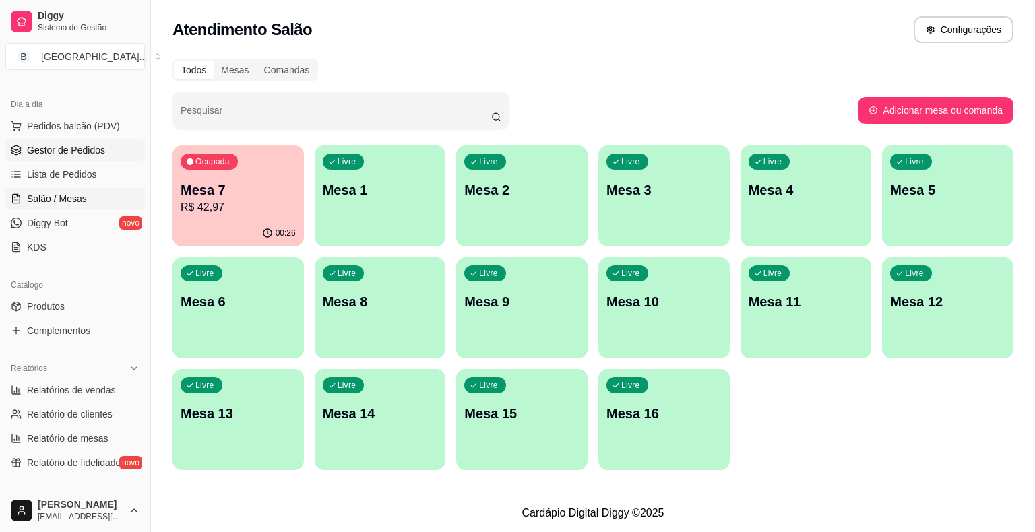
click at [102, 150] on link "Gestor de Pedidos" at bounding box center [74, 150] width 139 height 22
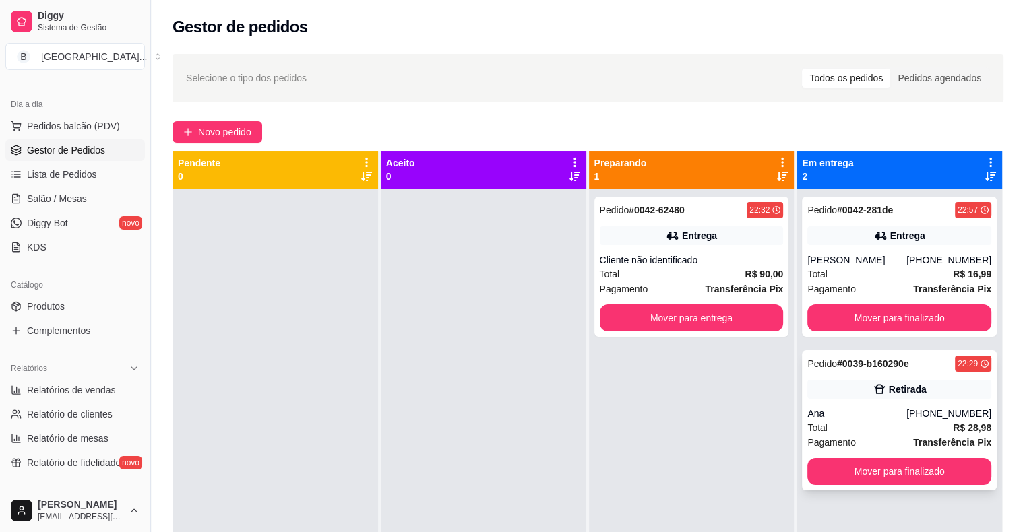
click at [868, 398] on div "Retirada" at bounding box center [899, 389] width 184 height 19
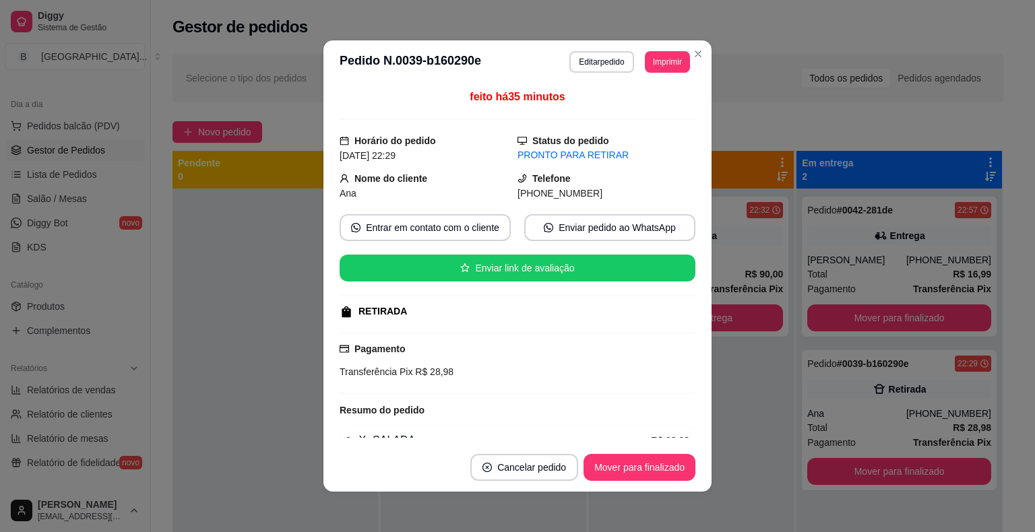
scroll to position [67, 0]
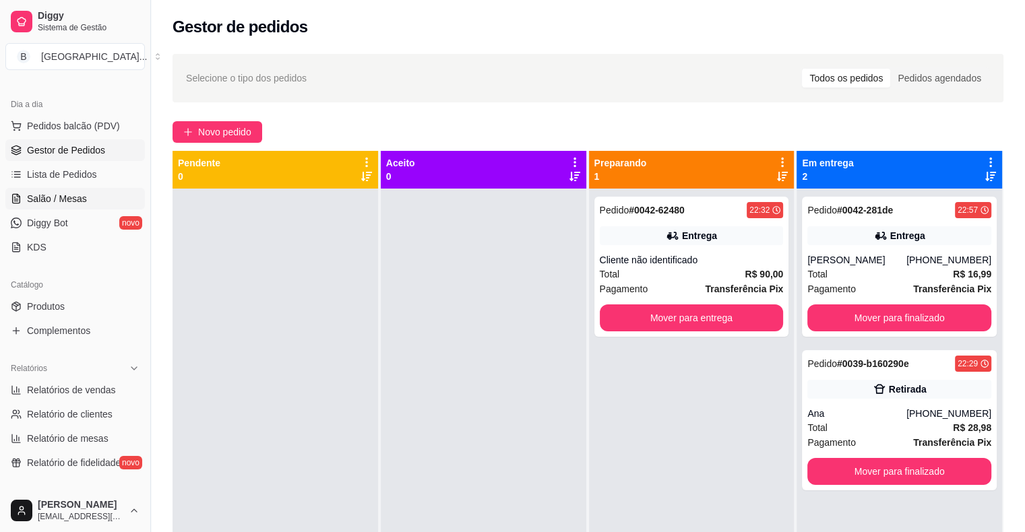
click at [43, 200] on span "Salão / Mesas" at bounding box center [57, 198] width 60 height 13
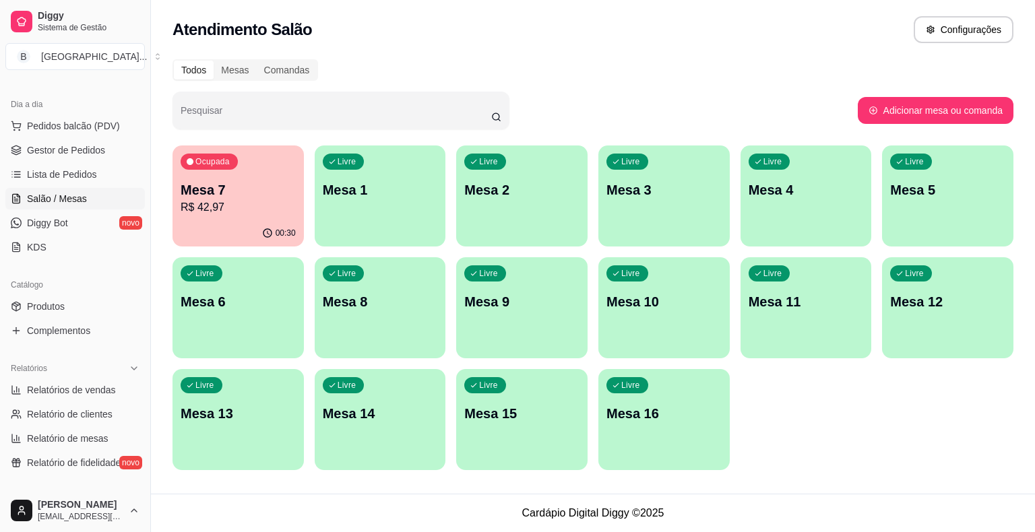
click at [227, 197] on p "Mesa 7" at bounding box center [238, 190] width 115 height 19
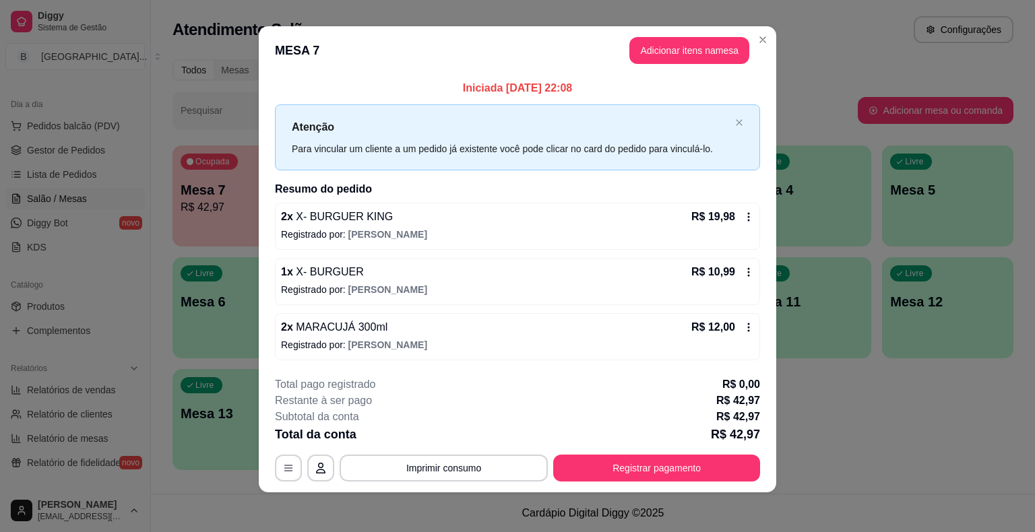
scroll to position [9, 0]
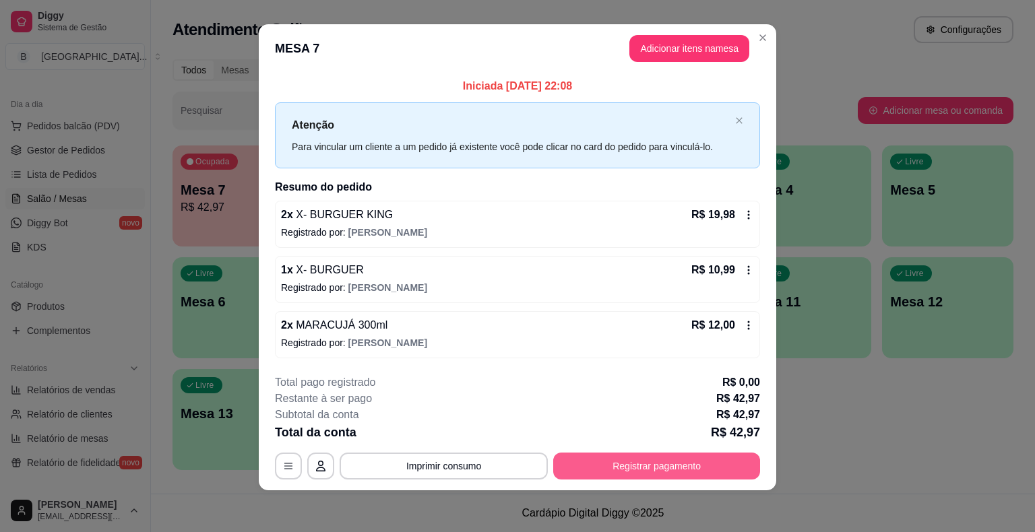
click at [644, 462] on button "Registrar pagamento" at bounding box center [656, 466] width 207 height 27
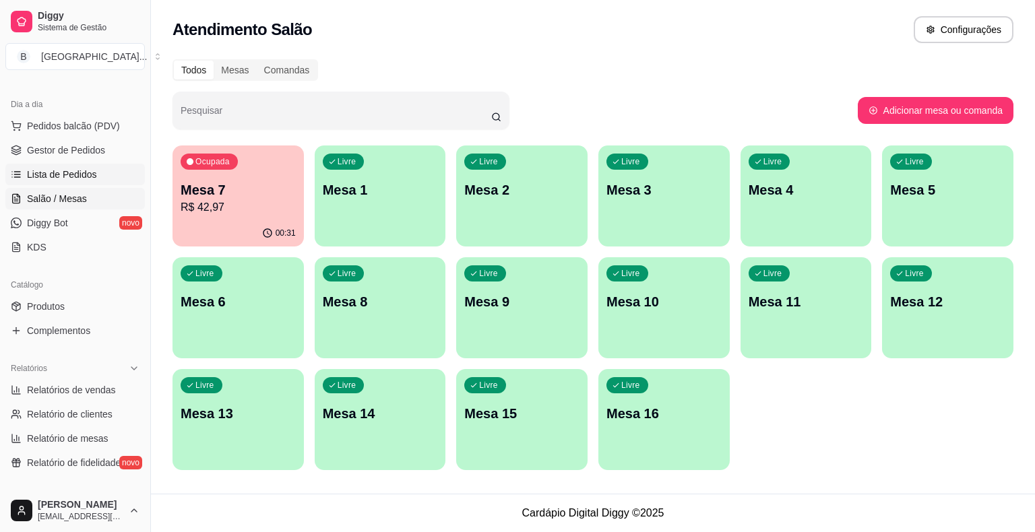
click at [83, 174] on span "Lista de Pedidos" at bounding box center [62, 174] width 70 height 13
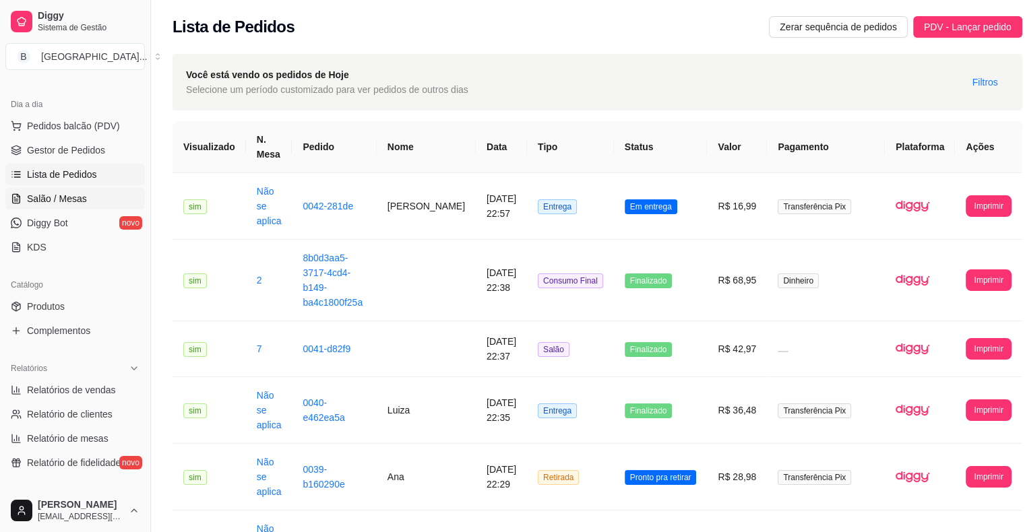
click at [80, 208] on link "Salão / Mesas" at bounding box center [74, 199] width 139 height 22
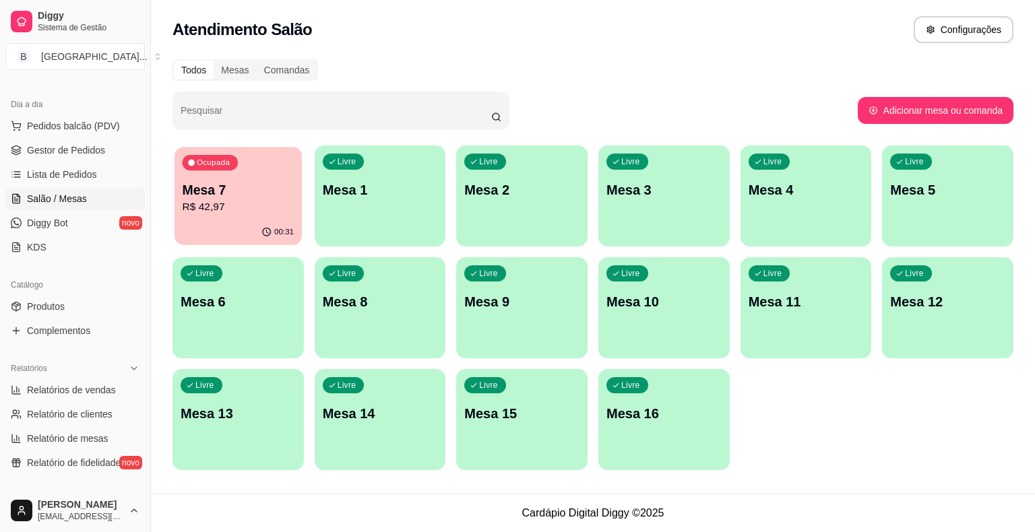
click at [257, 202] on p "R$ 42,97" at bounding box center [239, 206] width 112 height 15
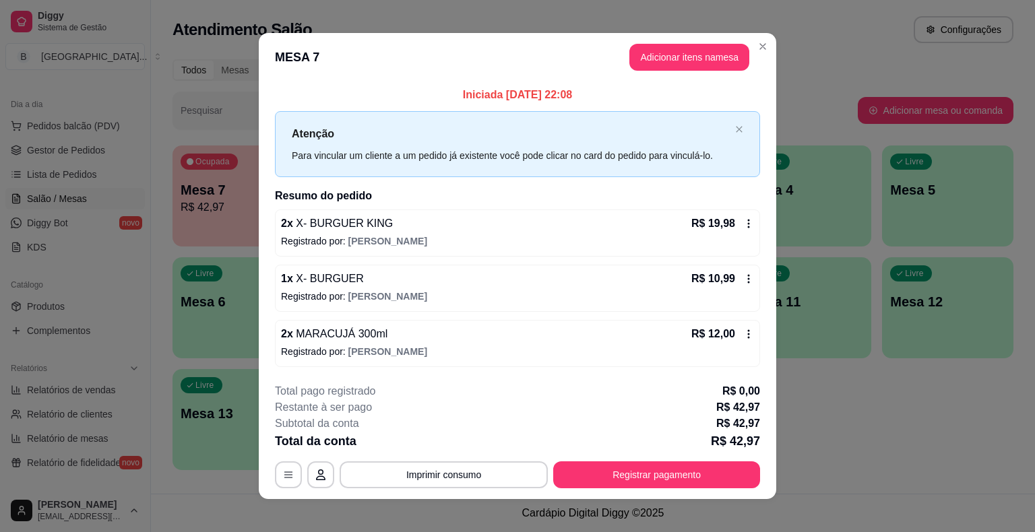
scroll to position [9, 0]
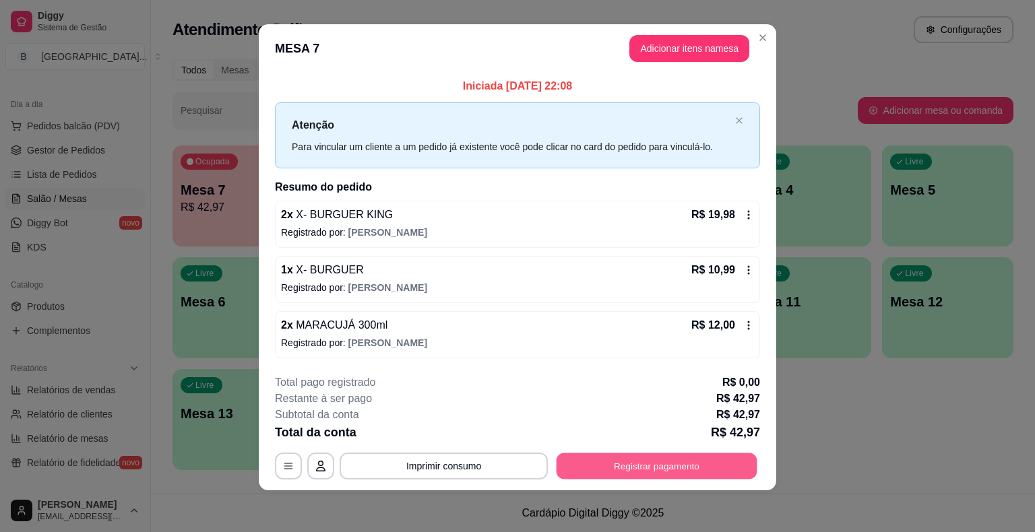
click at [597, 463] on button "Registrar pagamento" at bounding box center [657, 466] width 201 height 26
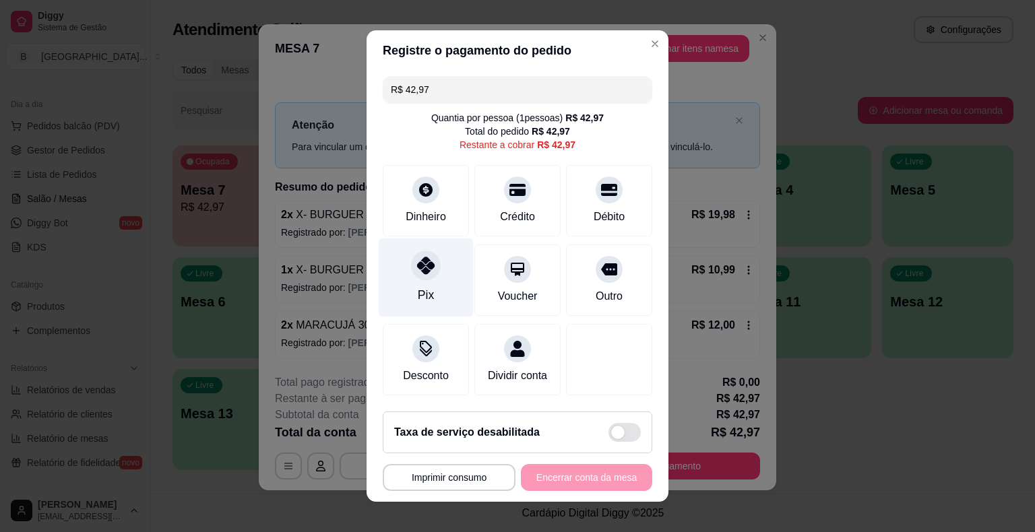
click at [417, 270] on icon at bounding box center [426, 266] width 18 height 18
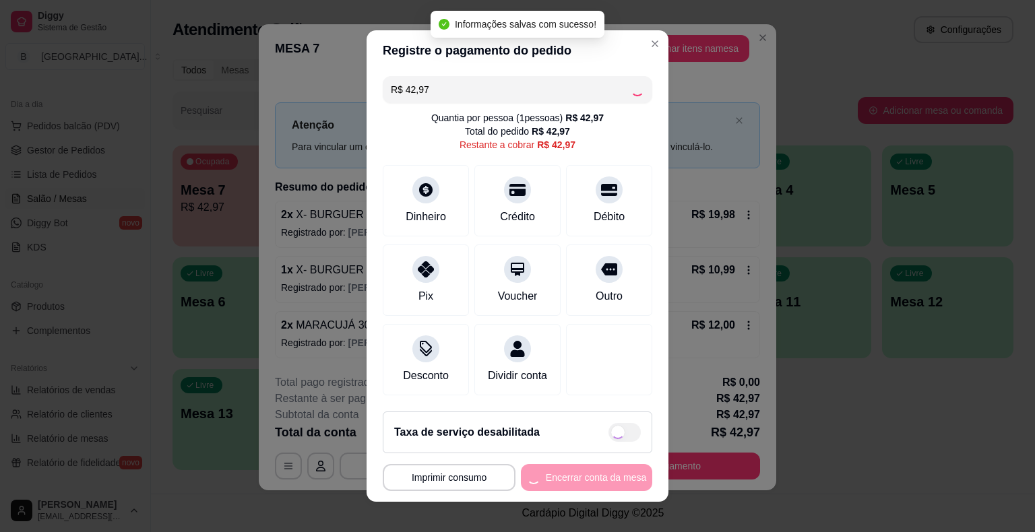
type input "R$ 0,00"
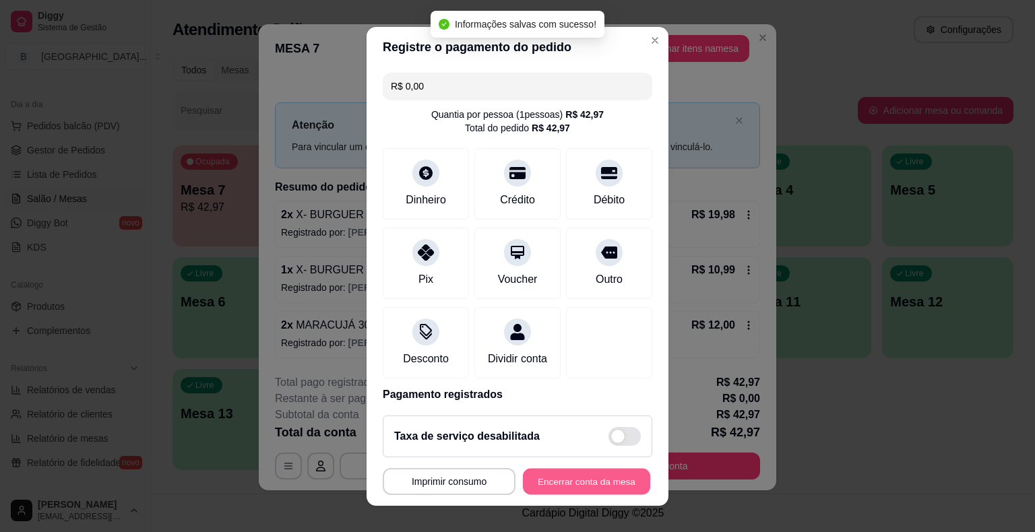
click at [563, 479] on button "Encerrar conta da mesa" at bounding box center [586, 481] width 127 height 26
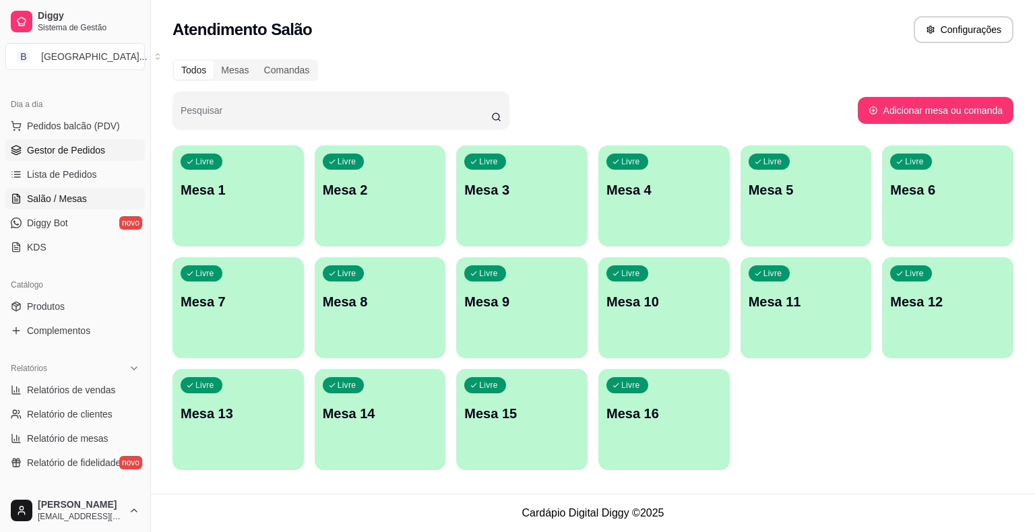
click at [40, 144] on span "Gestor de Pedidos" at bounding box center [66, 150] width 78 height 13
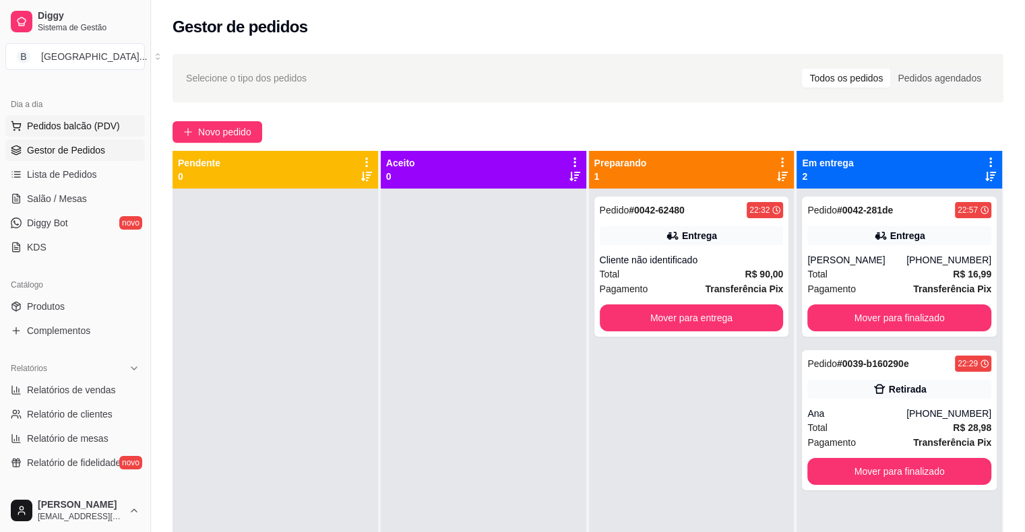
click at [86, 131] on span "Pedidos balcão (PDV)" at bounding box center [73, 125] width 93 height 13
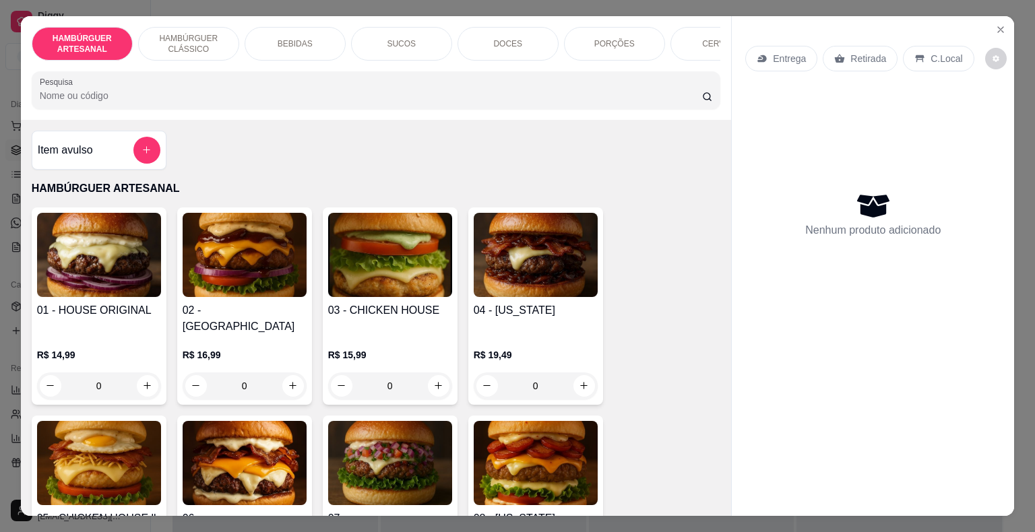
click at [507, 44] on div "DOCES" at bounding box center [507, 44] width 101 height 34
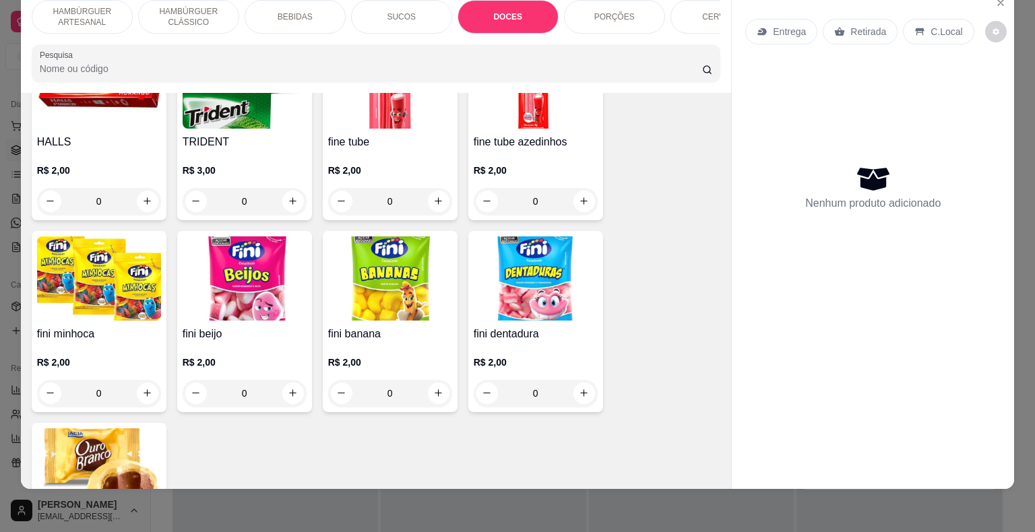
scroll to position [2490, 0]
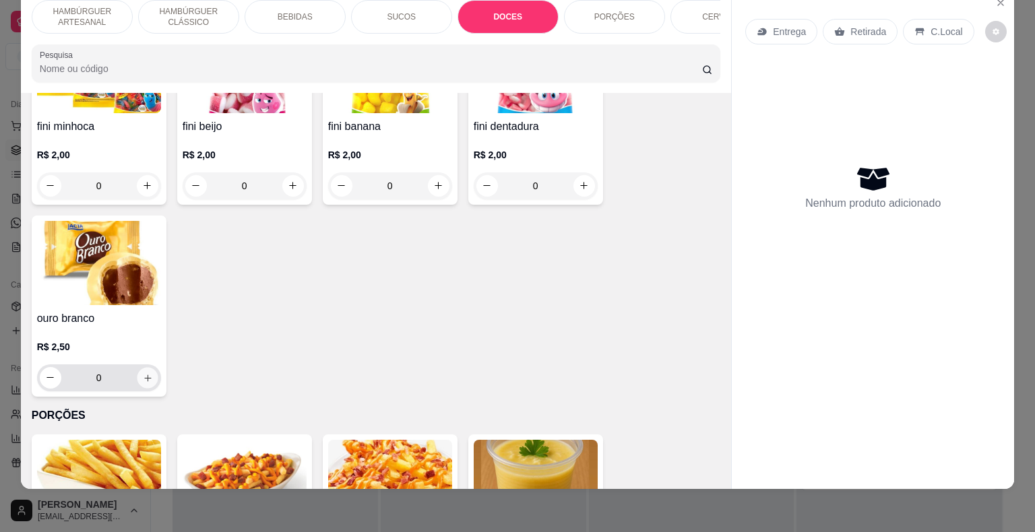
click at [142, 373] on icon "increase-product-quantity" at bounding box center [147, 378] width 10 height 10
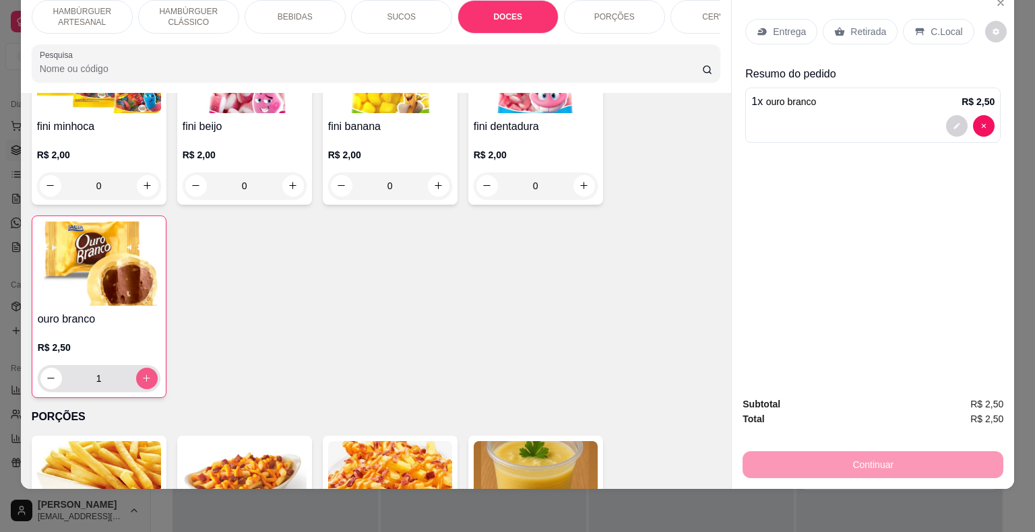
click at [141, 373] on icon "increase-product-quantity" at bounding box center [146, 378] width 10 height 10
type input "2"
click at [825, 19] on div "Retirada" at bounding box center [860, 32] width 75 height 26
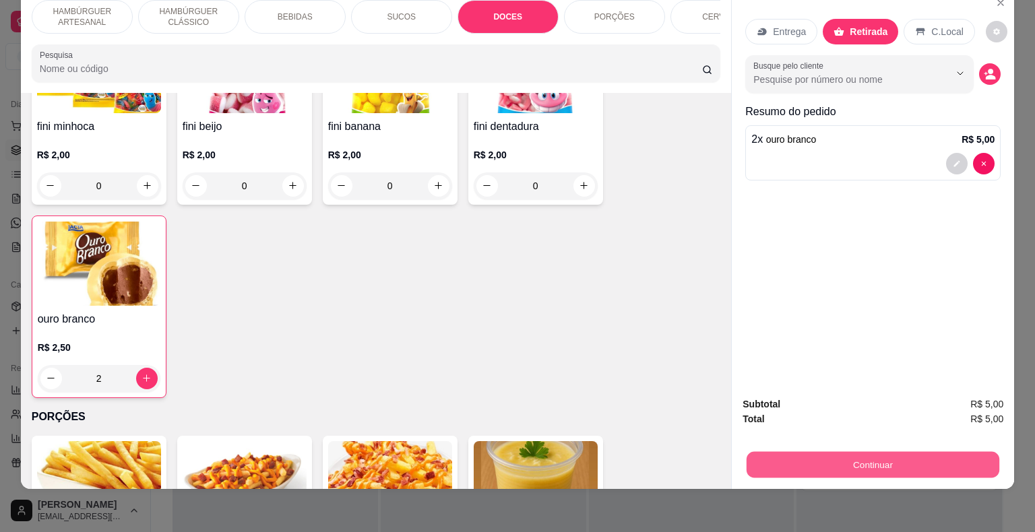
click at [761, 457] on button "Continuar" at bounding box center [873, 465] width 253 height 26
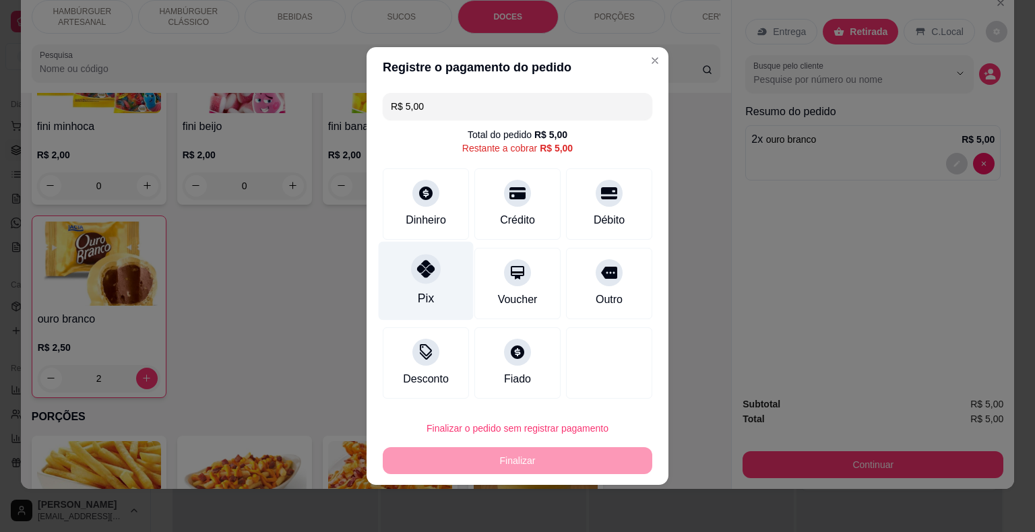
click at [442, 286] on div "Pix" at bounding box center [426, 281] width 95 height 79
type input "R$ 0,00"
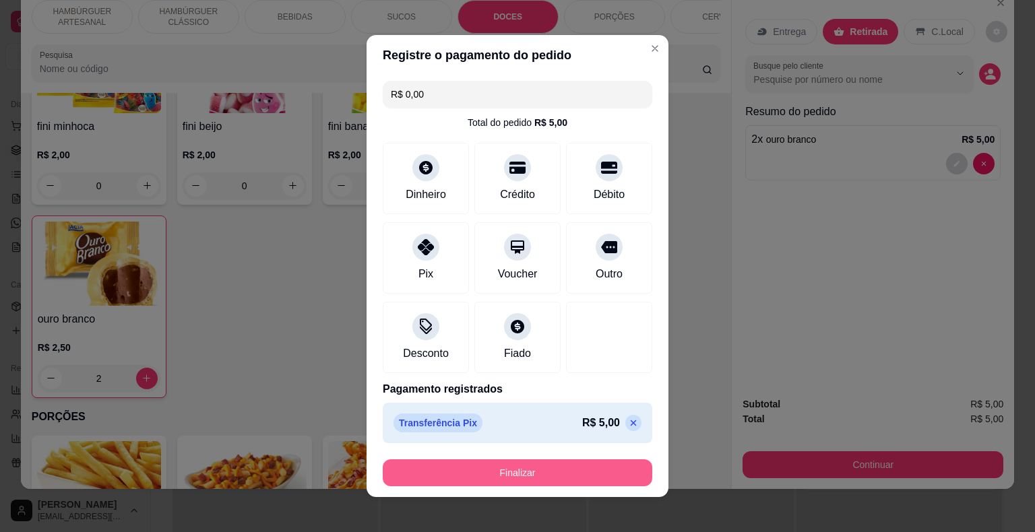
click at [517, 469] on button "Finalizar" at bounding box center [517, 472] width 269 height 27
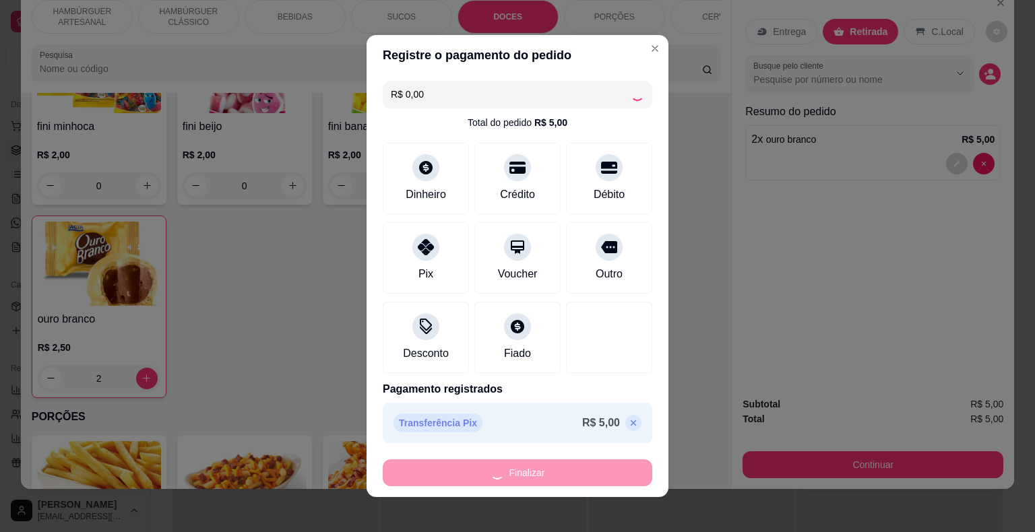
type input "0"
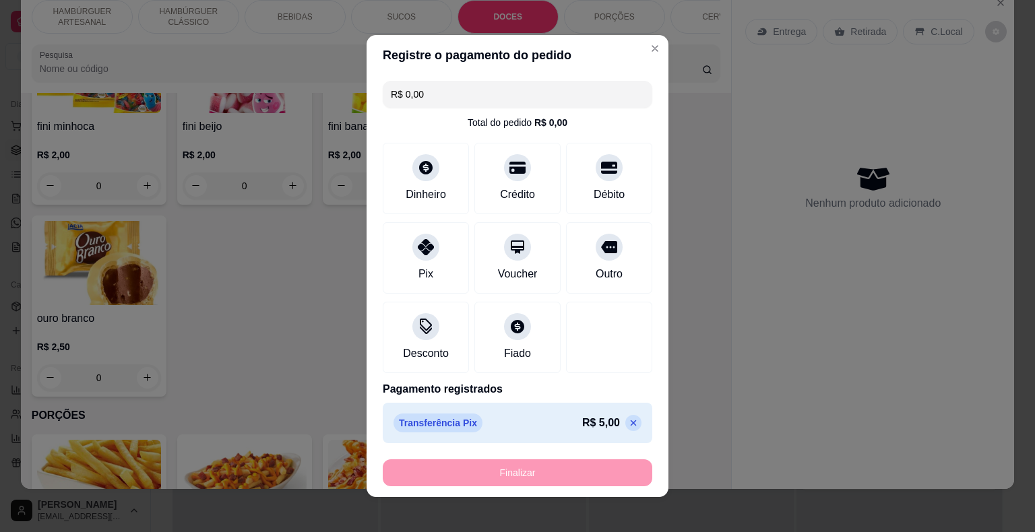
type input "-R$ 5,00"
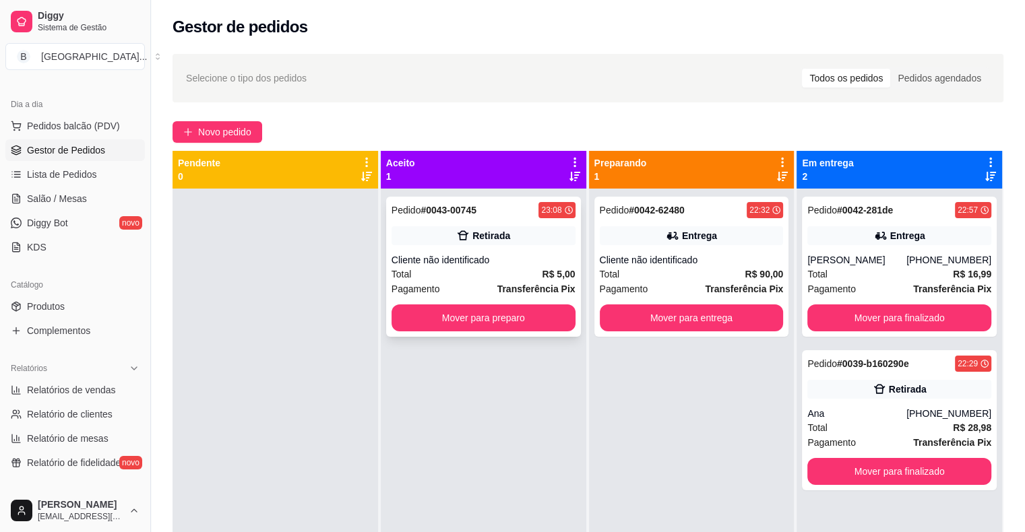
click at [519, 247] on div "Pedido # 0043-00745 23:08 Retirada Cliente não identificado Total R$ 5,00 Pagam…" at bounding box center [483, 267] width 195 height 140
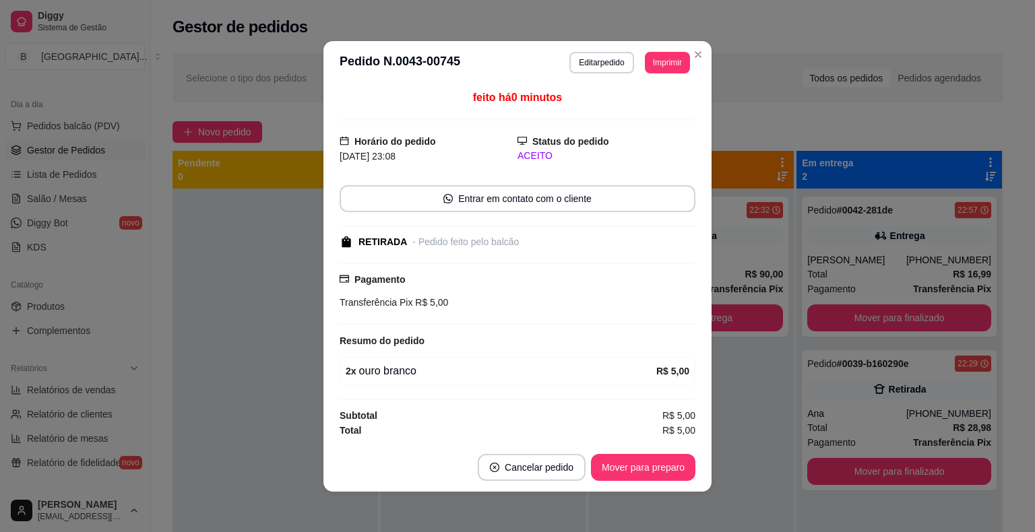
scroll to position [1, 0]
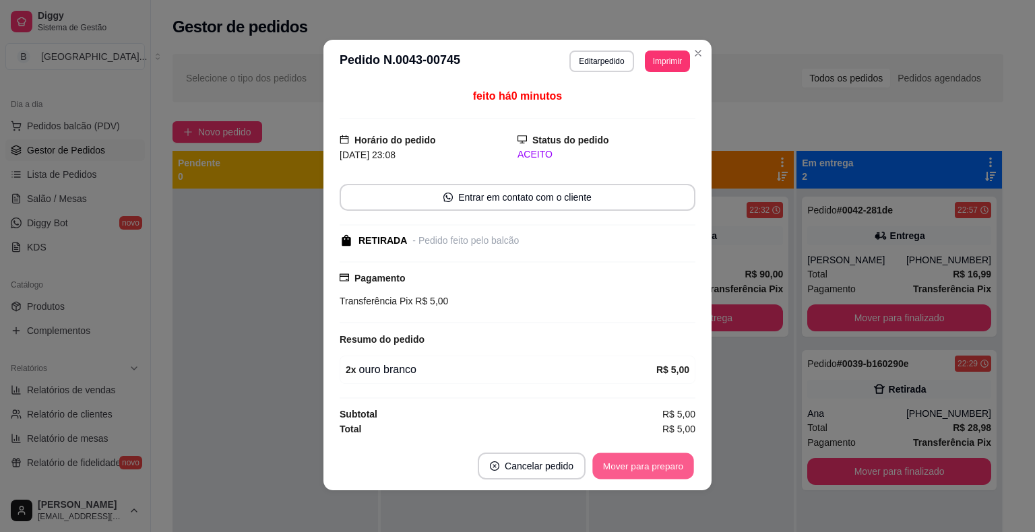
click at [643, 458] on button "Mover para preparo" at bounding box center [642, 466] width 101 height 26
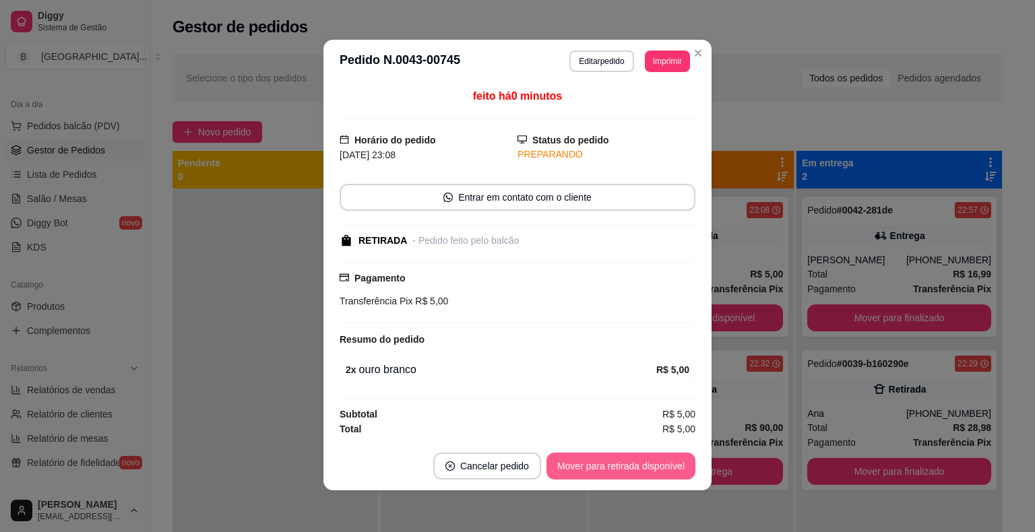
click at [643, 458] on button "Mover para retirada disponível" at bounding box center [620, 466] width 149 height 27
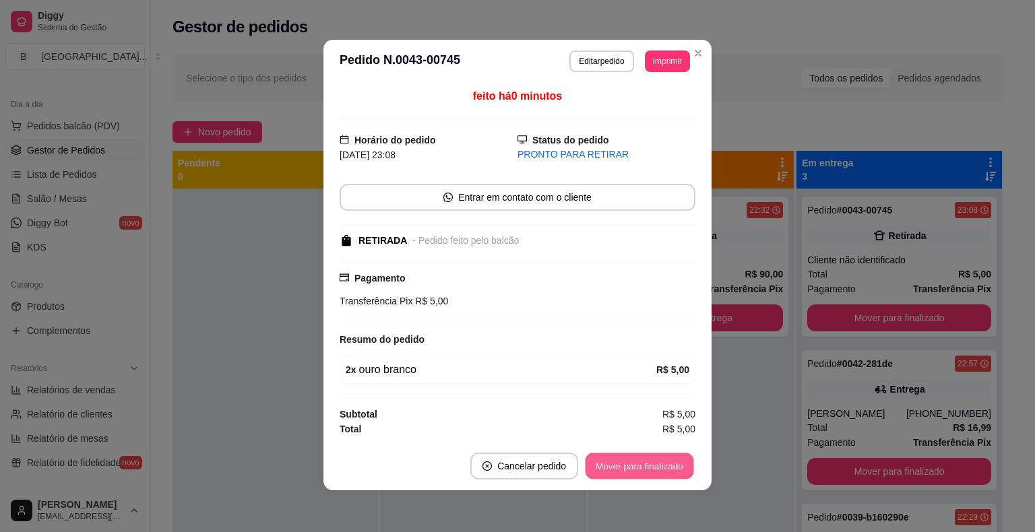
click at [643, 458] on button "Mover para finalizado" at bounding box center [639, 466] width 108 height 26
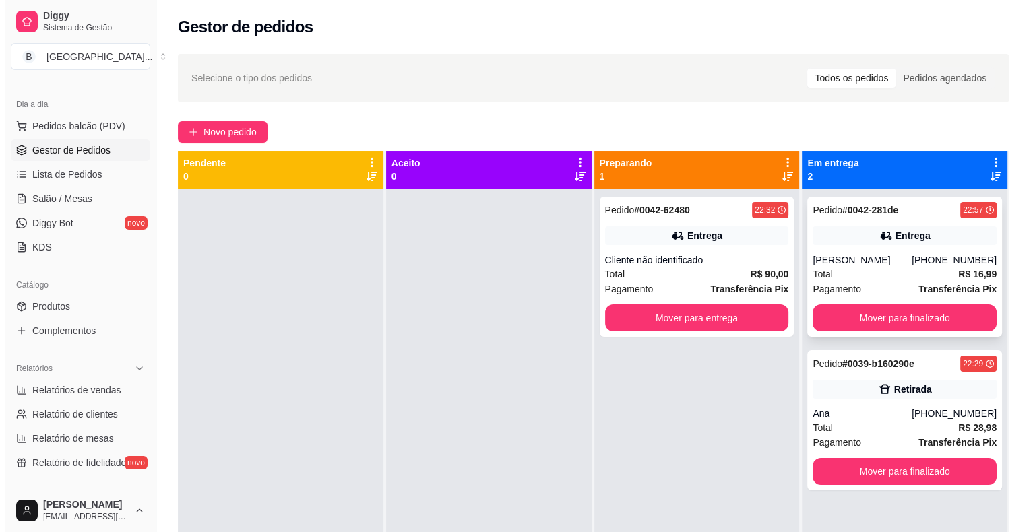
scroll to position [38, 0]
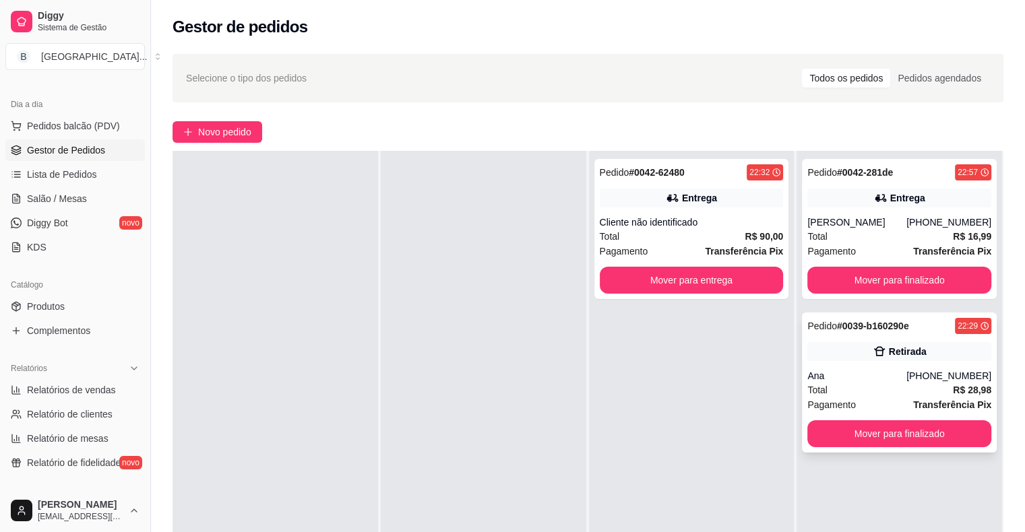
click at [880, 385] on div "Total R$ 28,98" at bounding box center [899, 390] width 184 height 15
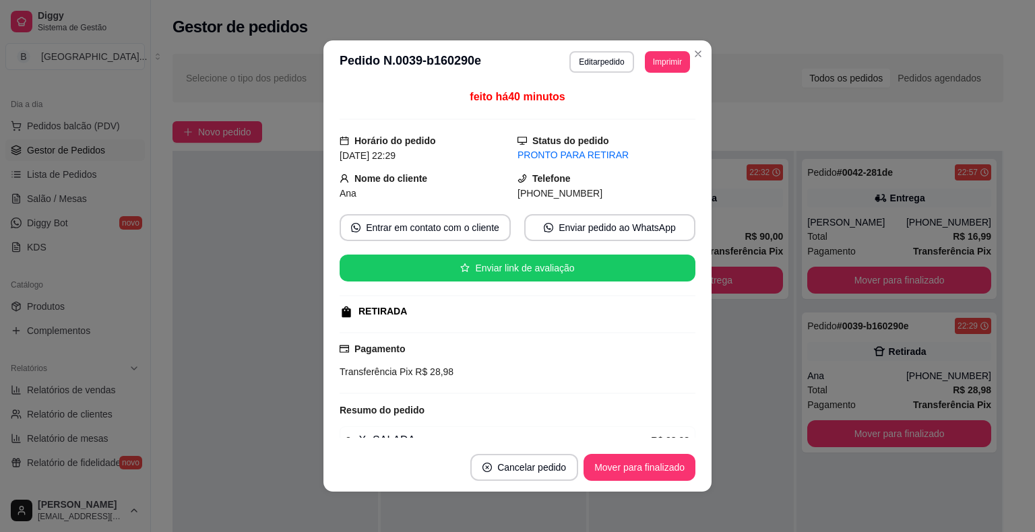
scroll to position [3, 0]
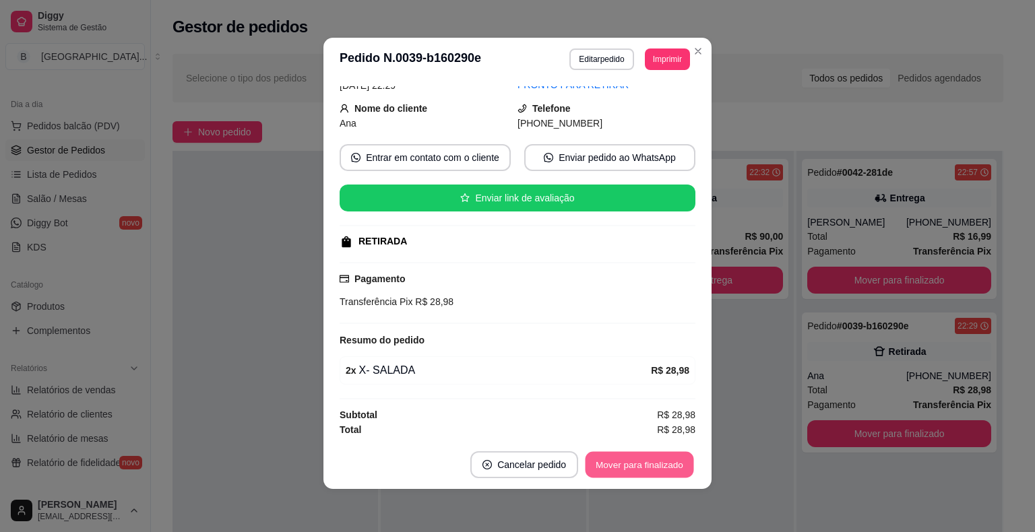
click at [661, 473] on button "Mover para finalizado" at bounding box center [639, 465] width 108 height 26
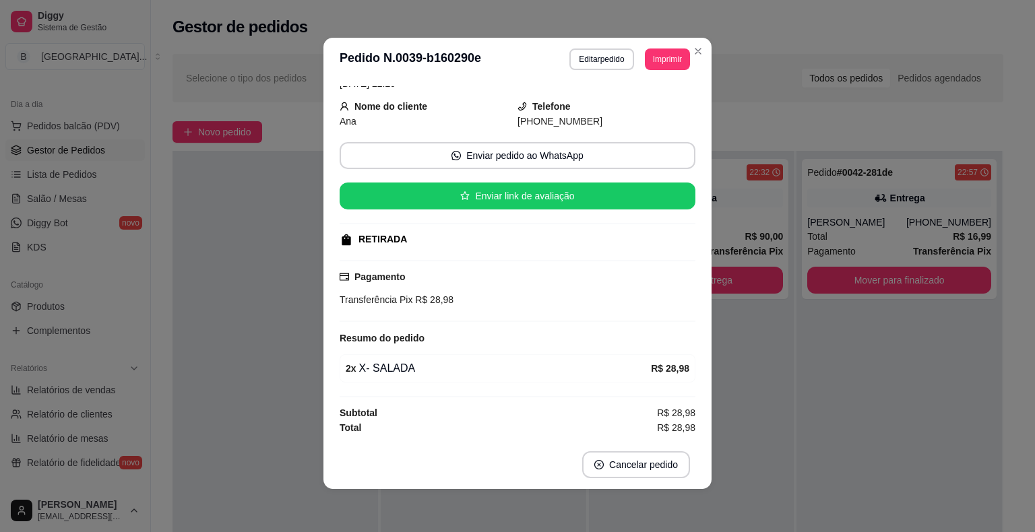
scroll to position [36, 0]
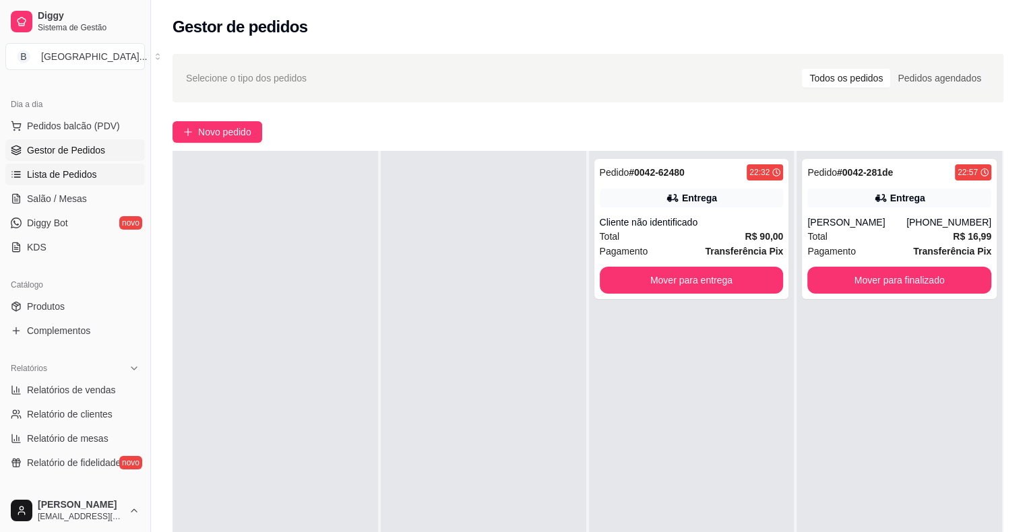
click at [97, 179] on link "Lista de Pedidos" at bounding box center [74, 175] width 139 height 22
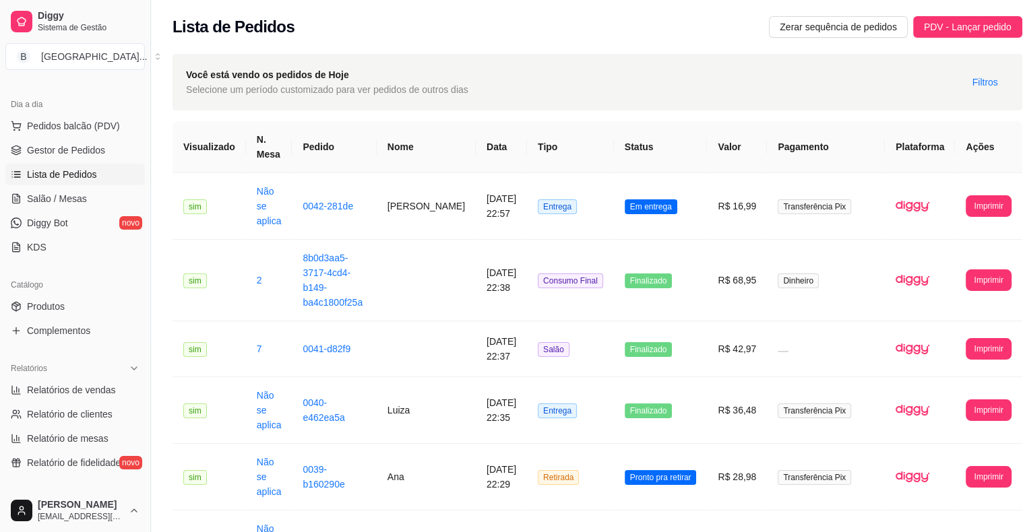
click at [96, 166] on link "Lista de Pedidos" at bounding box center [74, 175] width 139 height 22
click at [94, 150] on span "Gestor de Pedidos" at bounding box center [66, 150] width 78 height 13
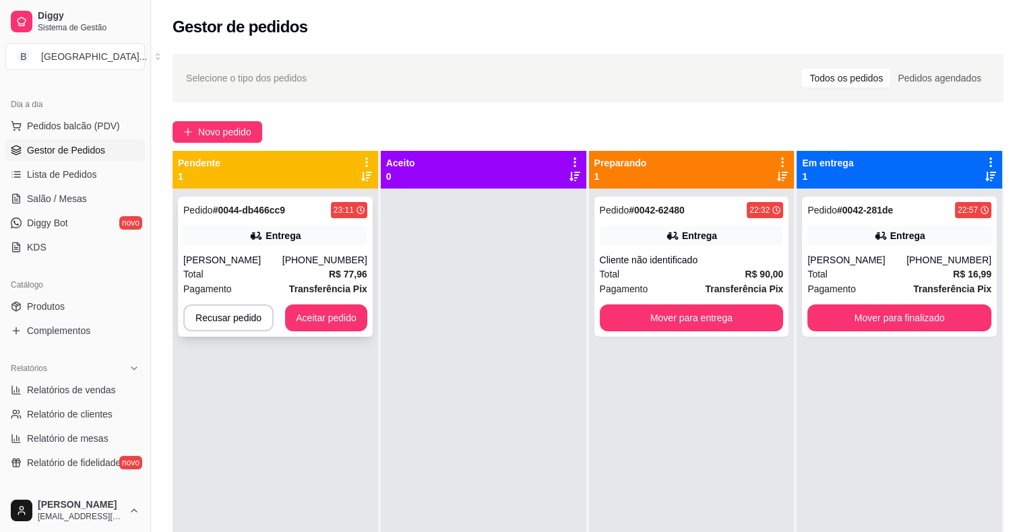
click at [307, 245] on div "Entrega" at bounding box center [275, 235] width 184 height 19
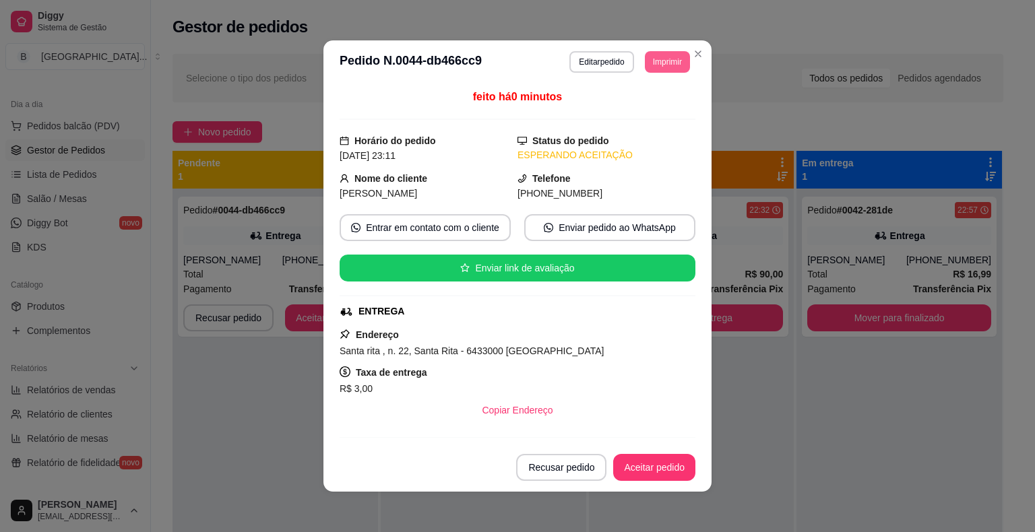
click at [650, 51] on button "Imprimir" at bounding box center [667, 62] width 45 height 22
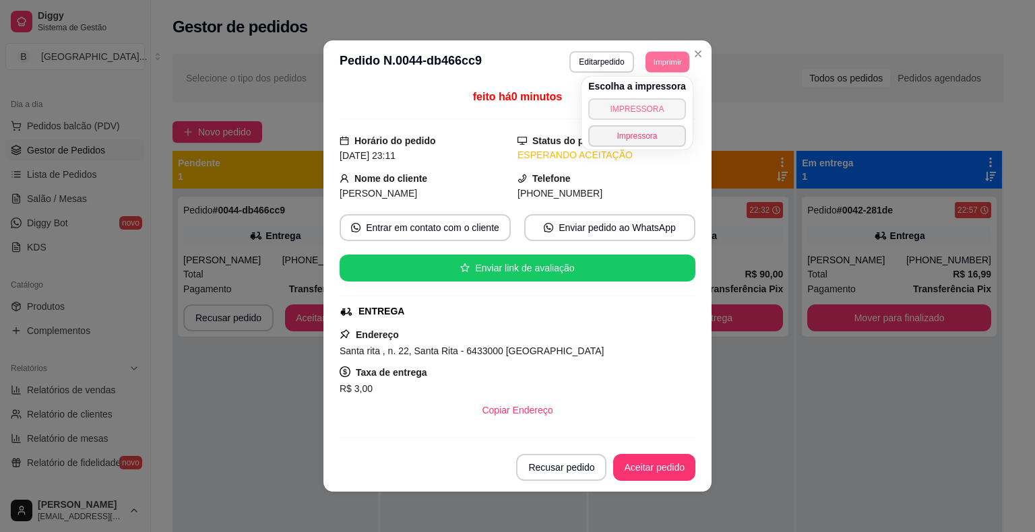
click at [657, 105] on button "IMPRESSORA" at bounding box center [637, 109] width 98 height 22
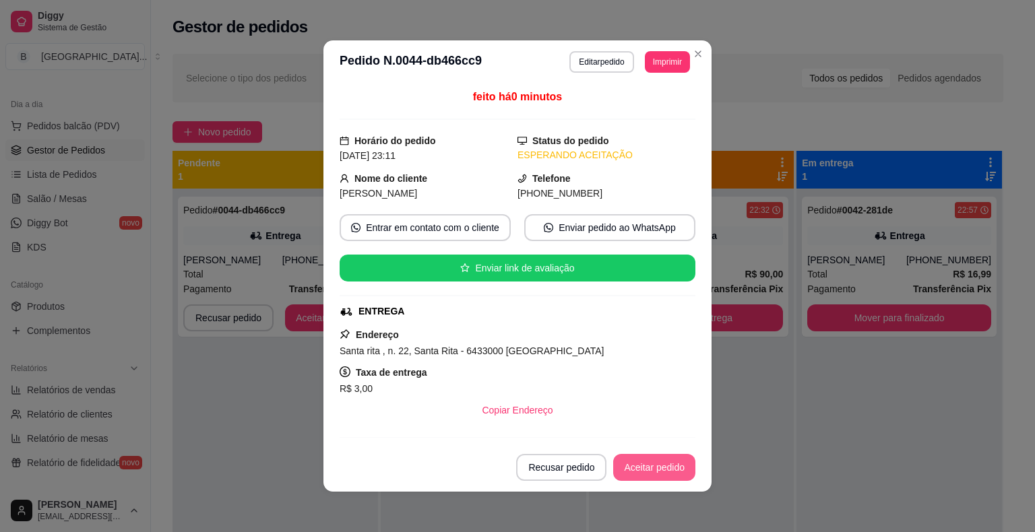
click at [666, 466] on button "Aceitar pedido" at bounding box center [654, 467] width 82 height 27
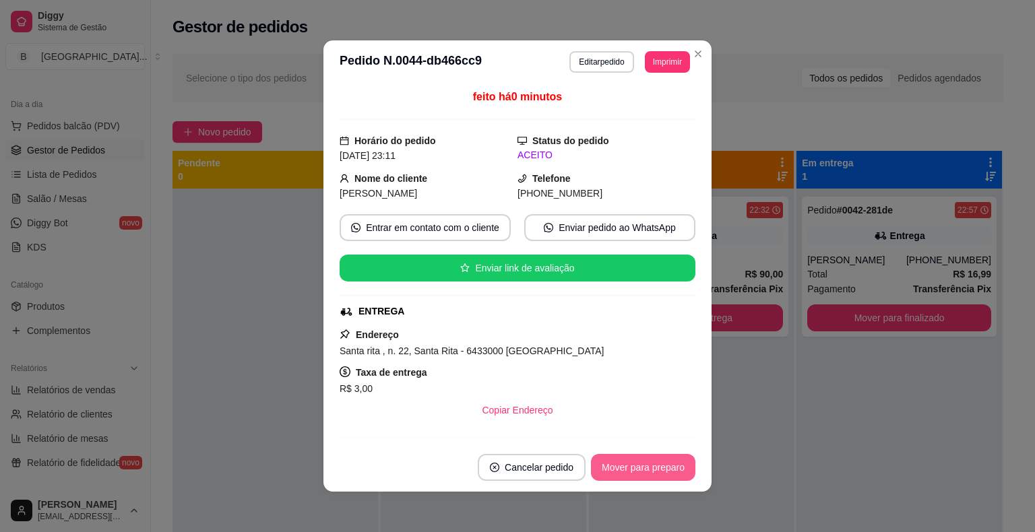
click at [666, 466] on button "Mover para preparo" at bounding box center [643, 467] width 104 height 27
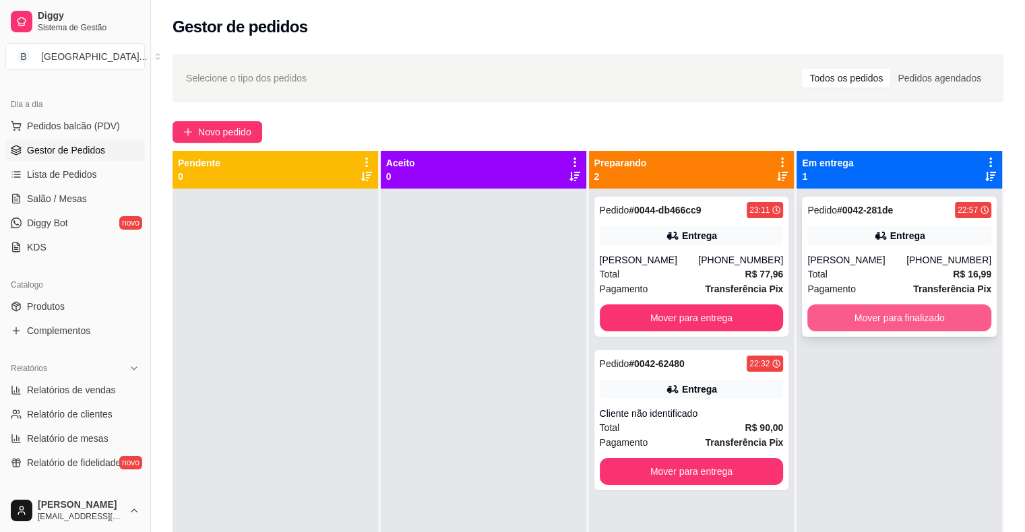
click at [878, 312] on button "Mover para finalizado" at bounding box center [899, 318] width 184 height 27
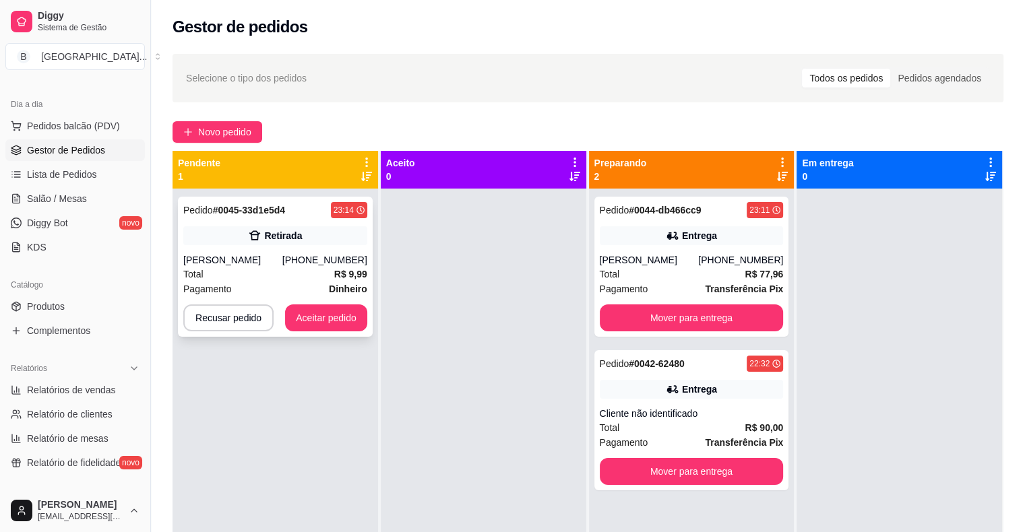
click at [267, 253] on div "[PERSON_NAME]" at bounding box center [232, 259] width 99 height 13
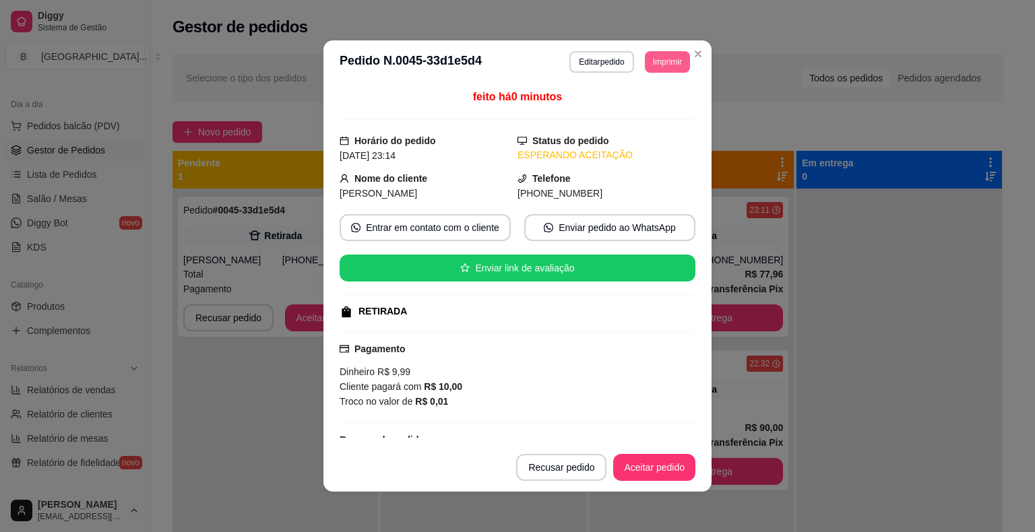
click at [666, 55] on button "Imprimir" at bounding box center [667, 62] width 45 height 22
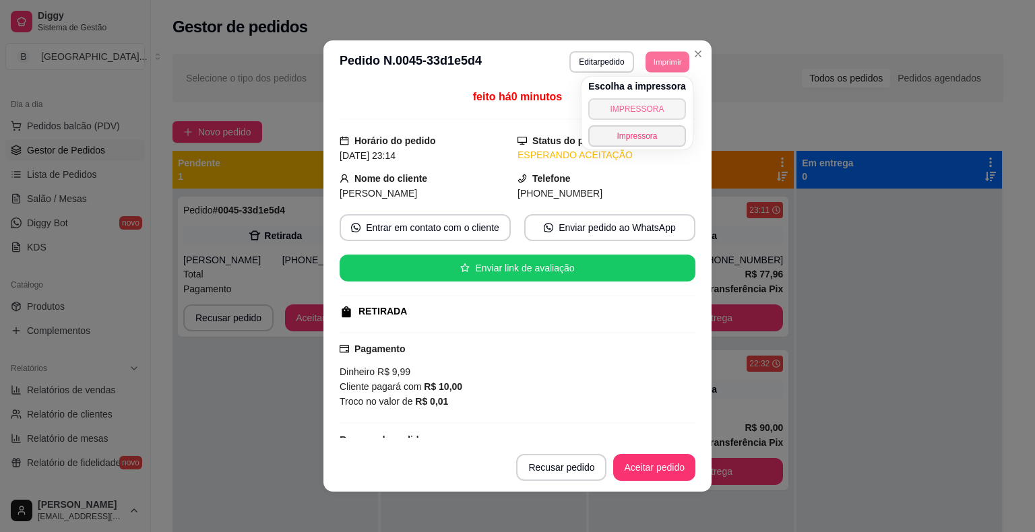
click at [654, 103] on button "IMPRESSORA" at bounding box center [637, 109] width 98 height 22
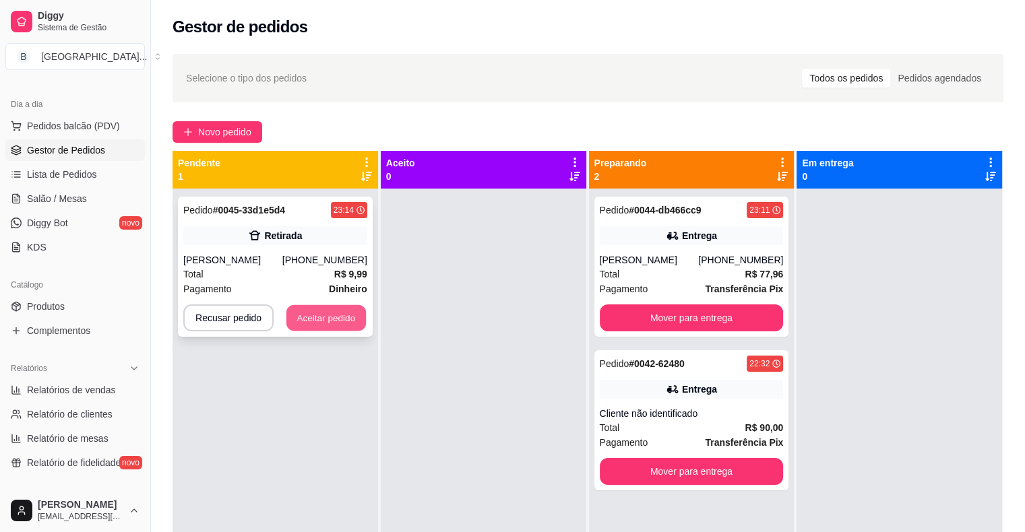
click at [322, 316] on button "Aceitar pedido" at bounding box center [326, 318] width 80 height 26
click at [322, 316] on div "Recusar pedido Aceitar pedido" at bounding box center [275, 318] width 184 height 27
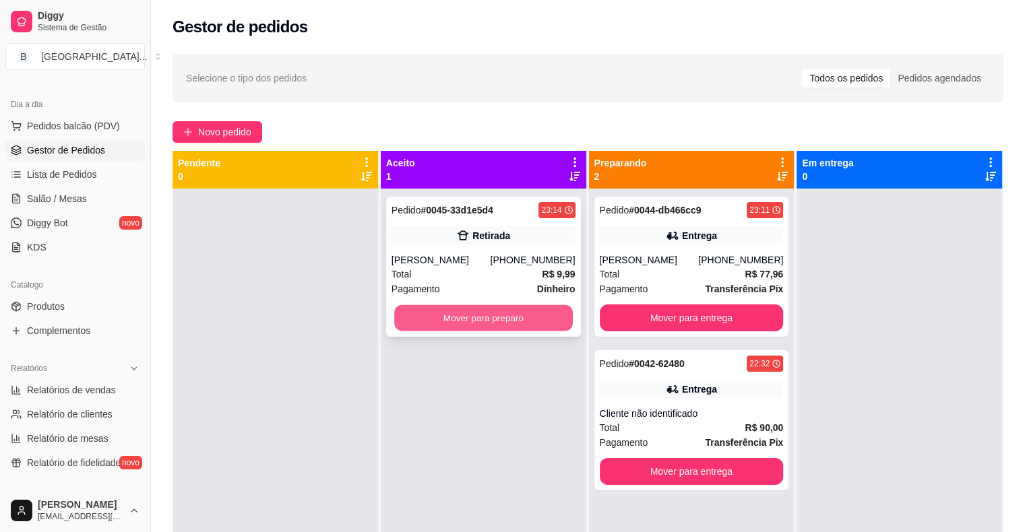
click at [483, 318] on button "Mover para preparo" at bounding box center [483, 318] width 179 height 26
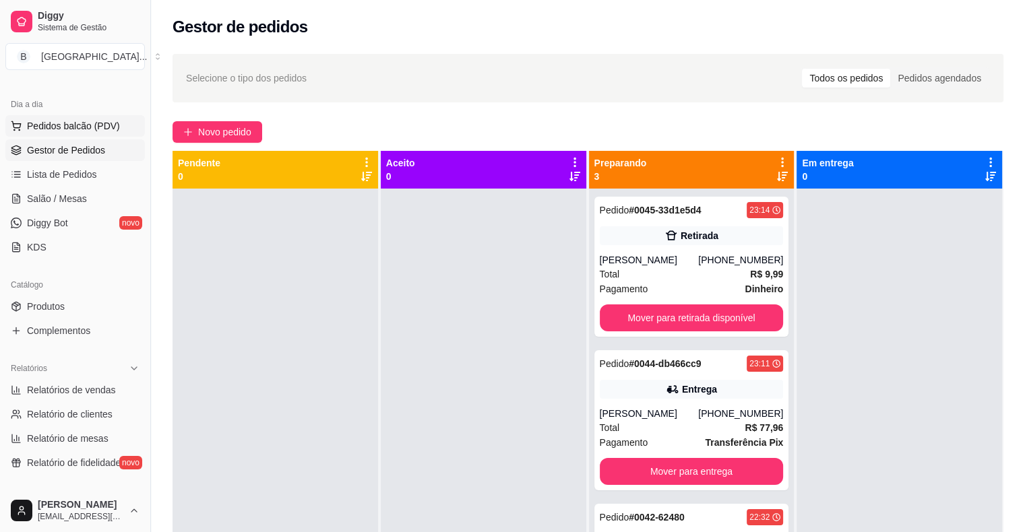
click at [24, 126] on button "Pedidos balcão (PDV)" at bounding box center [74, 126] width 139 height 22
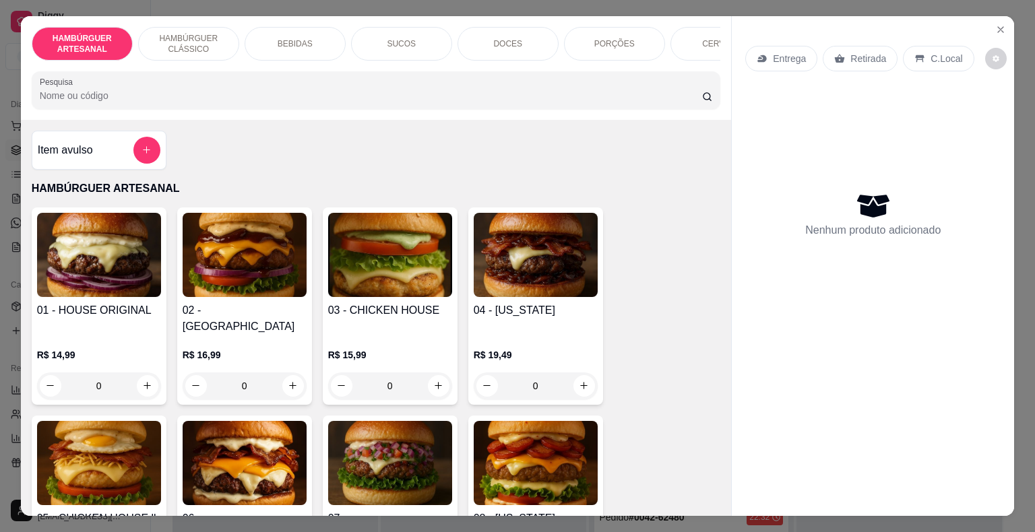
click at [143, 373] on div "0" at bounding box center [99, 386] width 124 height 27
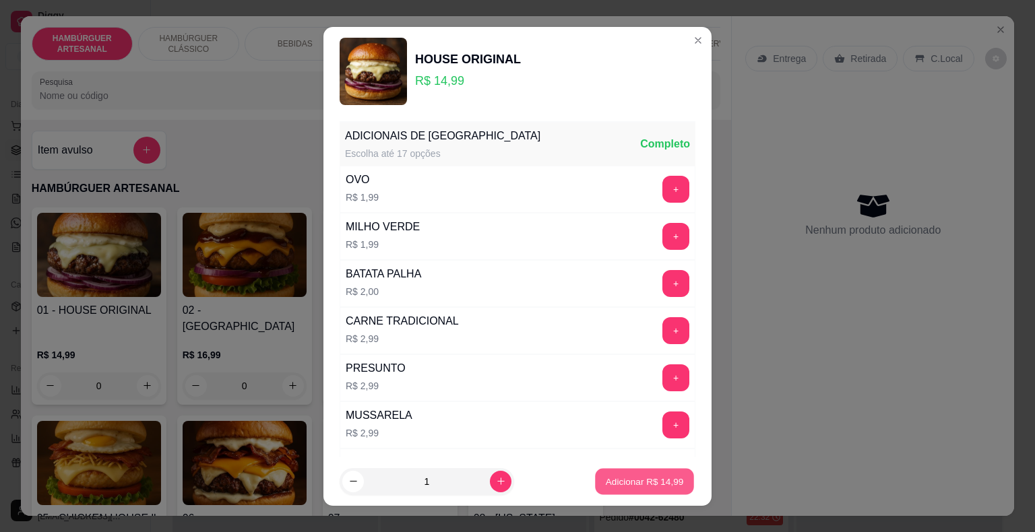
click at [616, 485] on p "Adicionar R$ 14,99" at bounding box center [645, 481] width 78 height 13
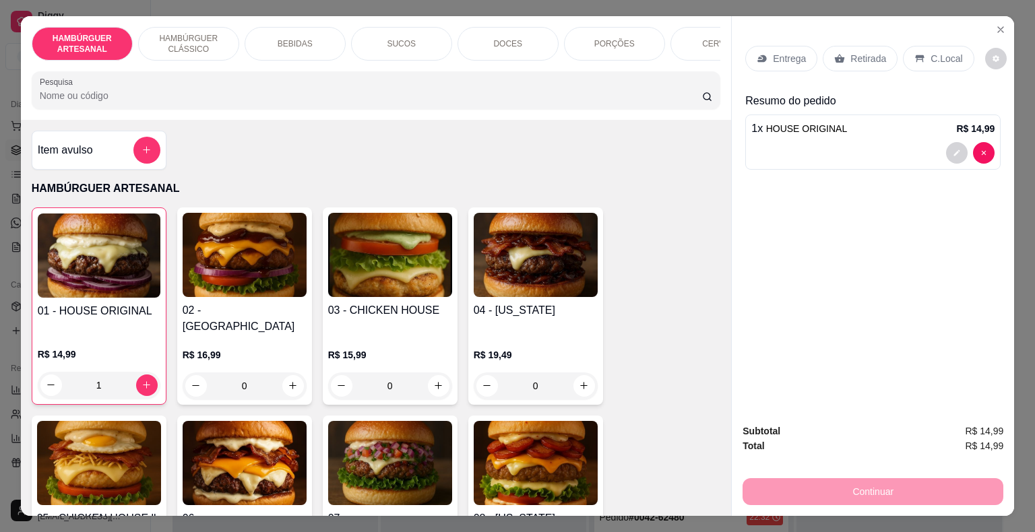
click at [802, 131] on p "1 x HOUSE ORIGINAL" at bounding box center [799, 129] width 96 height 16
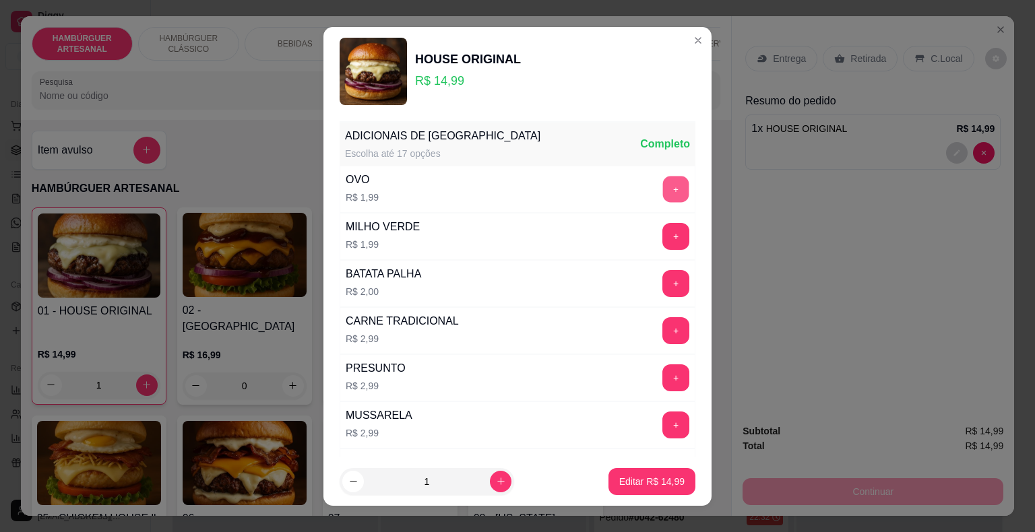
click at [663, 191] on button "+" at bounding box center [676, 189] width 26 height 26
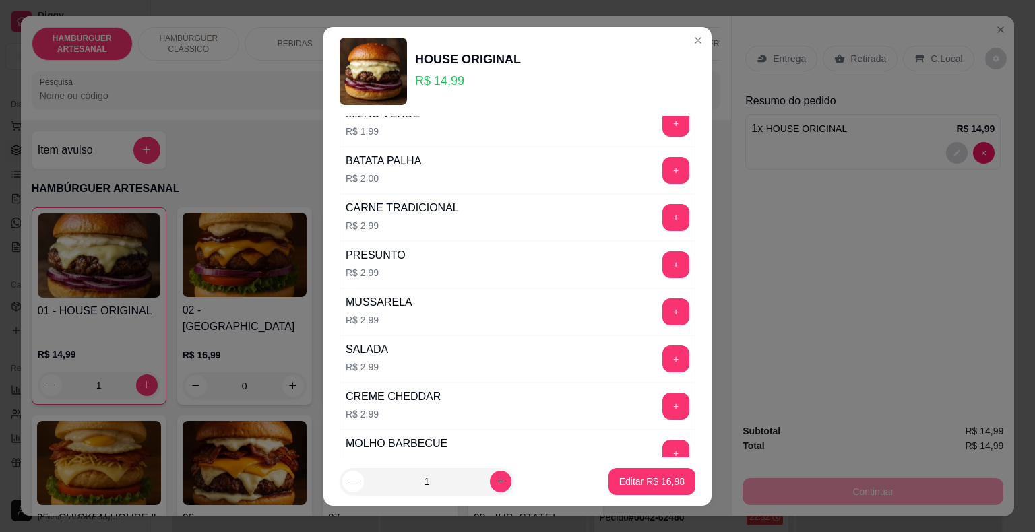
scroll to position [46, 0]
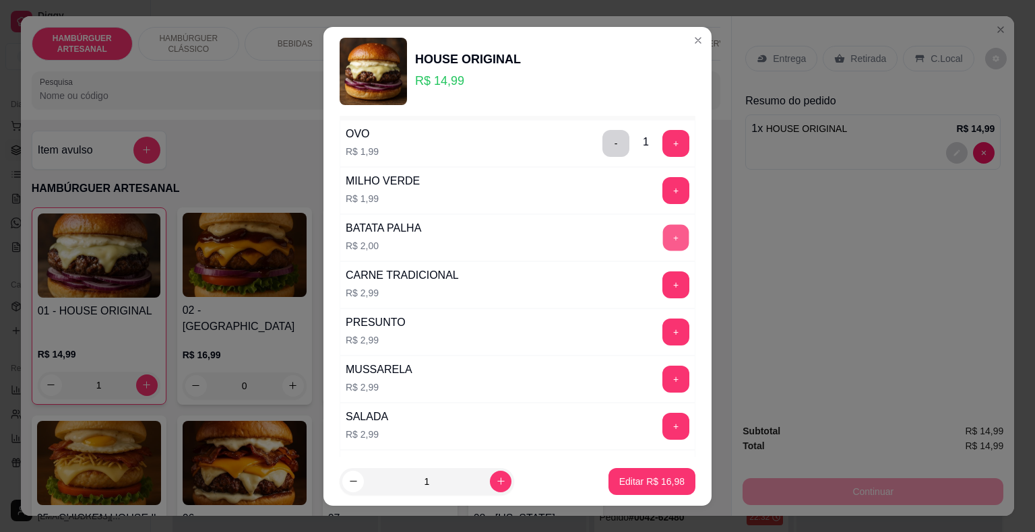
click at [663, 239] on button "+" at bounding box center [676, 237] width 26 height 26
click at [630, 486] on p "Editar R$ 18,98" at bounding box center [651, 481] width 63 height 13
type input "0"
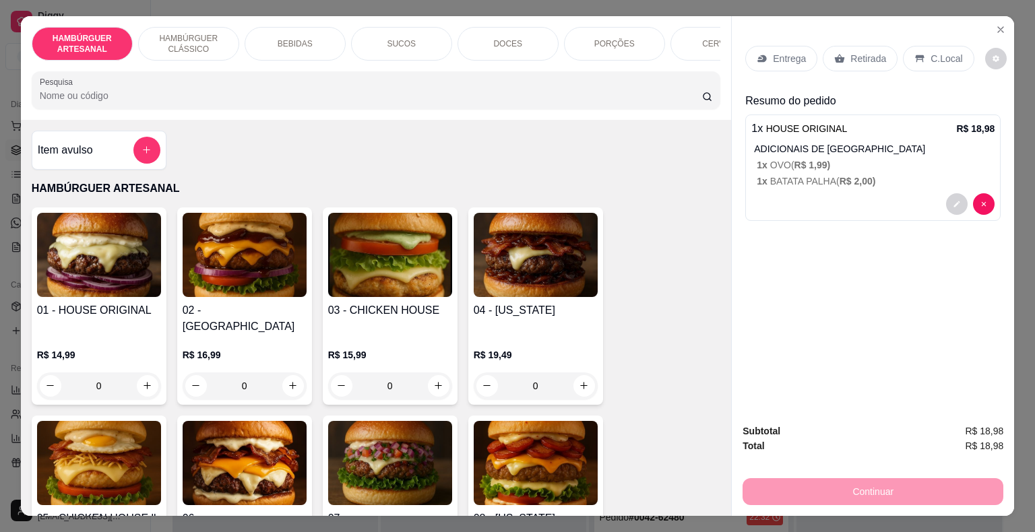
click at [773, 58] on p "Entrega" at bounding box center [789, 58] width 33 height 13
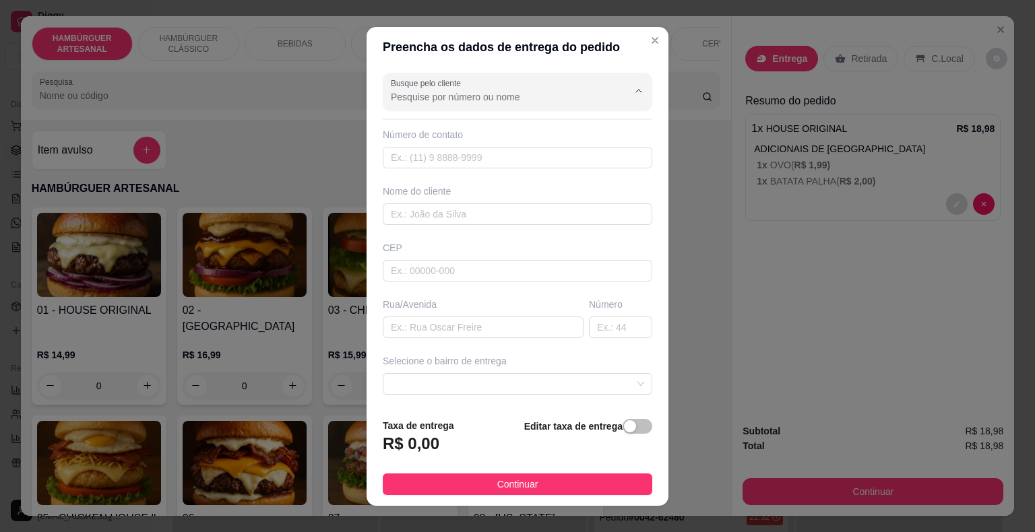
click at [538, 92] on input "Busque pelo cliente" at bounding box center [499, 96] width 216 height 13
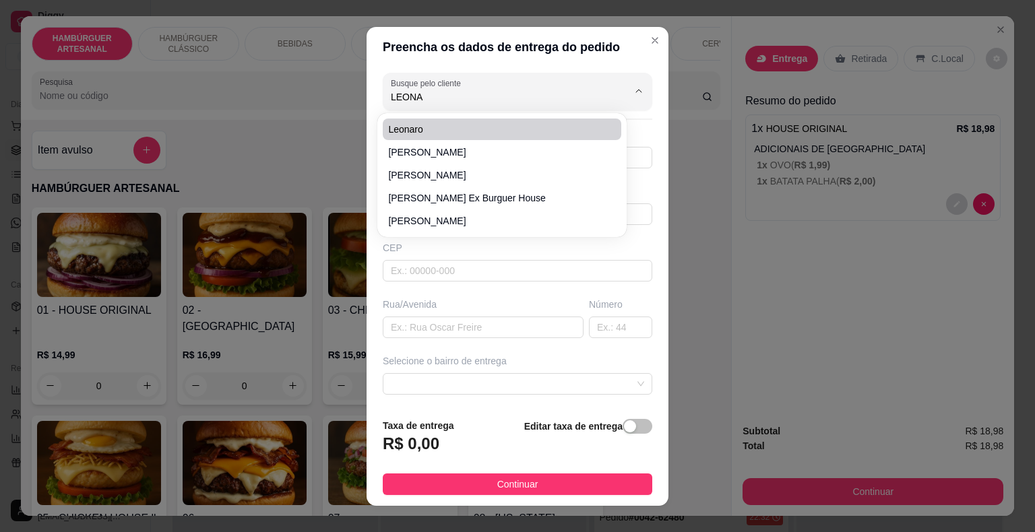
click at [521, 124] on span "Leonaro" at bounding box center [495, 129] width 214 height 13
type input "Leonaro"
type input "11941538167"
type input "Leonaro"
type input "64330000"
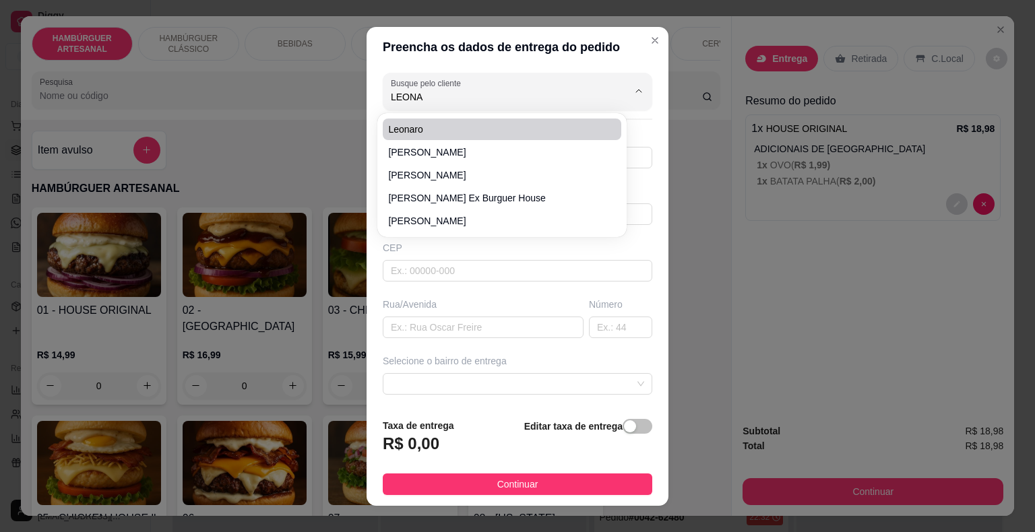
type input "Rua regeneração"
type input "55"
type input "São Miguel do Tapuio"
type input "Proximo a metalurgica do [GEOGRAPHIC_DATA]"
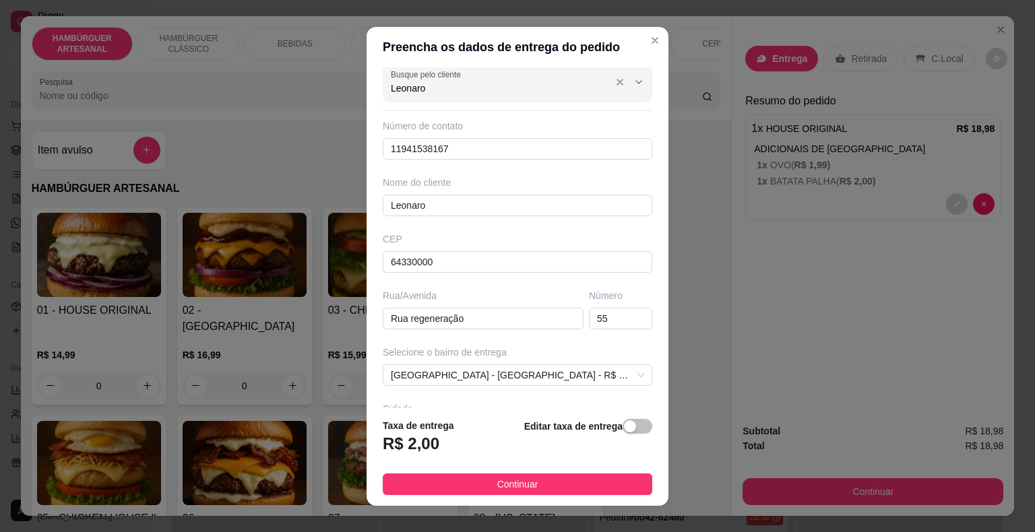
scroll to position [0, 0]
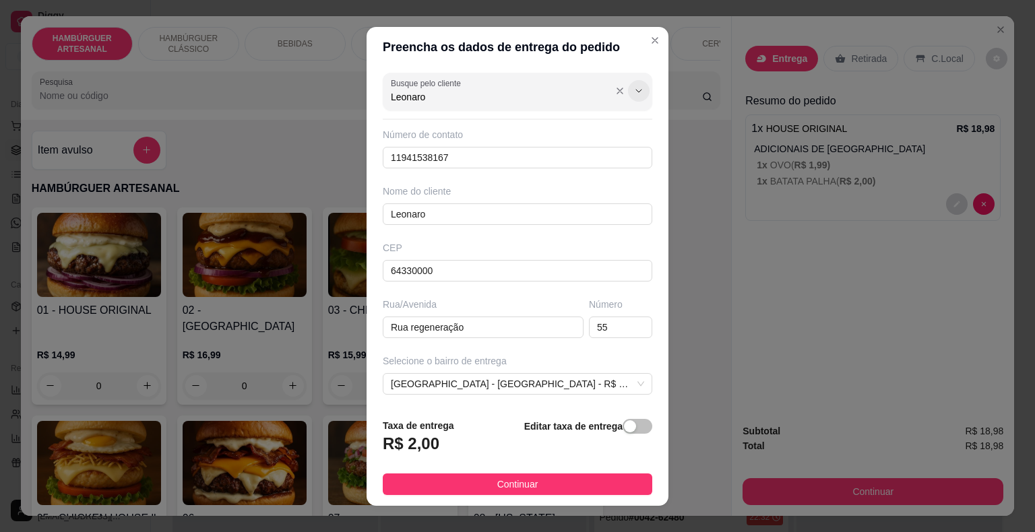
click at [633, 88] on icon "Show suggestions" at bounding box center [638, 91] width 11 height 11
click at [579, 88] on div "Leonaro" at bounding box center [517, 91] width 253 height 27
type input "L"
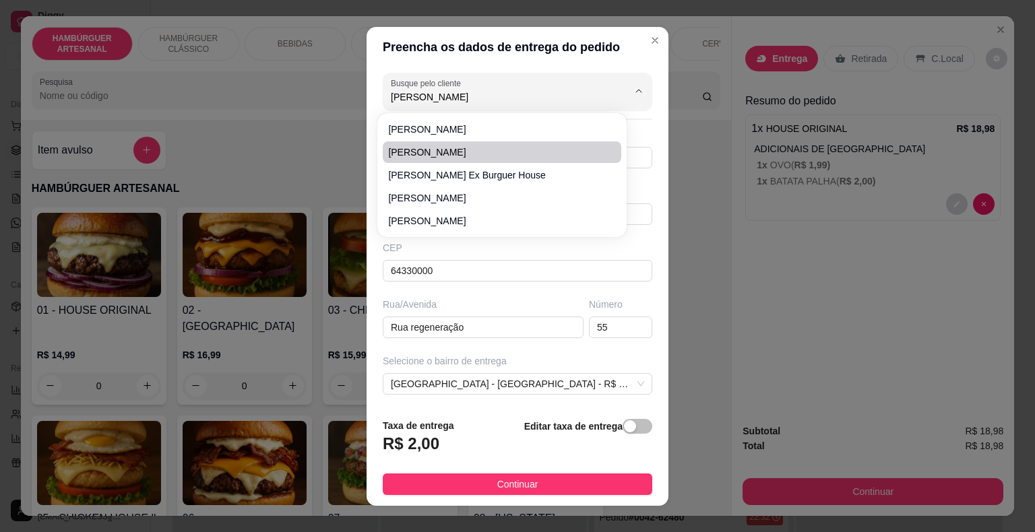
click at [485, 141] on li "[PERSON_NAME]" at bounding box center [502, 152] width 239 height 22
type input "[PERSON_NAME]"
type input "8699296173"
type input "[PERSON_NAME]"
type input "COLETOR ARAUJO"
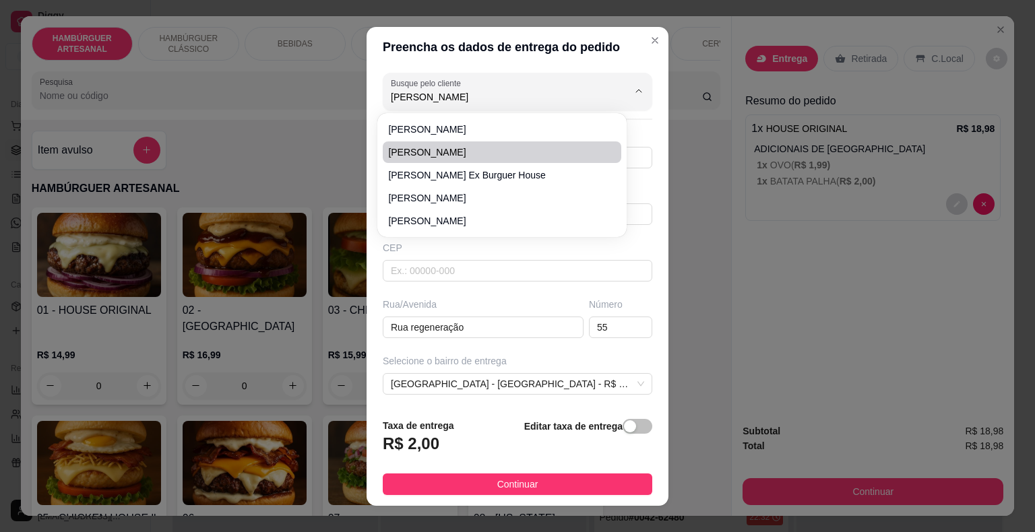
type input "592"
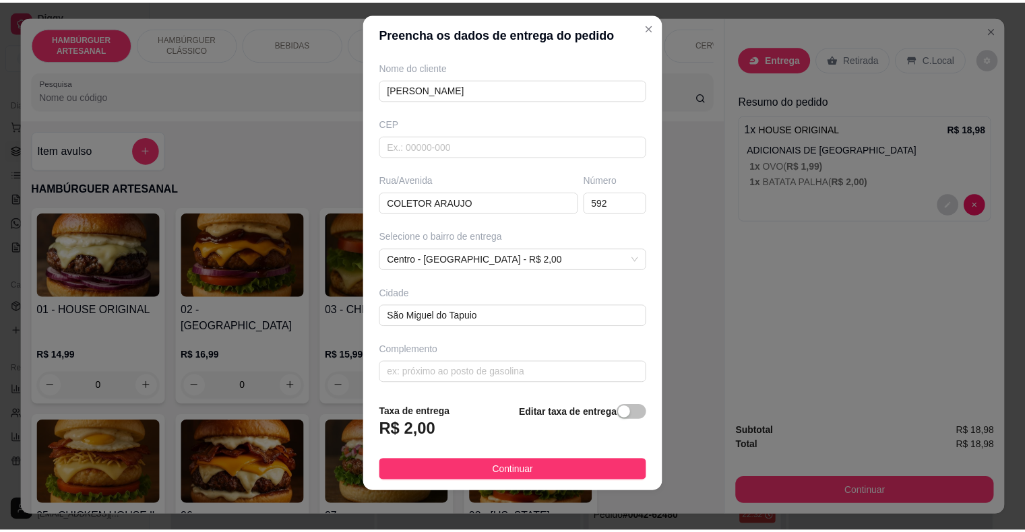
scroll to position [16, 0]
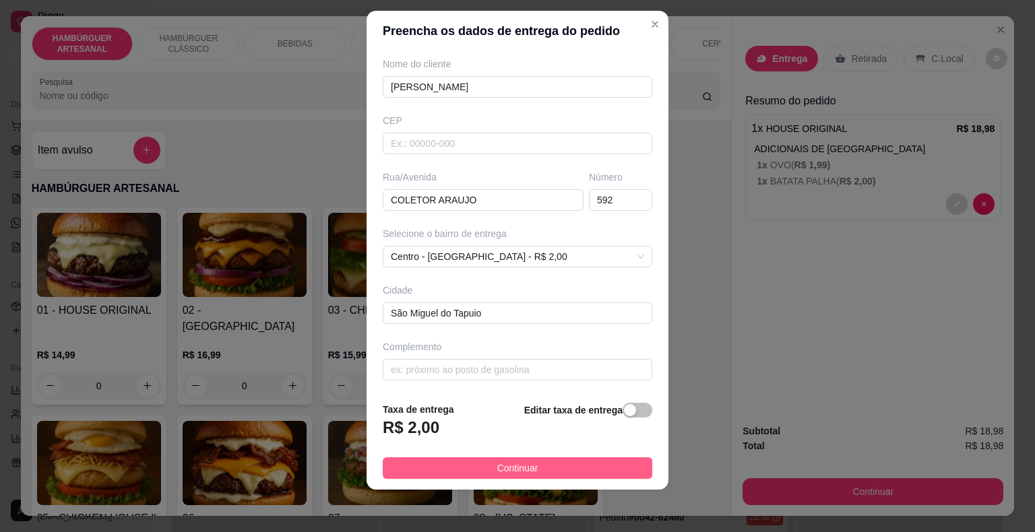
type input "[PERSON_NAME]"
click at [485, 466] on button "Continuar" at bounding box center [517, 468] width 269 height 22
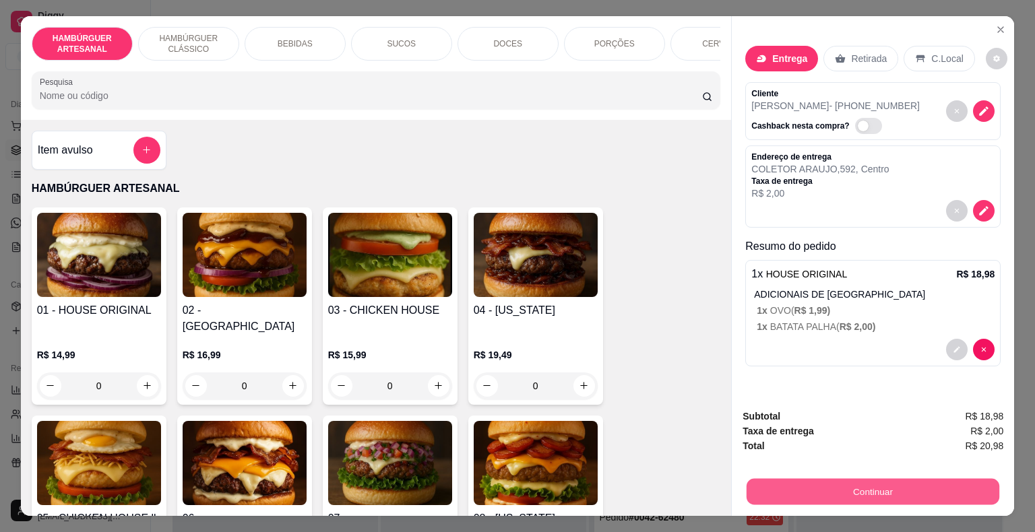
click at [781, 488] on button "Continuar" at bounding box center [873, 492] width 253 height 26
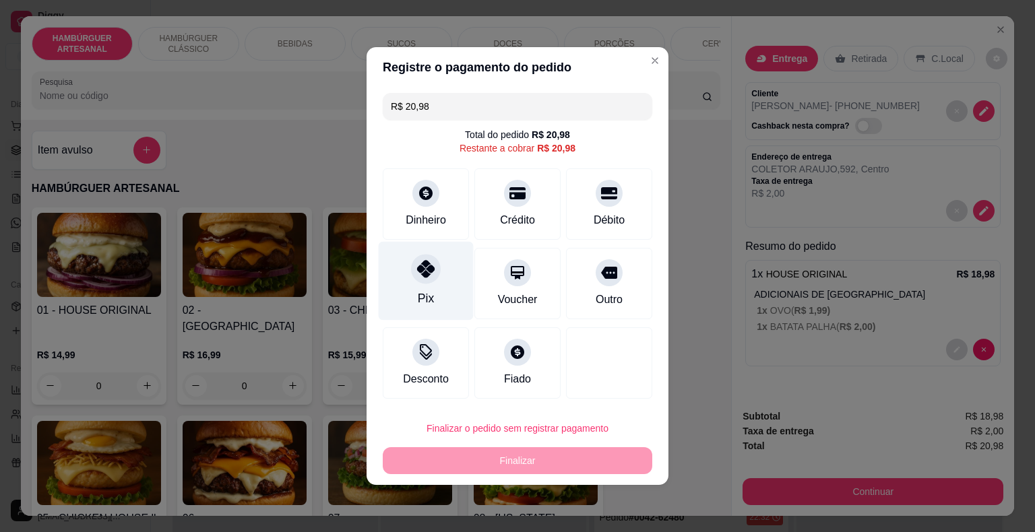
click at [420, 297] on div "Pix" at bounding box center [426, 299] width 16 height 18
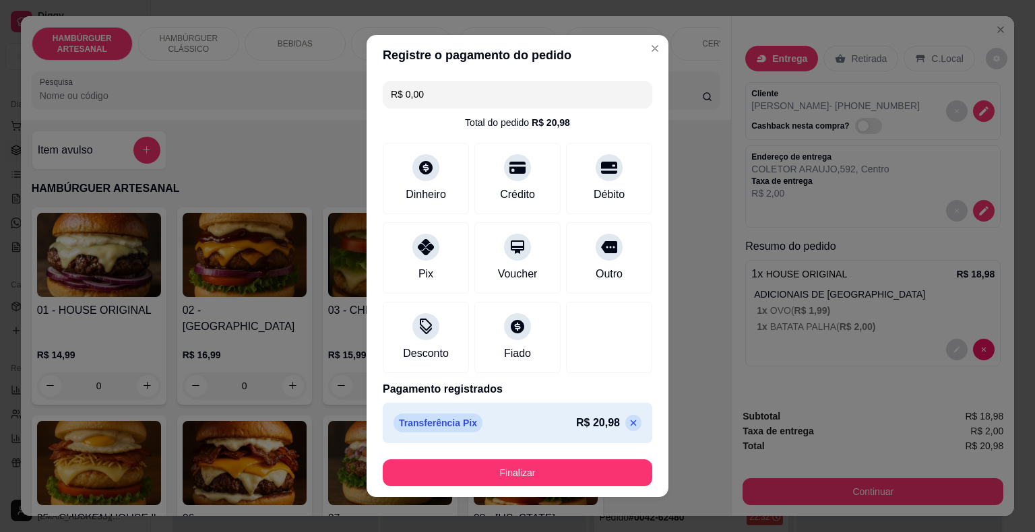
click at [502, 486] on footer "Finalizar" at bounding box center [518, 473] width 302 height 49
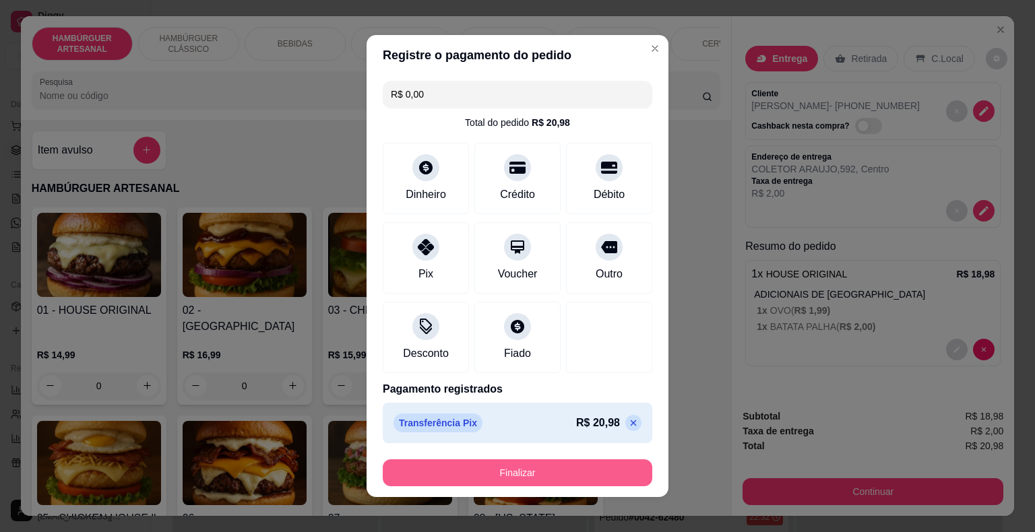
click at [501, 470] on button "Finalizar" at bounding box center [517, 472] width 269 height 27
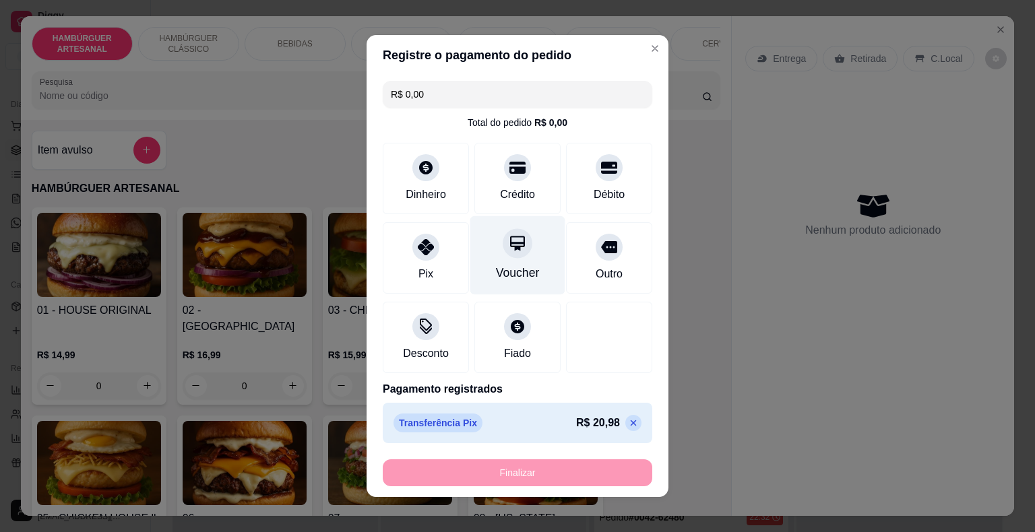
type input "-R$ 20,98"
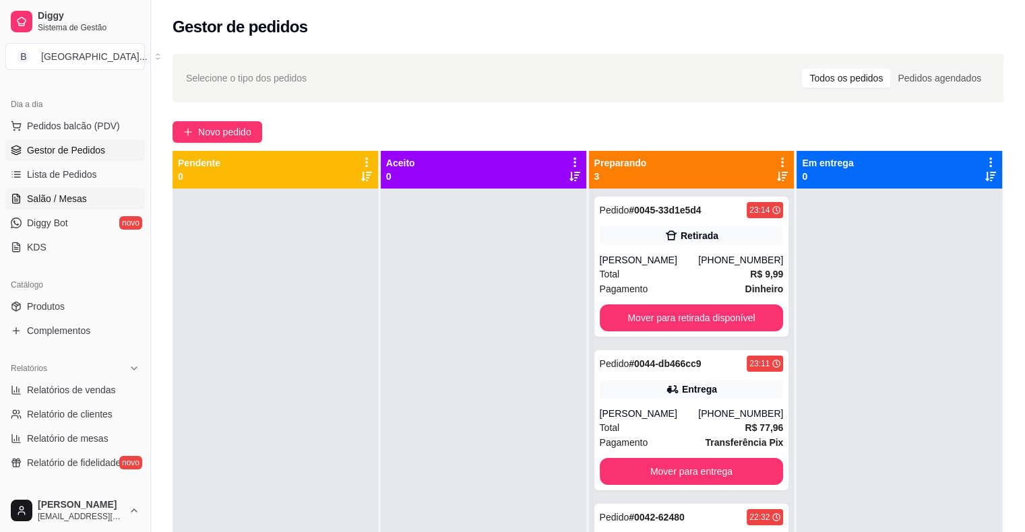
click at [70, 195] on span "Salão / Mesas" at bounding box center [57, 198] width 60 height 13
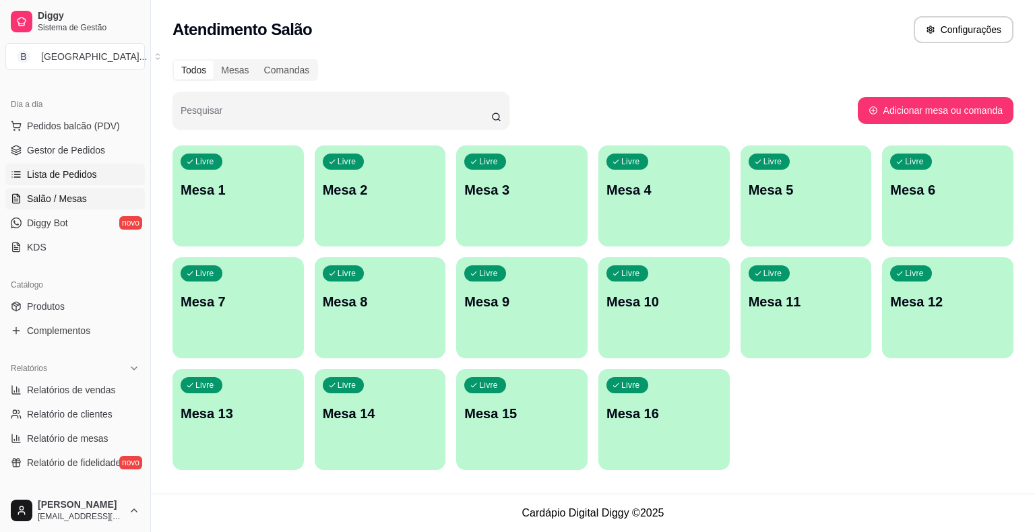
click at [70, 181] on link "Lista de Pedidos" at bounding box center [74, 175] width 139 height 22
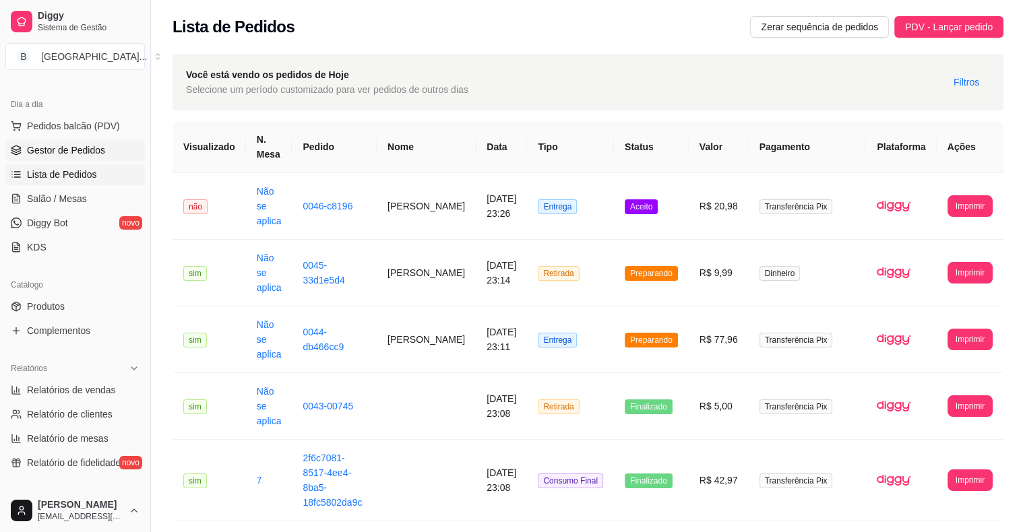
click at [73, 151] on span "Gestor de Pedidos" at bounding box center [66, 150] width 78 height 13
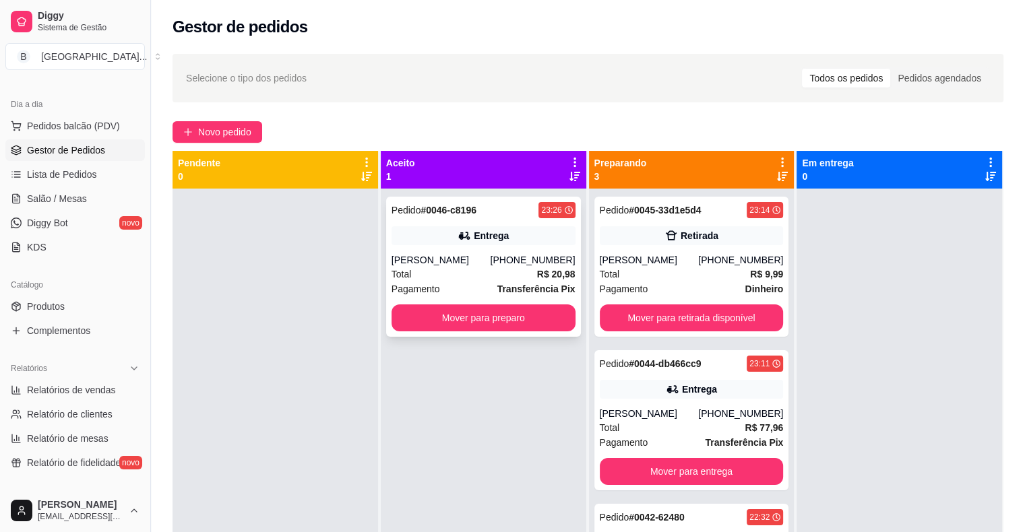
click at [509, 229] on div "Entrega" at bounding box center [483, 235] width 184 height 19
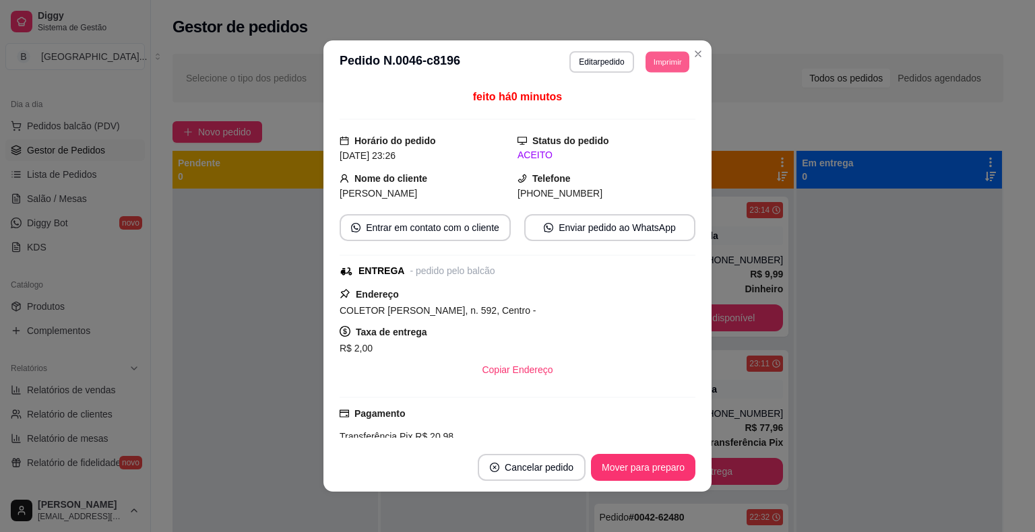
click at [658, 61] on button "Imprimir" at bounding box center [667, 61] width 44 height 21
click at [655, 106] on button "IMPRESSORA" at bounding box center [637, 109] width 98 height 22
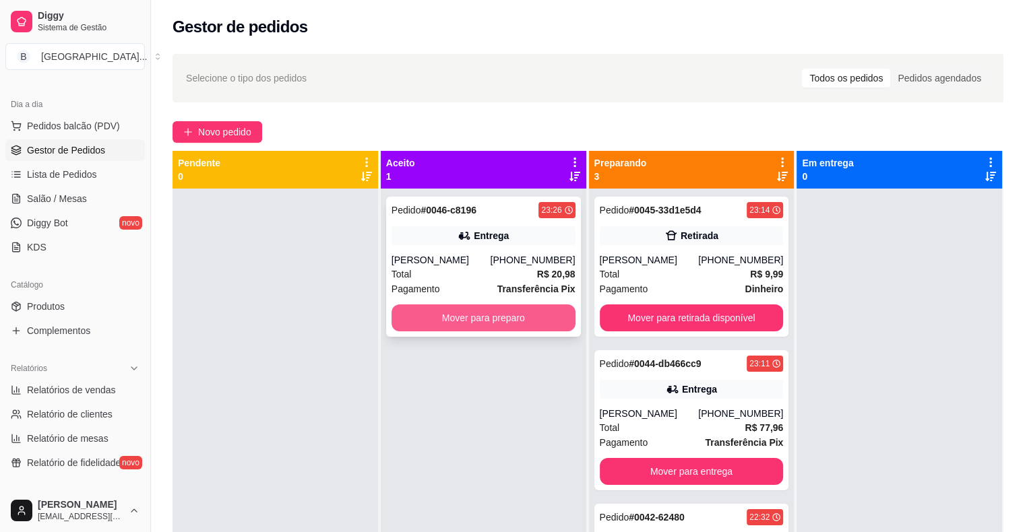
click at [487, 318] on button "Mover para preparo" at bounding box center [483, 318] width 184 height 27
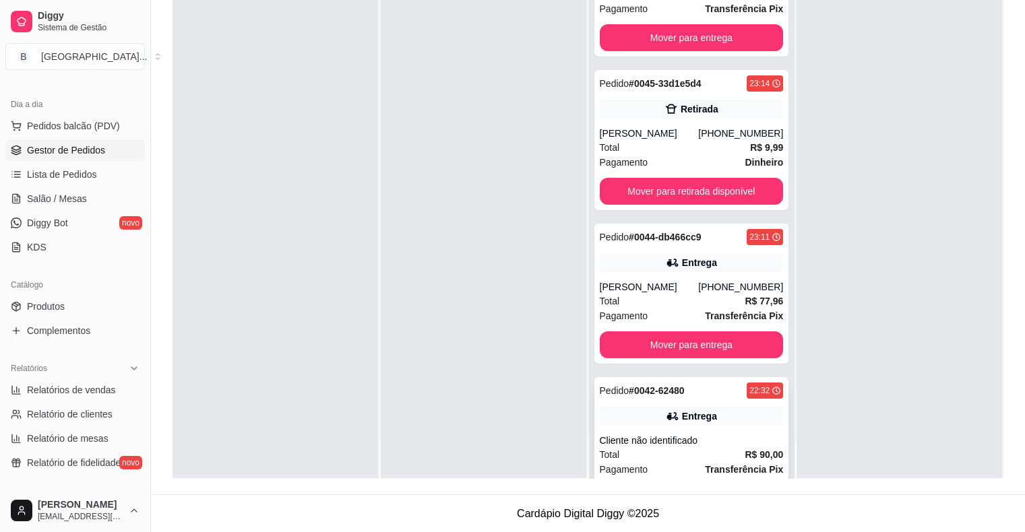
scroll to position [95, 0]
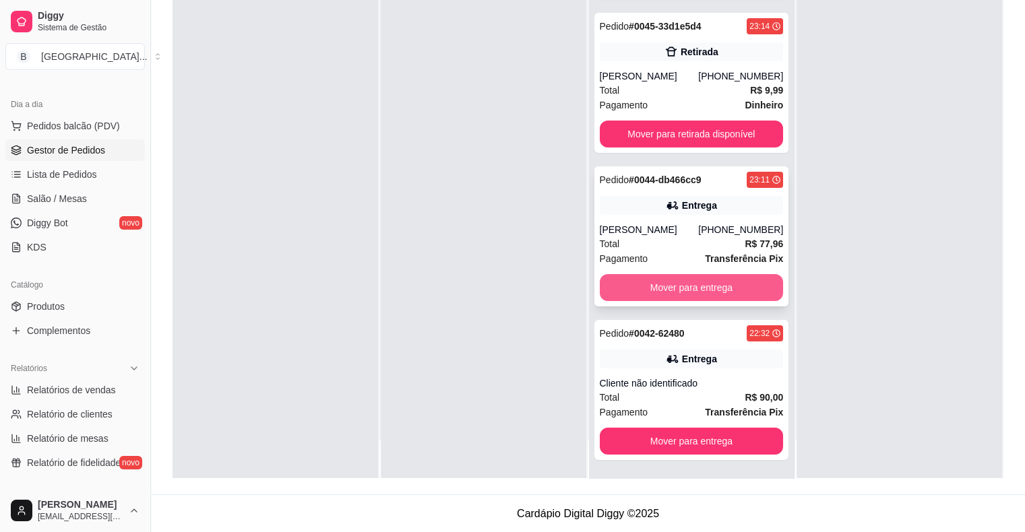
click at [666, 292] on button "Mover para entrega" at bounding box center [692, 287] width 184 height 27
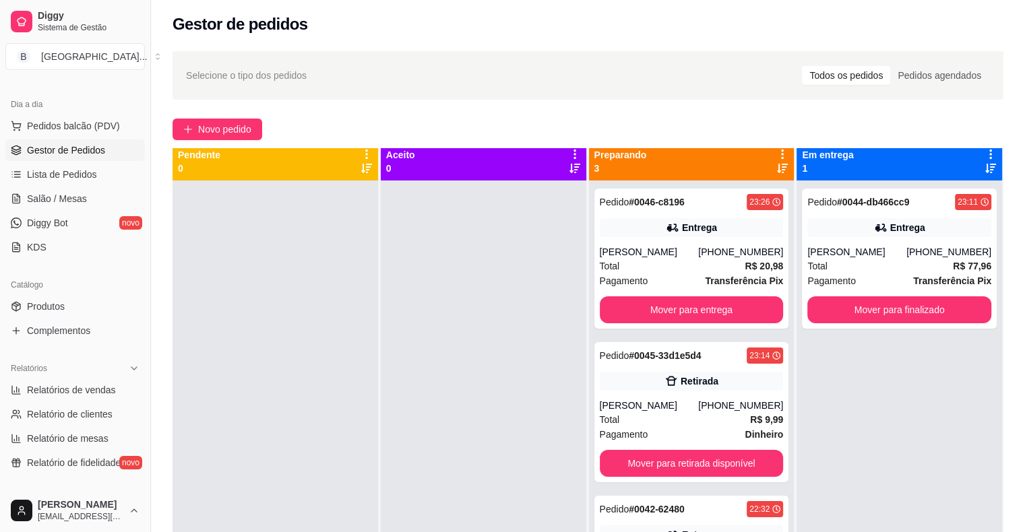
scroll to position [0, 0]
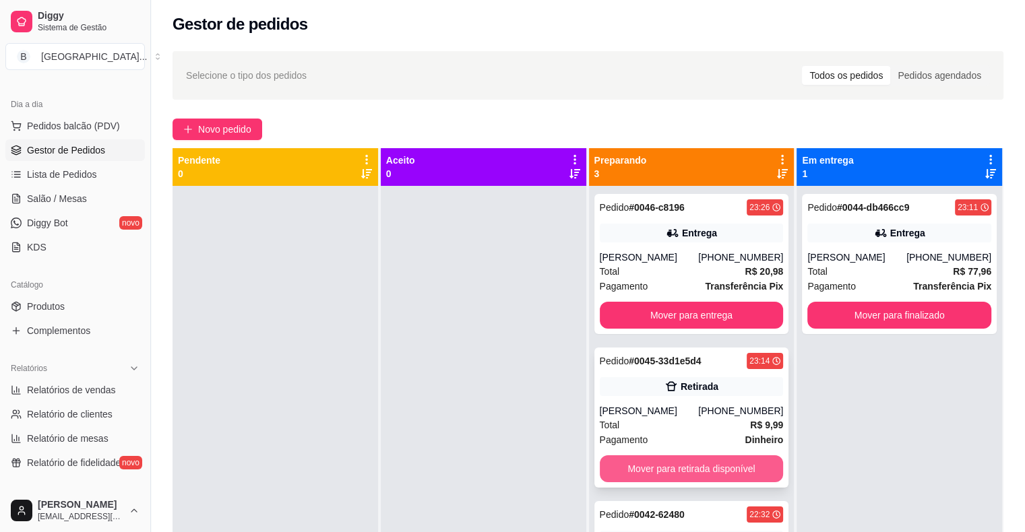
click at [666, 470] on button "Mover para retirada disponível" at bounding box center [692, 468] width 184 height 27
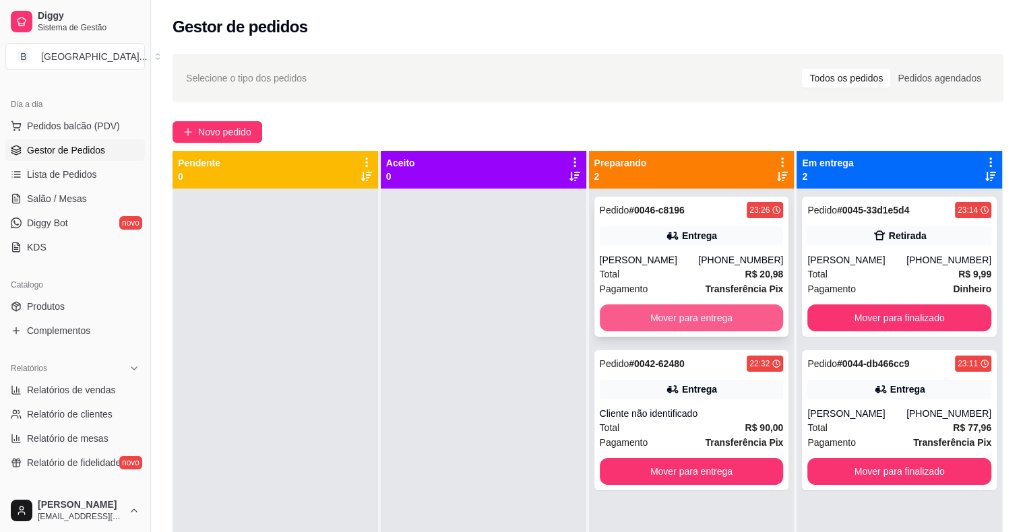
click at [705, 311] on button "Mover para entrega" at bounding box center [692, 318] width 184 height 27
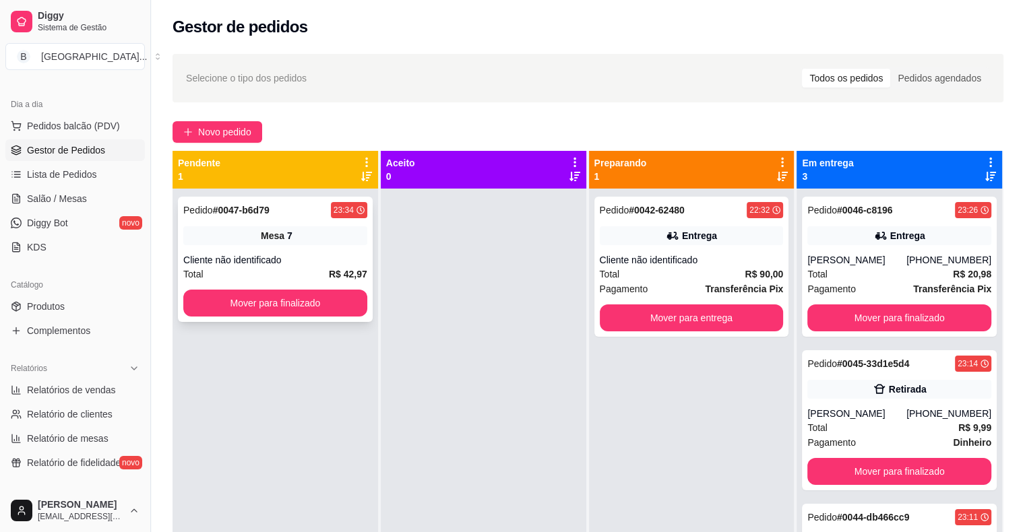
click at [224, 238] on div "Mesa 7" at bounding box center [275, 235] width 184 height 19
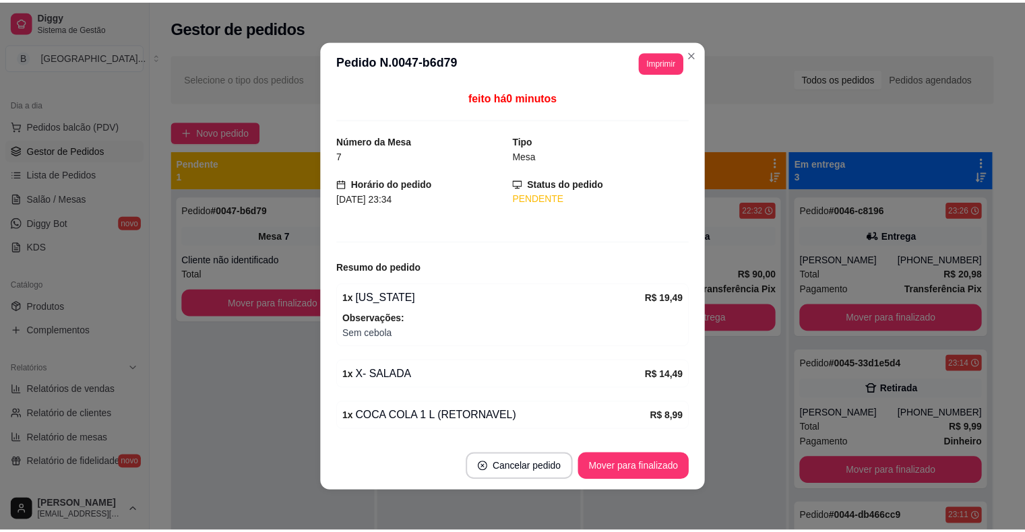
scroll to position [43, 0]
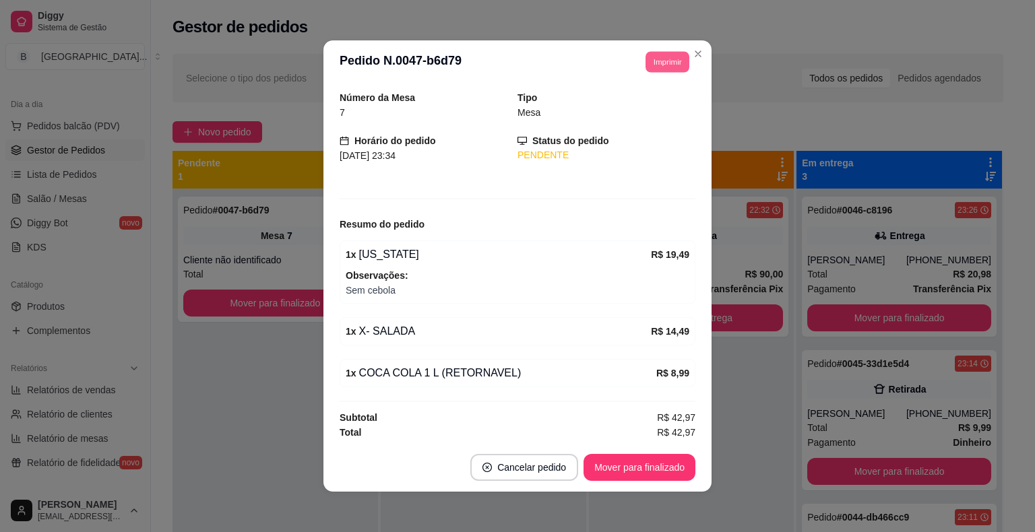
click at [674, 61] on button "Imprimir" at bounding box center [667, 61] width 44 height 21
click at [658, 115] on button "IMPRESSORA" at bounding box center [637, 109] width 98 height 22
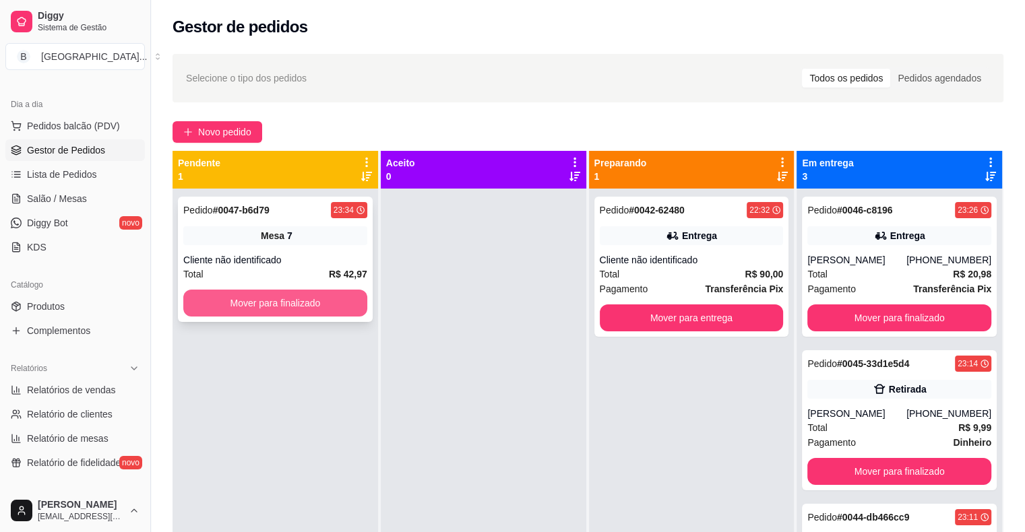
click at [332, 300] on button "Mover para finalizado" at bounding box center [275, 303] width 184 height 27
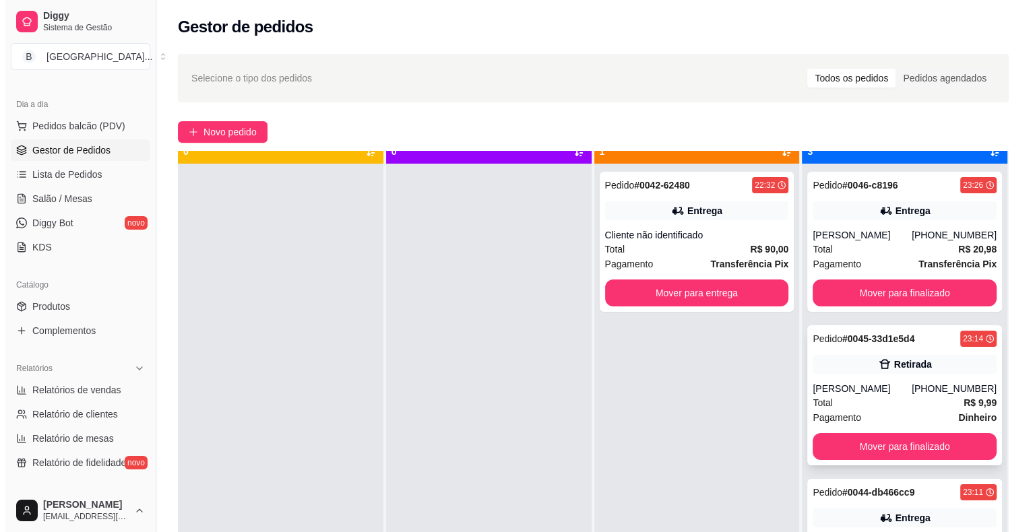
scroll to position [38, 0]
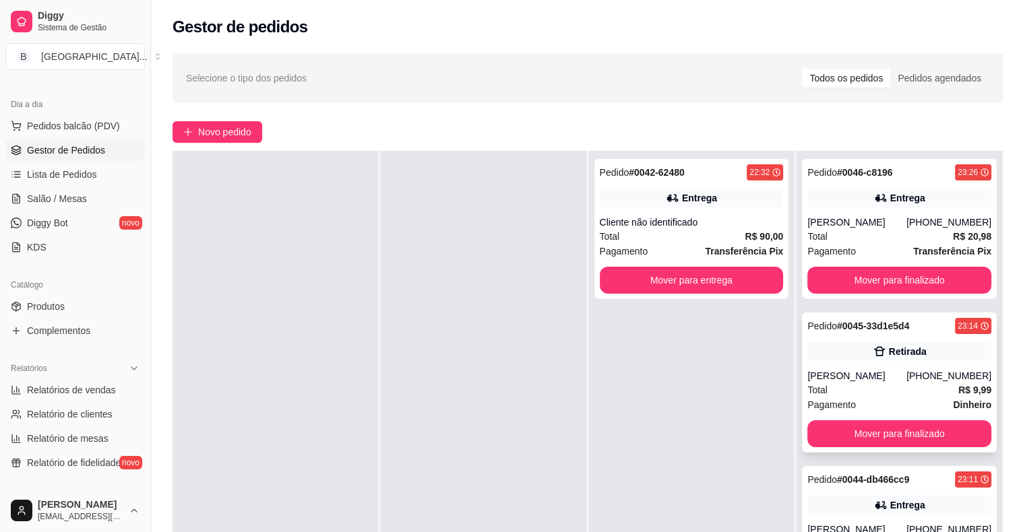
click at [878, 364] on div "Pedido # 0045-33d1e5d4 23:14 Retirada [PERSON_NAME] [PHONE_NUMBER] Total R$ 9,9…" at bounding box center [899, 383] width 195 height 140
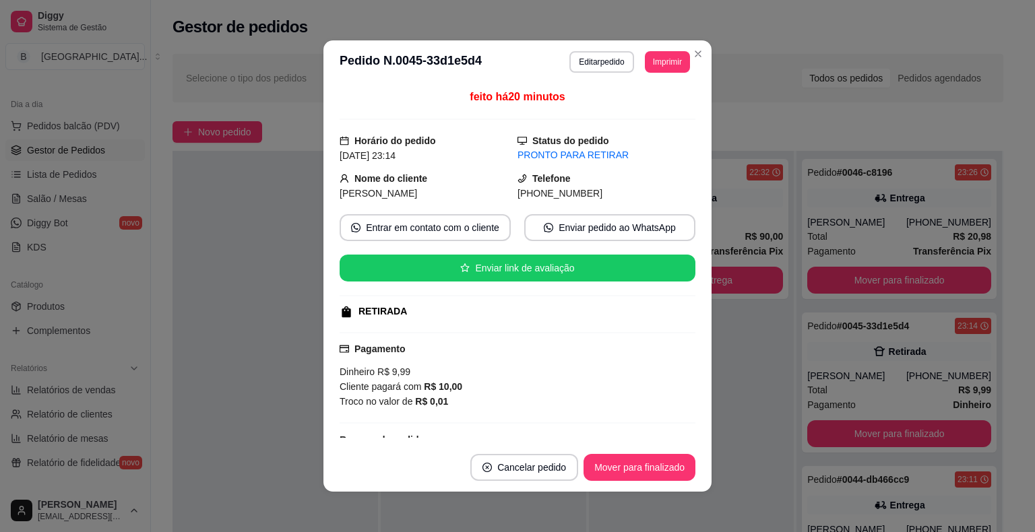
scroll to position [97, 0]
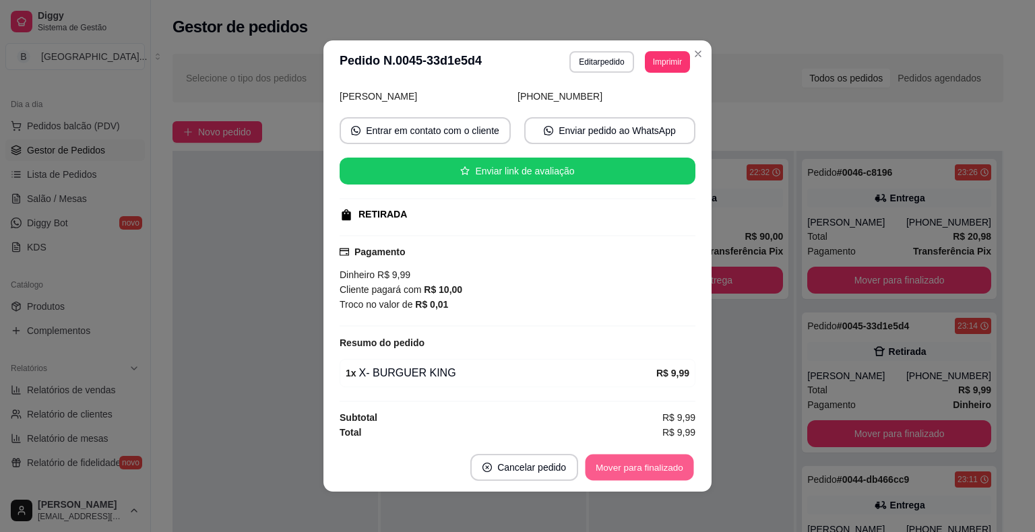
click at [626, 462] on button "Mover para finalizado" at bounding box center [639, 468] width 108 height 26
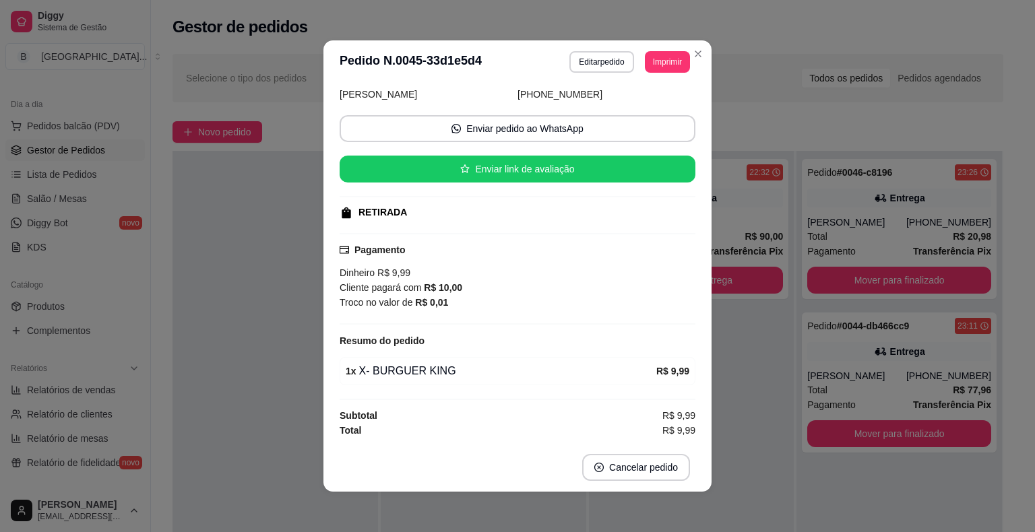
scroll to position [66, 0]
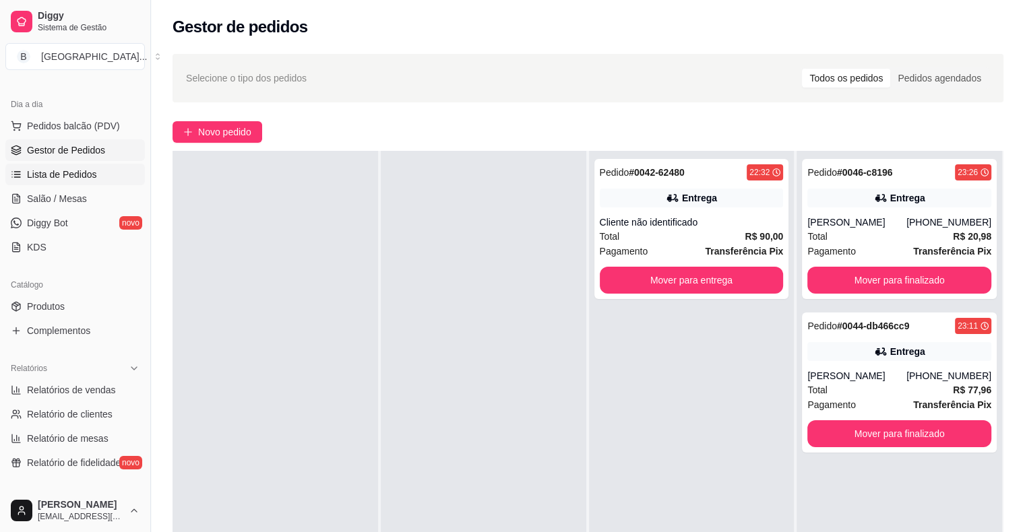
click at [27, 178] on span "Lista de Pedidos" at bounding box center [62, 174] width 70 height 13
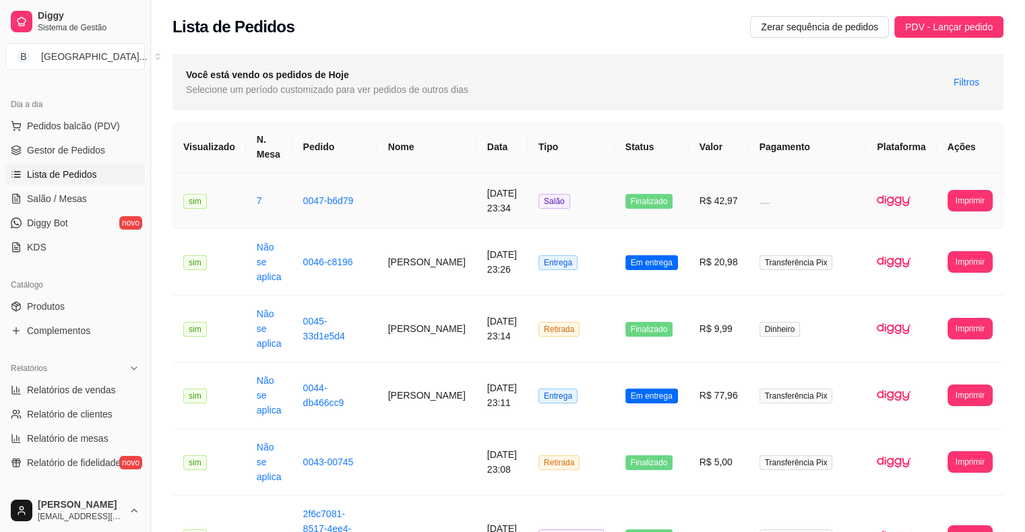
click at [371, 213] on td "0047-b6d79" at bounding box center [334, 201] width 85 height 56
click at [431, 202] on div "Número da Mesa 7 Tipo Mesa Horário do pedido [DATE] 23:34 Status do pedido FINA…" at bounding box center [512, 263] width 361 height 354
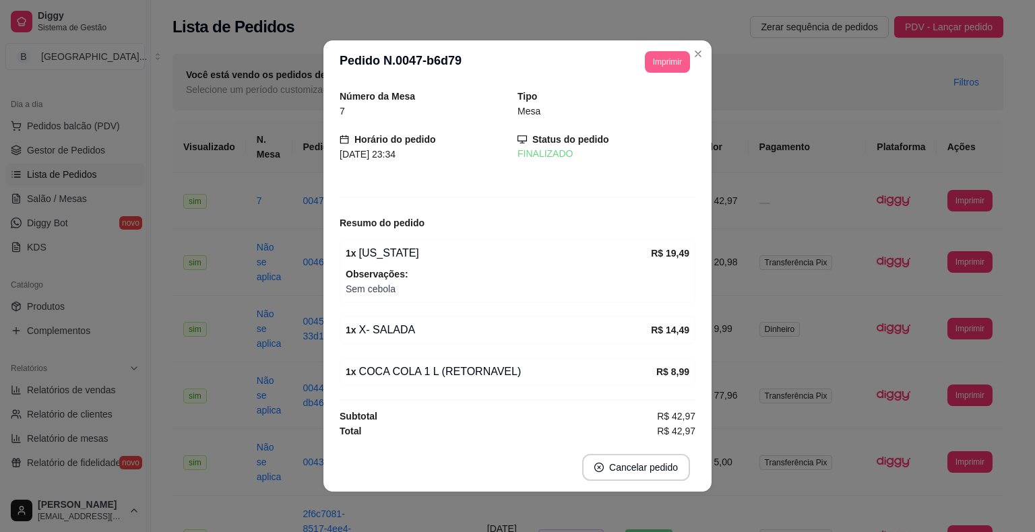
click at [652, 58] on button "Imprimir" at bounding box center [667, 62] width 45 height 22
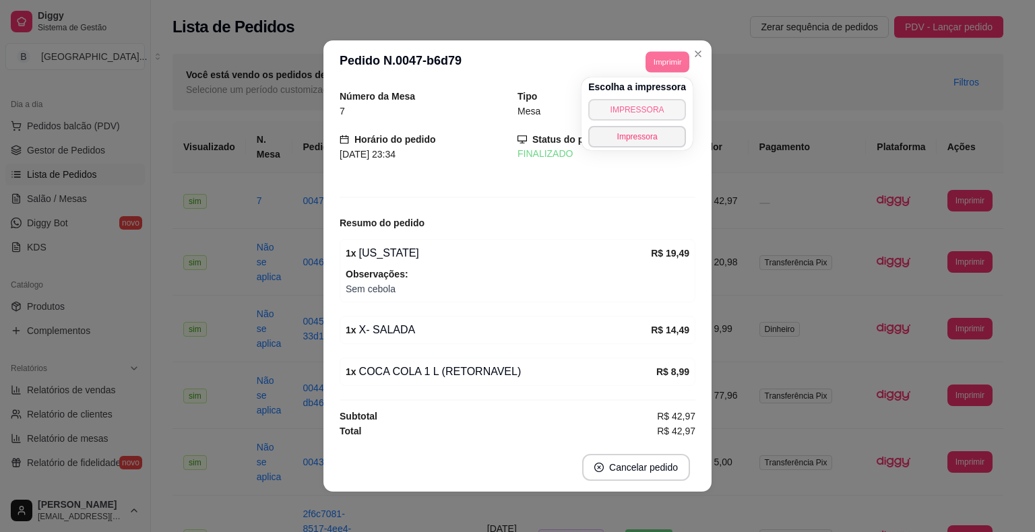
click at [660, 115] on button "IMPRESSORA" at bounding box center [637, 110] width 98 height 22
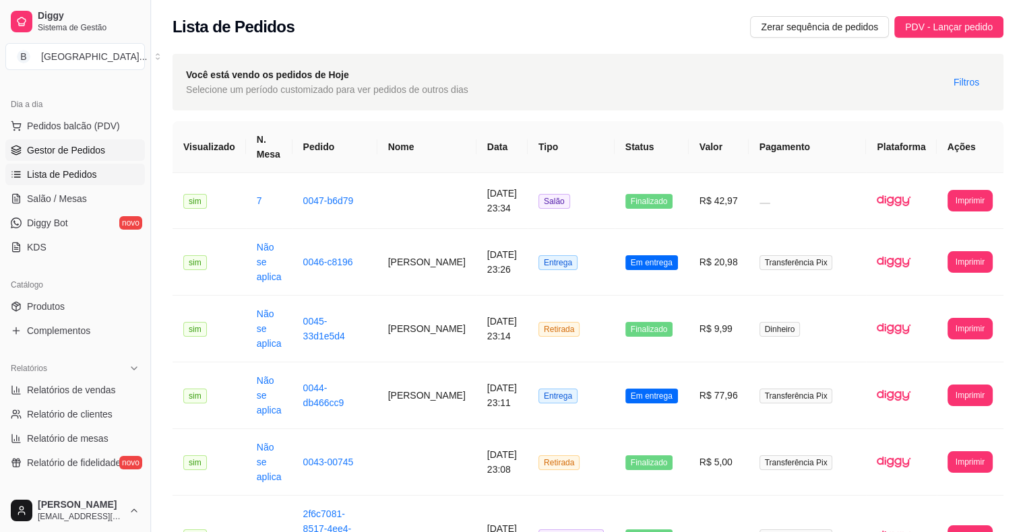
click at [84, 141] on link "Gestor de Pedidos" at bounding box center [74, 150] width 139 height 22
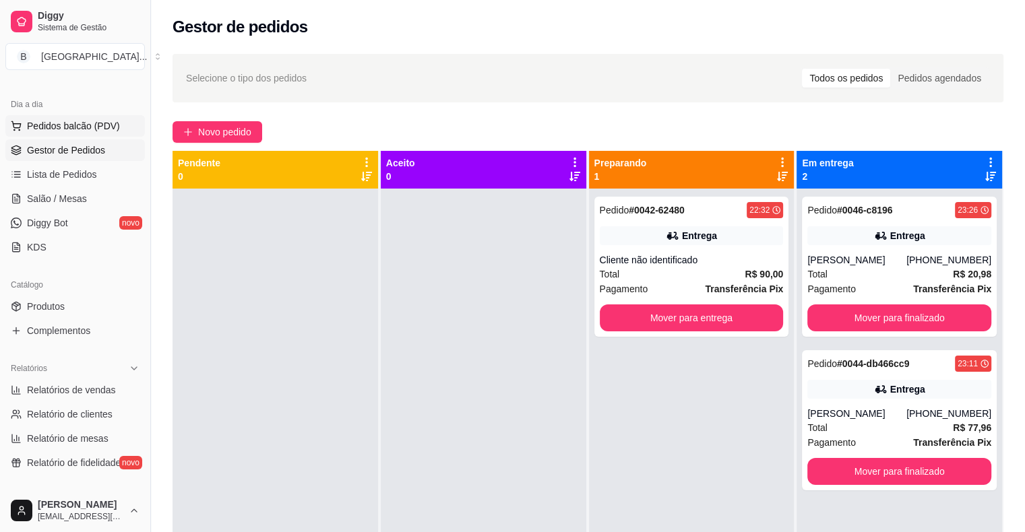
click at [34, 123] on span "Pedidos balcão (PDV)" at bounding box center [73, 125] width 93 height 13
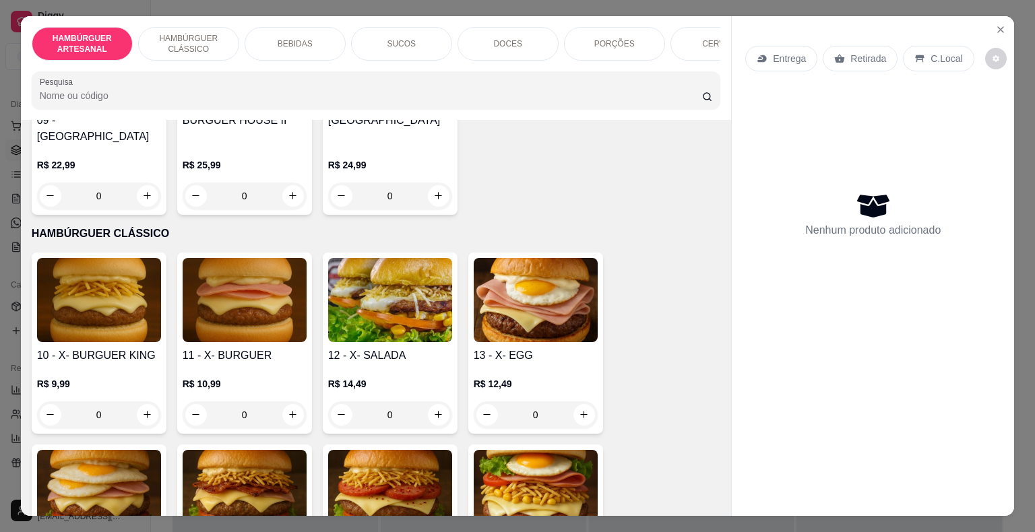
scroll to position [741, 0]
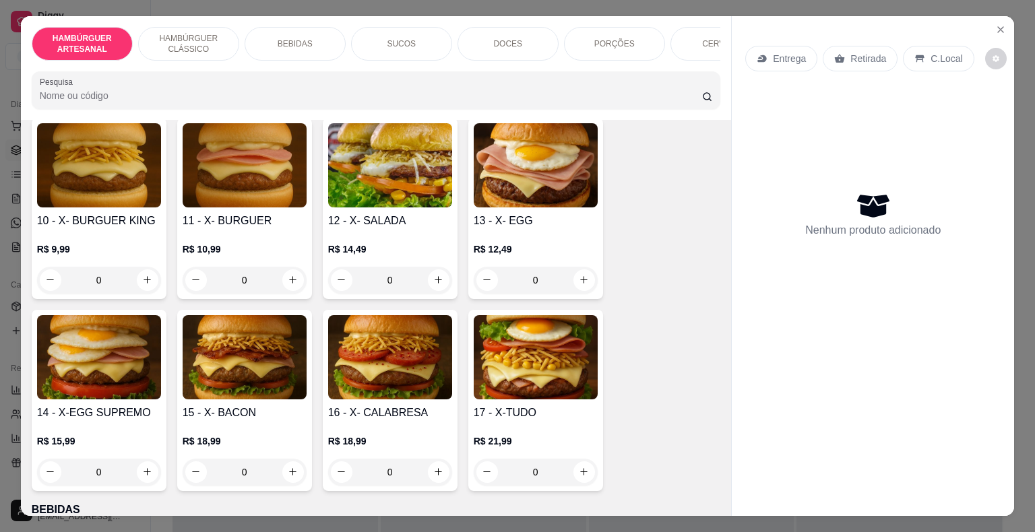
click at [141, 267] on div "0" at bounding box center [99, 280] width 124 height 27
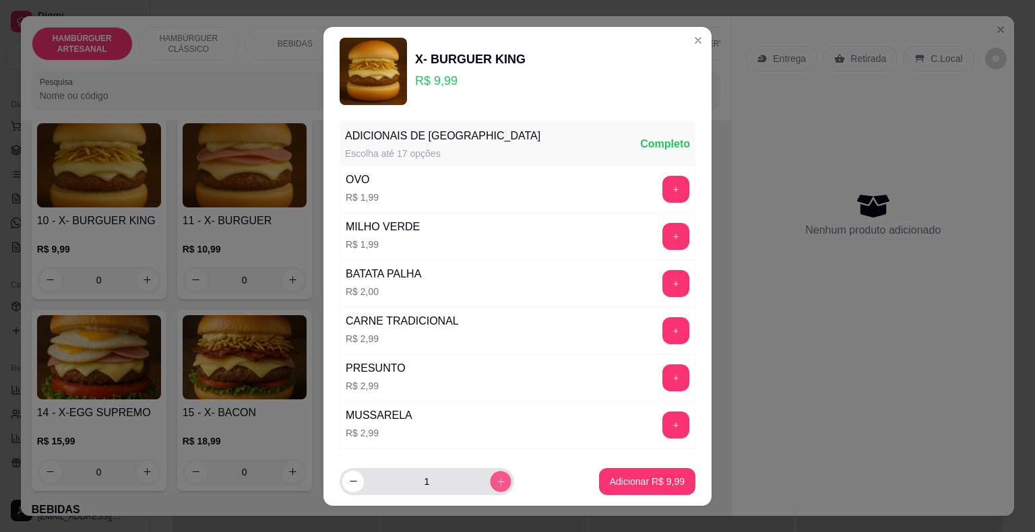
click at [490, 482] on button "increase-product-quantity" at bounding box center [500, 481] width 21 height 21
type input "2"
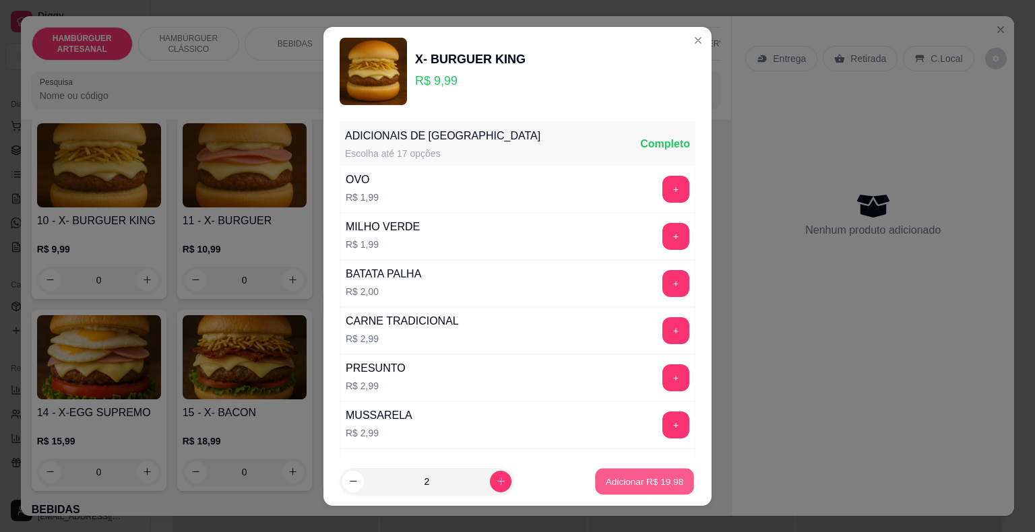
click at [618, 478] on p "Adicionar R$ 19,98" at bounding box center [645, 481] width 78 height 13
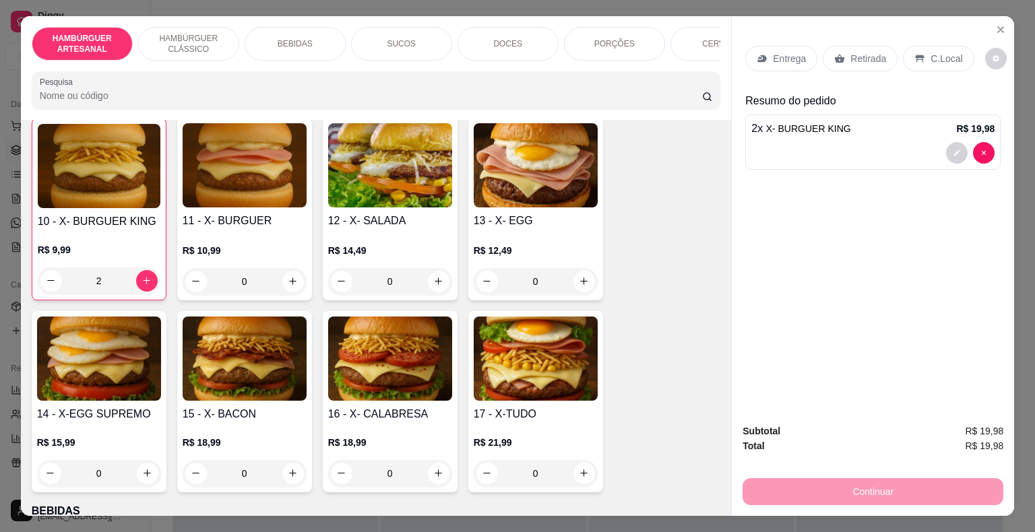
type input "2"
click at [773, 57] on p "Entrega" at bounding box center [789, 58] width 33 height 13
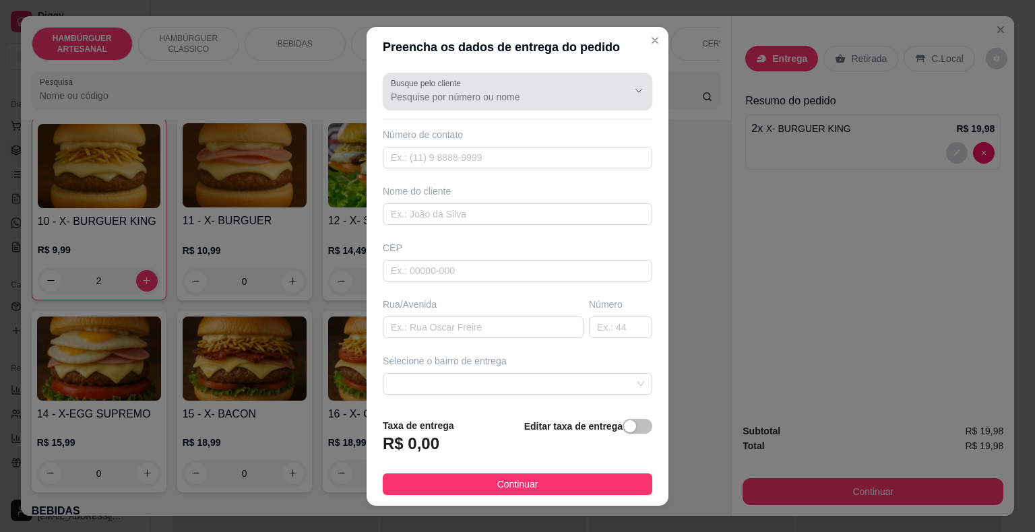
click at [464, 104] on div at bounding box center [517, 91] width 253 height 27
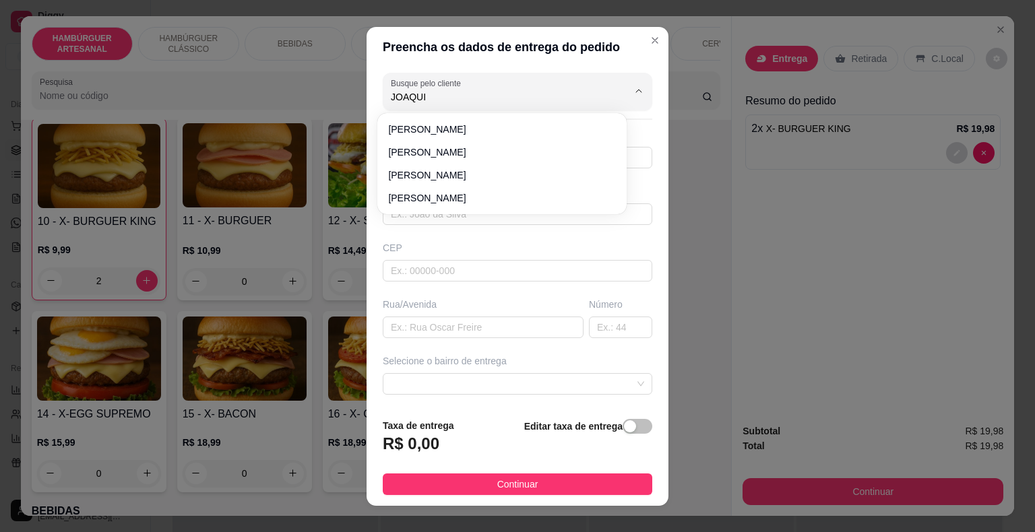
click at [453, 123] on span "[PERSON_NAME]" at bounding box center [495, 129] width 214 height 13
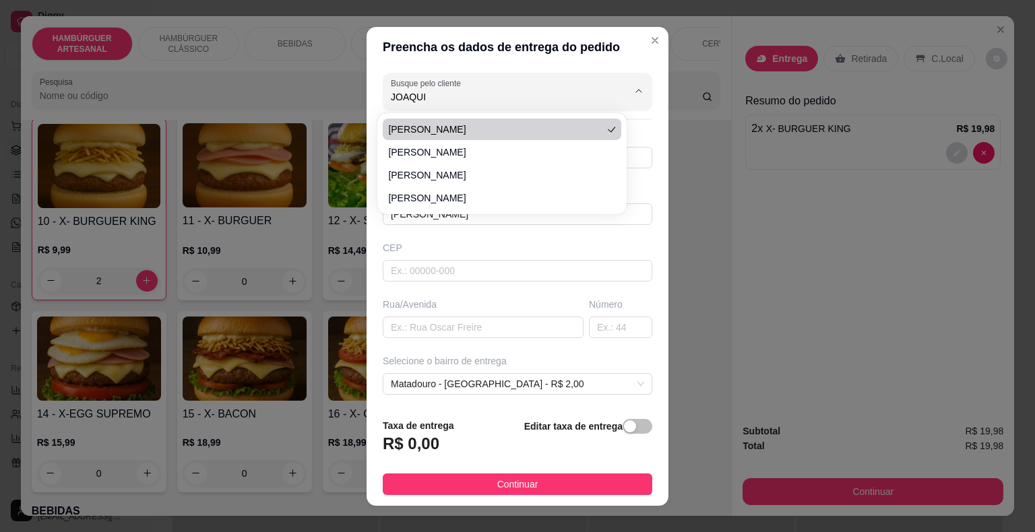
type input "[PERSON_NAME]"
type input "11947186671"
type input "[PERSON_NAME]"
type input "São Miguel do Tapuio"
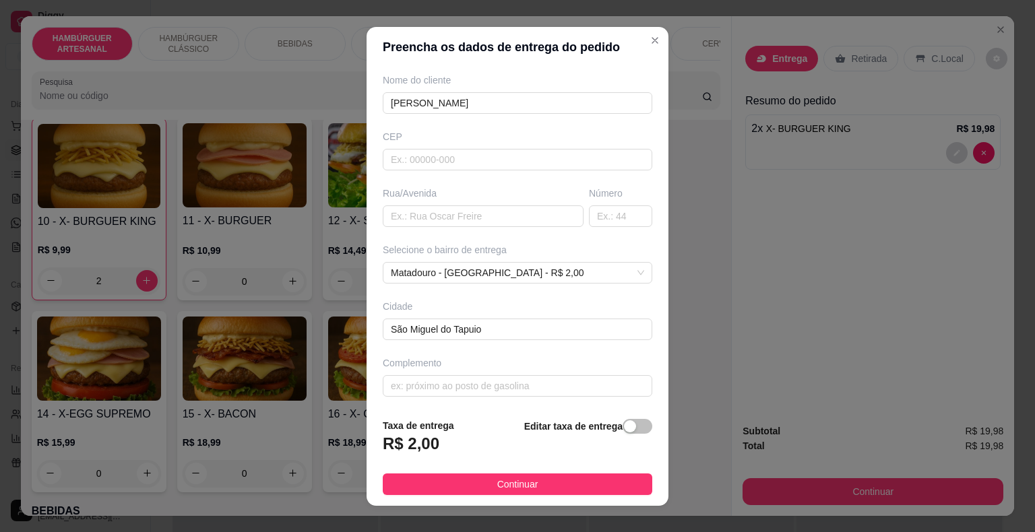
scroll to position [16, 0]
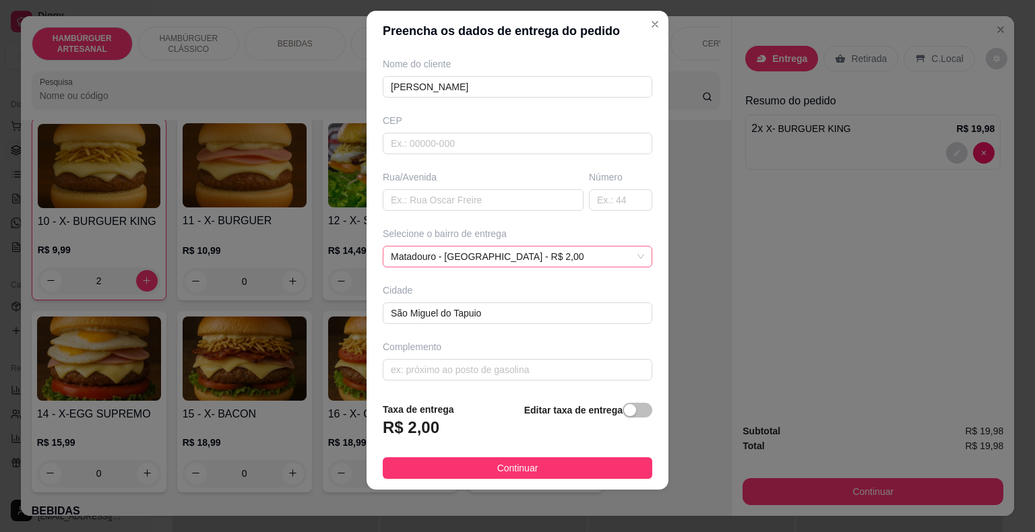
click at [616, 251] on span "Matadouro - [GEOGRAPHIC_DATA] - R$ 2,00" at bounding box center [517, 257] width 253 height 20
type input "[PERSON_NAME]"
click at [492, 284] on div "Cidade" at bounding box center [517, 290] width 269 height 13
click at [499, 257] on span "Matadouro - [GEOGRAPHIC_DATA] - R$ 2,00" at bounding box center [517, 257] width 253 height 20
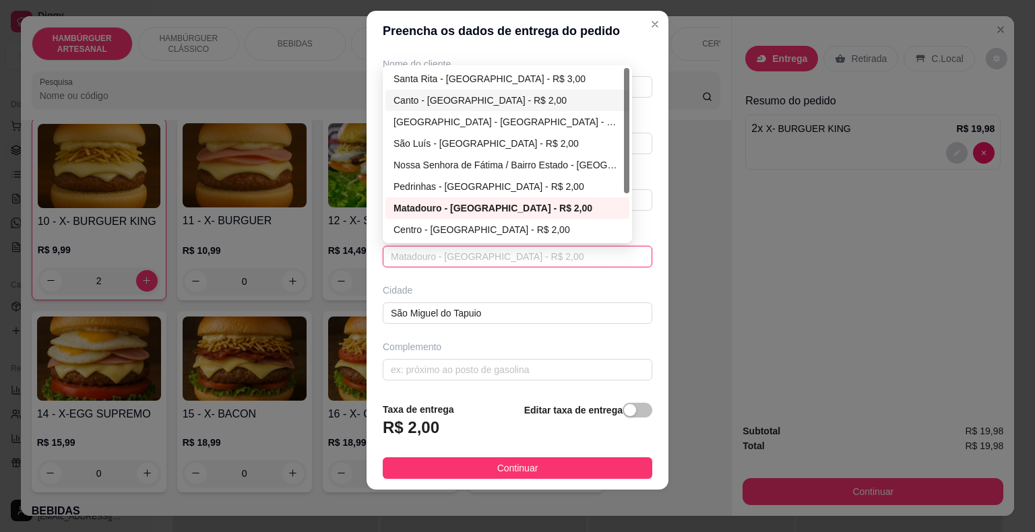
click at [499, 98] on div "Canto - [GEOGRAPHIC_DATA] - R$ 2,00" at bounding box center [507, 100] width 228 height 15
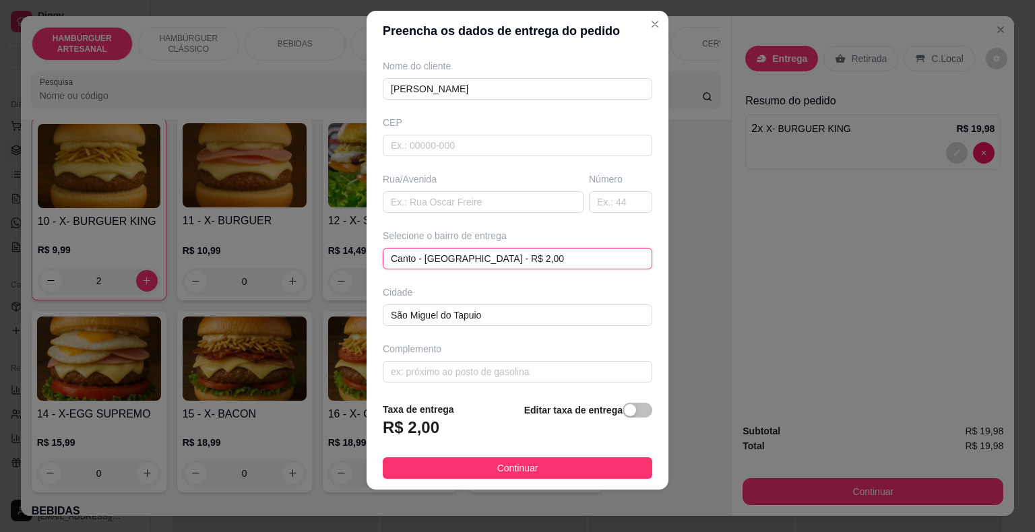
scroll to position [111, 0]
click at [529, 475] on button "Continuar" at bounding box center [517, 468] width 269 height 22
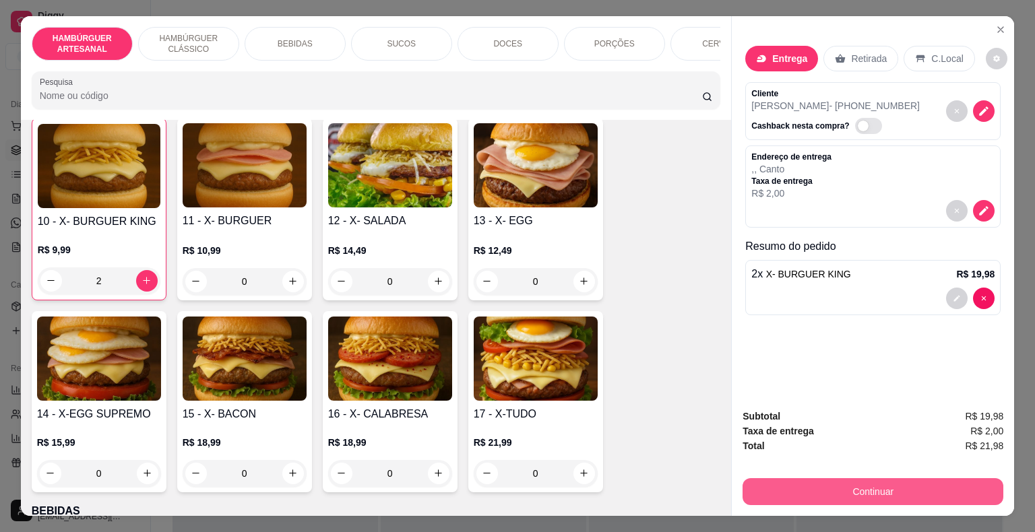
click at [779, 486] on button "Continuar" at bounding box center [872, 491] width 261 height 27
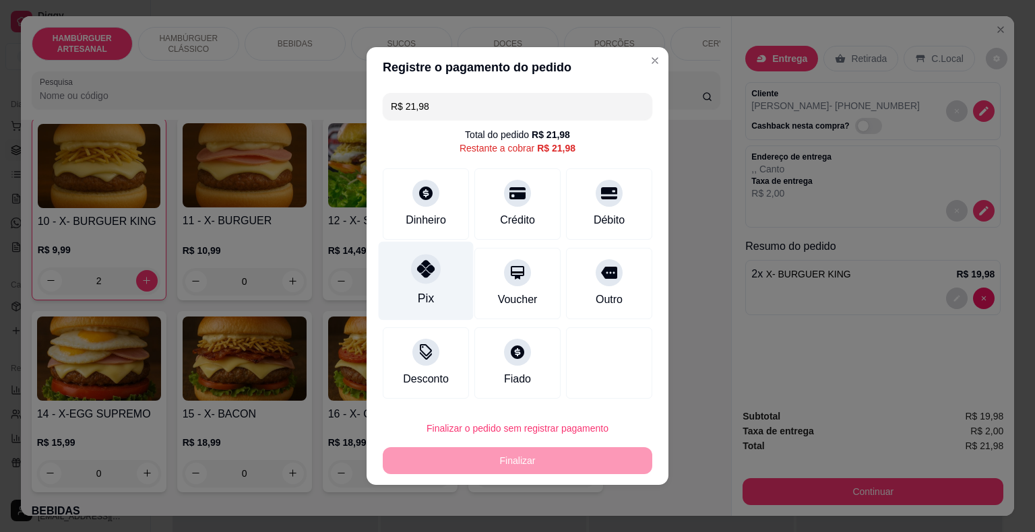
click at [425, 294] on div "Pix" at bounding box center [426, 299] width 16 height 18
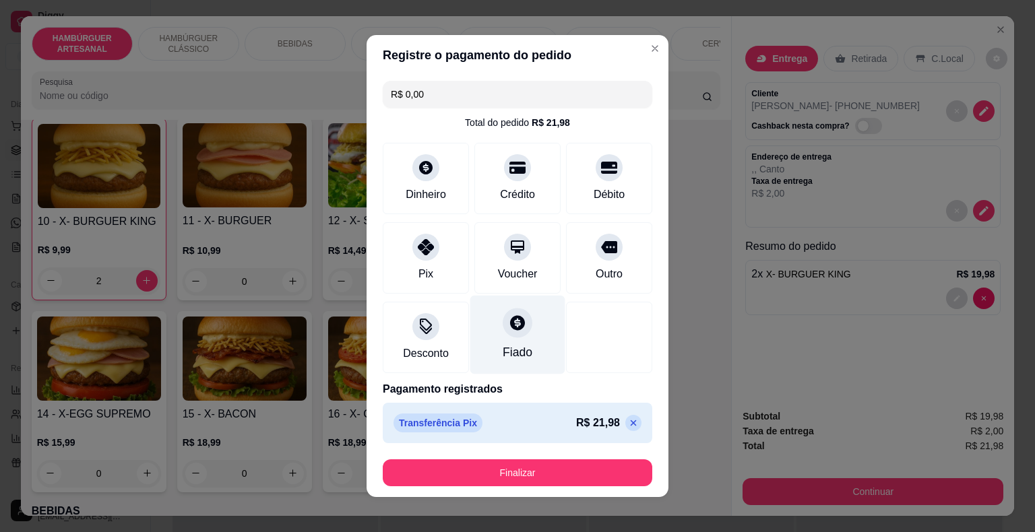
type input "R$ 0,00"
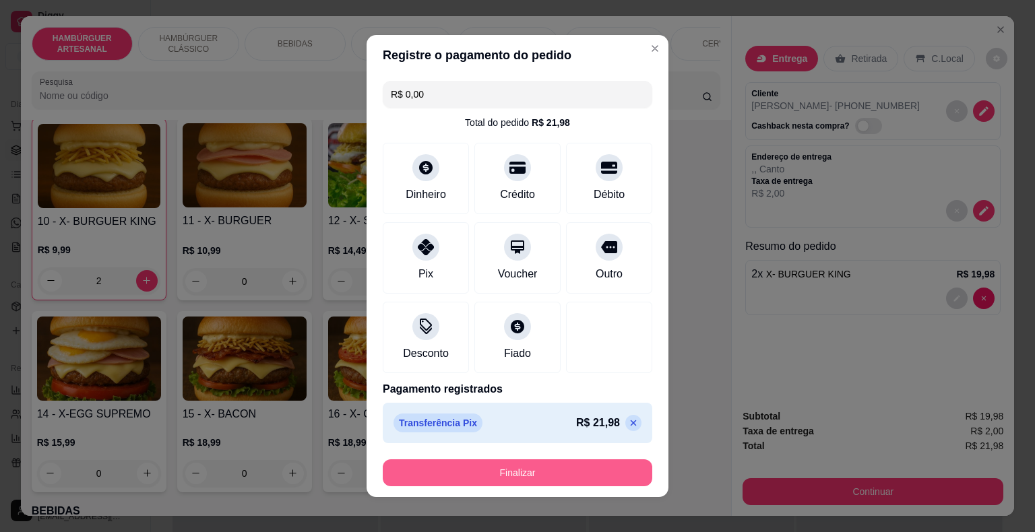
click at [556, 476] on button "Finalizar" at bounding box center [517, 472] width 269 height 27
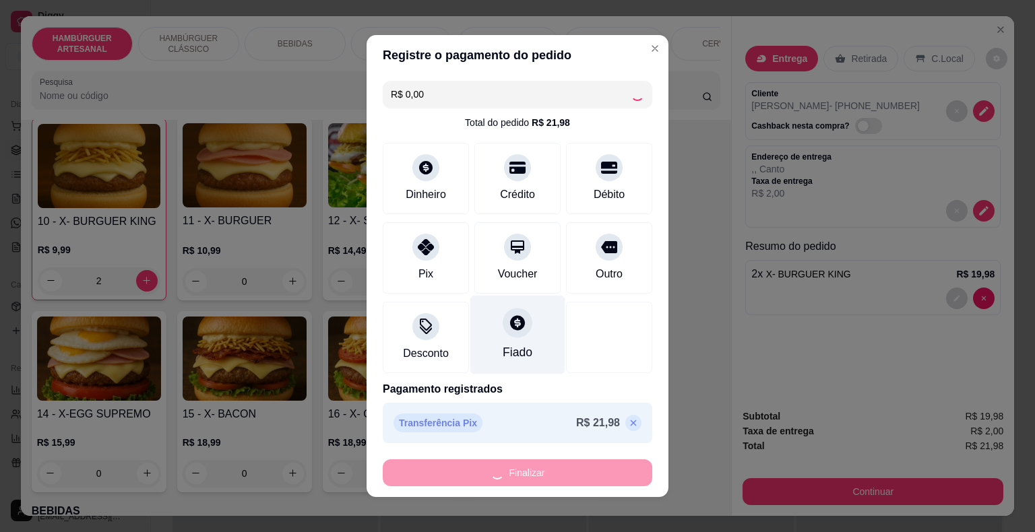
type input "0"
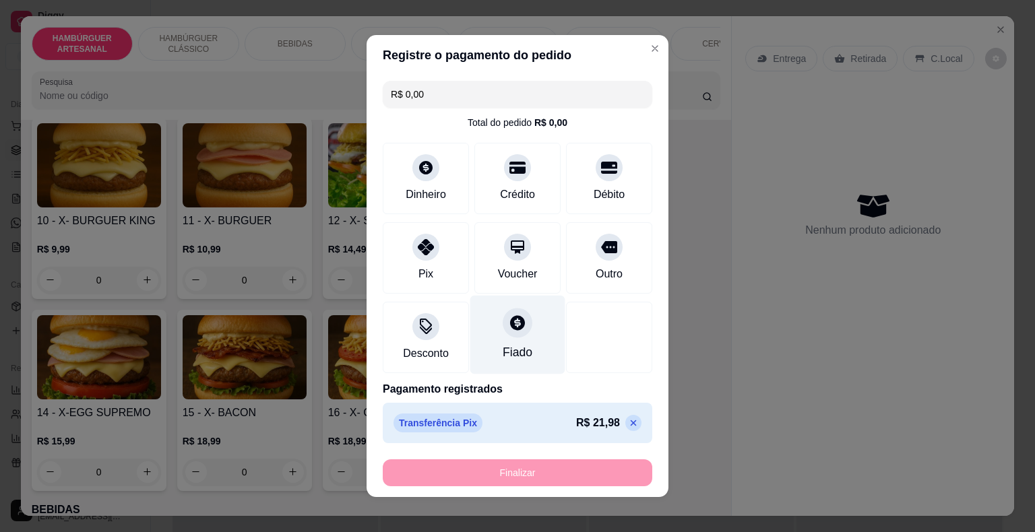
type input "-R$ 21,98"
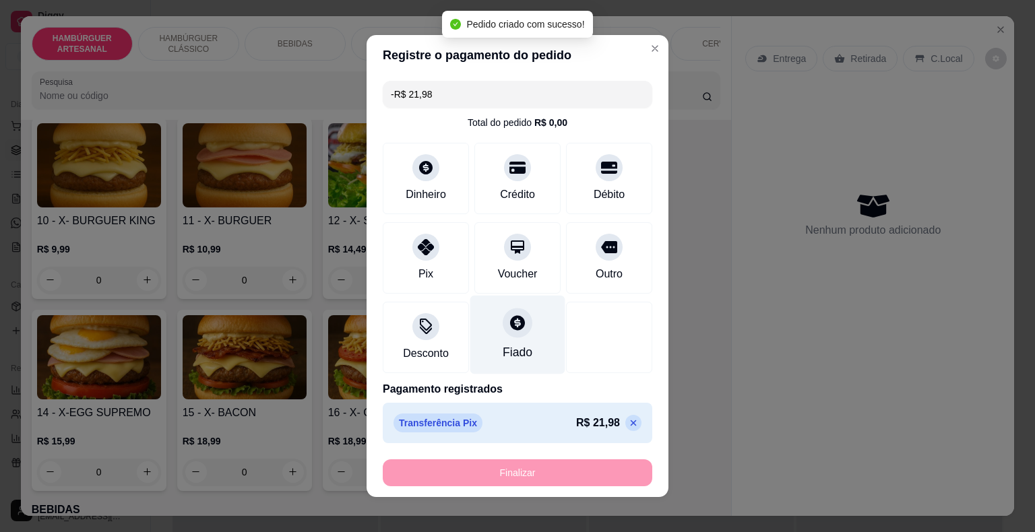
scroll to position [741, 0]
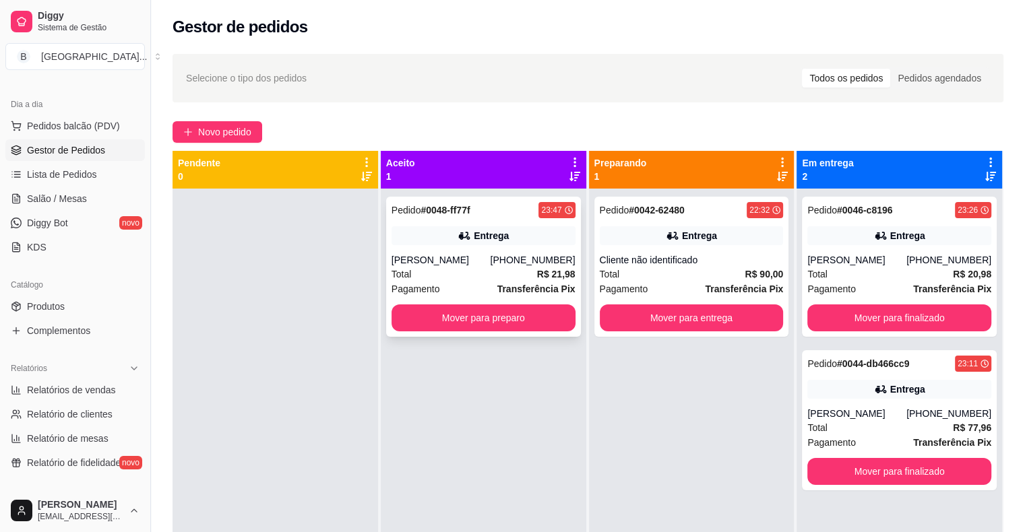
click at [499, 247] on div "Pedido # 0048-ff77f 23:47 Entrega joaquim [PHONE_NUMBER] Total R$ 21,98 Pagamen…" at bounding box center [483, 267] width 195 height 140
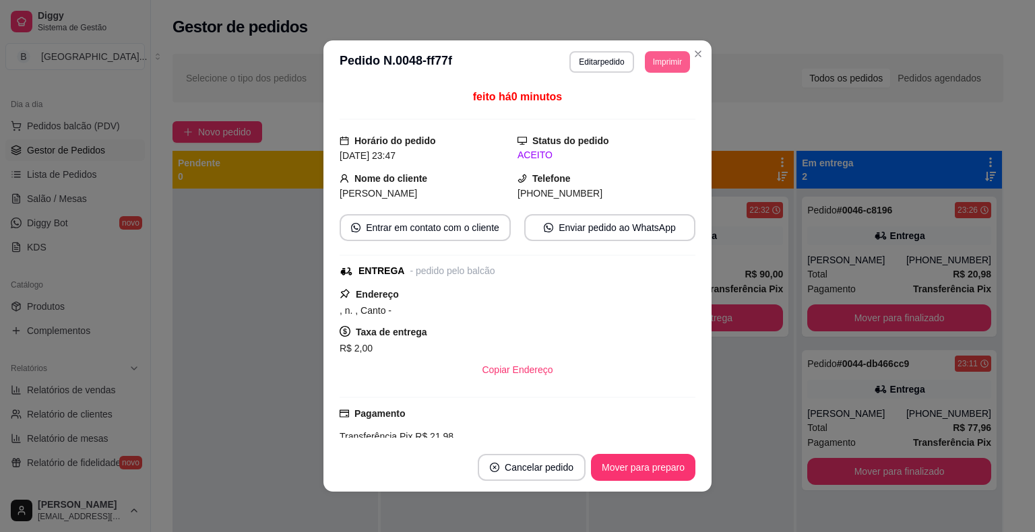
click at [679, 65] on button "Imprimir" at bounding box center [667, 62] width 45 height 22
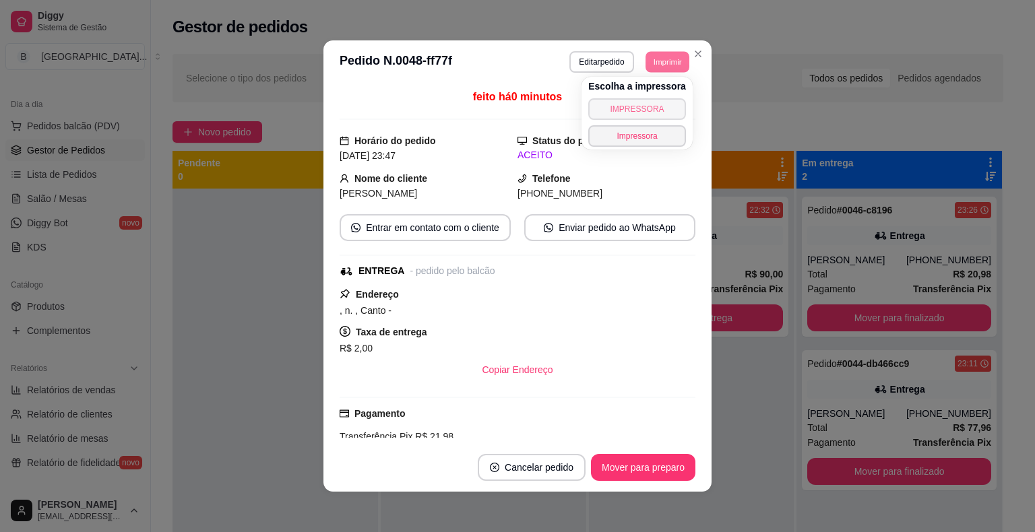
click at [664, 115] on button "IMPRESSORA" at bounding box center [637, 109] width 98 height 22
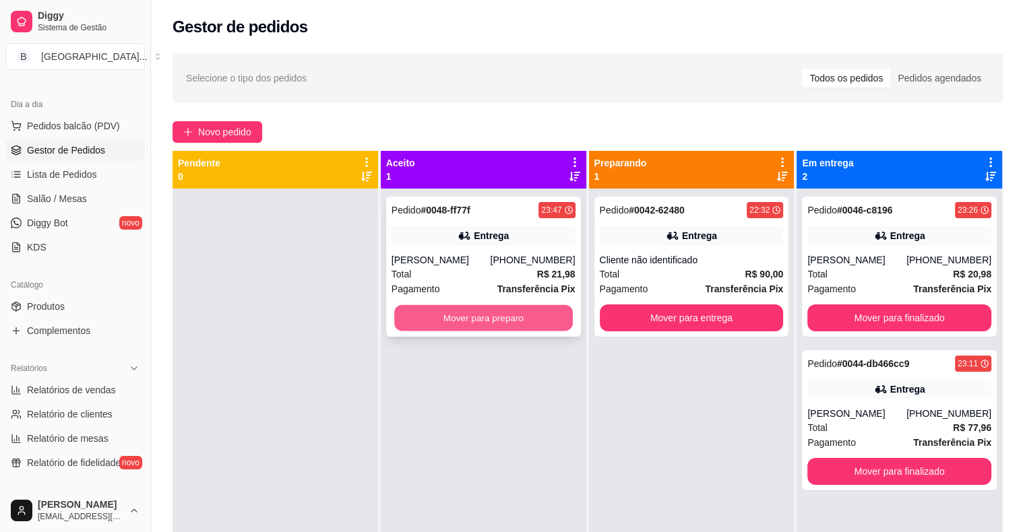
click at [524, 311] on button "Mover para preparo" at bounding box center [483, 318] width 179 height 26
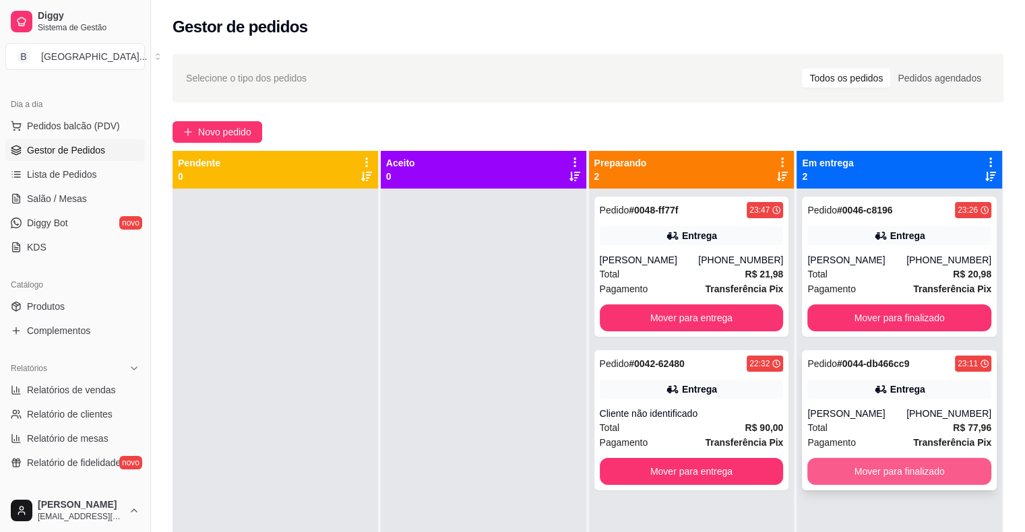
click at [922, 476] on button "Mover para finalizado" at bounding box center [899, 471] width 184 height 27
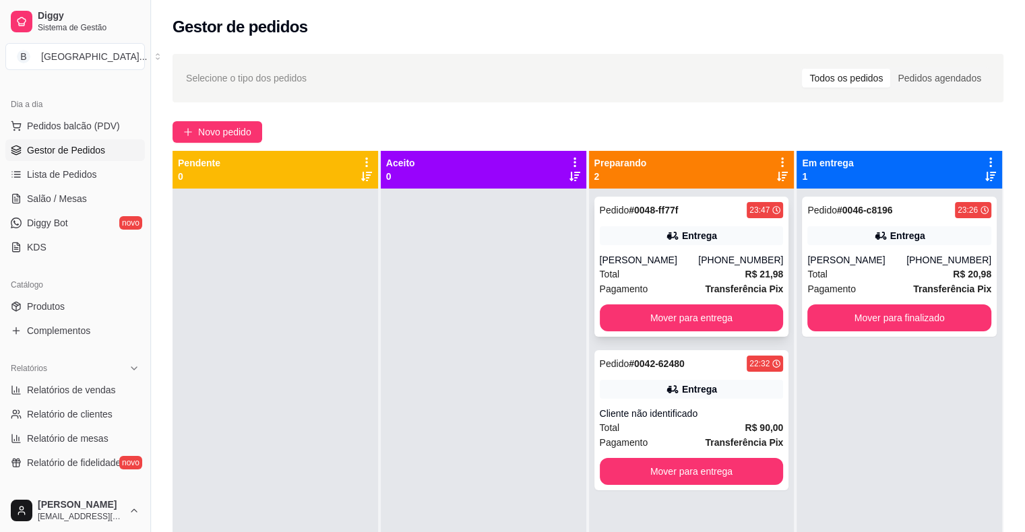
click at [695, 274] on div "Total R$ 21,98" at bounding box center [692, 274] width 184 height 15
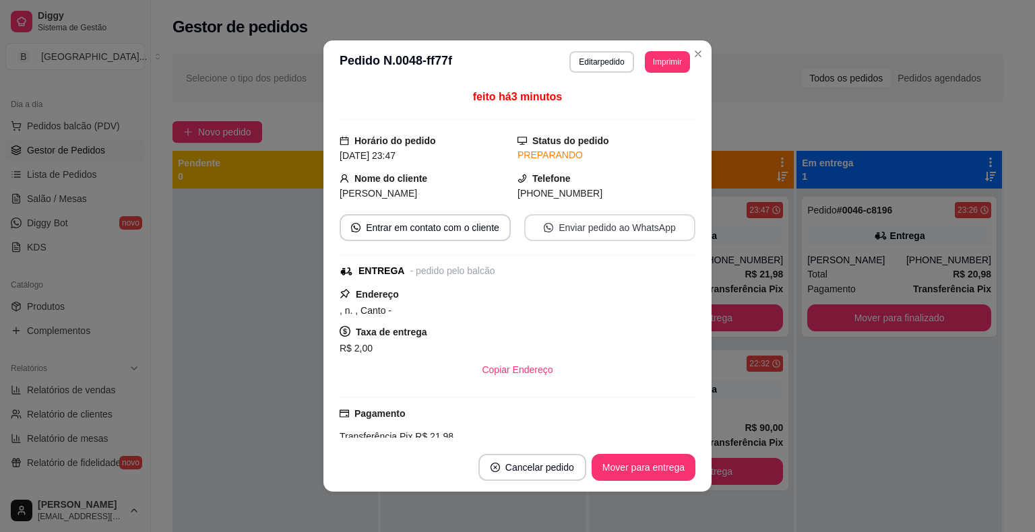
scroll to position [38, 0]
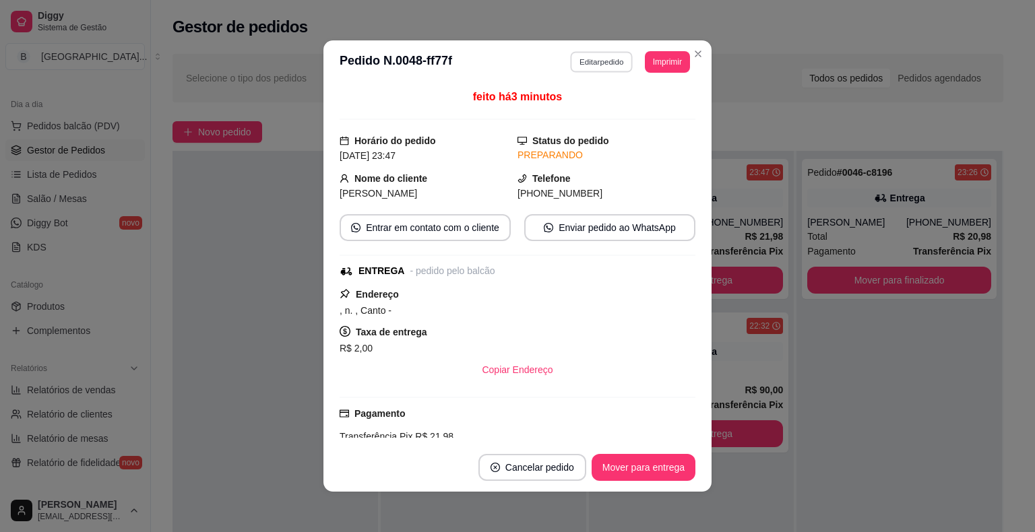
click at [598, 61] on button "Editar pedido" at bounding box center [602, 61] width 63 height 21
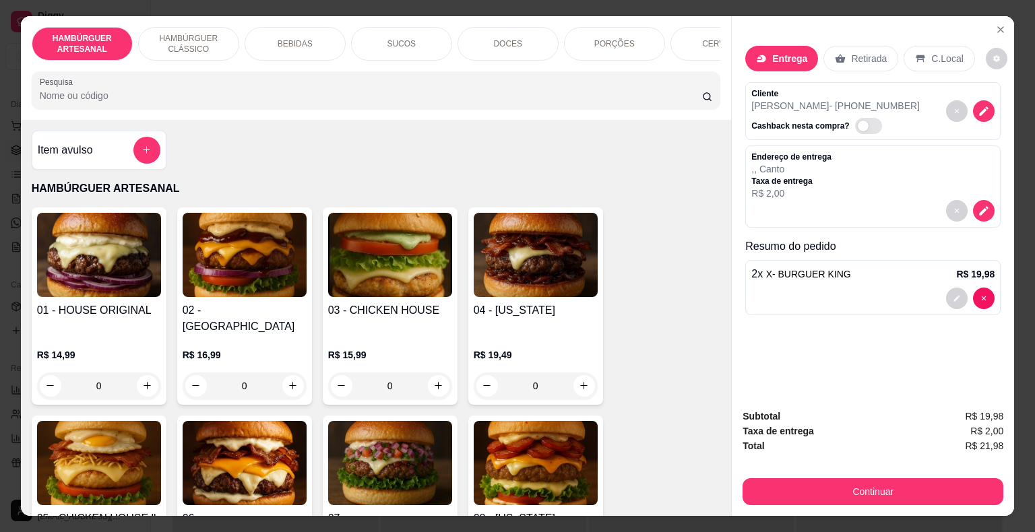
click at [308, 44] on div "BEBIDAS" at bounding box center [295, 44] width 101 height 34
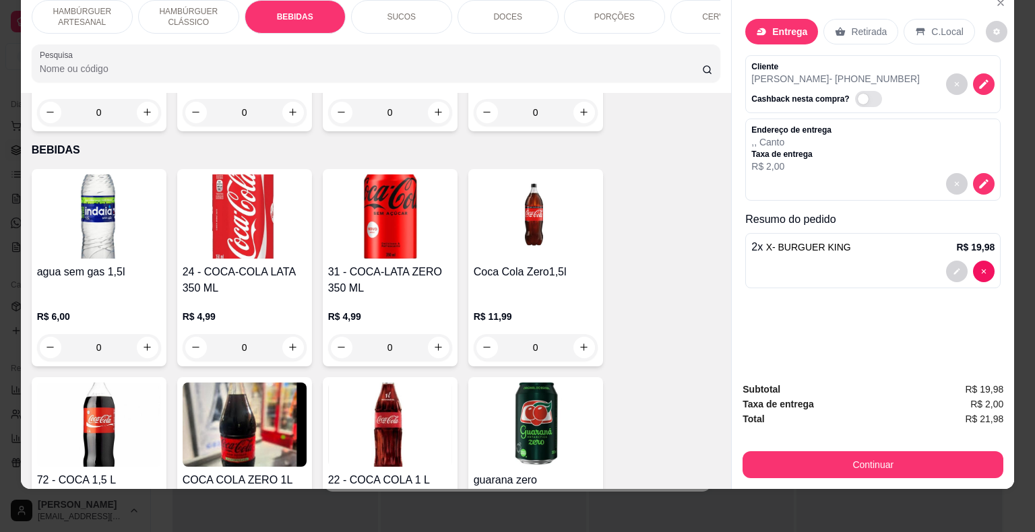
scroll to position [1143, 0]
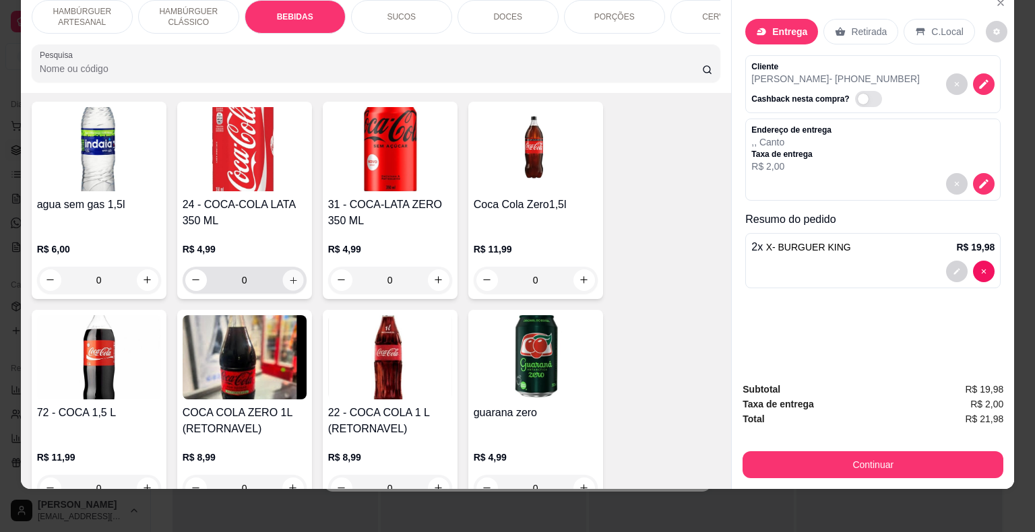
click at [294, 269] on button "increase-product-quantity" at bounding box center [292, 279] width 21 height 21
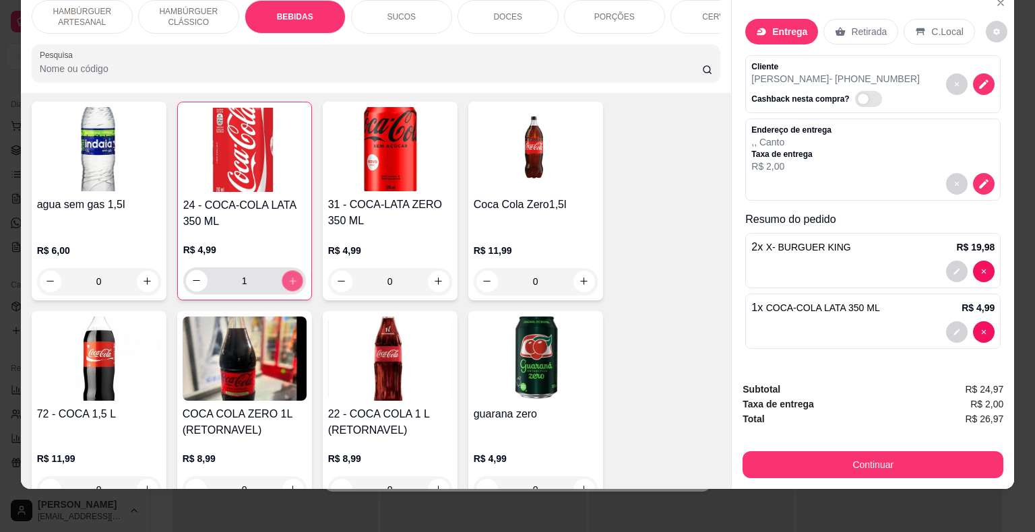
click at [287, 276] on icon "increase-product-quantity" at bounding box center [292, 281] width 10 height 10
click at [192, 276] on icon "decrease-product-quantity" at bounding box center [196, 281] width 10 height 10
type input "1"
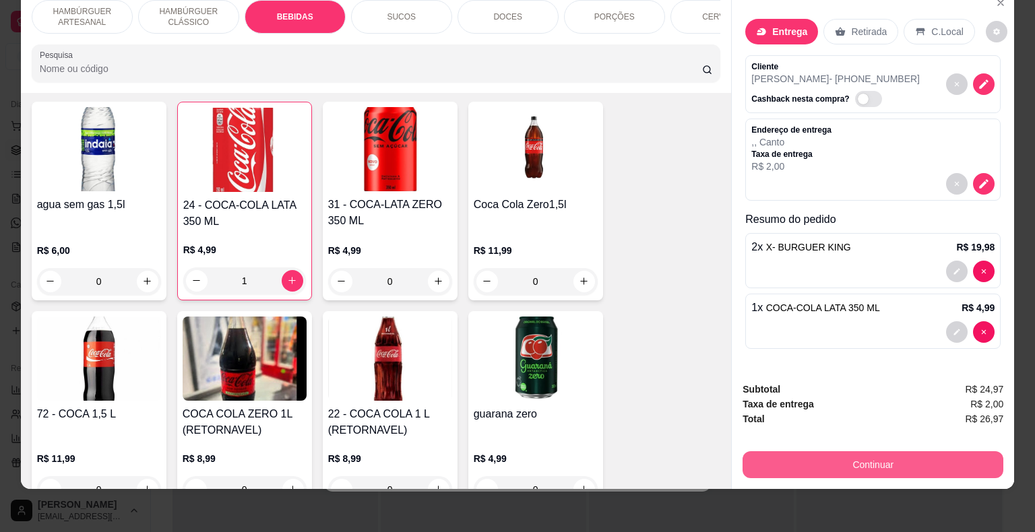
click at [806, 451] on button "Continuar" at bounding box center [872, 464] width 261 height 27
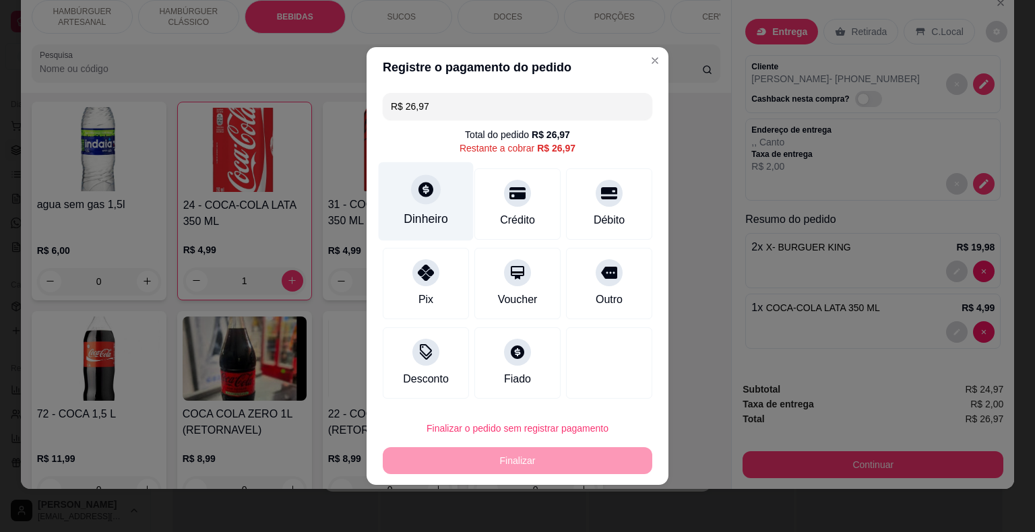
click at [439, 215] on div "Dinheiro" at bounding box center [426, 219] width 44 height 18
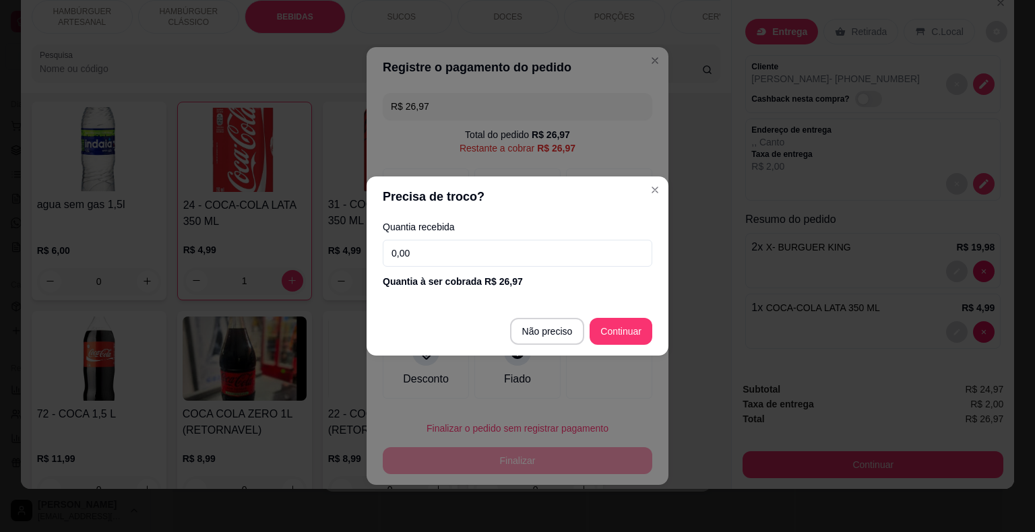
click at [449, 254] on input "0,00" at bounding box center [517, 253] width 269 height 27
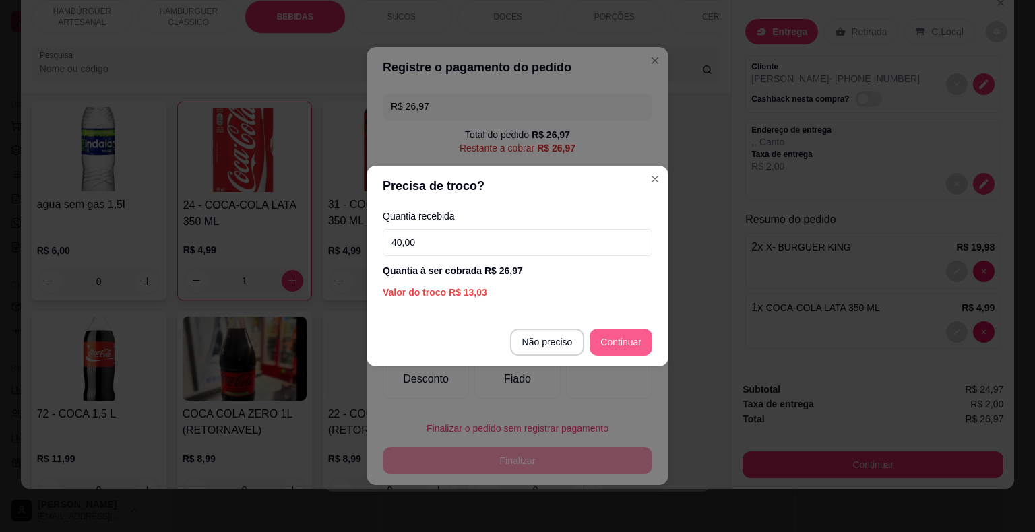
type input "40,00"
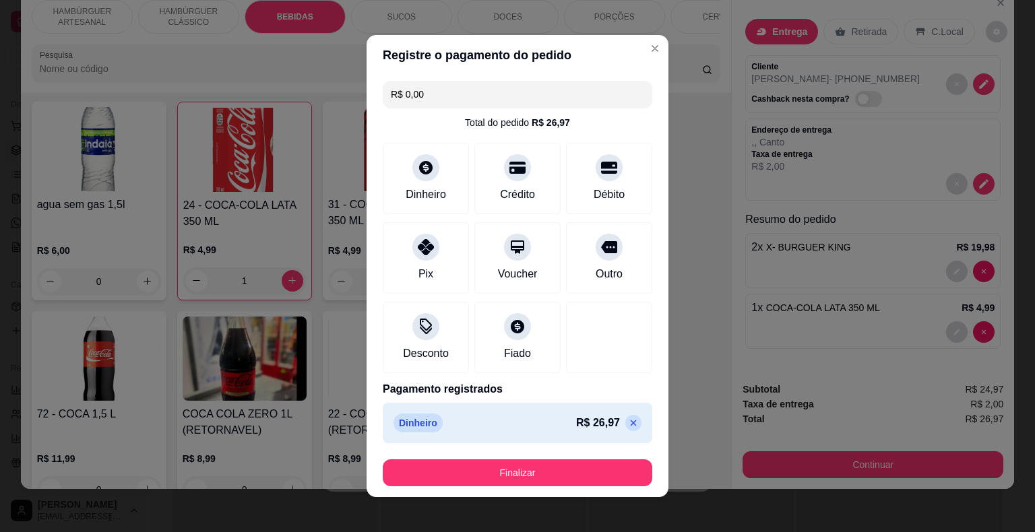
type input "R$ 0,00"
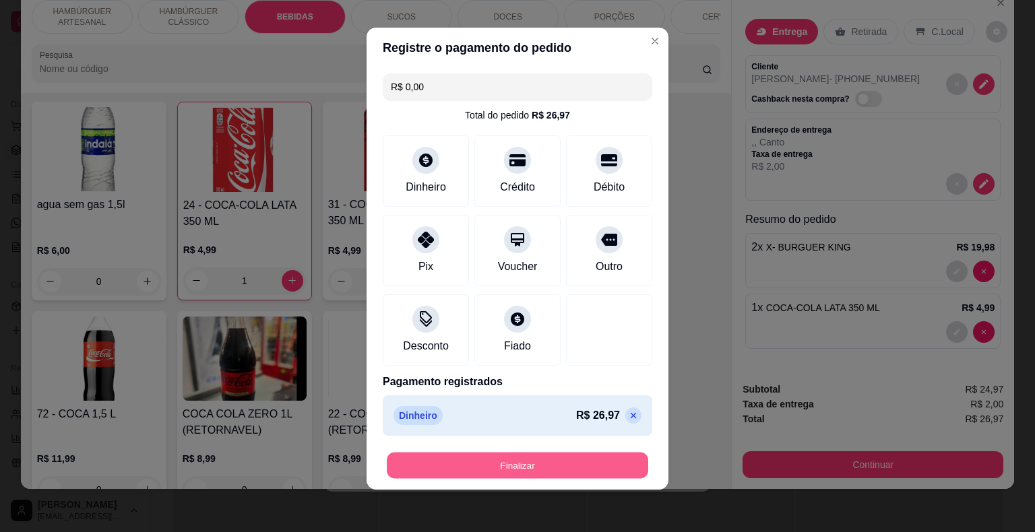
click at [575, 470] on button "Finalizar" at bounding box center [517, 466] width 261 height 26
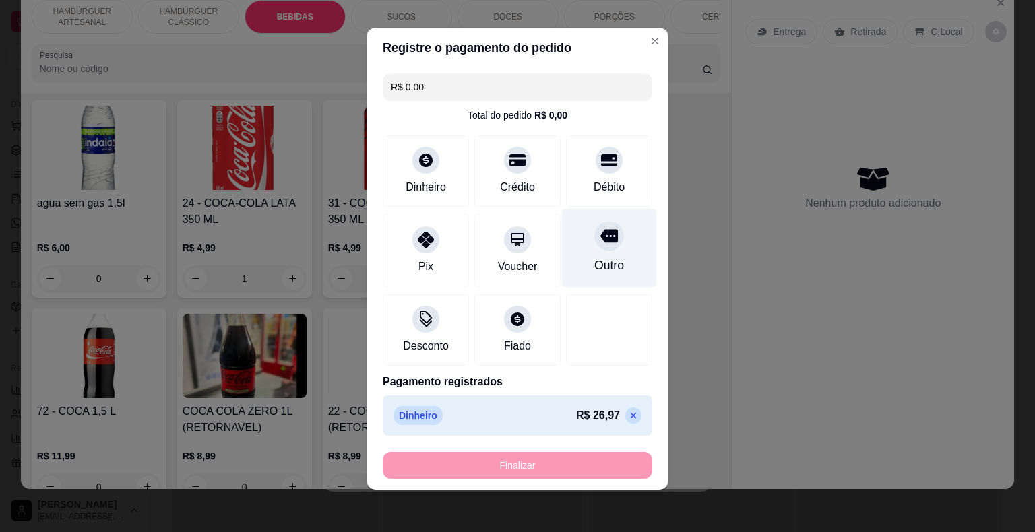
type input "0"
type input "-R$ 26,97"
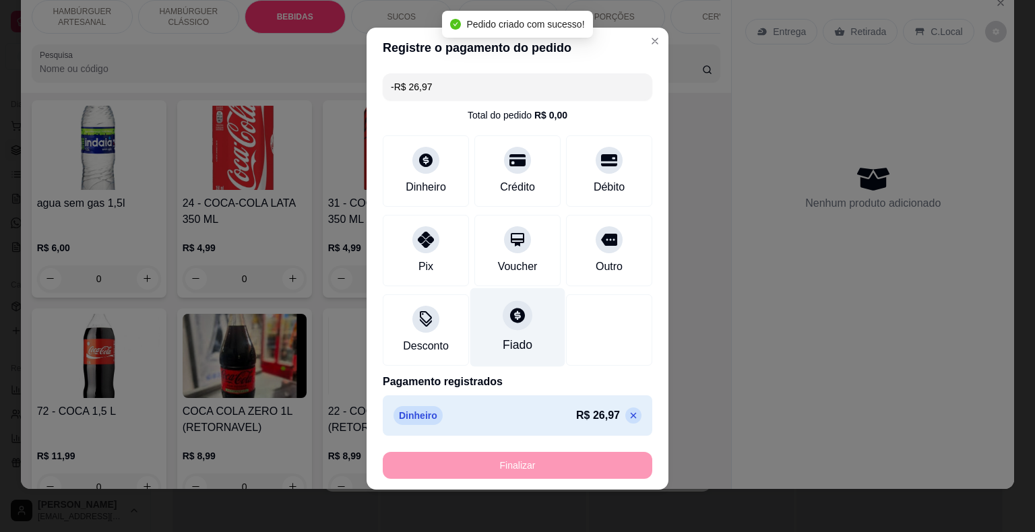
scroll to position [1141, 0]
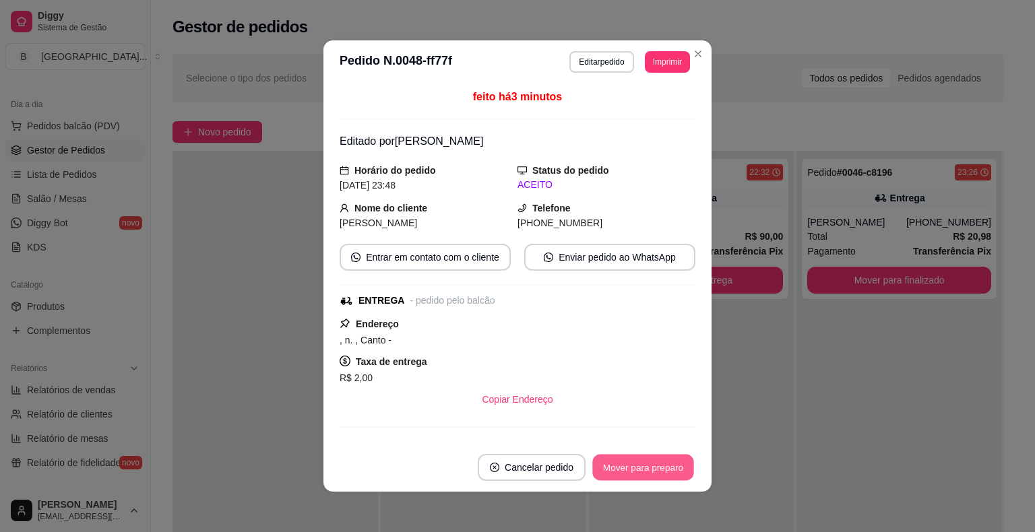
click at [606, 460] on button "Mover para preparo" at bounding box center [642, 468] width 101 height 26
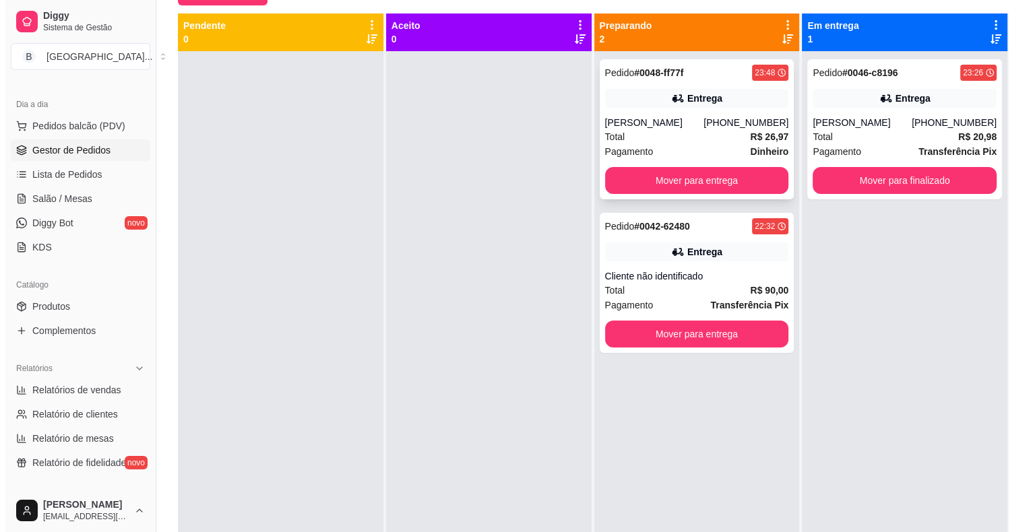
scroll to position [3, 0]
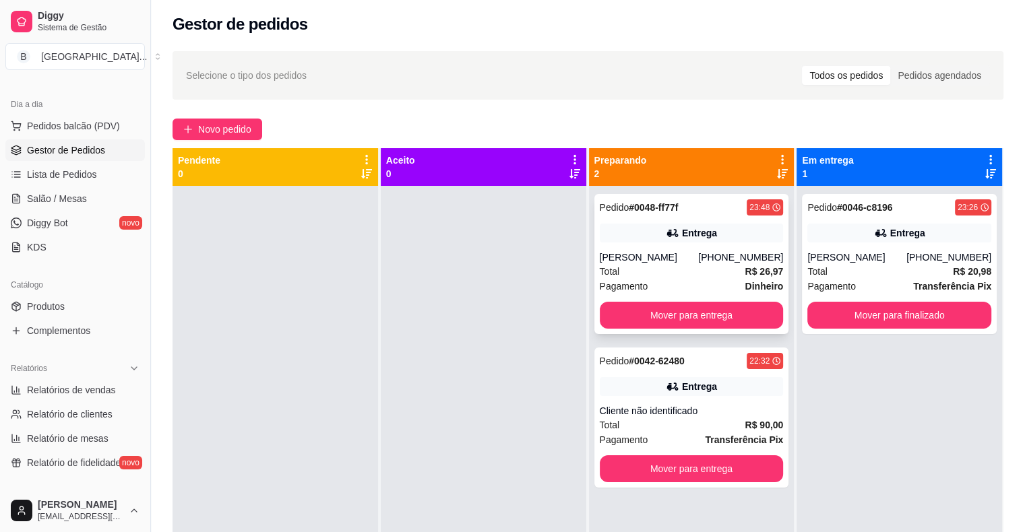
click at [674, 238] on icon at bounding box center [672, 232] width 13 height 13
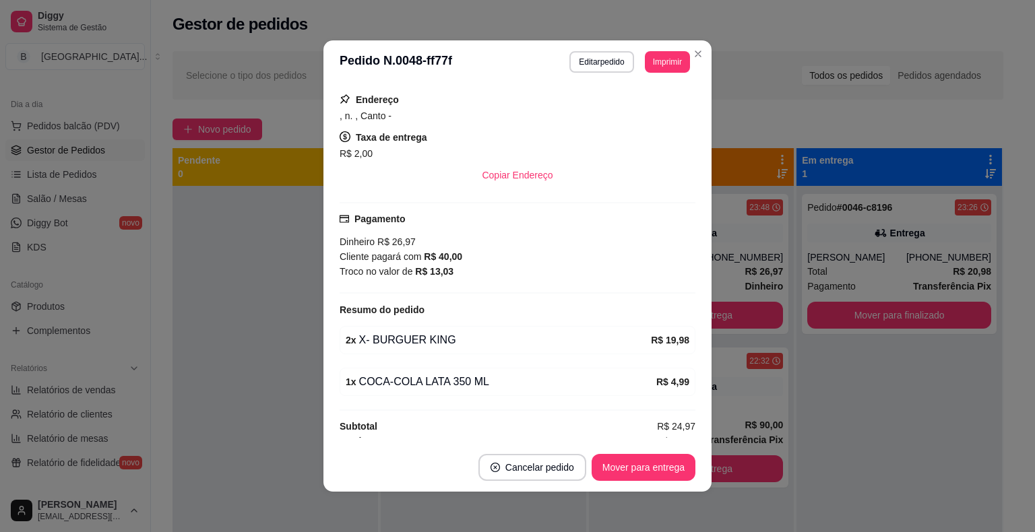
scroll to position [232, 0]
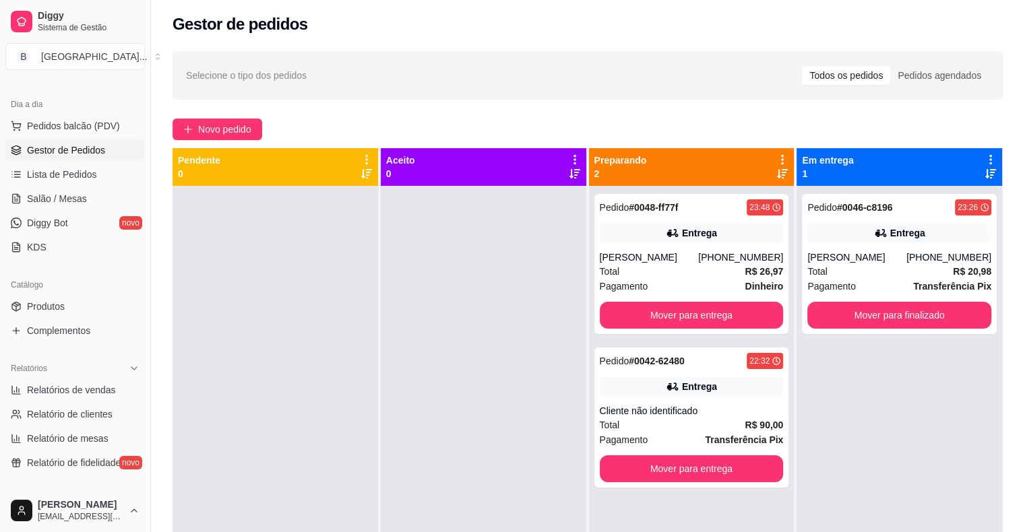
click at [589, 271] on div "Pedido # 0048-ff77f 23:48 Entrega joaquim [PHONE_NUMBER] Total R$ 26,97 Pagamen…" at bounding box center [691, 452] width 205 height 532
click at [612, 265] on span "Total" at bounding box center [610, 271] width 20 height 15
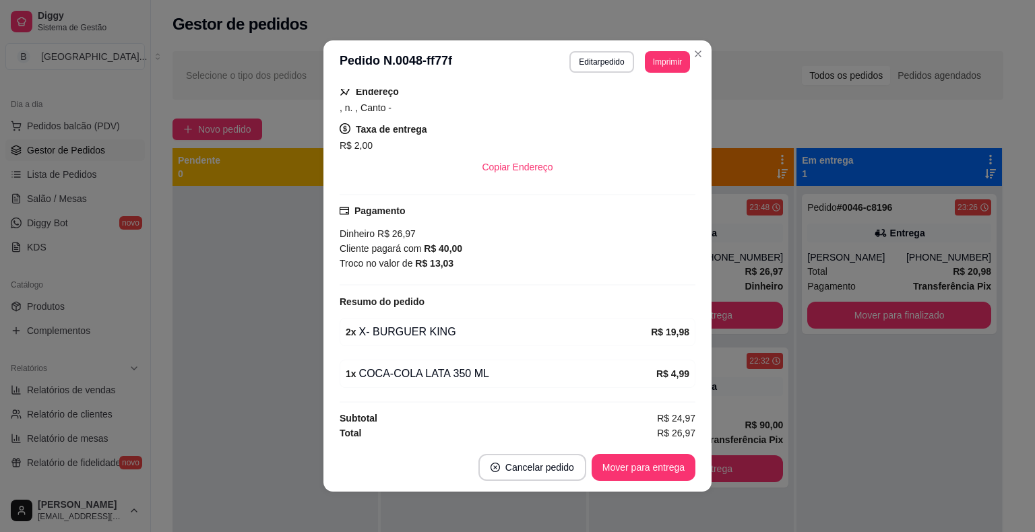
scroll to position [3, 0]
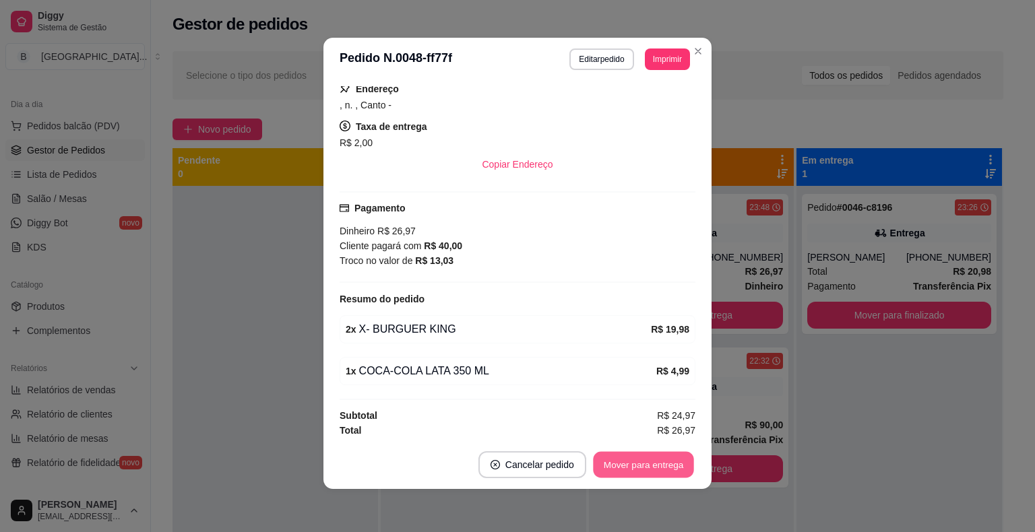
click at [623, 464] on button "Mover para entrega" at bounding box center [643, 465] width 101 height 26
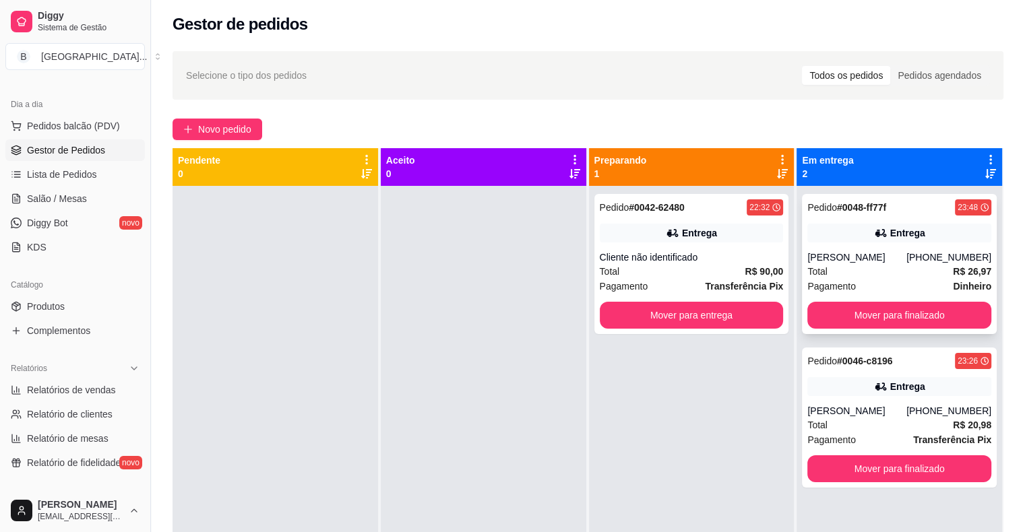
click at [927, 253] on div "[PHONE_NUMBER]" at bounding box center [948, 257] width 85 height 13
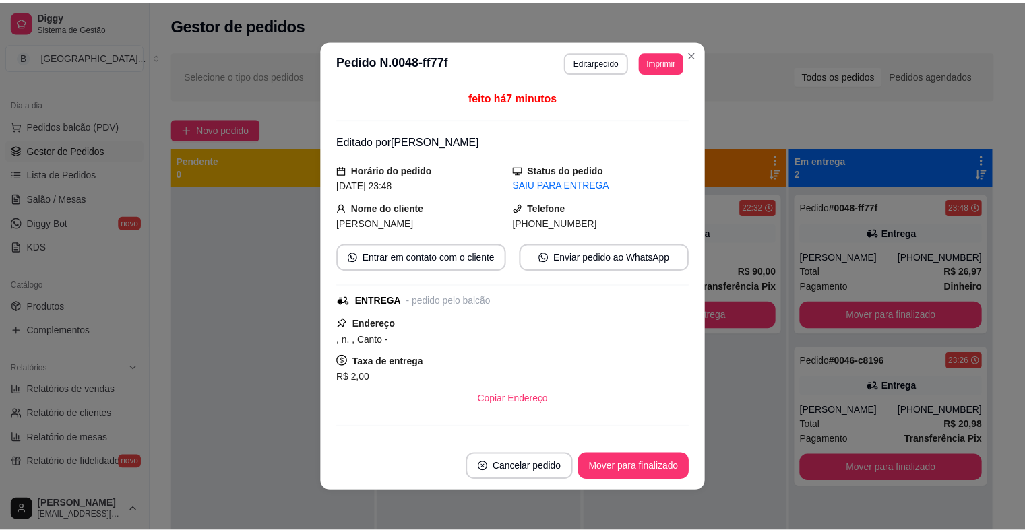
scroll to position [232, 0]
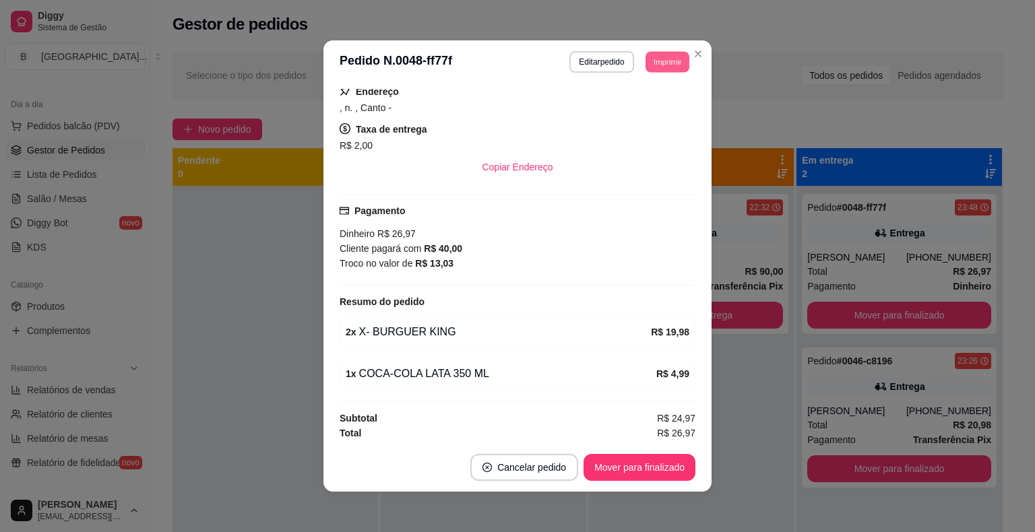
click at [668, 66] on button "Imprimir" at bounding box center [667, 61] width 44 height 21
click at [639, 102] on button "IMPRESSORA" at bounding box center [637, 109] width 94 height 21
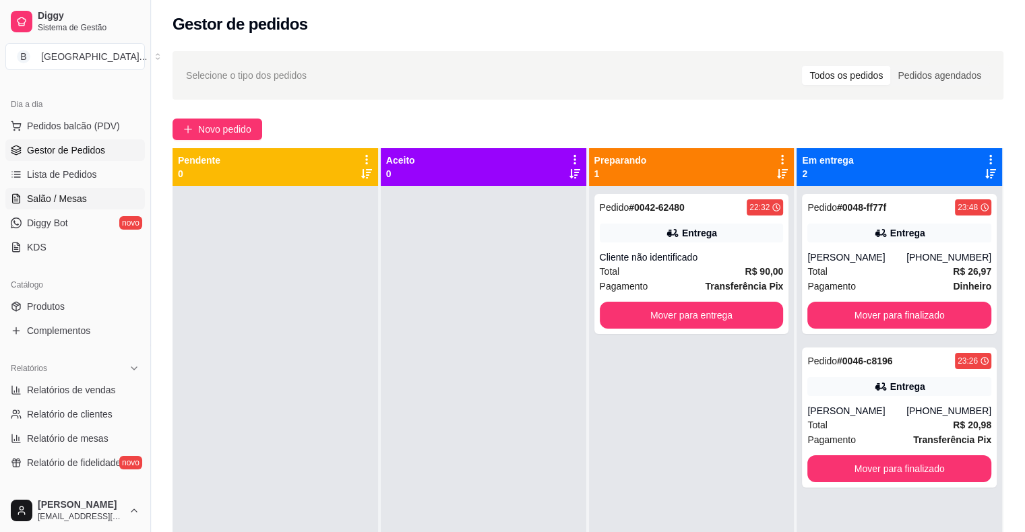
click at [78, 198] on span "Salão / Mesas" at bounding box center [57, 198] width 60 height 13
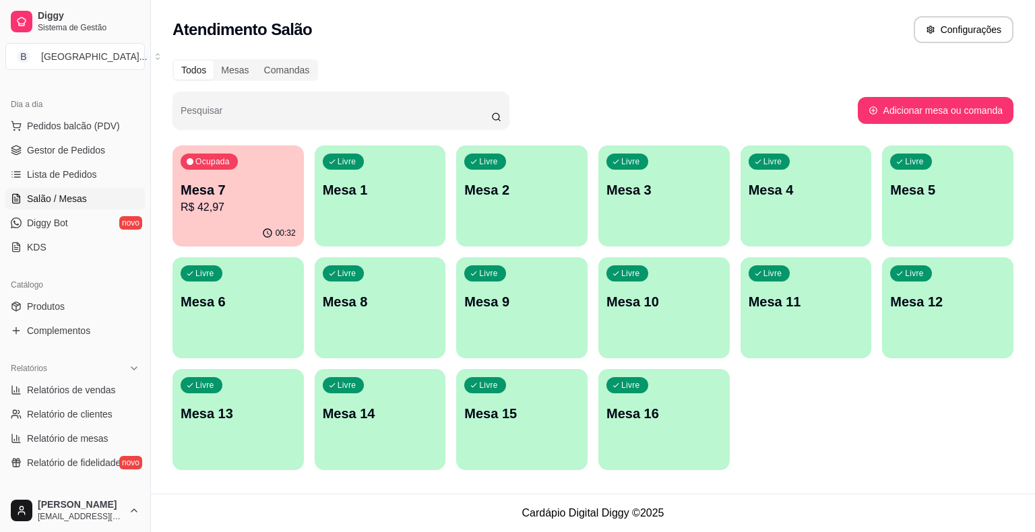
click at [222, 220] on div "00:32" at bounding box center [237, 233] width 131 height 26
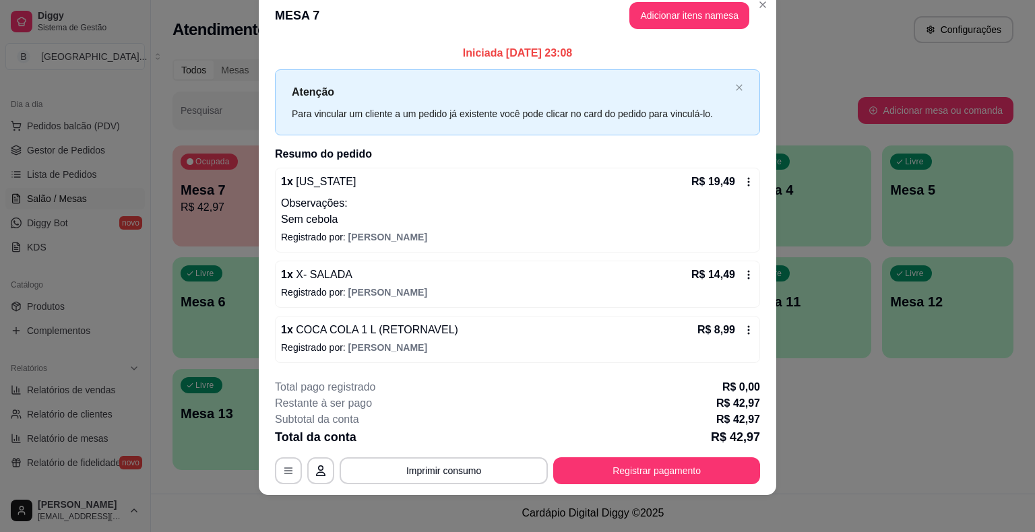
scroll to position [28, 0]
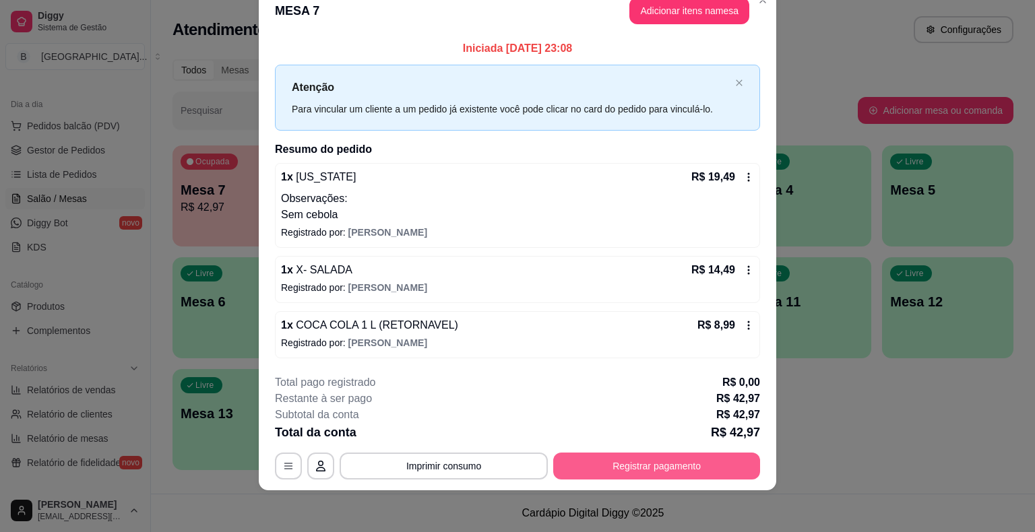
click at [656, 464] on button "Registrar pagamento" at bounding box center [656, 466] width 207 height 27
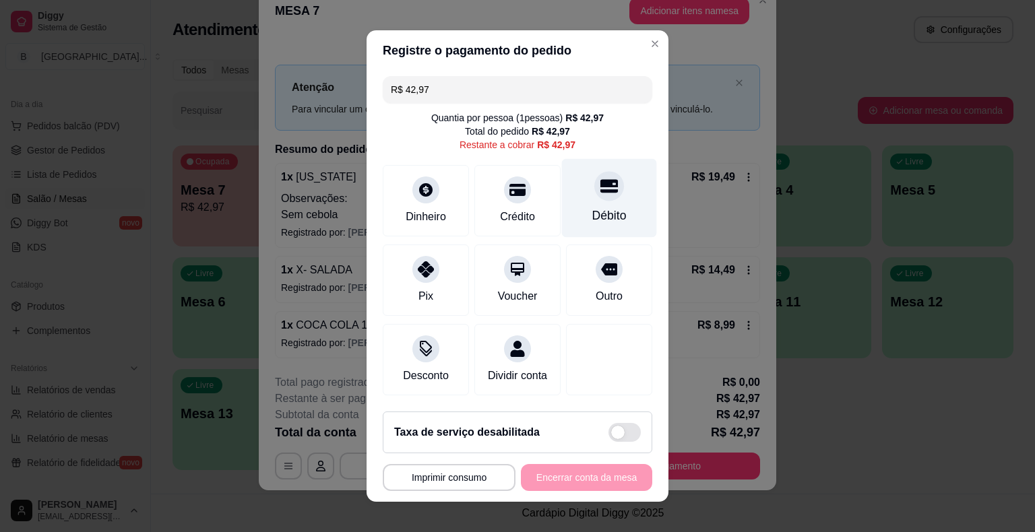
click at [567, 201] on div "Débito" at bounding box center [609, 198] width 95 height 79
type input "R$ 0,00"
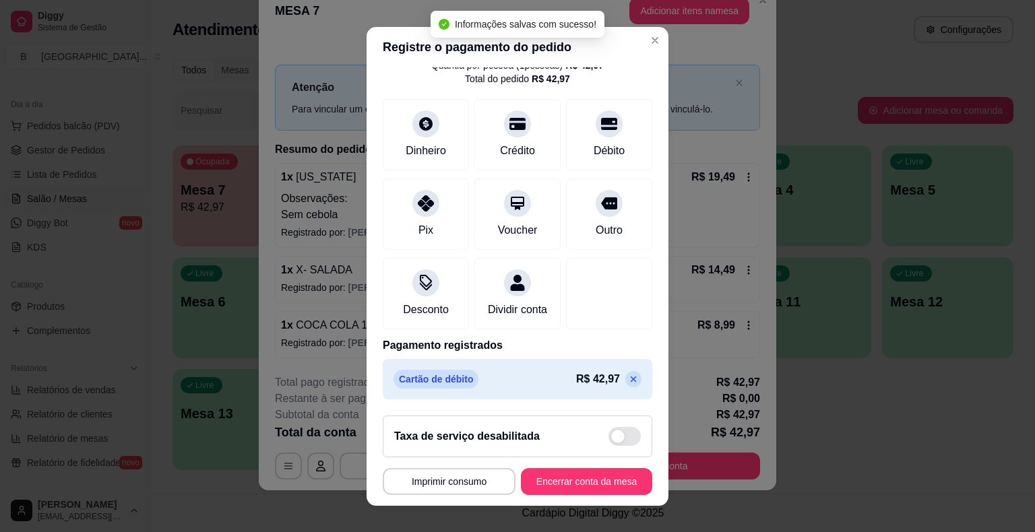
scroll to position [16, 0]
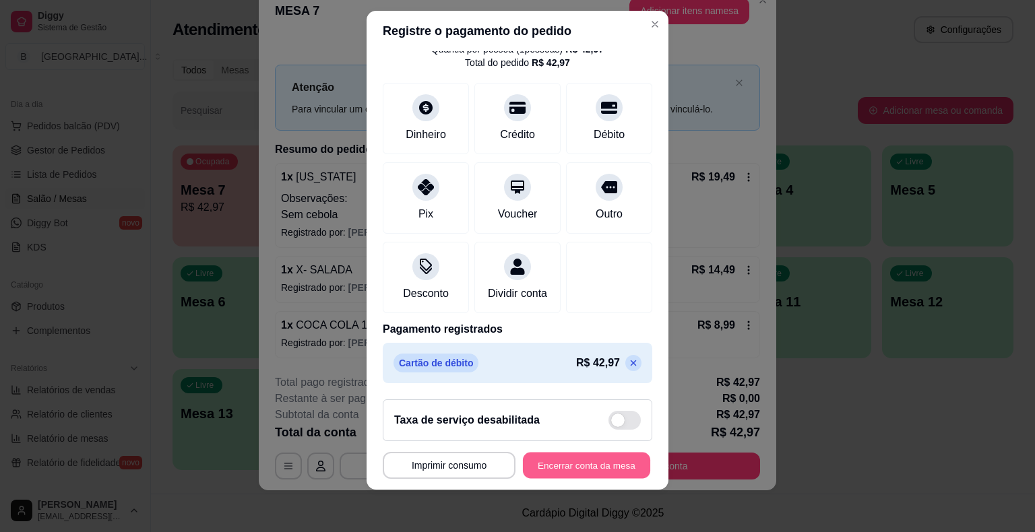
click at [597, 459] on button "Encerrar conta da mesa" at bounding box center [586, 465] width 127 height 26
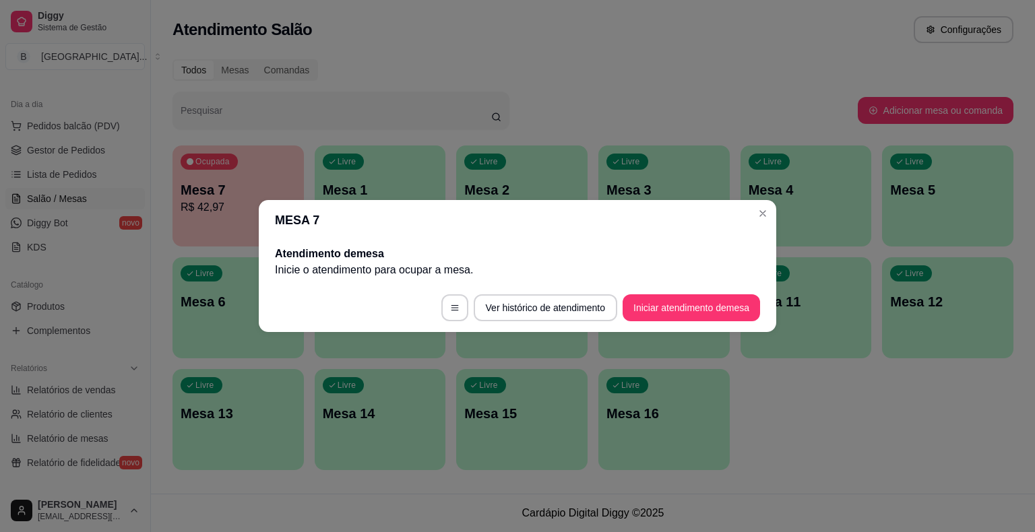
scroll to position [0, 0]
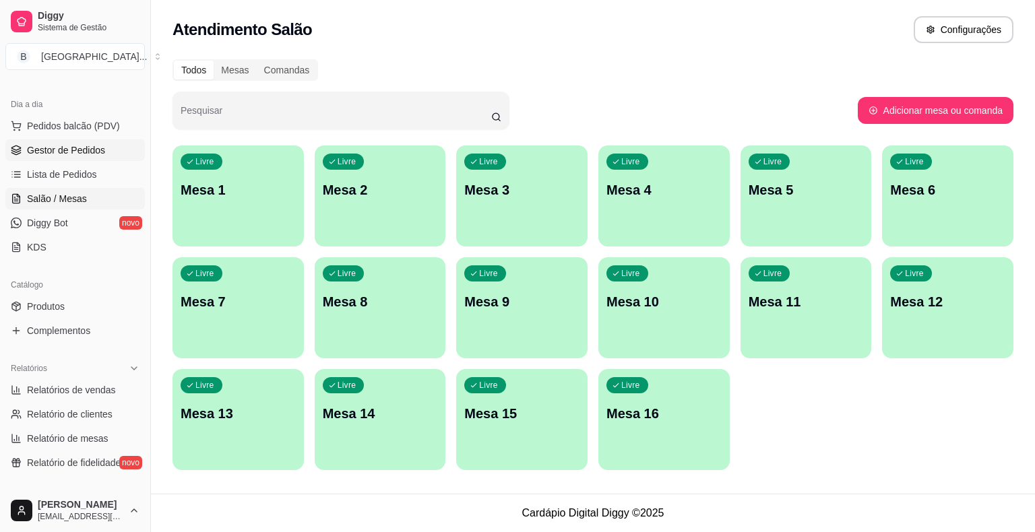
click at [26, 147] on link "Gestor de Pedidos" at bounding box center [74, 150] width 139 height 22
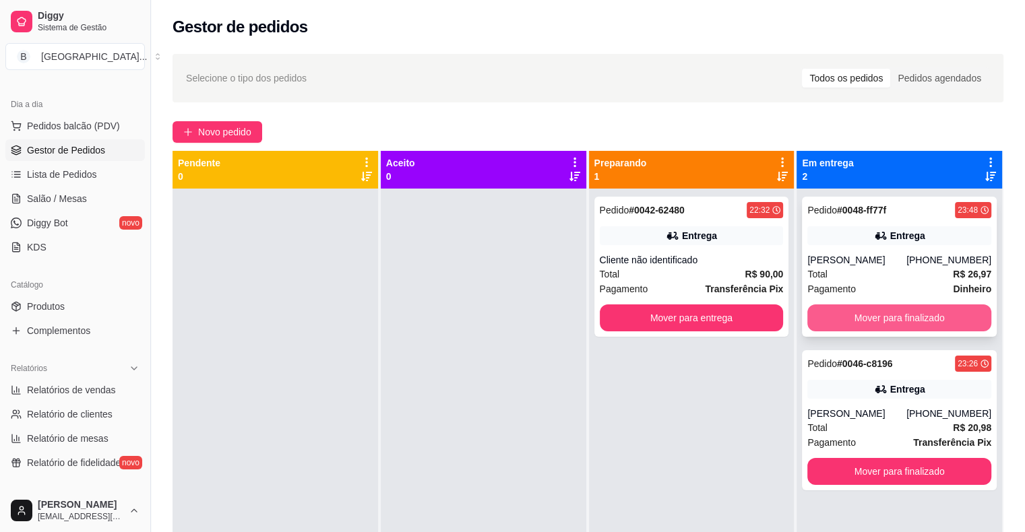
click at [872, 324] on button "Mover para finalizado" at bounding box center [899, 318] width 184 height 27
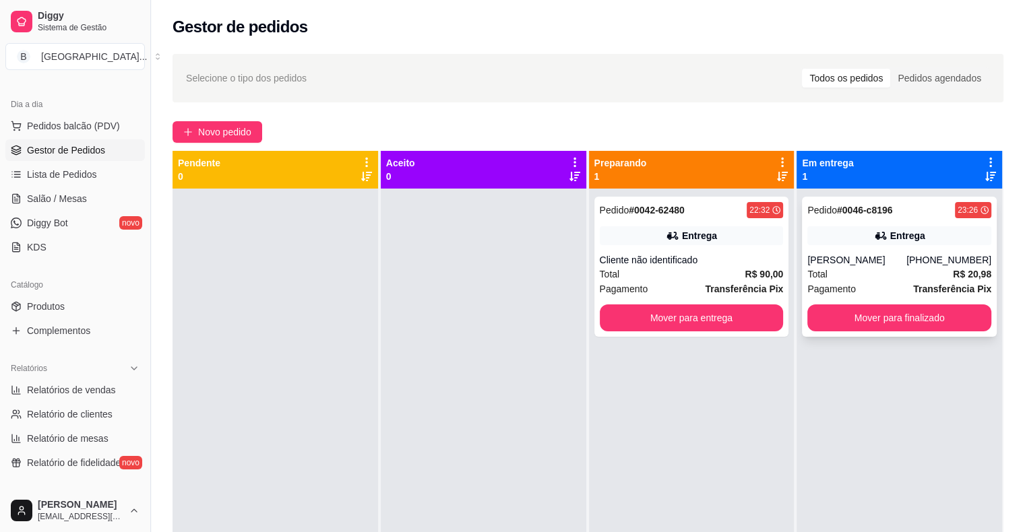
click at [877, 278] on div "Total R$ 20,98" at bounding box center [899, 274] width 184 height 15
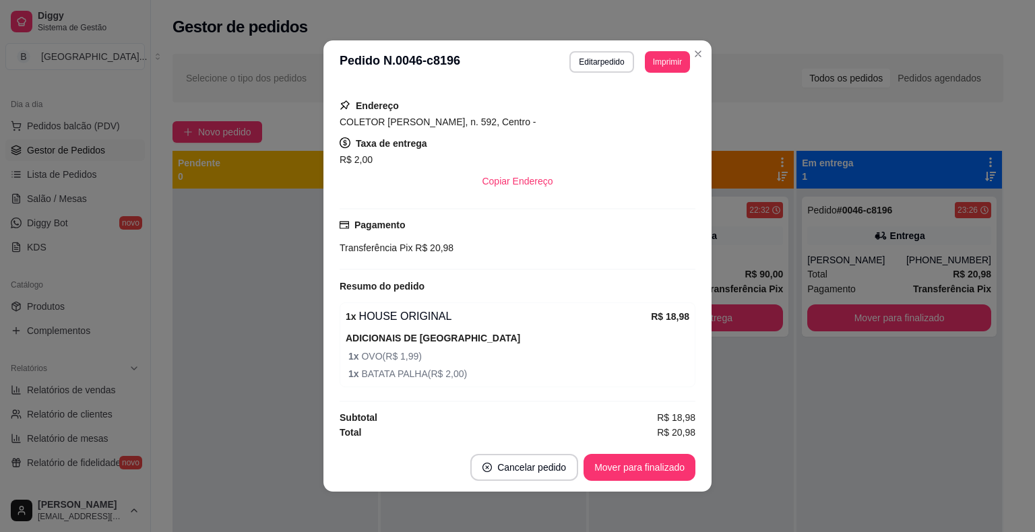
scroll to position [3, 0]
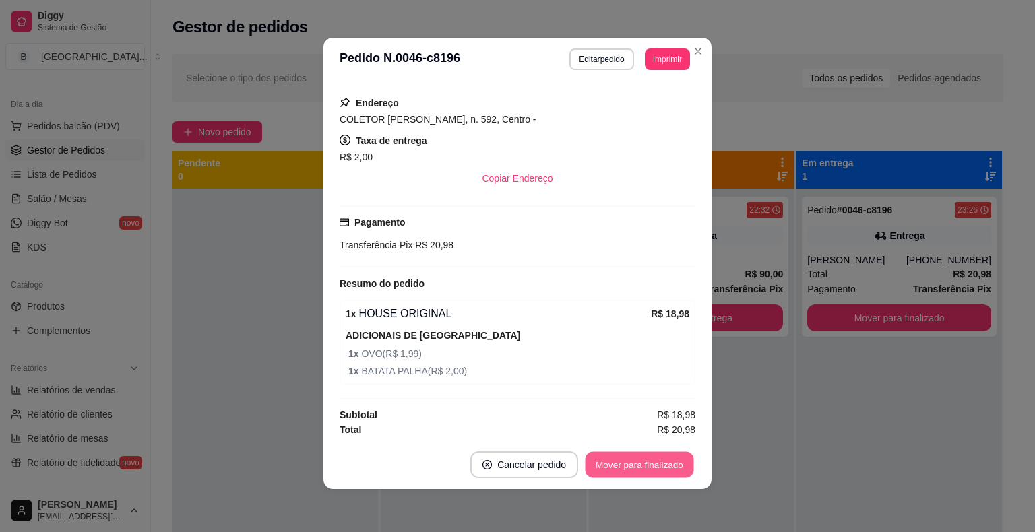
click at [659, 464] on button "Mover para finalizado" at bounding box center [639, 465] width 108 height 26
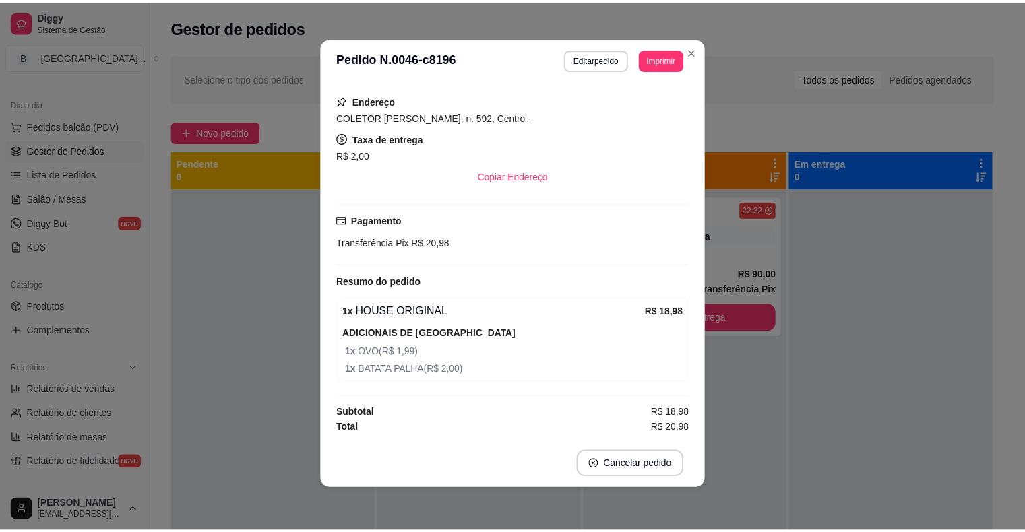
scroll to position [158, 0]
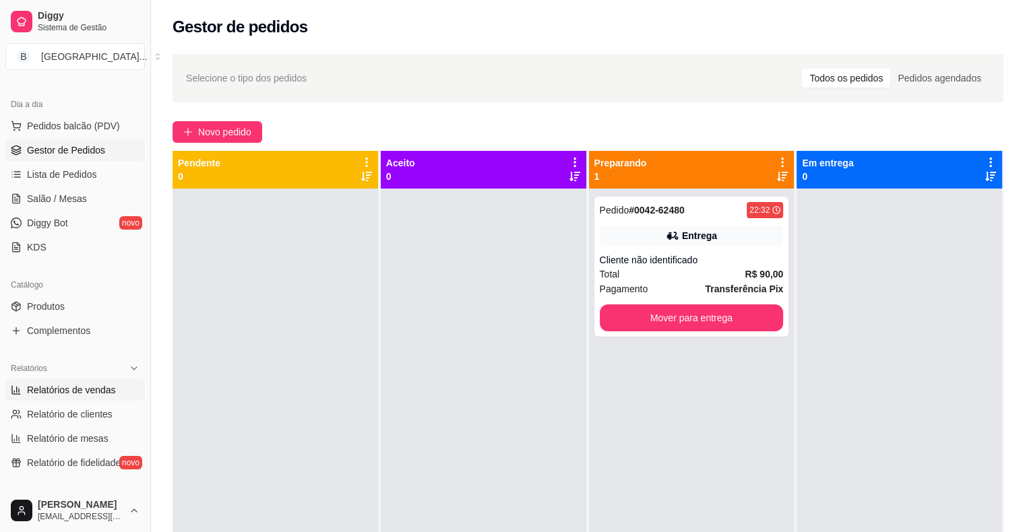
click at [64, 388] on span "Relatórios de vendas" at bounding box center [71, 389] width 89 height 13
select select "ALL"
select select "0"
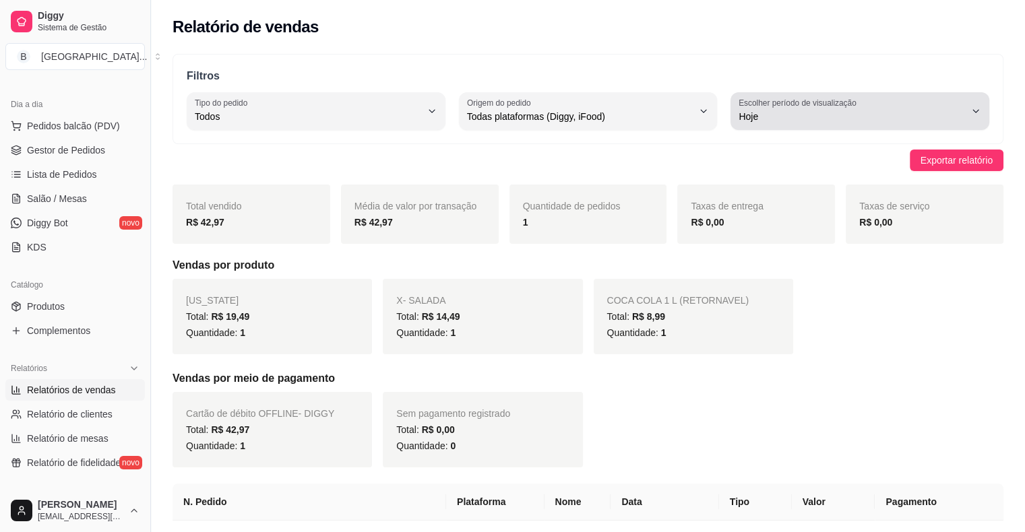
click at [844, 106] on label "Escolher período de visualização" at bounding box center [799, 102] width 122 height 11
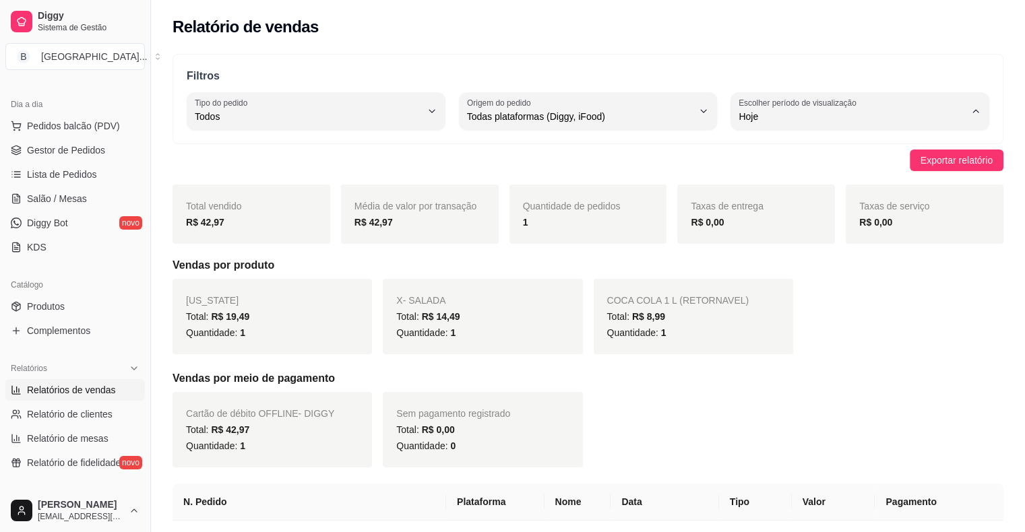
click at [837, 171] on span "Ontem" at bounding box center [853, 170] width 214 height 13
type input "1"
select select "1"
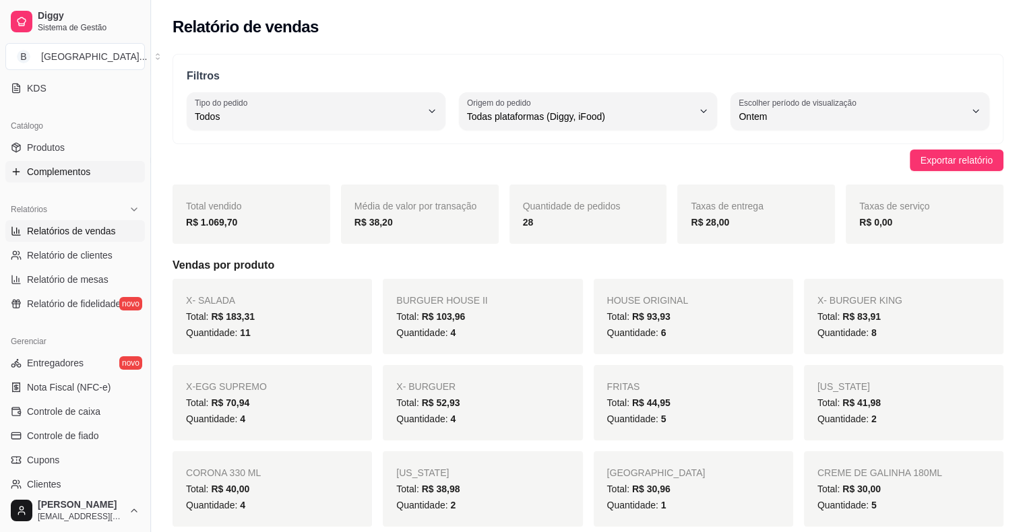
scroll to position [404, 0]
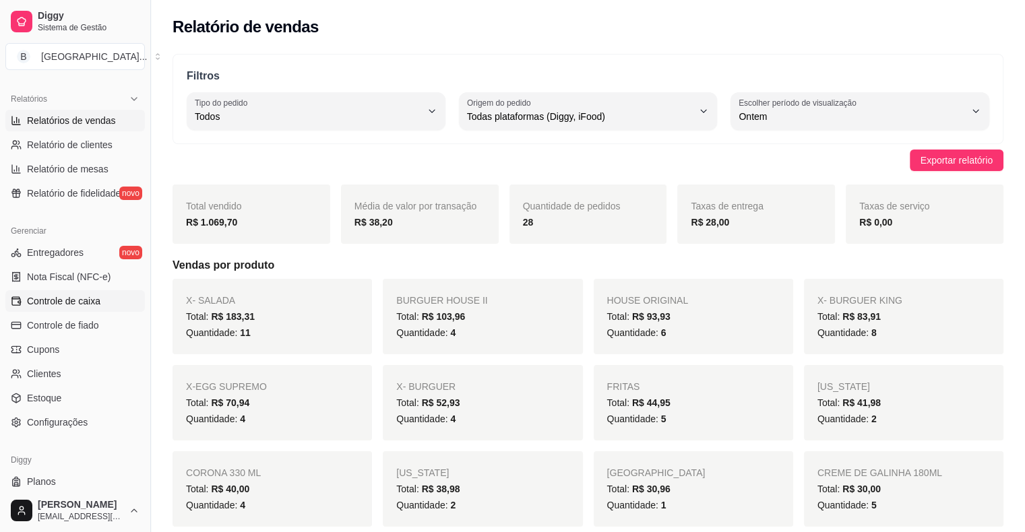
click at [74, 296] on span "Controle de caixa" at bounding box center [63, 300] width 73 height 13
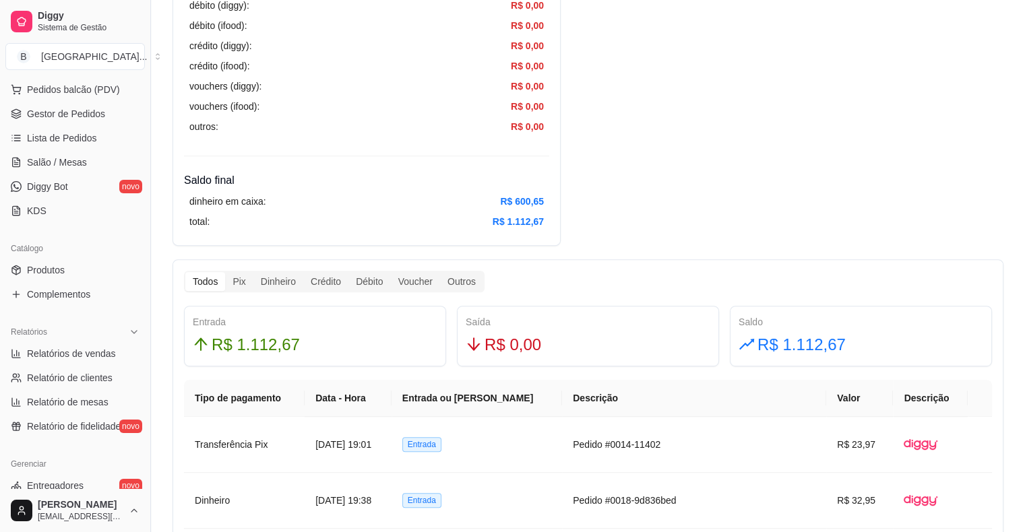
scroll to position [135, 0]
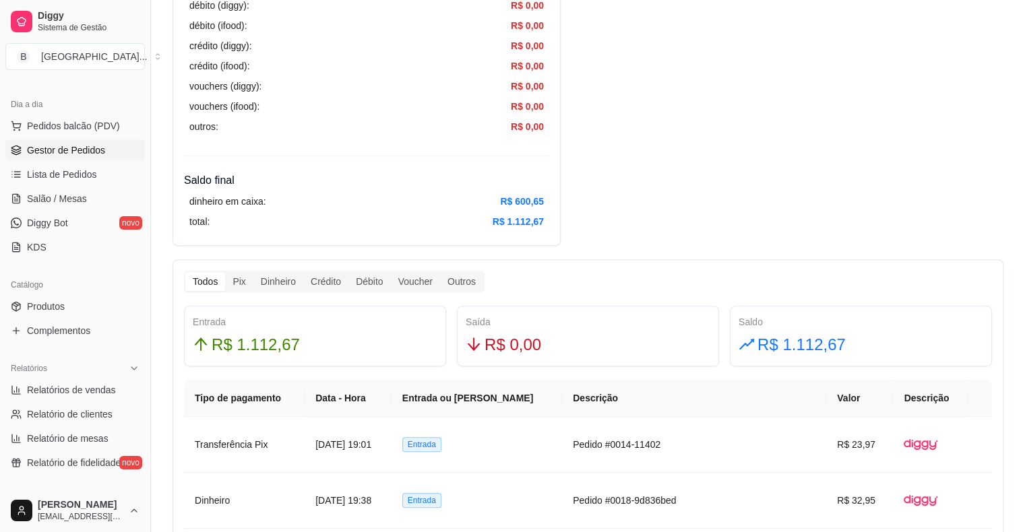
click at [51, 145] on span "Gestor de Pedidos" at bounding box center [66, 150] width 78 height 13
